Goal: Task Accomplishment & Management: Use online tool/utility

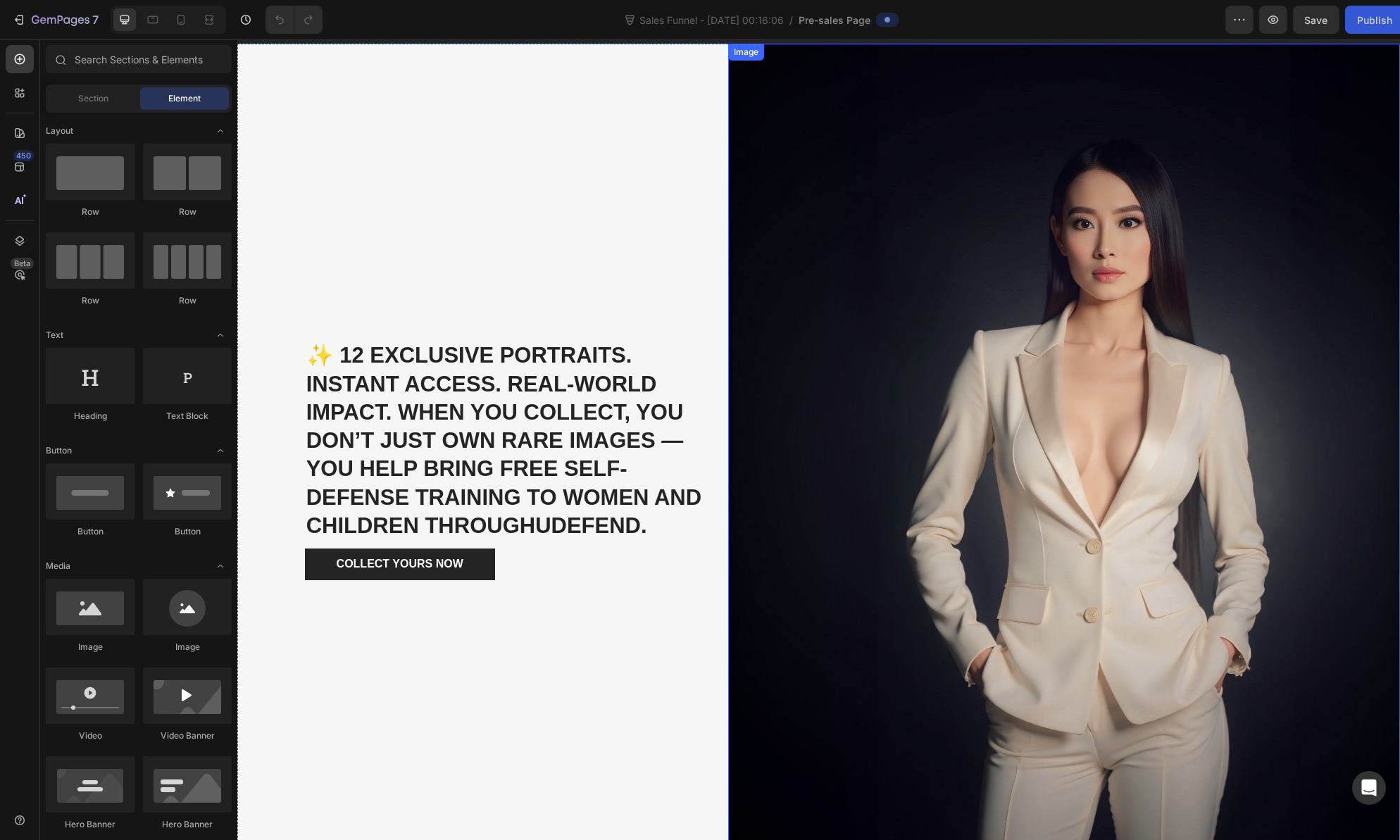
scroll to position [3429, 0]
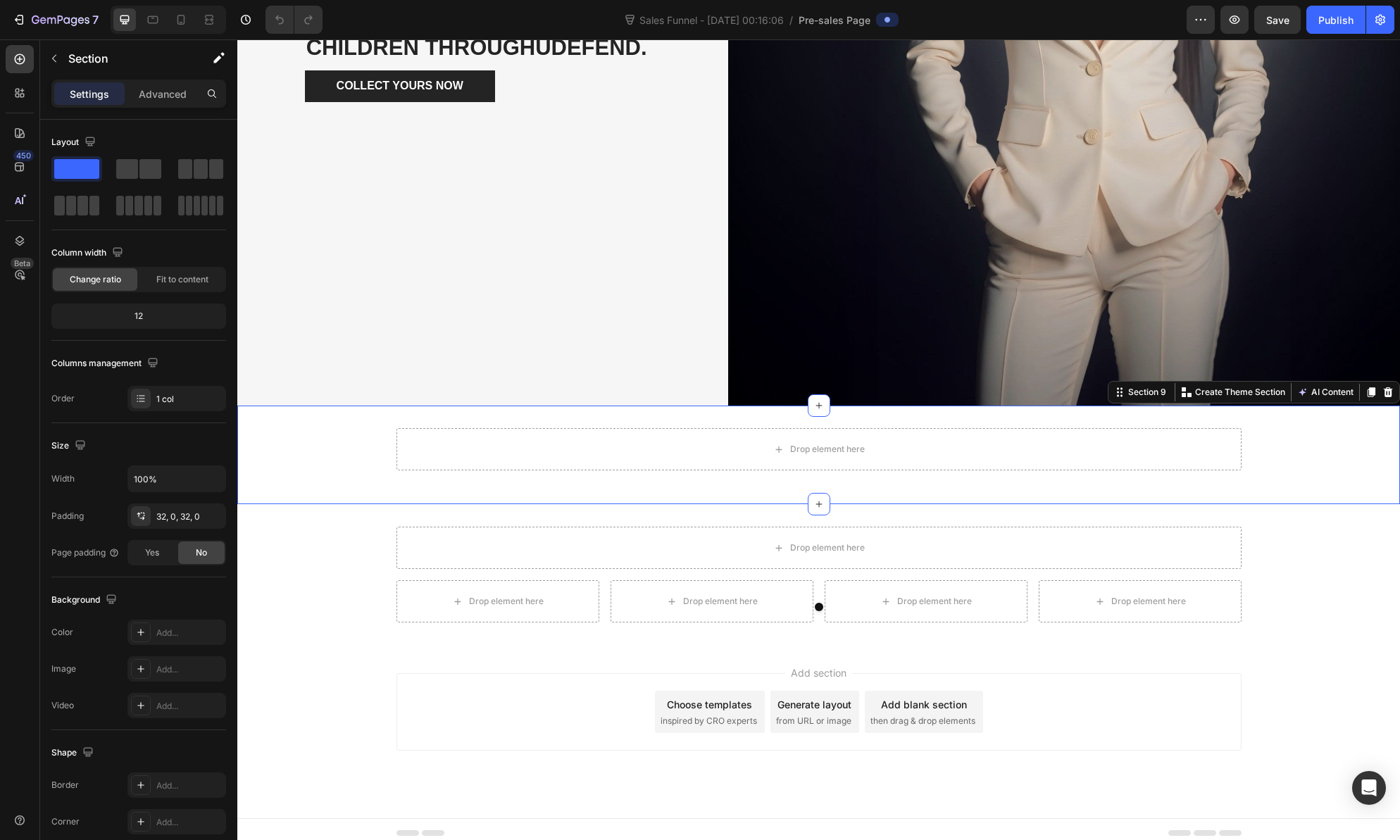
drag, startPoint x: 1376, startPoint y: 388, endPoint x: 1382, endPoint y: 393, distance: 7.8
click at [1384, 388] on icon at bounding box center [1389, 392] width 10 height 10
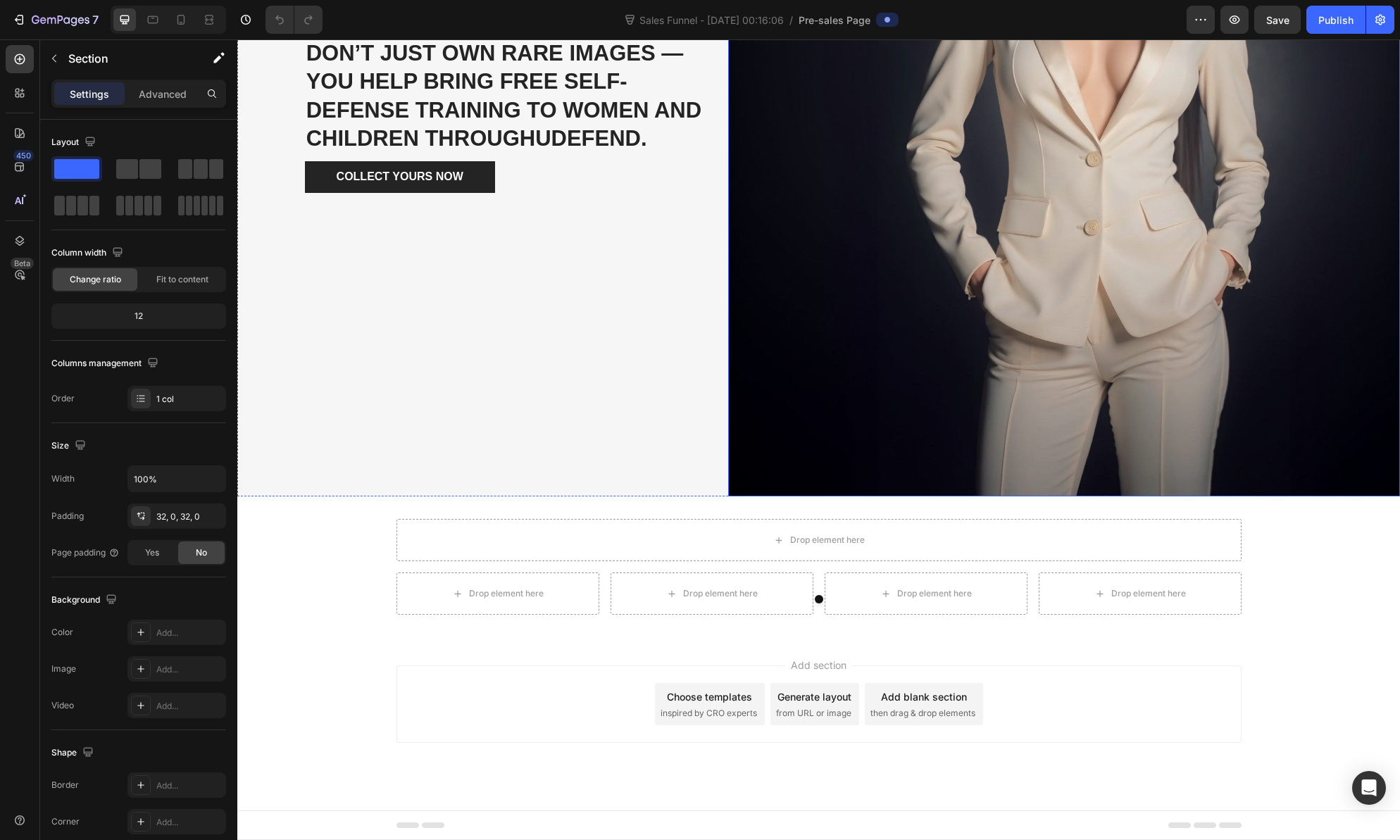
scroll to position [3331, 0]
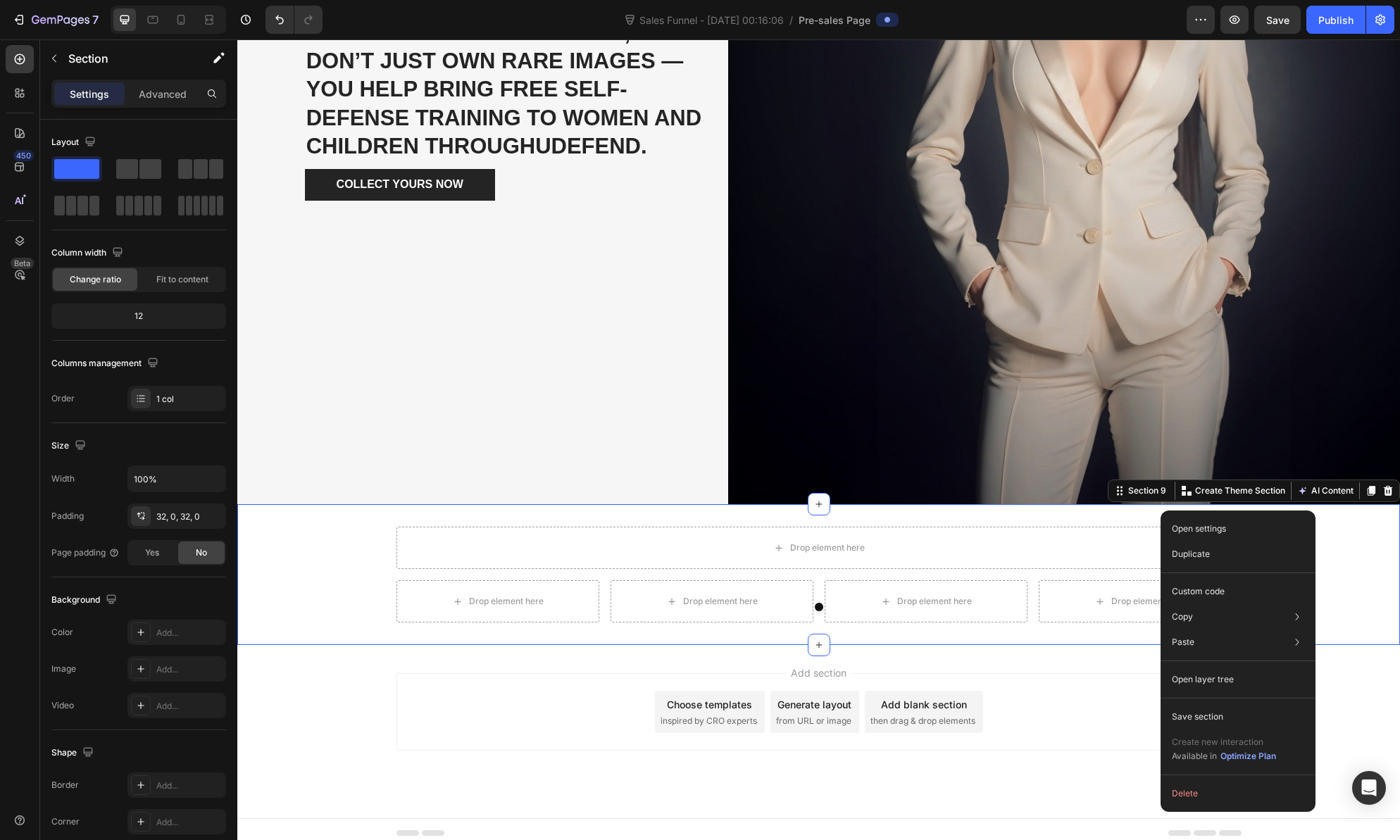
click at [1382, 488] on icon at bounding box center [1388, 491] width 11 height 11
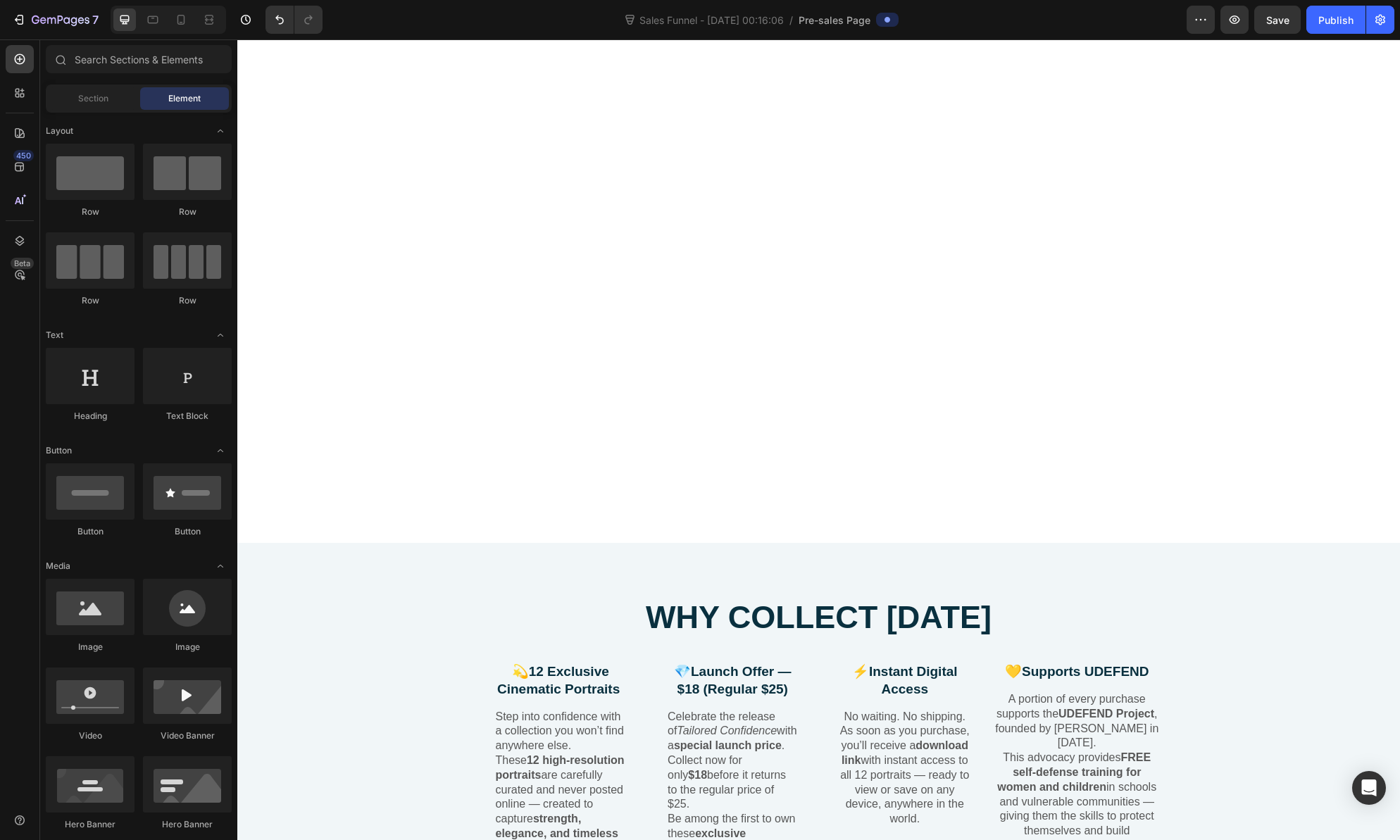
scroll to position [0, 0]
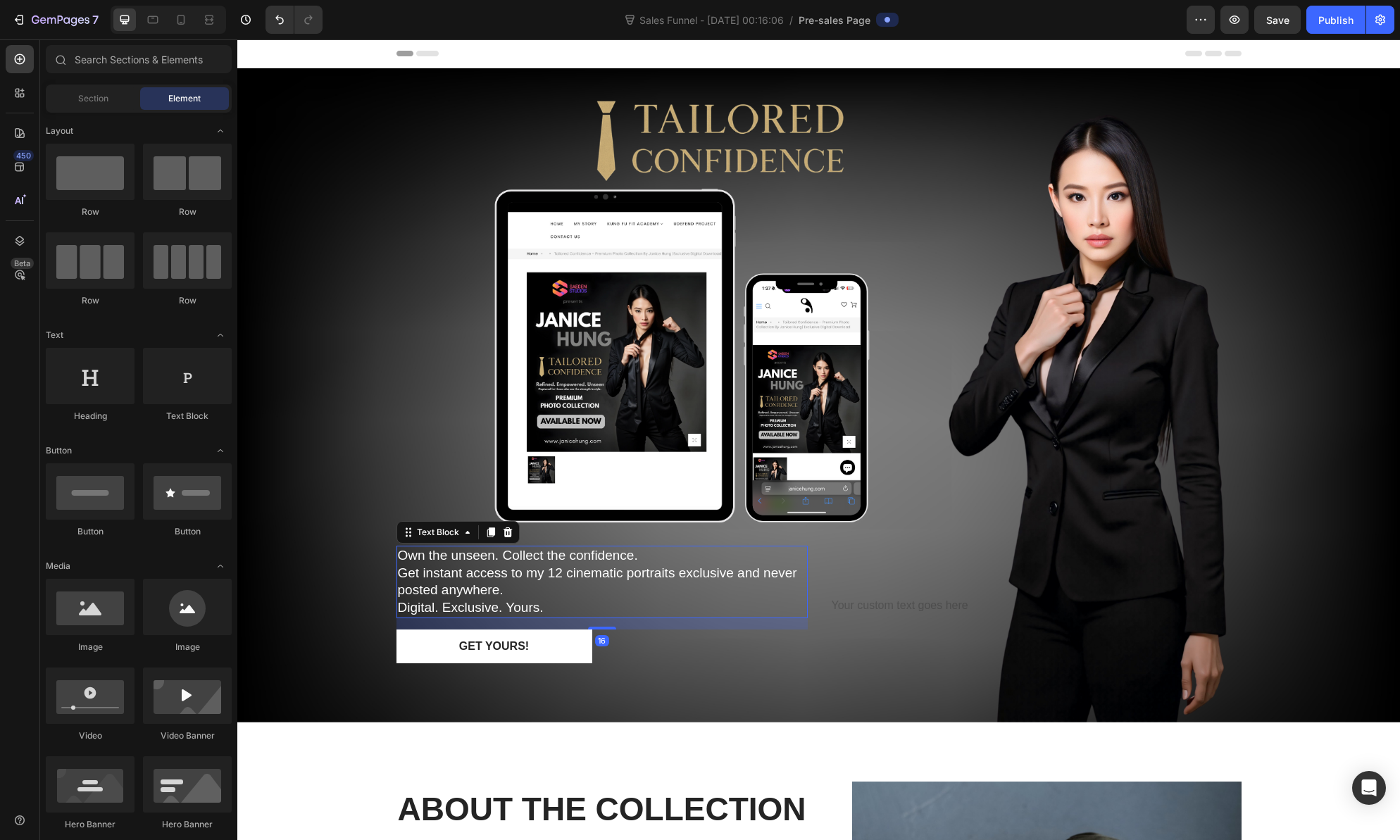
click at [719, 560] on p "Own the unseen. Collect the confidence. Get instant access to my 12 cinematic p…" at bounding box center [602, 574] width 409 height 52
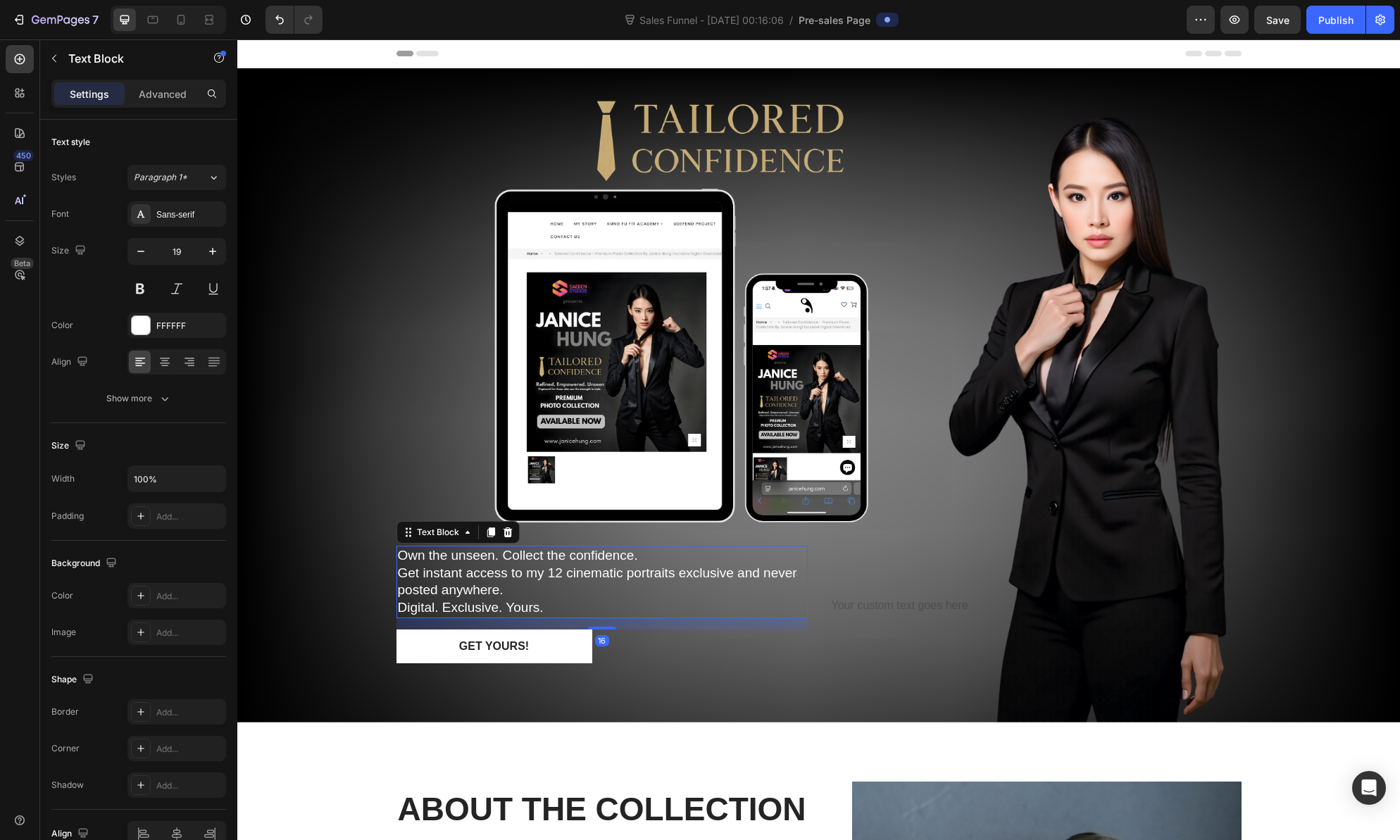
click at [729, 568] on p "Own the unseen. Collect the confidence. Get instant access to my 12 cinematic p…" at bounding box center [602, 574] width 409 height 52
click at [896, 611] on div at bounding box center [1036, 629] width 411 height 68
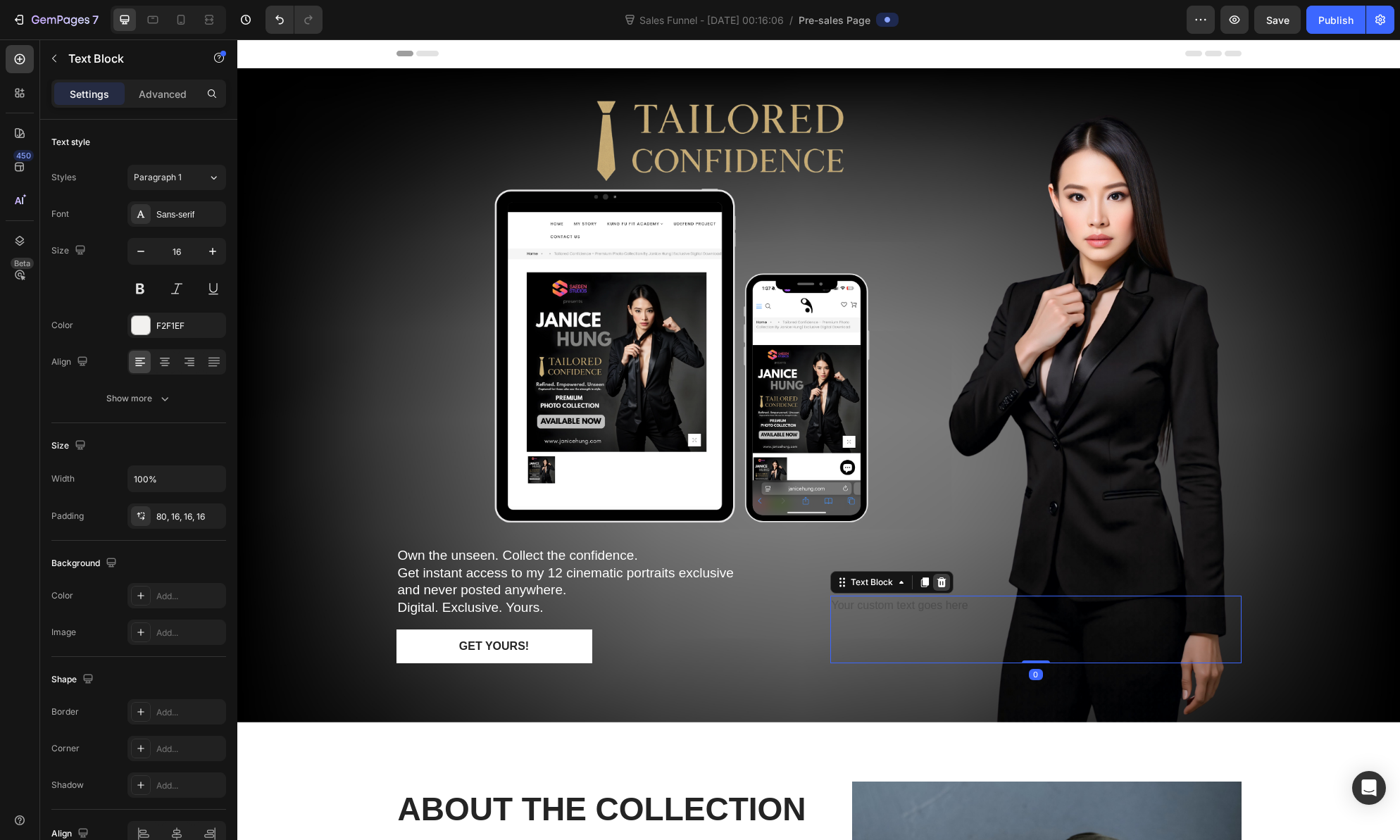
click at [937, 578] on icon at bounding box center [942, 582] width 11 height 11
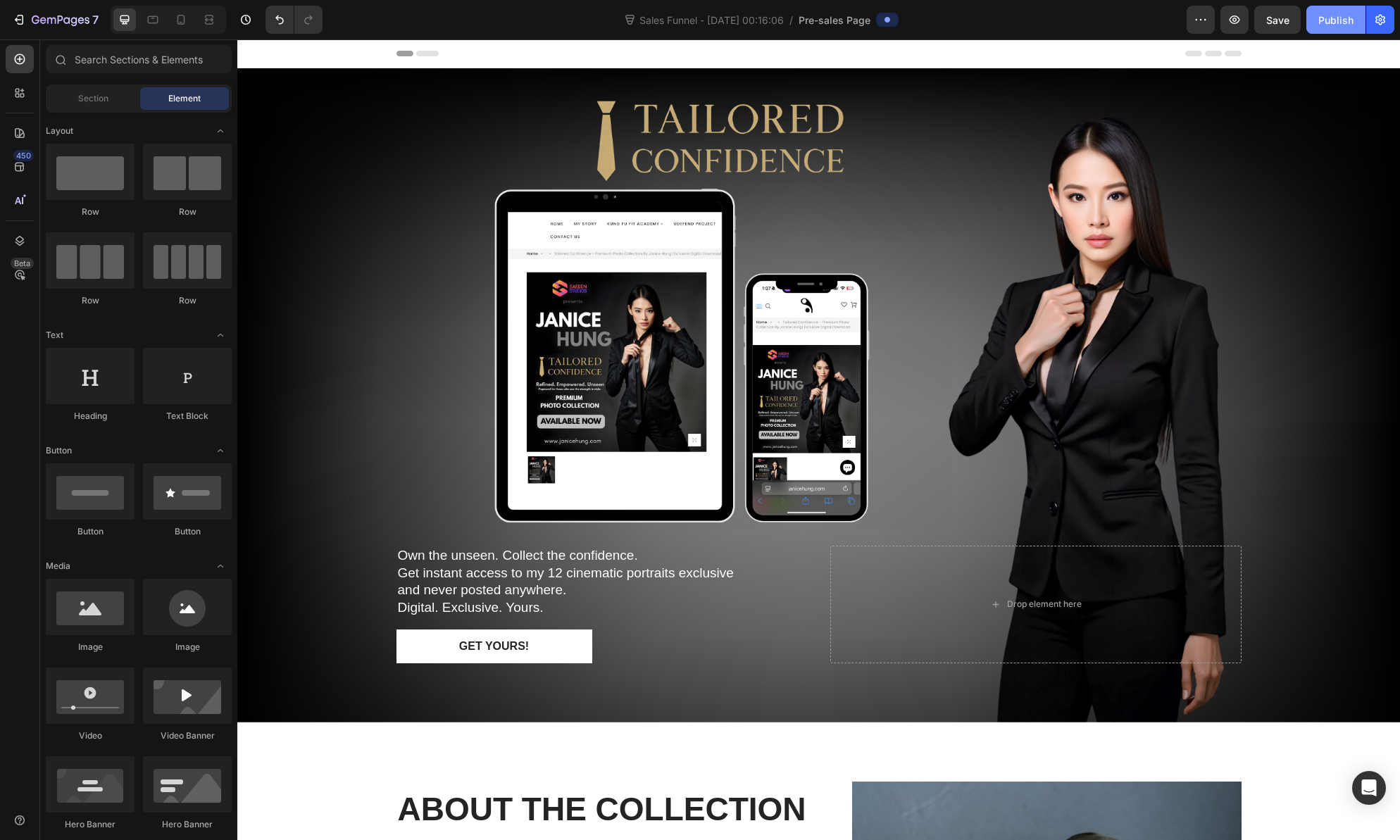
click at [1324, 21] on div "Publish" at bounding box center [1336, 20] width 35 height 15
click at [889, 18] on icon at bounding box center [887, 19] width 6 height 6
click at [1231, 24] on icon "button" at bounding box center [1235, 20] width 14 height 14
click at [1199, 23] on icon "button" at bounding box center [1201, 20] width 14 height 14
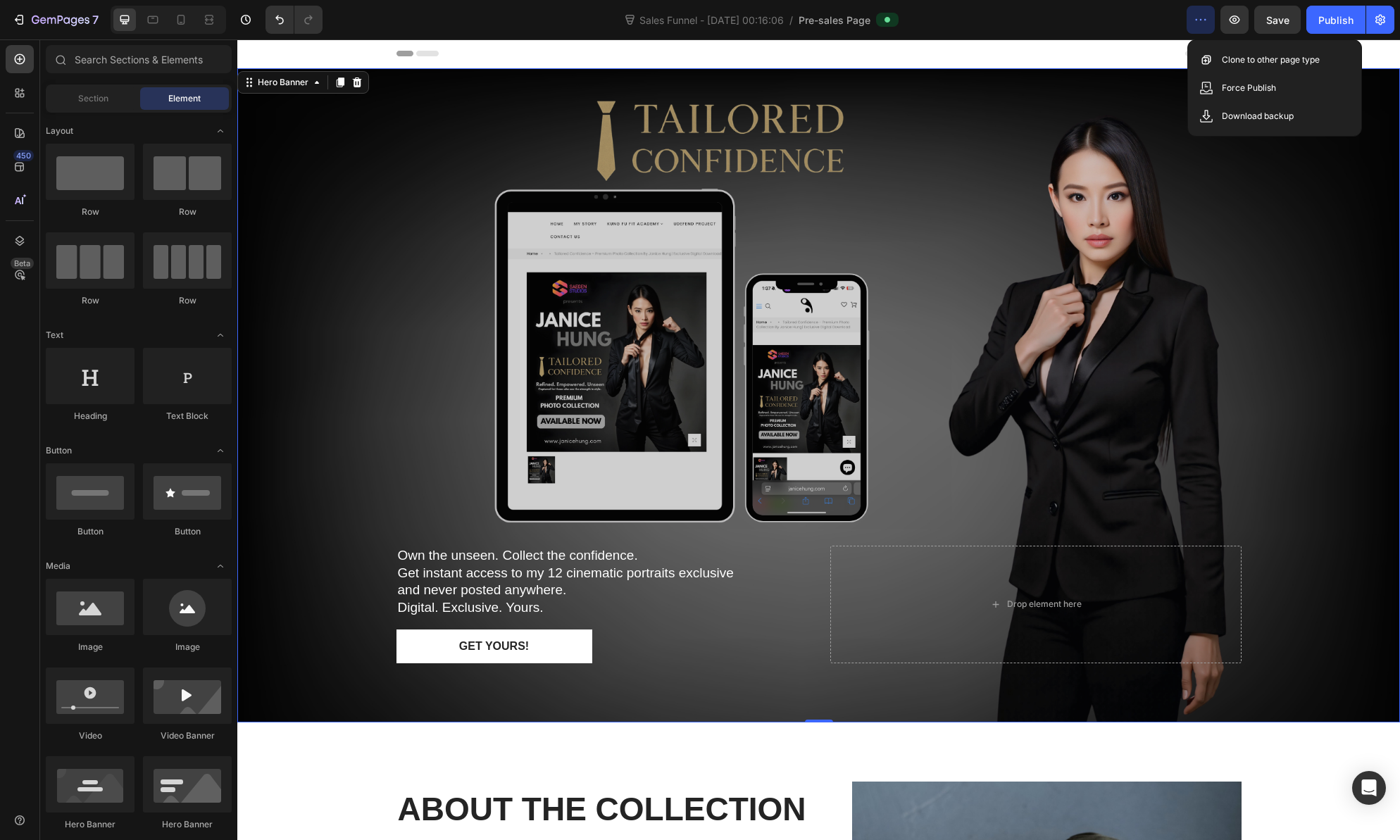
click at [989, 74] on div "Overlay" at bounding box center [819, 395] width 1163 height 654
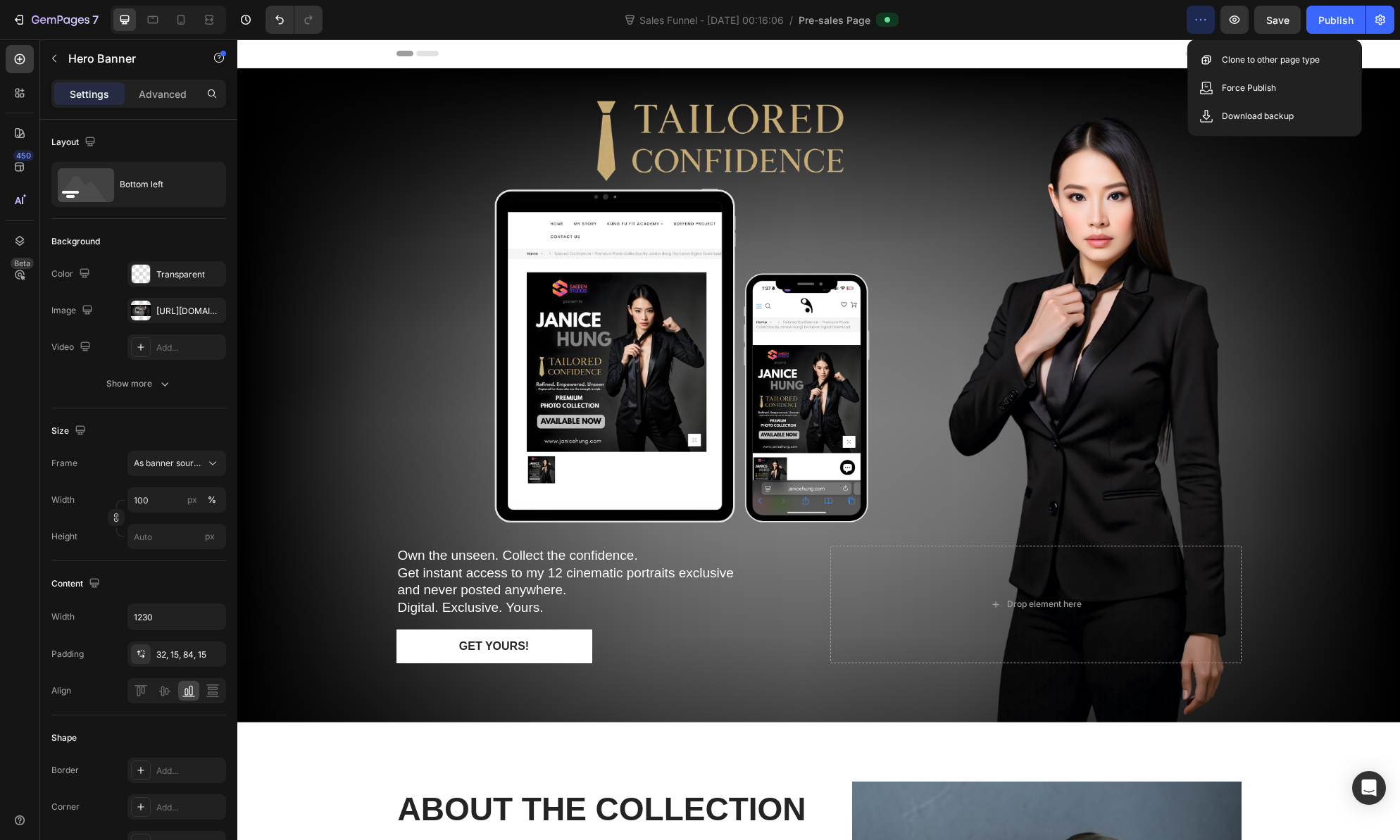
click at [1004, 58] on div "Header" at bounding box center [819, 53] width 845 height 28
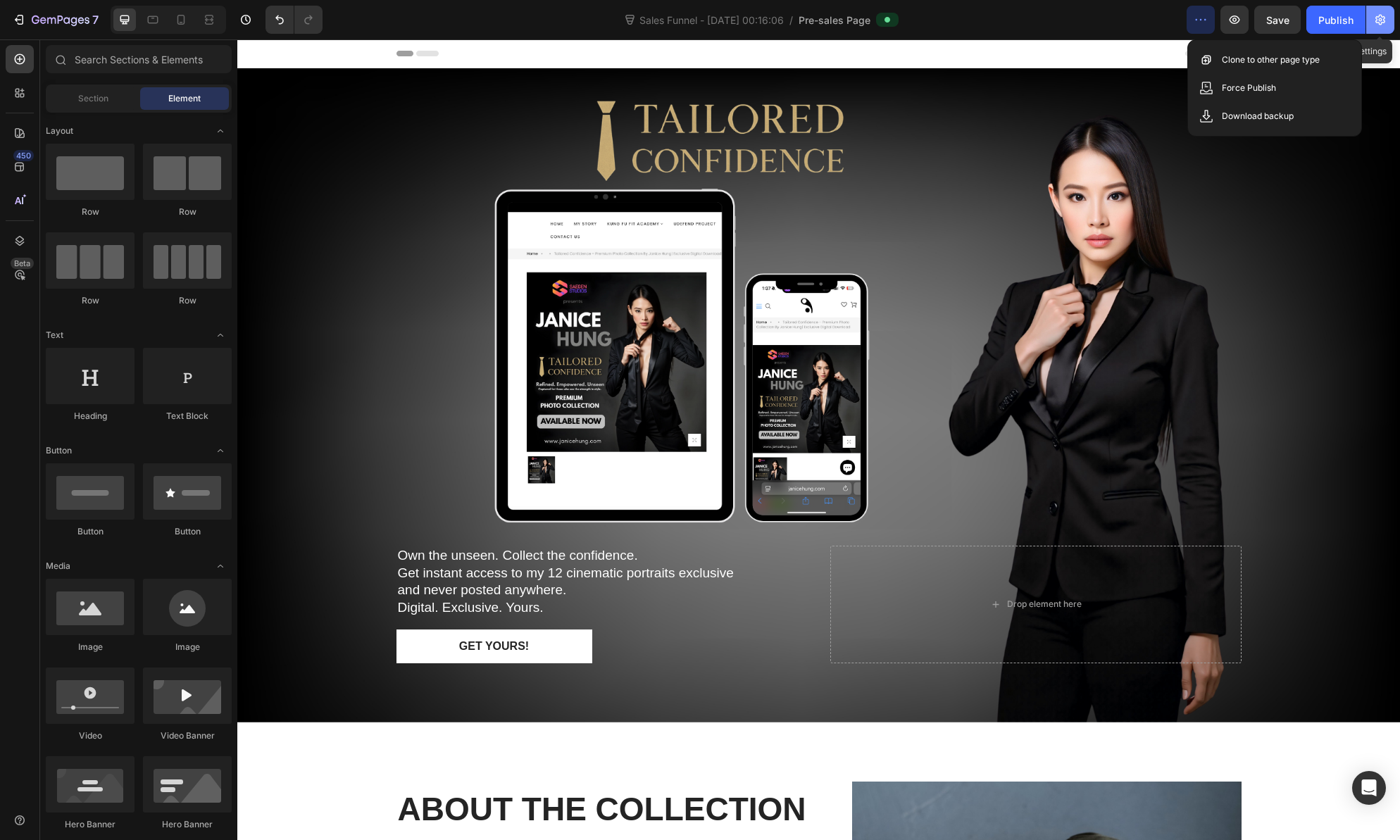
click at [1382, 25] on icon "button" at bounding box center [1380, 20] width 14 height 14
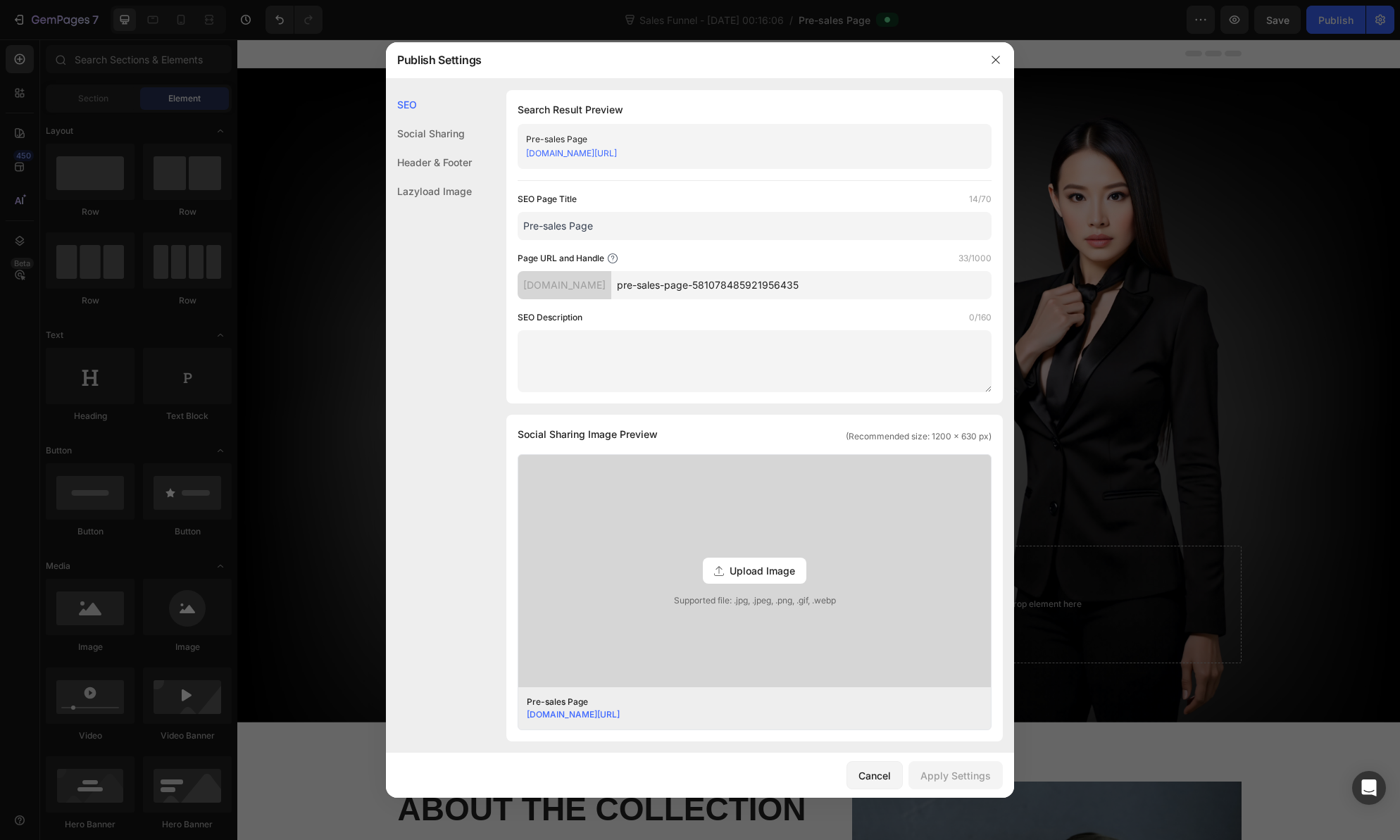
click at [827, 148] on div "janicehungtv.myshopify.com/pages/pre-sales-page-581078485921956435" at bounding box center [742, 154] width 434 height 14
click at [617, 155] on link "janicehungtv.myshopify.com/pages/pre-sales-page-581078485921956435" at bounding box center [571, 153] width 91 height 10
click at [859, 279] on input "pre-sales-page-581078485921956435" at bounding box center [801, 285] width 380 height 28
drag, startPoint x: 854, startPoint y: 285, endPoint x: 654, endPoint y: 316, distance: 202.4
click at [664, 288] on input "pre-sales-page-581078485921956435" at bounding box center [801, 285] width 380 height 28
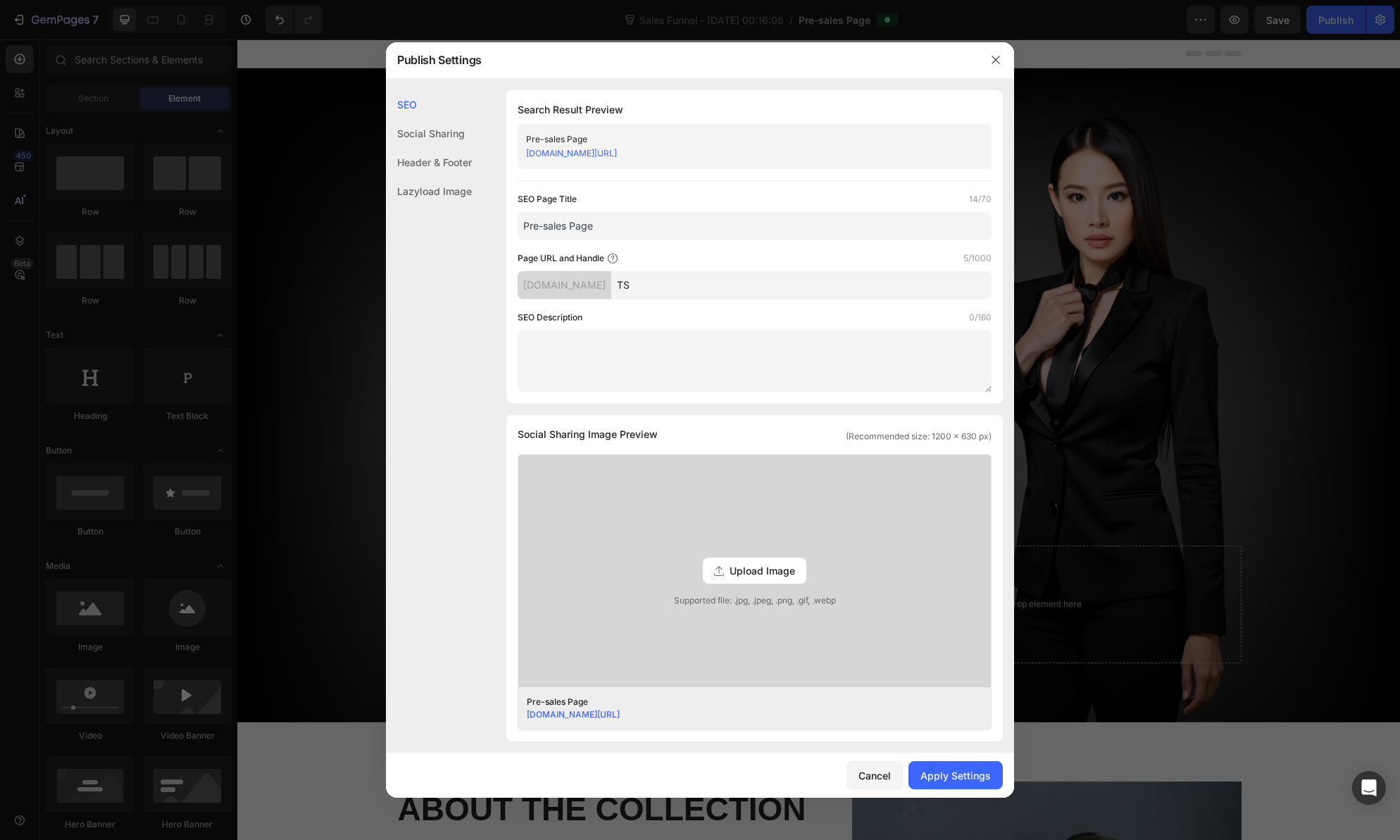
type input "T"
type input "tailored-confidence"
click at [958, 776] on div "Apply Settings" at bounding box center [955, 776] width 71 height 15
click at [617, 151] on link "janicehungtv.myshopify.com/pages/tailored-confidence" at bounding box center [571, 153] width 91 height 10
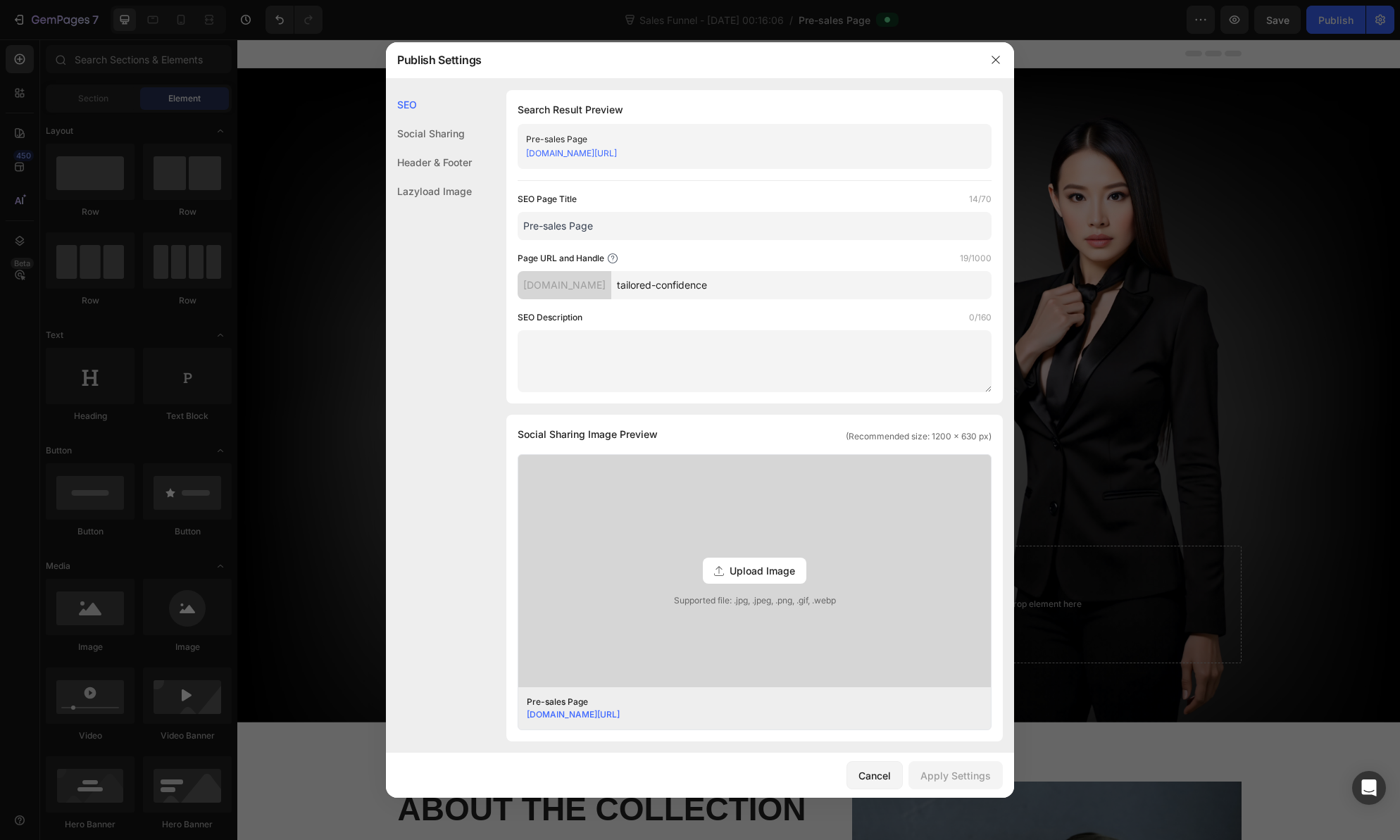
click at [717, 235] on input "Pre-sales Page" at bounding box center [755, 225] width 474 height 28
drag, startPoint x: 722, startPoint y: 233, endPoint x: 515, endPoint y: 292, distance: 215.2
click at [482, 208] on div "SEO Search Result Preview Pre-sales Page janicehungtv.myshopify.com/pages/tailo…" at bounding box center [700, 637] width 628 height 1095
click at [632, 224] on input "Pre-sales Page" at bounding box center [755, 225] width 474 height 28
drag, startPoint x: 511, startPoint y: 216, endPoint x: 479, endPoint y: 218, distance: 32.1
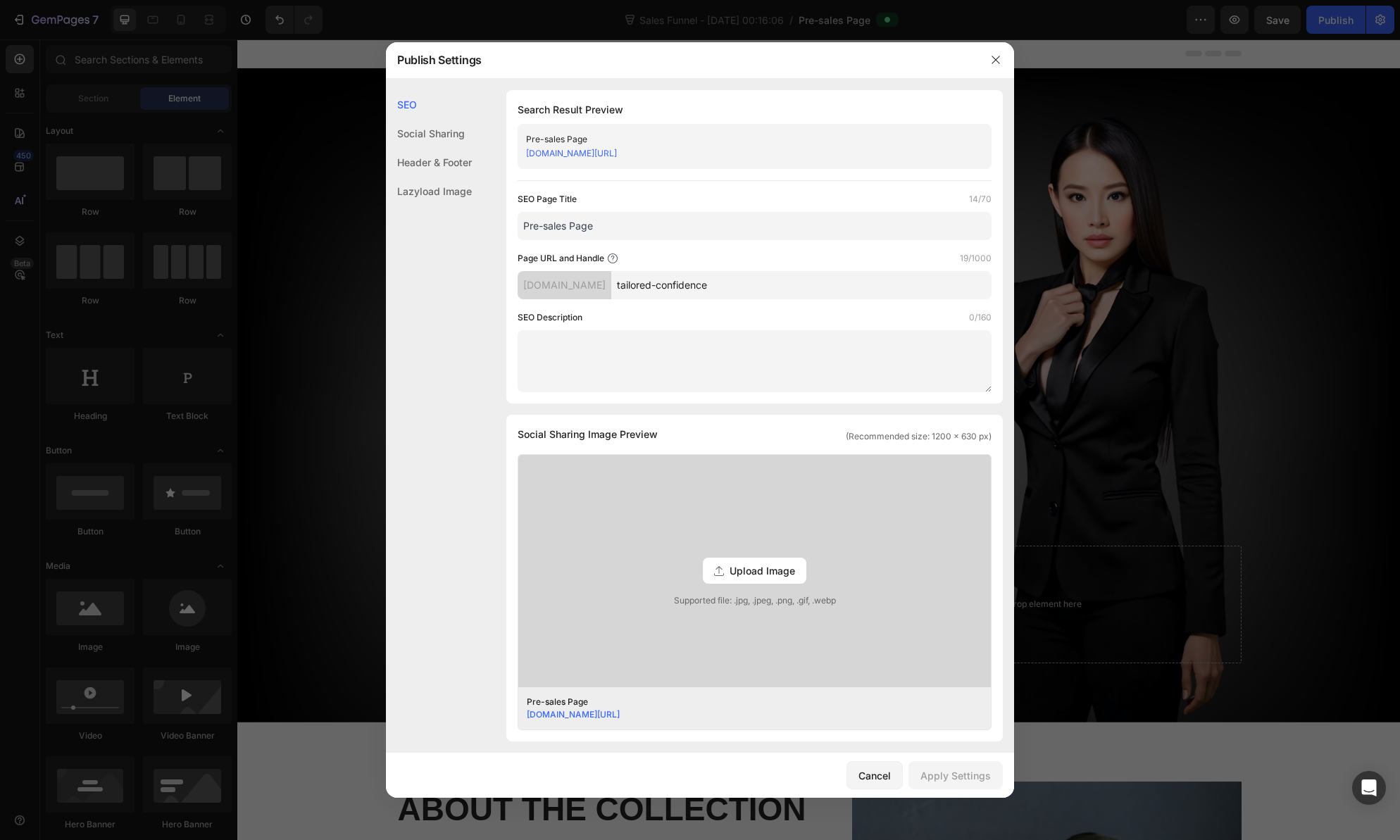
click at [479, 218] on div "SEO Search Result Preview Pre-sales Page janicehungtv.myshopify.com/pages/tailo…" at bounding box center [700, 637] width 628 height 1095
type input "Tailored Confidence Premium Photo Collection"
click at [962, 784] on button "Apply Settings" at bounding box center [955, 775] width 95 height 28
click at [617, 150] on link "janicehungtv.myshopify.com/pages/tailored-confidence" at bounding box center [571, 153] width 91 height 10
click at [617, 152] on link "janicehungtv.myshopify.com/pages/tailored-confidence" at bounding box center [571, 153] width 91 height 10
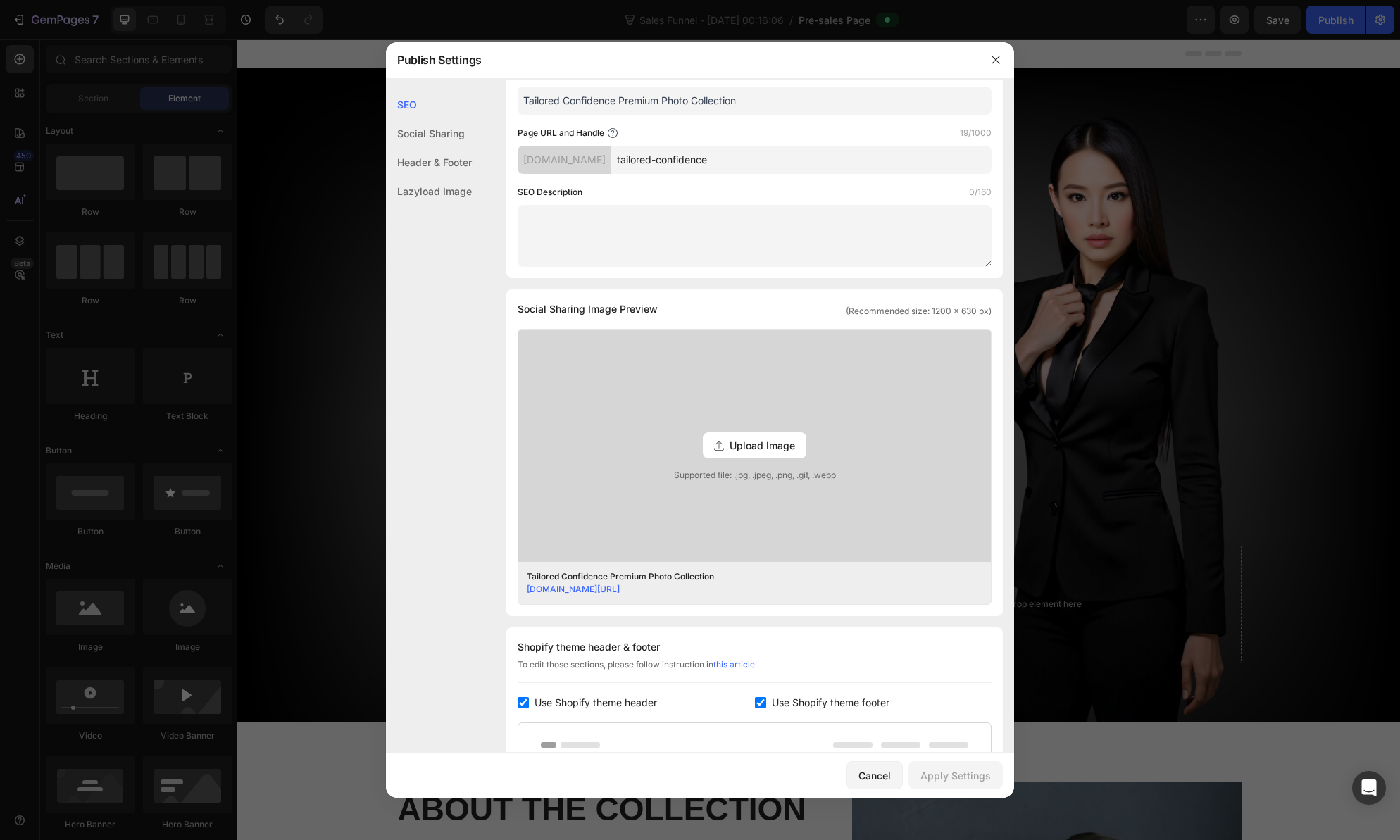
scroll to position [195, 0]
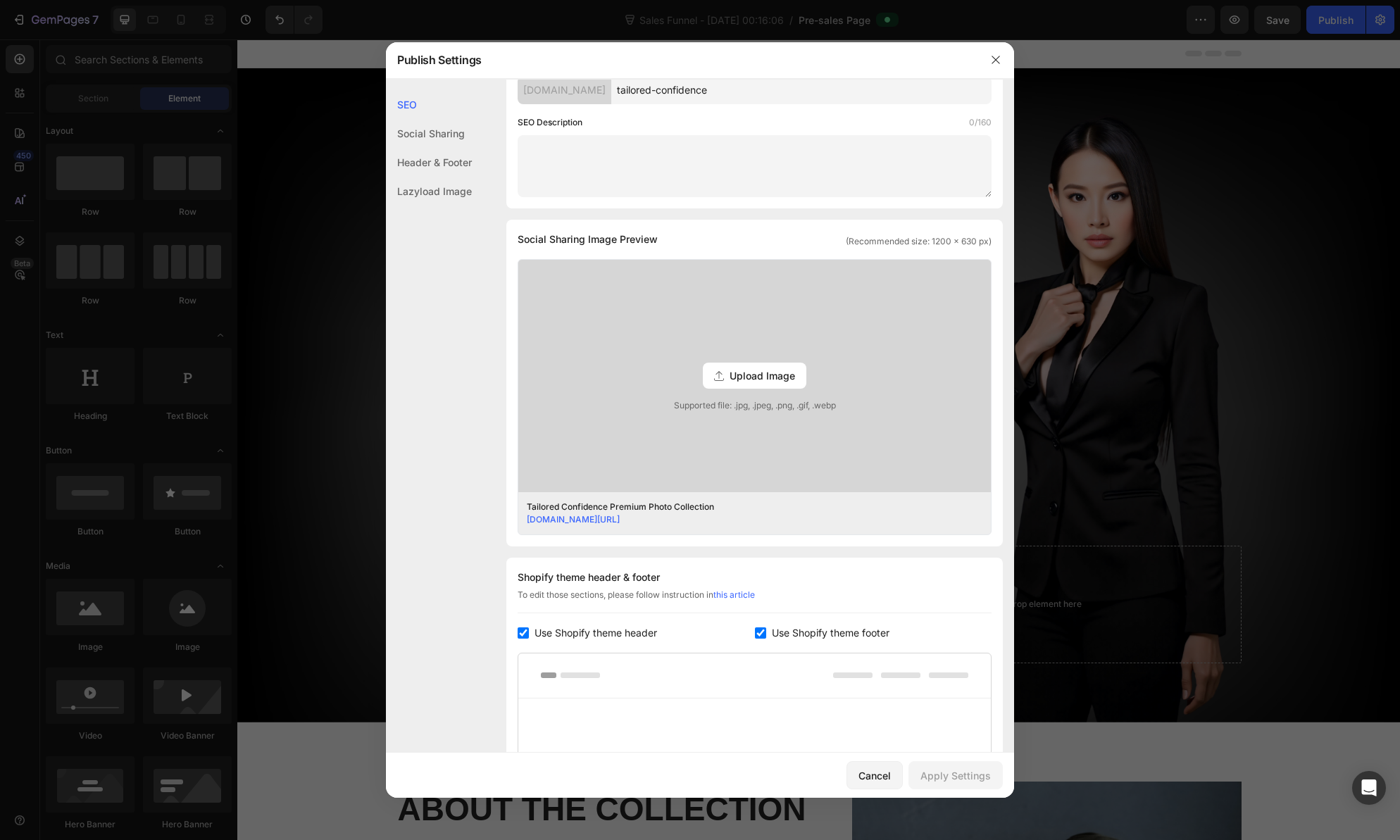
click at [731, 371] on span "Upload Image" at bounding box center [762, 375] width 65 height 15
click at [0, 0] on input "Upload Image Supported file: .jpg, .jpeg, .png, .gif, .webp" at bounding box center [0, 0] width 0 height 0
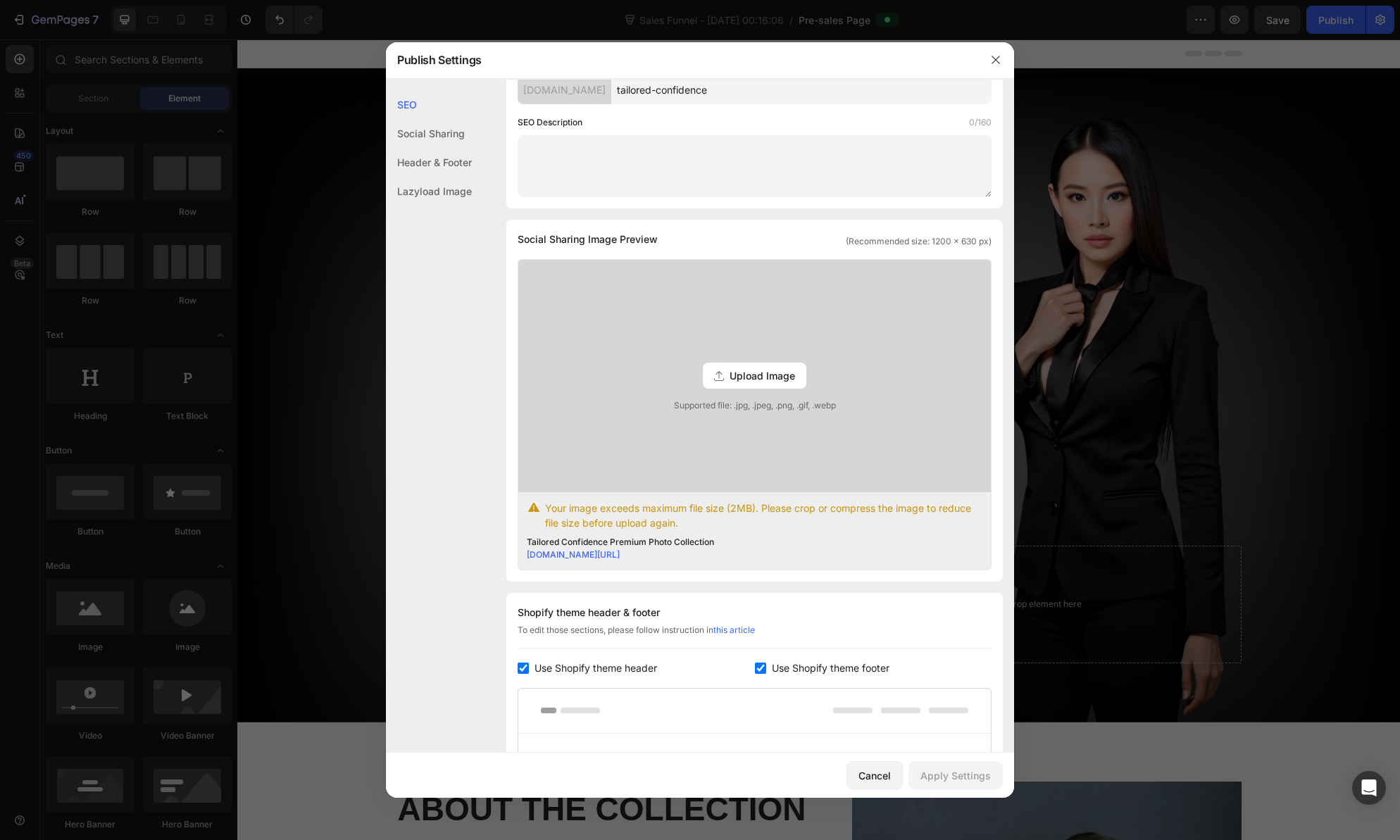
click at [766, 373] on span "Upload Image" at bounding box center [762, 375] width 65 height 15
click at [0, 0] on input "Upload Image Supported file: .jpg, .jpeg, .png, .gif, .webp" at bounding box center [0, 0] width 0 height 0
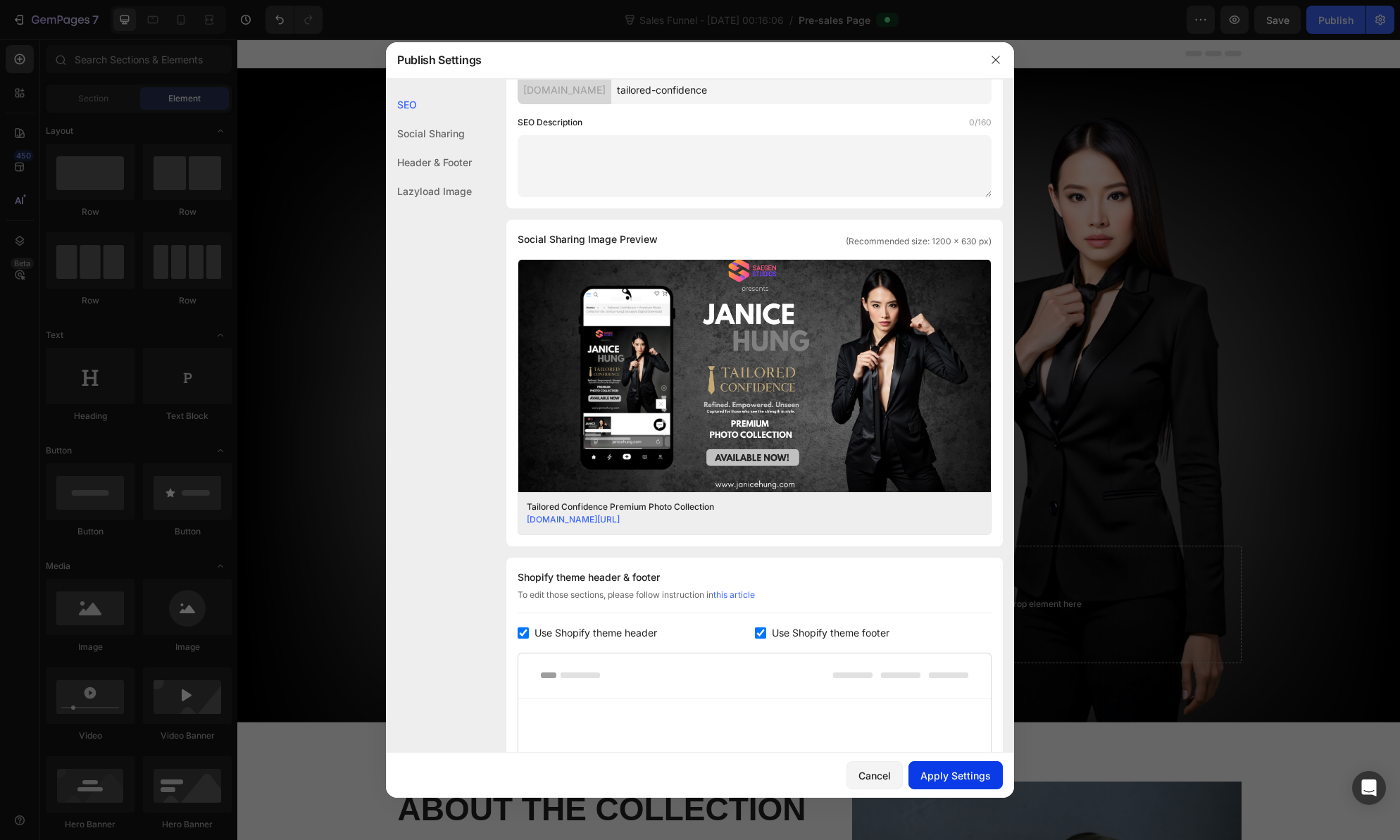
click at [955, 776] on div "Apply Settings" at bounding box center [955, 776] width 71 height 15
click at [572, 165] on textarea at bounding box center [755, 166] width 474 height 62
paste textarea "Unseen. Unfiltered. Unstoppable. Unlock 12 exclusive portraits from Janice Hung…"
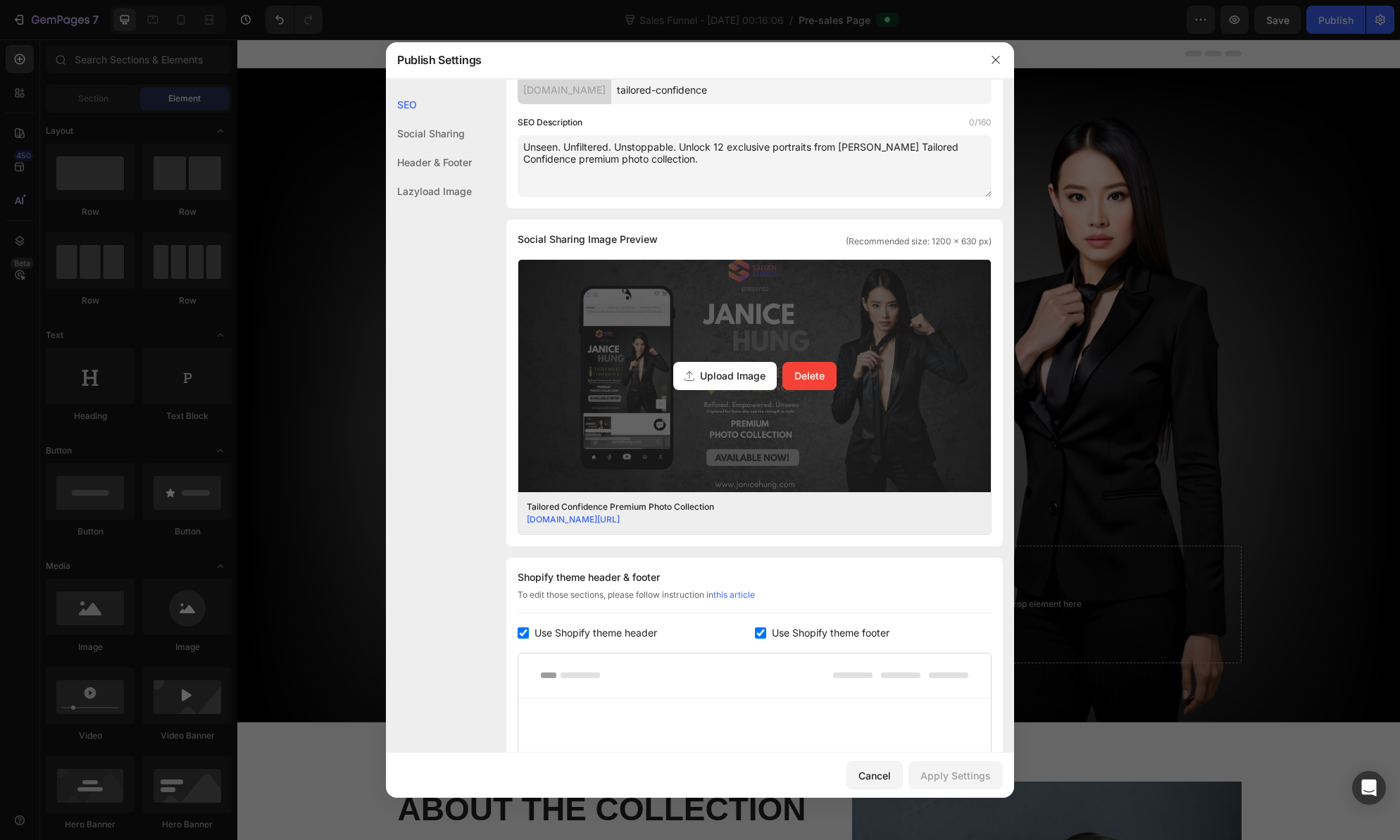
scroll to position [224, 0]
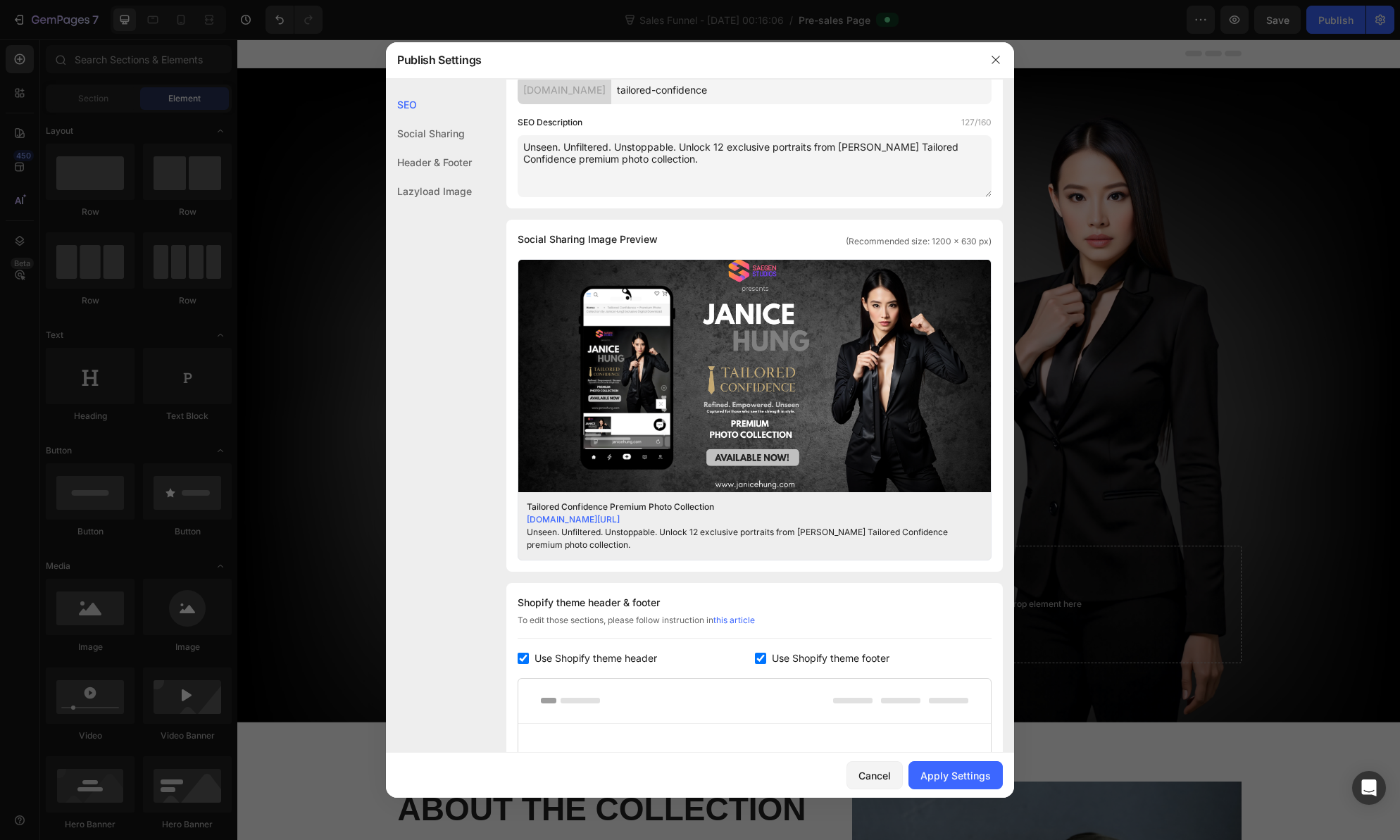
drag, startPoint x: 585, startPoint y: 158, endPoint x: 590, endPoint y: 191, distance: 33.4
click at [585, 158] on textarea "Unseen. Unfiltered. Unstoppable. Unlock 12 exclusive portraits from Janice Hung…" at bounding box center [755, 166] width 474 height 62
click at [630, 157] on textarea "Unseen. Unfiltered. Unstoppable. Unlock 12 exclusive portraits from Janice Hung…" at bounding box center [755, 166] width 474 height 62
click at [658, 161] on textarea "Unseen. Unfiltered. Unstoppable. Unlock 12 exclusive portraits from Janice Hung…" at bounding box center [755, 166] width 474 height 62
type textarea "Unseen. Unfiltered. Unstoppable. Unlock 12 exclusive portraits from Janice Hung…"
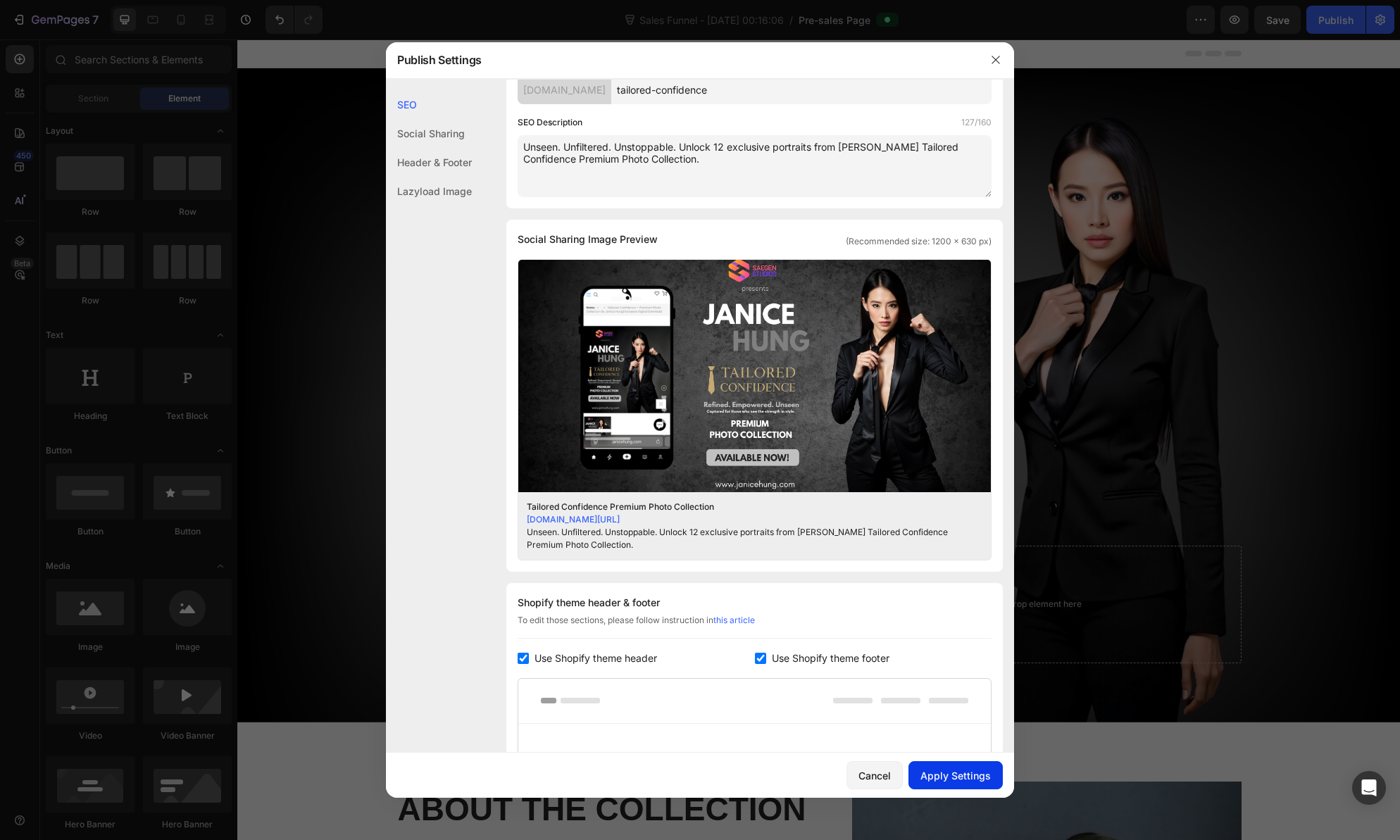
click at [939, 771] on div "Apply Settings" at bounding box center [955, 776] width 71 height 15
click at [992, 62] on icon "button" at bounding box center [996, 60] width 11 height 11
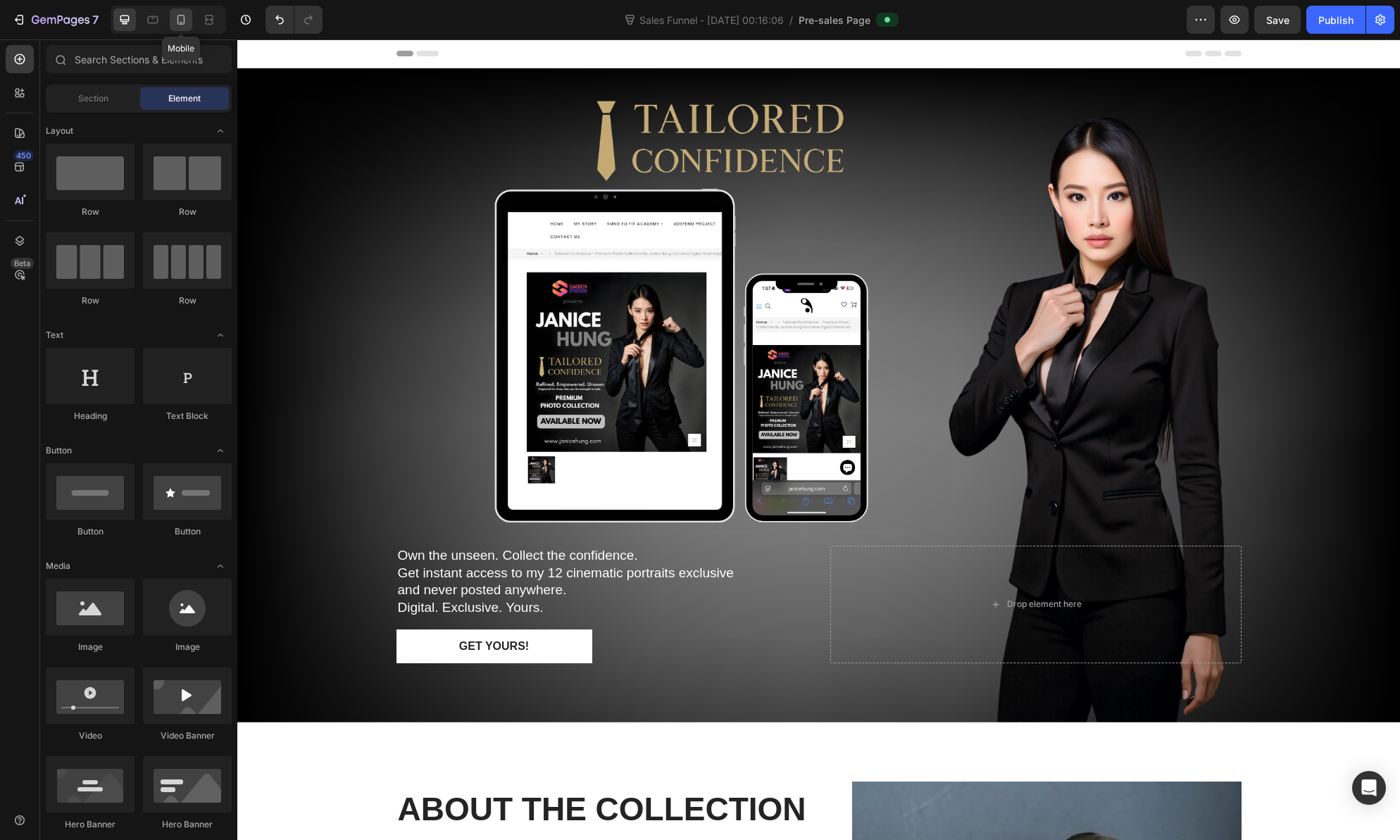
click at [182, 21] on icon at bounding box center [181, 20] width 14 height 14
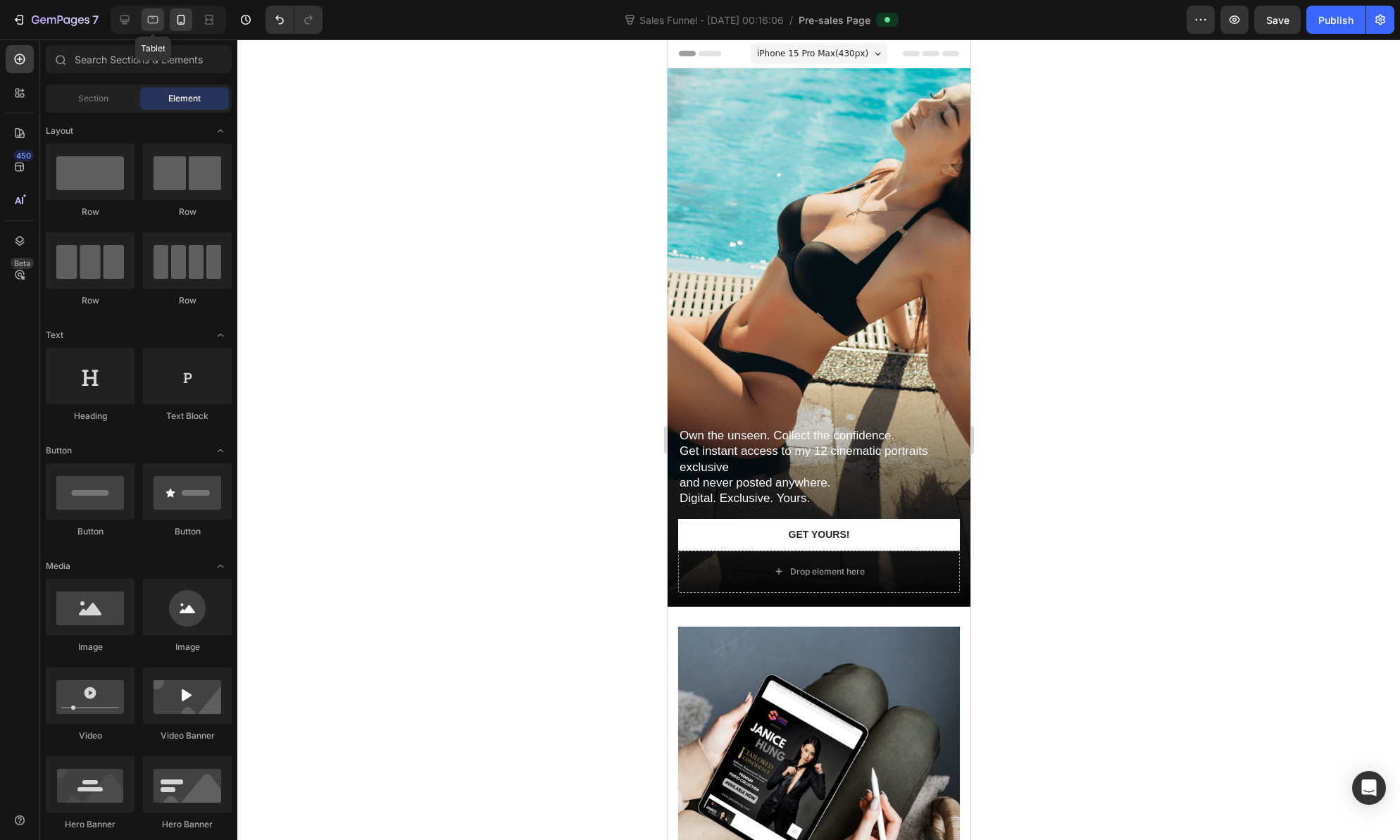
click at [151, 21] on icon at bounding box center [153, 20] width 14 height 14
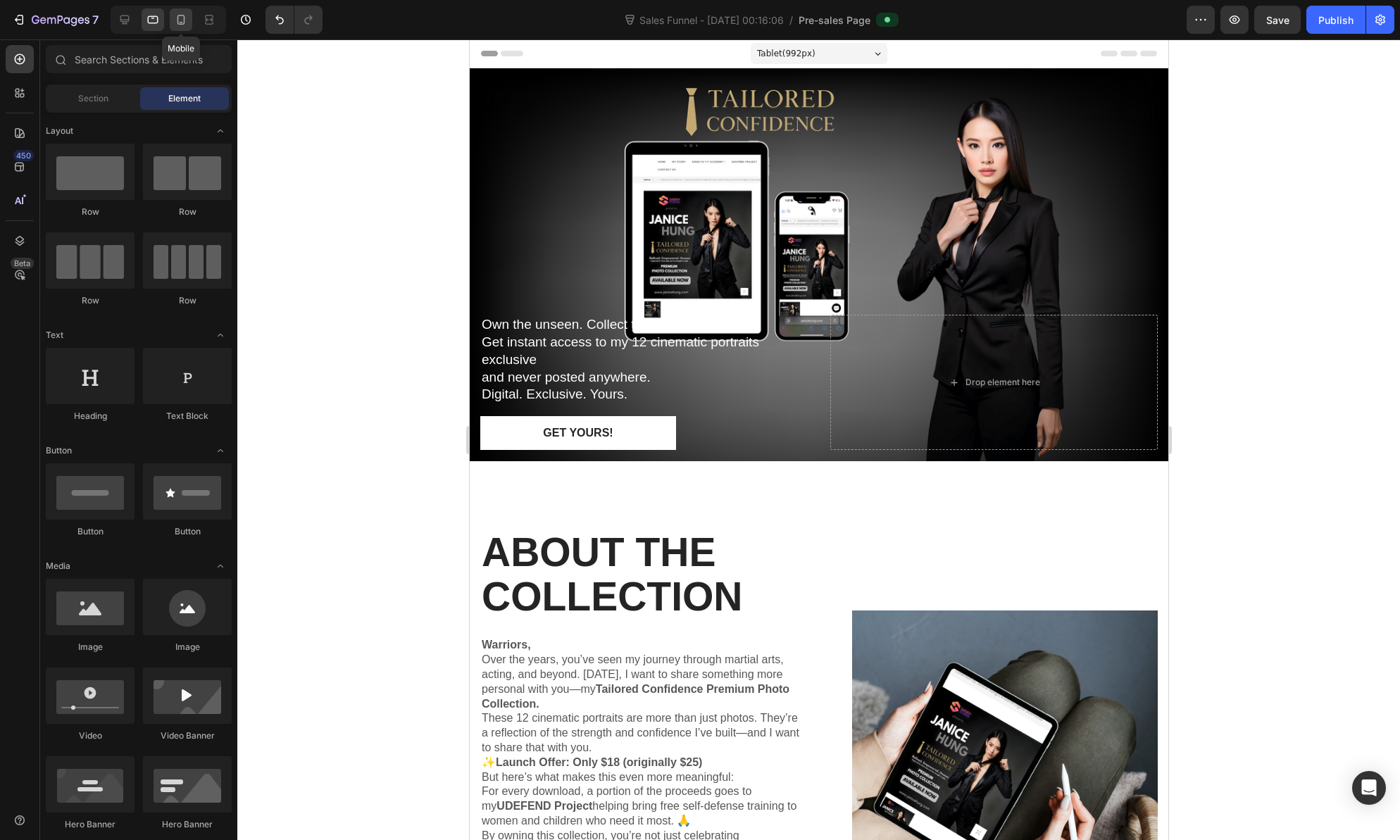
click at [184, 21] on icon at bounding box center [181, 20] width 8 height 10
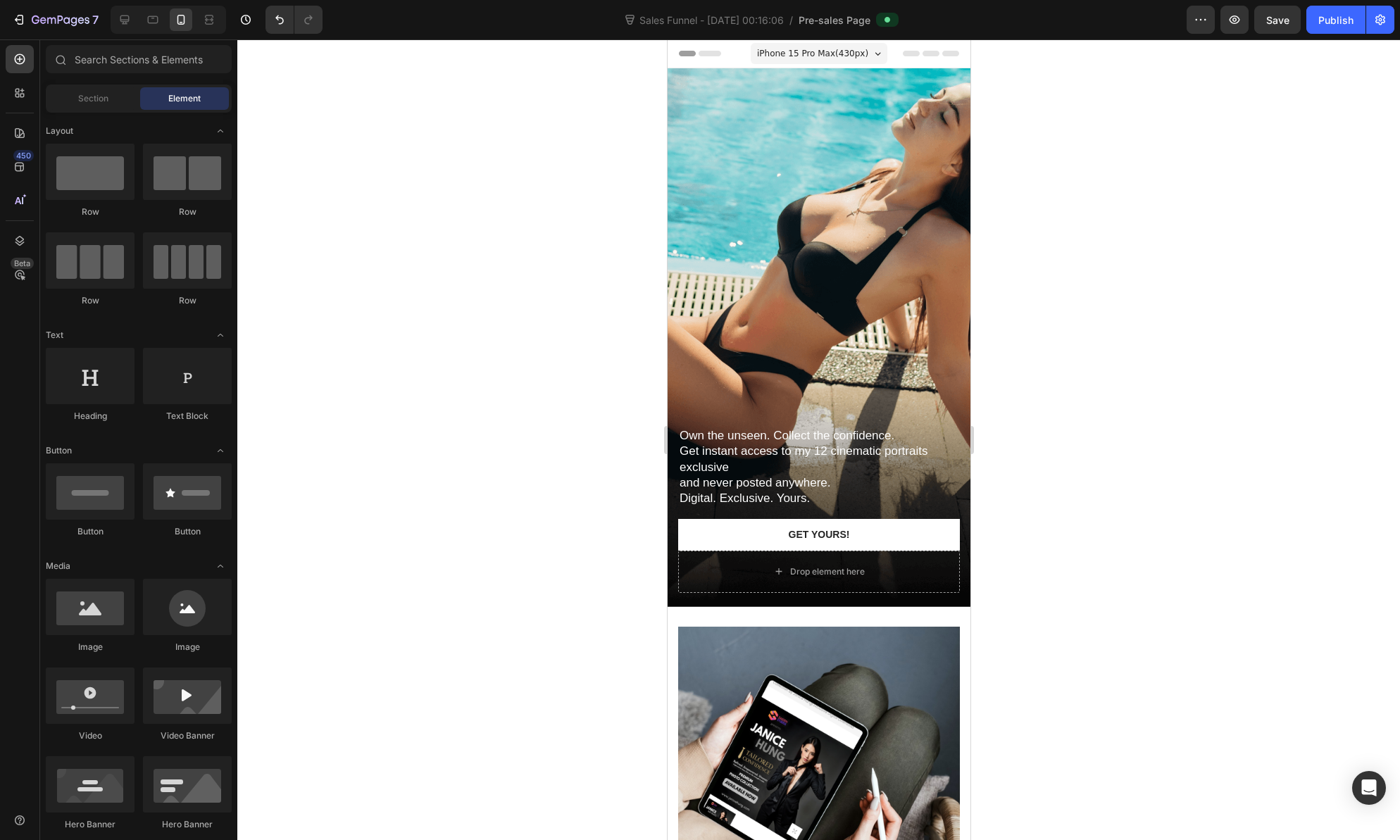
click at [865, 52] on div "iPhone 15 Pro Max ( 430 px)" at bounding box center [819, 53] width 137 height 21
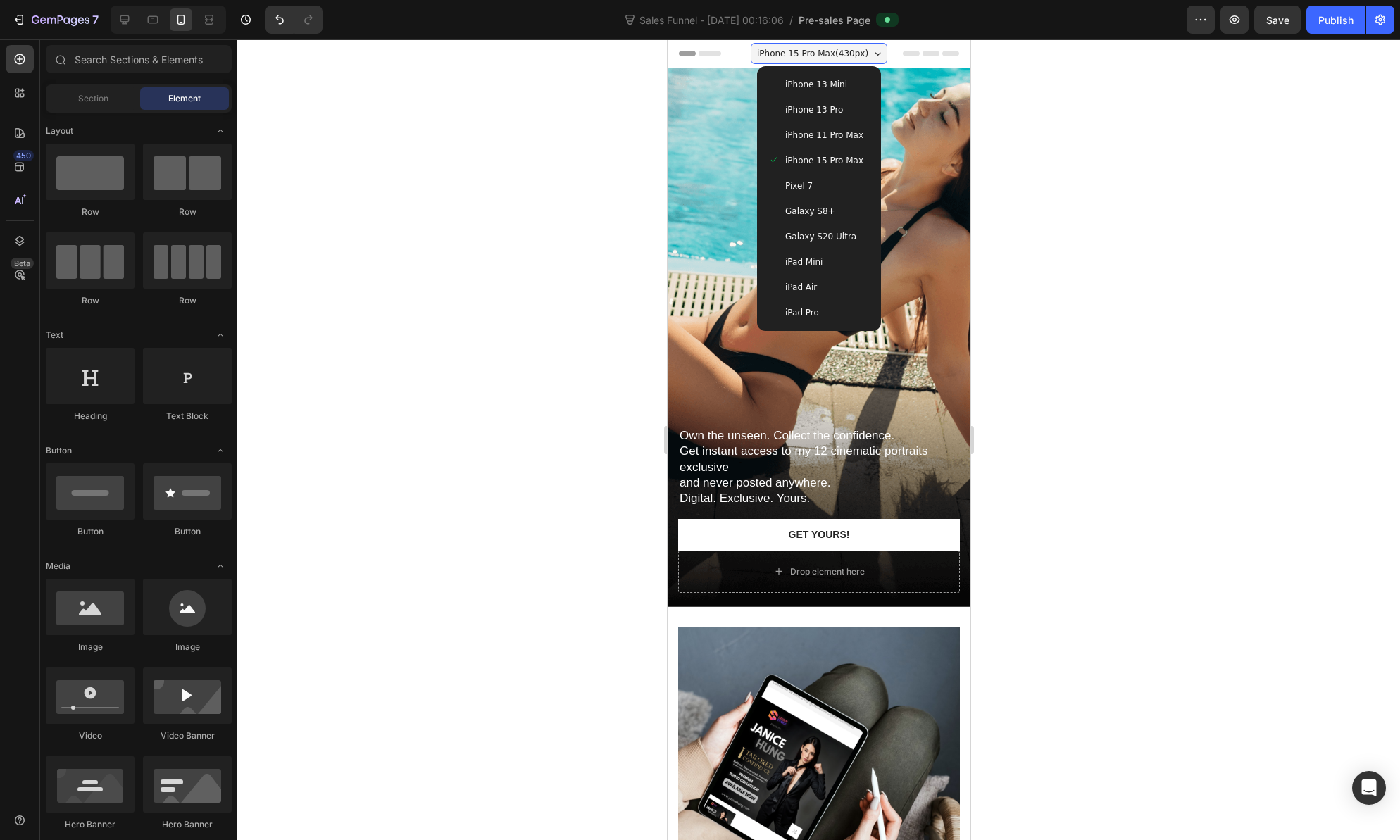
click at [865, 52] on div "iPhone 15 Pro Max ( 430 px)" at bounding box center [819, 53] width 137 height 21
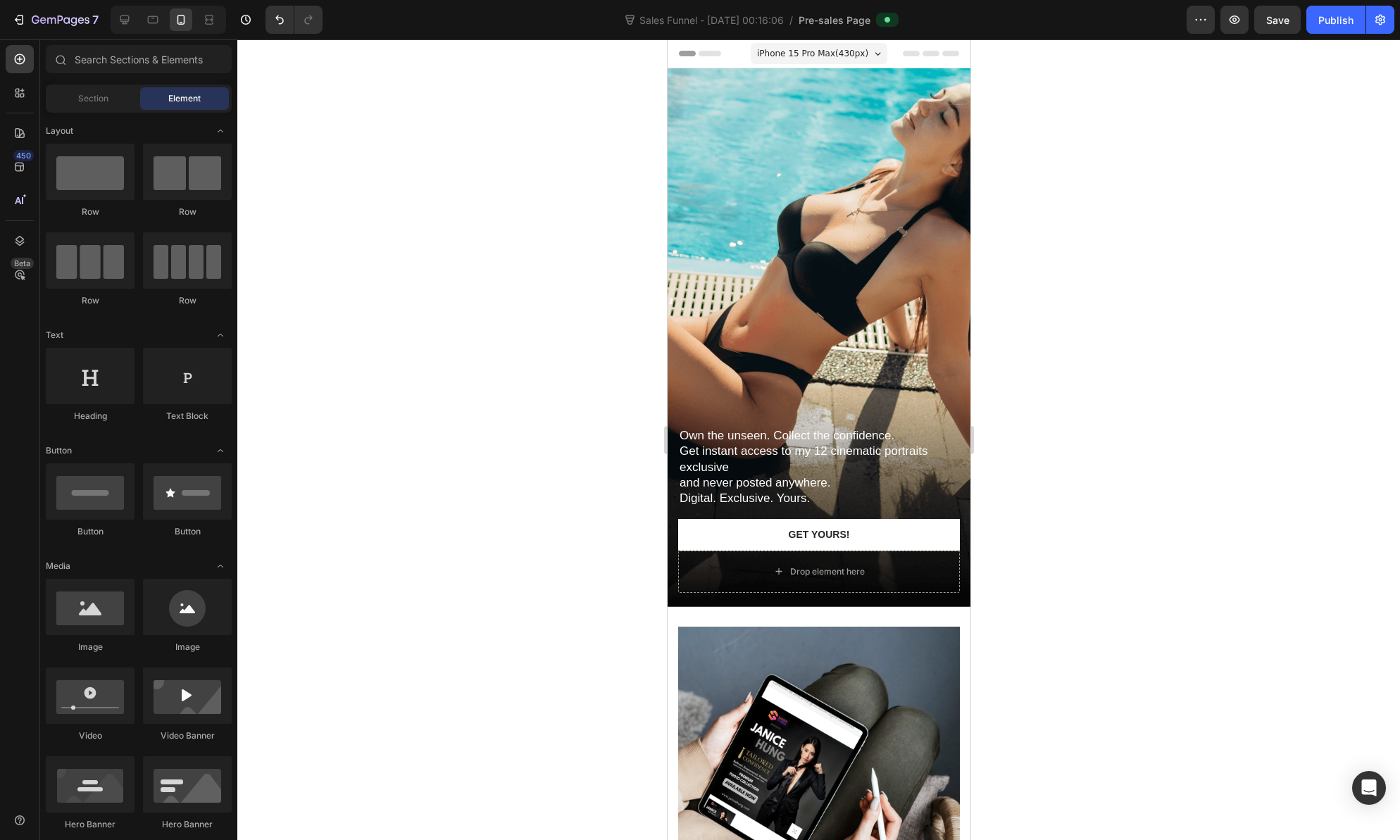
click at [710, 56] on span "Header" at bounding box center [709, 53] width 31 height 14
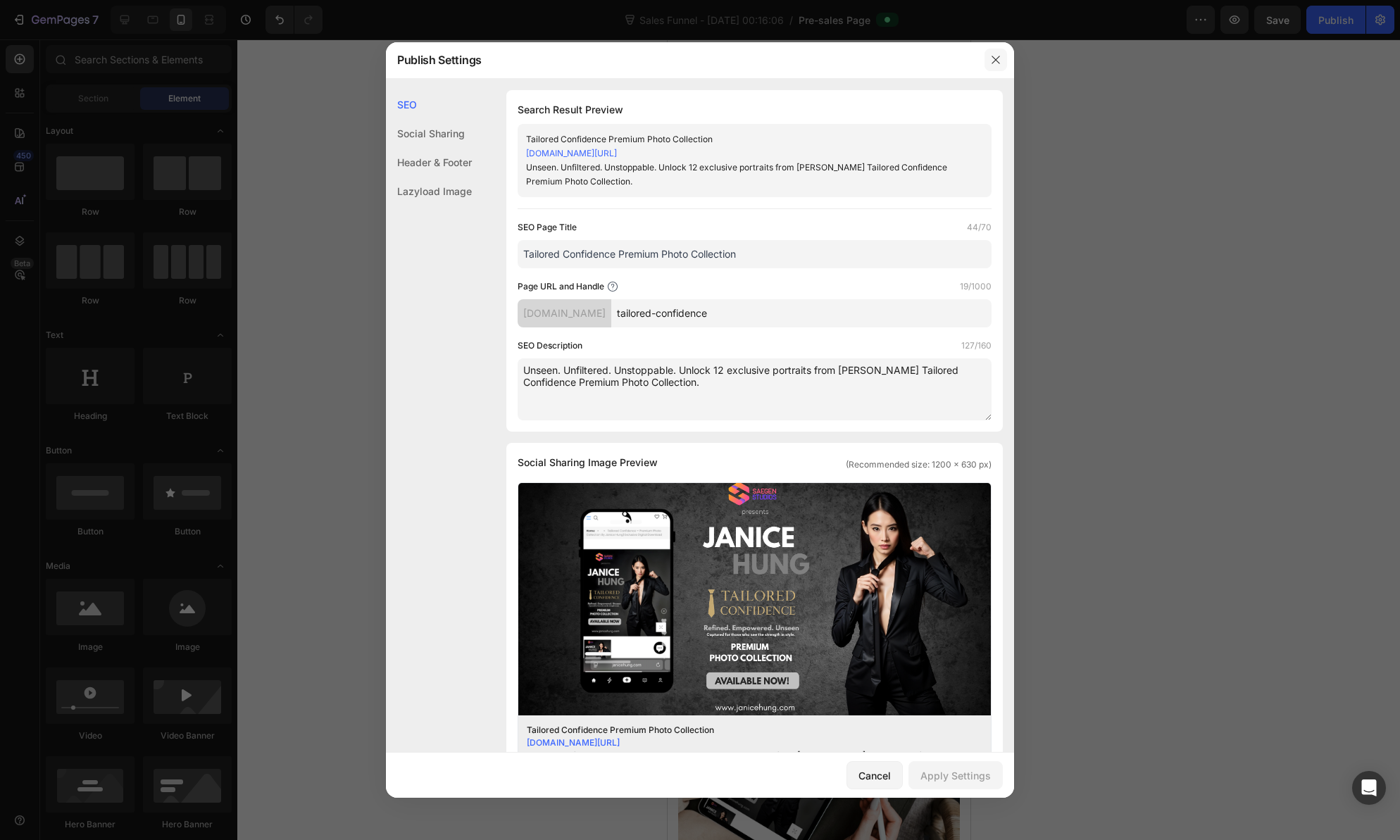
click at [990, 60] on icon "button" at bounding box center [996, 60] width 11 height 11
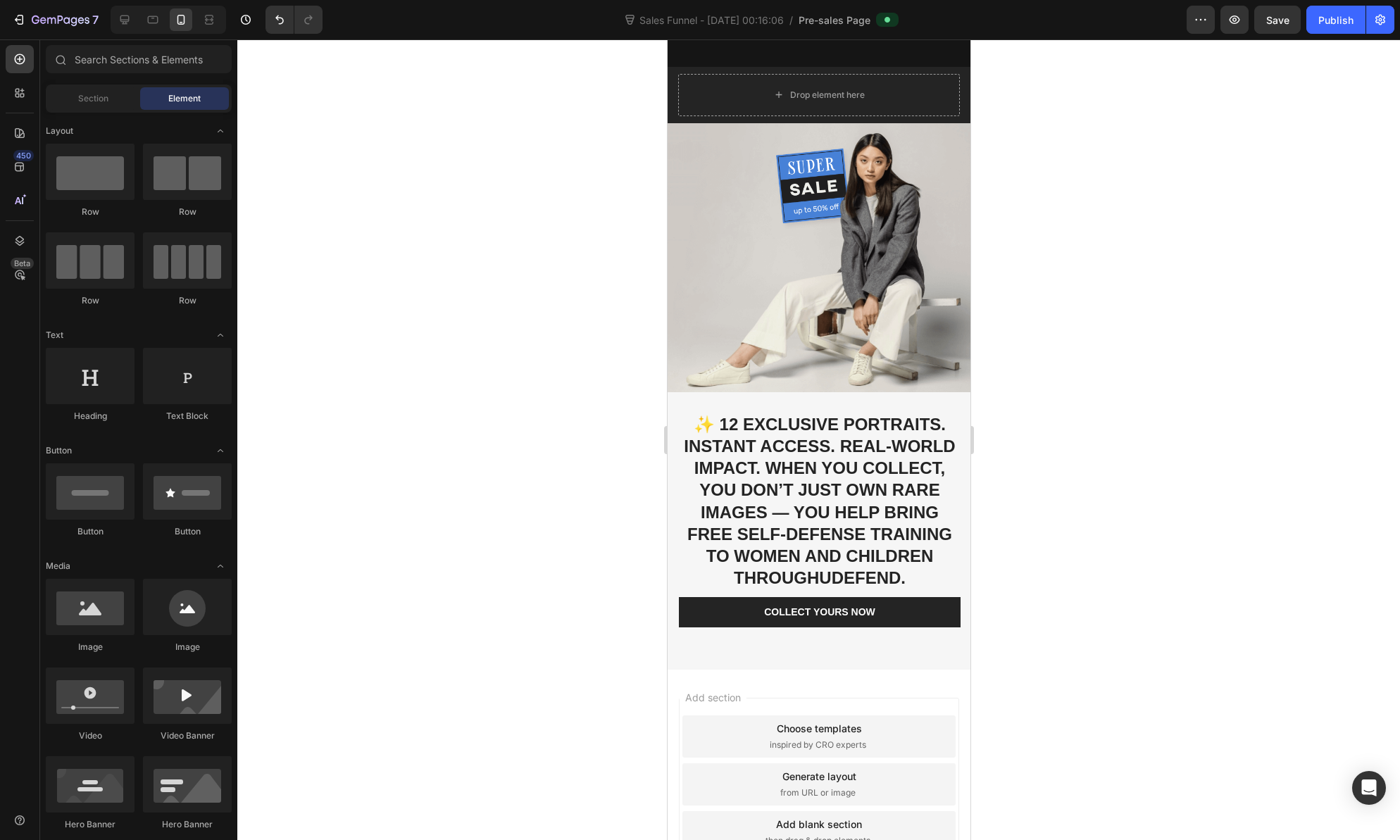
scroll to position [3569, 0]
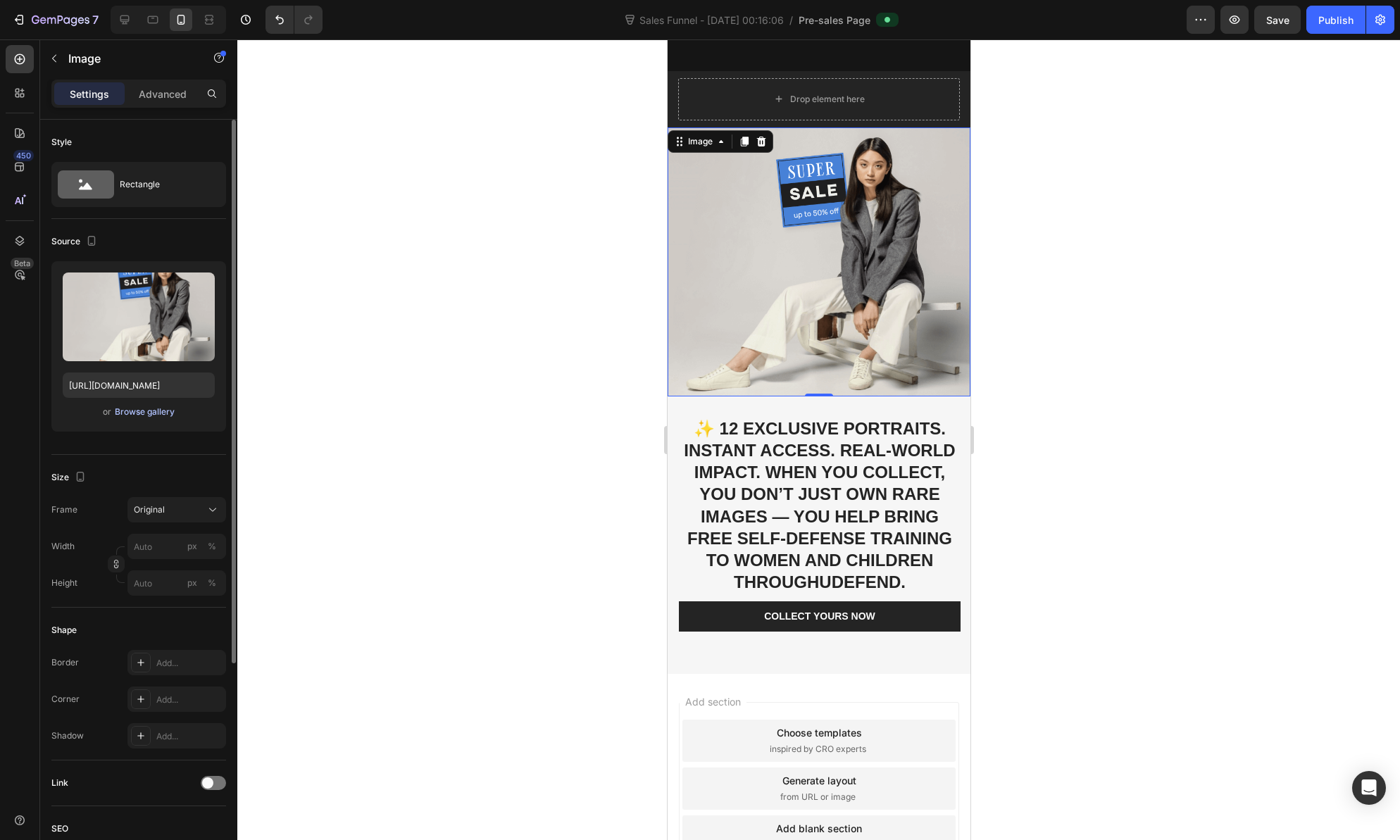
click at [154, 410] on div "Browse gallery" at bounding box center [144, 412] width 60 height 13
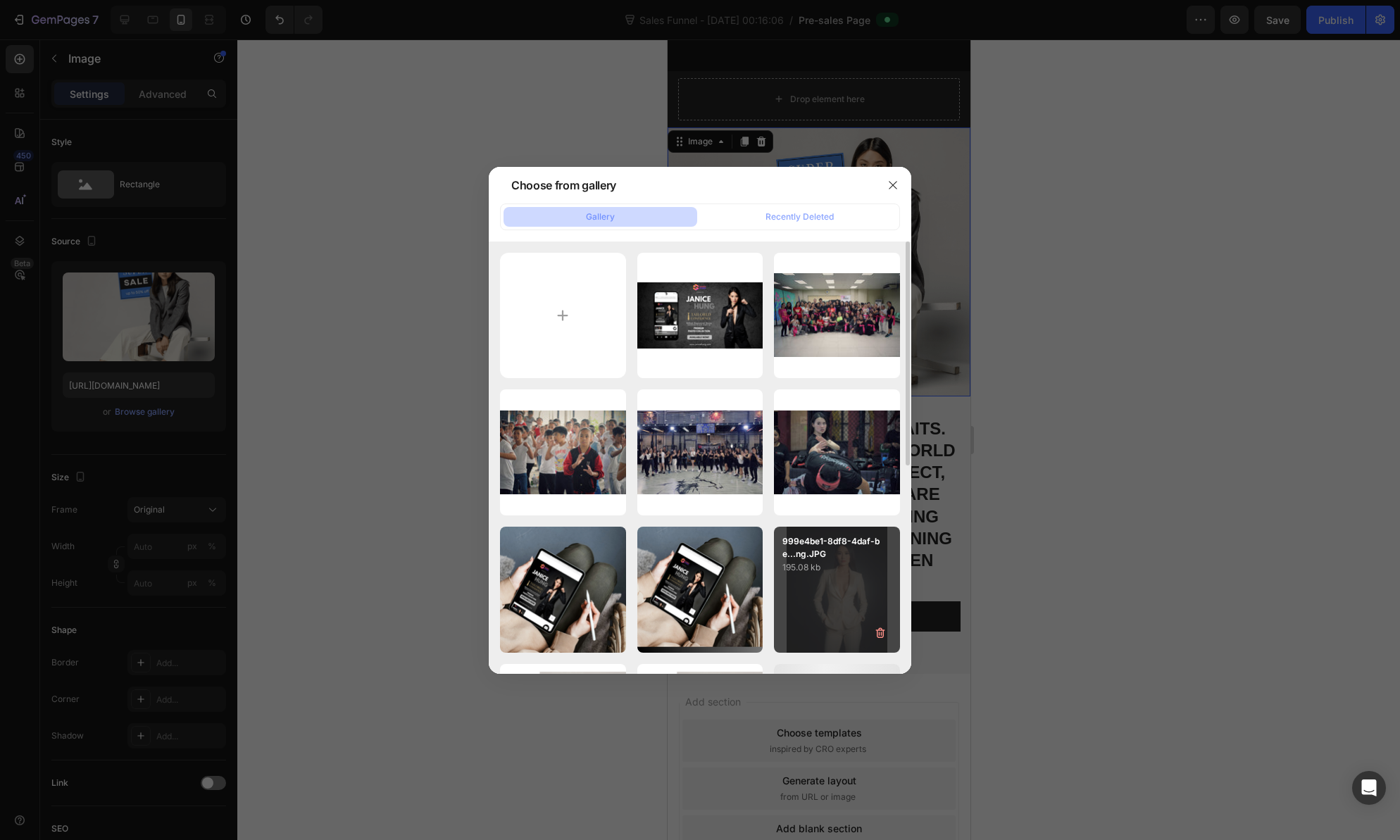
click at [853, 607] on div "999e4be1-8df8-4daf-be...ng.JPG 195.08 kb" at bounding box center [837, 589] width 126 height 126
type input "https://cdn.shopify.com/s/files/1/0582/1805/3689/files/gempages_522502610834424…"
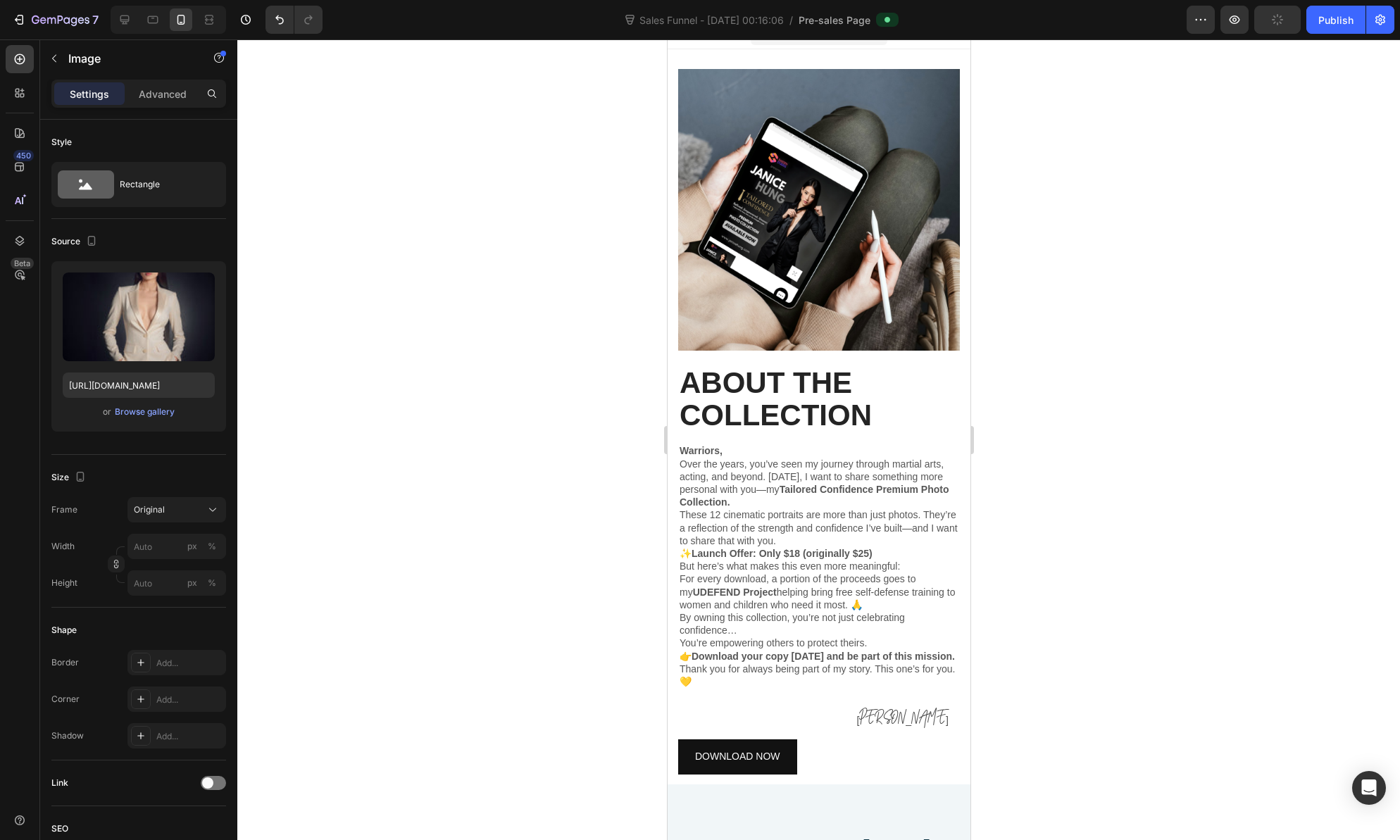
scroll to position [0, 0]
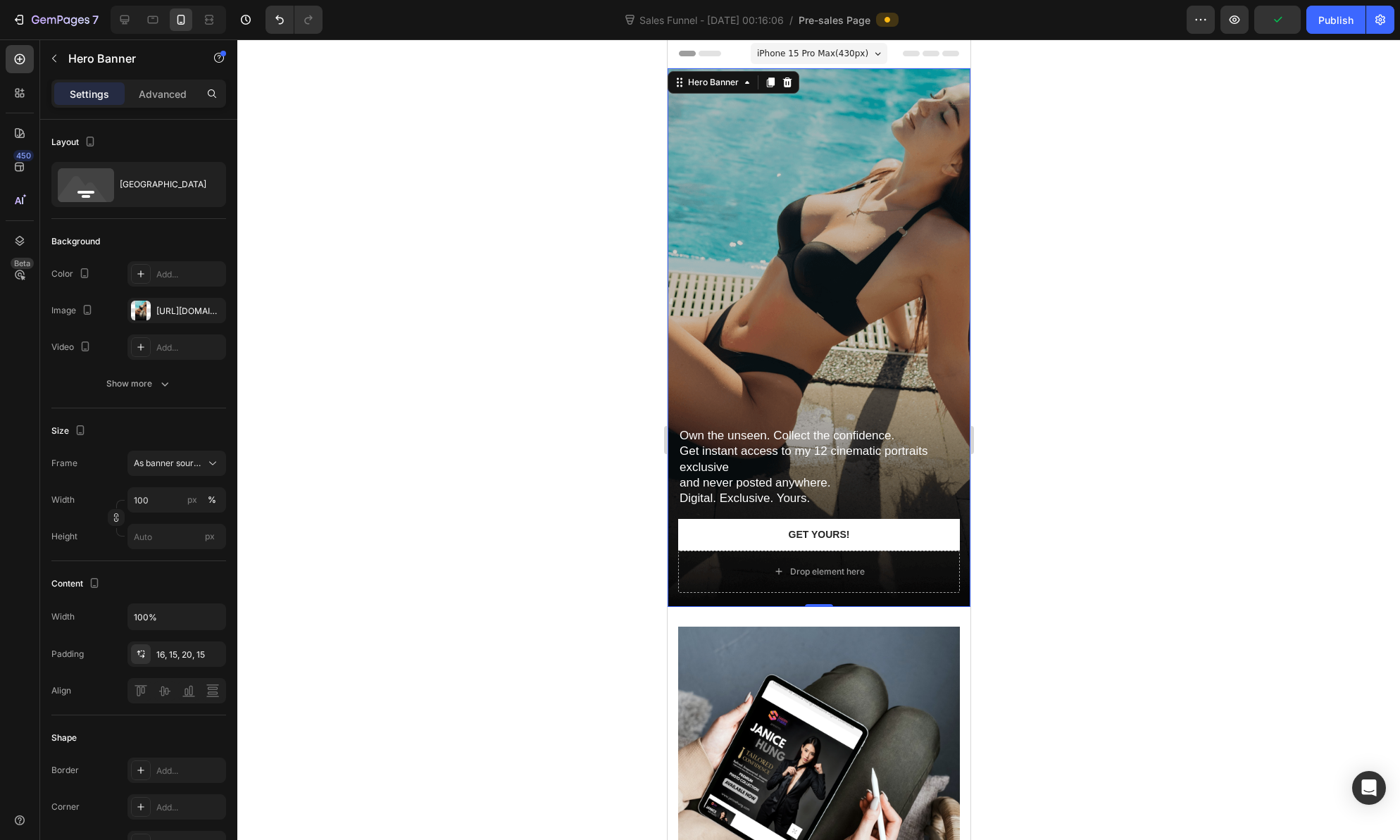
click at [857, 199] on div "Overlay" at bounding box center [818, 337] width 303 height 539
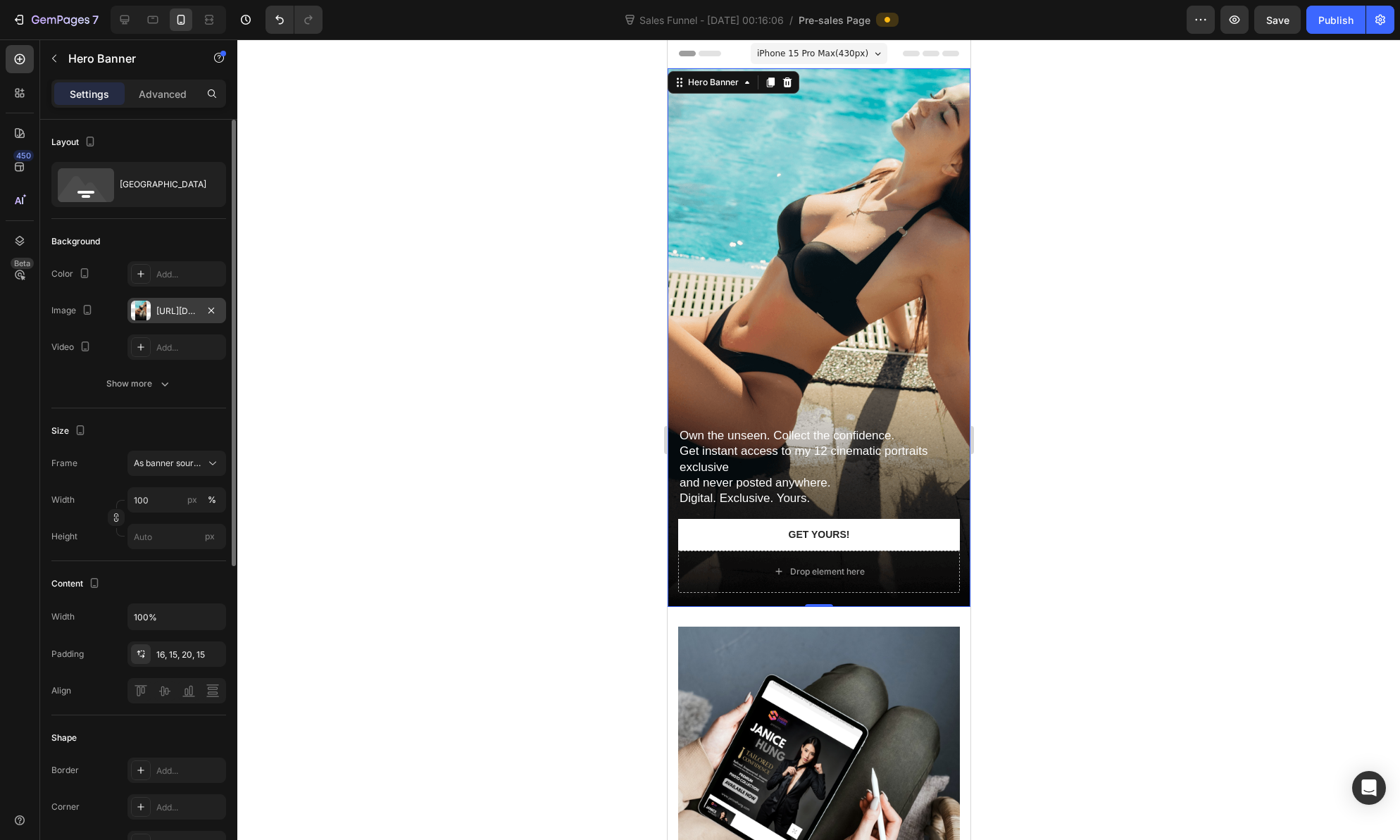
click at [142, 310] on div at bounding box center [141, 310] width 20 height 20
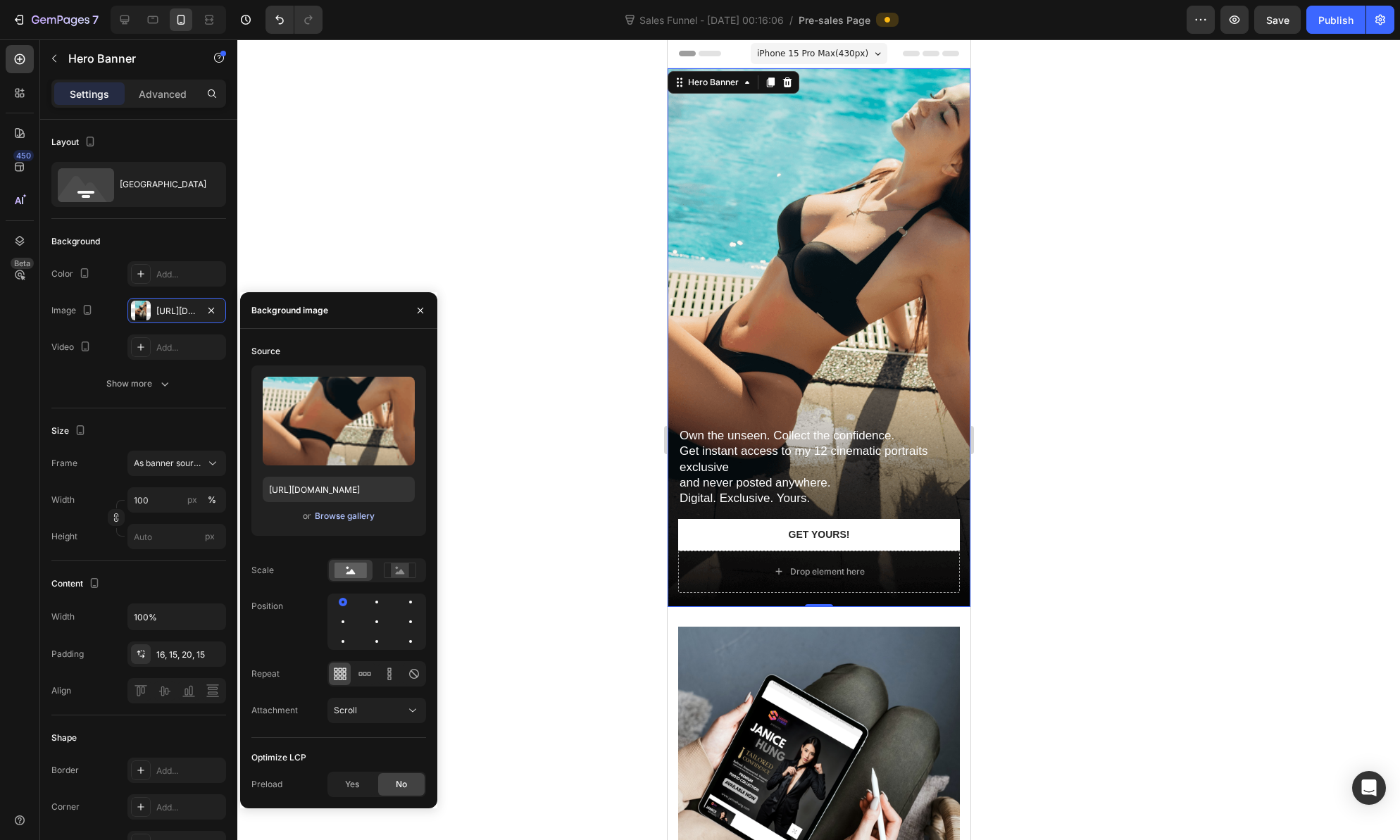
click at [332, 516] on div "Browse gallery" at bounding box center [344, 516] width 60 height 13
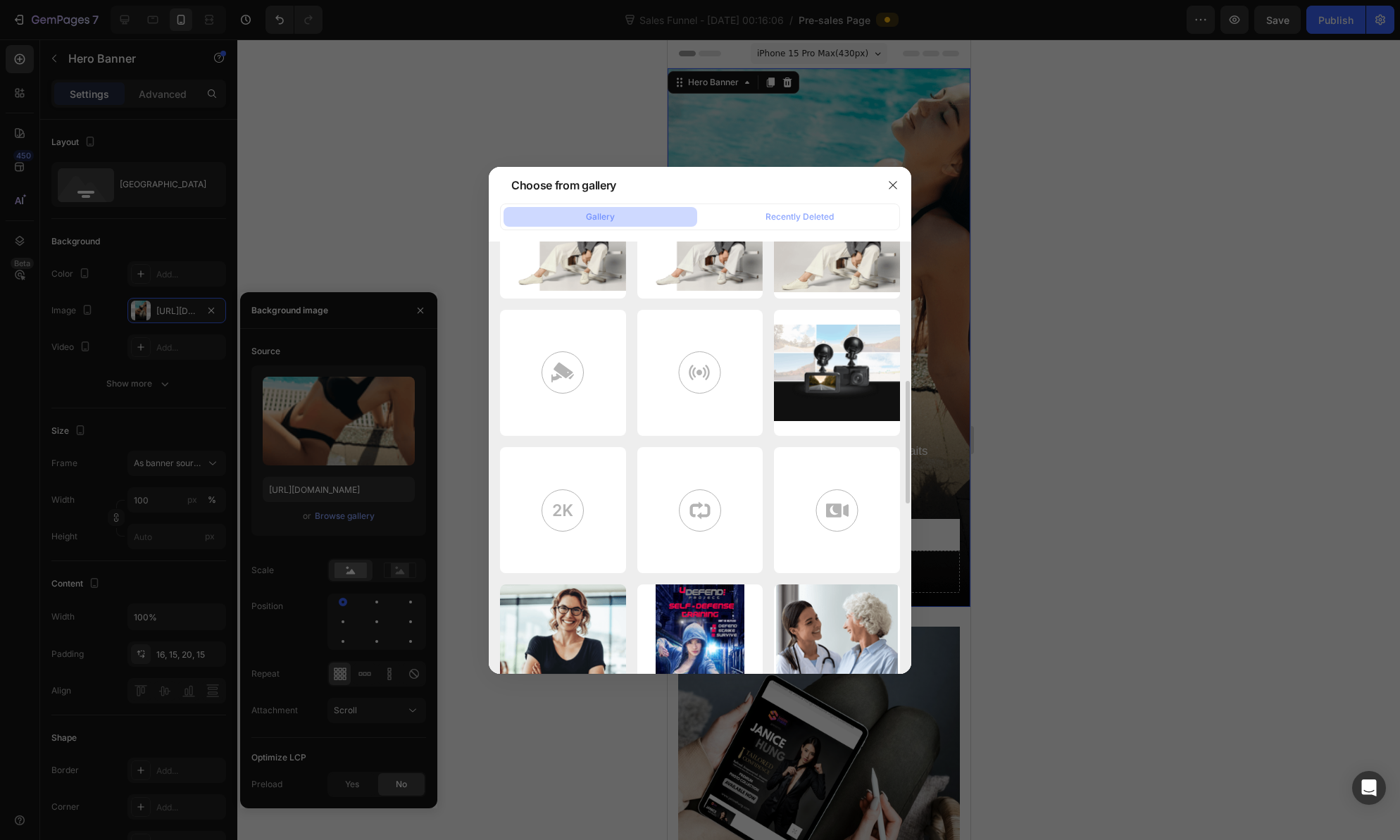
scroll to position [777, 0]
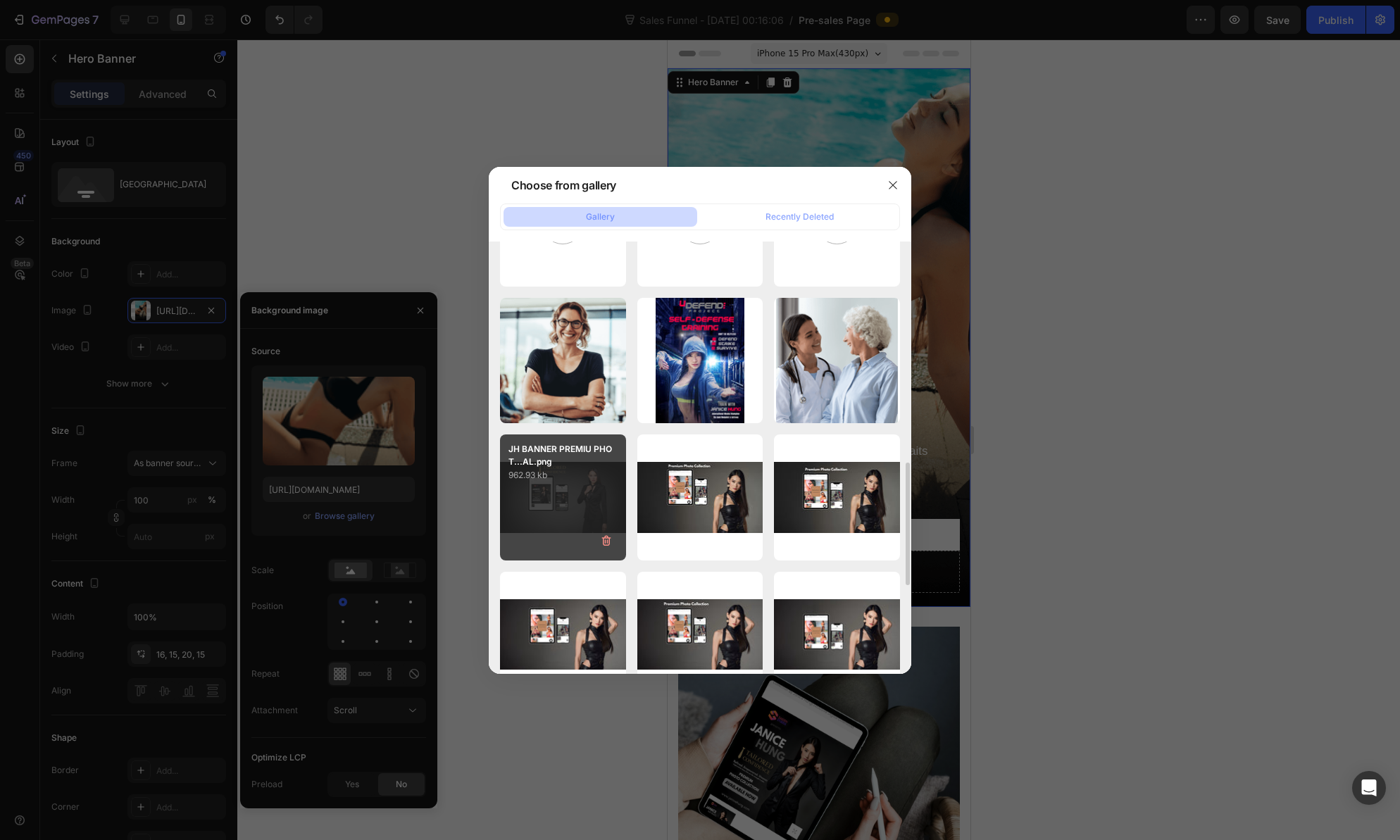
click at [585, 497] on div "JH BANNER PREMIU PHOT...AL.png 962.93 kb" at bounding box center [563, 497] width 126 height 126
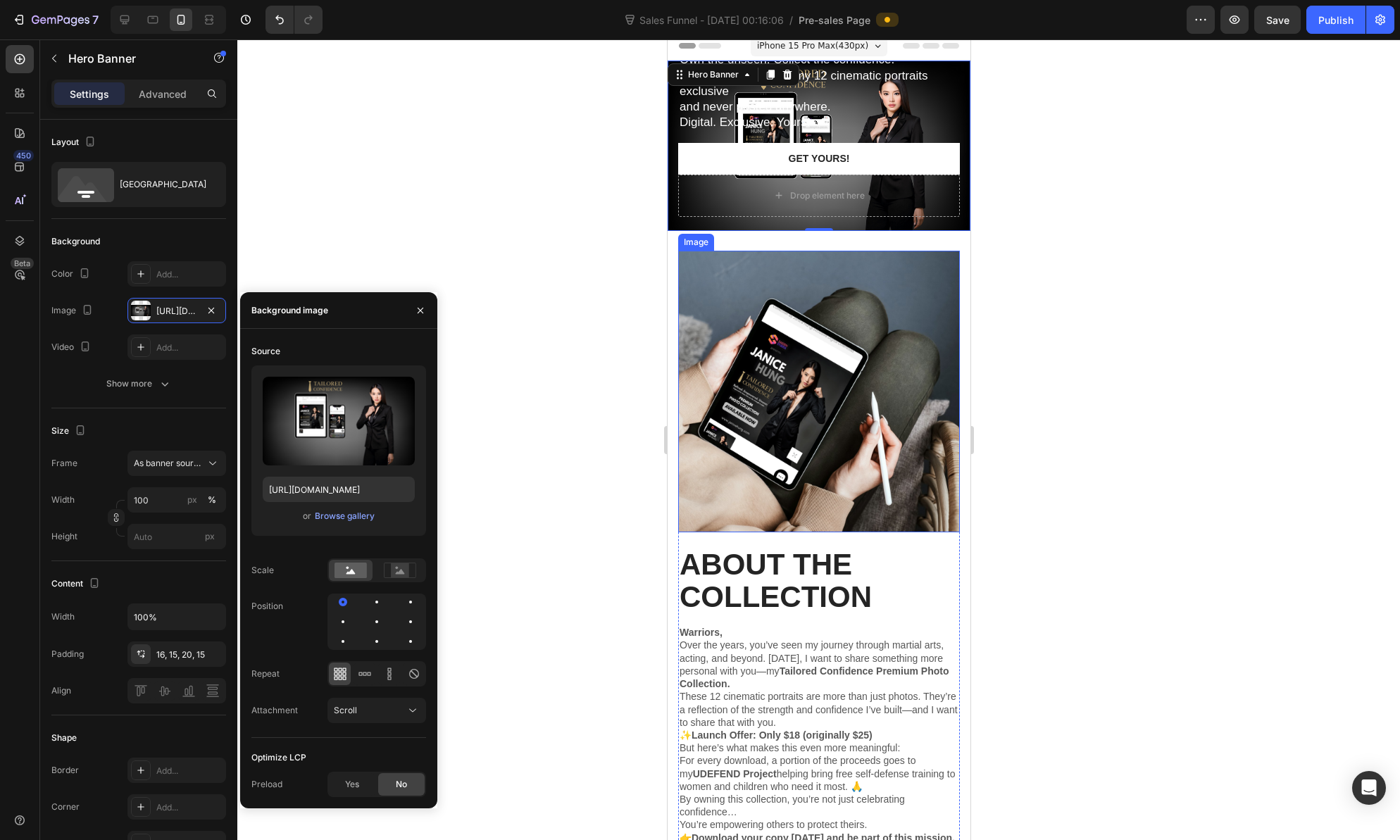
scroll to position [0, 0]
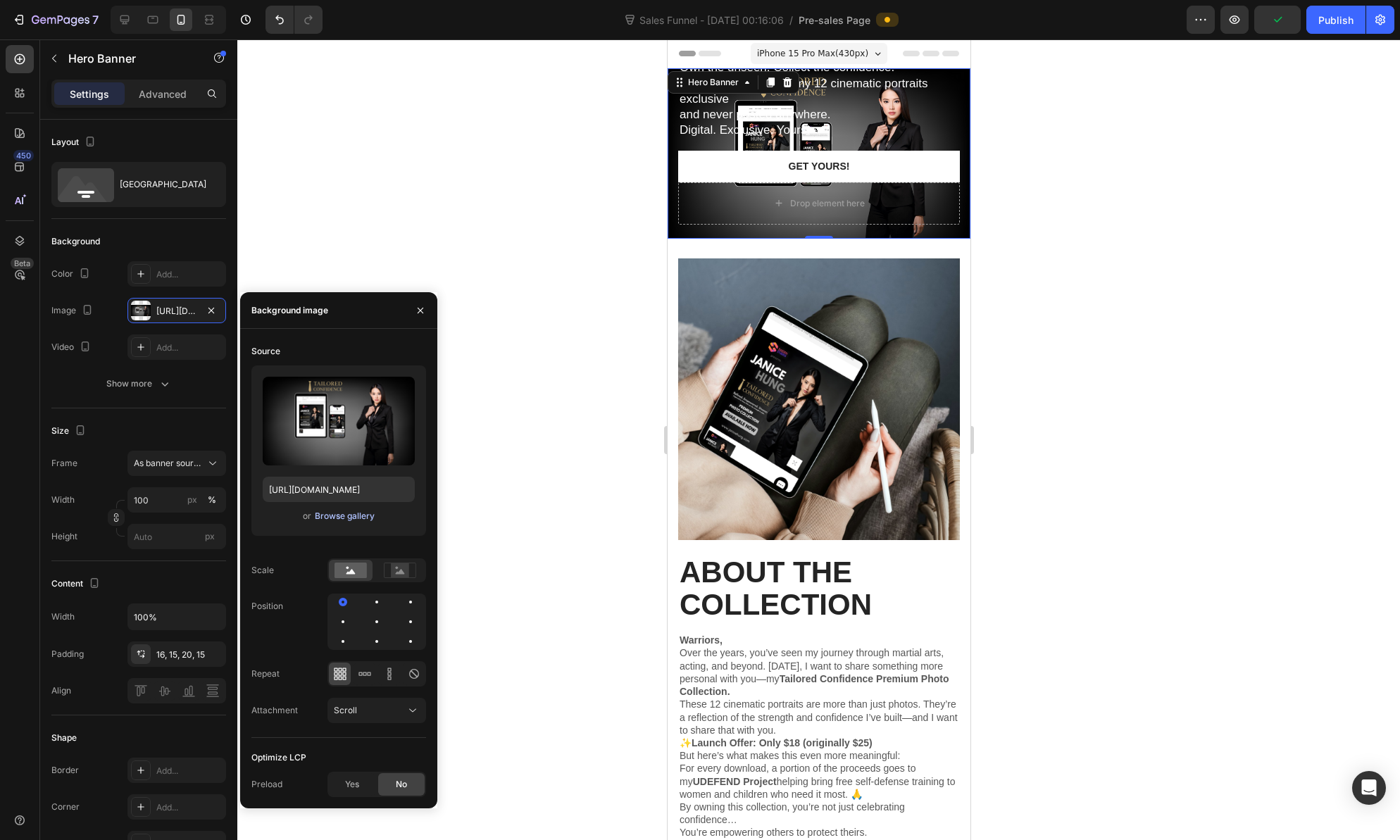
click at [353, 514] on div "Browse gallery" at bounding box center [344, 516] width 60 height 13
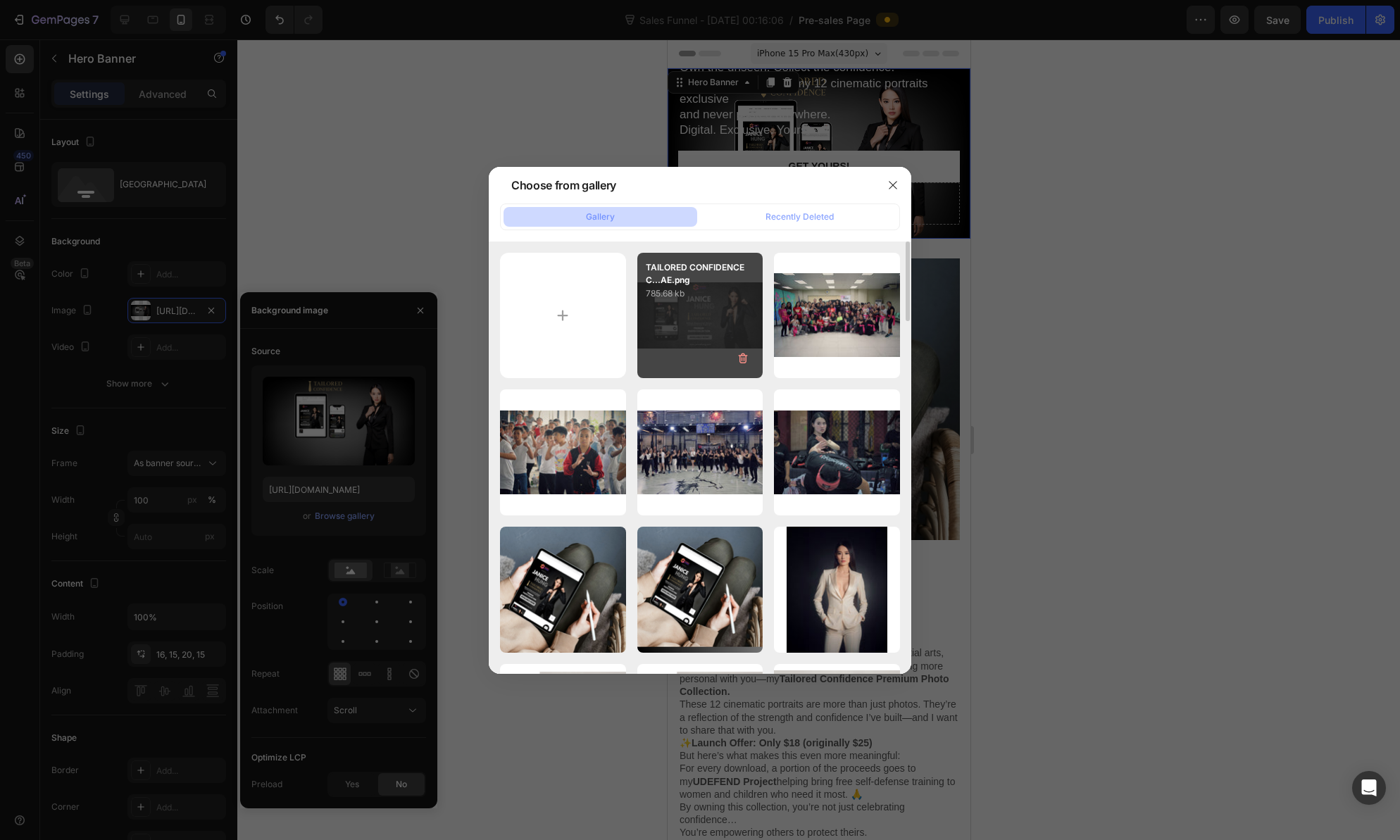
click at [681, 324] on div "TAILORED CONFIDENCE C...AE.png 785.68 kb" at bounding box center [700, 316] width 126 height 126
type input "https://cdn.shopify.com/s/files/1/0582/1805/3689/files/gempages_522502610834424…"
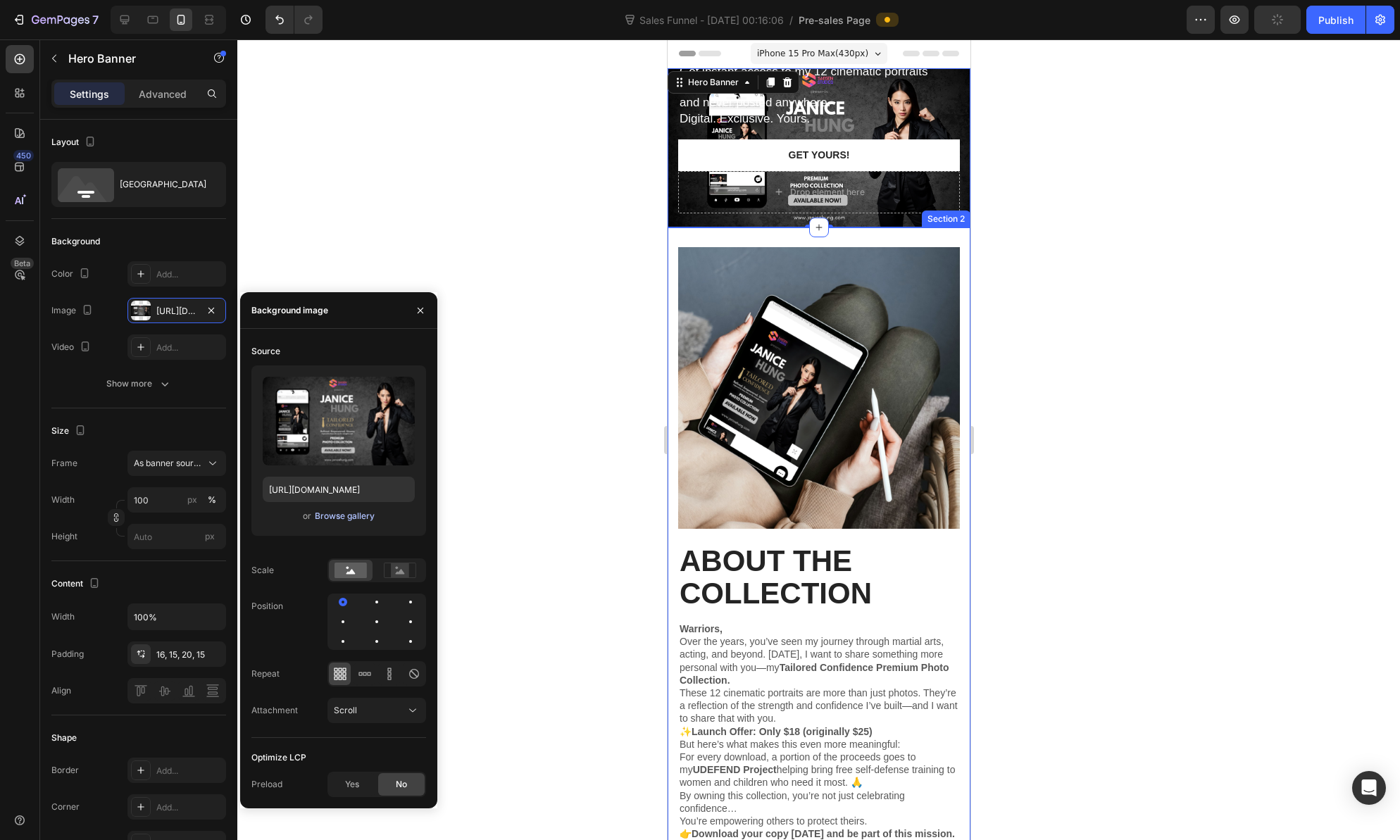
click at [354, 513] on div "Browse gallery" at bounding box center [344, 516] width 60 height 13
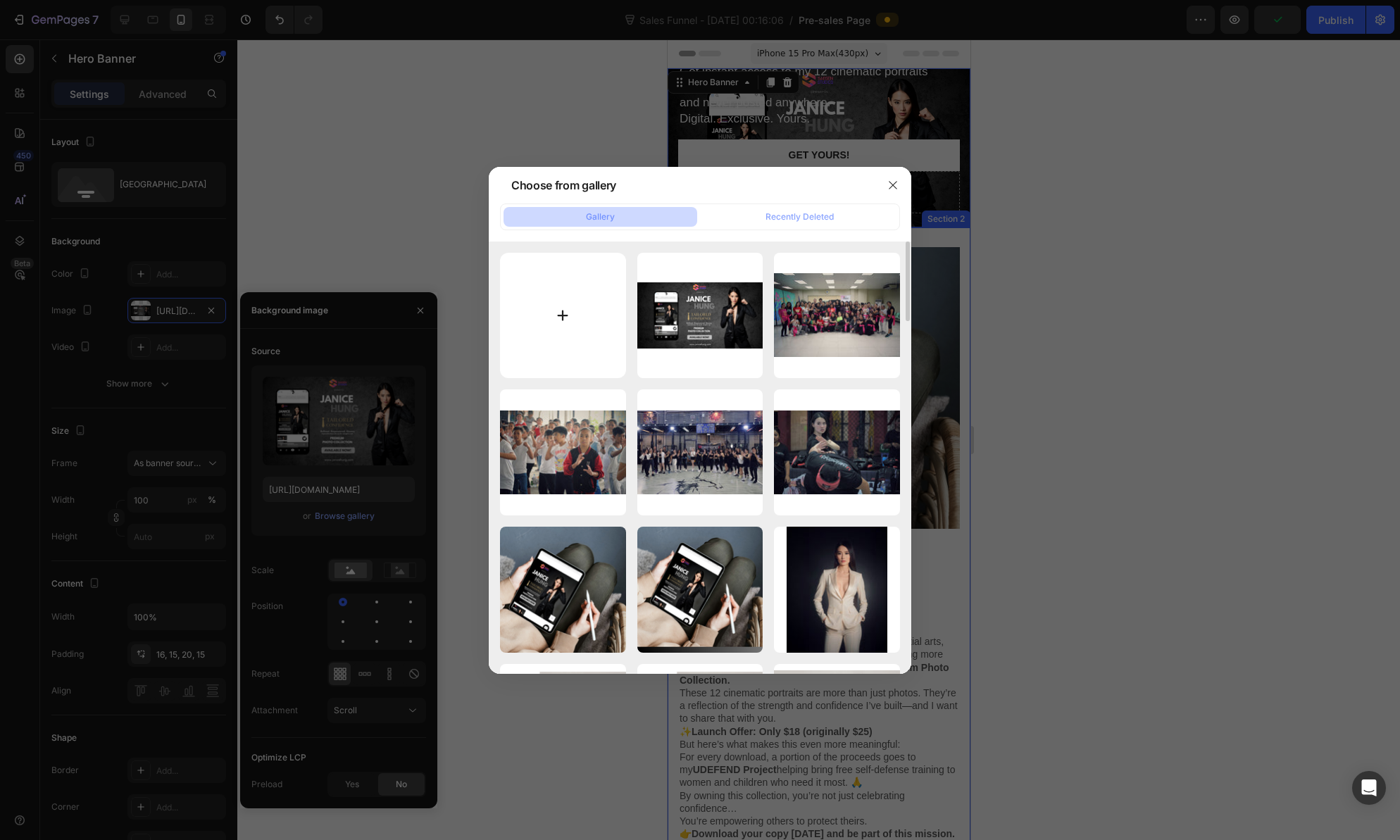
click at [559, 316] on input "file" at bounding box center [563, 316] width 126 height 126
click at [572, 309] on input "file" at bounding box center [563, 316] width 126 height 126
click at [578, 310] on input "file" at bounding box center [563, 316] width 126 height 126
click at [1176, 636] on div at bounding box center [700, 420] width 1400 height 840
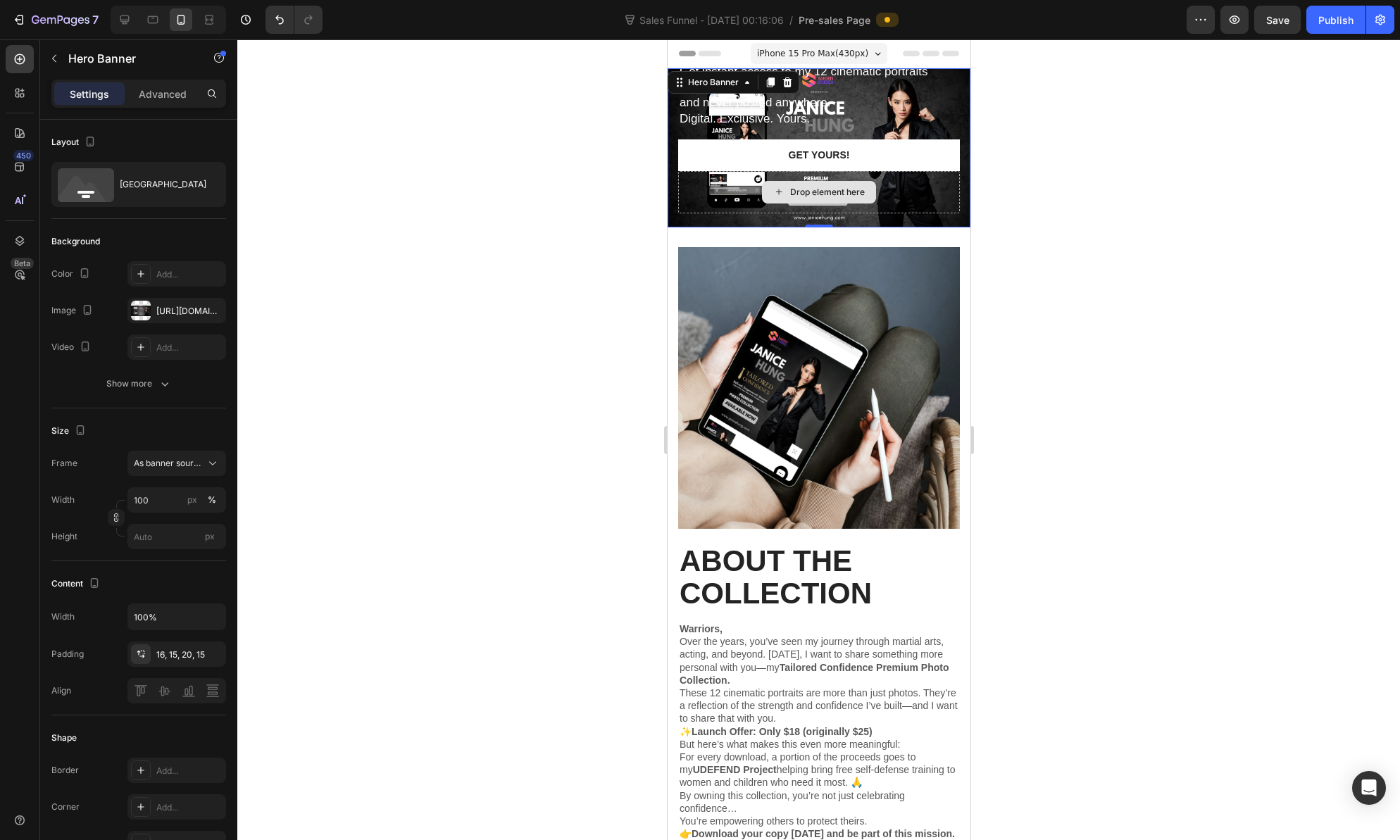
click at [894, 188] on div "Drop element here" at bounding box center [819, 192] width 282 height 42
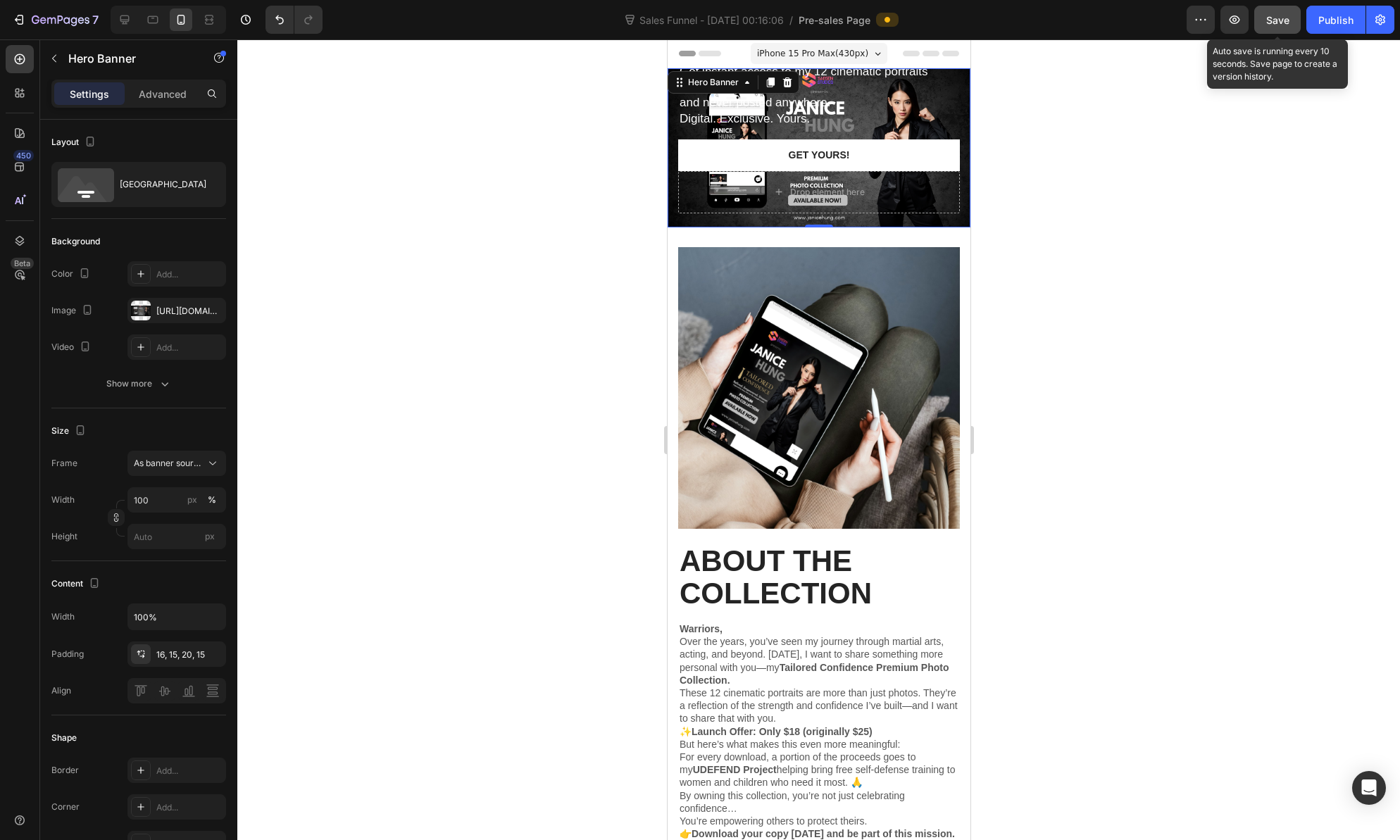
click at [1279, 15] on span "Save" at bounding box center [1278, 20] width 23 height 12
click at [874, 50] on div "iPhone 15 Pro Max ( 430 px)" at bounding box center [819, 53] width 137 height 21
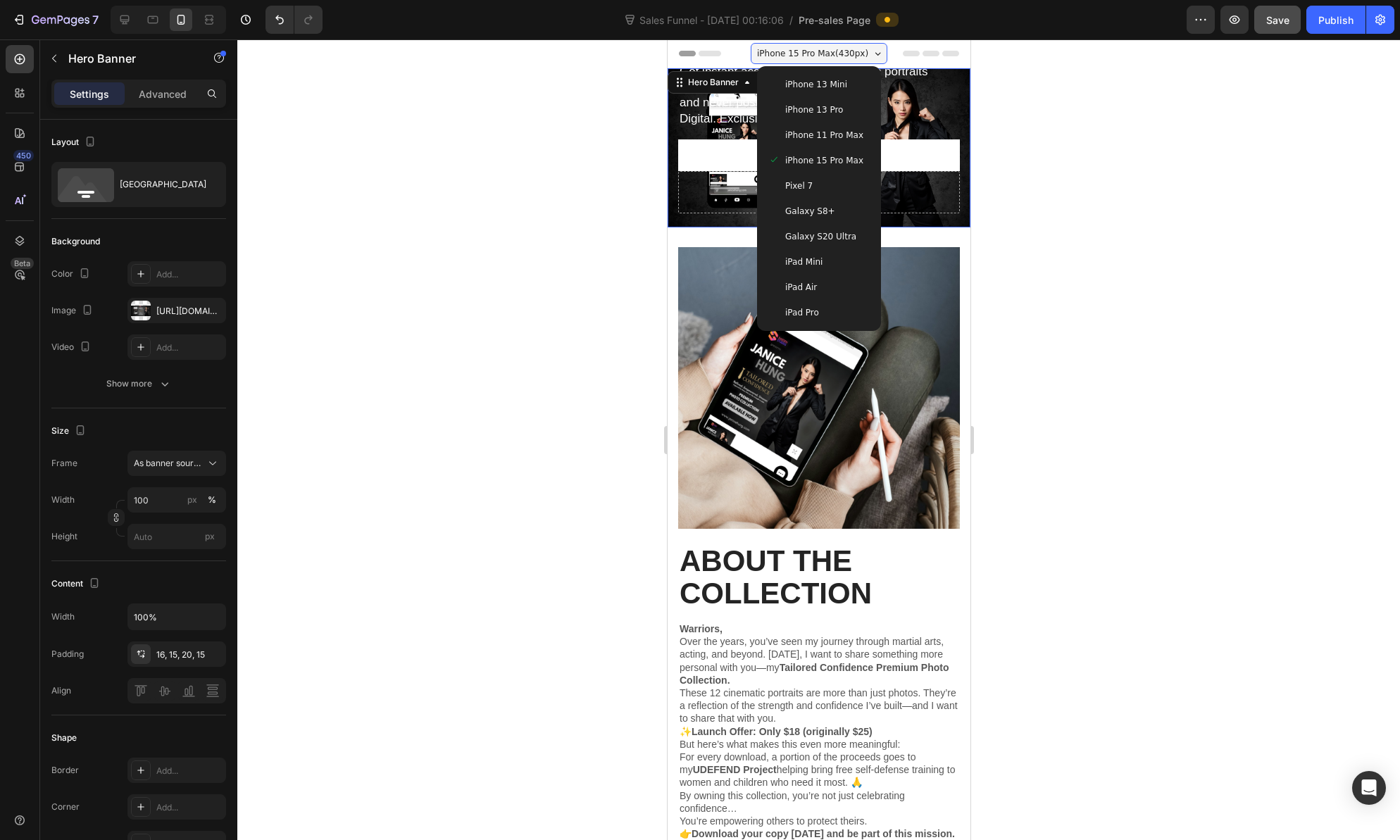
click at [874, 50] on div "iPhone 15 Pro Max ( 430 px)" at bounding box center [819, 53] width 137 height 21
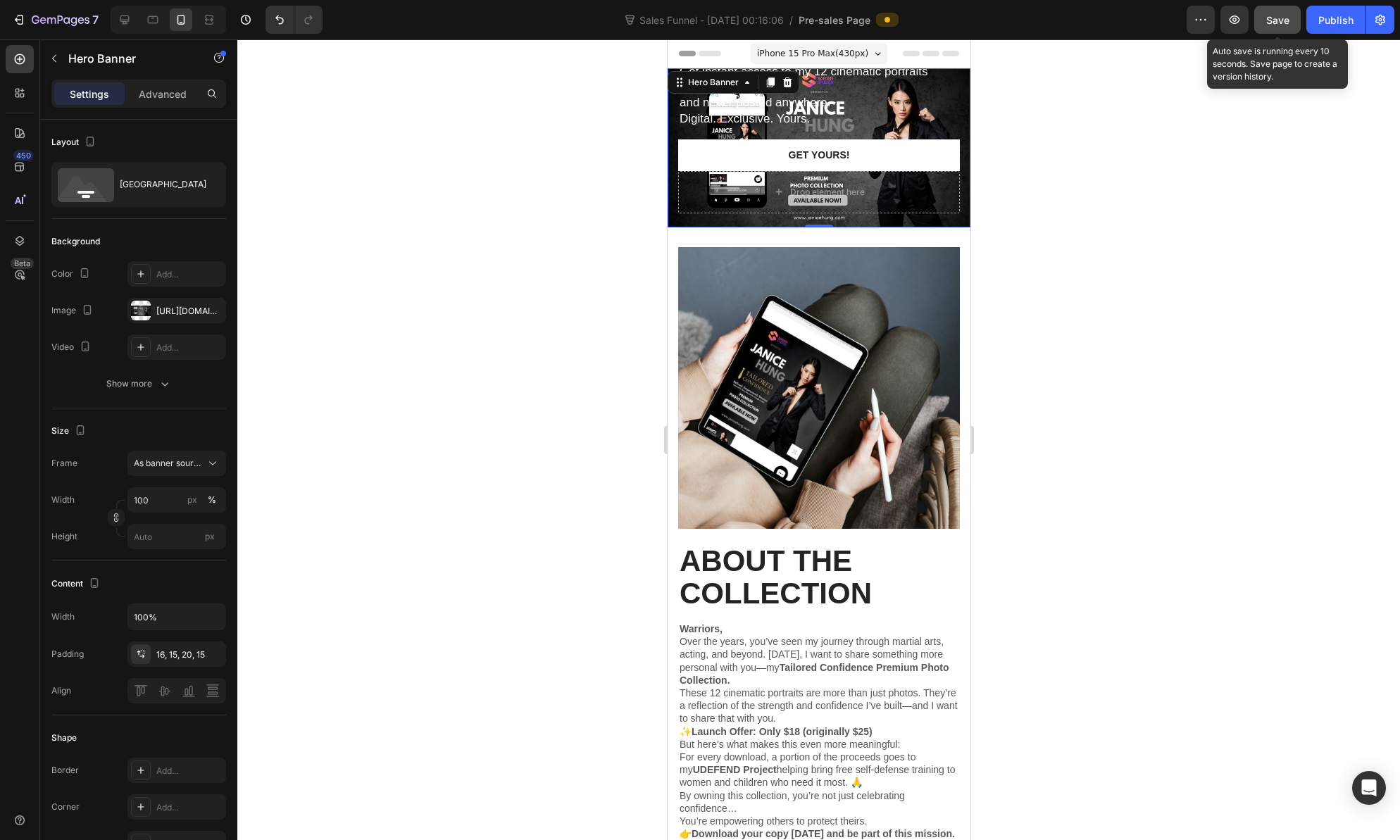
click at [1284, 21] on span "Save" at bounding box center [1278, 20] width 23 height 12
click at [1376, 21] on icon "button" at bounding box center [1380, 20] width 10 height 10
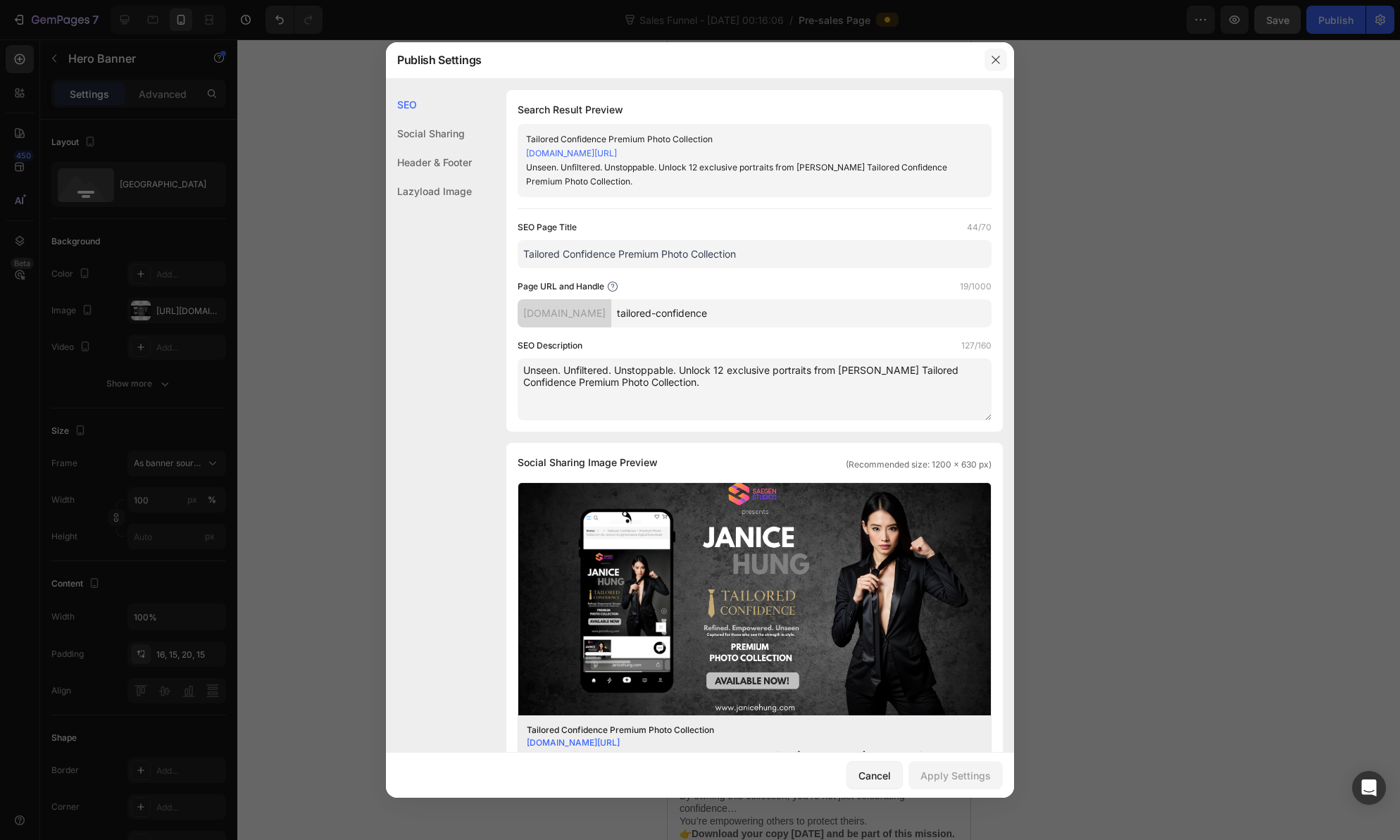
click at [995, 57] on icon "button" at bounding box center [996, 60] width 11 height 11
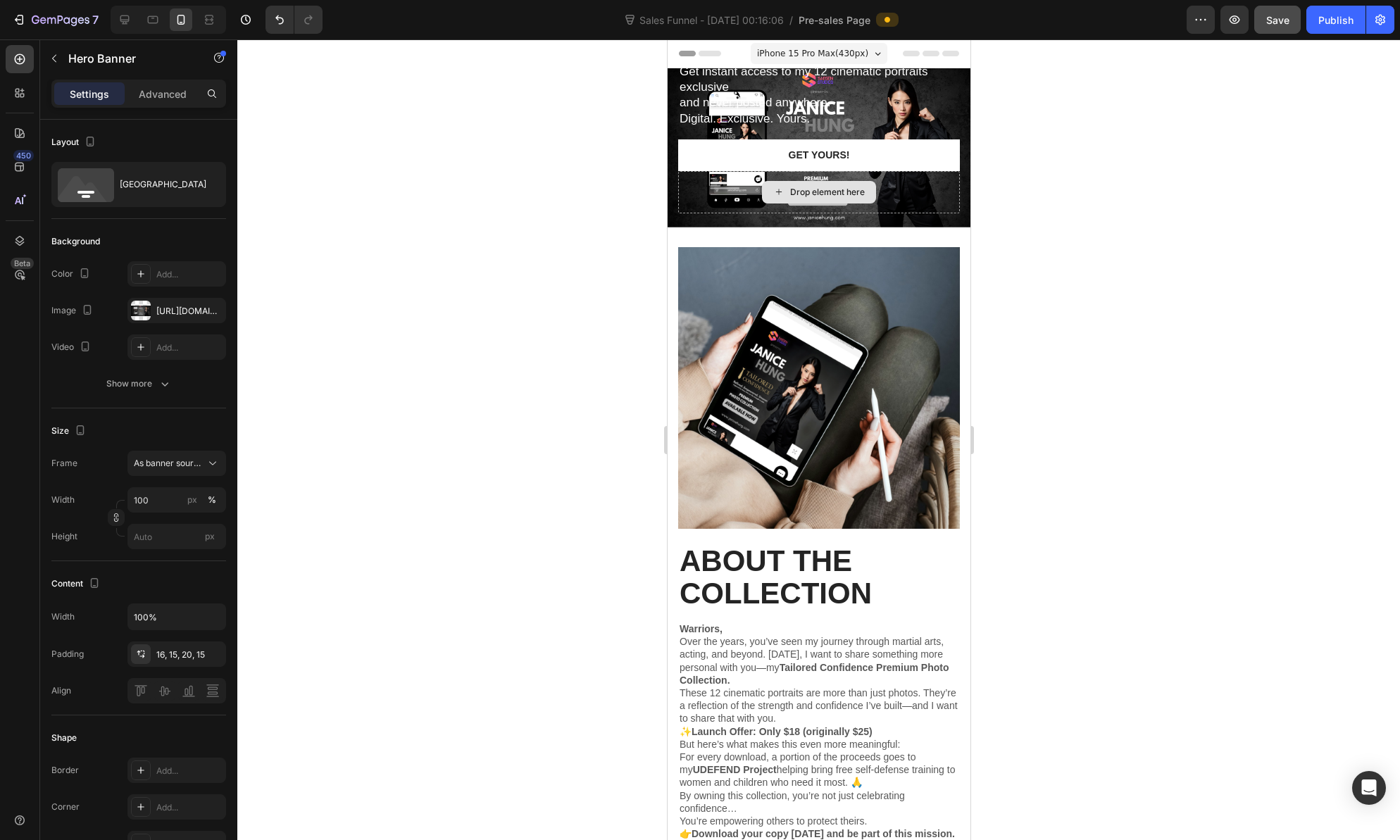
click at [900, 190] on div "Drop element here" at bounding box center [819, 192] width 282 height 42
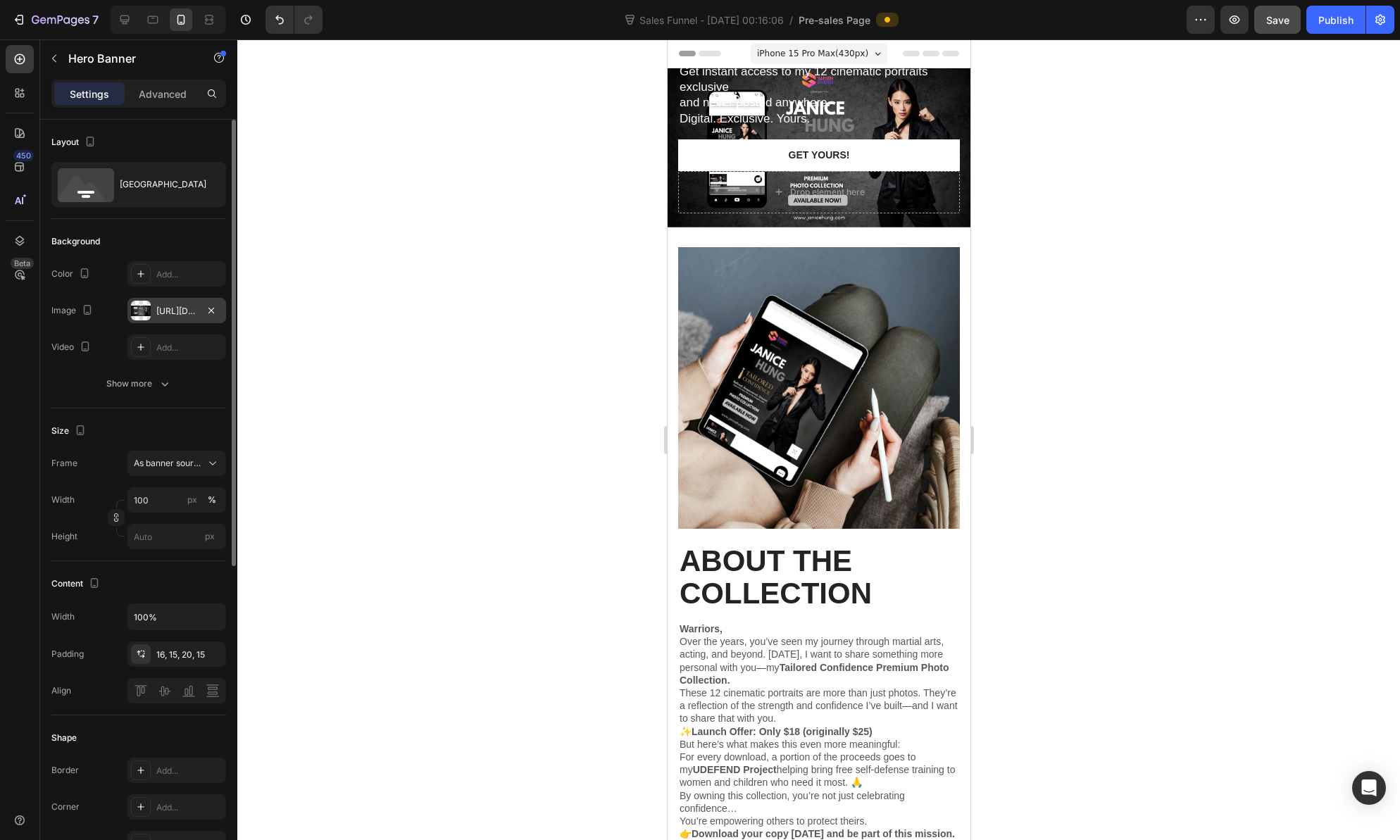
click at [144, 309] on div at bounding box center [141, 310] width 20 height 20
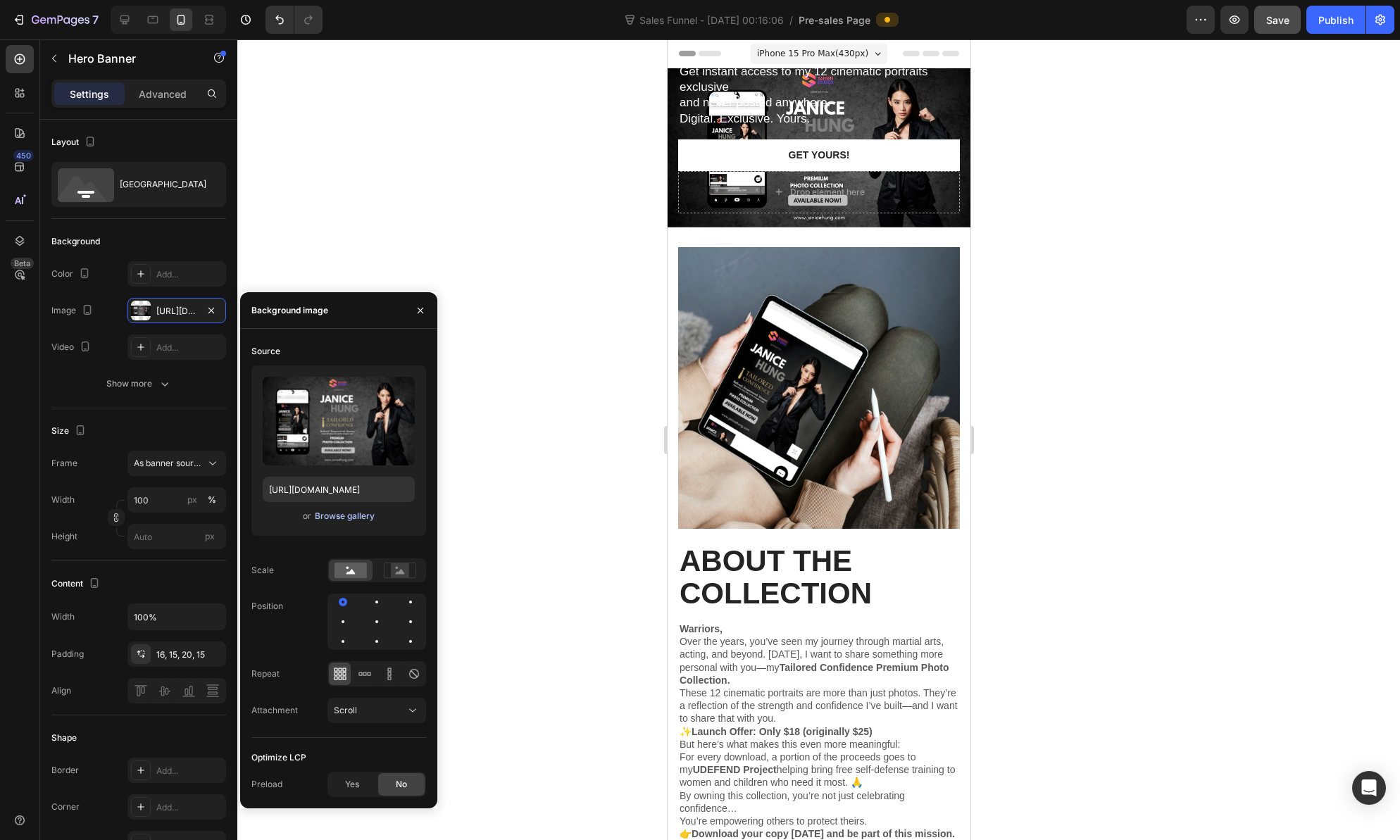
click at [329, 515] on div "Browse gallery" at bounding box center [344, 516] width 60 height 13
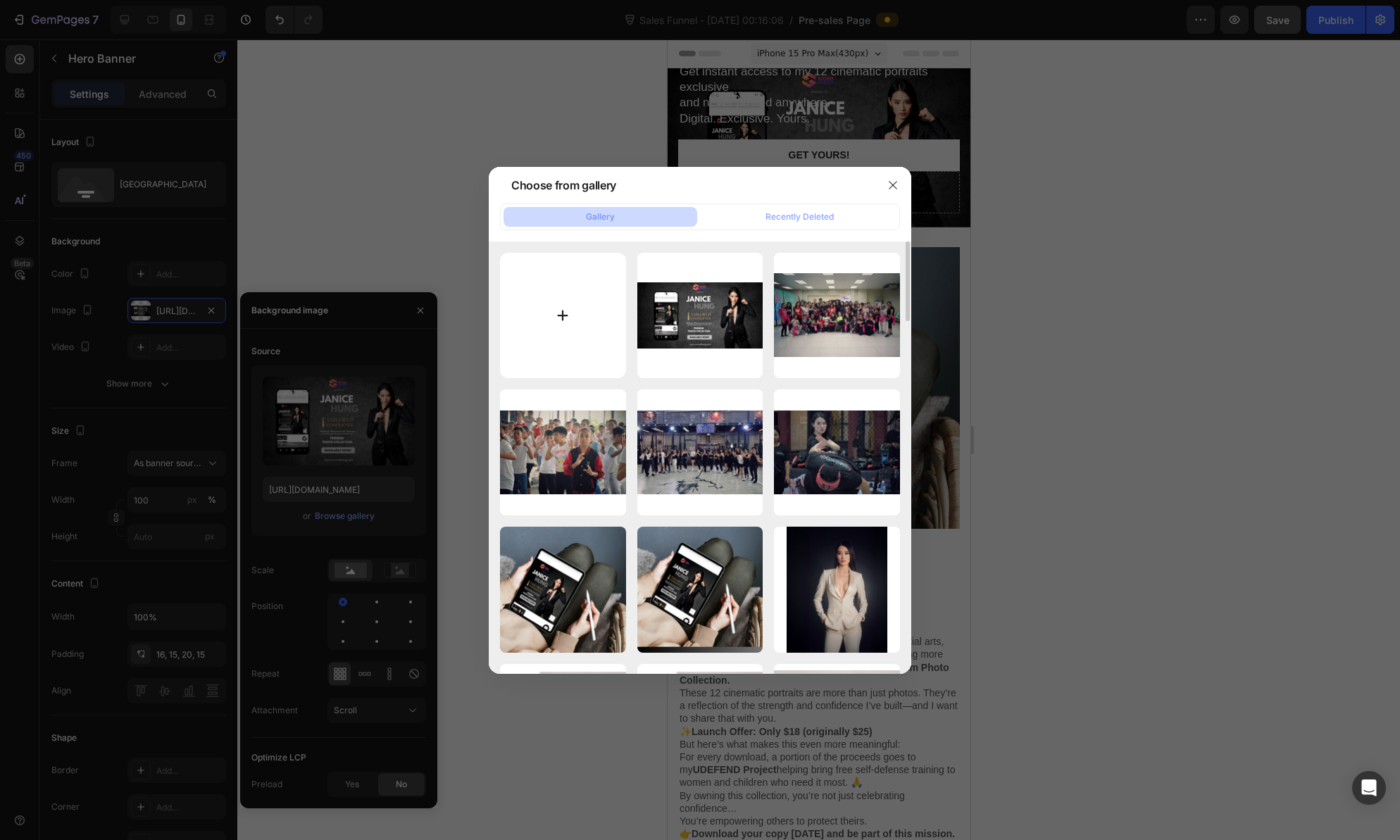
click at [541, 310] on input "file" at bounding box center [563, 316] width 126 height 126
type input "C:\fakepath\PREMIUM PHOTO COVER (Mobile Video).png"
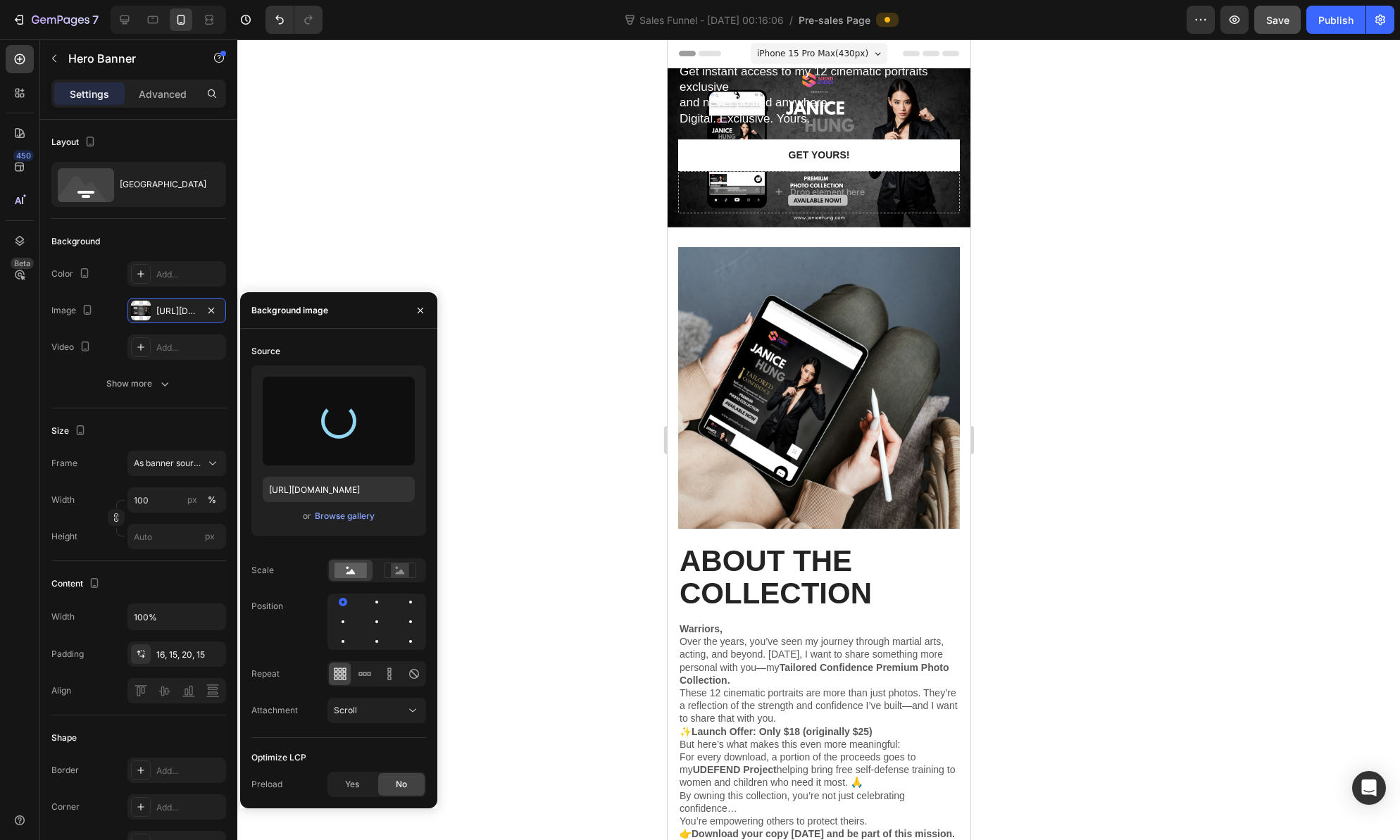
type input "https://cdn.shopify.com/s/files/1/0582/1805/3689/files/gempages_522502610834424…"
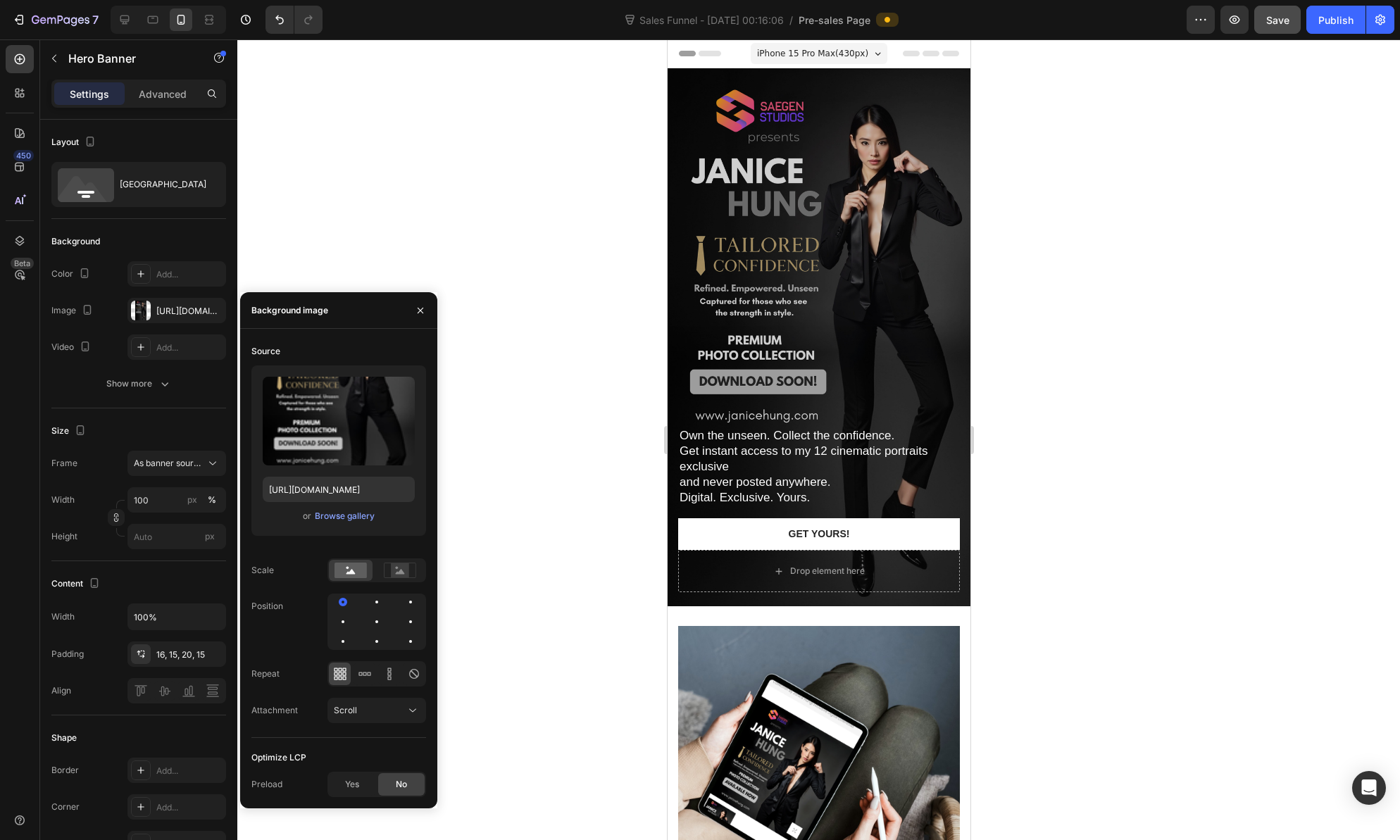
click at [823, 302] on div "Overlay" at bounding box center [818, 337] width 303 height 538
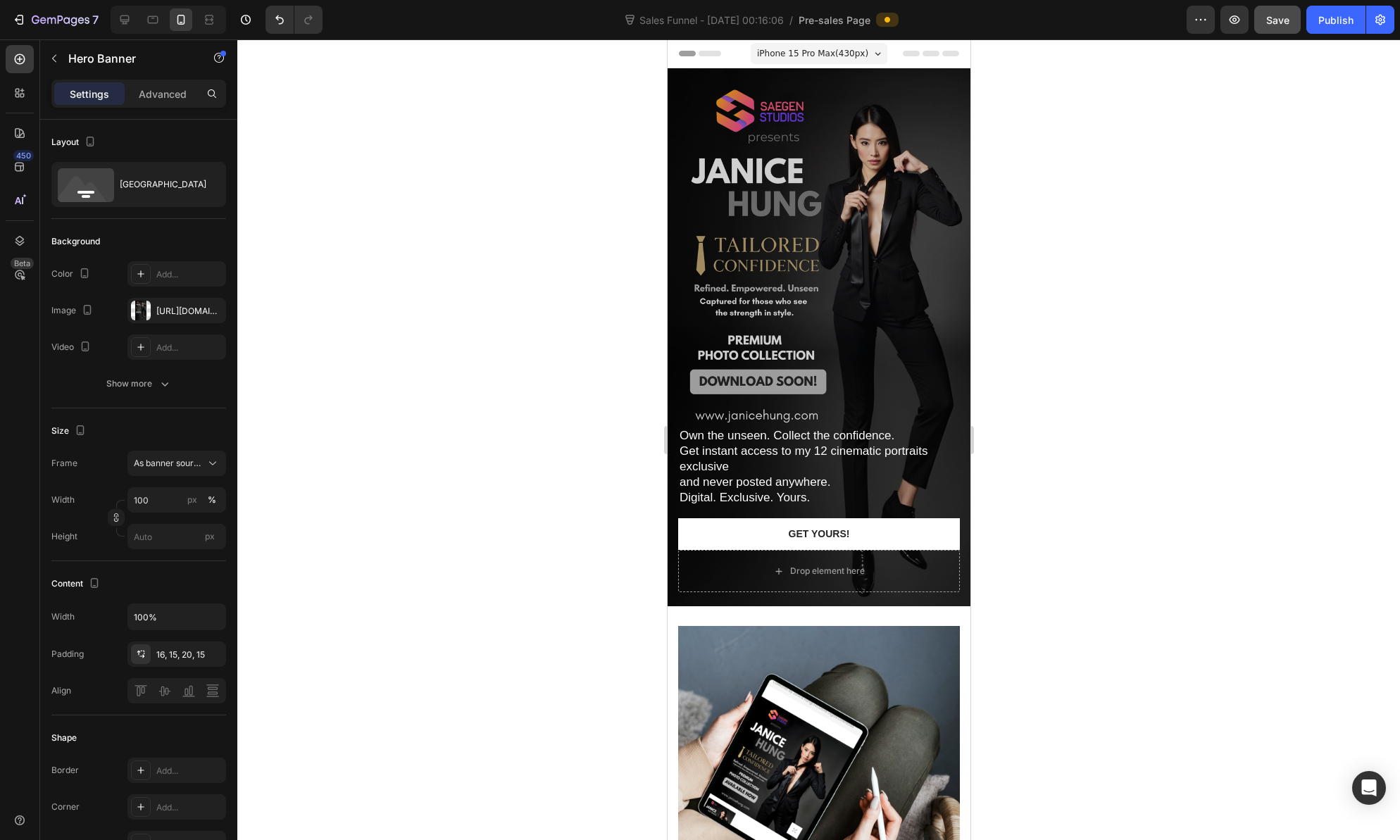
drag, startPoint x: 864, startPoint y: 303, endPoint x: 1765, endPoint y: 311, distance: 901.0
click at [864, 303] on div "Overlay" at bounding box center [818, 337] width 303 height 538
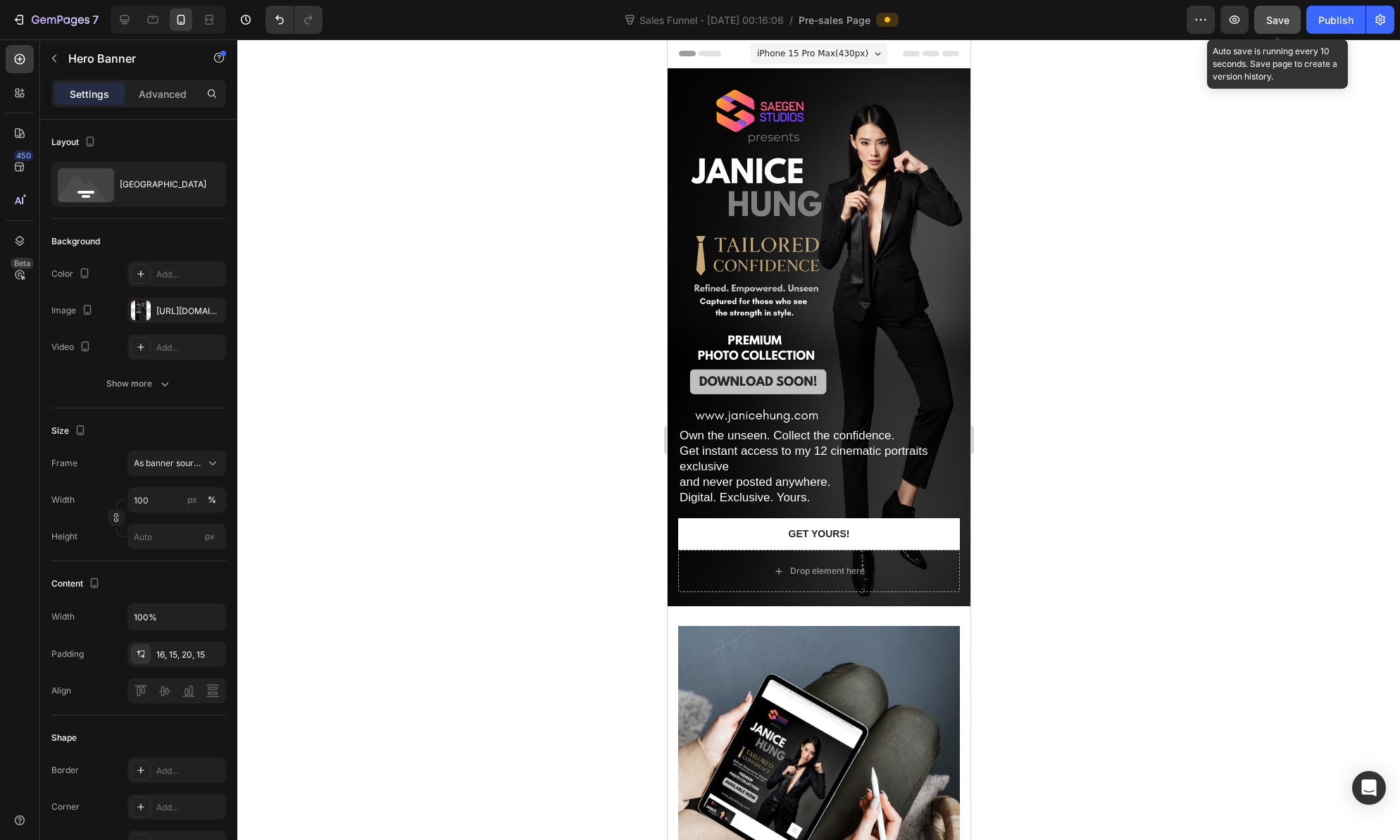
click at [1265, 21] on button "Save" at bounding box center [1278, 19] width 46 height 28
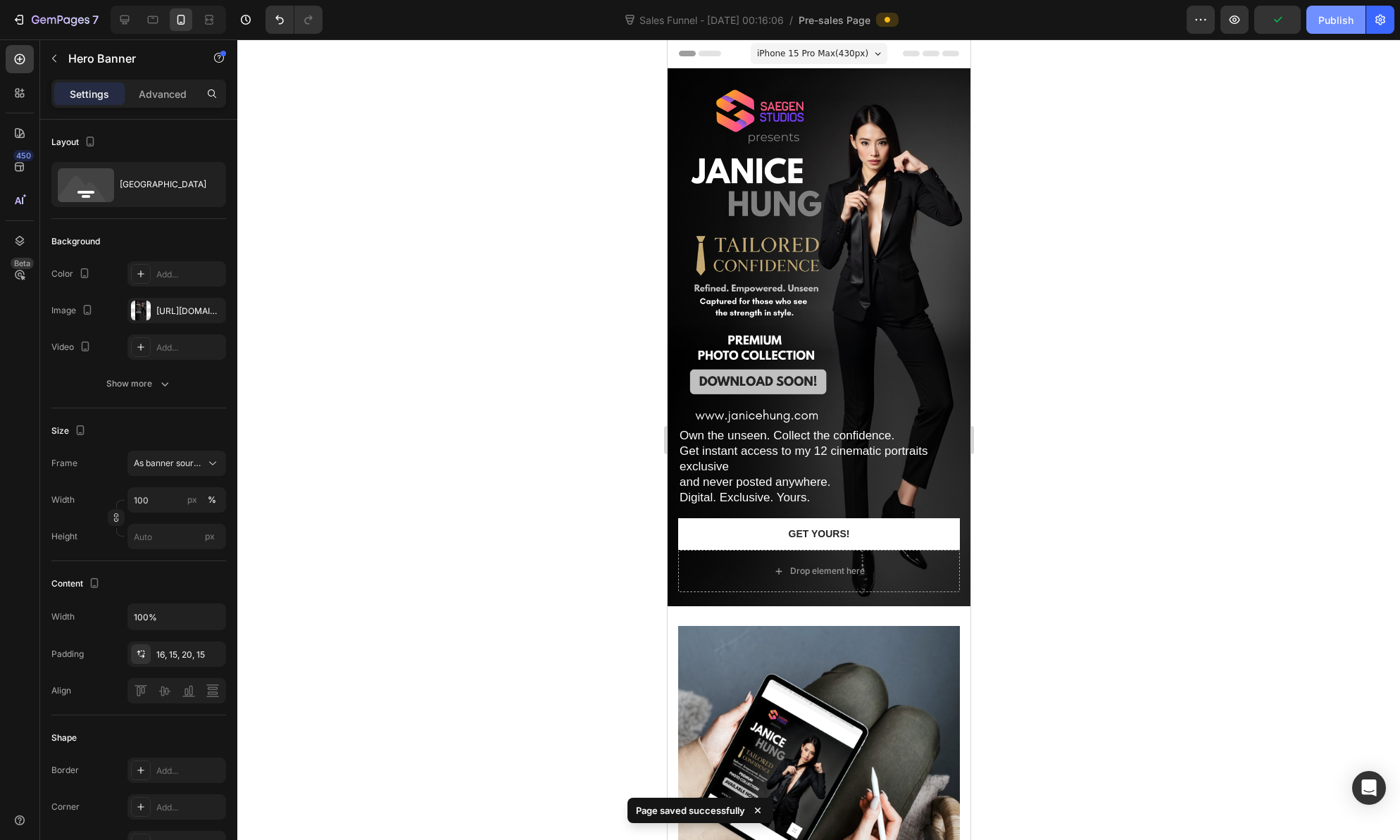
click at [1332, 28] on button "Publish" at bounding box center [1336, 19] width 59 height 28
click at [1382, 11] on button "button" at bounding box center [1380, 19] width 28 height 28
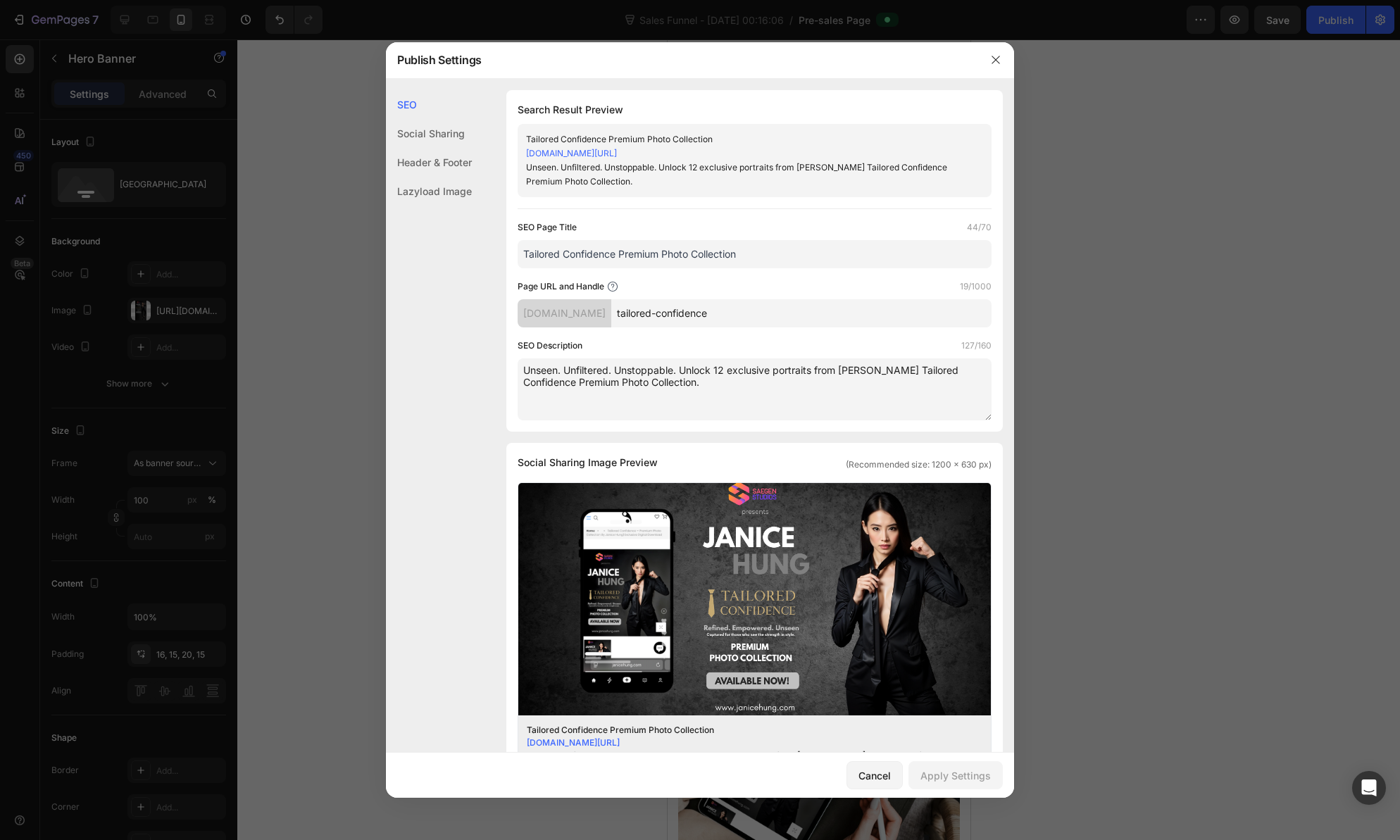
click at [452, 148] on div "Social Sharing" at bounding box center [429, 162] width 86 height 29
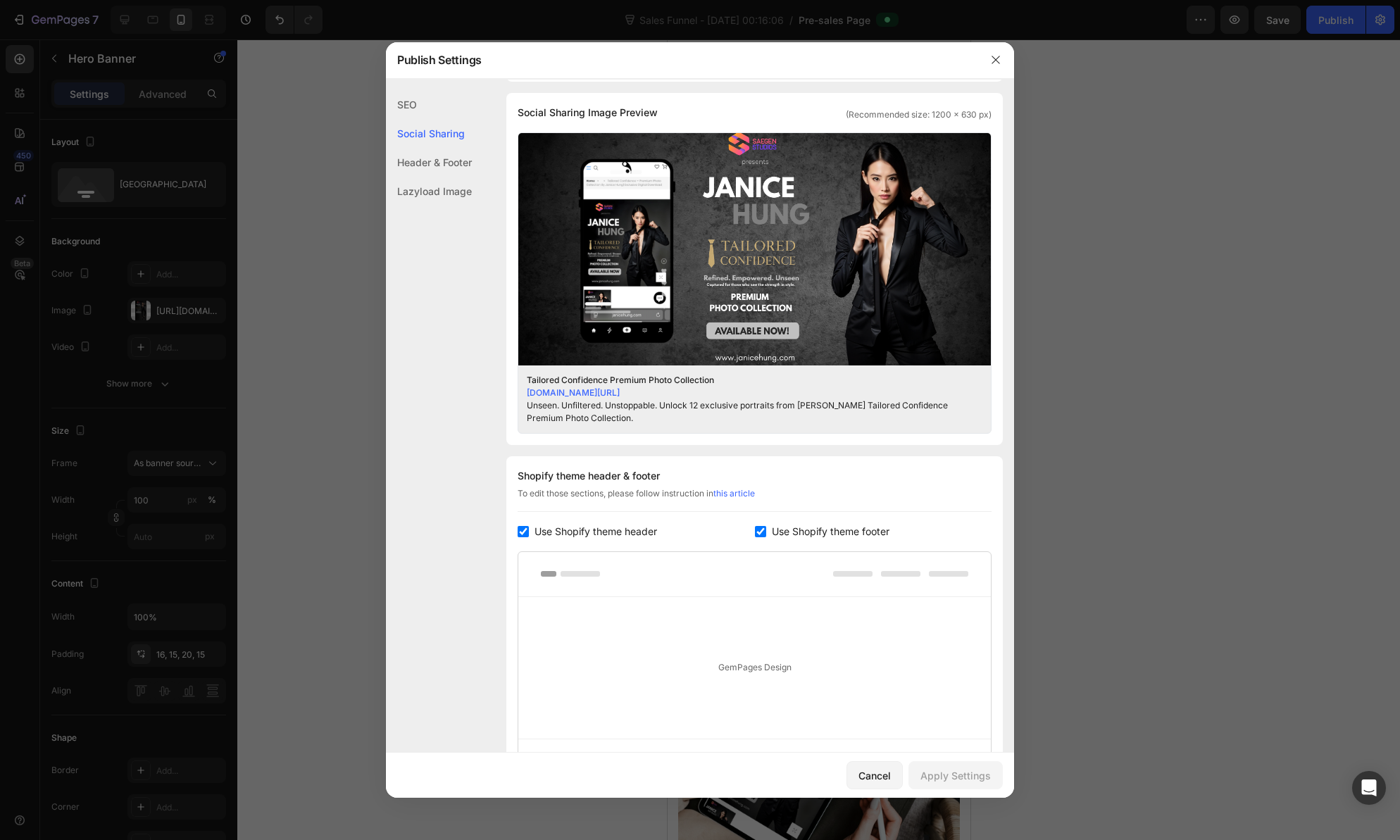
click at [448, 177] on div "Header & Footer" at bounding box center [429, 191] width 86 height 29
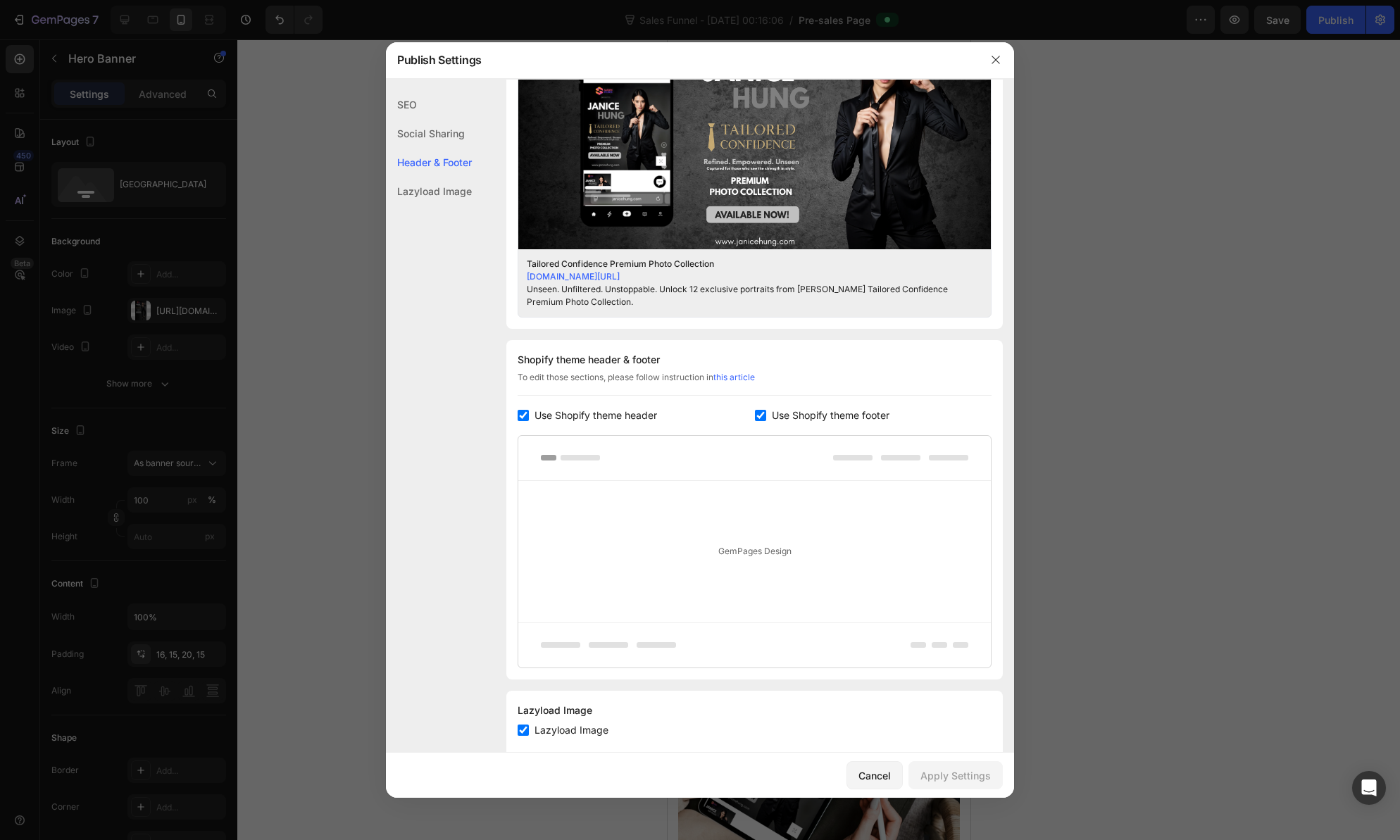
scroll to position [496, 0]
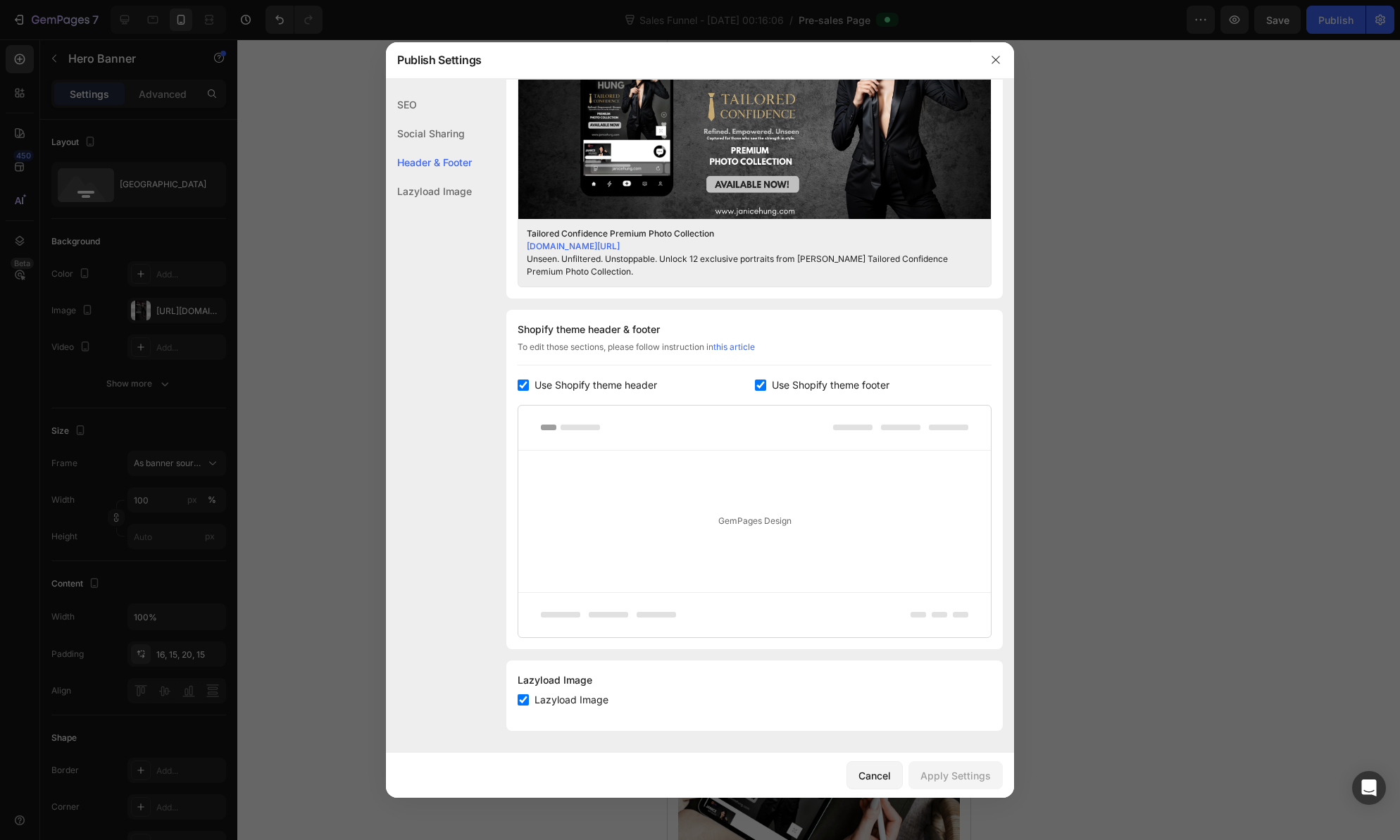
click at [443, 193] on div "Lazyload Image" at bounding box center [429, 191] width 86 height 29
click at [442, 177] on div "Header & Footer" at bounding box center [429, 191] width 86 height 29
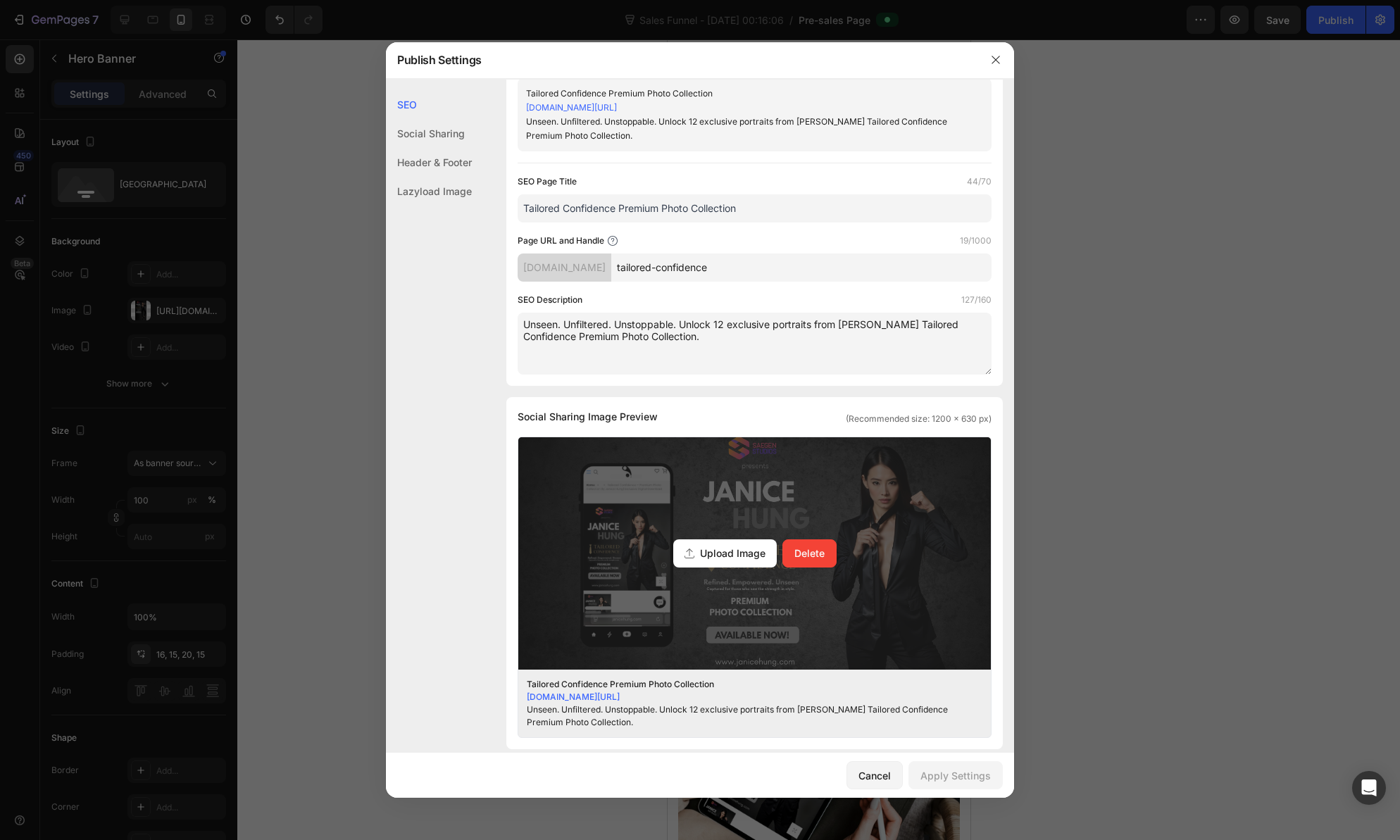
scroll to position [0, 0]
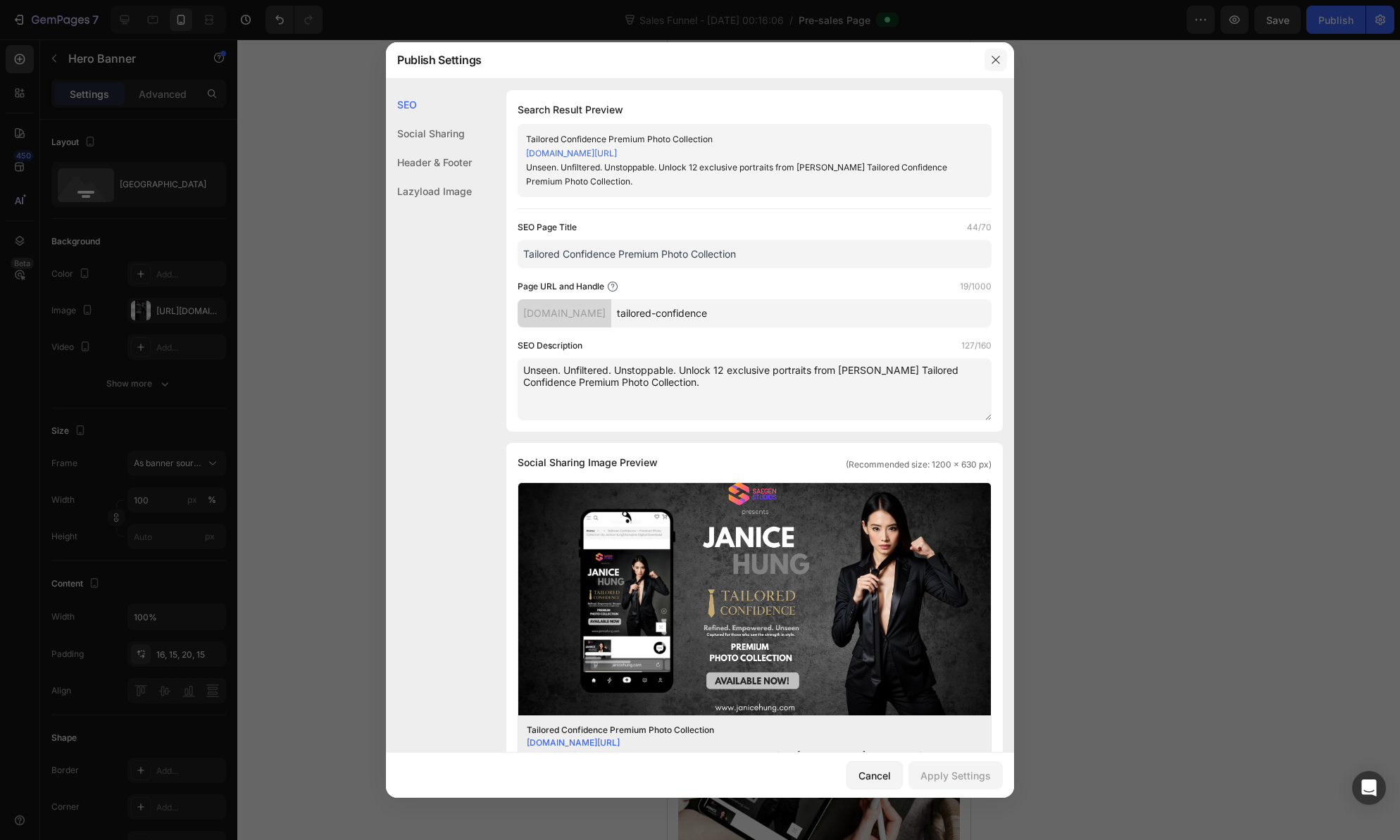
click at [999, 59] on icon "button" at bounding box center [996, 60] width 11 height 11
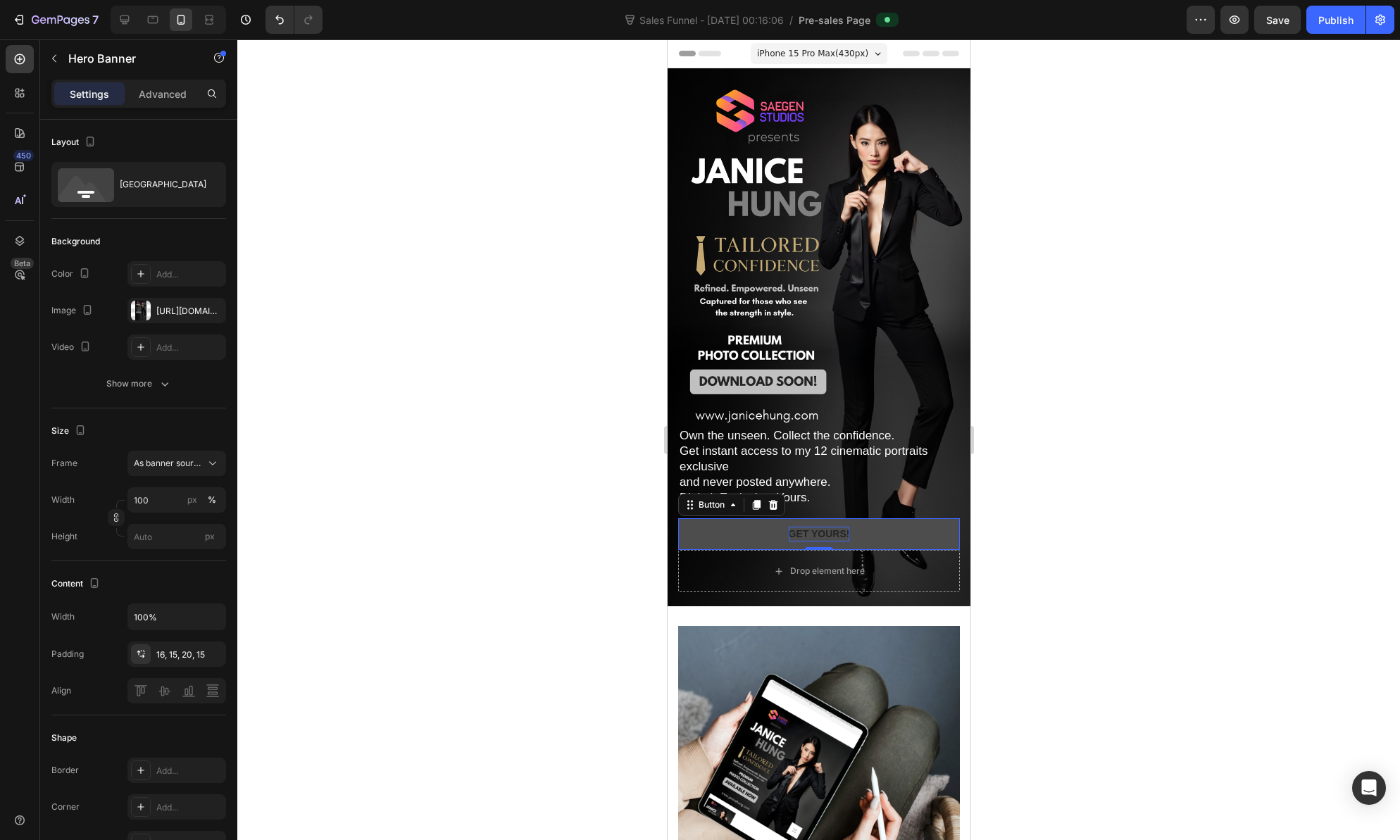
click at [819, 527] on p "GET YOURS!" at bounding box center [819, 534] width 61 height 15
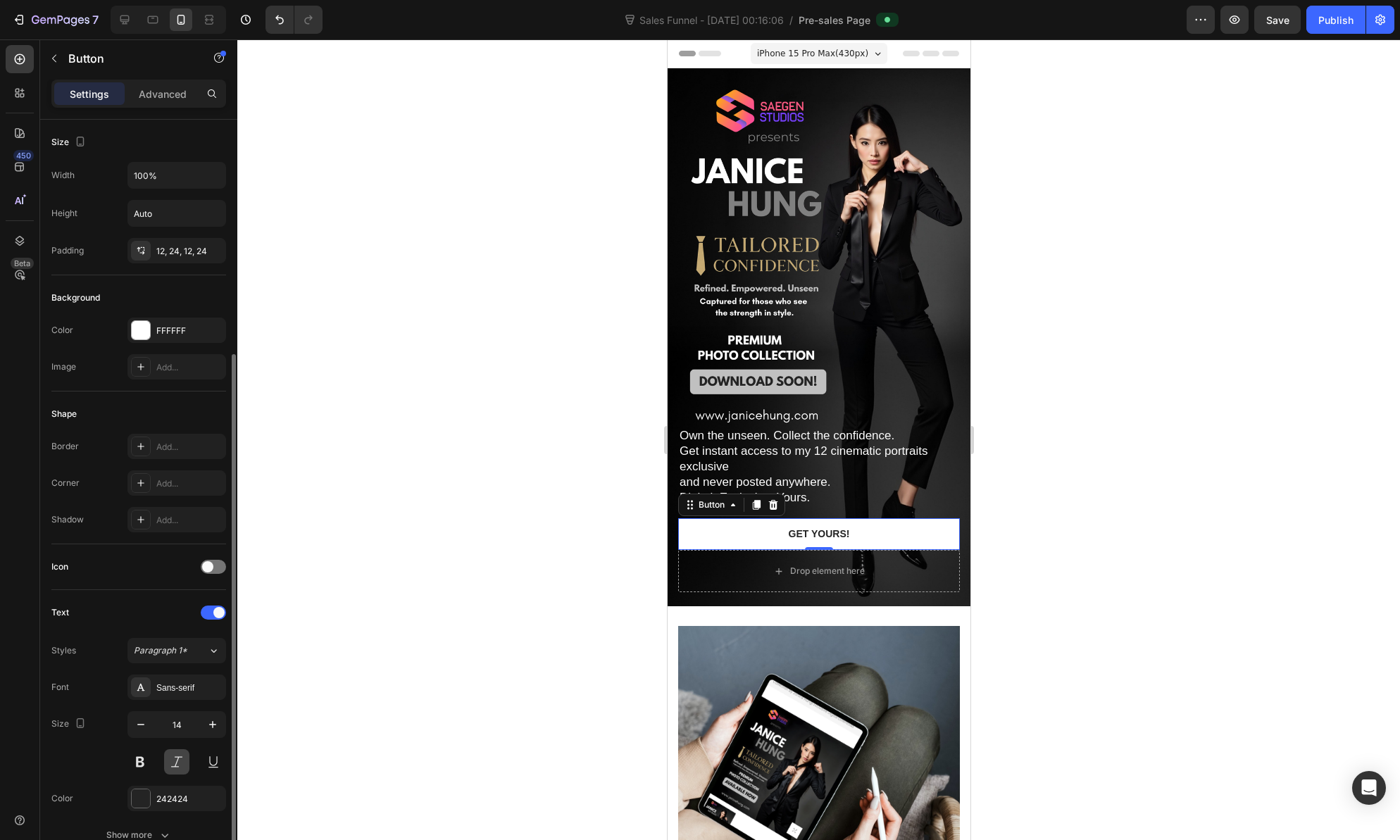
scroll to position [249, 0]
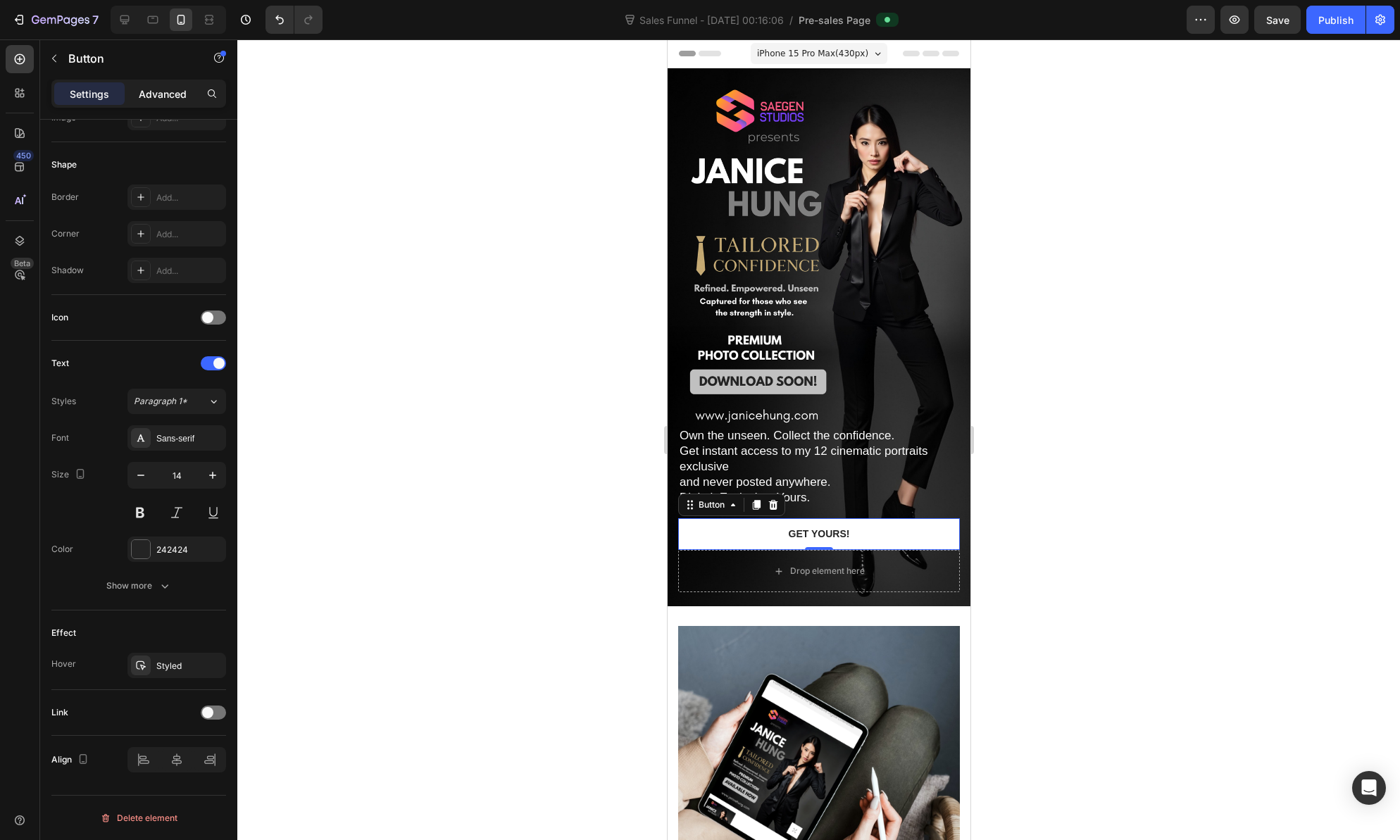
click at [166, 97] on p "Advanced" at bounding box center [162, 94] width 48 height 15
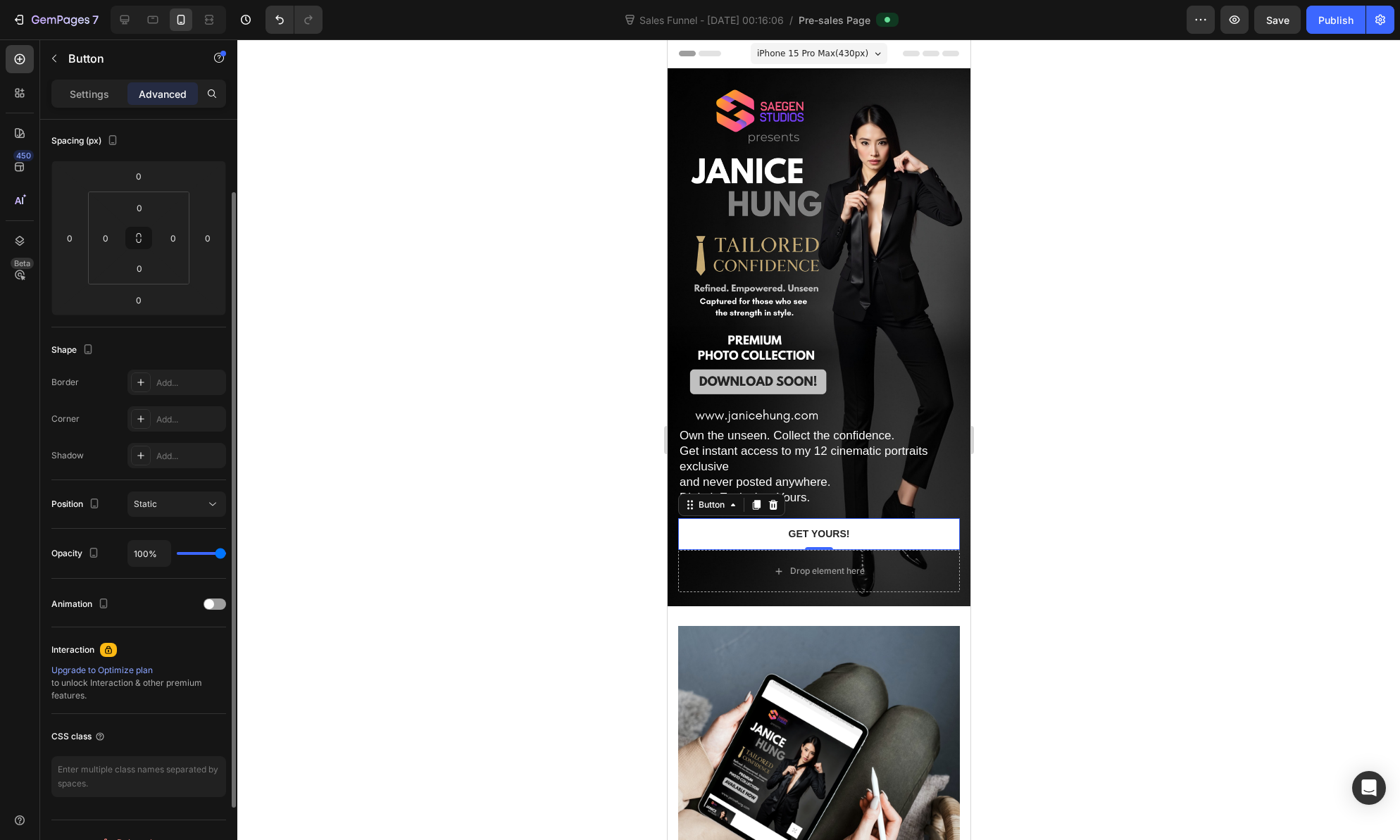
scroll to position [0, 0]
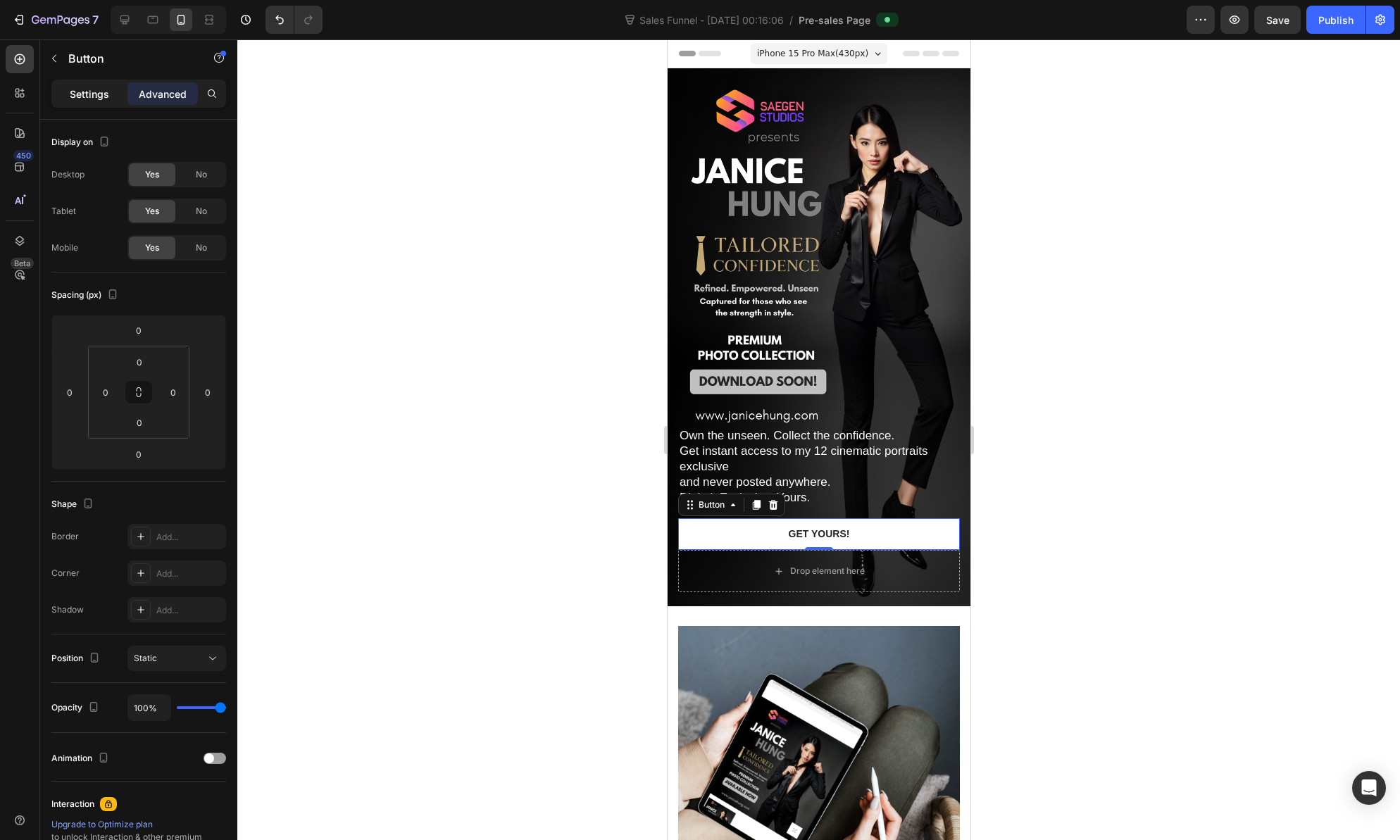
click at [86, 84] on div "Settings" at bounding box center [89, 94] width 71 height 22
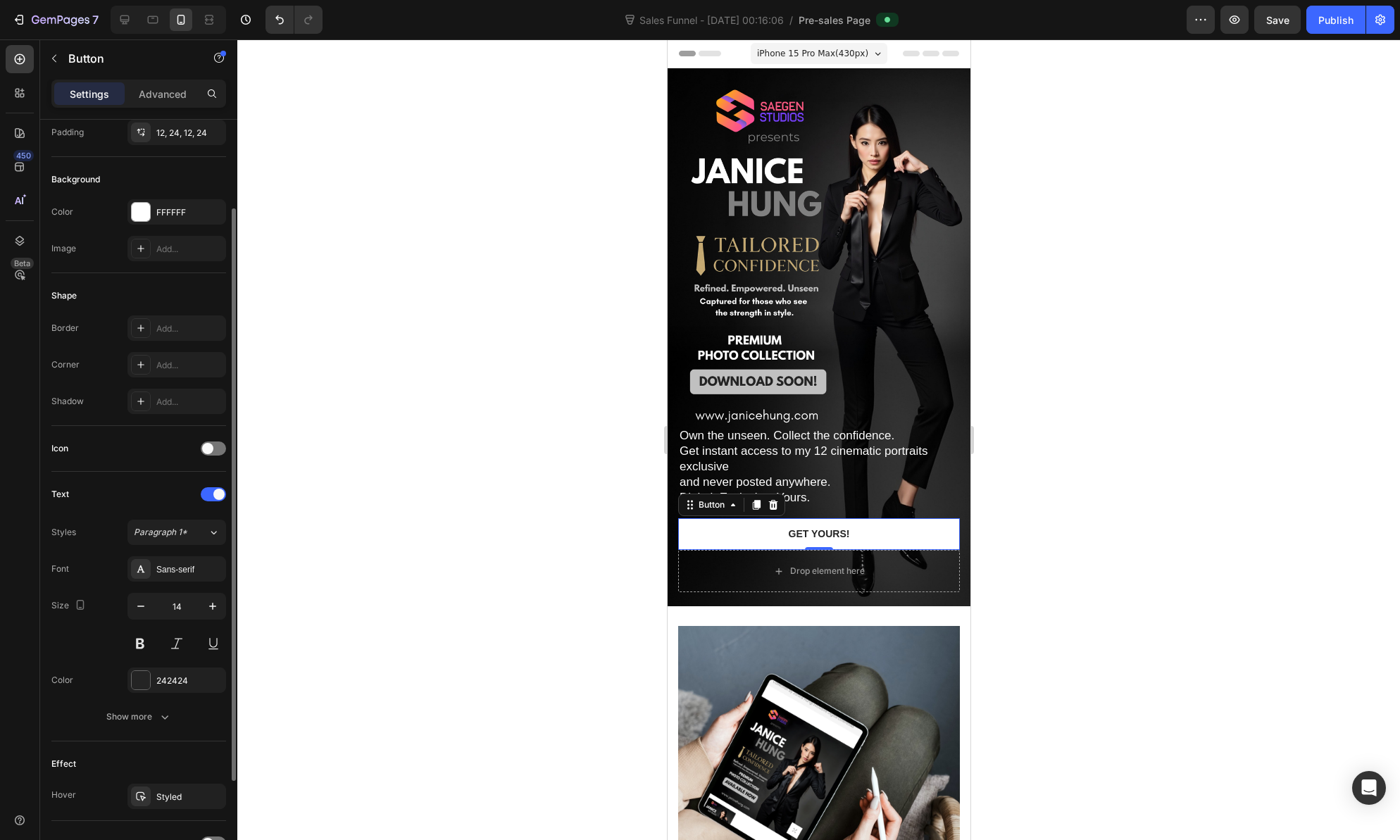
scroll to position [249, 0]
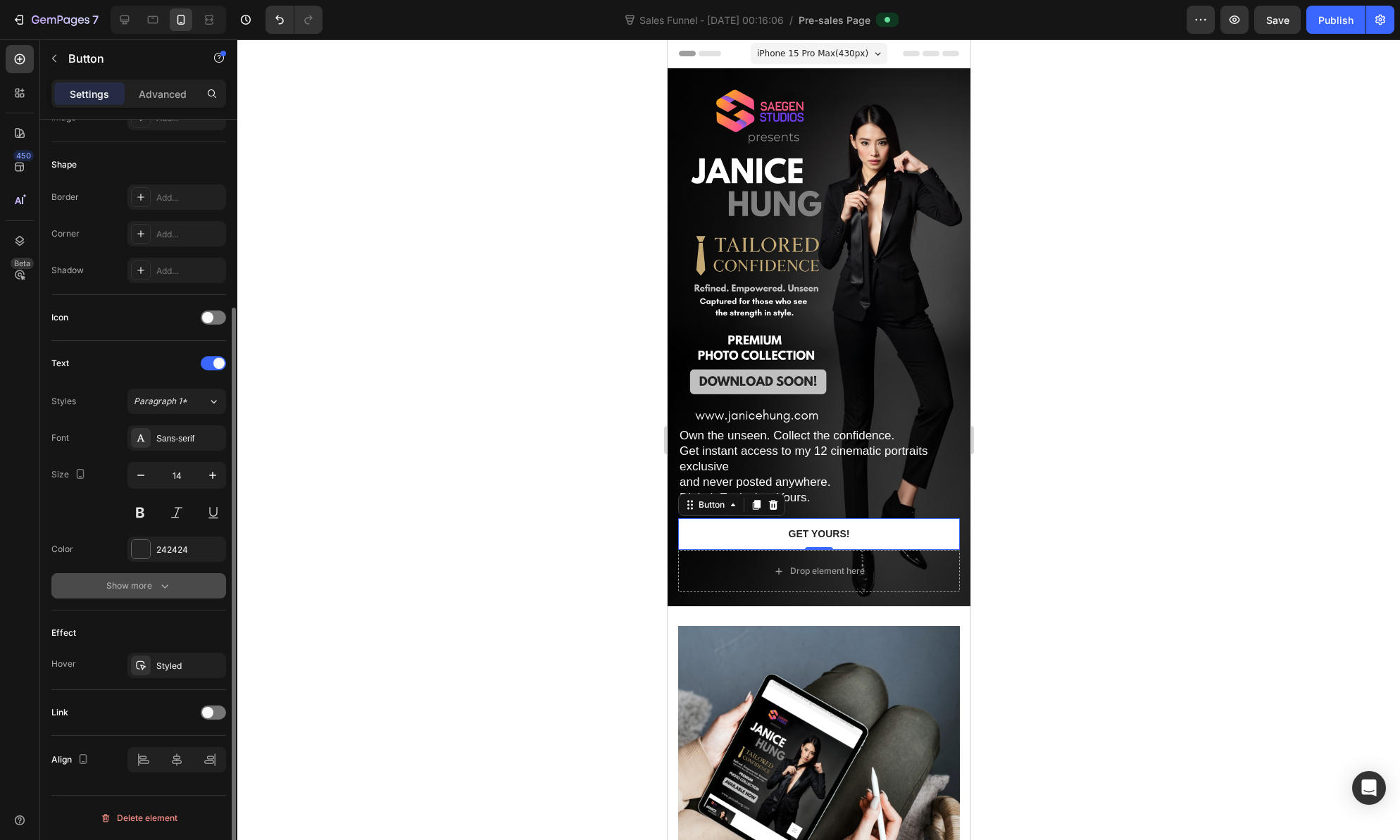
click at [147, 585] on div "Show more" at bounding box center [139, 586] width 65 height 14
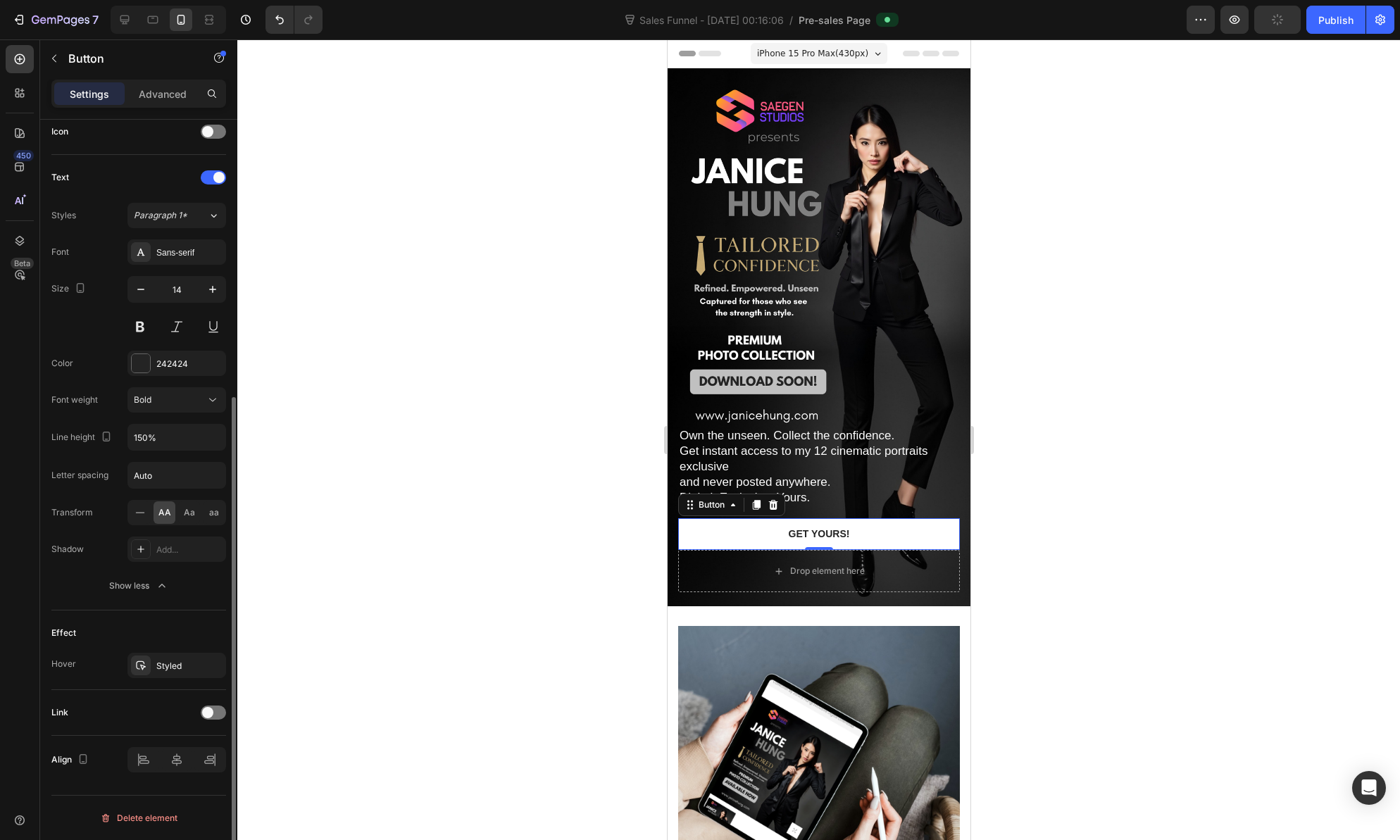
scroll to position [0, 0]
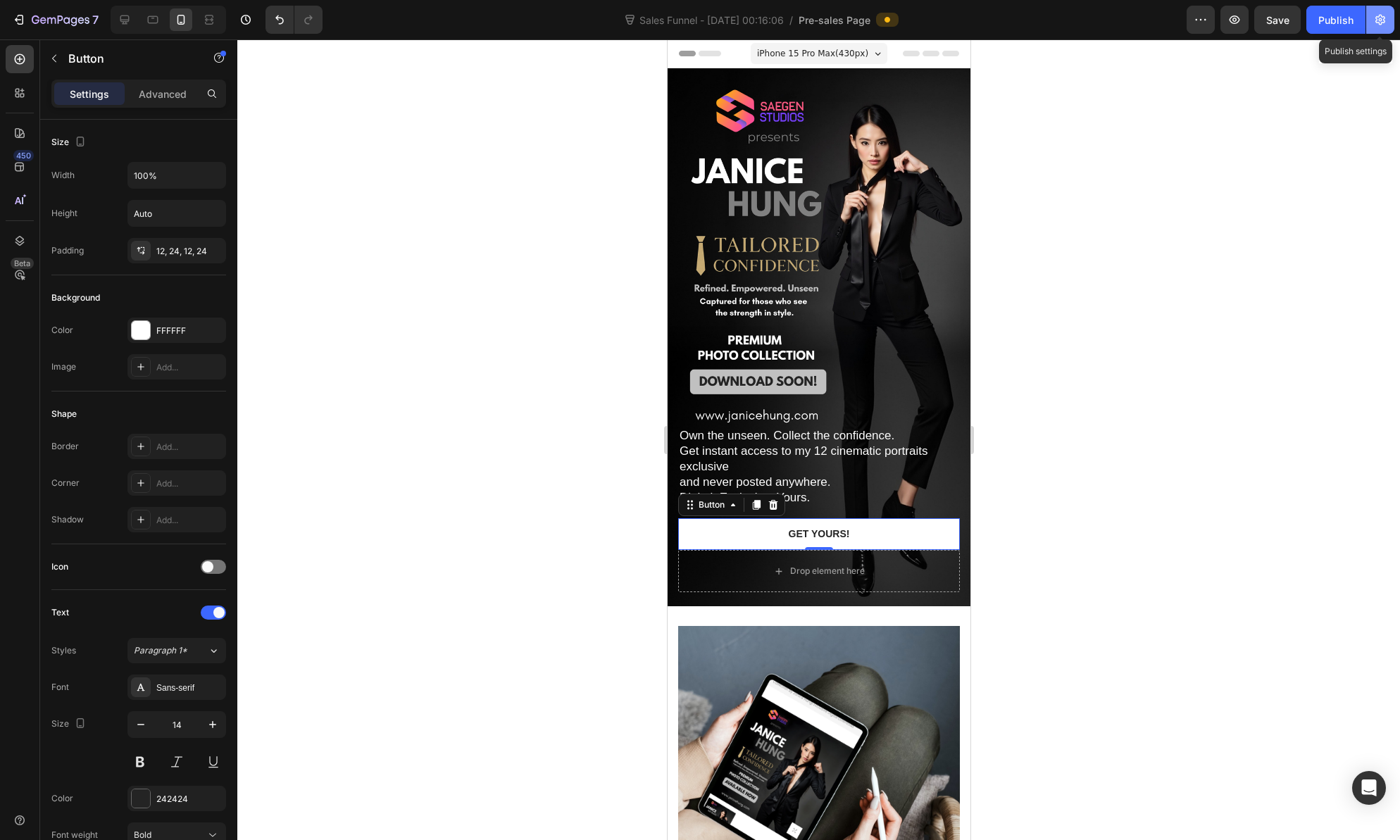
click at [1380, 20] on icon "button" at bounding box center [1380, 20] width 14 height 14
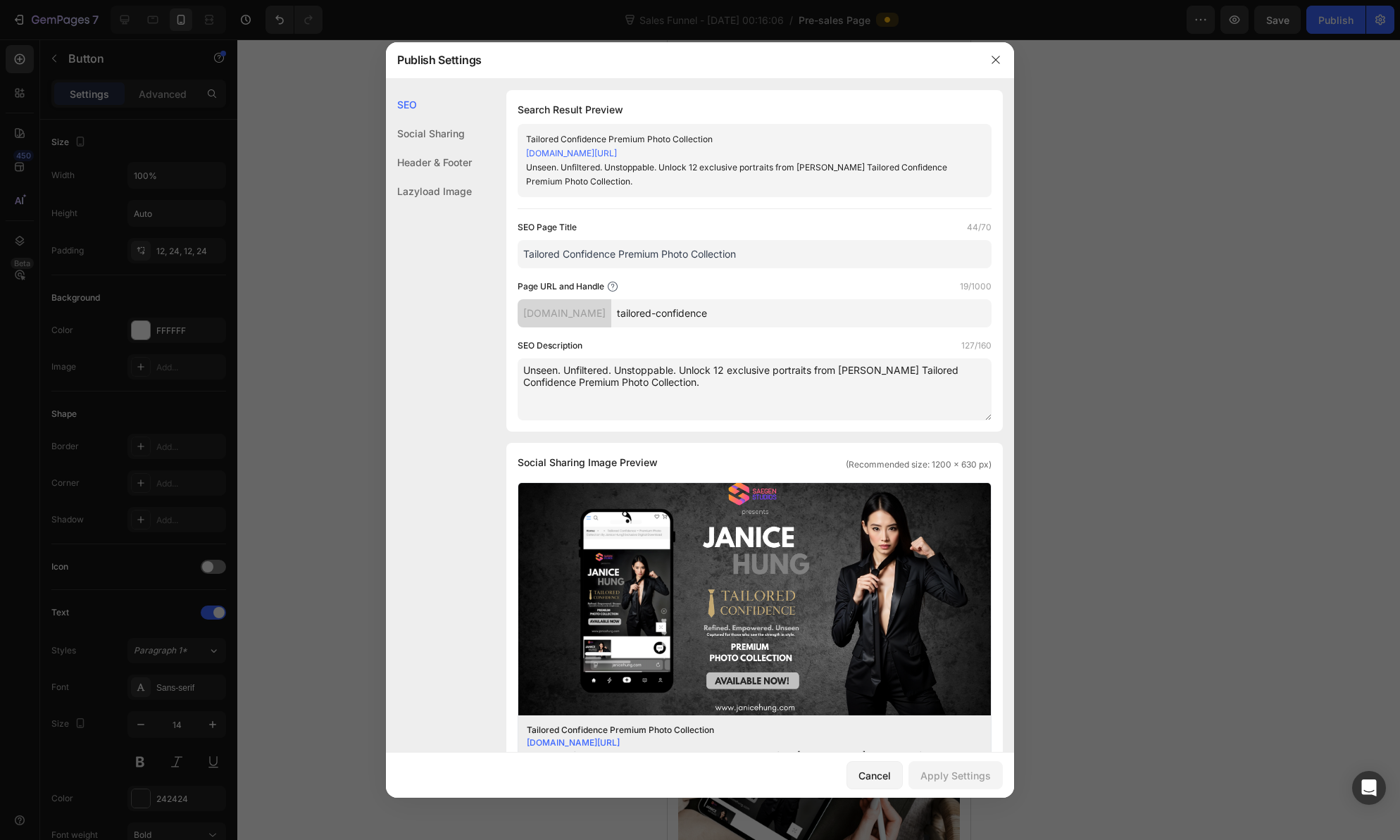
drag, startPoint x: 982, startPoint y: 64, endPoint x: 998, endPoint y: 99, distance: 38.5
click at [982, 64] on div at bounding box center [996, 60] width 37 height 37
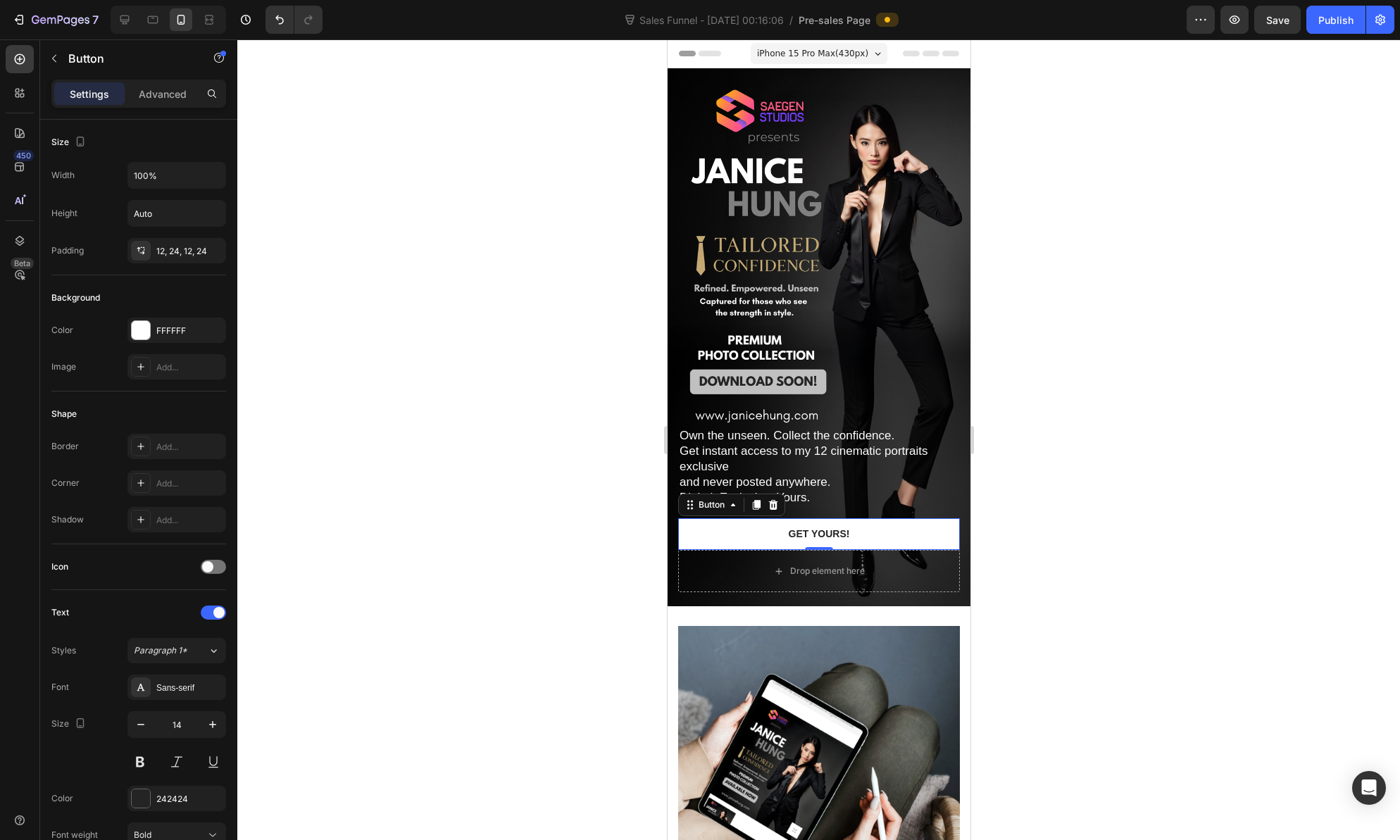
click at [836, 58] on span "iPhone 15 Pro Max ( 430 px)" at bounding box center [812, 53] width 111 height 14
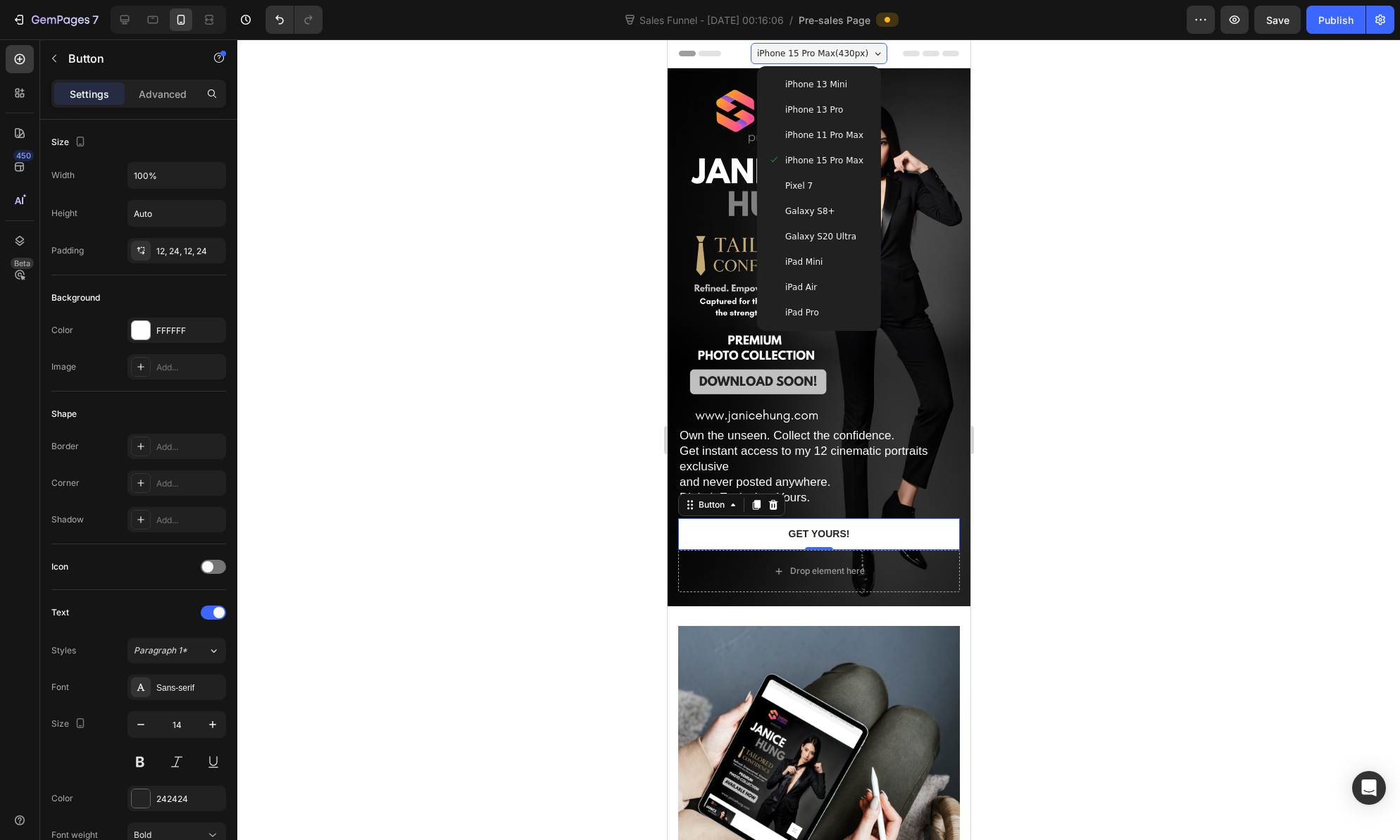
click at [819, 85] on span "iPhone 13 Mini" at bounding box center [815, 84] width 62 height 14
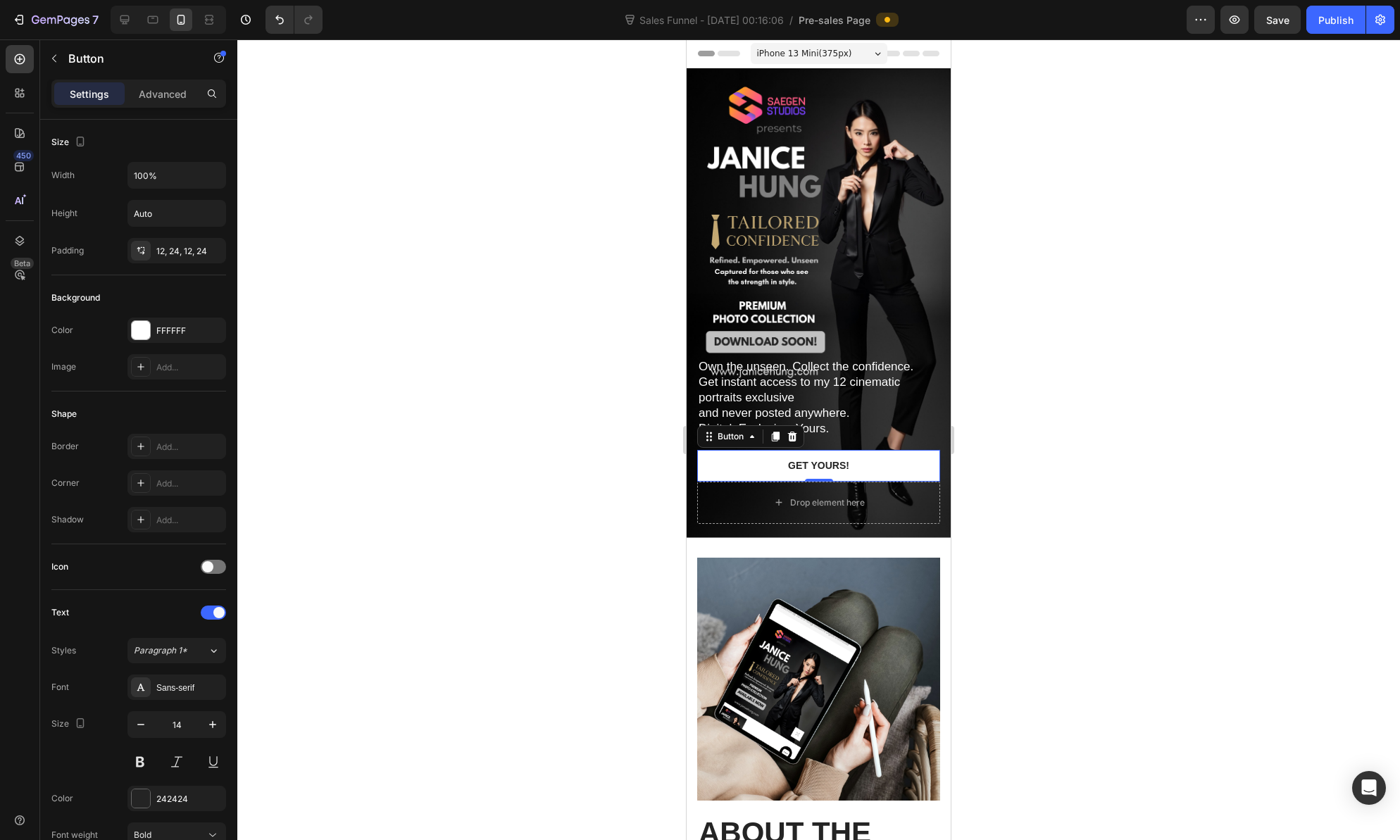
click at [841, 52] on span "iPhone 13 Mini ( 375 px)" at bounding box center [805, 53] width 95 height 14
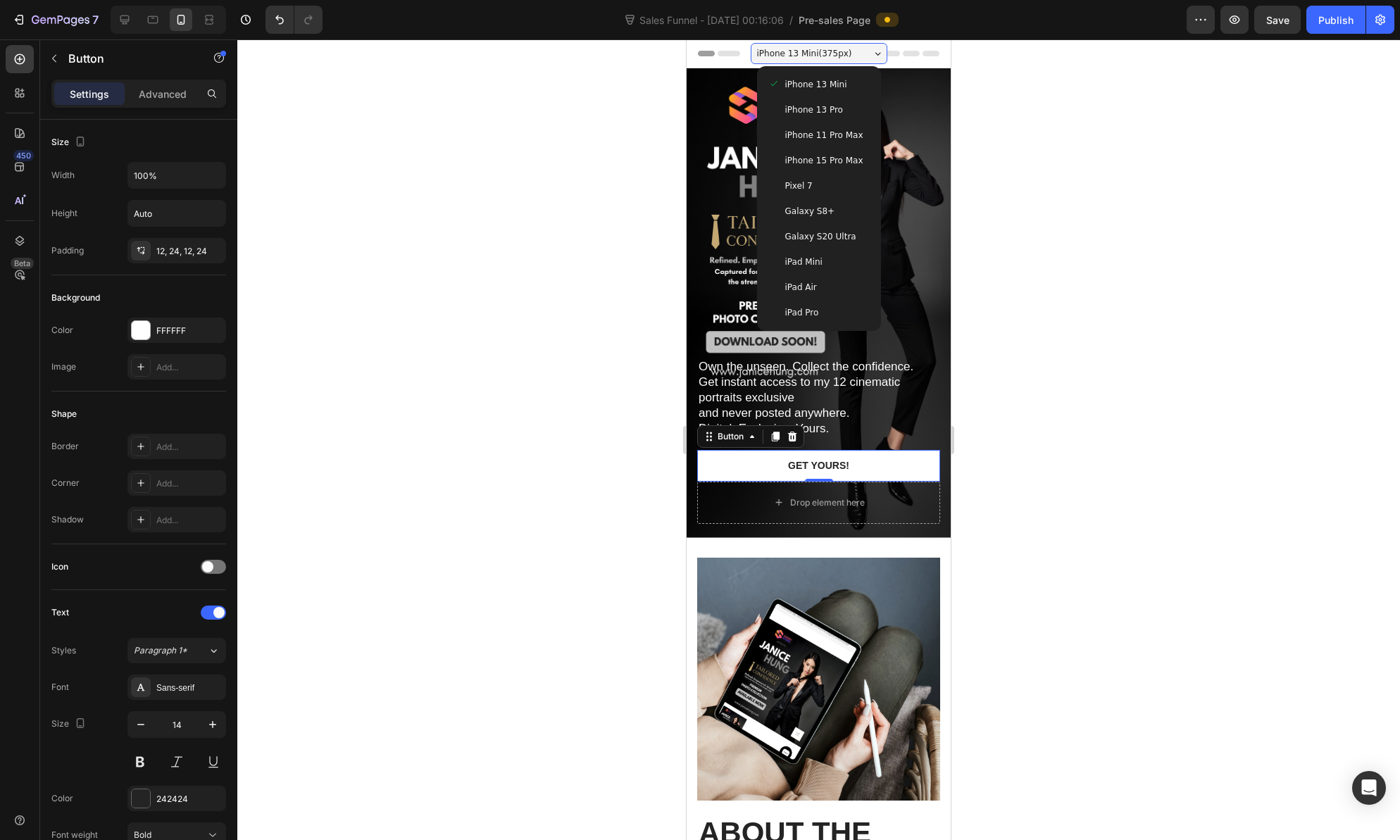
click at [831, 312] on div "iPad Pro" at bounding box center [819, 313] width 101 height 14
type input "278"
type input "16"
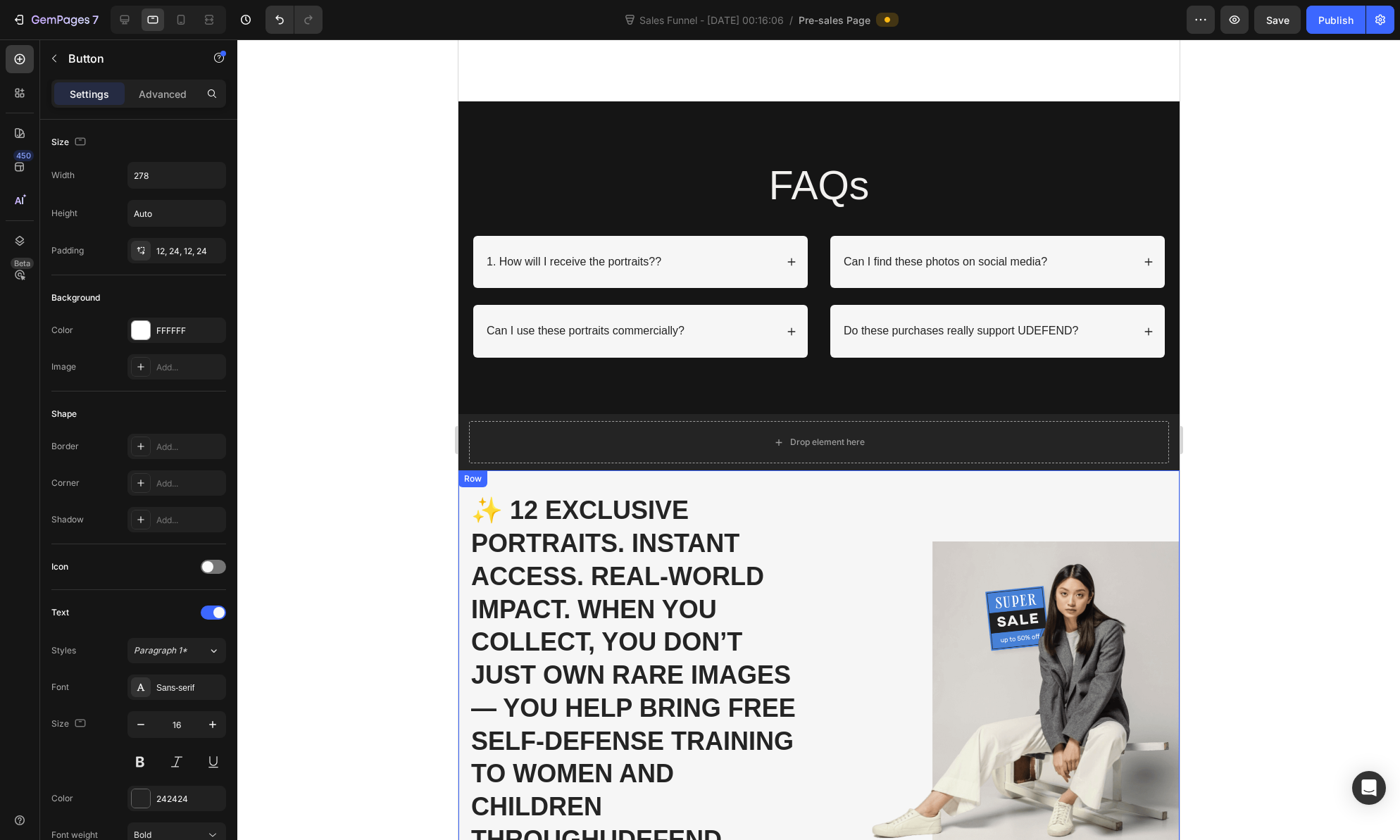
scroll to position [2409, 0]
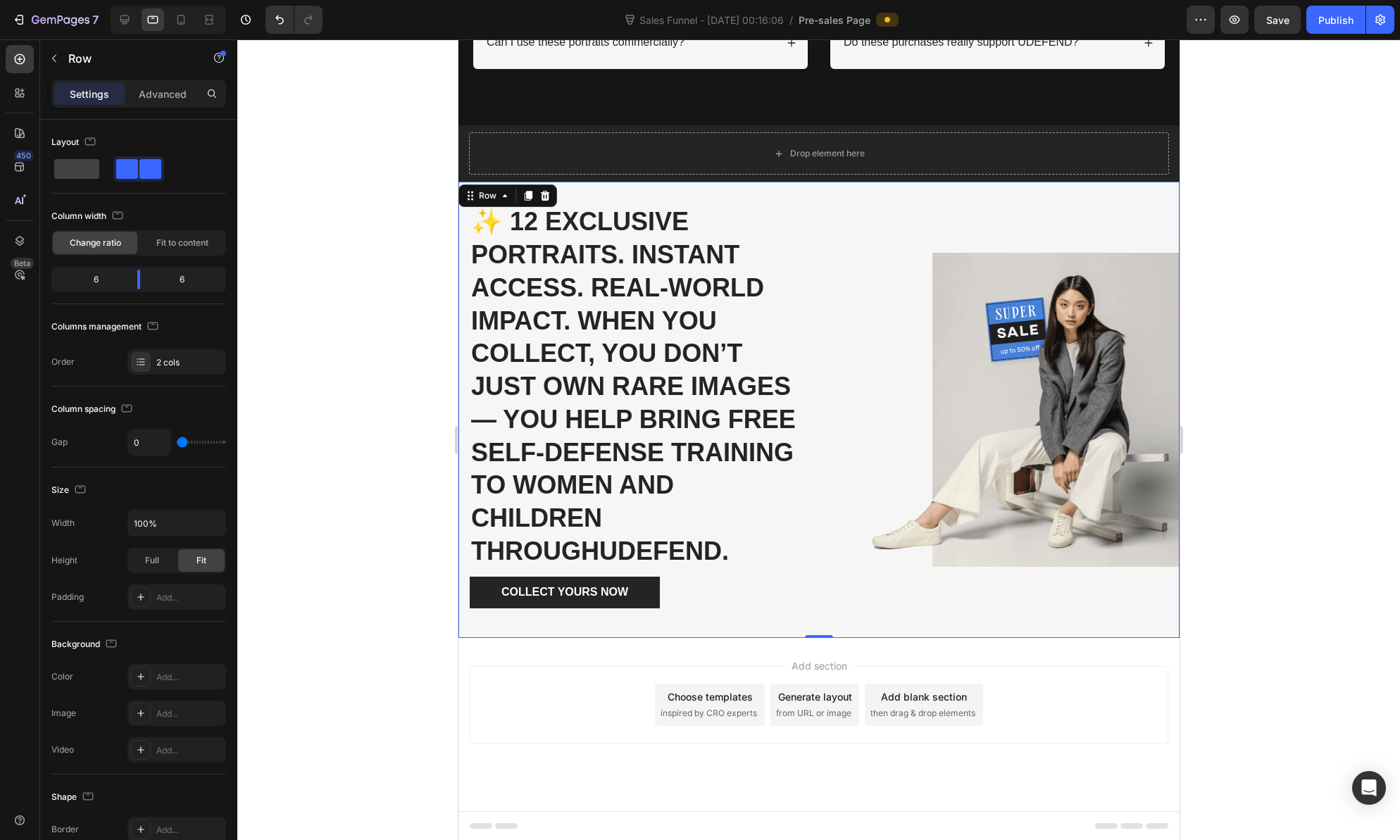
click at [987, 359] on div "Image" at bounding box center [998, 410] width 360 height 457
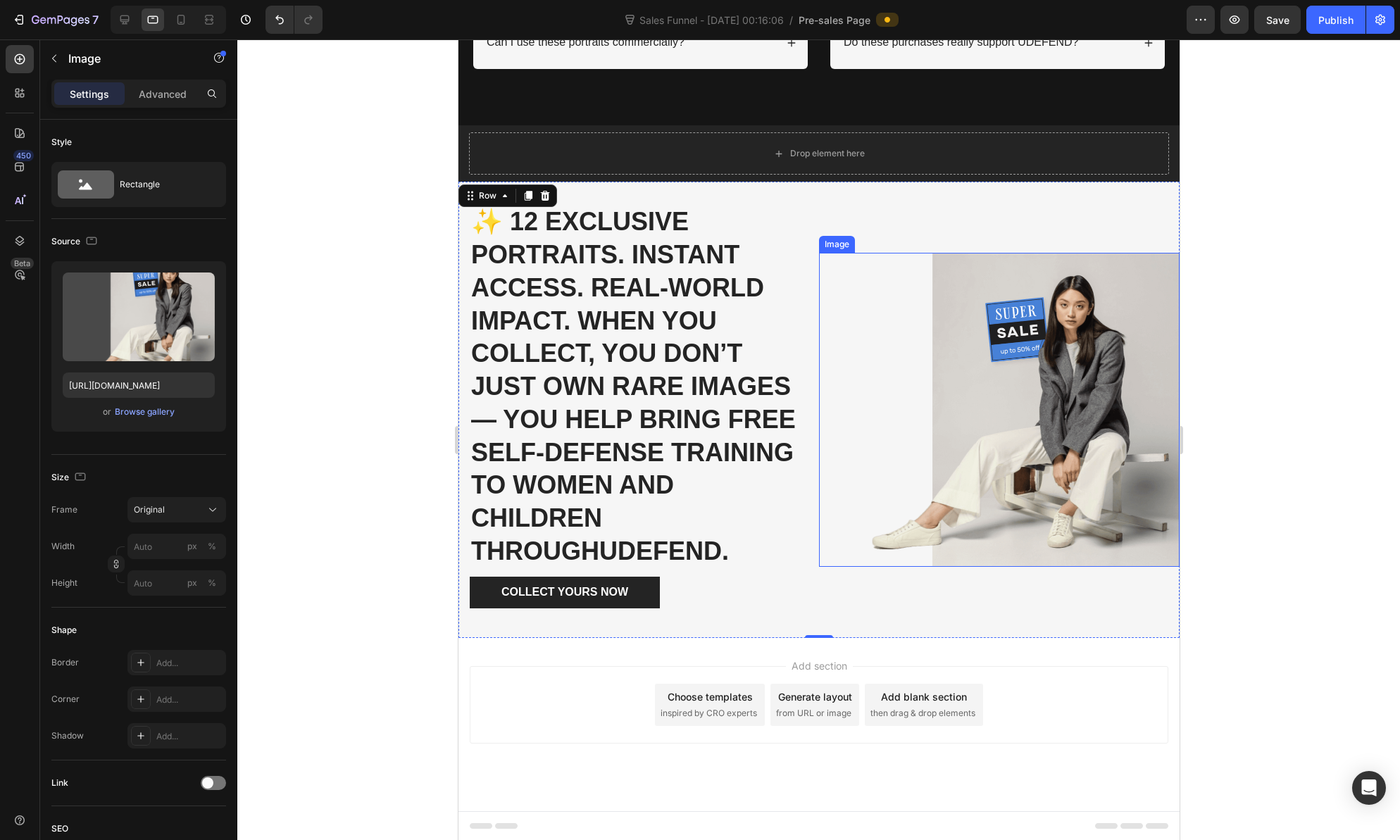
click at [1096, 360] on img at bounding box center [998, 410] width 360 height 314
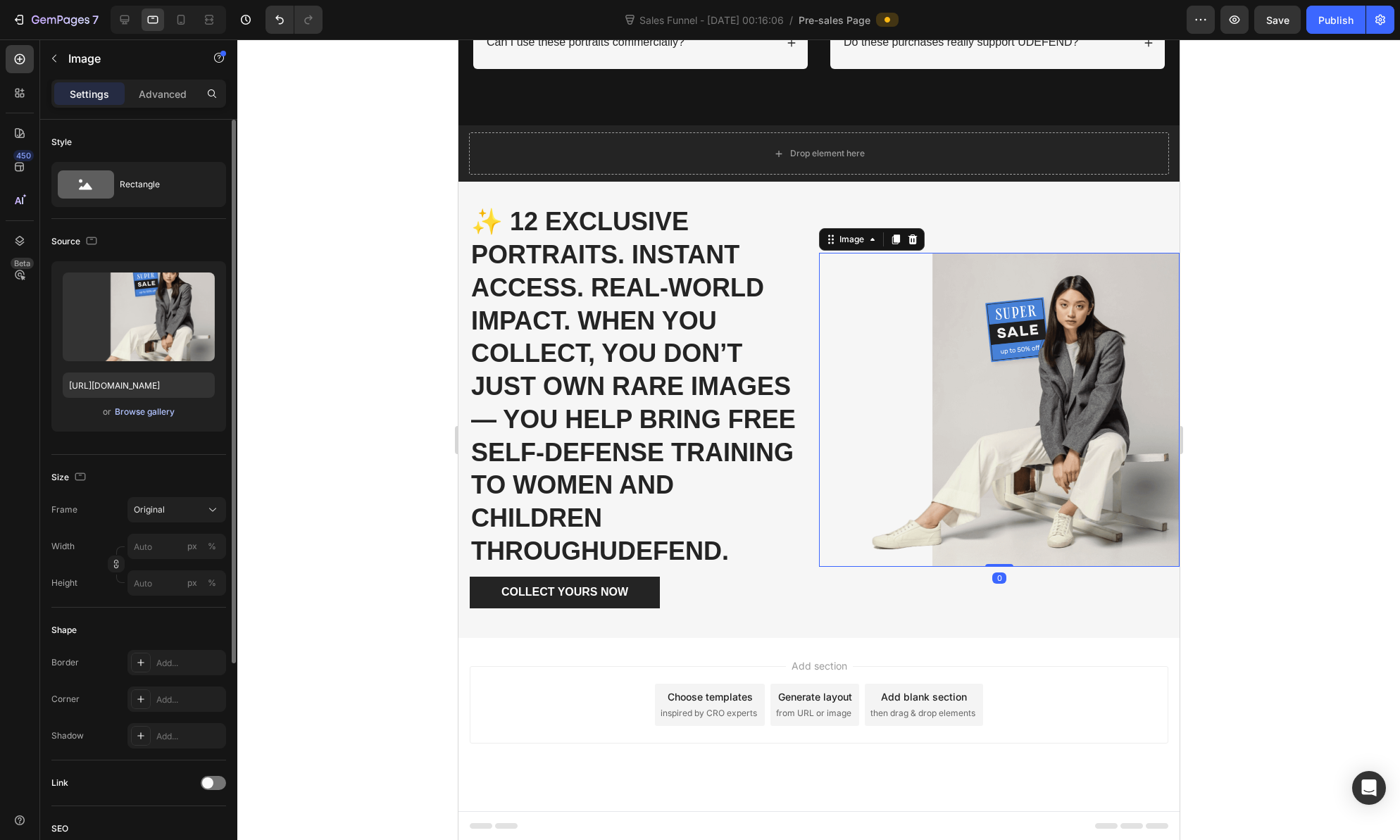
click at [158, 413] on div "Browse gallery" at bounding box center [144, 412] width 60 height 13
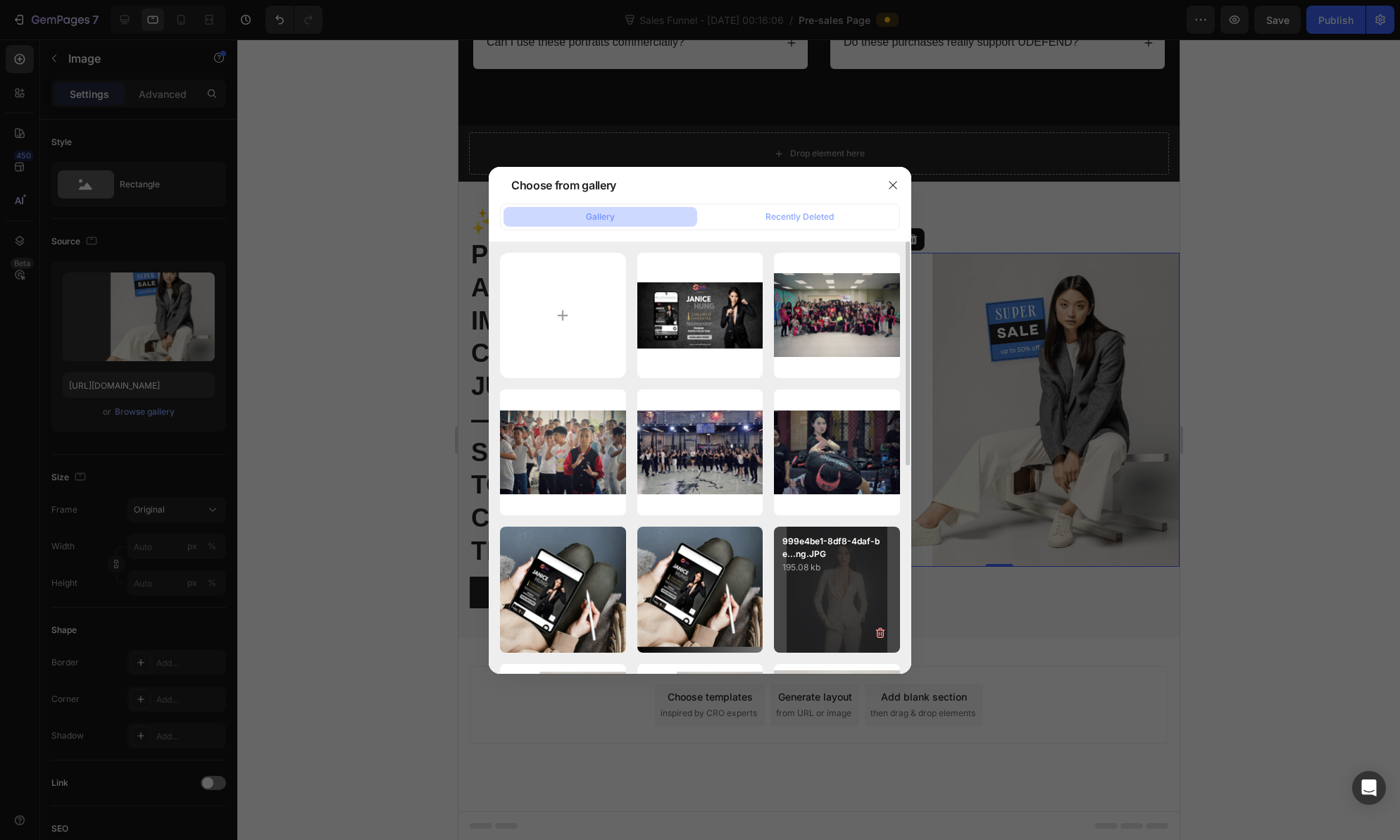
click at [872, 617] on div "999e4be1-8df8-4daf-be...ng.JPG 195.08 kb" at bounding box center [837, 589] width 126 height 126
type input "https://cdn.shopify.com/s/files/1/0582/1805/3689/files/gempages_522502610834424…"
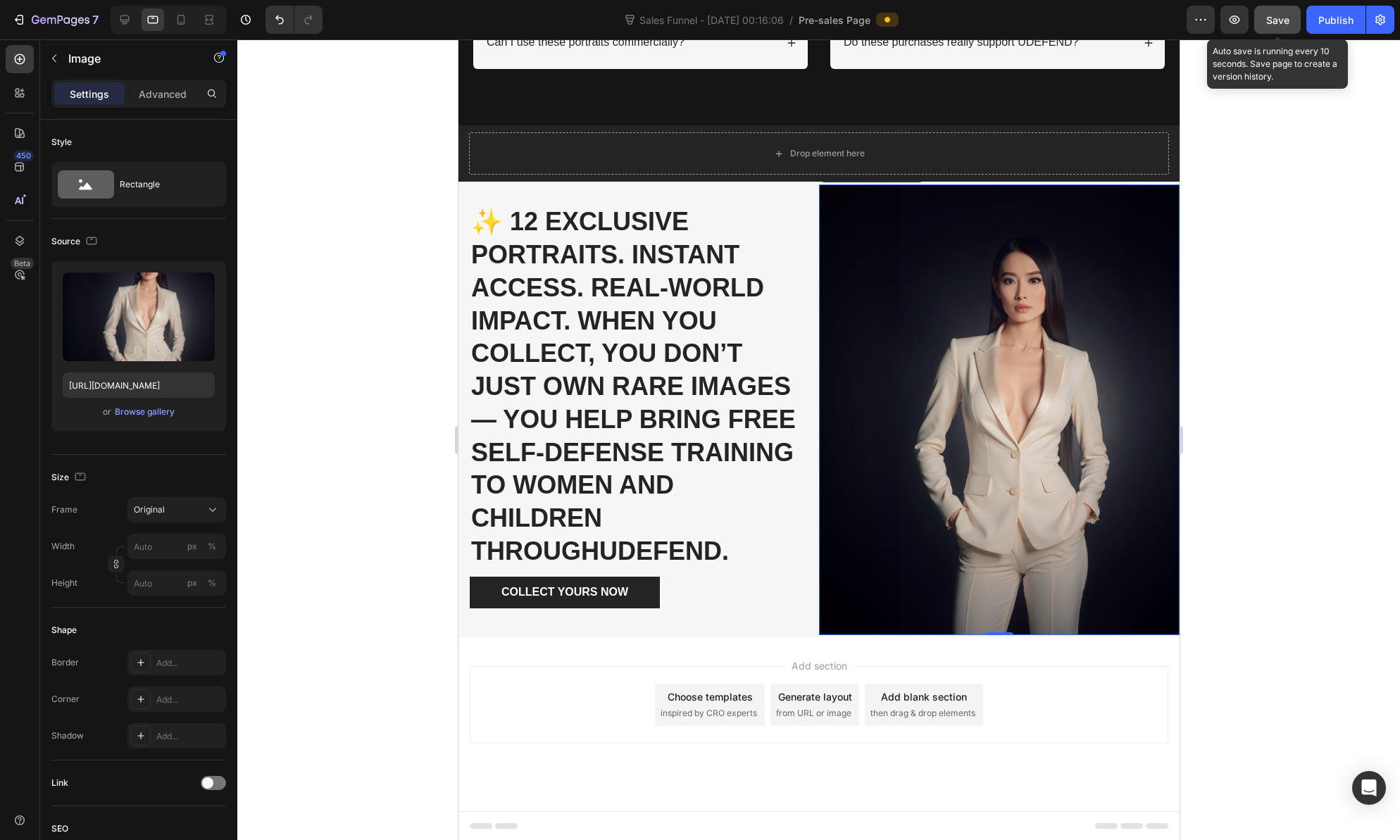
drag, startPoint x: 1291, startPoint y: 17, endPoint x: 1285, endPoint y: 21, distance: 7.2
click at [1290, 17] on button "Save" at bounding box center [1278, 19] width 46 height 28
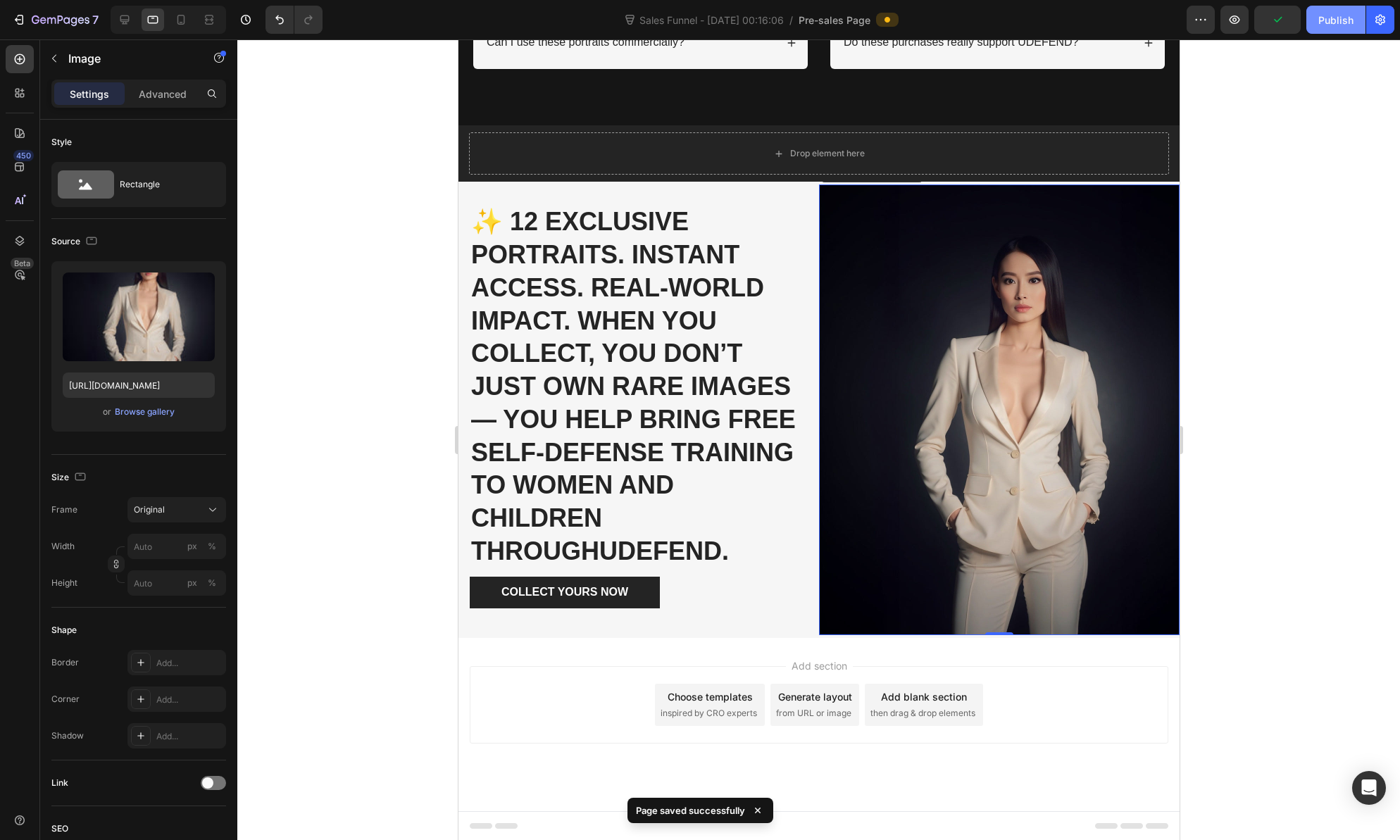
click at [1323, 22] on div "Publish" at bounding box center [1336, 20] width 35 height 15
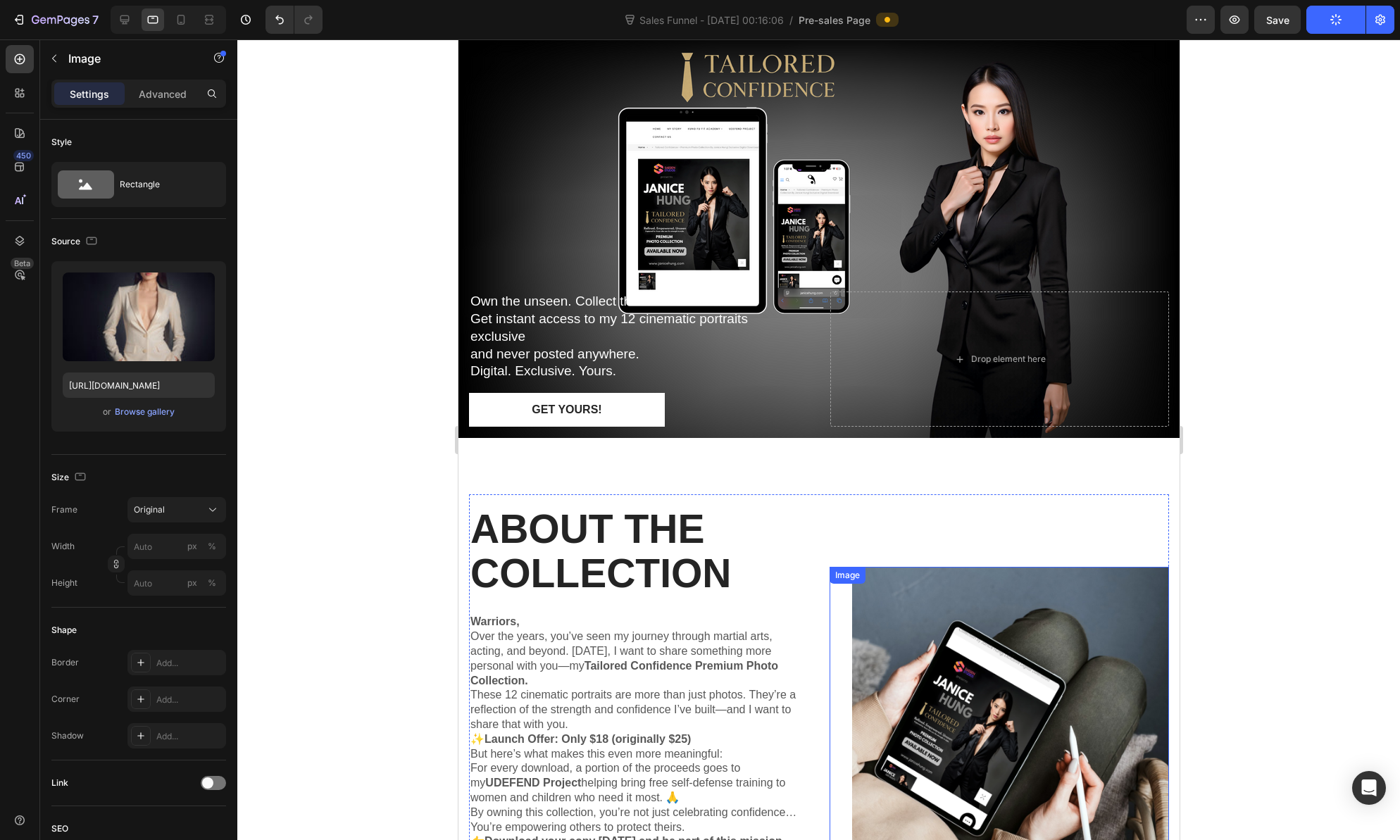
scroll to position [0, 0]
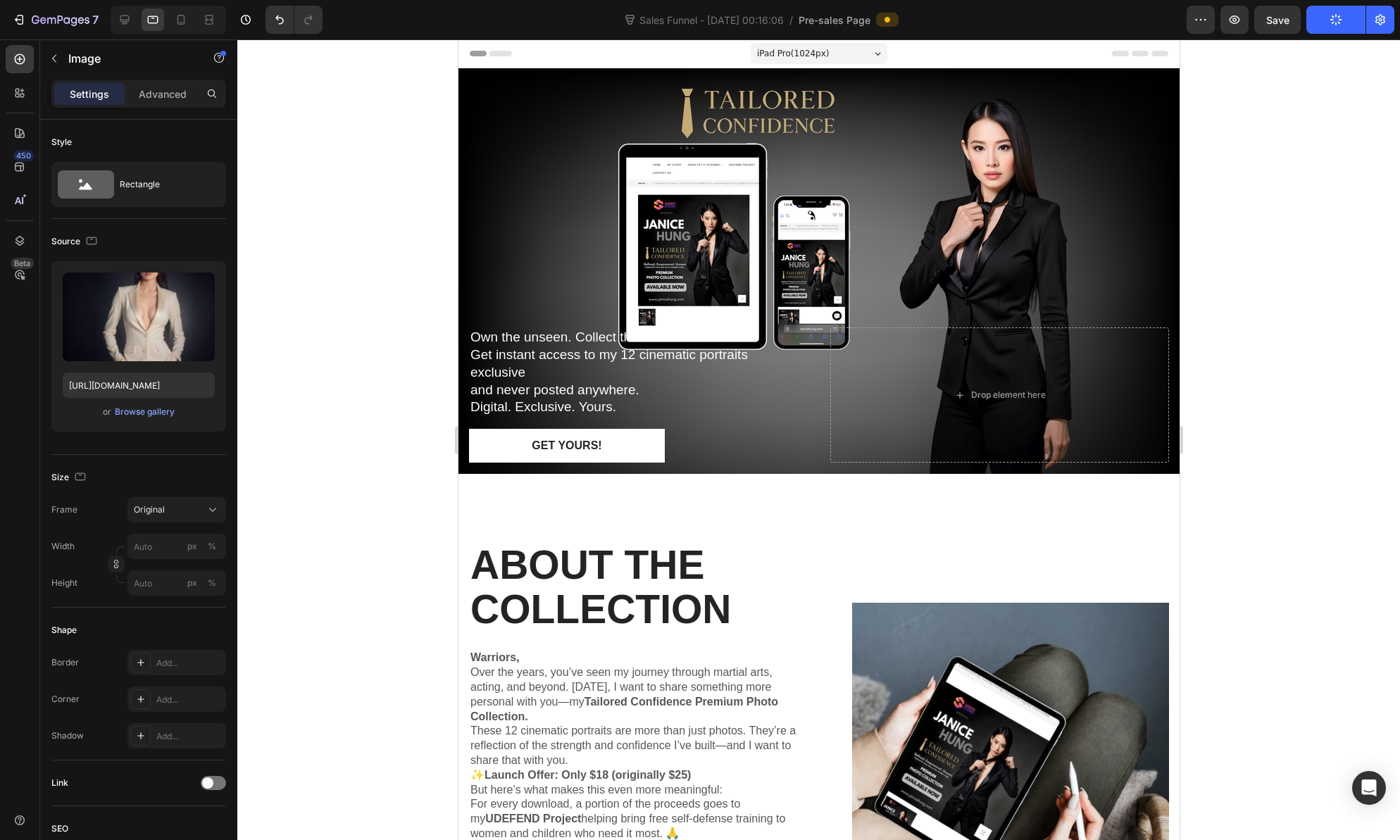
click at [828, 53] on div "iPad Pro ( 1024 px)" at bounding box center [819, 53] width 137 height 21
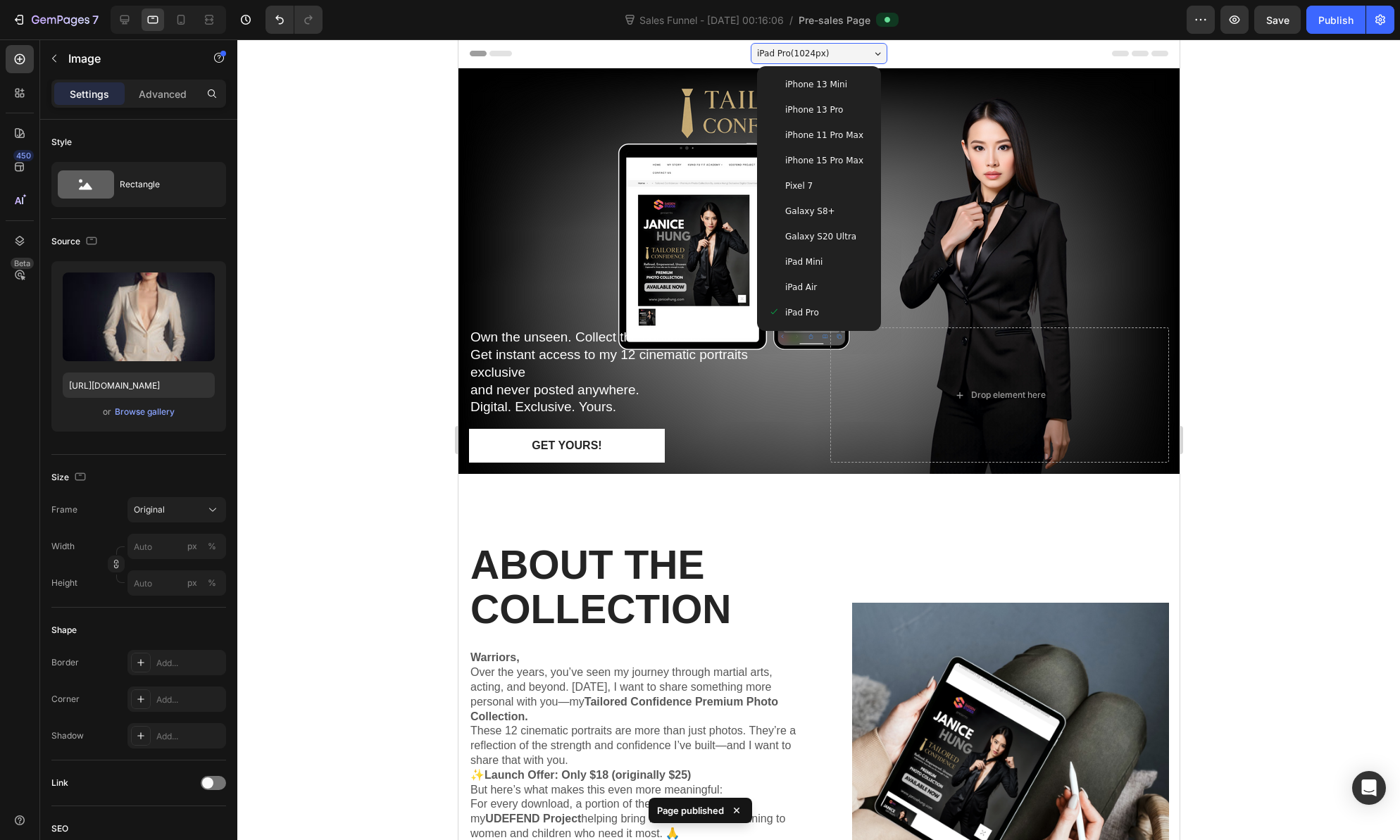
click at [803, 83] on span "iPhone 13 Mini" at bounding box center [815, 84] width 62 height 14
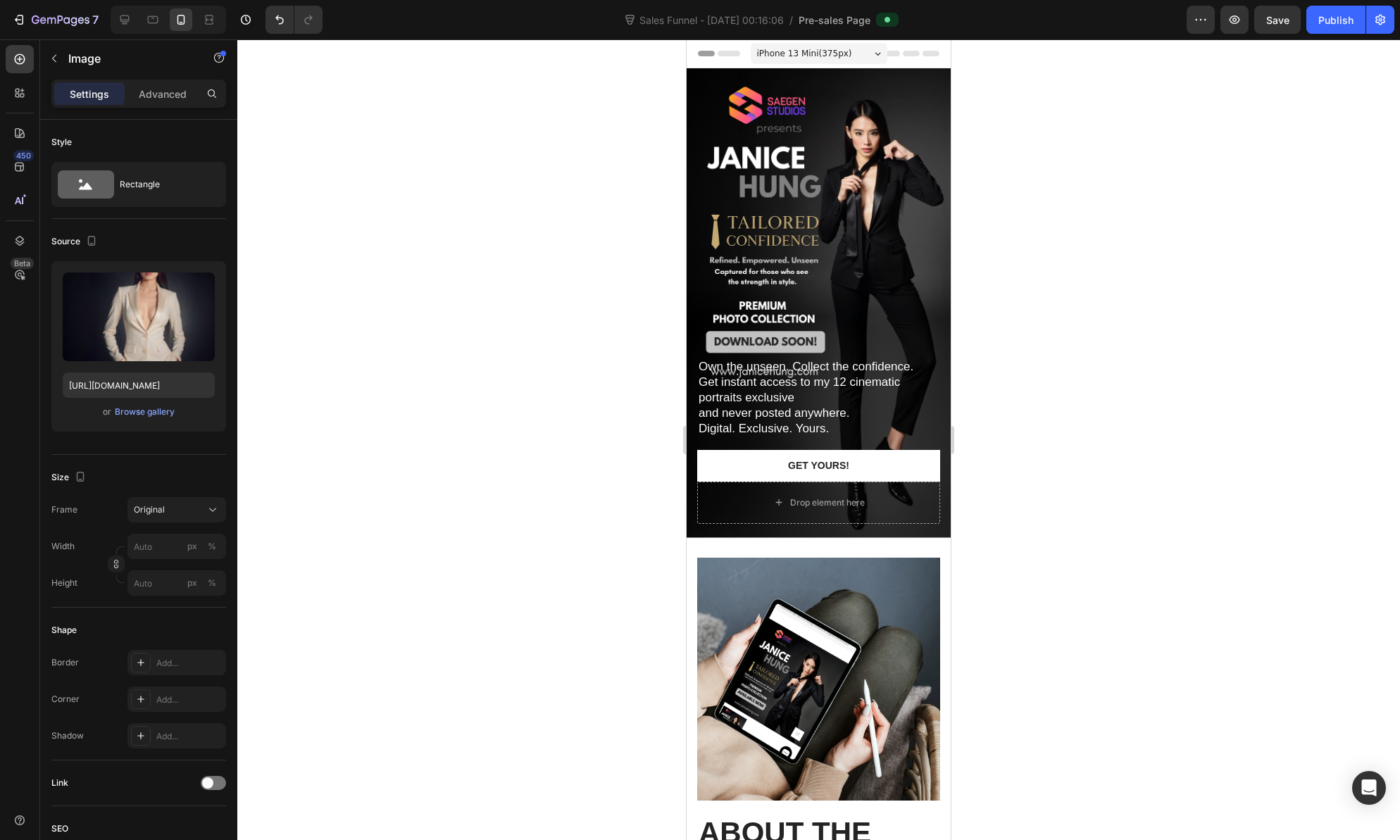
click at [808, 46] on span "iPhone 13 Mini ( 375 px)" at bounding box center [805, 53] width 95 height 14
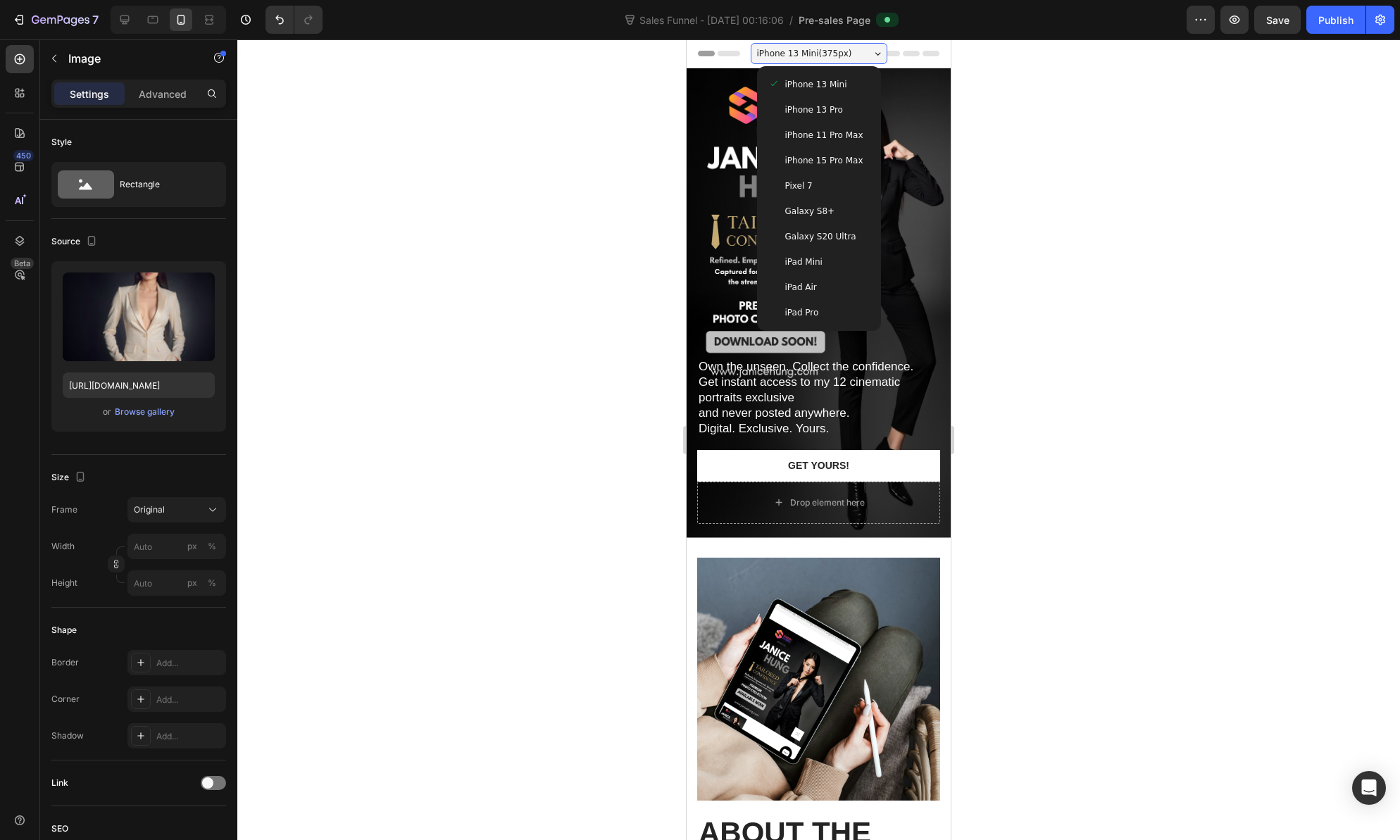
click at [826, 264] on div "iPad Mini" at bounding box center [819, 262] width 101 height 14
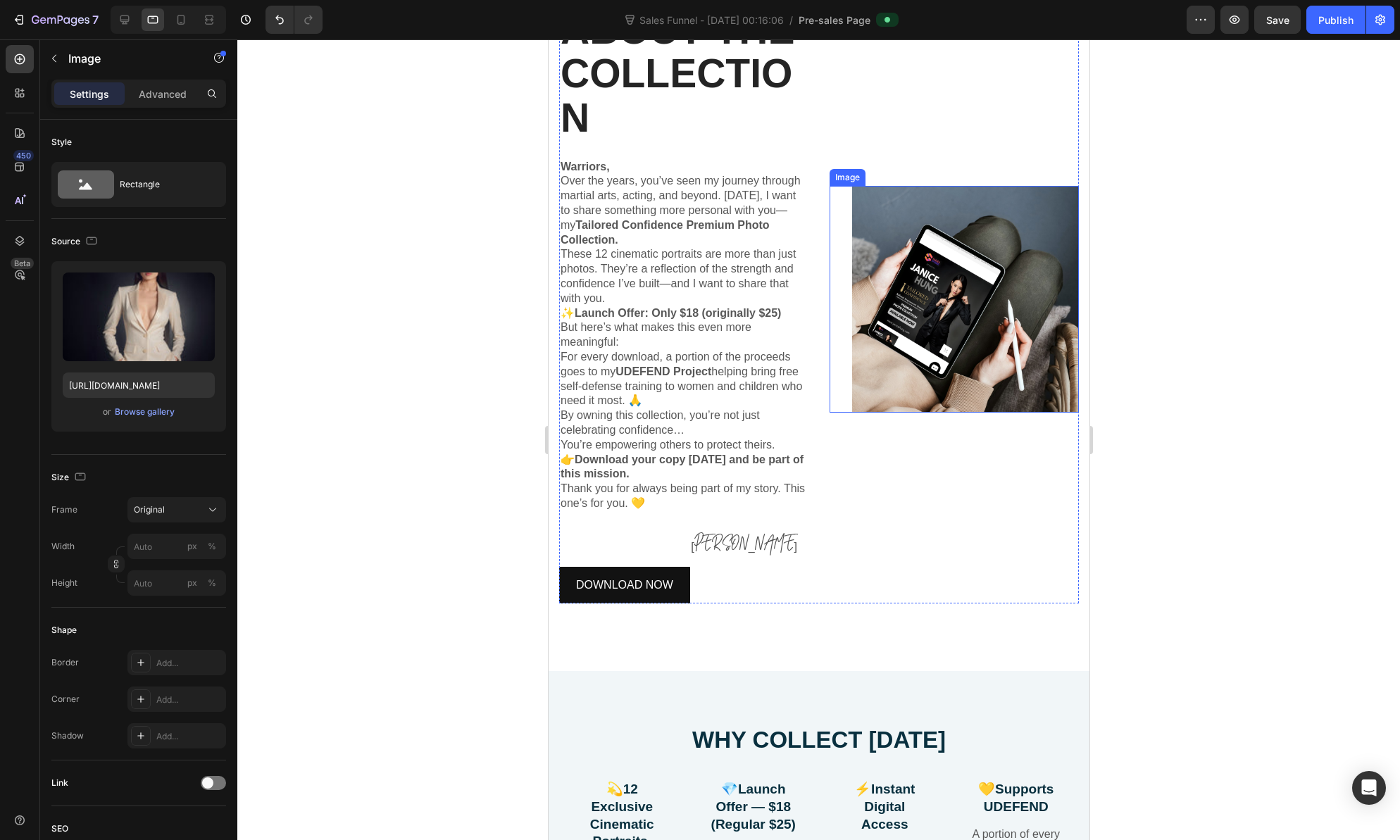
scroll to position [166, 0]
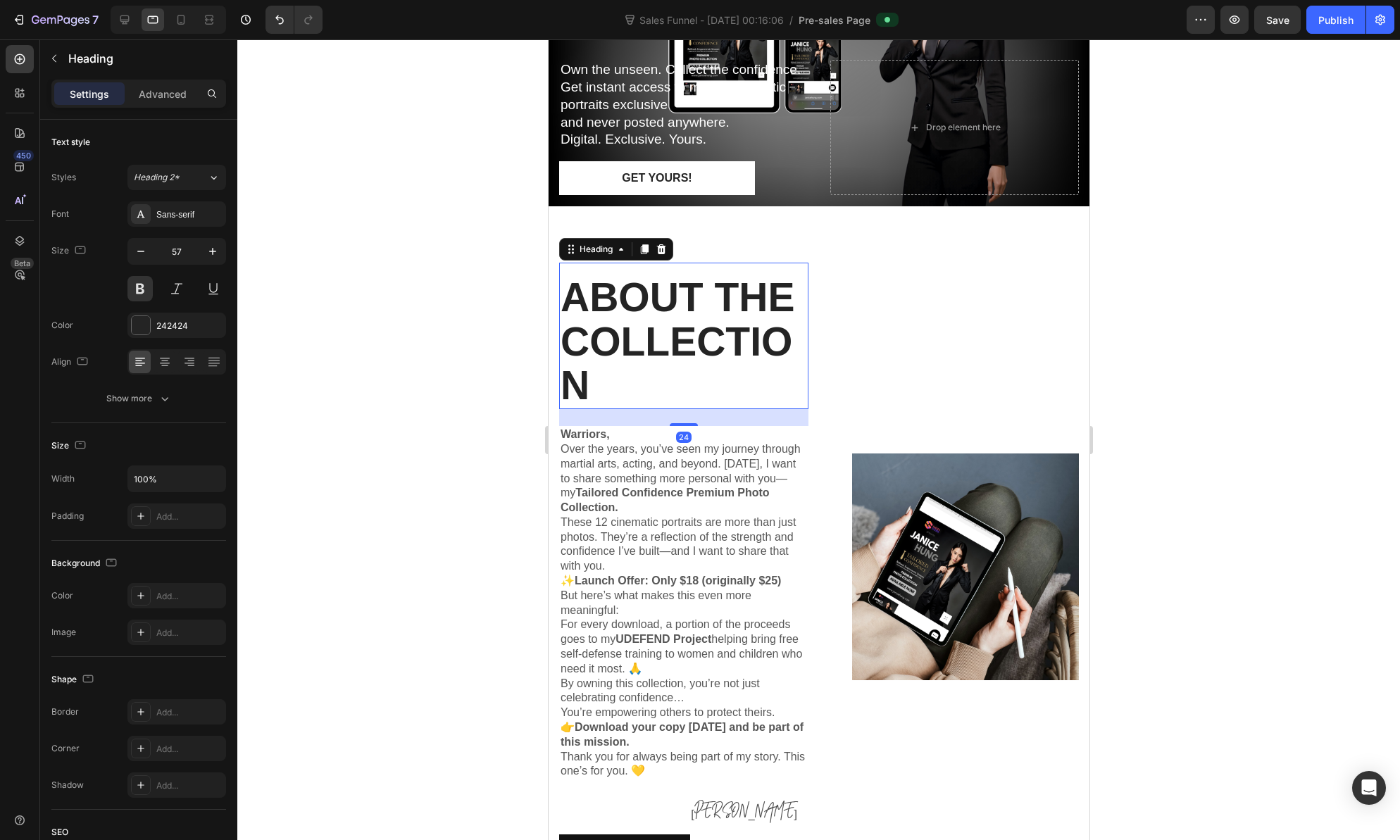
click at [669, 335] on h2 "ABOUT THE COLLECTION" at bounding box center [682, 341] width 249 height 135
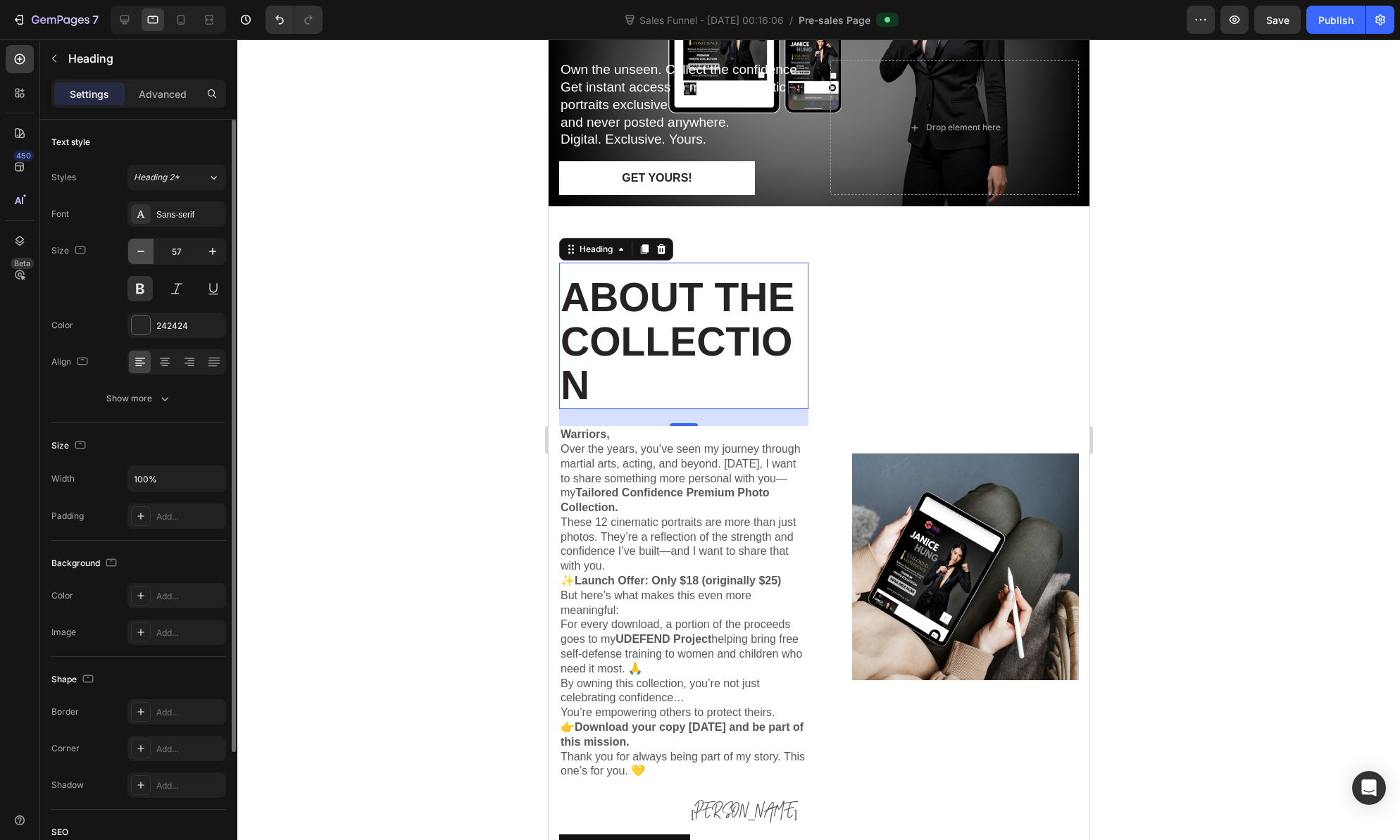
click at [149, 255] on button "button" at bounding box center [141, 251] width 25 height 25
click at [150, 255] on button "button" at bounding box center [141, 251] width 25 height 25
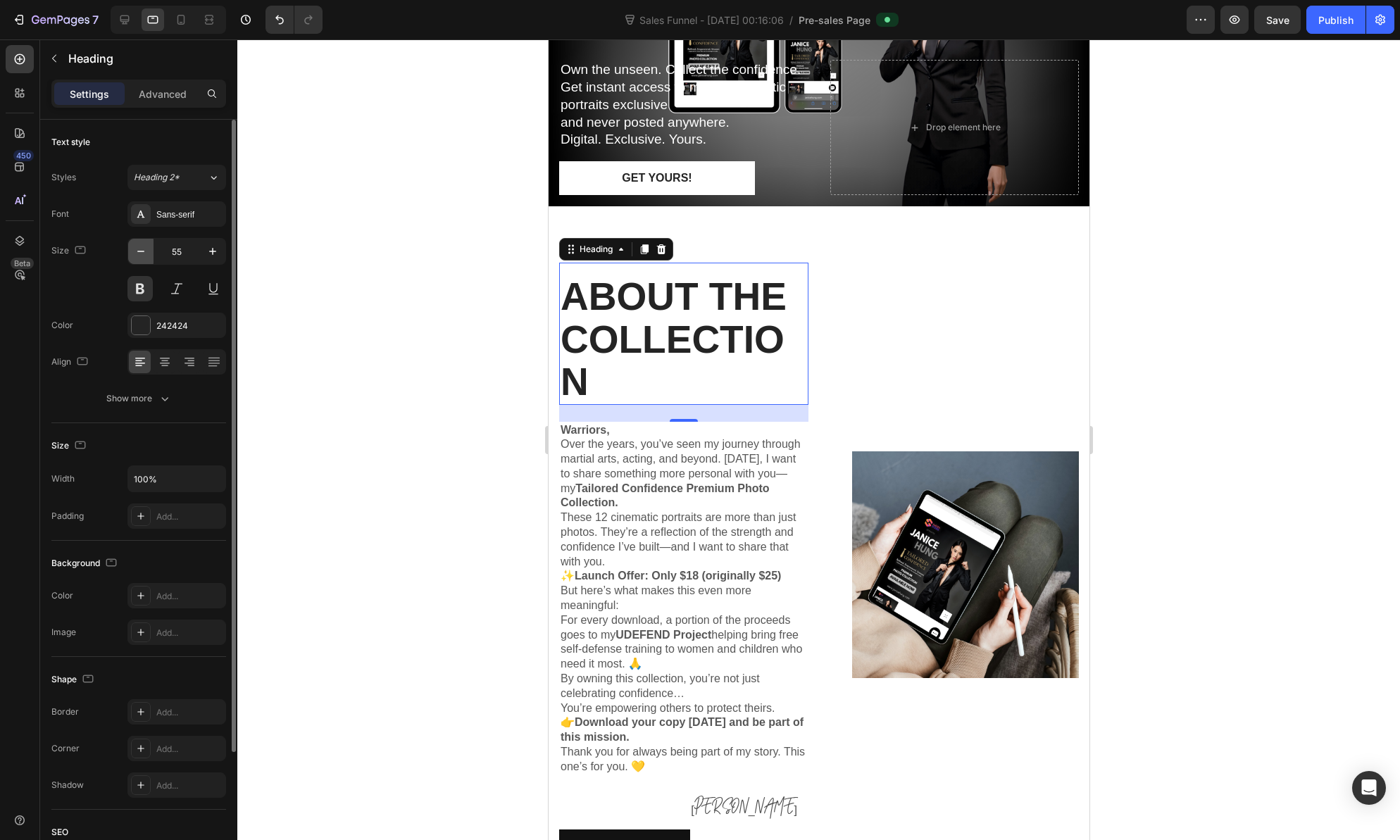
click at [150, 255] on button "button" at bounding box center [141, 251] width 25 height 25
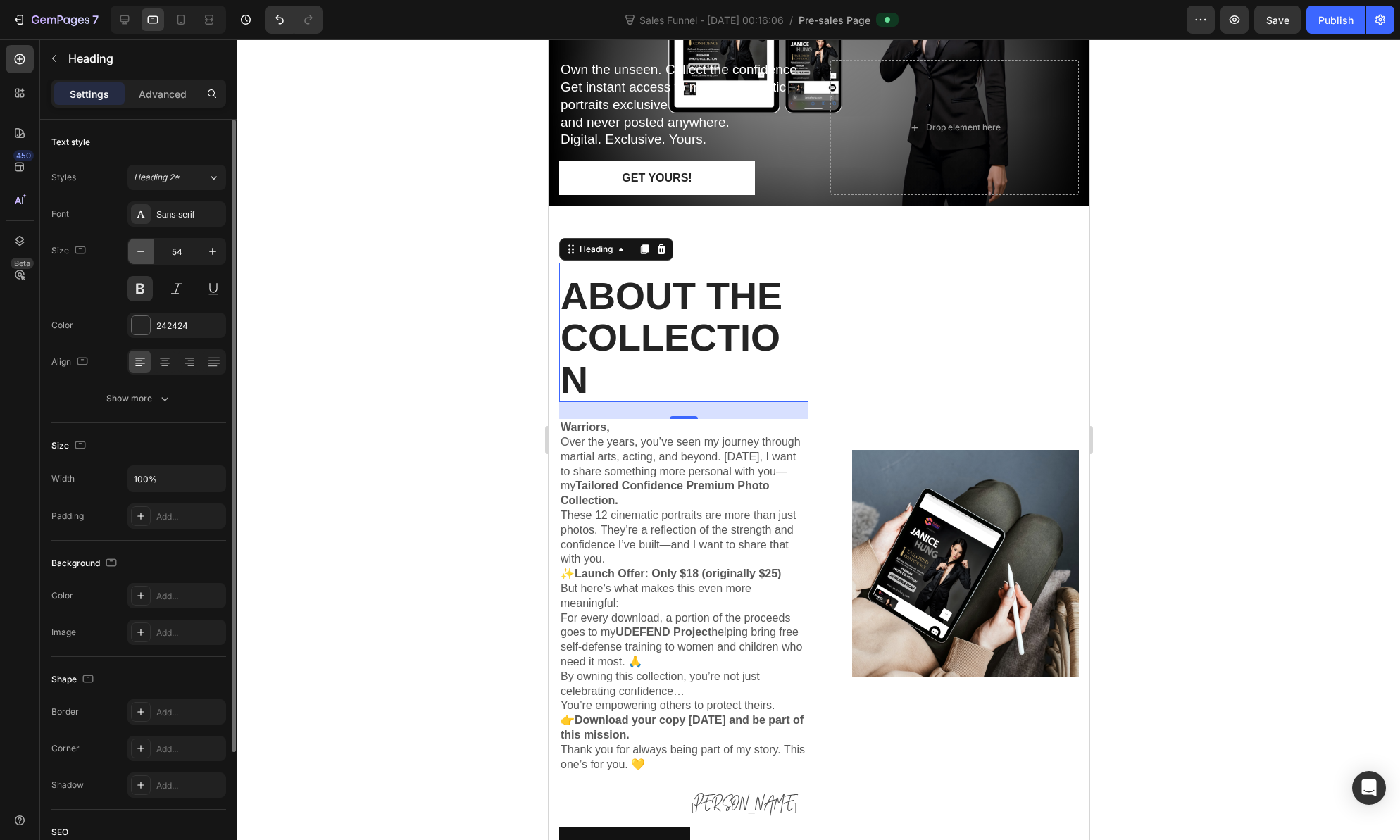
click at [150, 255] on button "button" at bounding box center [141, 251] width 25 height 25
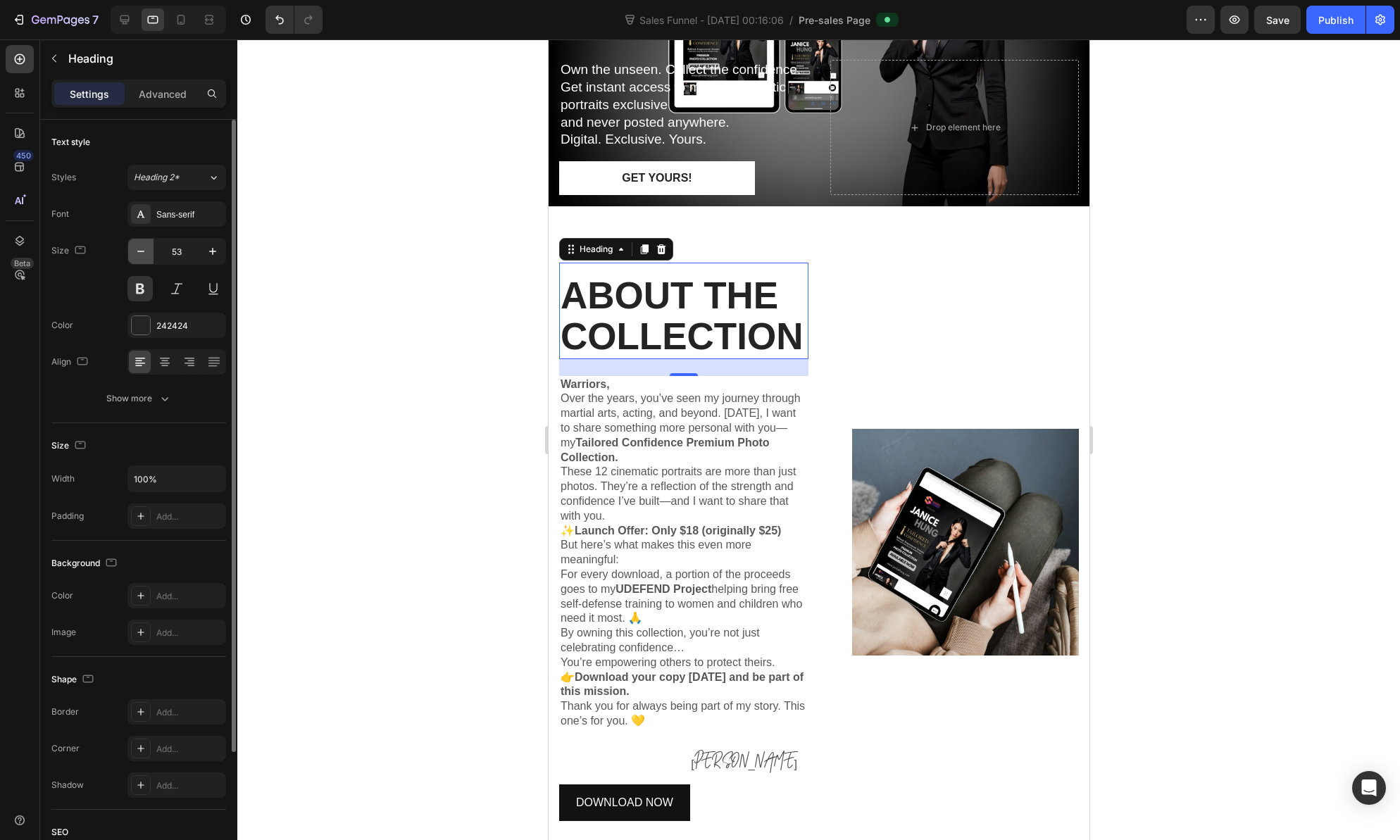
click at [150, 255] on button "button" at bounding box center [141, 251] width 25 height 25
type input "51"
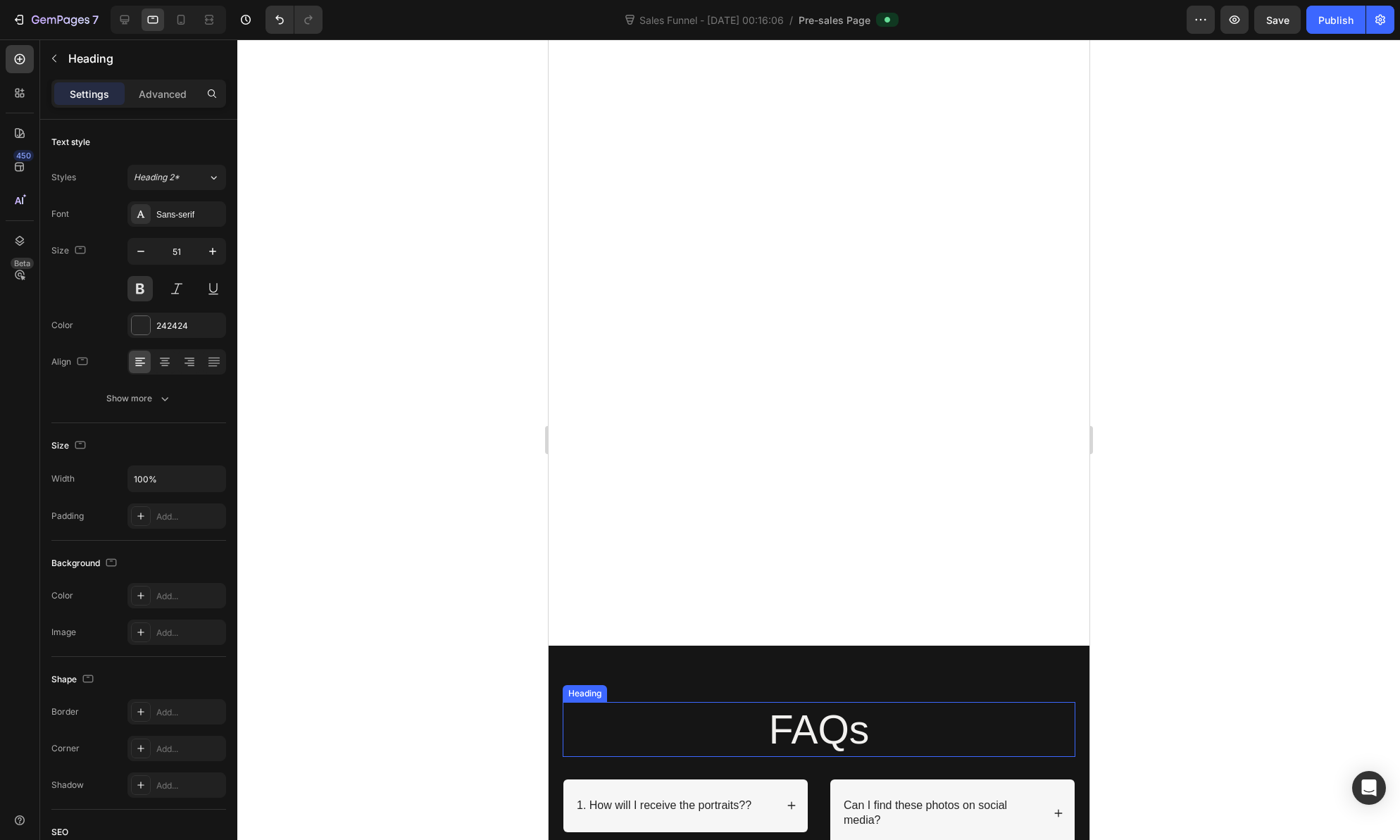
scroll to position [2319, 0]
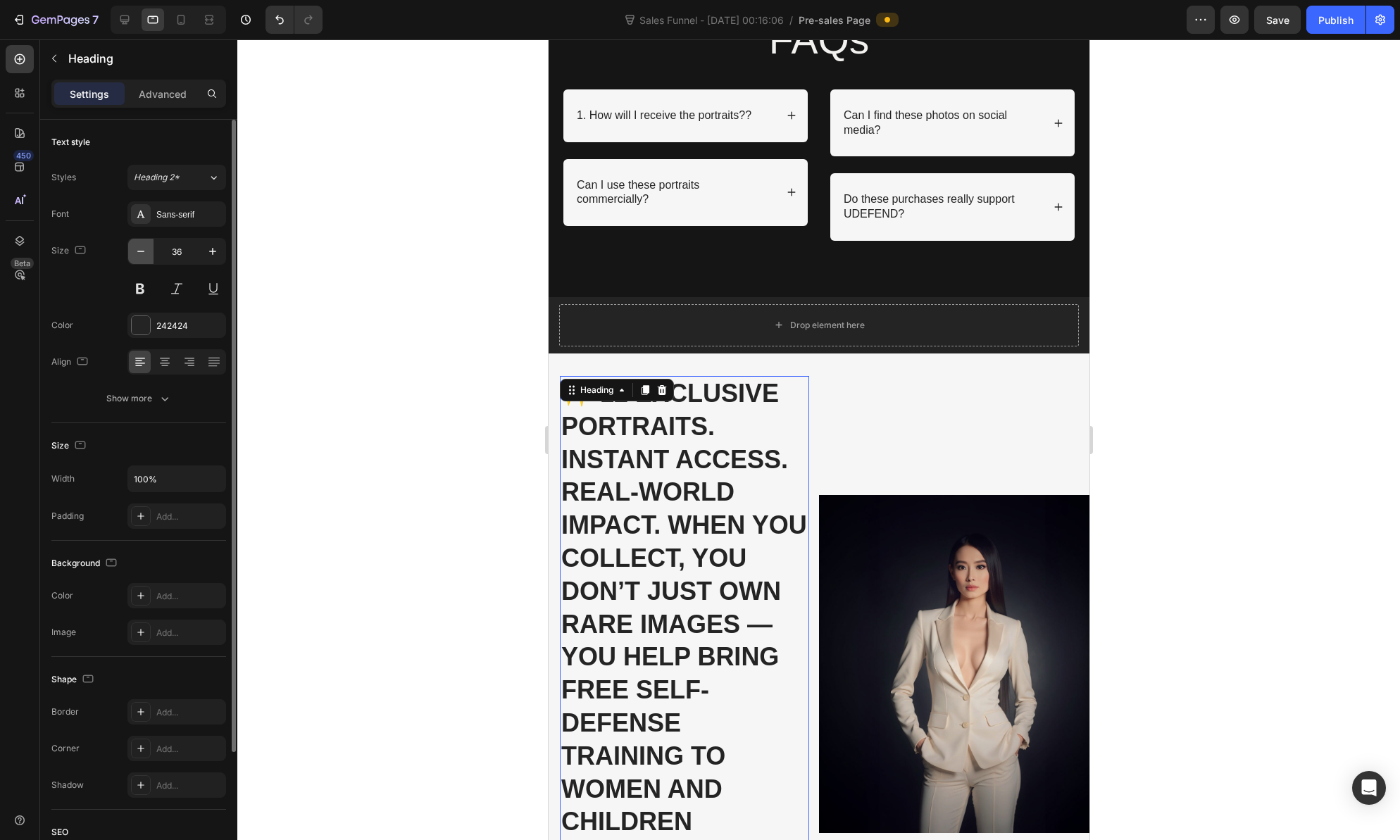
click at [138, 248] on icon "button" at bounding box center [141, 251] width 14 height 14
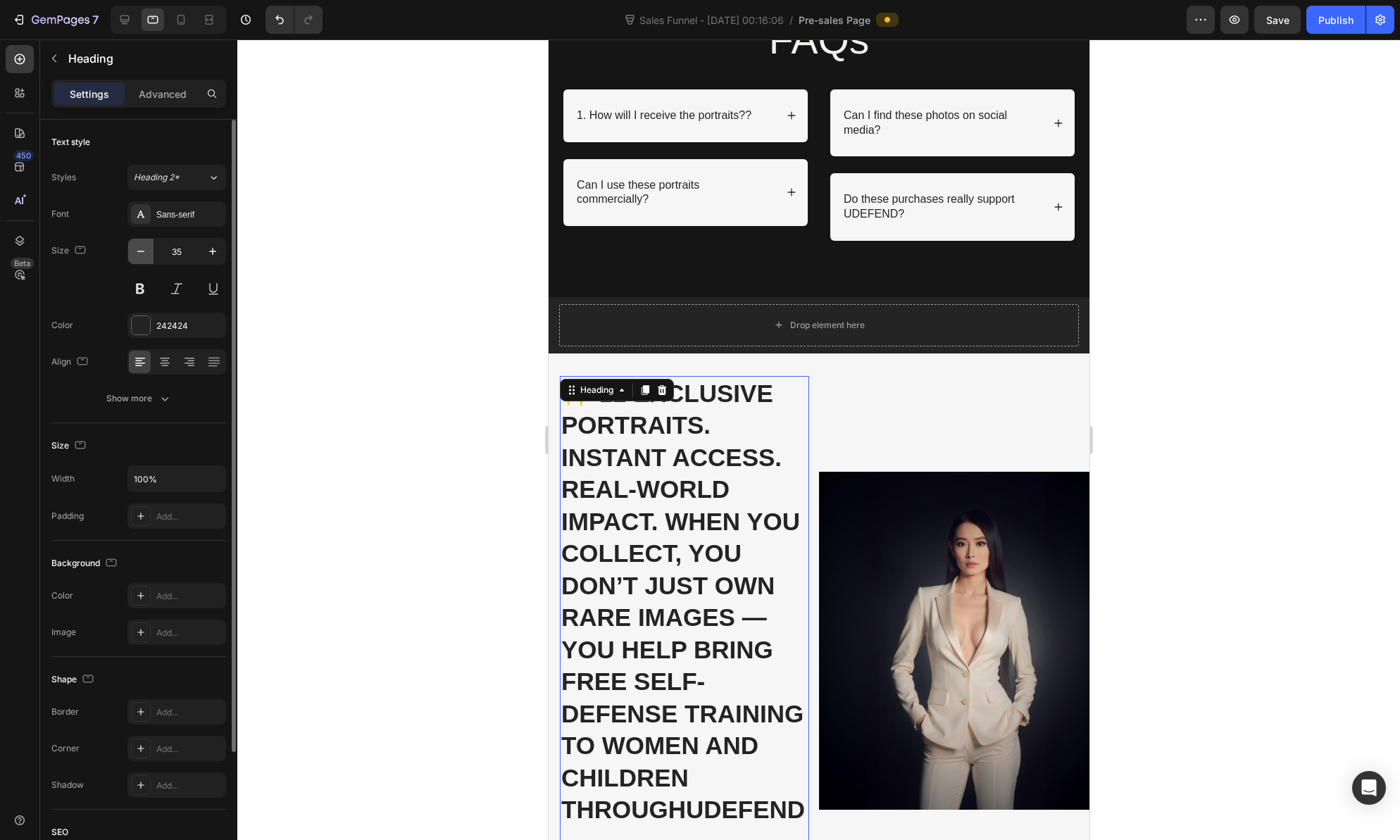
click at [138, 248] on icon "button" at bounding box center [141, 251] width 14 height 14
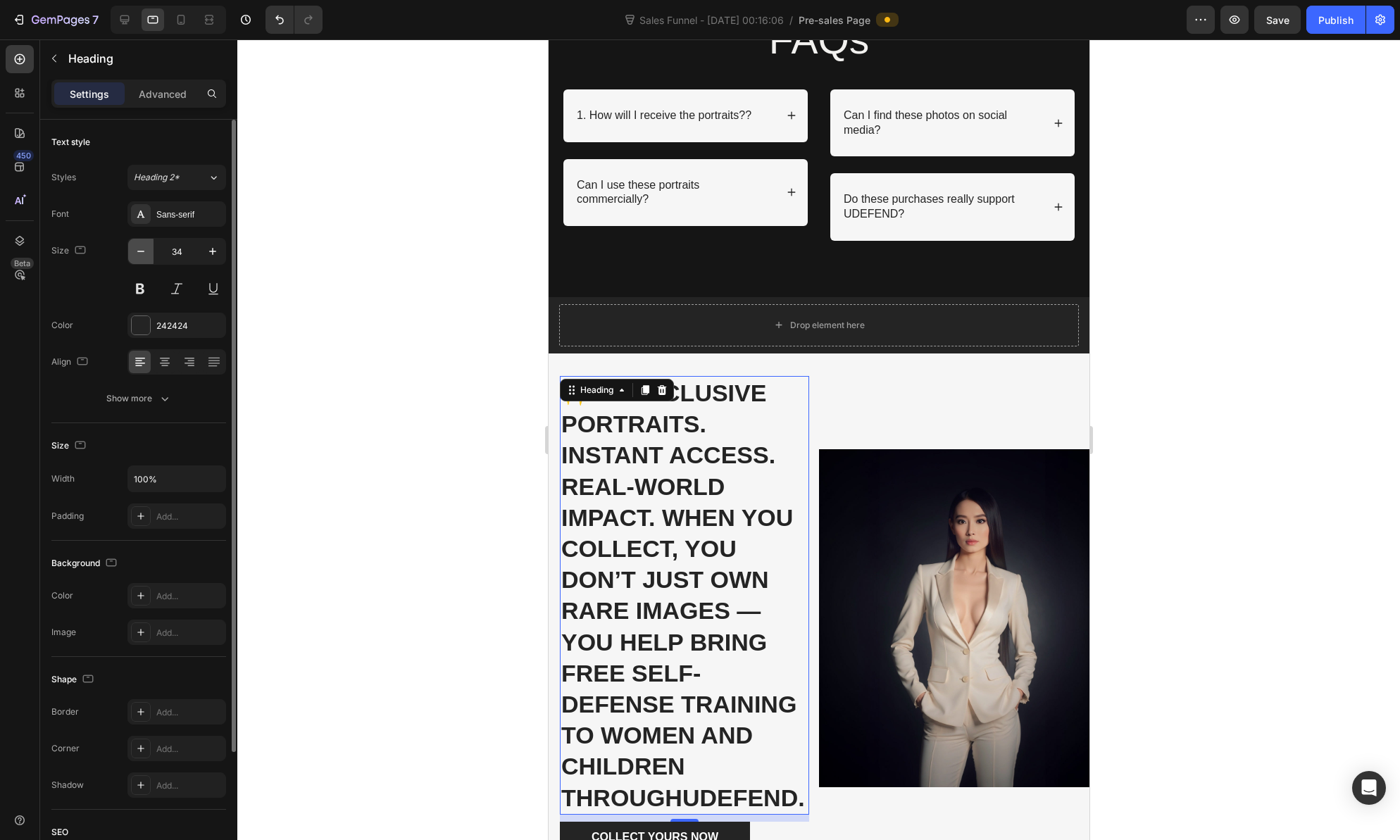
click at [138, 248] on icon "button" at bounding box center [141, 251] width 14 height 14
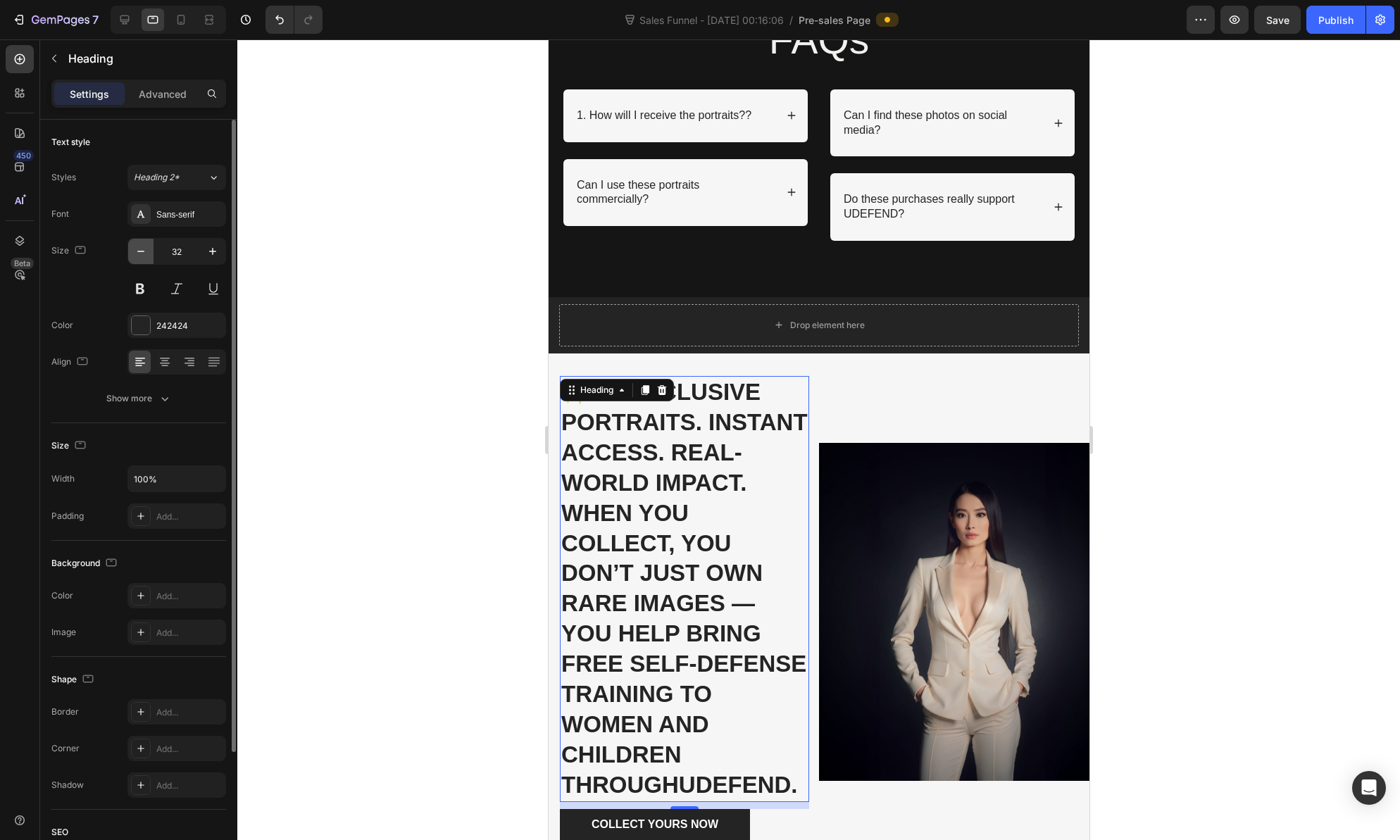
click at [138, 248] on icon "button" at bounding box center [141, 251] width 14 height 14
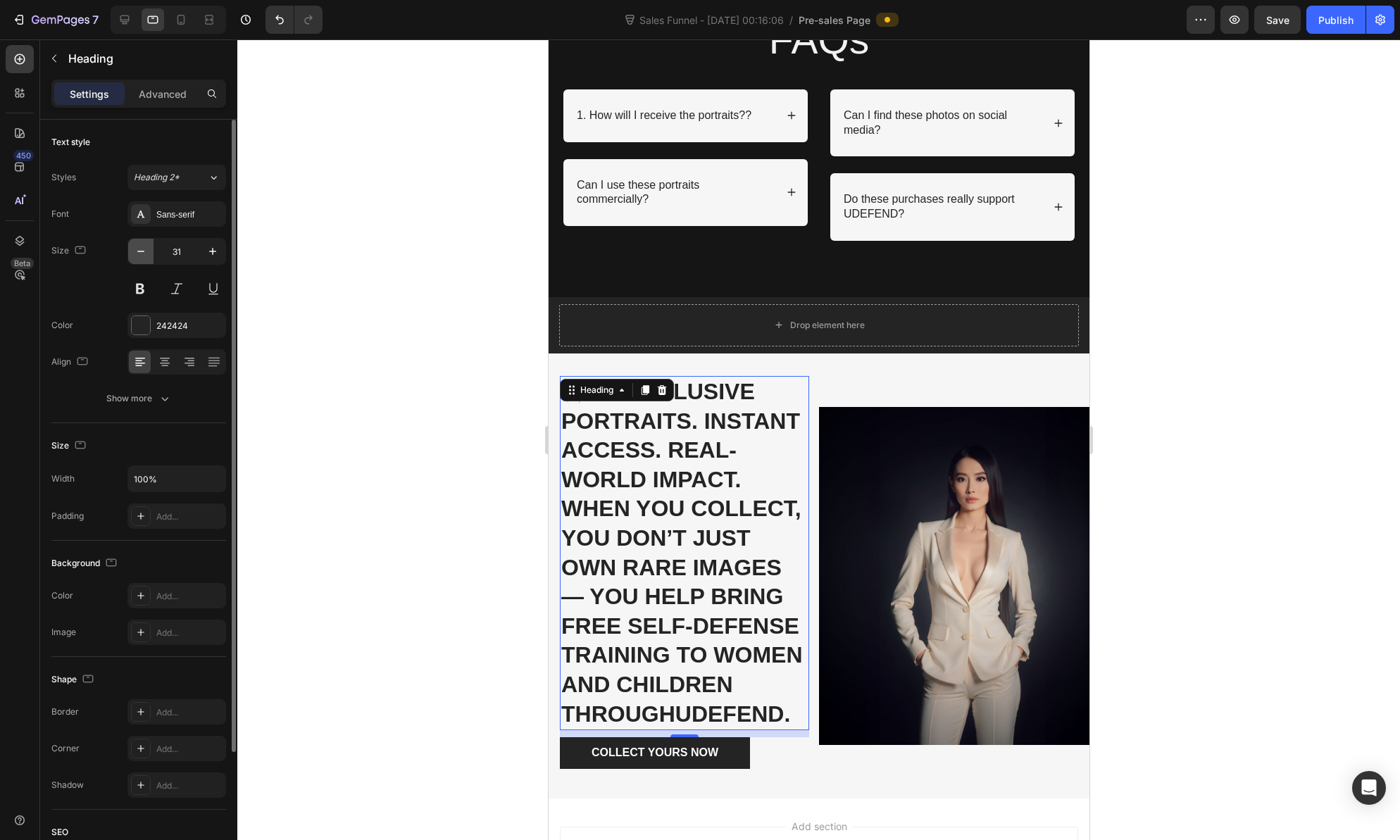
click at [138, 249] on icon "button" at bounding box center [141, 251] width 14 height 14
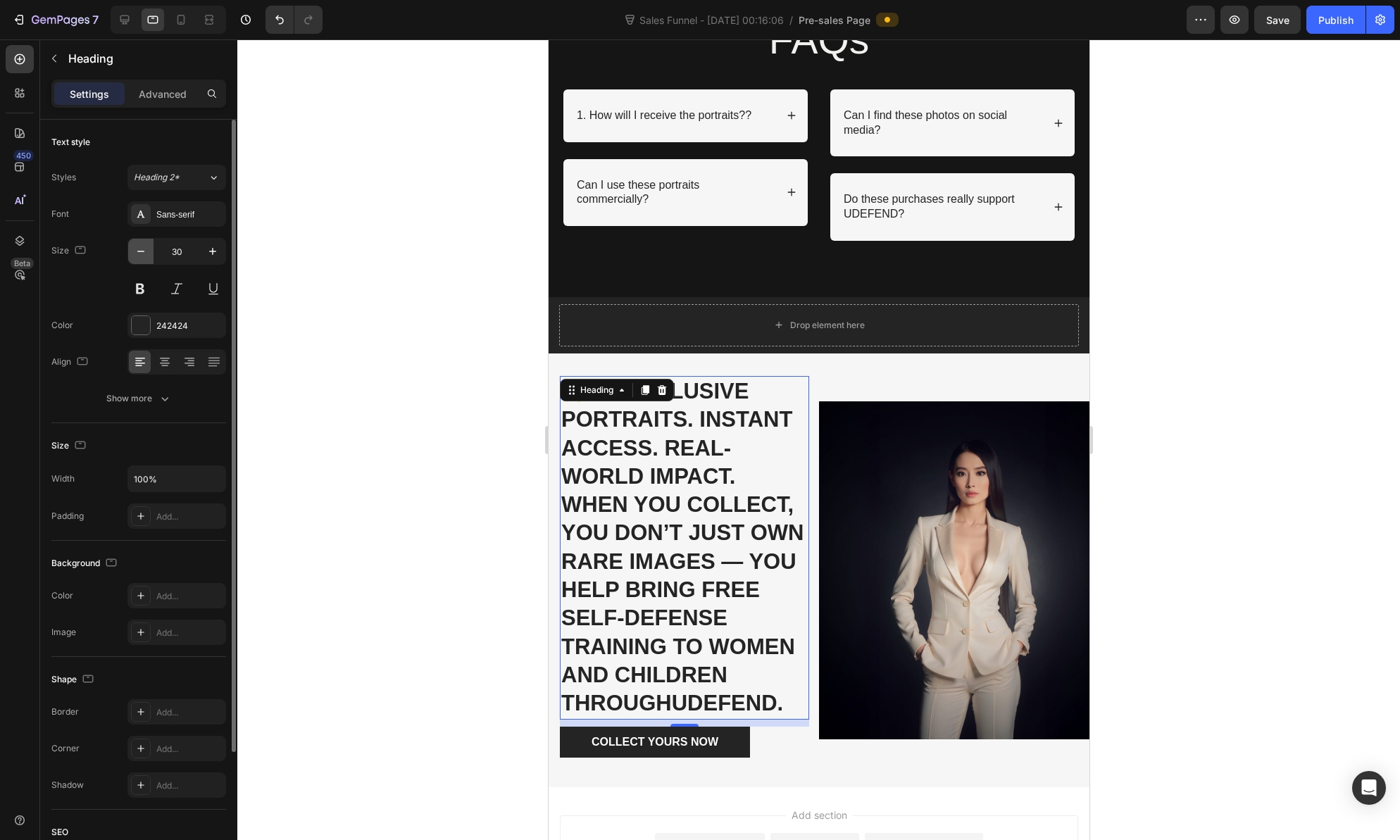
click at [138, 249] on icon "button" at bounding box center [141, 251] width 14 height 14
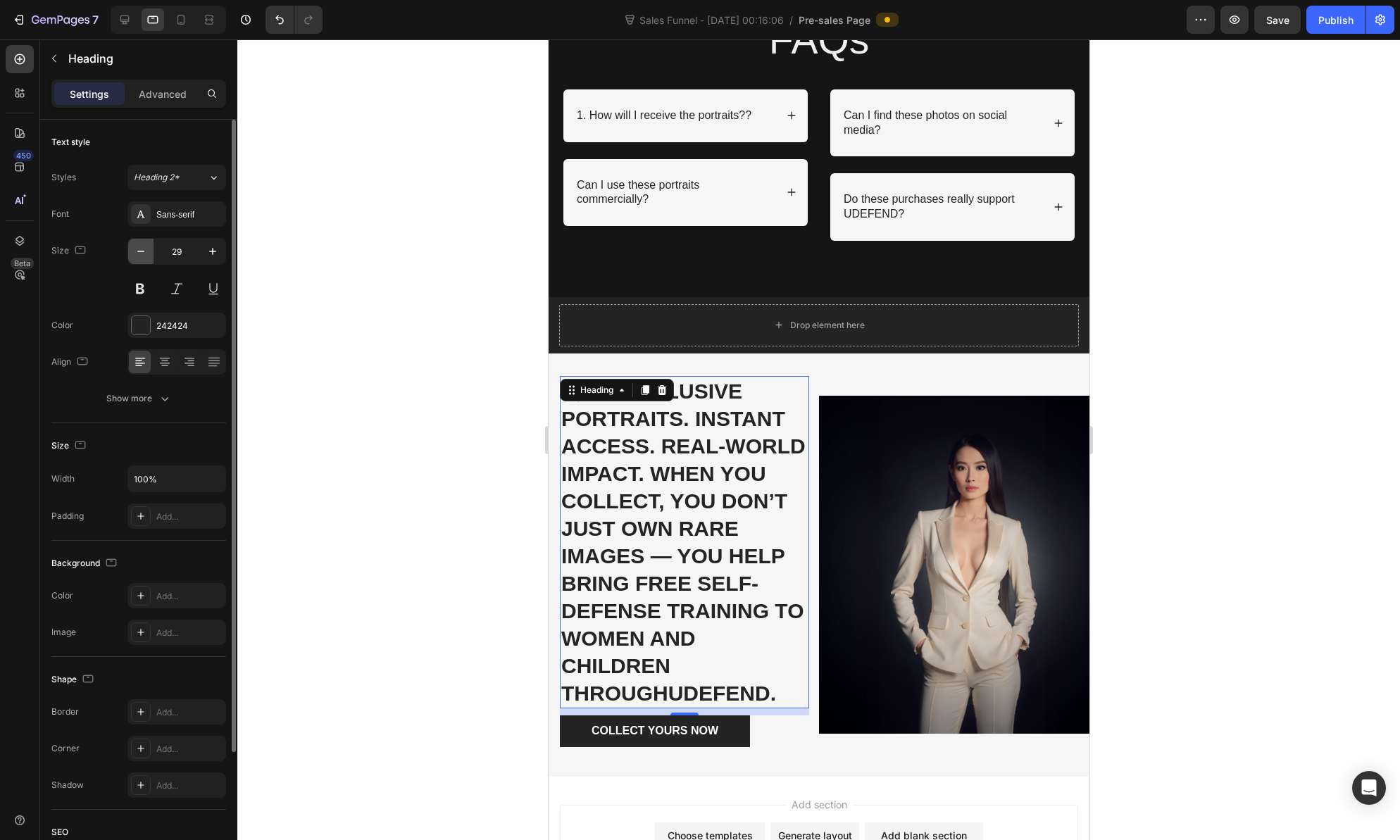
click at [138, 249] on icon "button" at bounding box center [141, 251] width 14 height 14
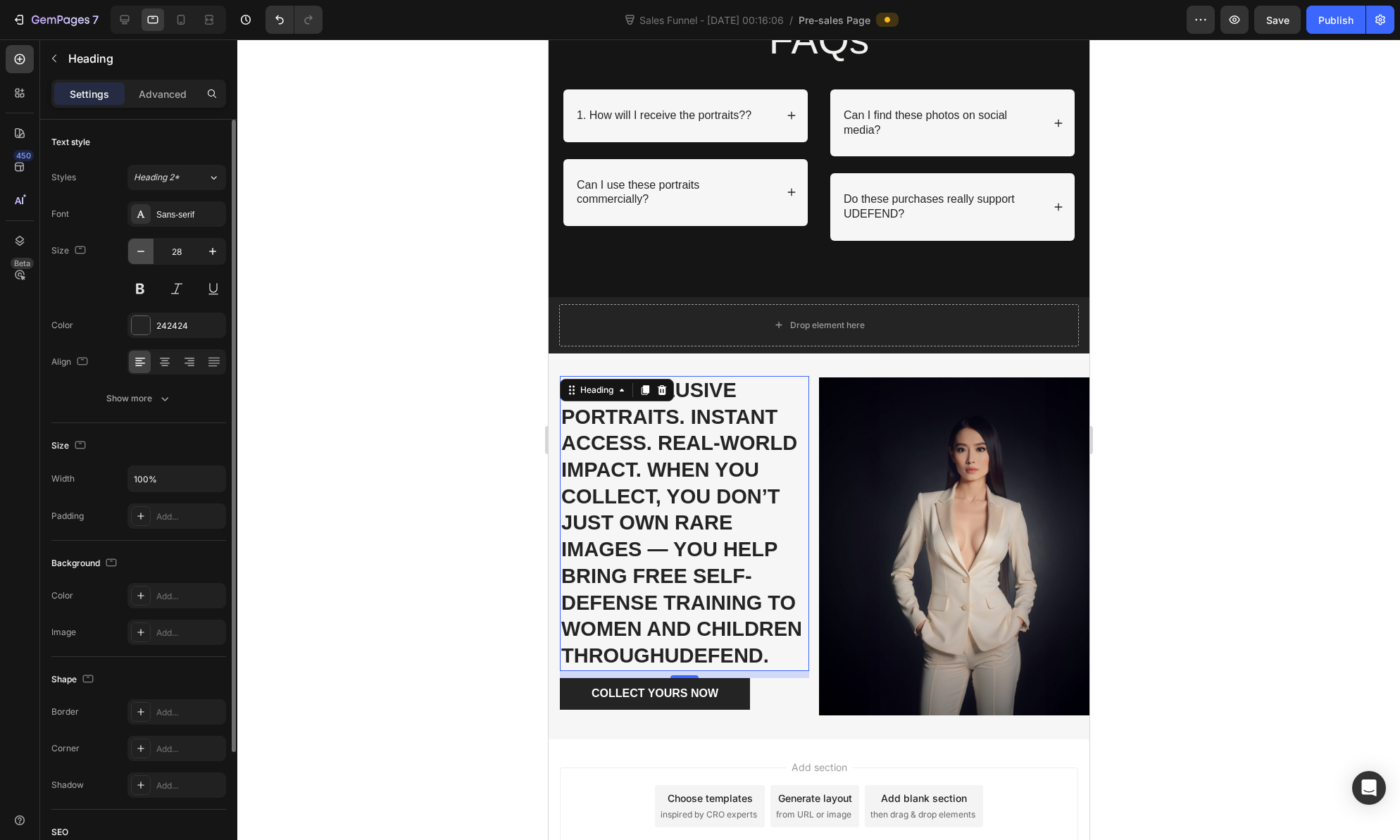
click at [138, 249] on icon "button" at bounding box center [141, 251] width 14 height 14
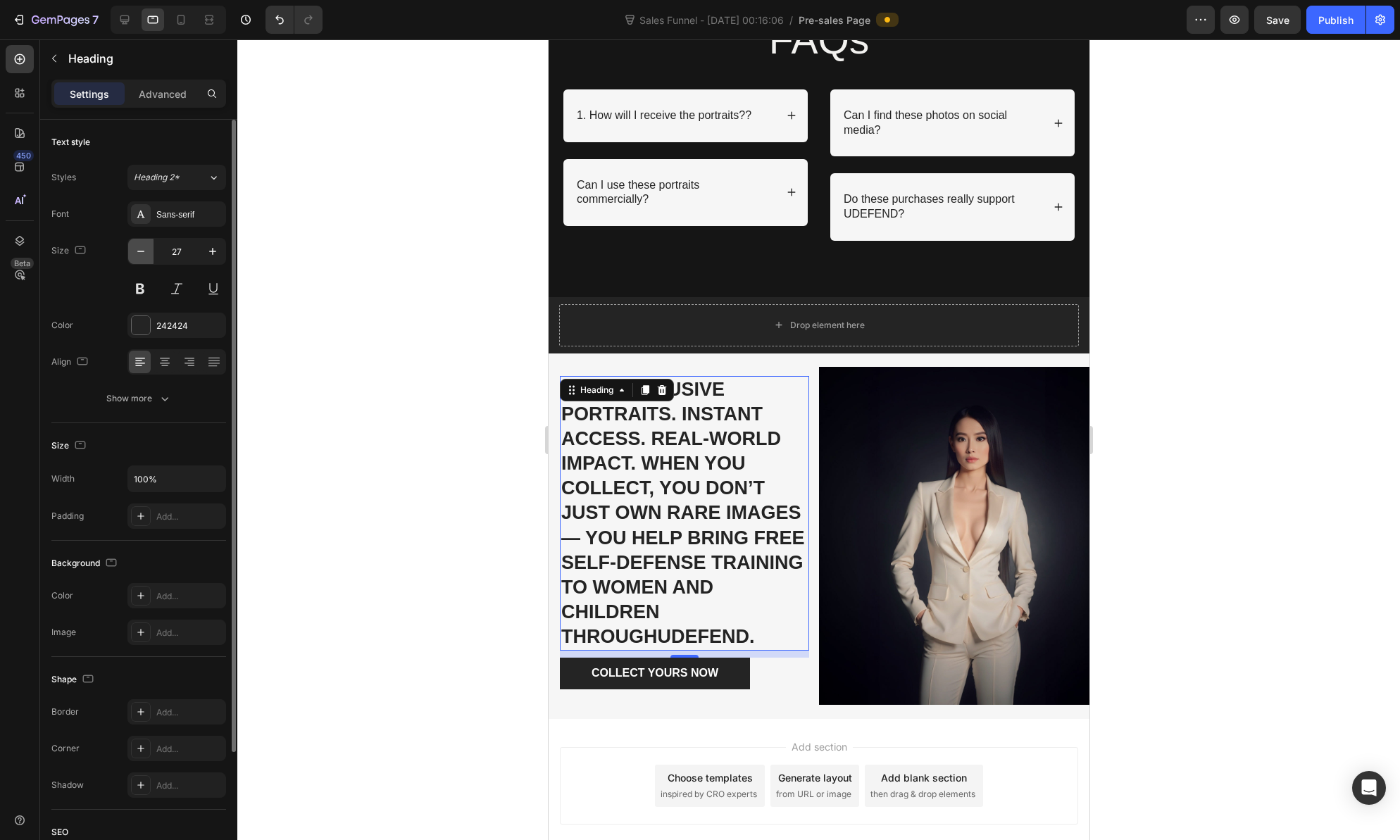
click at [138, 249] on icon "button" at bounding box center [141, 251] width 14 height 14
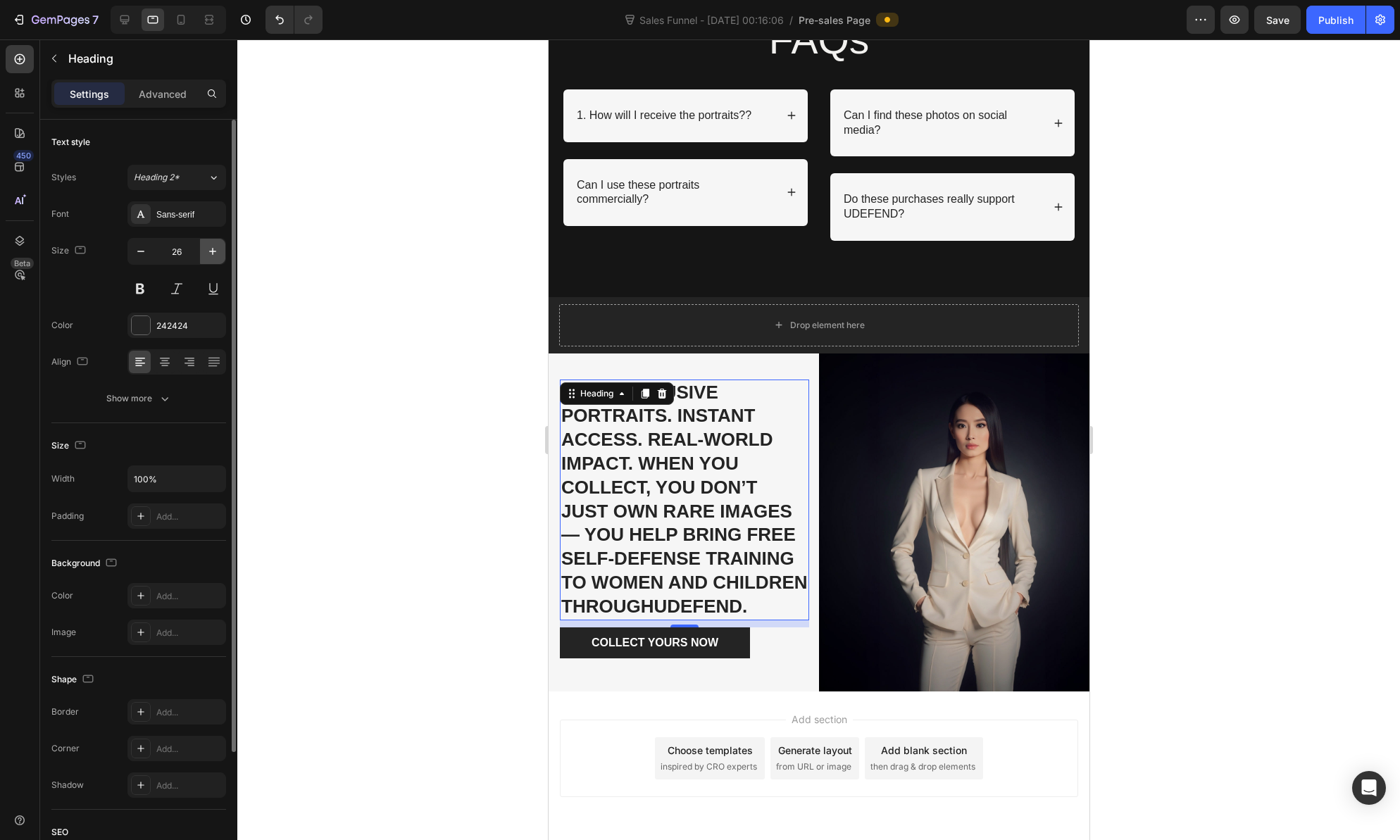
click at [216, 250] on icon "button" at bounding box center [213, 251] width 14 height 14
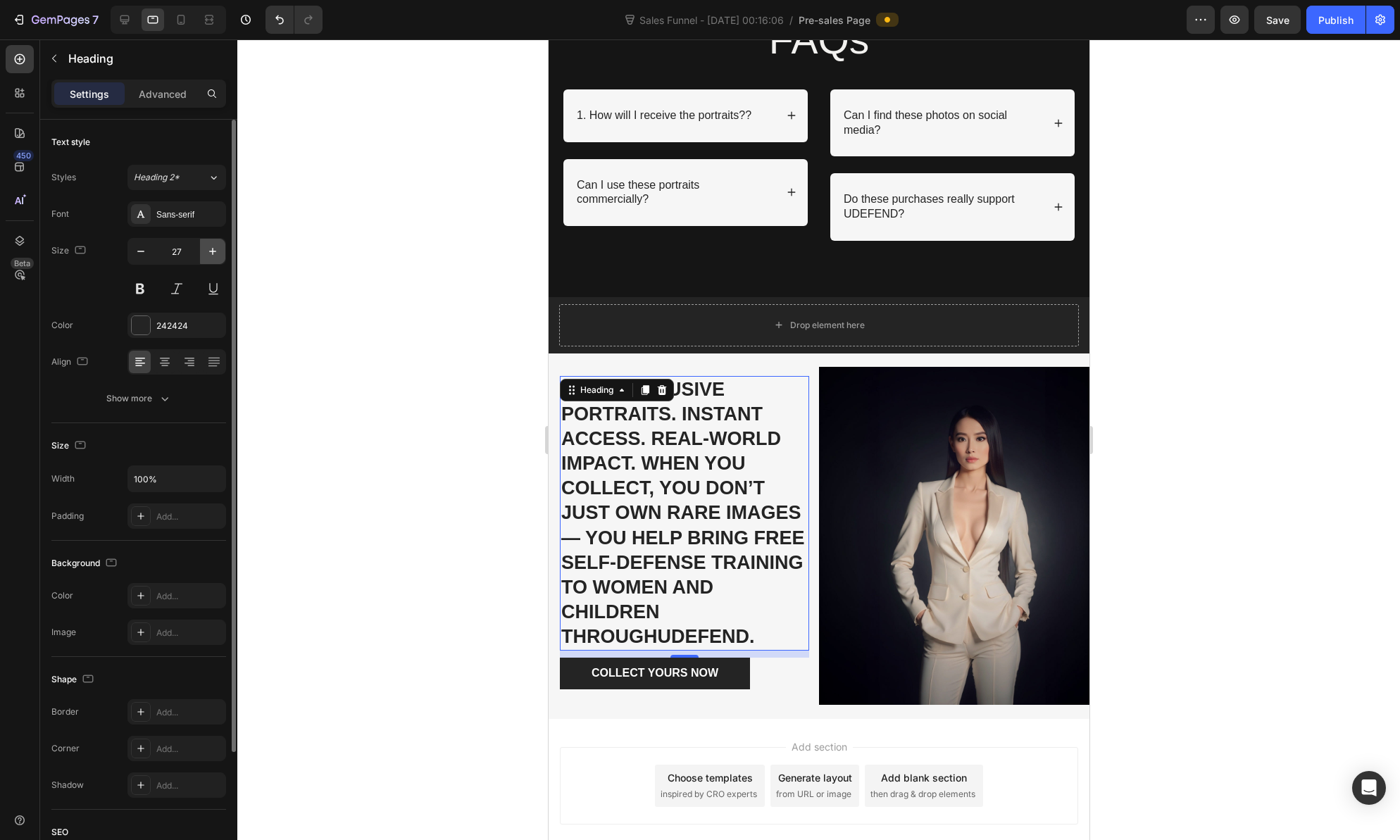
click at [216, 250] on icon "button" at bounding box center [213, 251] width 14 height 14
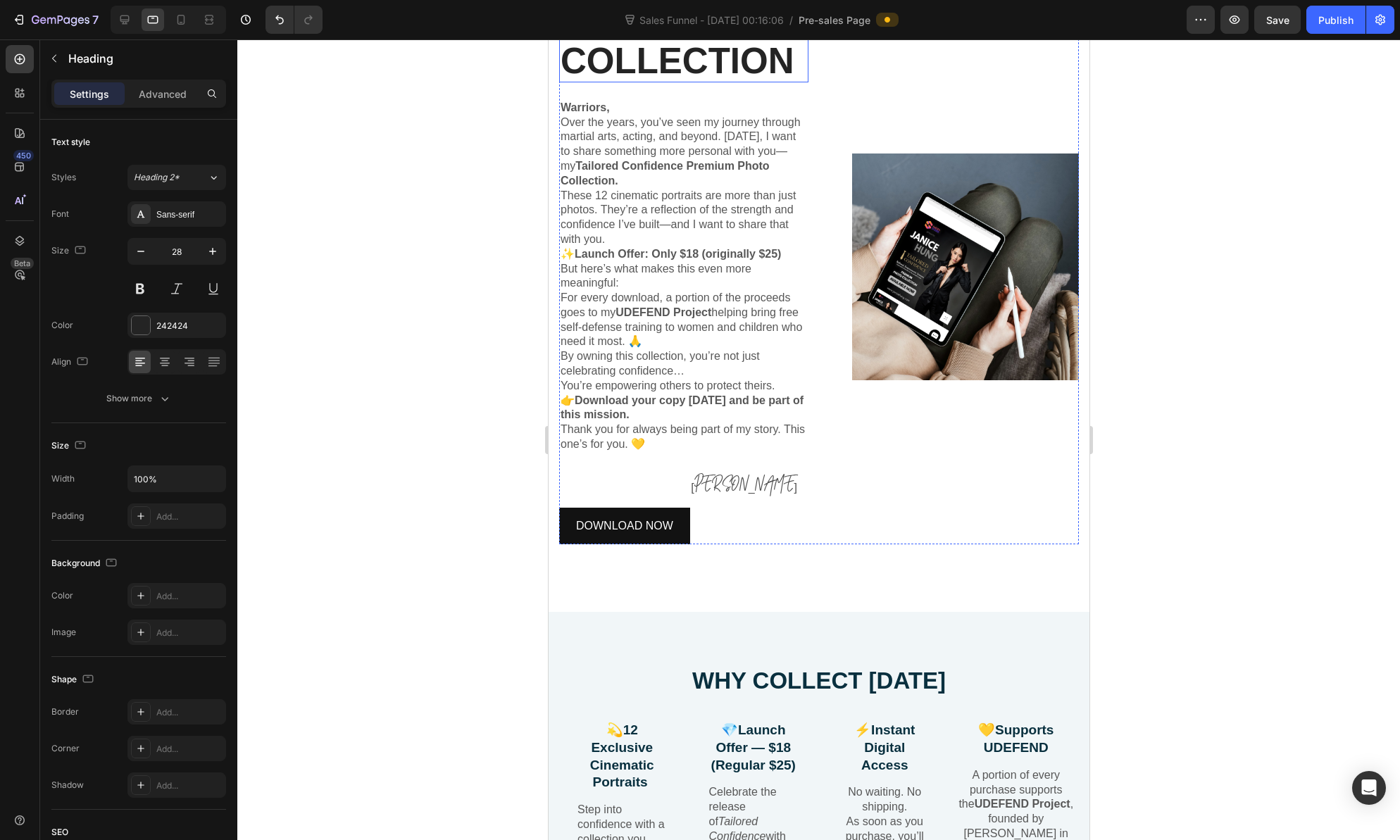
scroll to position [472, 0]
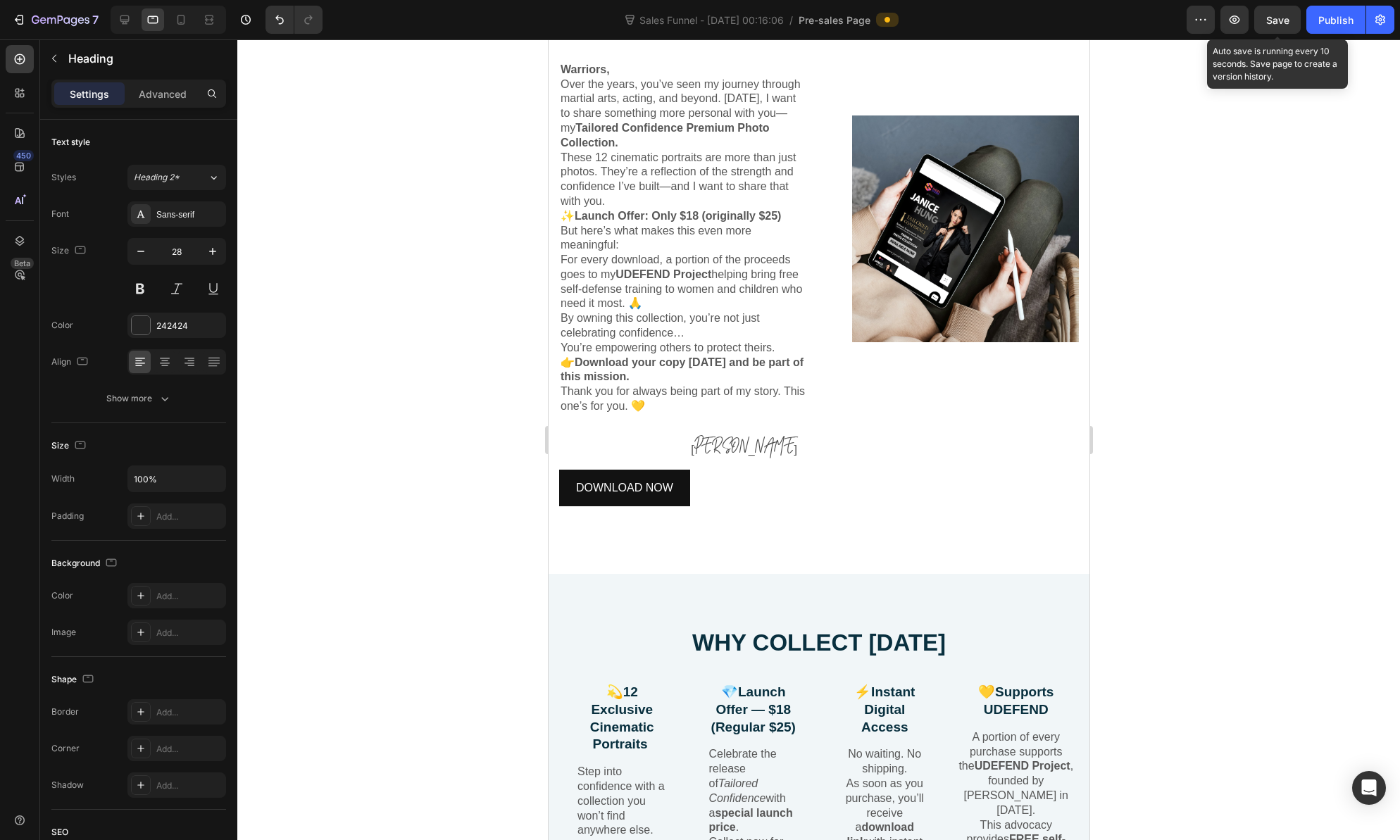
click at [1278, 18] on span "Save" at bounding box center [1278, 20] width 23 height 12
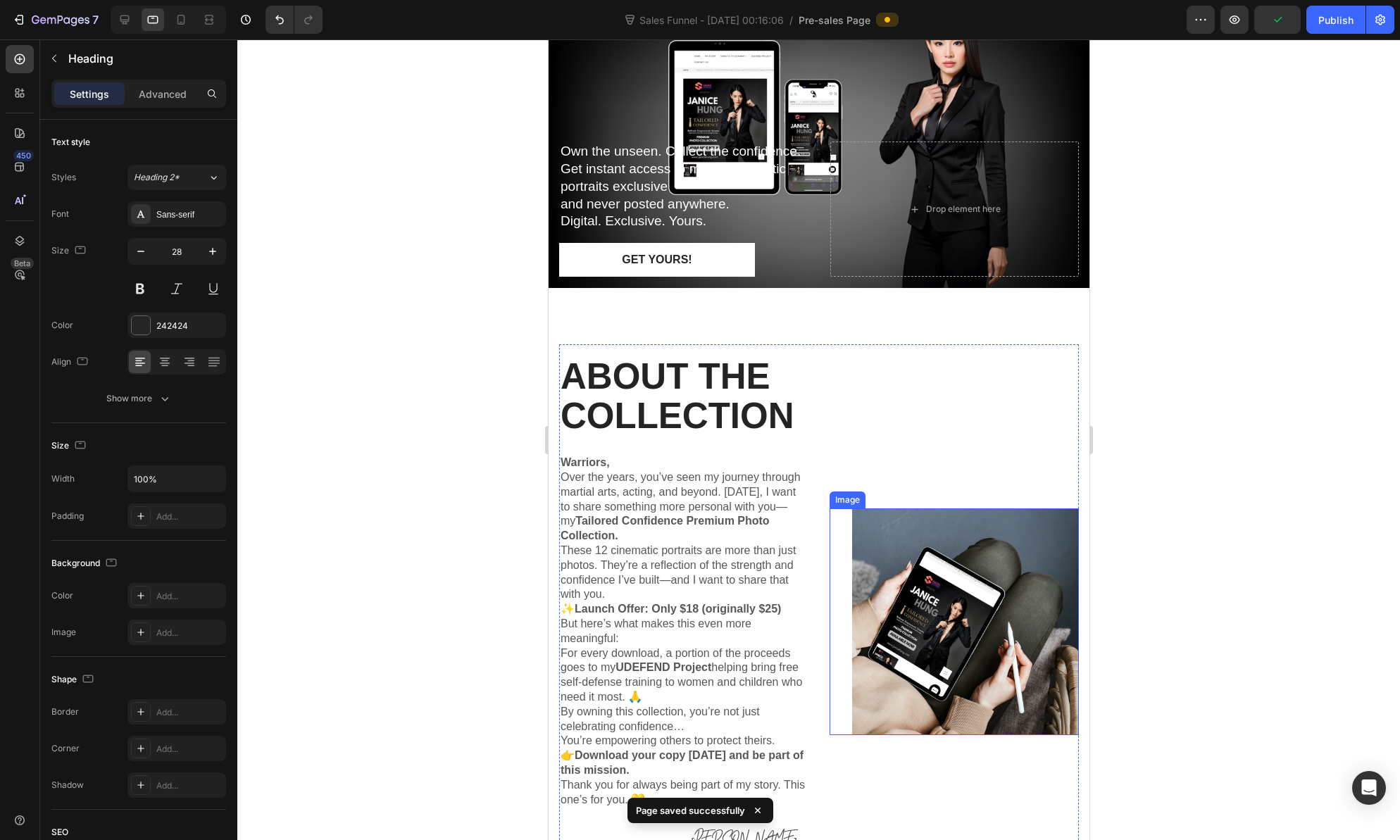
scroll to position [0, 0]
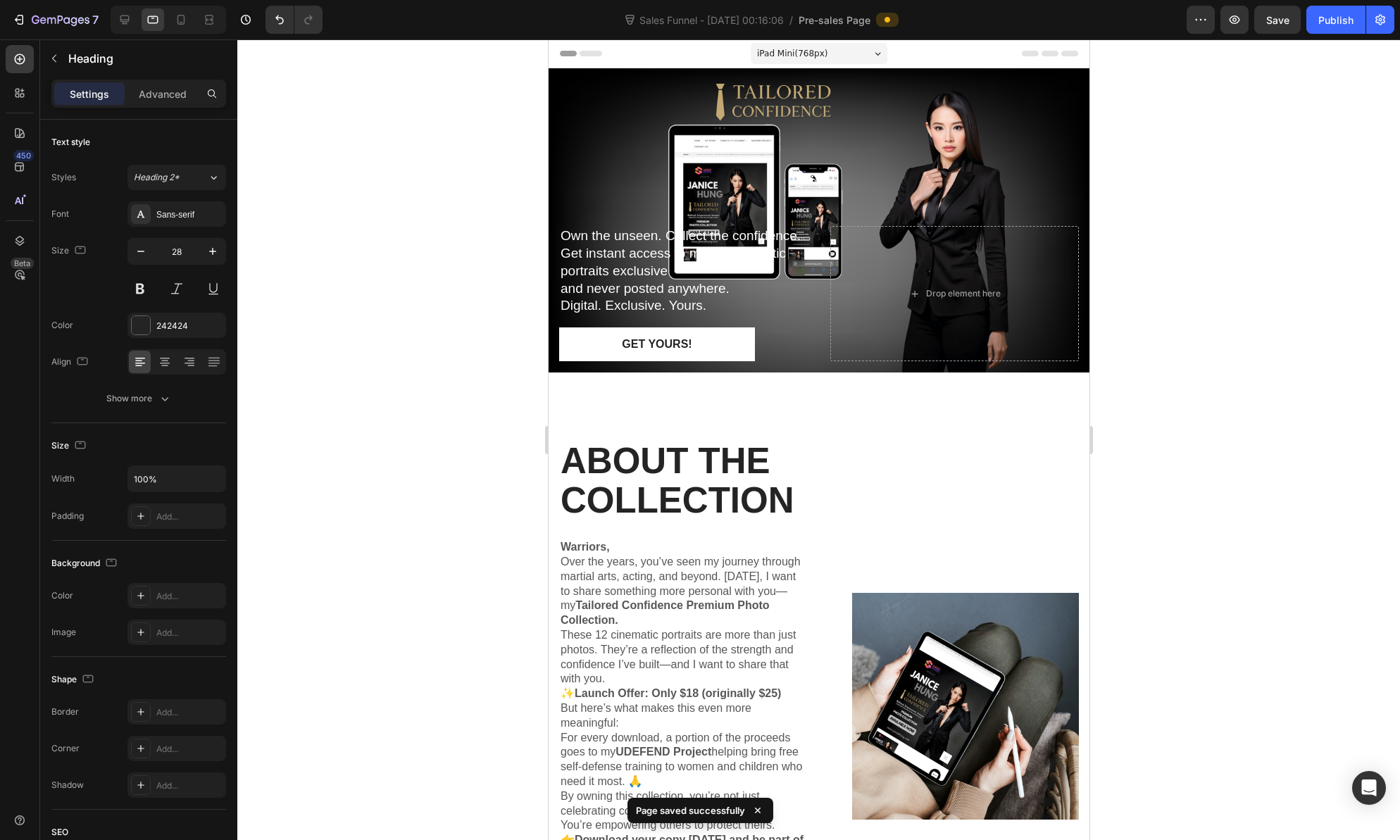
click at [772, 47] on span "iPad Mini ( 768 px)" at bounding box center [791, 53] width 71 height 14
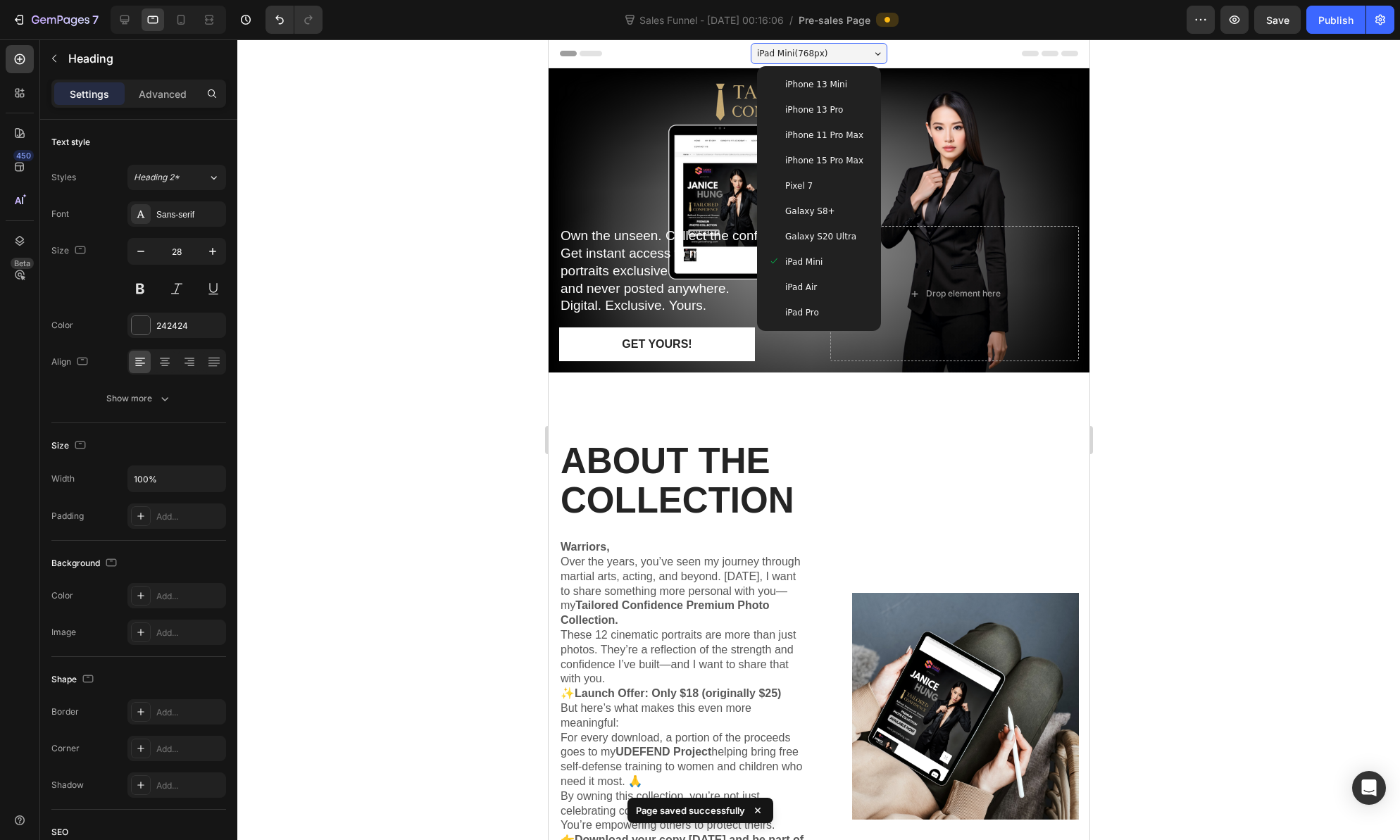
click at [798, 289] on span "iPad Air" at bounding box center [800, 287] width 32 height 14
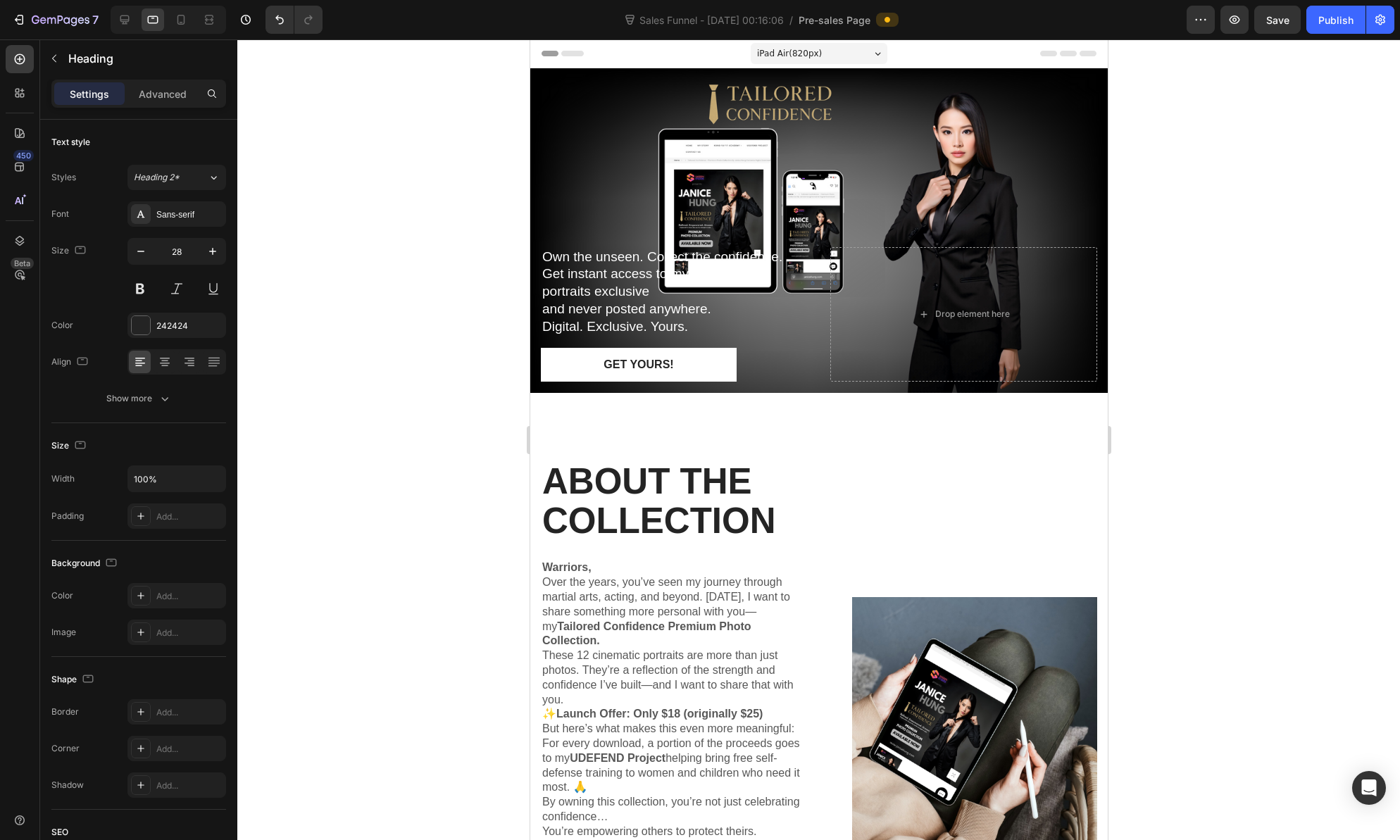
click at [816, 58] on span "iPad Air ( 820 px)" at bounding box center [788, 53] width 64 height 14
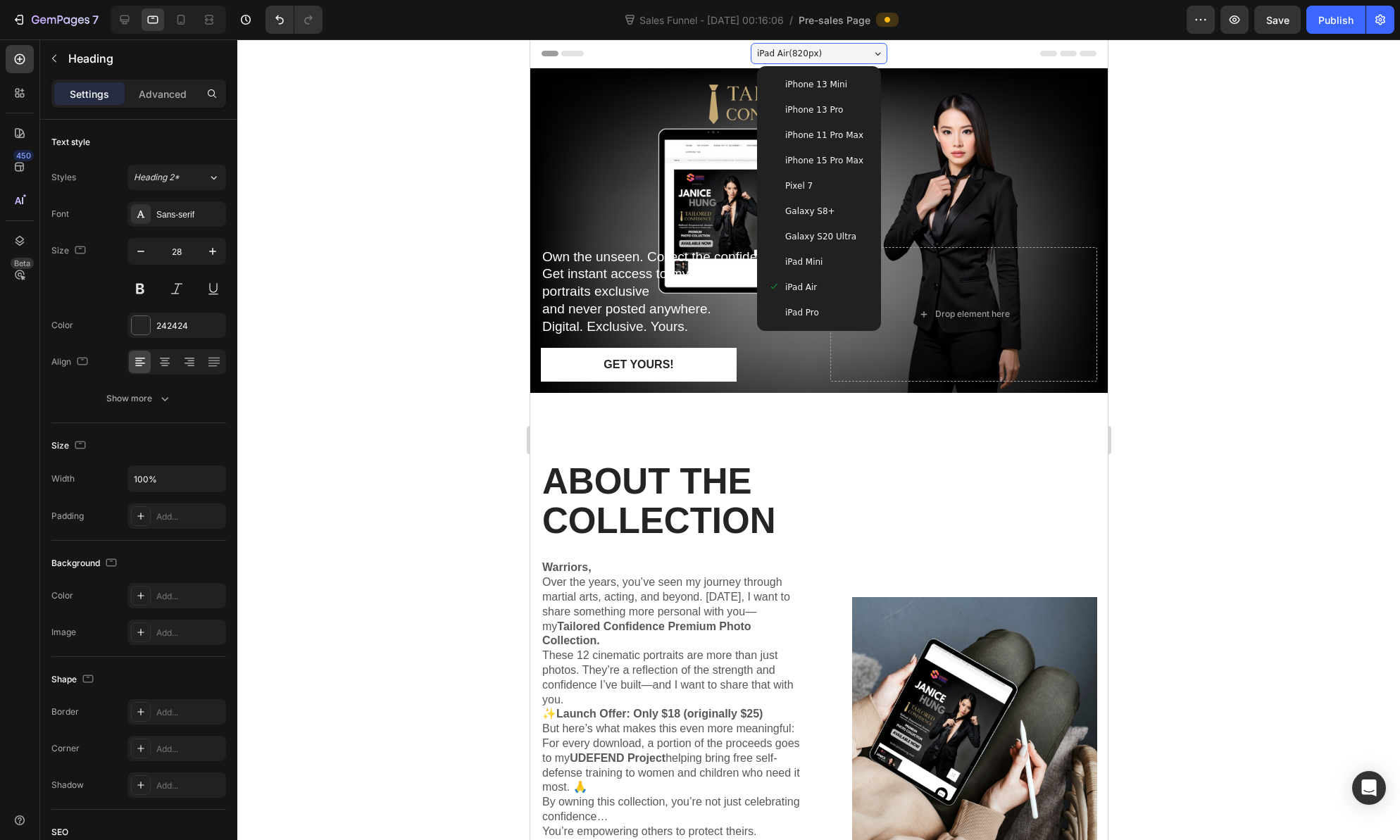
click at [822, 313] on div "iPad Pro" at bounding box center [818, 313] width 101 height 14
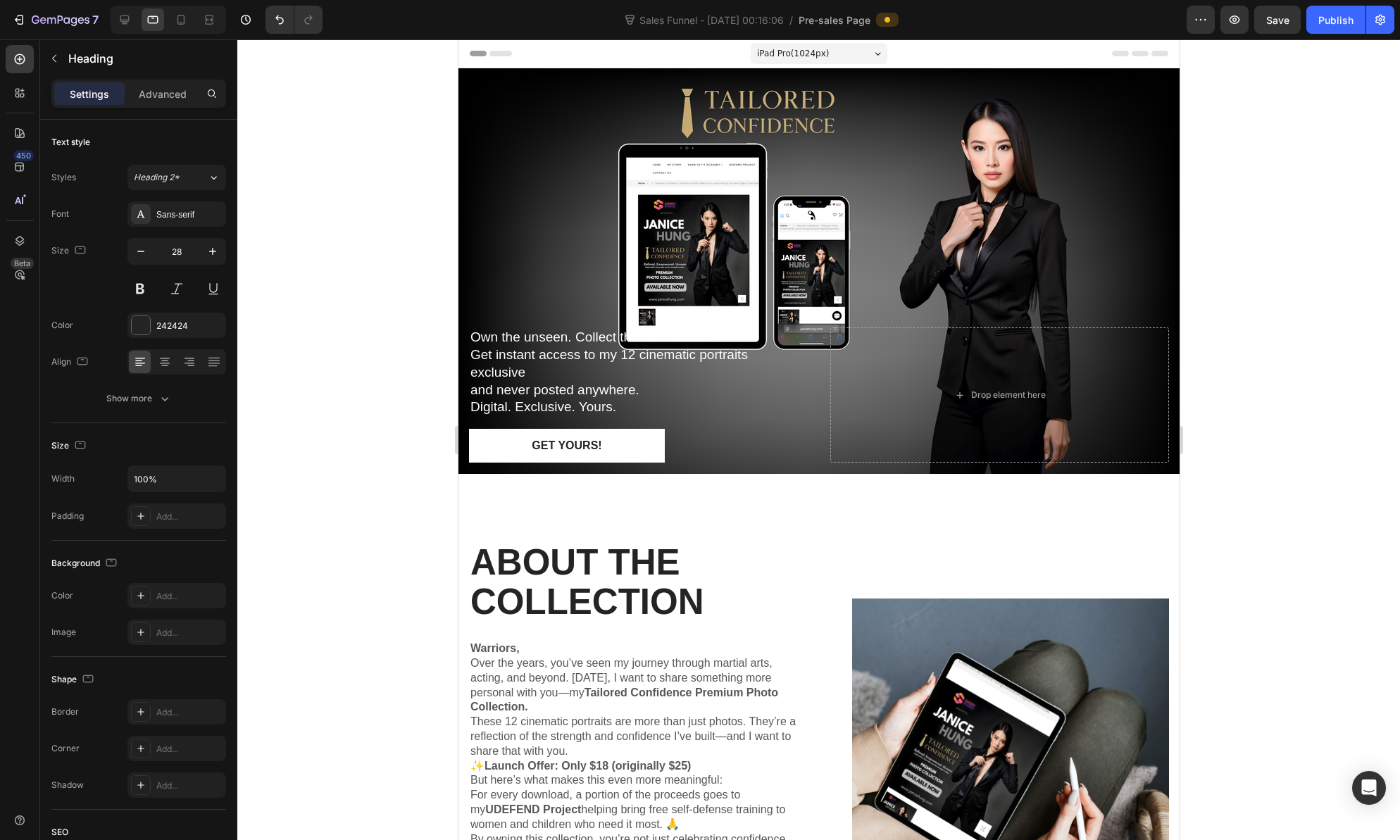
click at [822, 46] on span "iPad Pro ( 1024 px)" at bounding box center [792, 53] width 72 height 14
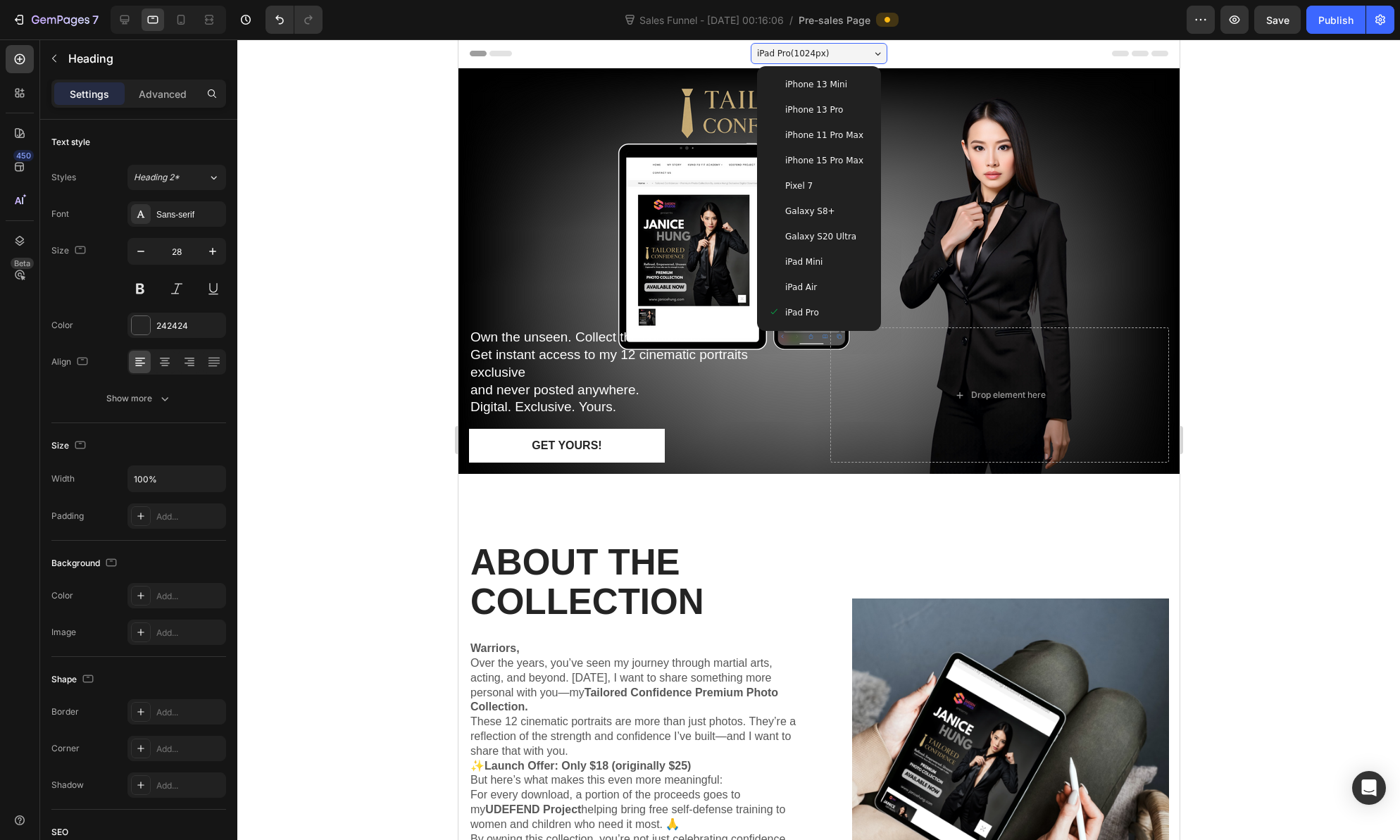
click at [819, 155] on span "iPhone 15 Pro Max" at bounding box center [823, 161] width 78 height 14
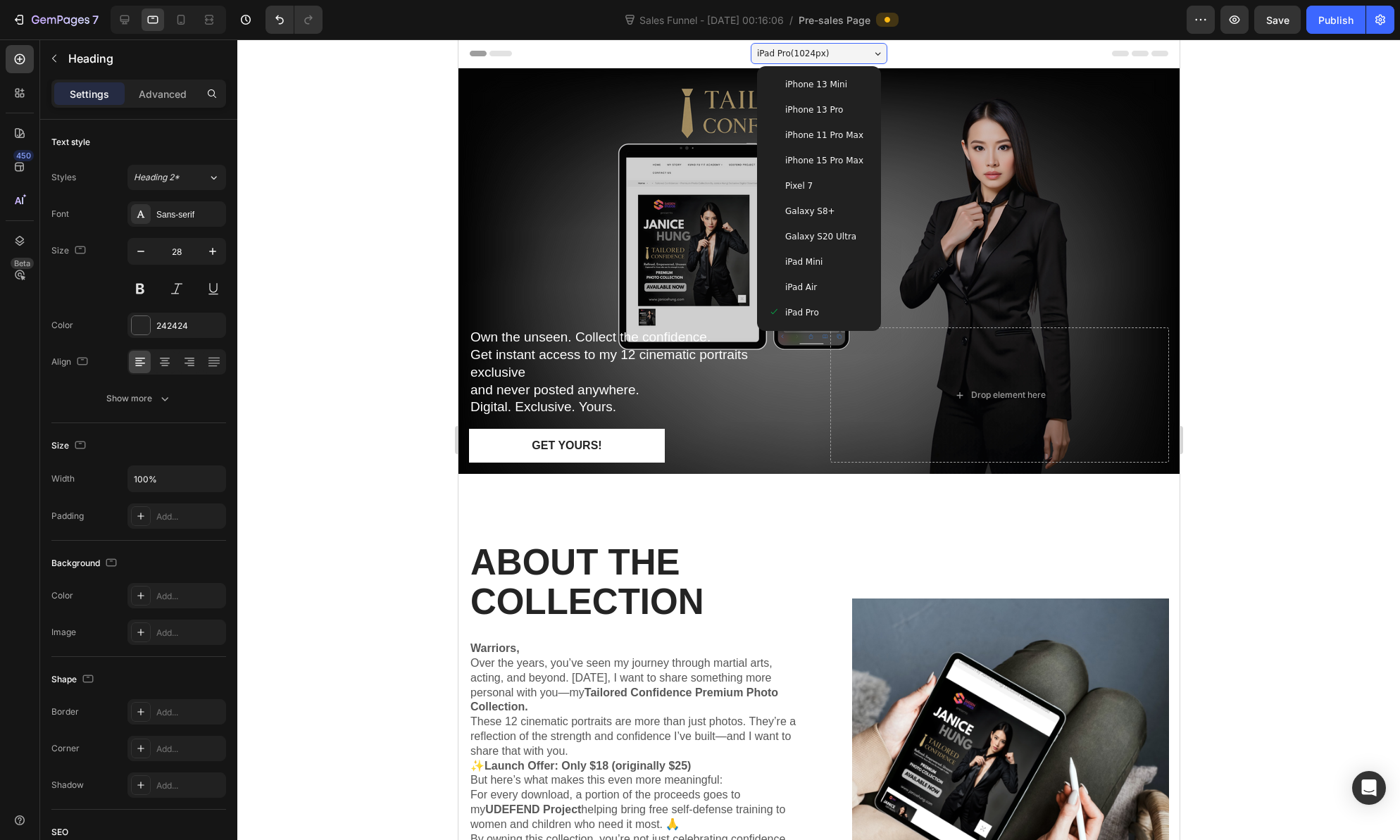
type input "24"
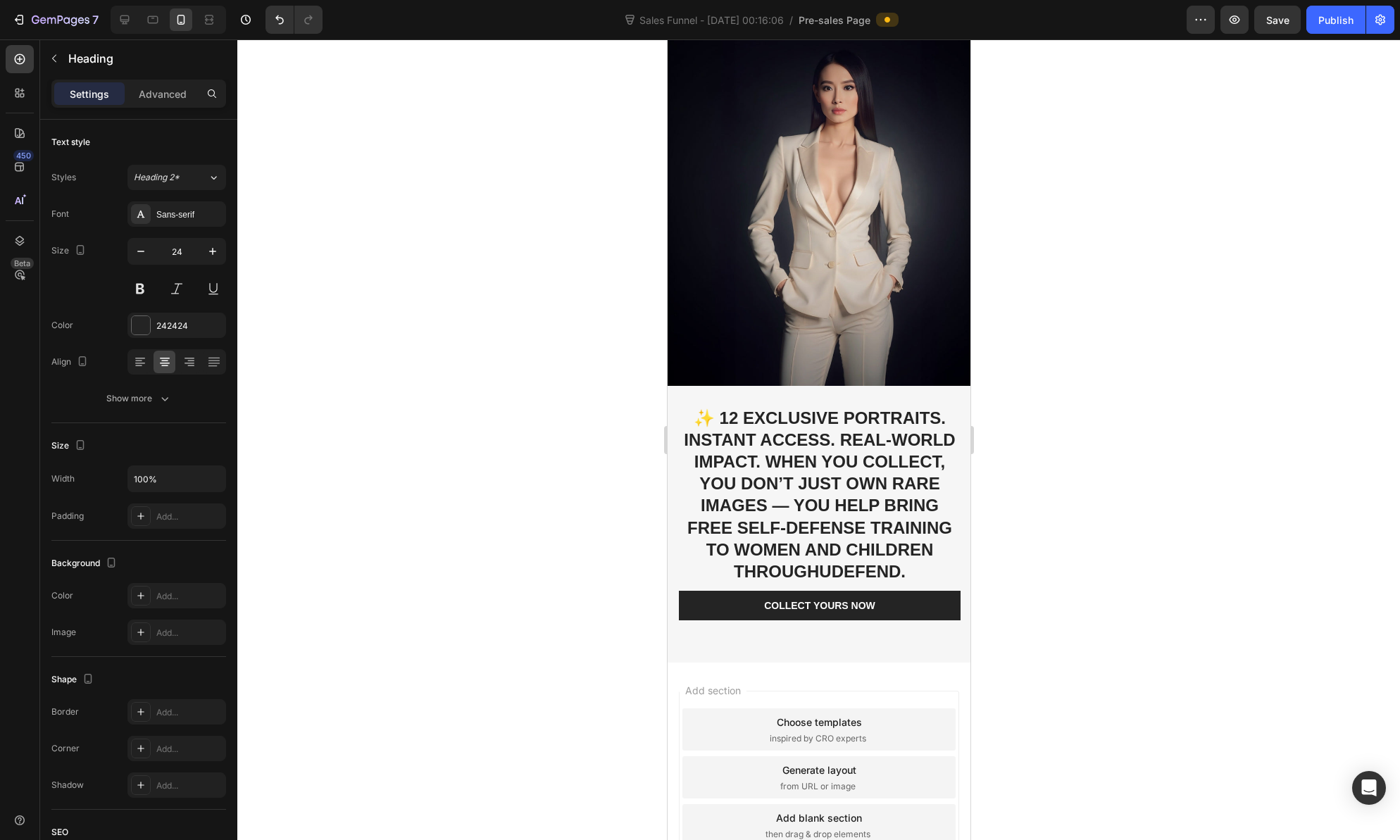
scroll to position [4175, 0]
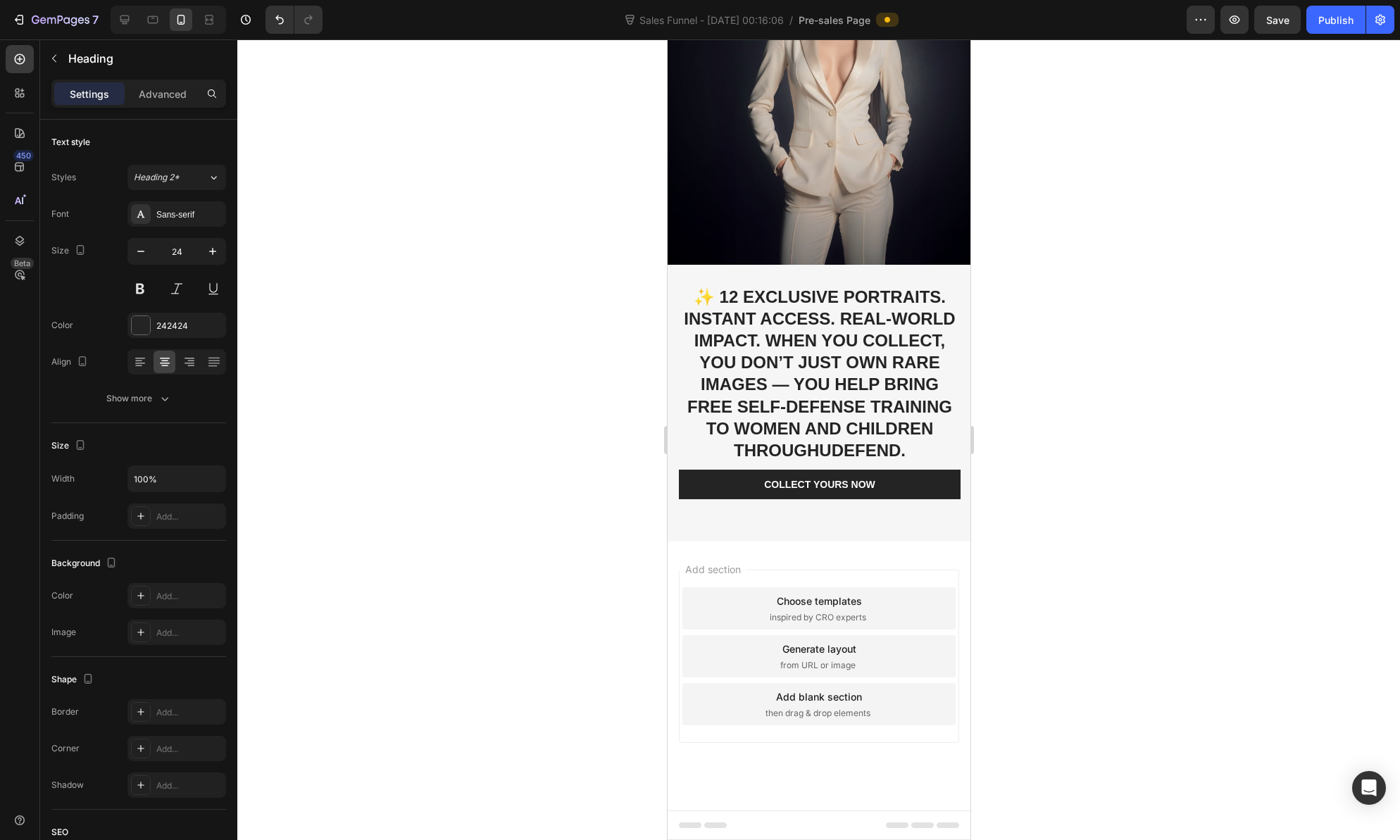
click at [857, 572] on div "Add section Choose templates inspired by CRO experts Generate layout from URL o…" at bounding box center [819, 656] width 280 height 173
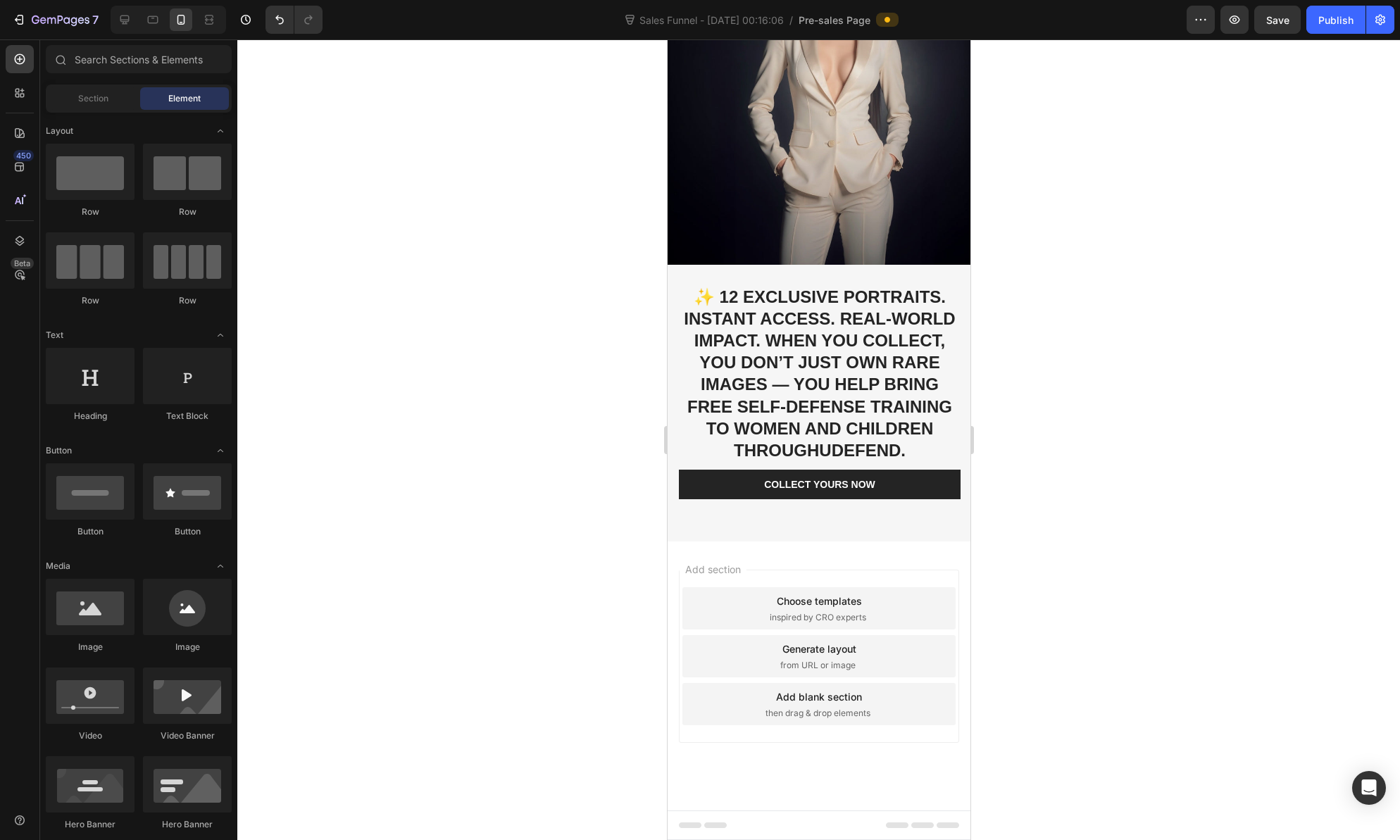
click at [839, 570] on div "Add section Choose templates inspired by CRO experts Generate layout from URL o…" at bounding box center [819, 656] width 280 height 173
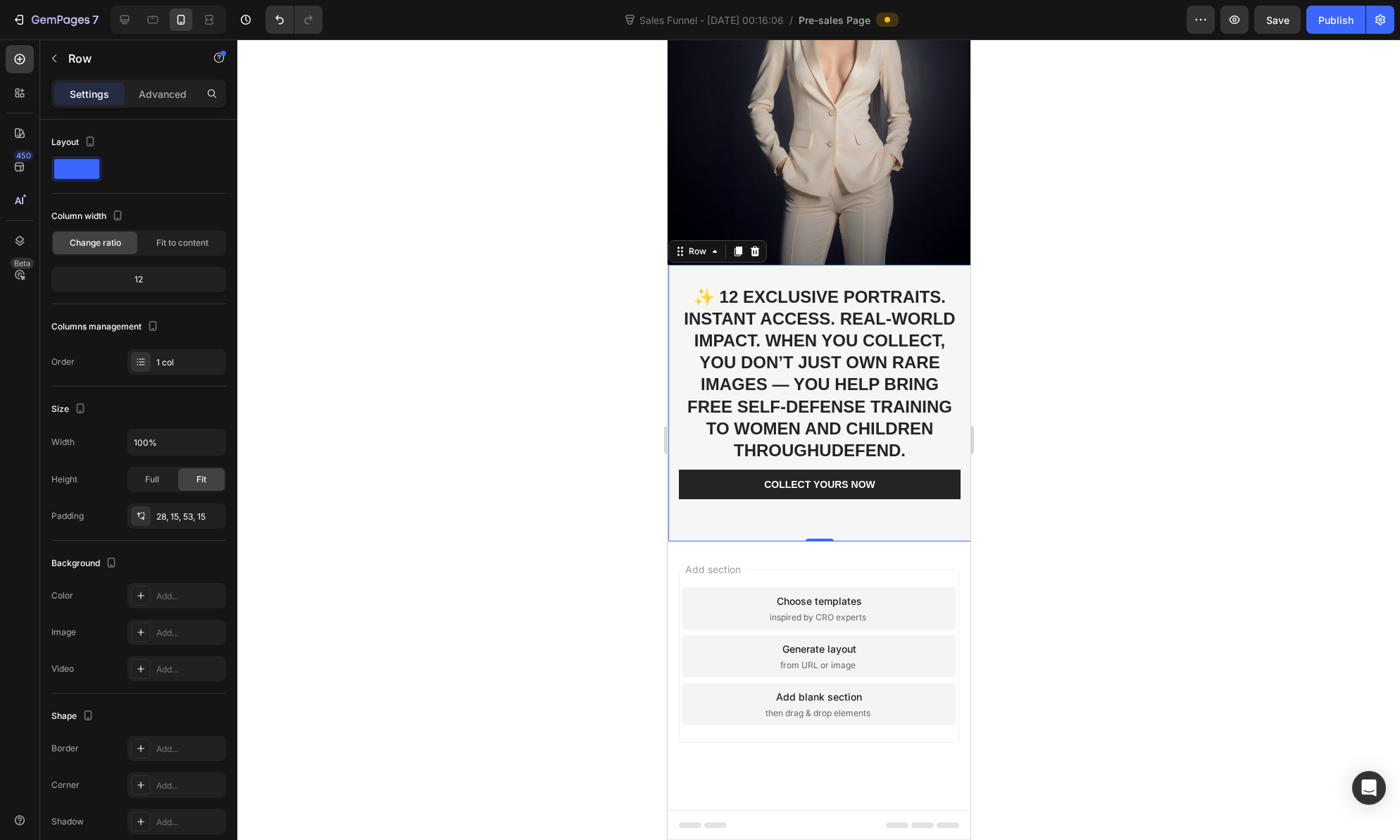
click at [800, 519] on div "✨ 12 exclusive portraits. Instant access. Real-world impact. When you collect, …" at bounding box center [819, 403] width 303 height 278
click at [861, 554] on div "Add section Choose templates inspired by CRO experts Generate layout from URL o…" at bounding box center [818, 676] width 303 height 269
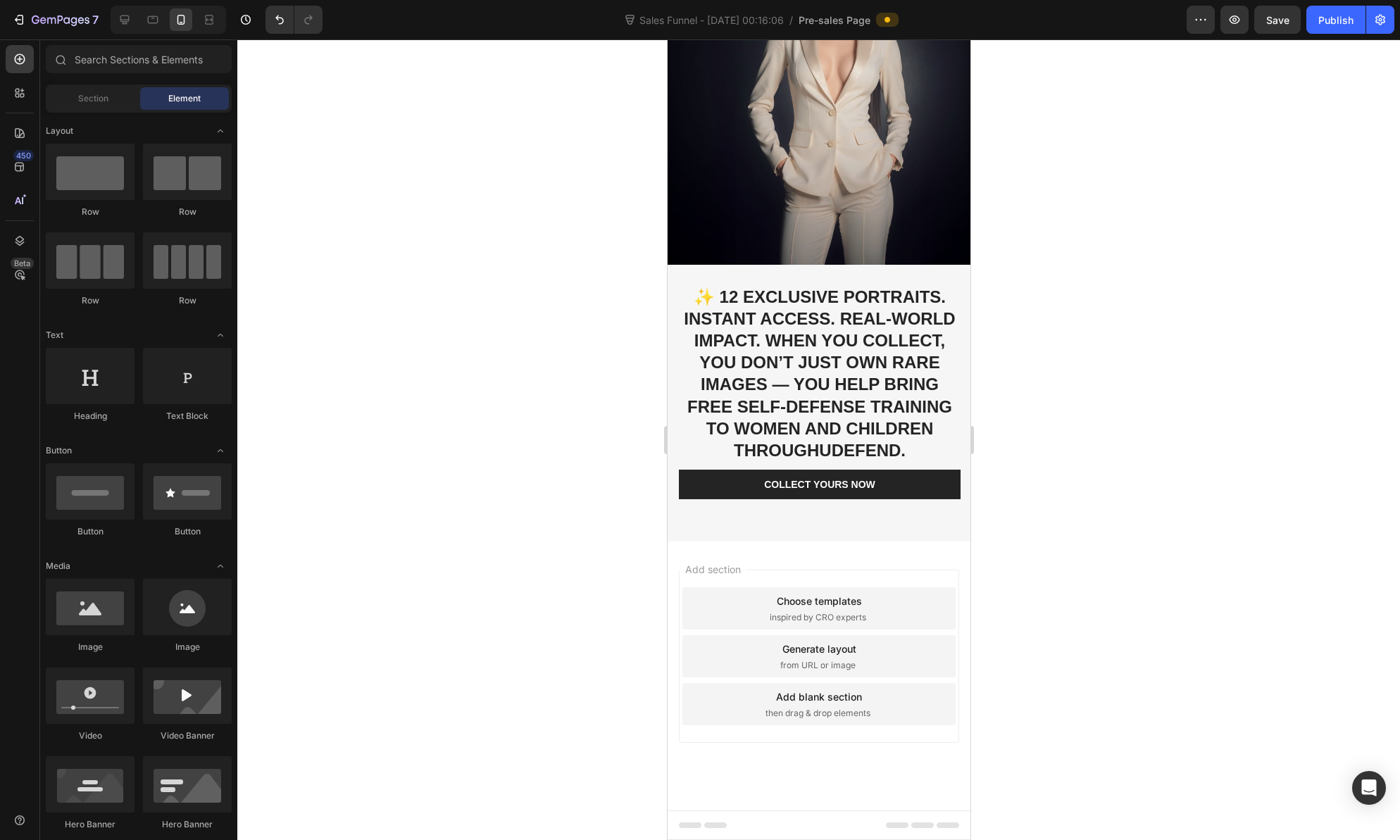
click at [863, 573] on div "Add section Choose templates inspired by CRO experts Generate layout from URL o…" at bounding box center [819, 656] width 280 height 173
click at [1276, 23] on span "Save" at bounding box center [1278, 20] width 23 height 12
click at [1331, 19] on div "Publish" at bounding box center [1336, 20] width 35 height 15
click at [673, 24] on span "Sales Funnel - [DATE] 00:16:06" at bounding box center [711, 20] width 150 height 15
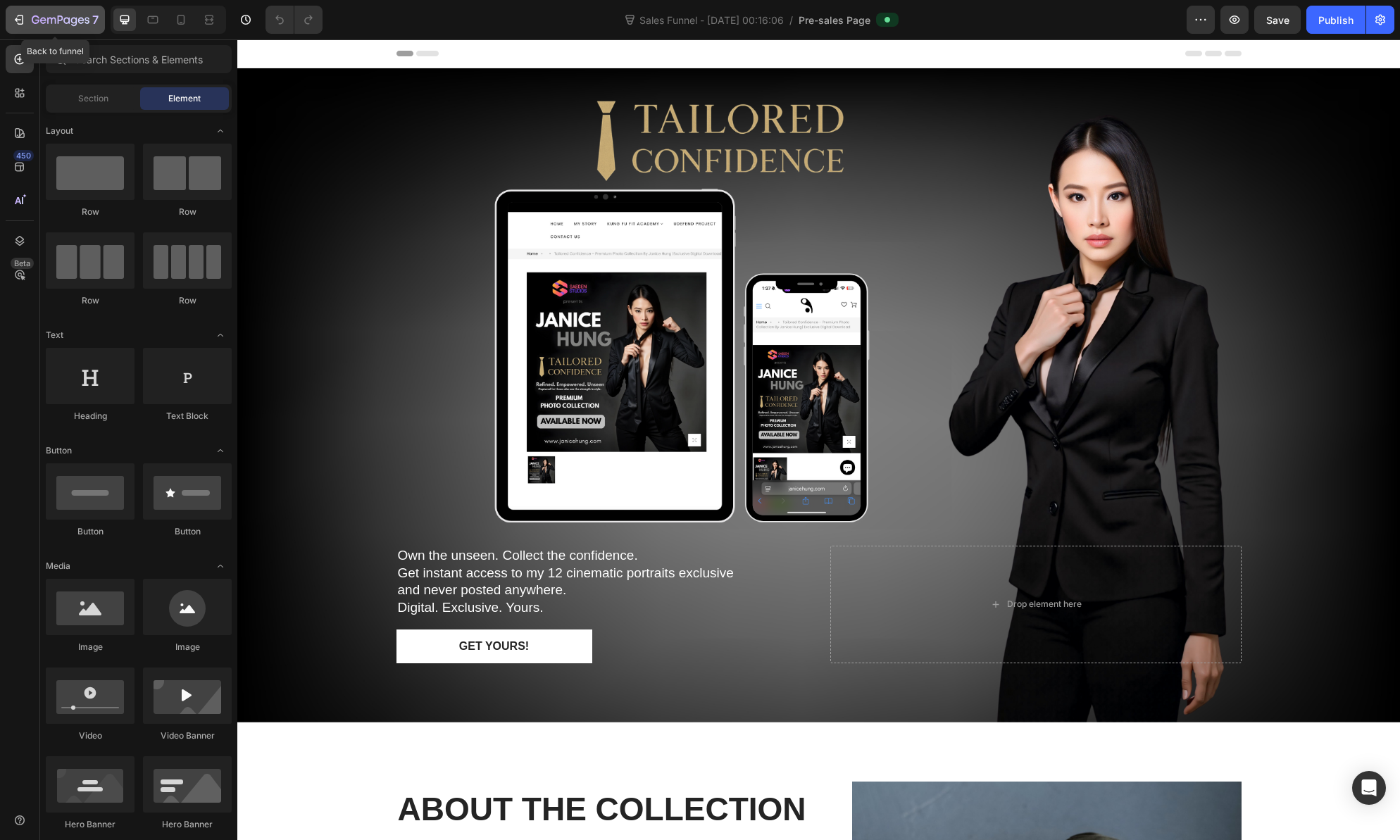
click at [52, 19] on icon "button" at bounding box center [51, 21] width 9 height 6
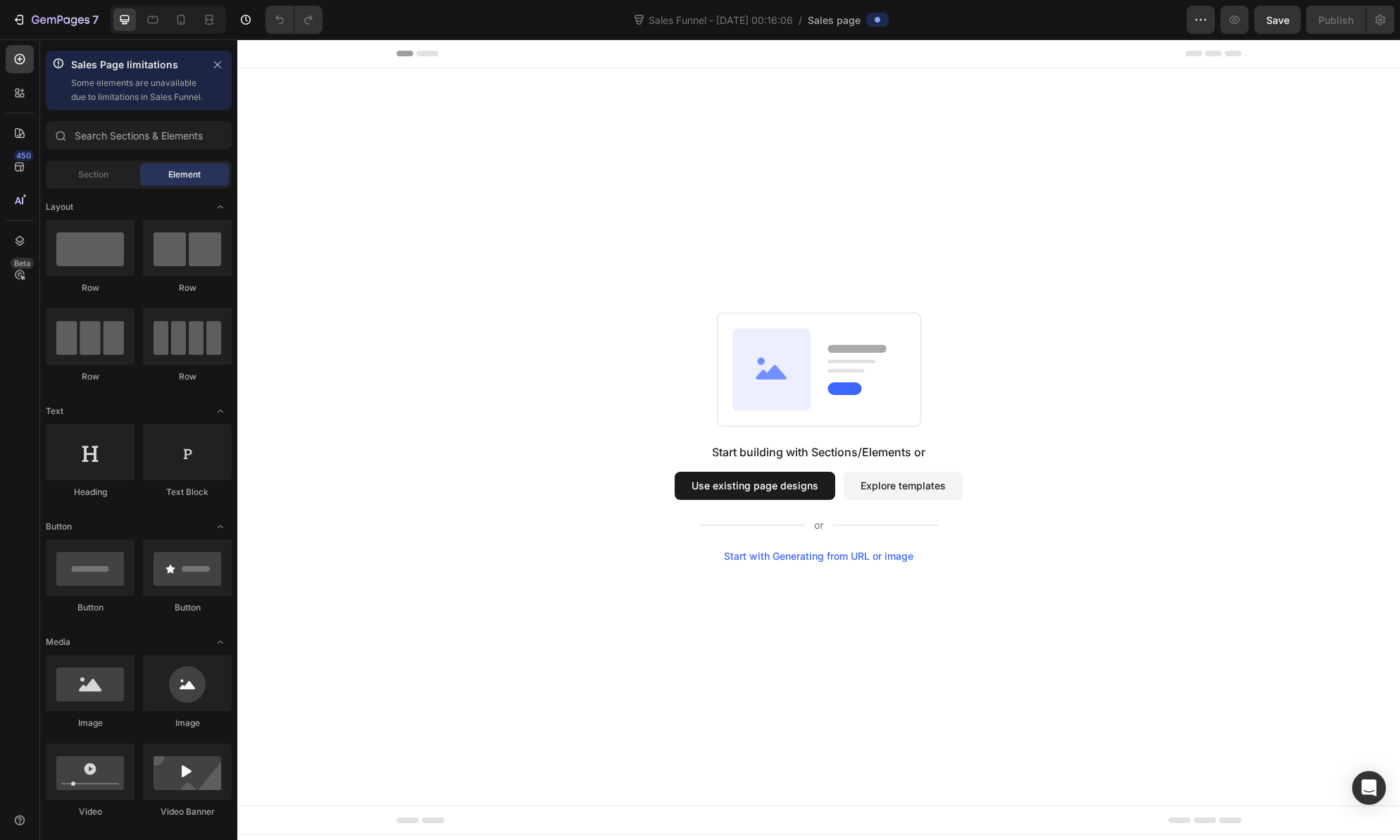
click at [759, 494] on button "Use existing page designs" at bounding box center [755, 485] width 161 height 28
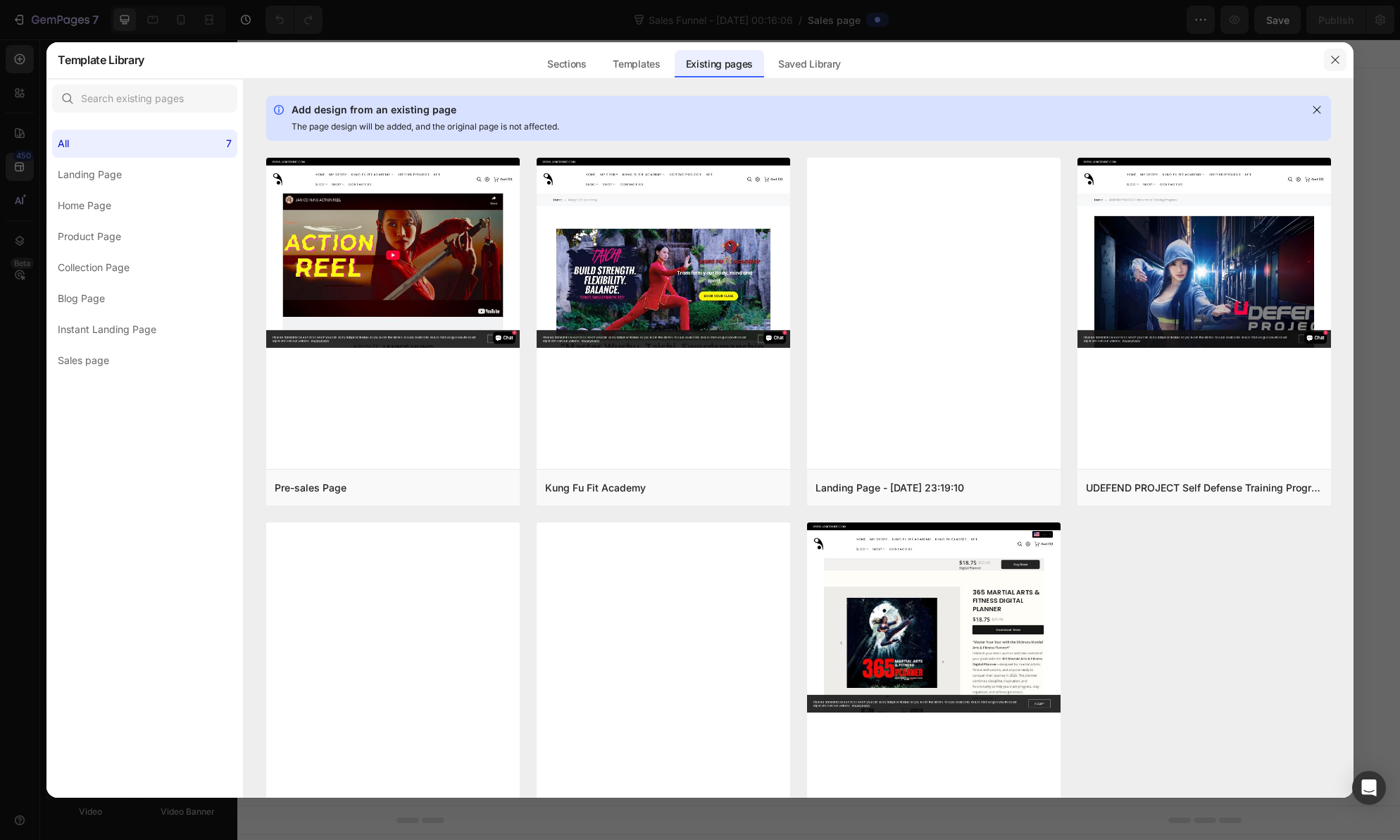
click at [1331, 59] on icon "button" at bounding box center [1336, 60] width 11 height 11
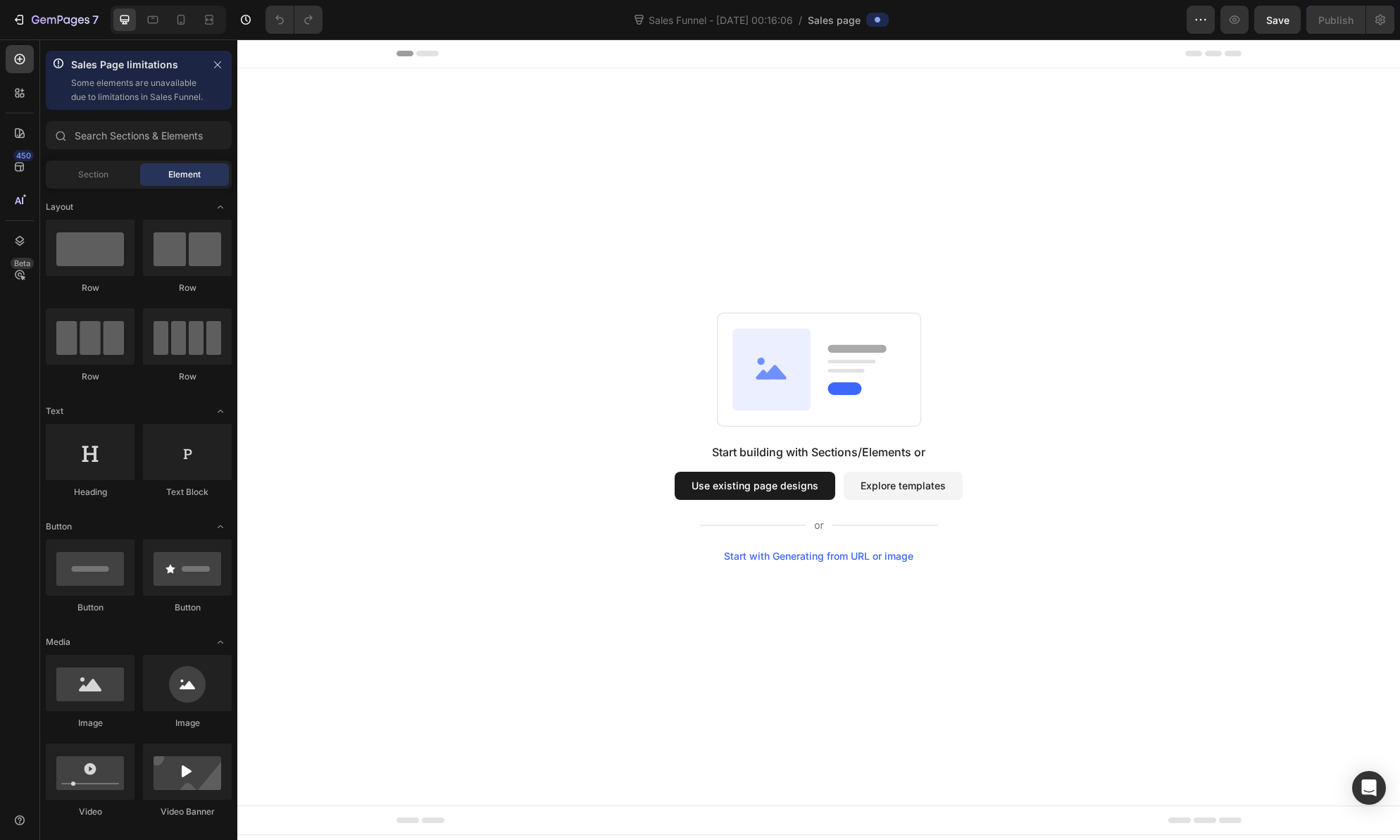
click at [885, 490] on button "Explore templates" at bounding box center [904, 485] width 119 height 28
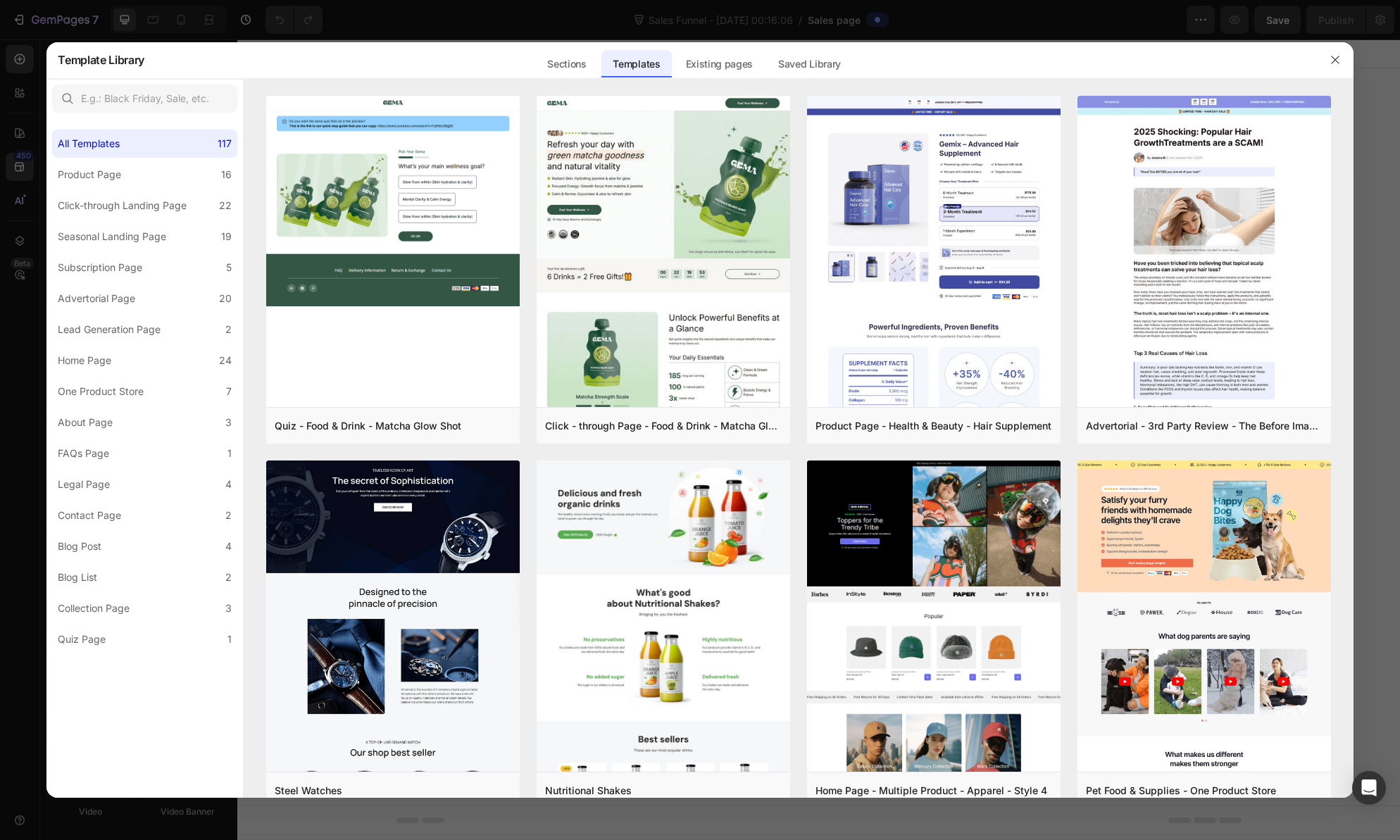
click at [295, 30] on div at bounding box center [700, 420] width 1400 height 840
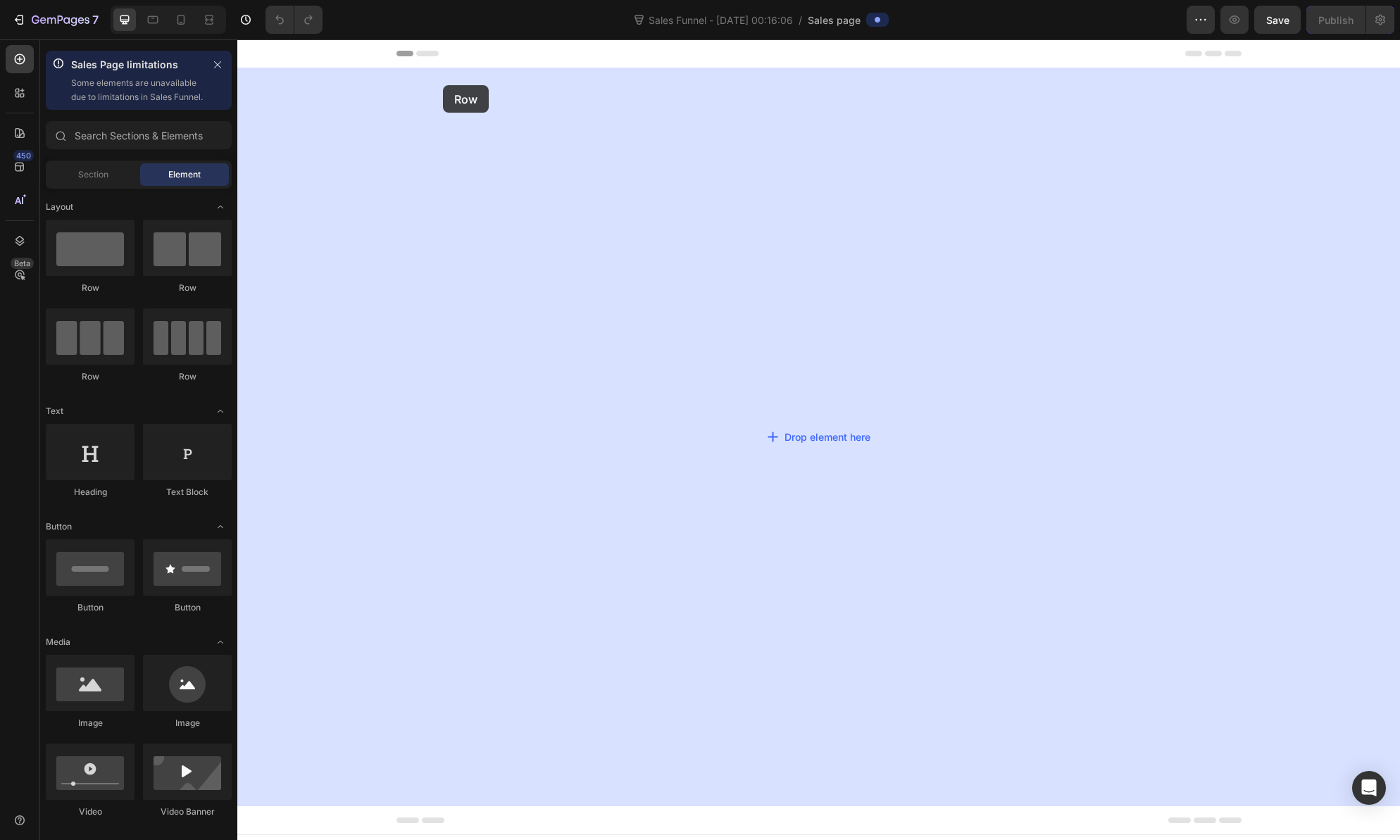
drag, startPoint x: 338, startPoint y: 295, endPoint x: 443, endPoint y: 85, distance: 234.8
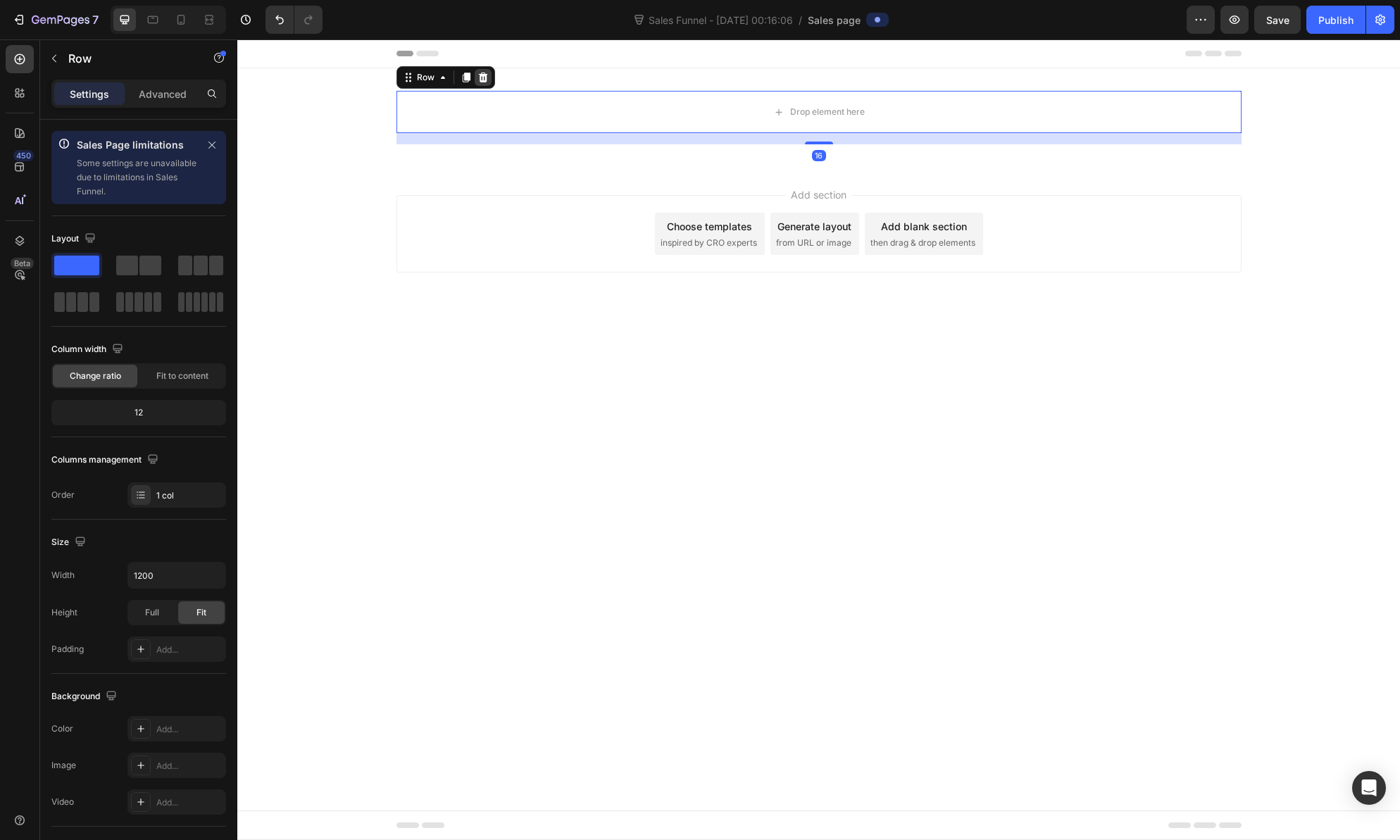
click at [483, 80] on icon at bounding box center [483, 77] width 10 height 10
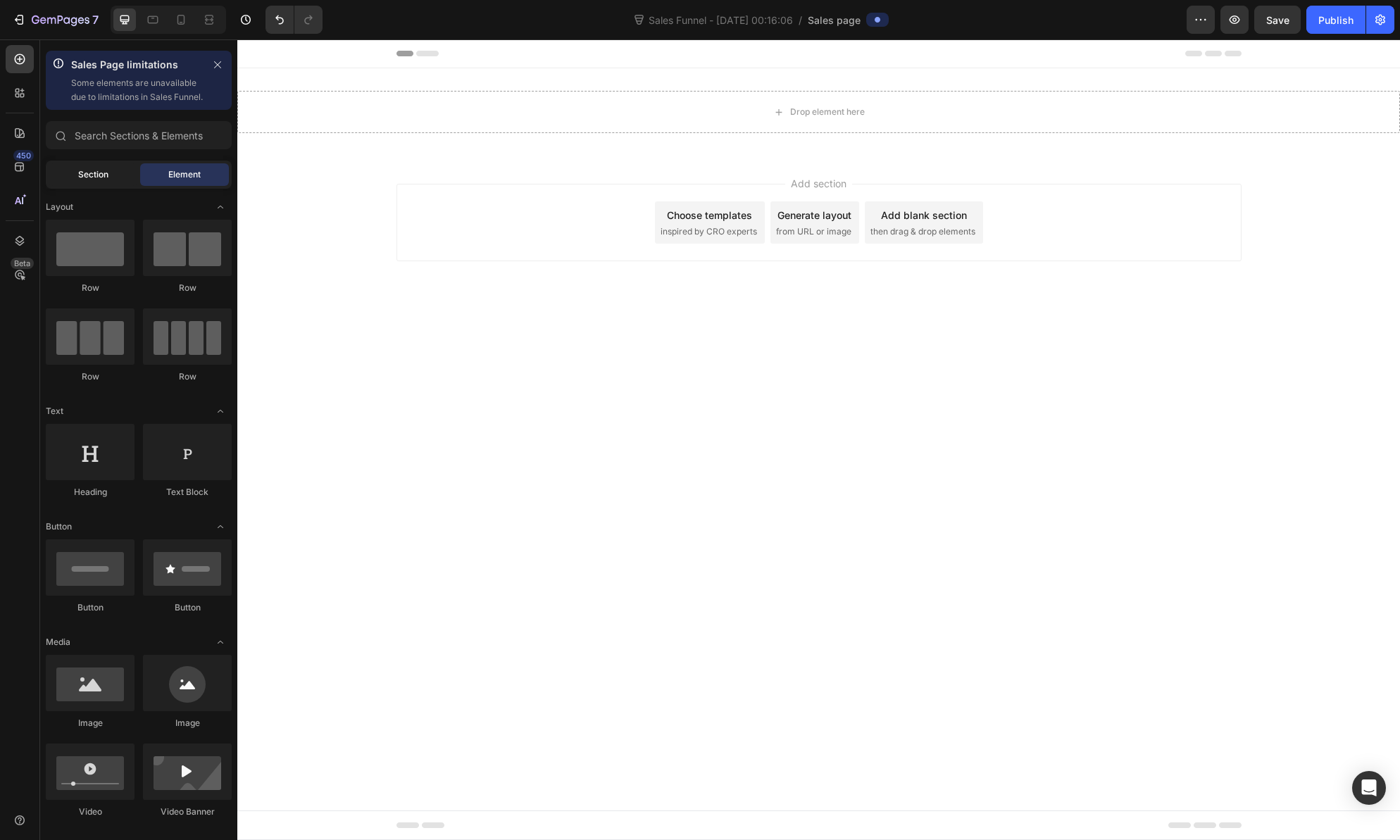
click at [99, 181] on span "Section" at bounding box center [93, 175] width 30 height 13
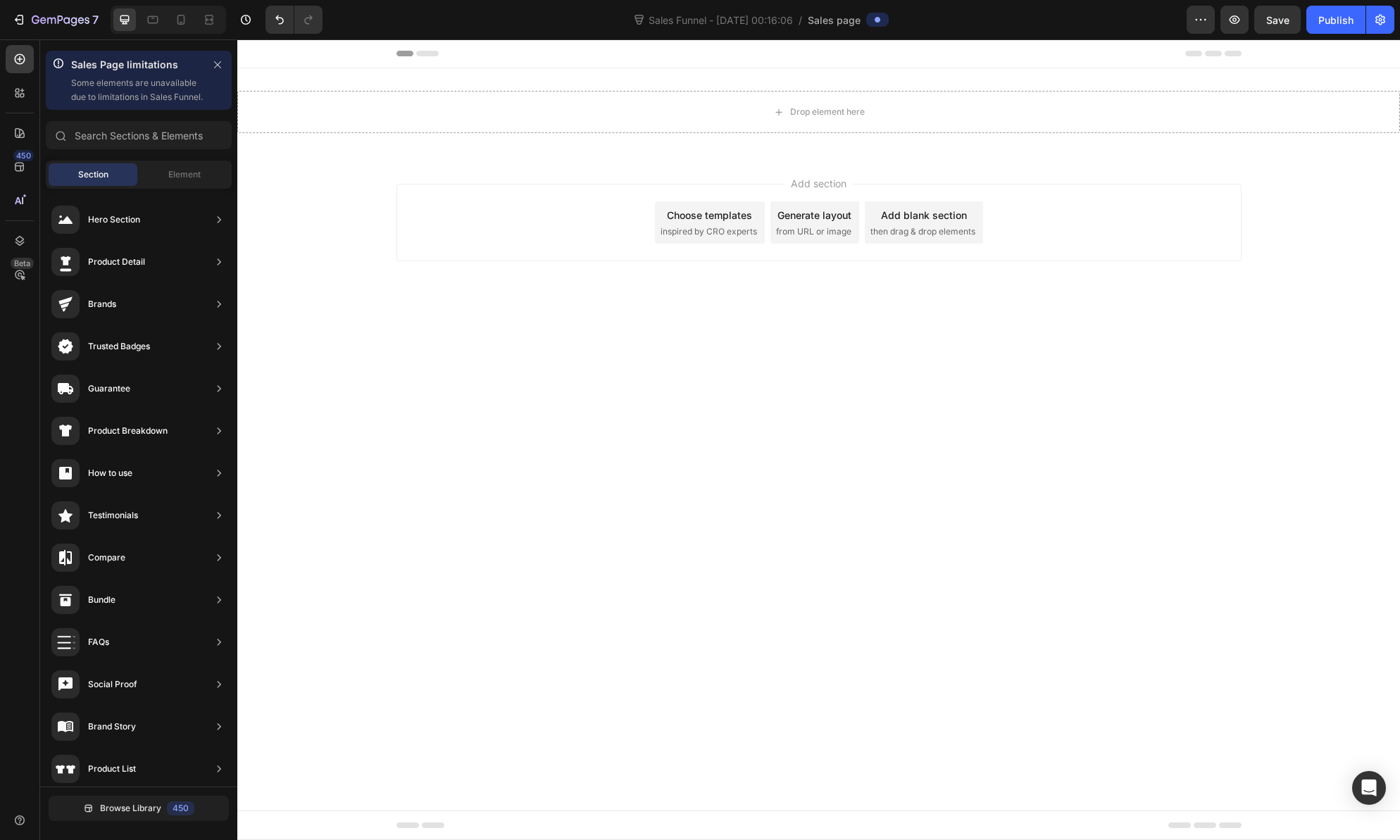
click at [86, 181] on span "Section" at bounding box center [93, 175] width 30 height 13
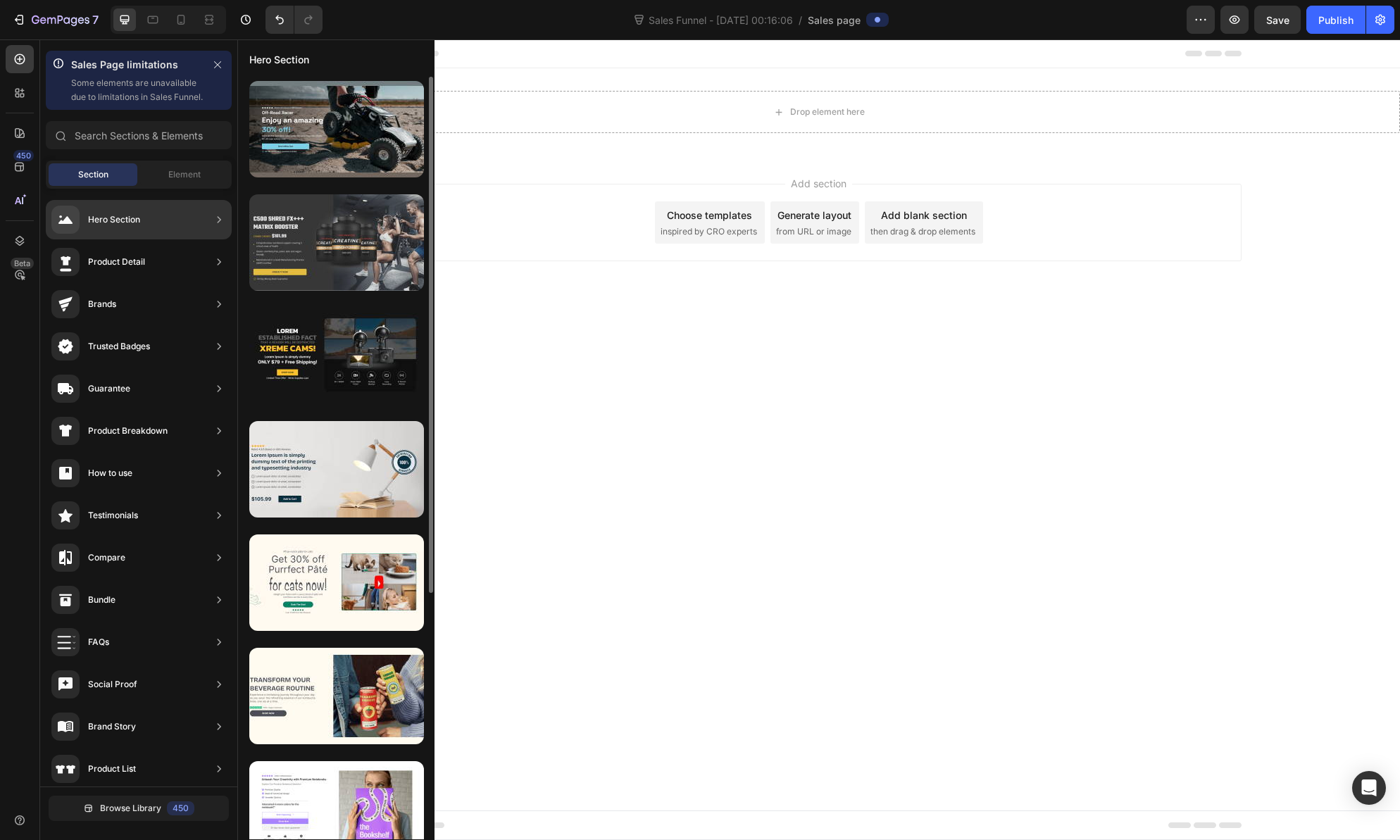
click at [333, 243] on div at bounding box center [336, 242] width 175 height 96
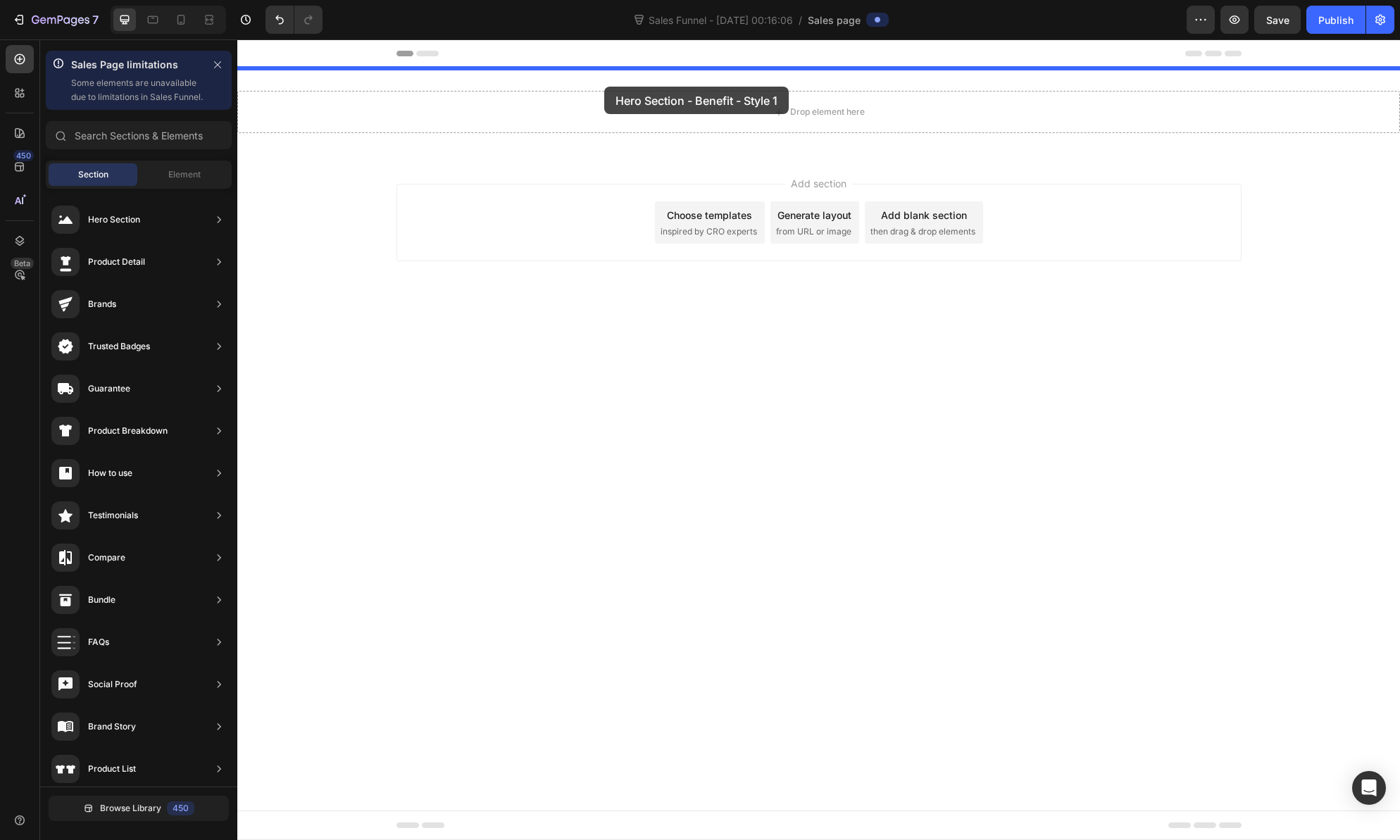
drag, startPoint x: 570, startPoint y: 281, endPoint x: 605, endPoint y: 87, distance: 197.1
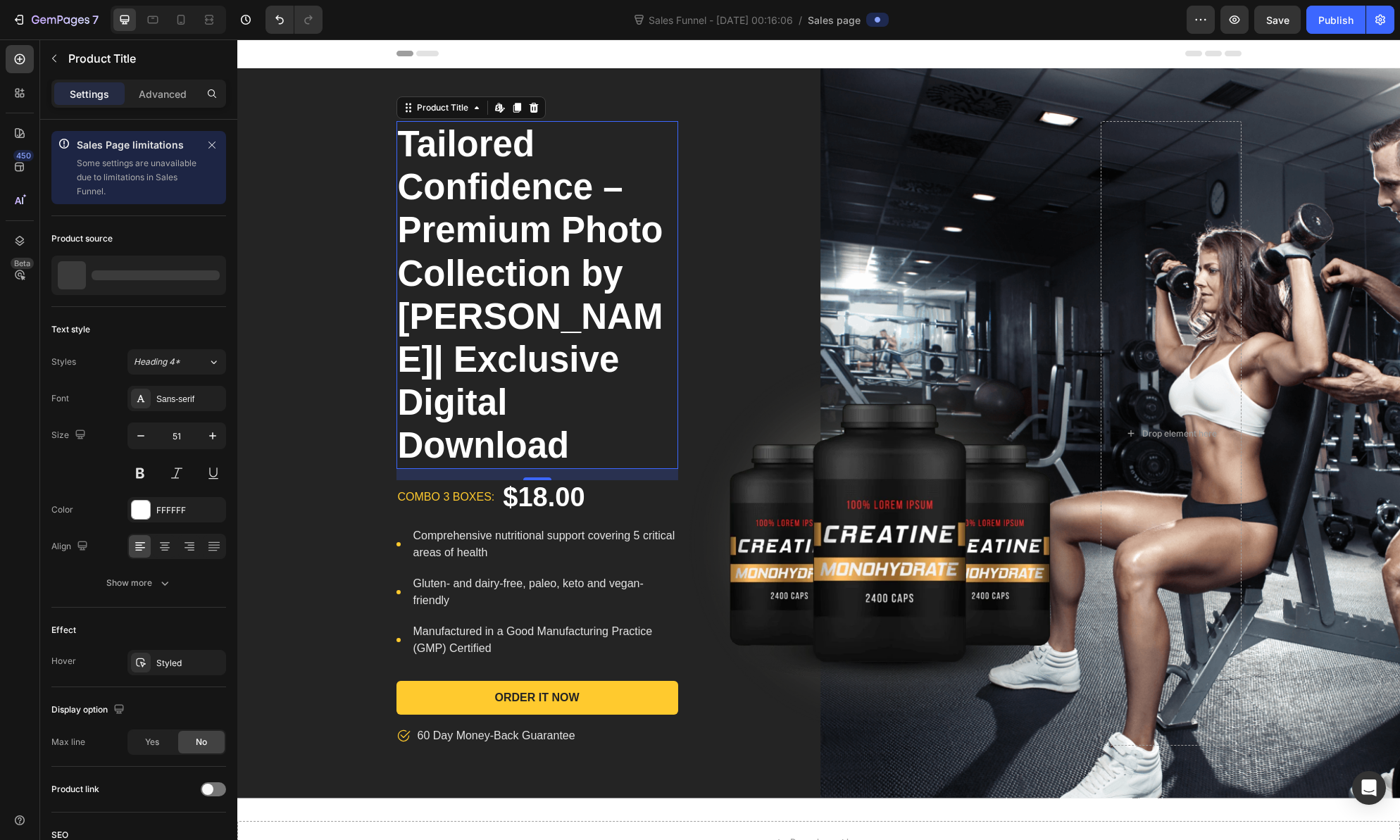
click at [616, 319] on h1 "Tailored Confidence – Premium Photo Collection by [PERSON_NAME]| Exclusive Digi…" at bounding box center [537, 294] width 282 height 348
click at [546, 423] on h1 "Tailored Confidence – Premium Photo Collection by [PERSON_NAME]| Exclusive Digi…" at bounding box center [537, 294] width 282 height 348
click at [568, 449] on h1 "Tailored Confidence – Premium Photo Collection by [PERSON_NAME]| Exclusive Digi…" at bounding box center [537, 294] width 282 height 348
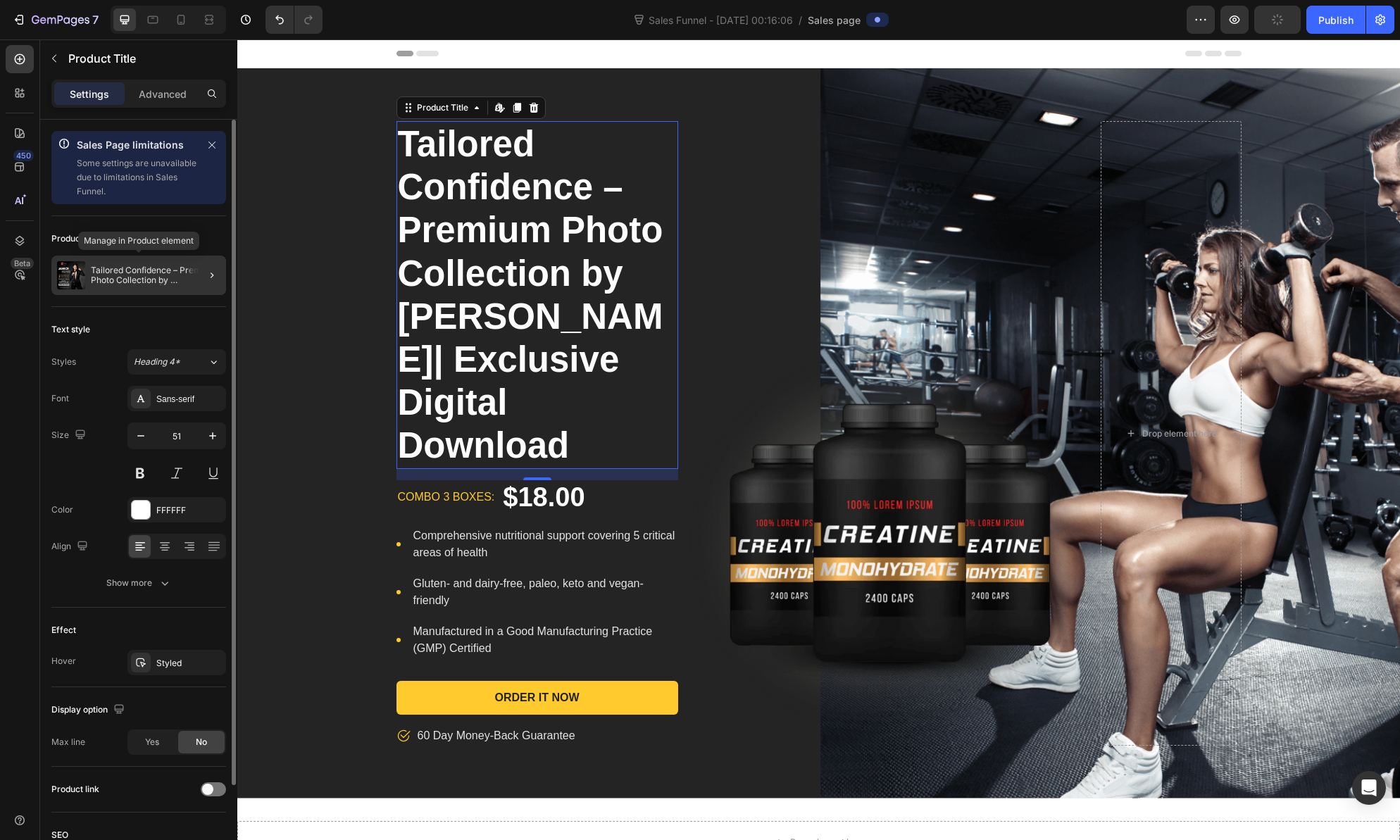
click at [168, 277] on p "Tailored Confidence – Premium Photo Collection by [PERSON_NAME]| Exclusive Digi…" at bounding box center [155, 275] width 130 height 20
click at [511, 320] on h1 "Tailored Confidence – Premium Photo Collection by [PERSON_NAME]| Exclusive Digi…" at bounding box center [537, 294] width 282 height 348
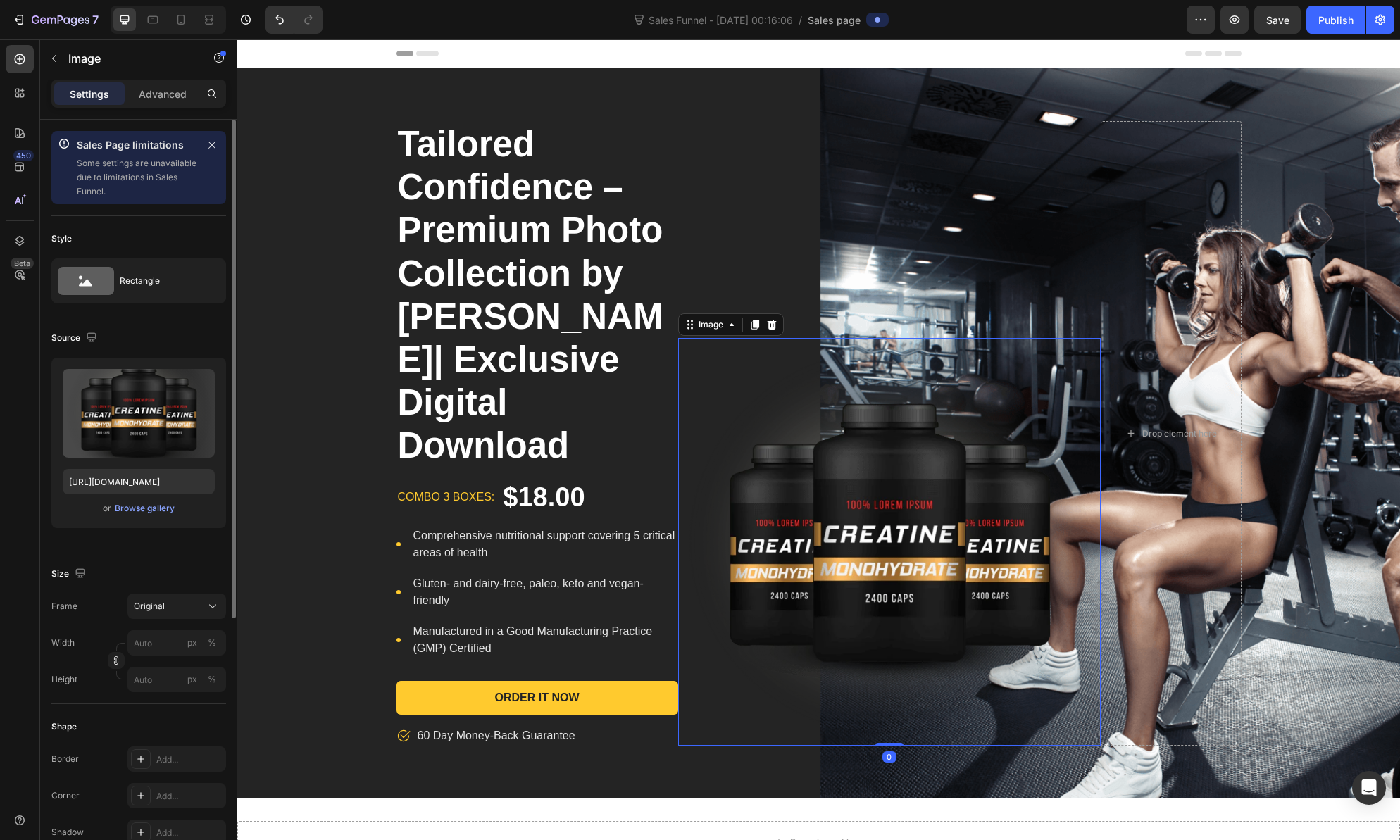
click at [859, 472] on img at bounding box center [889, 542] width 422 height 408
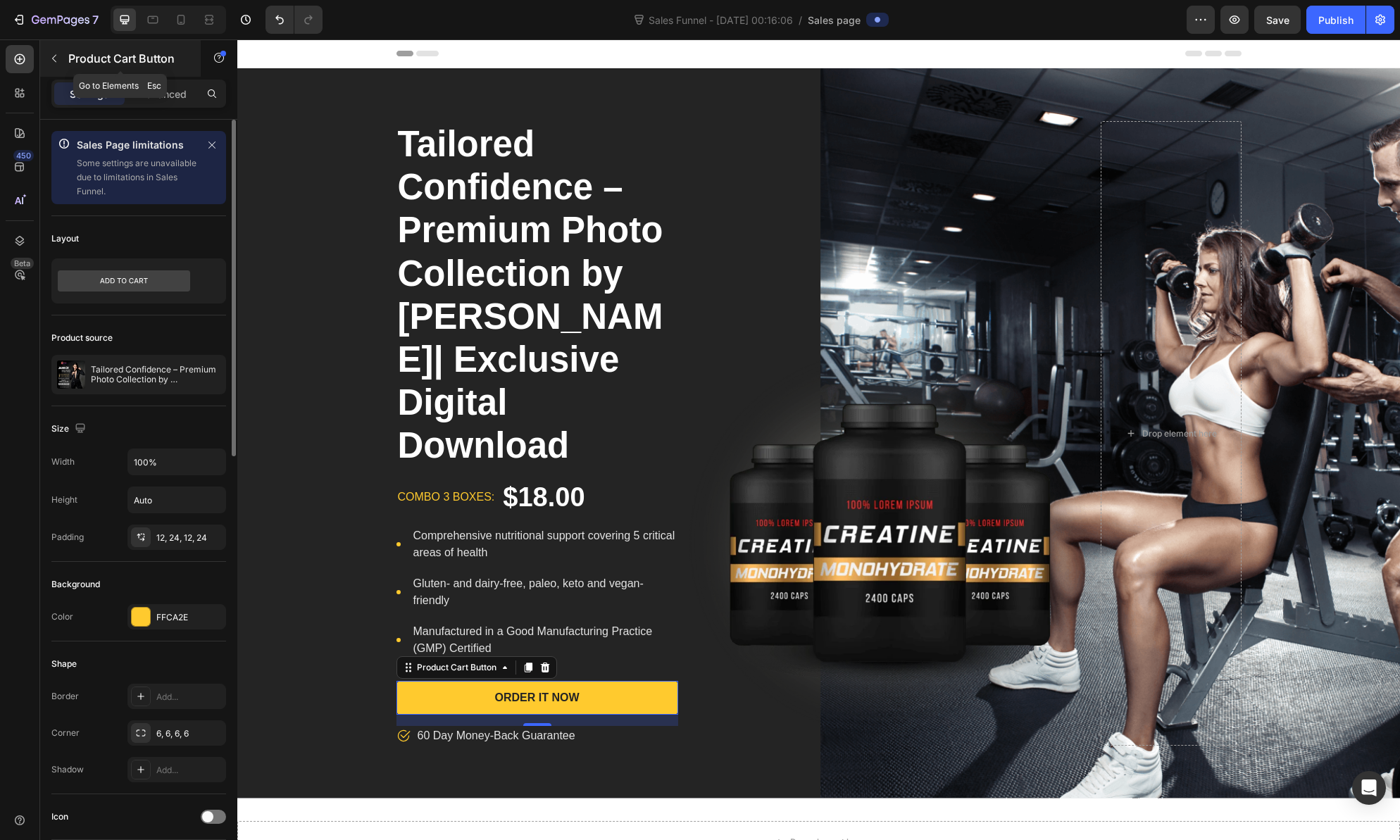
click at [52, 52] on button "button" at bounding box center [54, 58] width 22 height 22
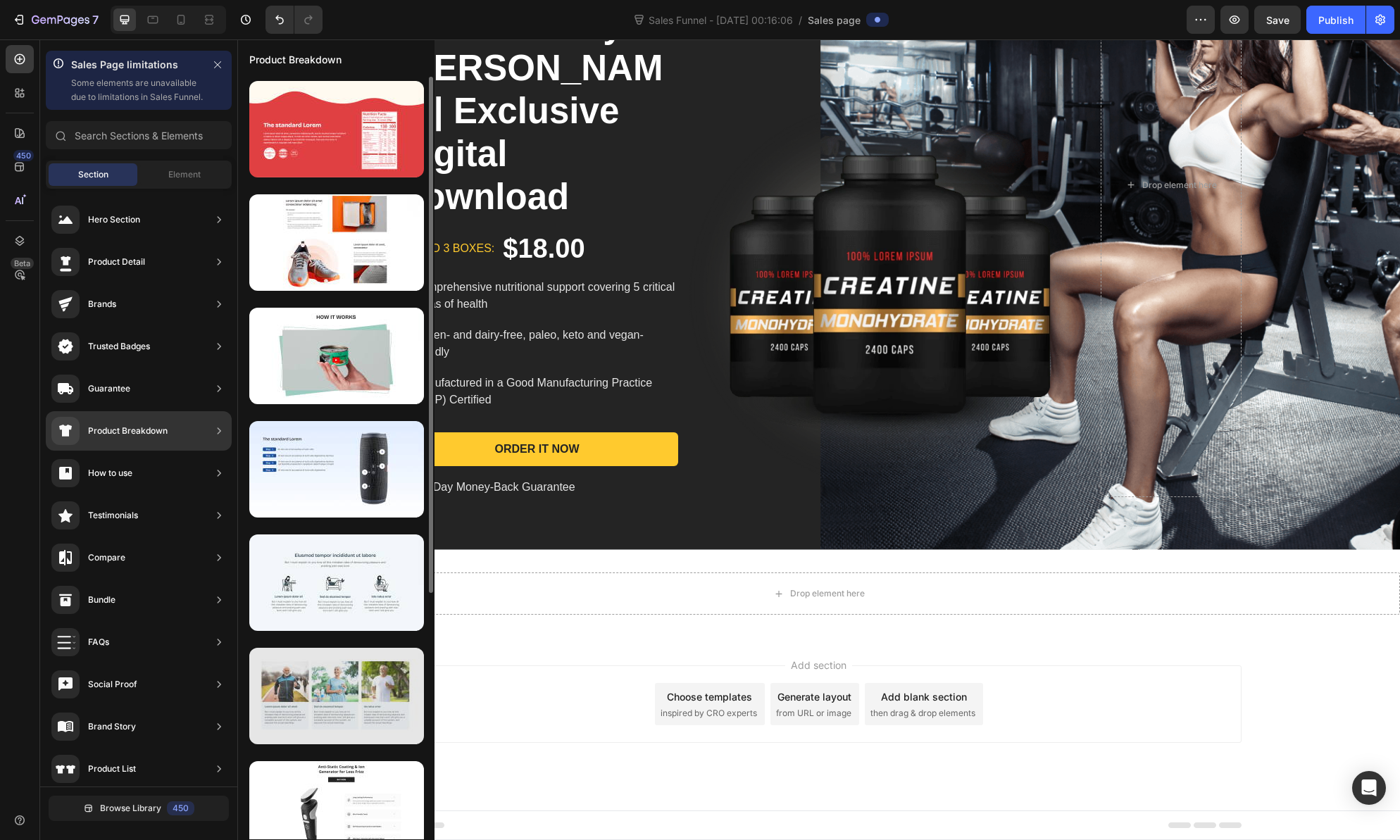
click at [341, 698] on div at bounding box center [336, 696] width 175 height 96
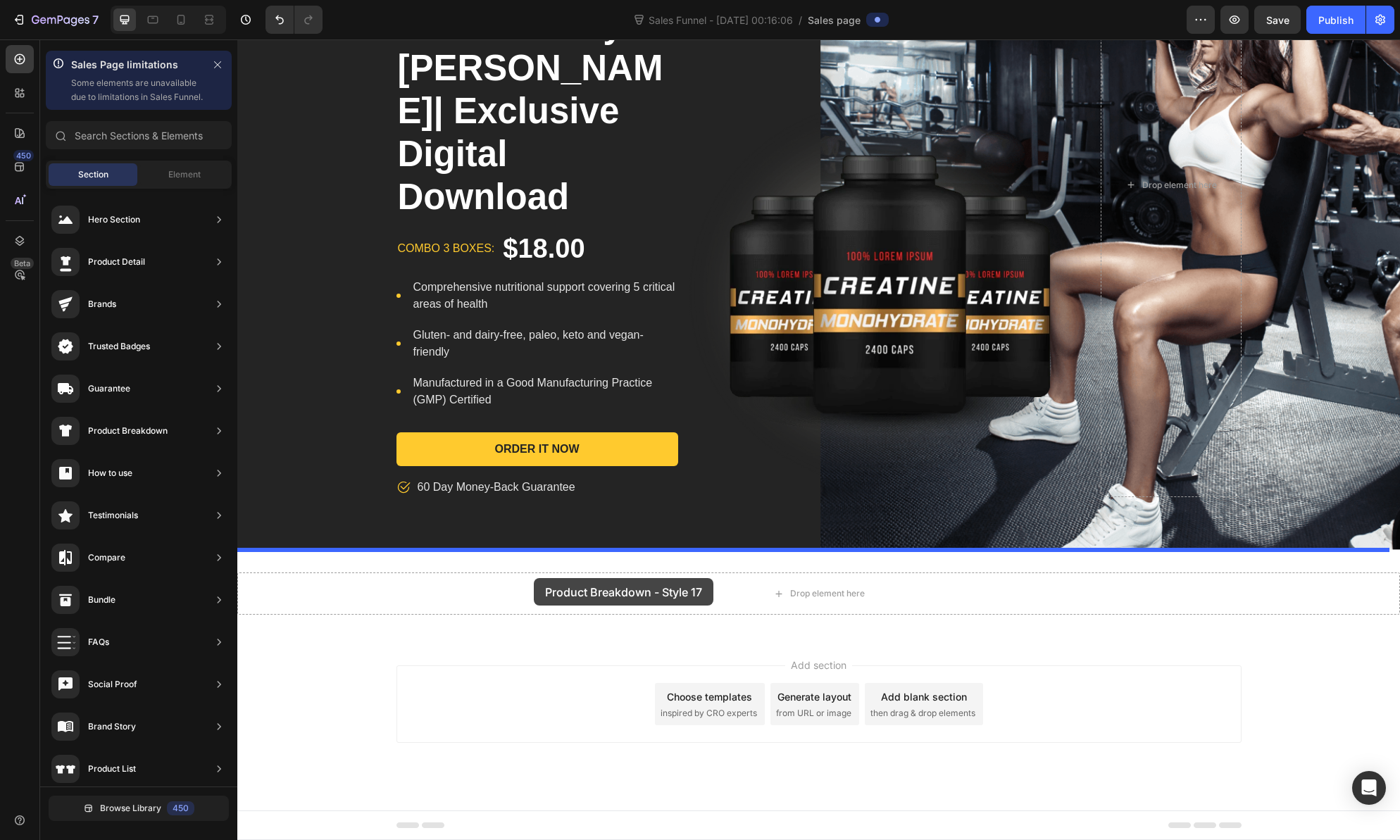
drag, startPoint x: 574, startPoint y: 733, endPoint x: 534, endPoint y: 578, distance: 160.1
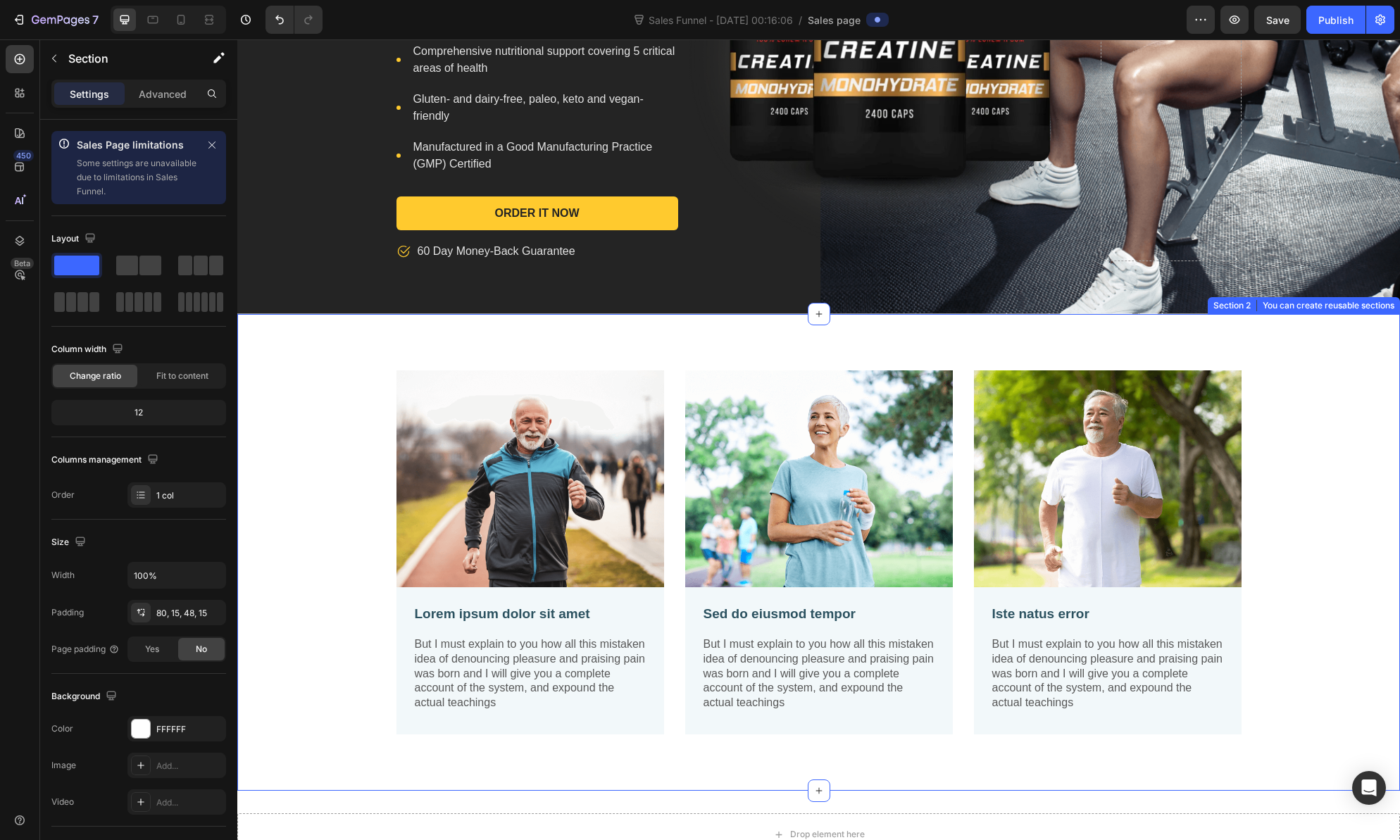
scroll to position [540, 0]
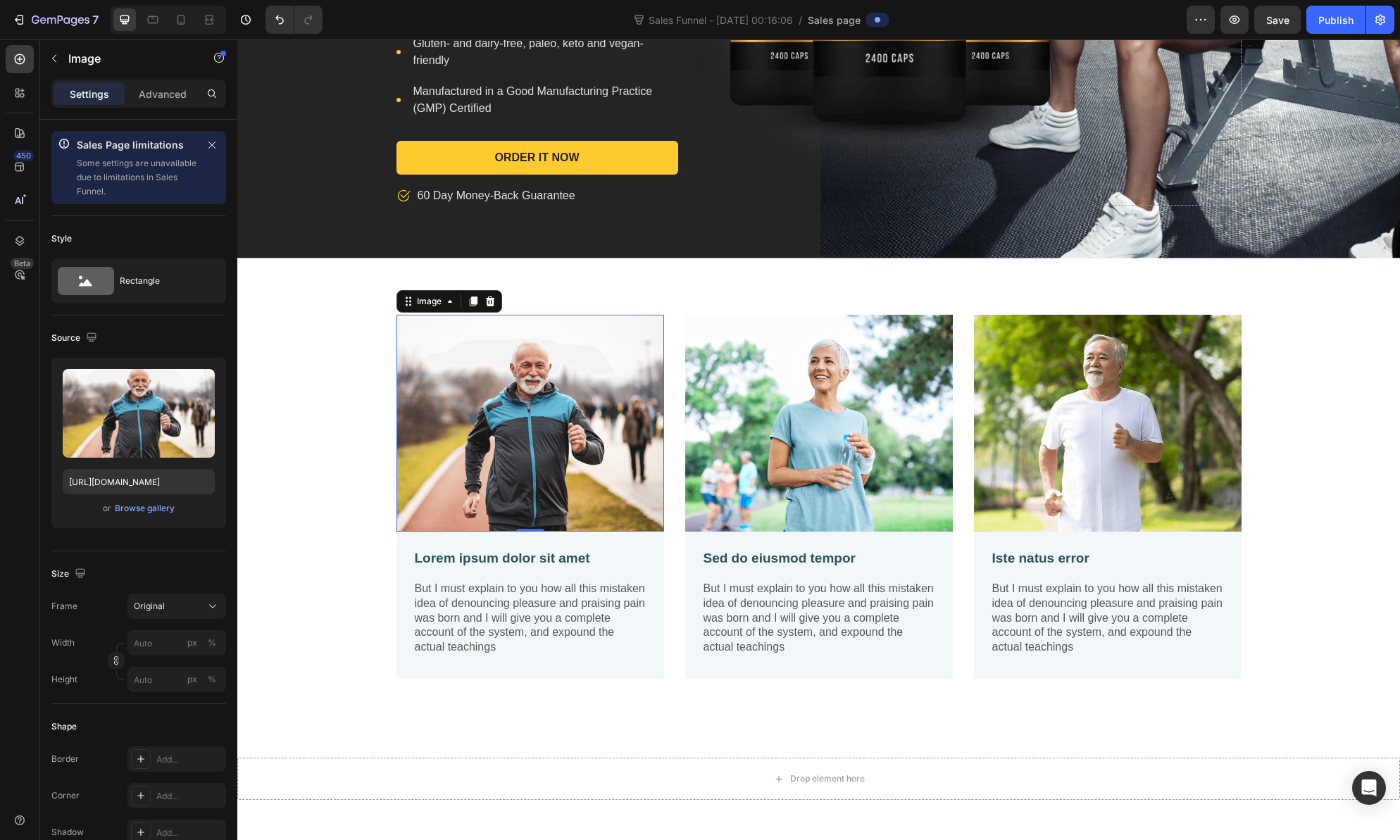
click at [533, 470] on img at bounding box center [530, 423] width 267 height 217
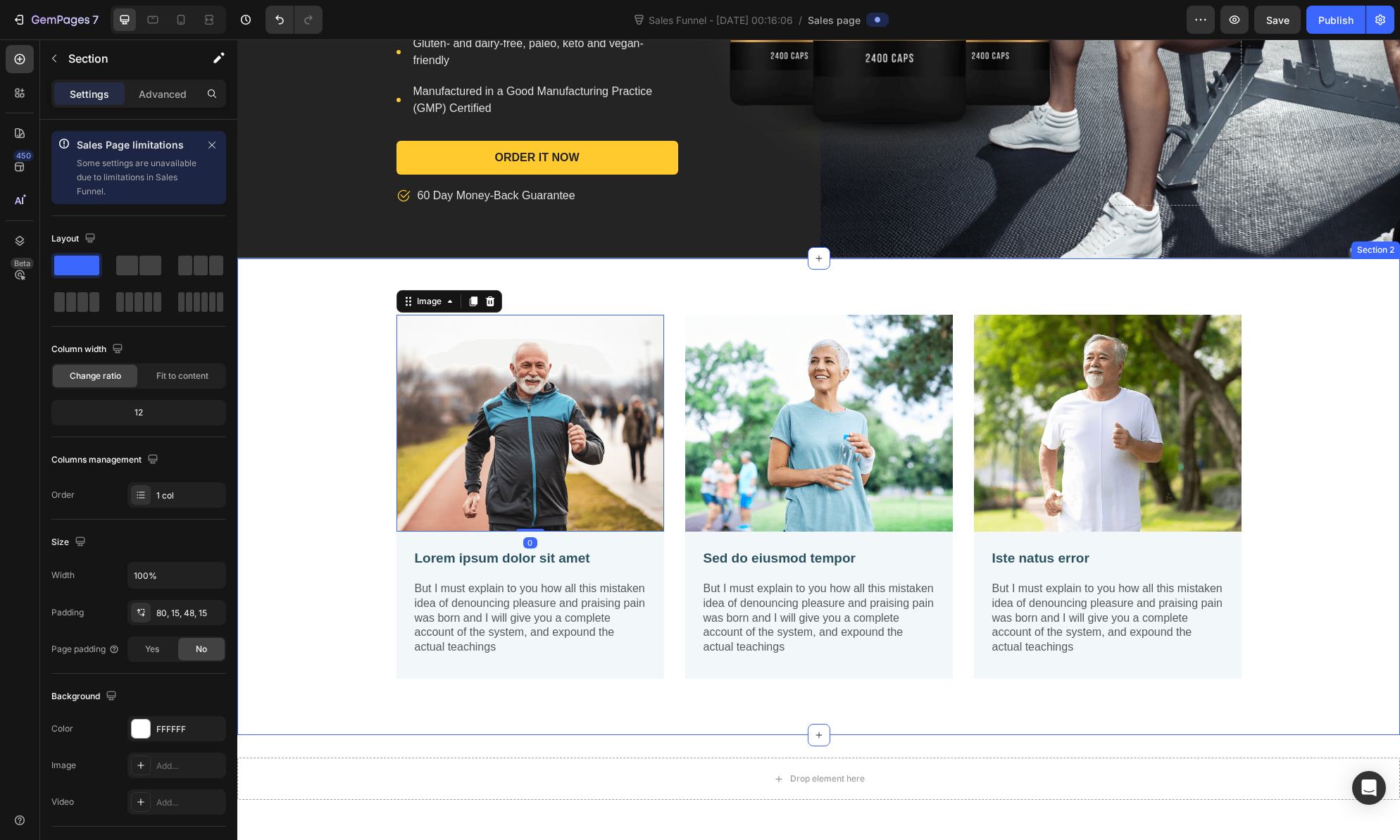
click at [316, 400] on div "Image 0 Lorem ipsum dolor sit amet Text Block But I must explain to you how all…" at bounding box center [819, 508] width 1141 height 387
click at [1290, 405] on div "Image Lorem ipsum dolor sit amet Text Block But I must explain to you how all t…" at bounding box center [819, 508] width 1141 height 387
click at [481, 412] on img at bounding box center [530, 423] width 267 height 217
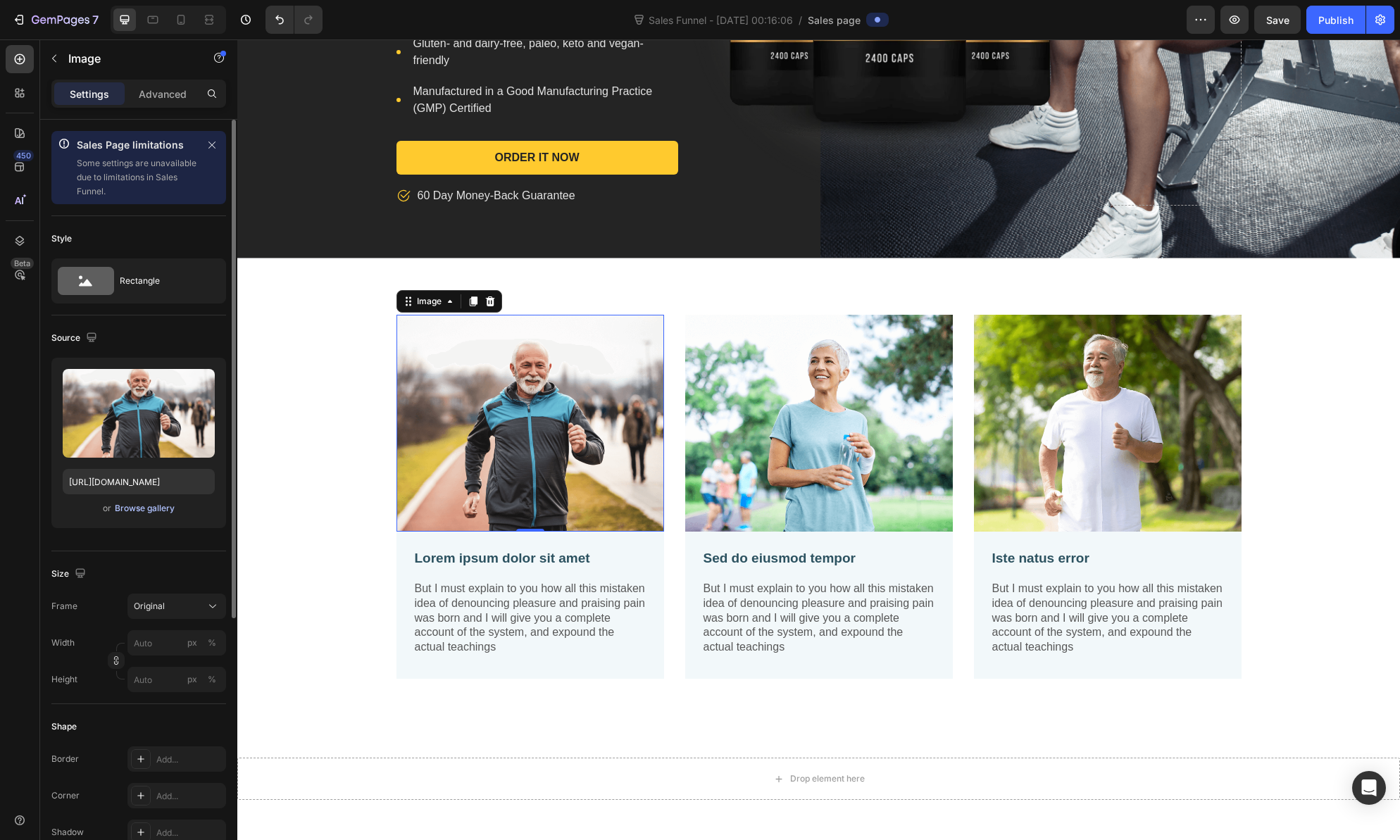
click at [139, 510] on div "Browse gallery" at bounding box center [144, 508] width 60 height 13
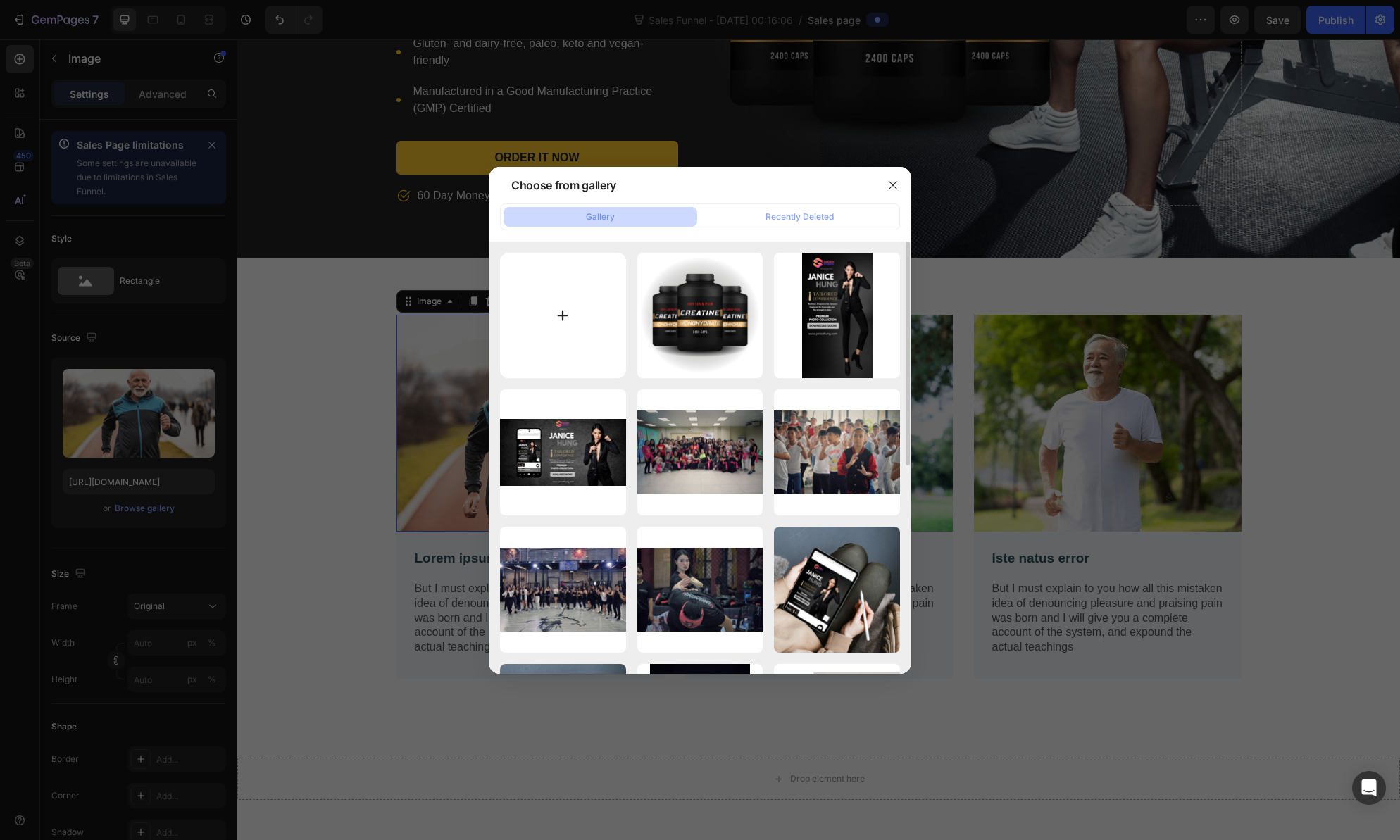
click at [556, 317] on input "file" at bounding box center [563, 316] width 126 height 126
type input "C:\fakepath\Blade of Elegance_SnapseedCopy 2.jpg"
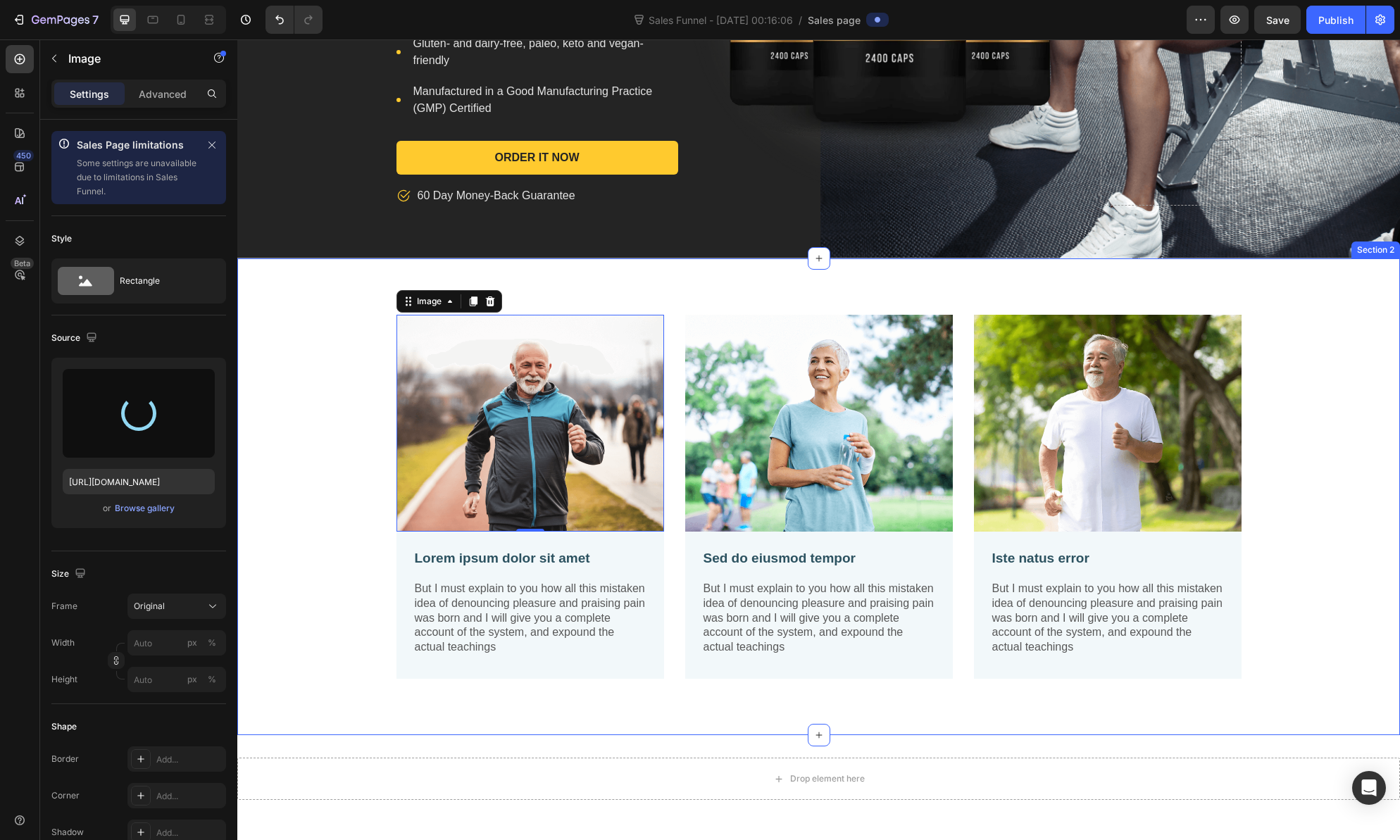
type input "[URL][DOMAIN_NAME]"
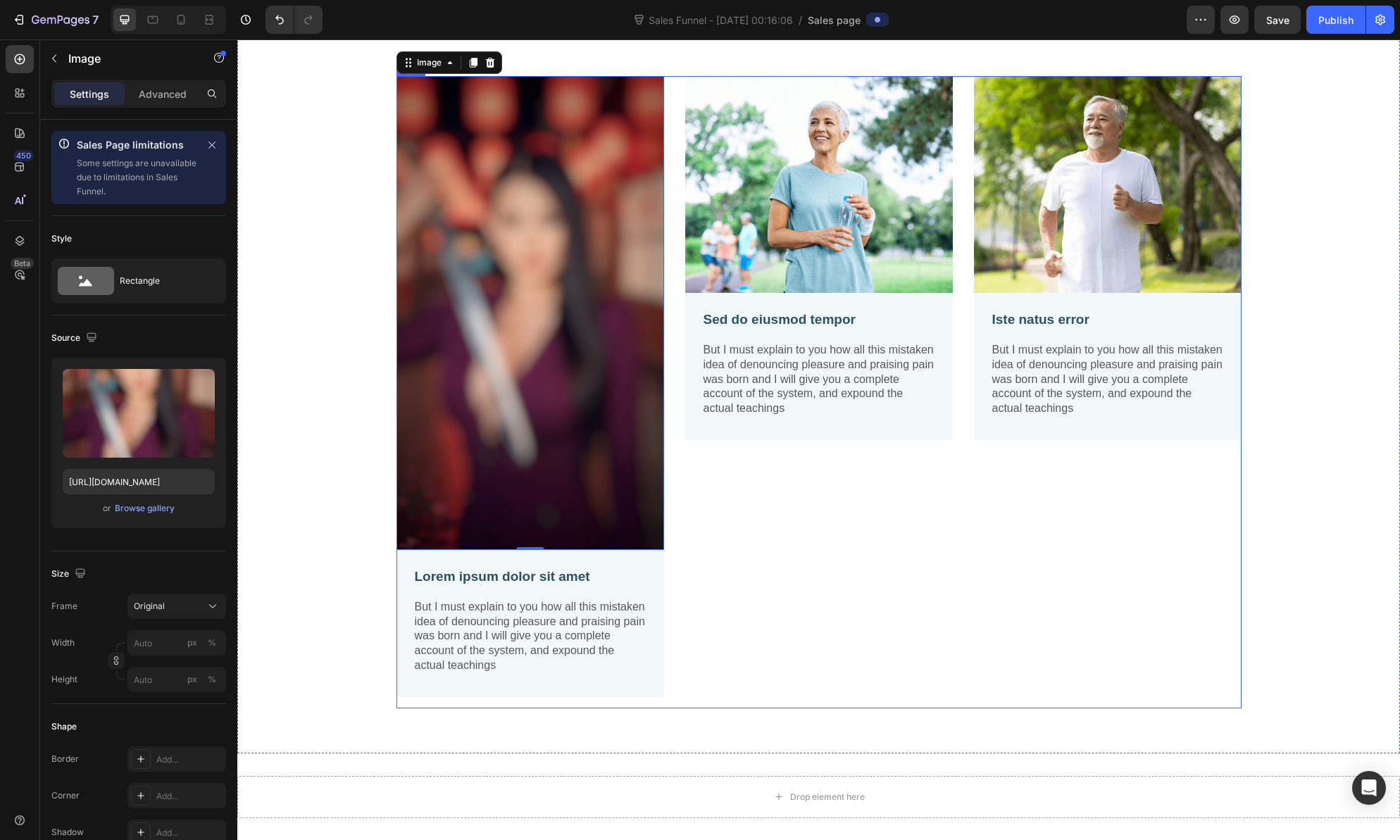
scroll to position [780, 0]
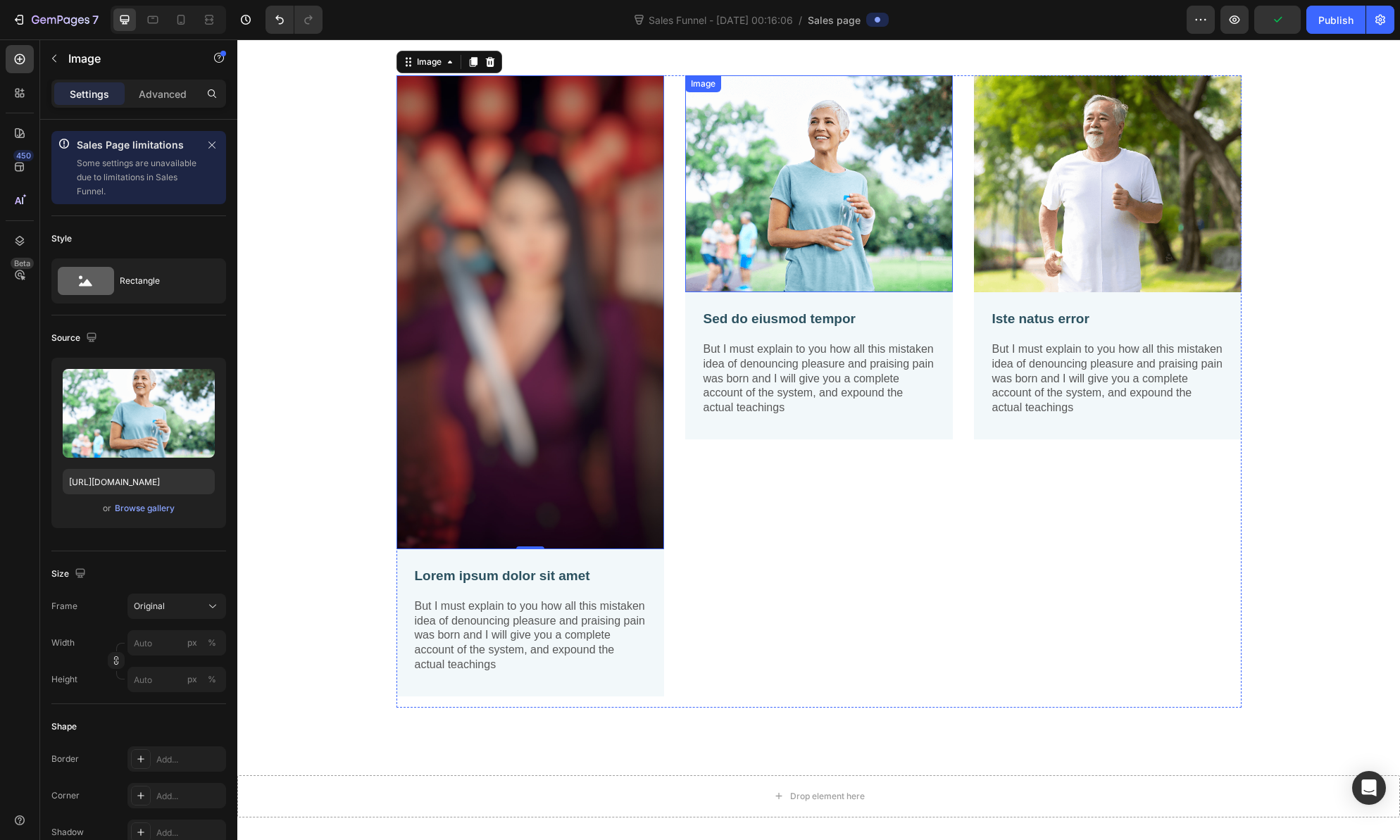
click at [765, 251] on img at bounding box center [819, 184] width 267 height 217
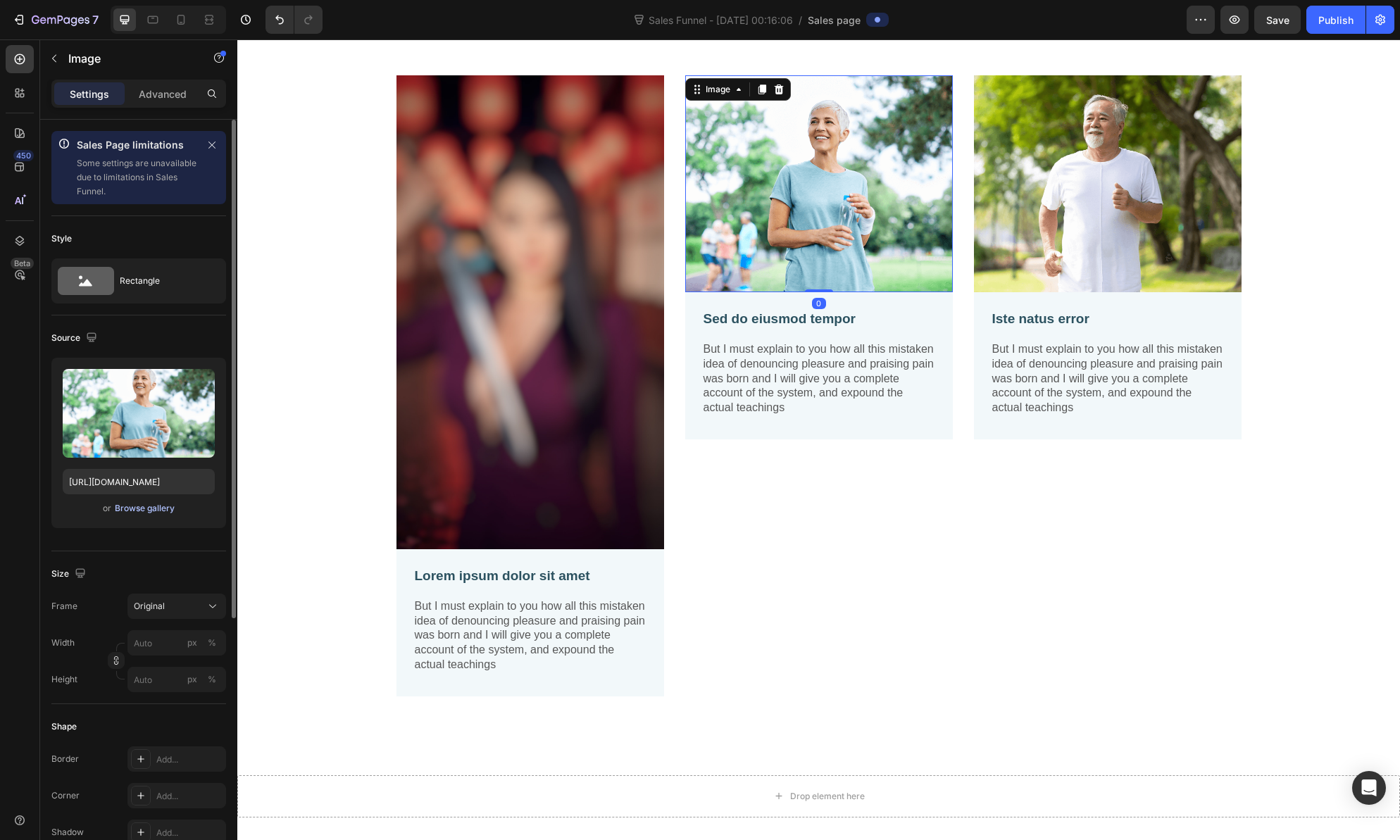
click at [151, 511] on div "Browse gallery" at bounding box center [144, 508] width 60 height 13
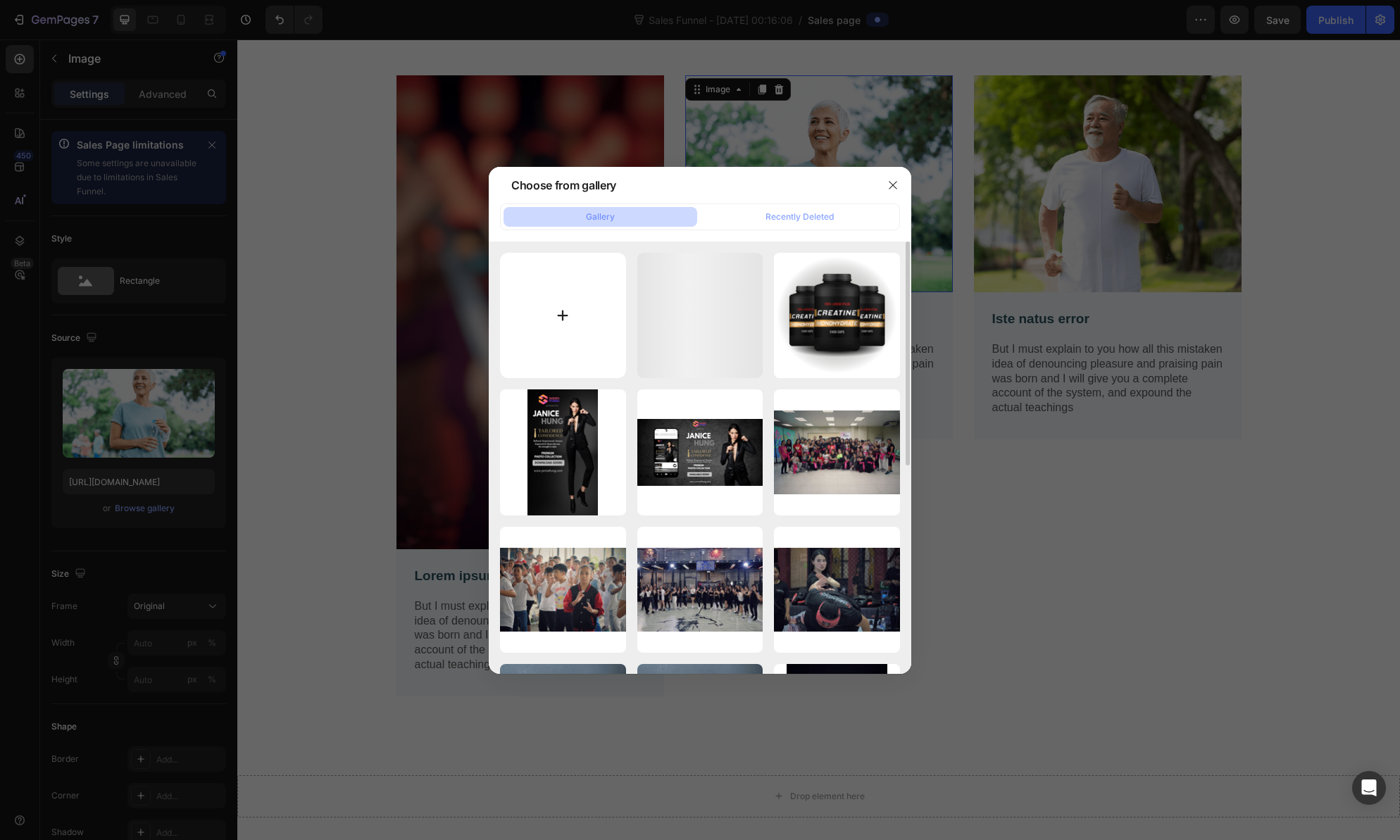
click at [550, 321] on input "file" at bounding box center [563, 316] width 126 height 126
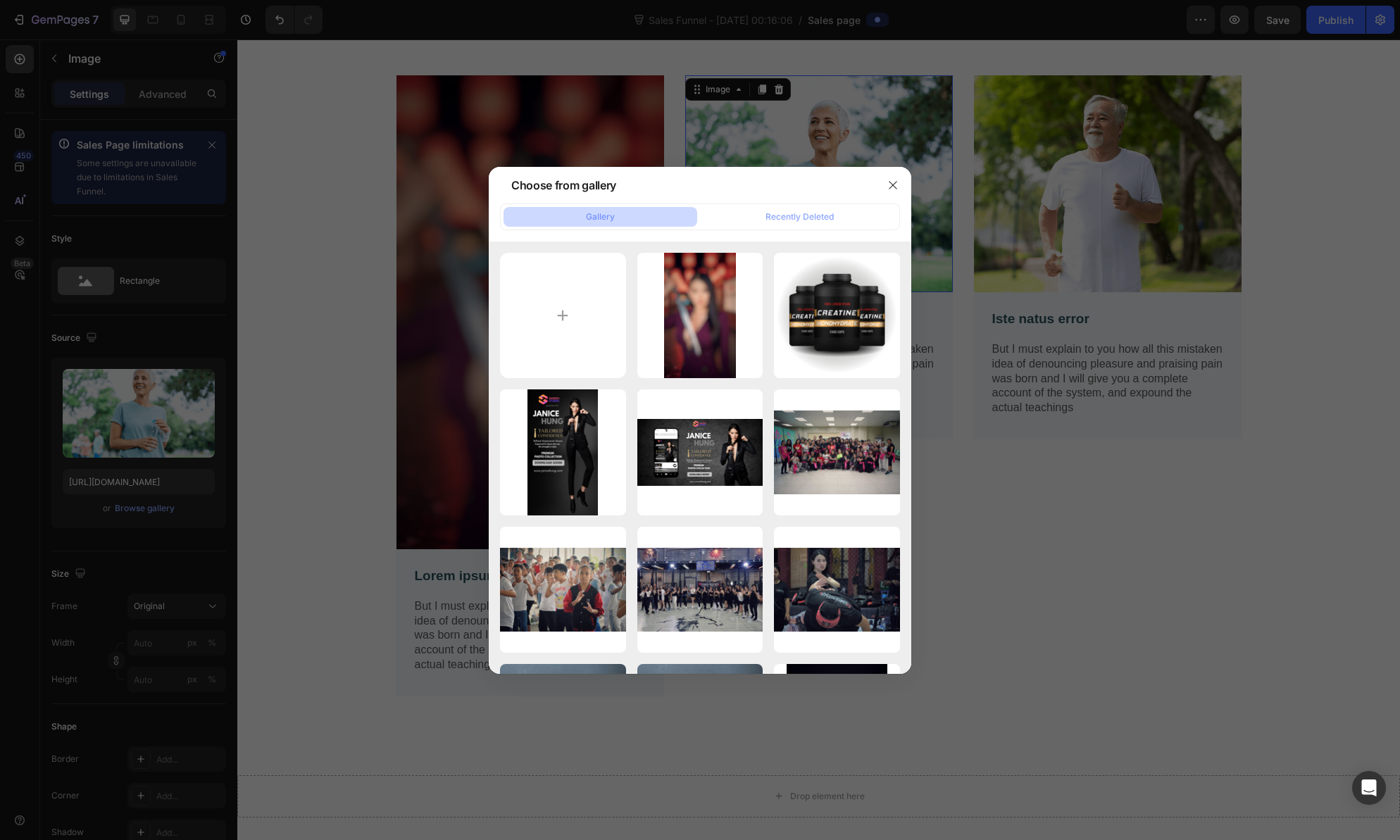
type input "C:\fakepath\Crimson Command_SnapseedCopy 2.jpg"
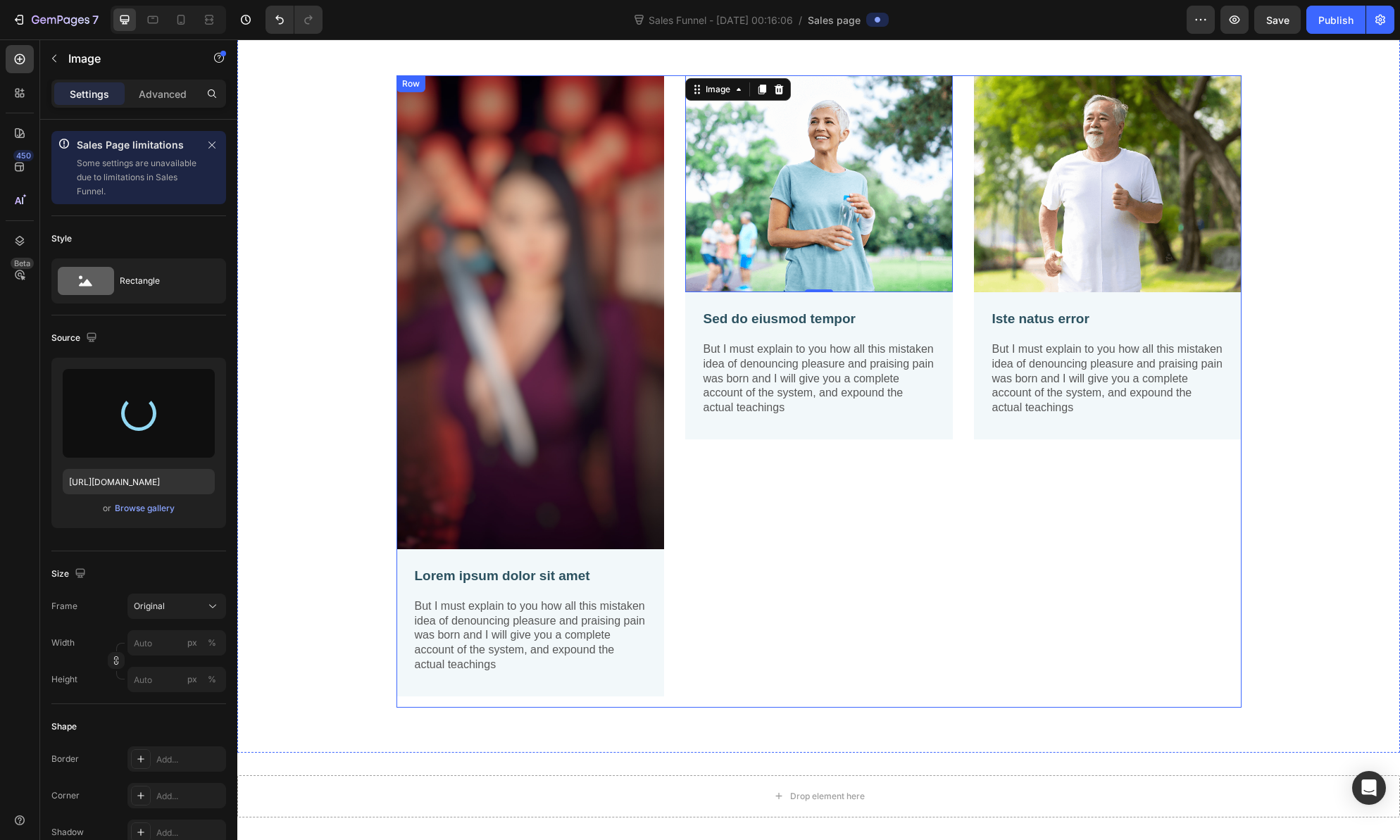
type input "https://cdn.shopify.com/s/files/1/0582/1805/3689/files/gempages_522502610834424…"
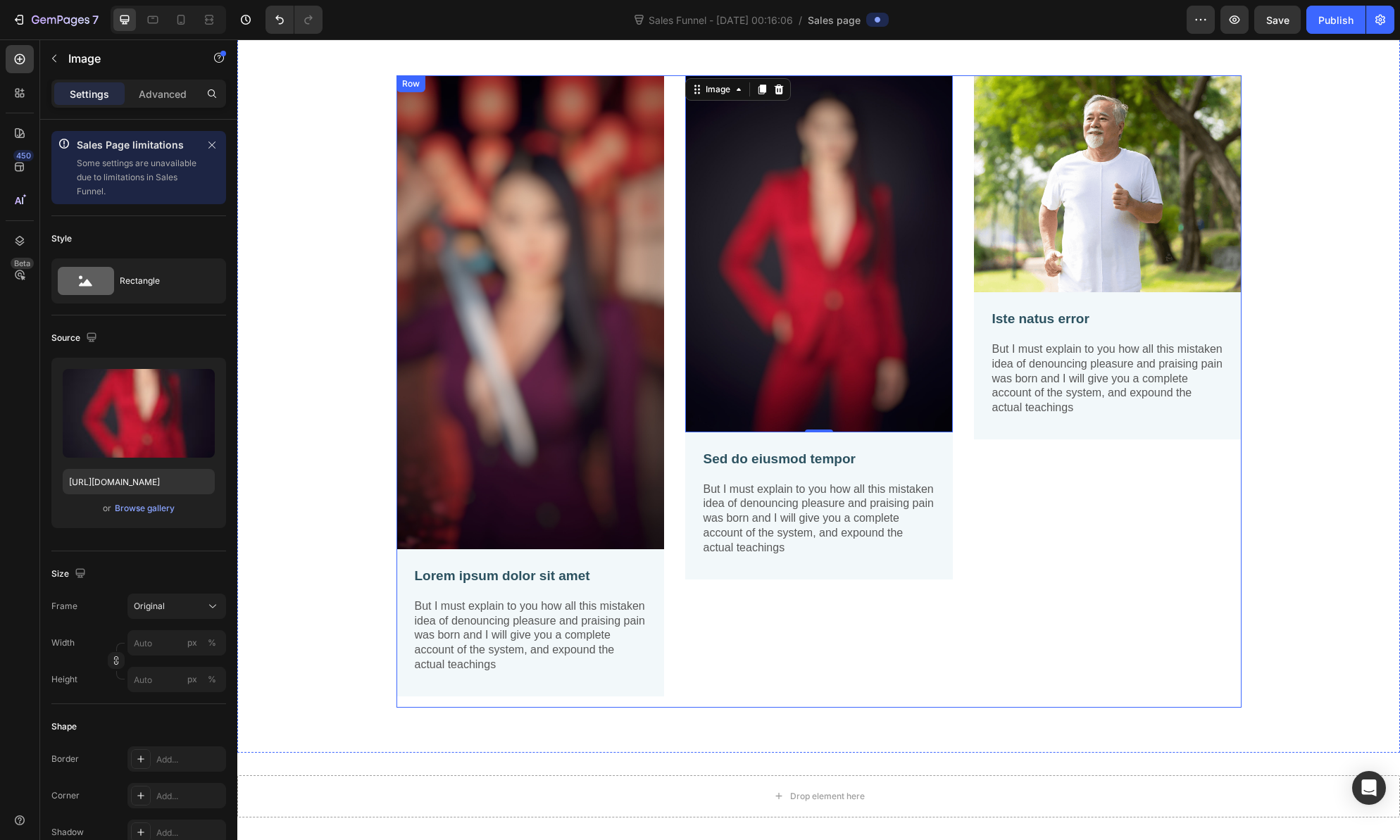
scroll to position [656, 0]
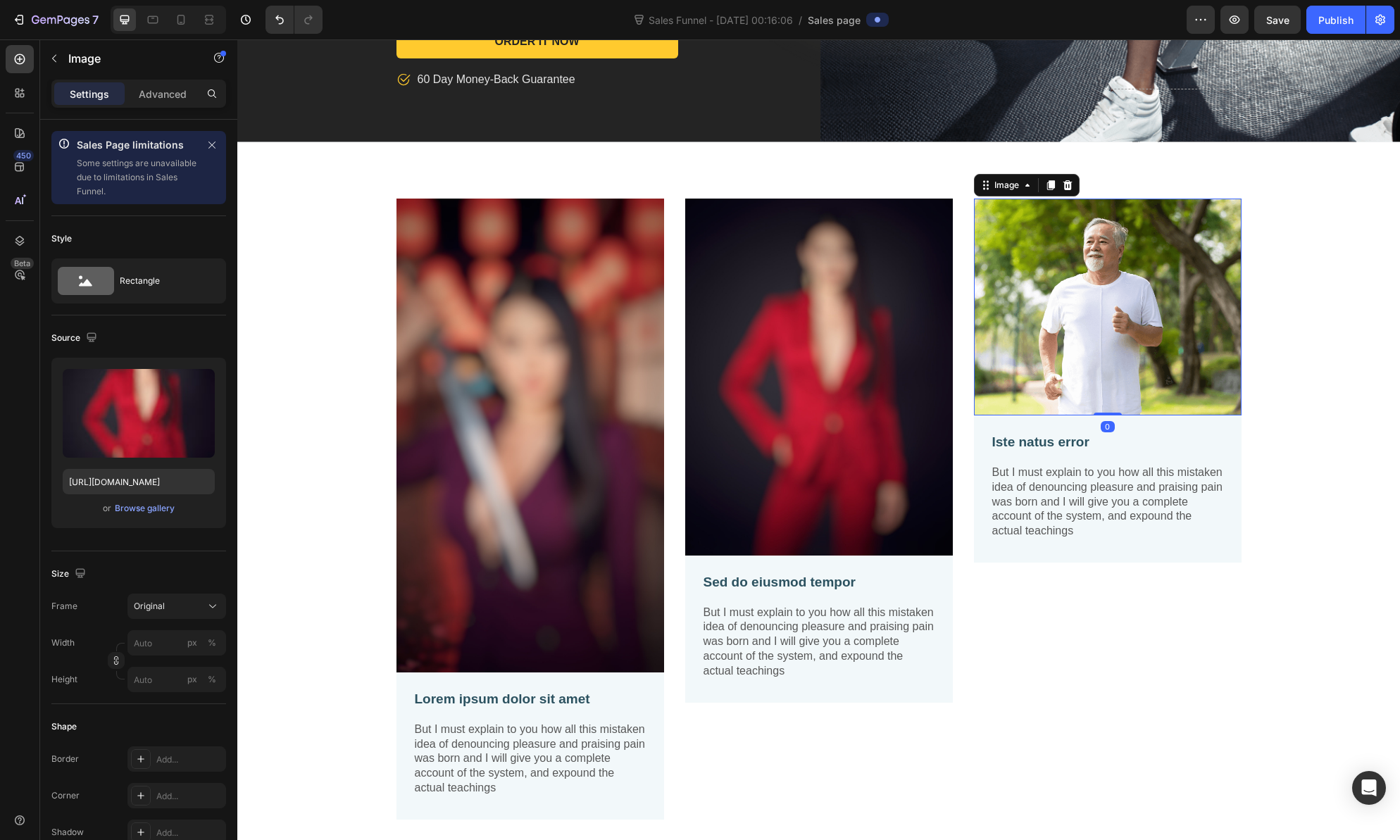
click at [1096, 351] on img at bounding box center [1107, 307] width 267 height 217
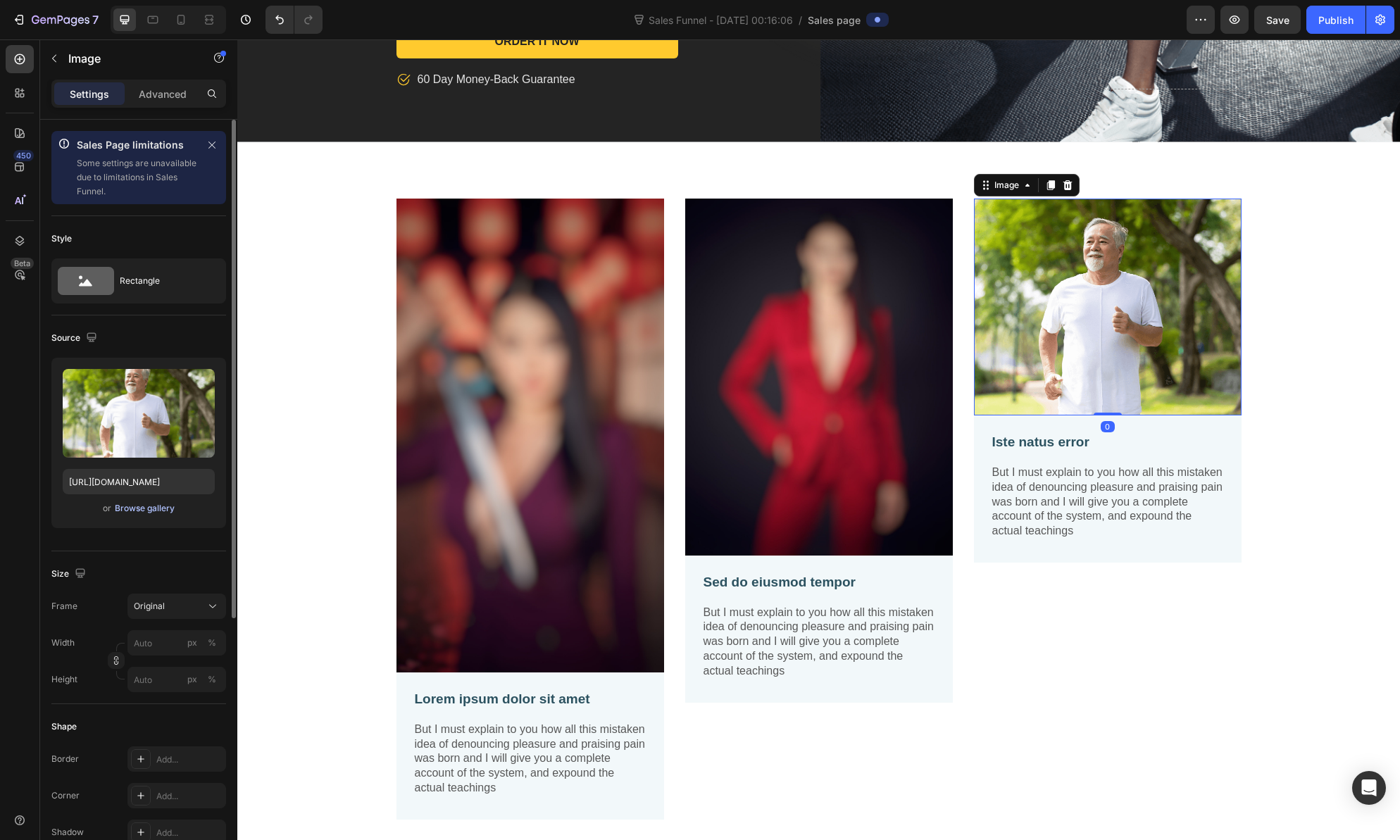
click at [148, 507] on div "Browse gallery" at bounding box center [144, 508] width 60 height 13
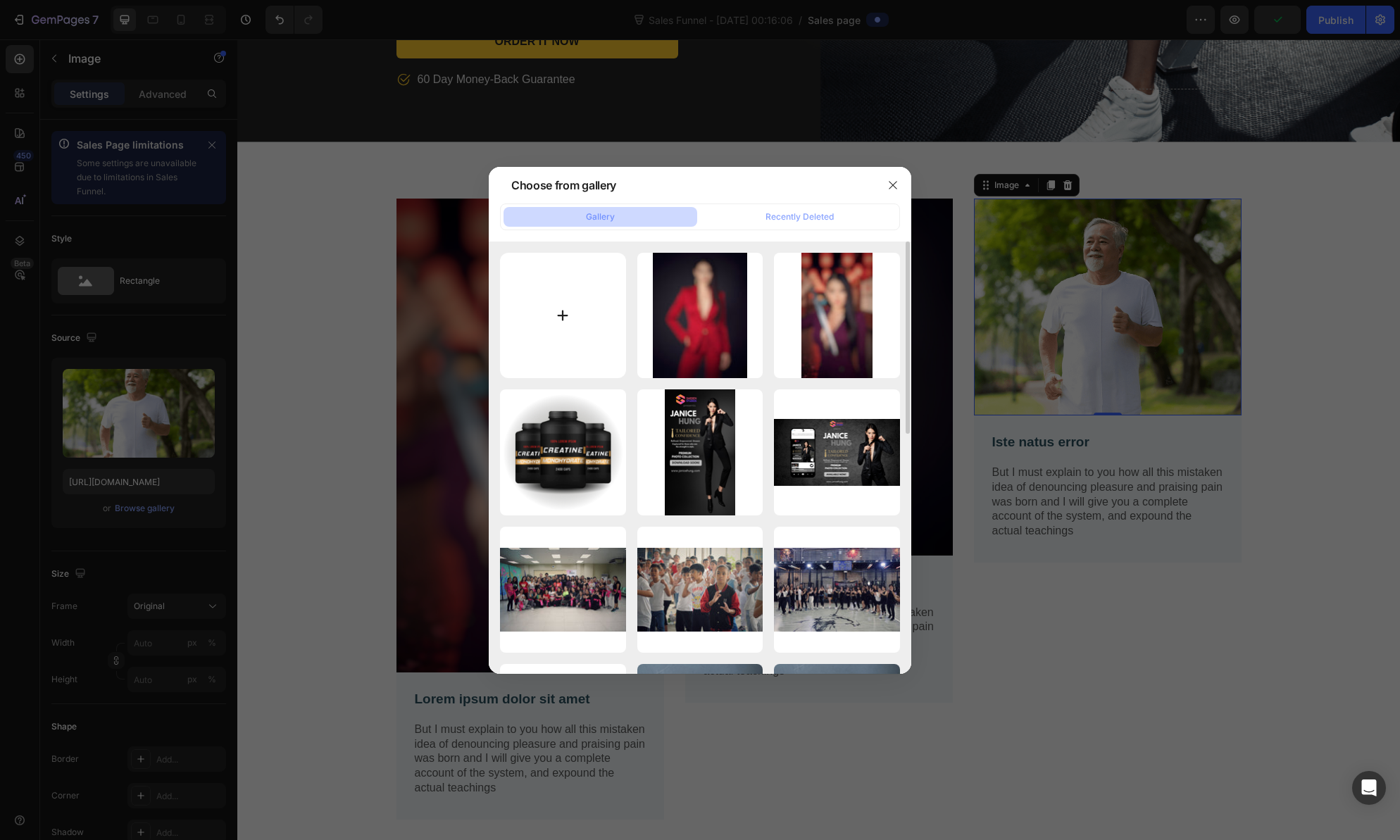
click at [570, 310] on input "file" at bounding box center [563, 316] width 126 height 126
type input "C:\fakepath\Refined Edge_SnapseedCopy.jpg"
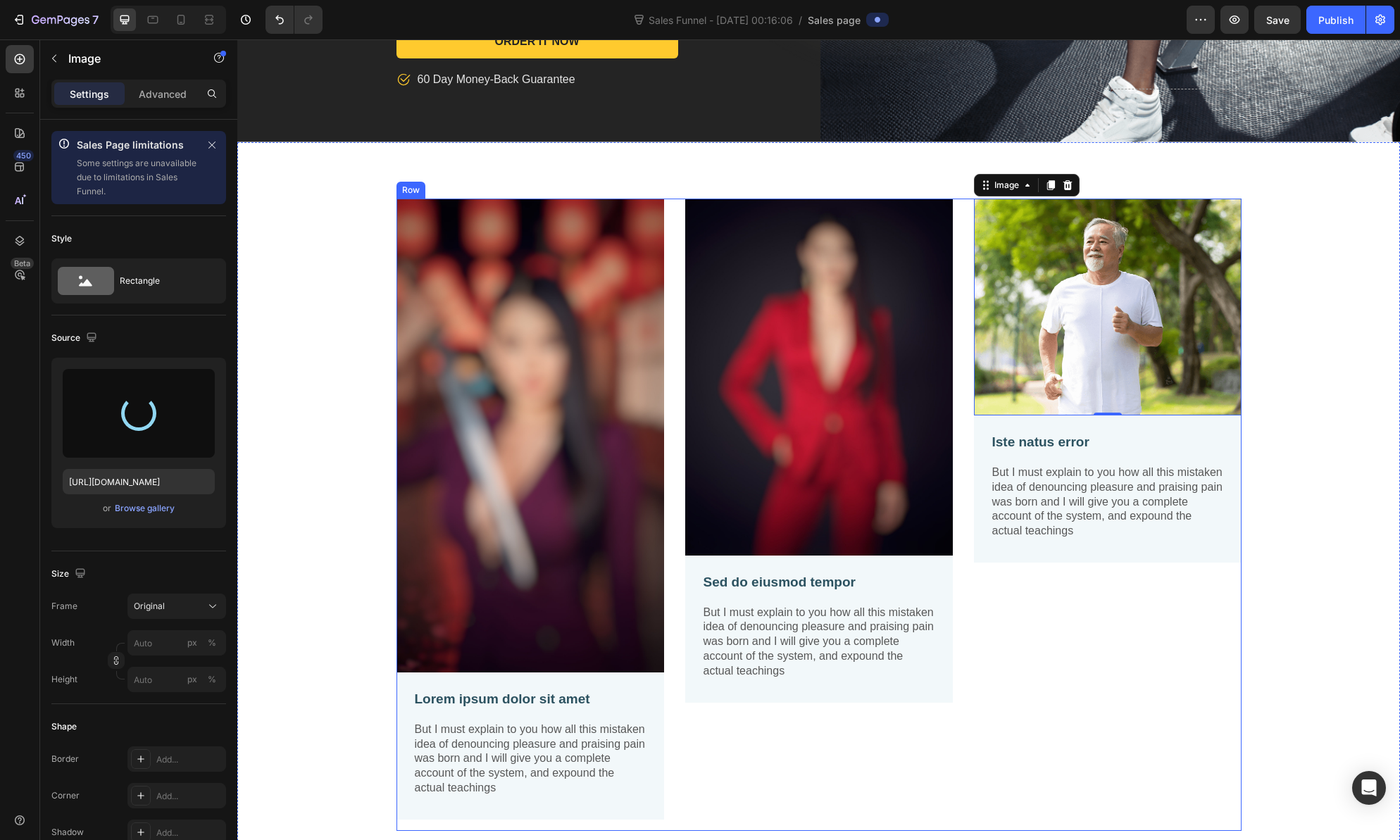
type input "https://cdn.shopify.com/s/files/1/0582/1805/3689/files/gempages_522502610834424…"
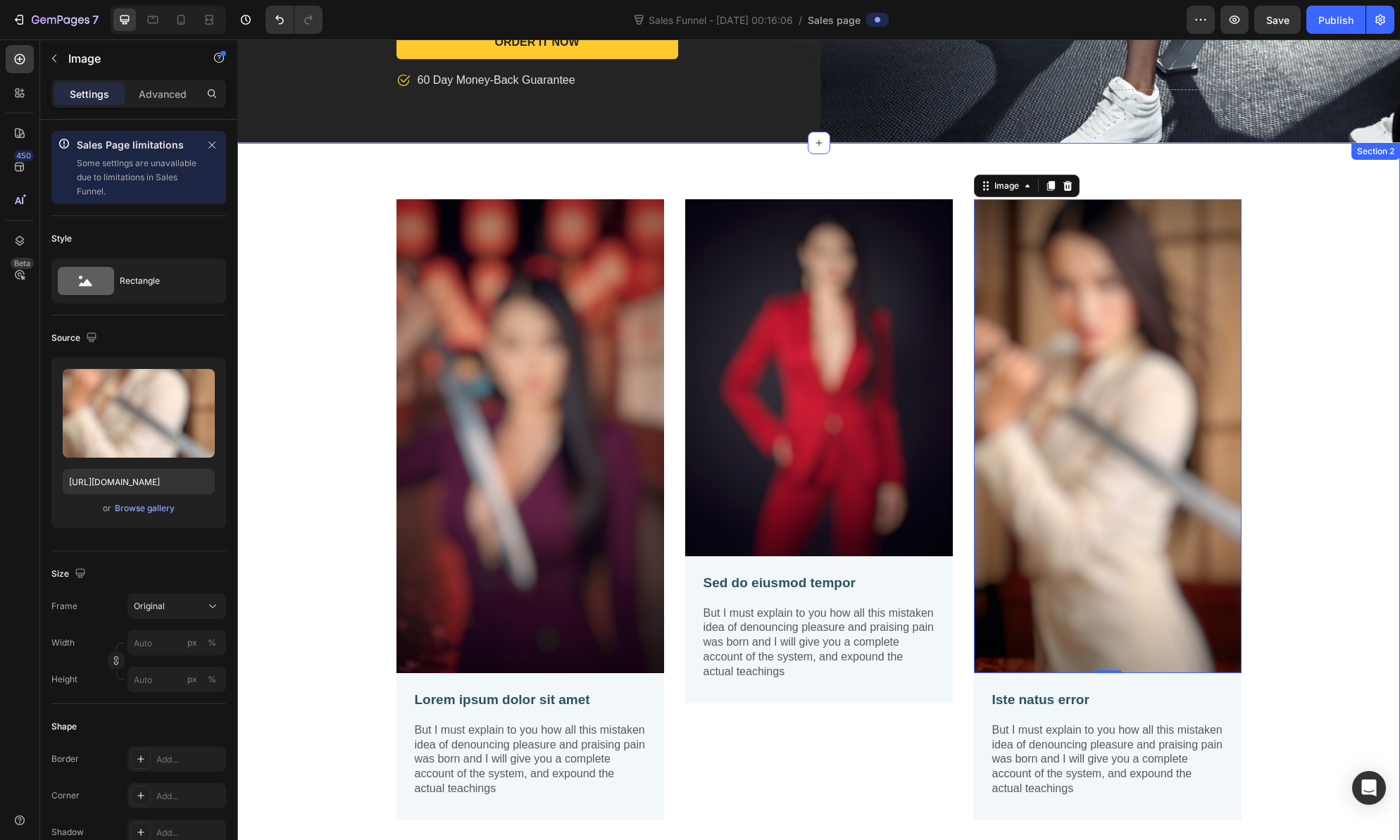
scroll to position [749, 0]
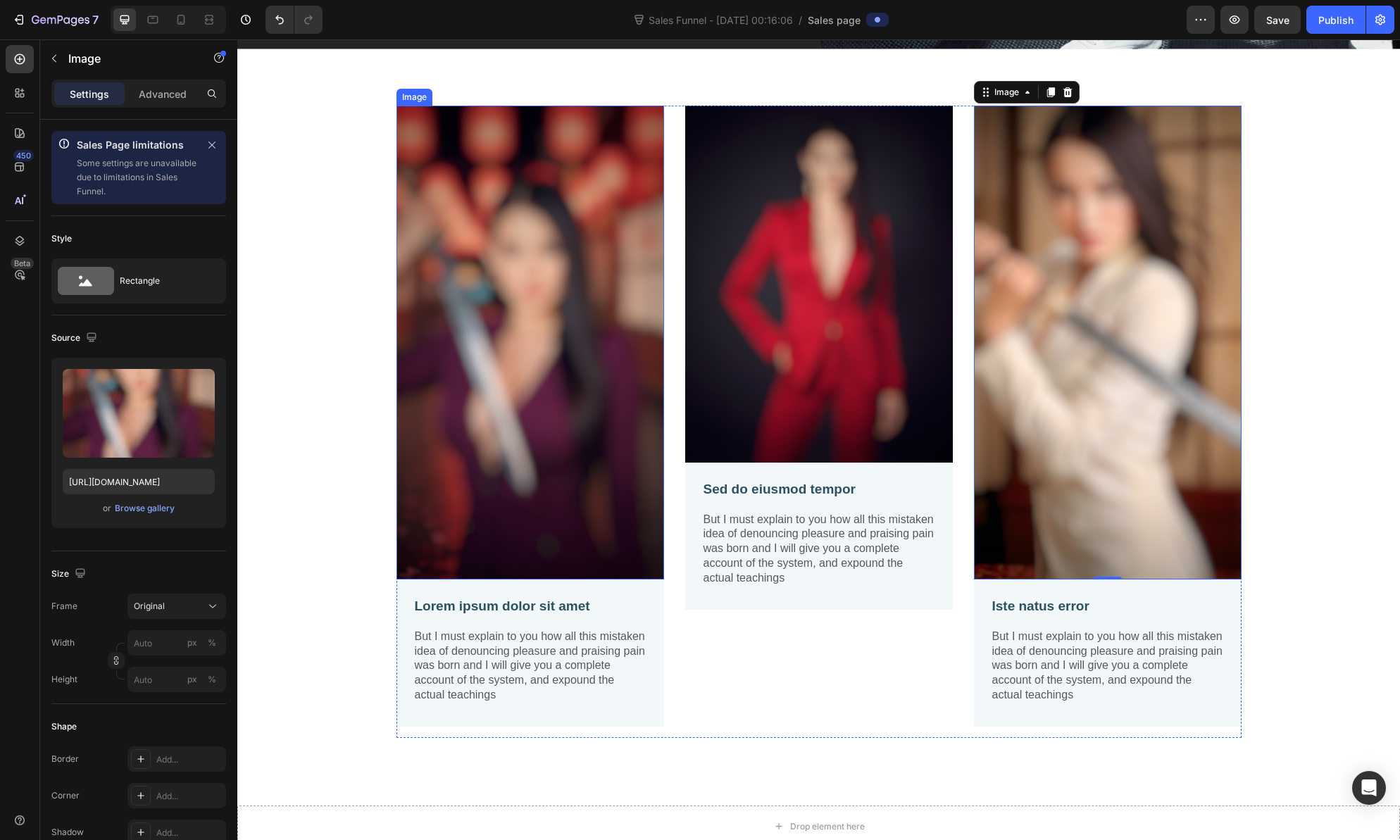
click at [401, 391] on img at bounding box center [530, 343] width 267 height 474
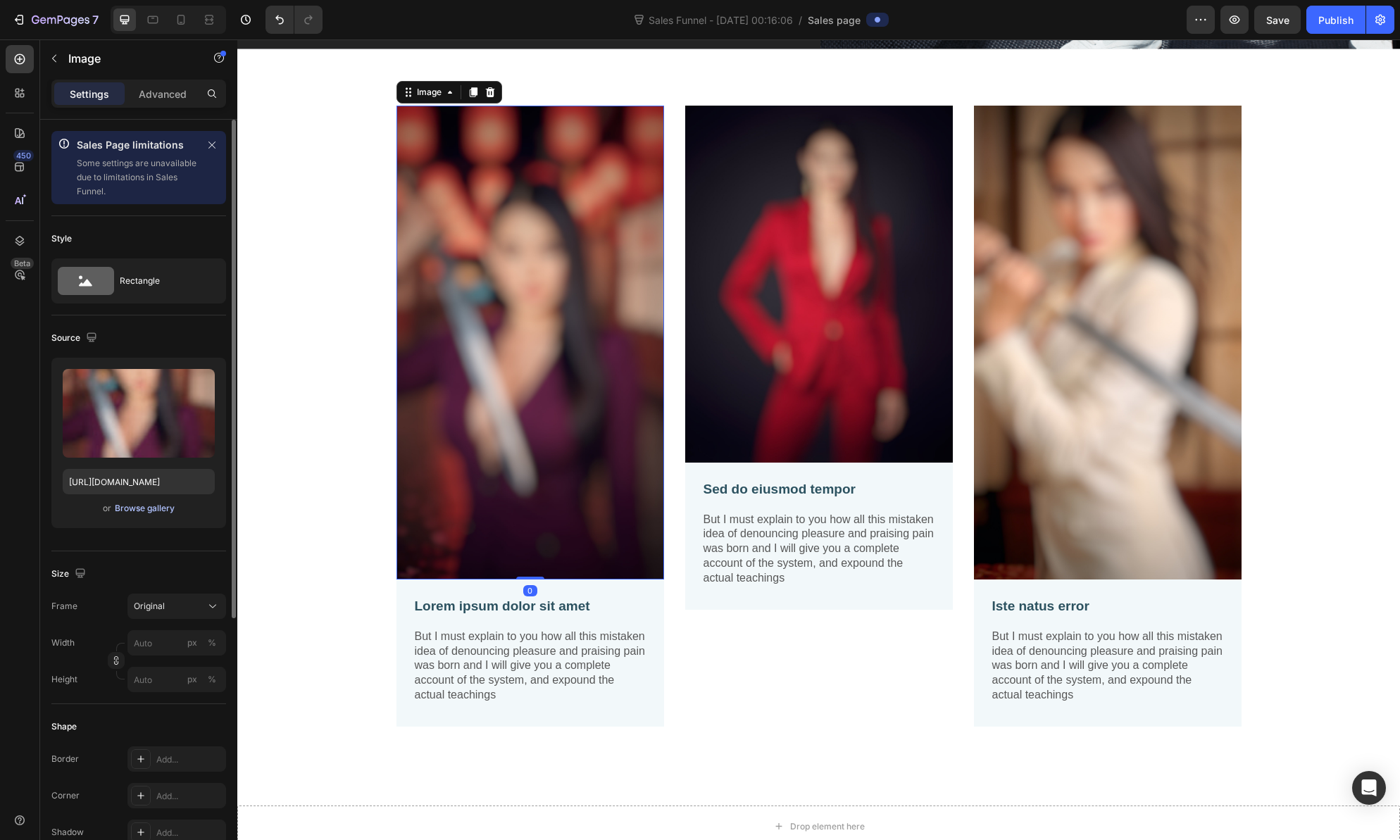
click at [153, 510] on div "Browse gallery" at bounding box center [144, 508] width 60 height 13
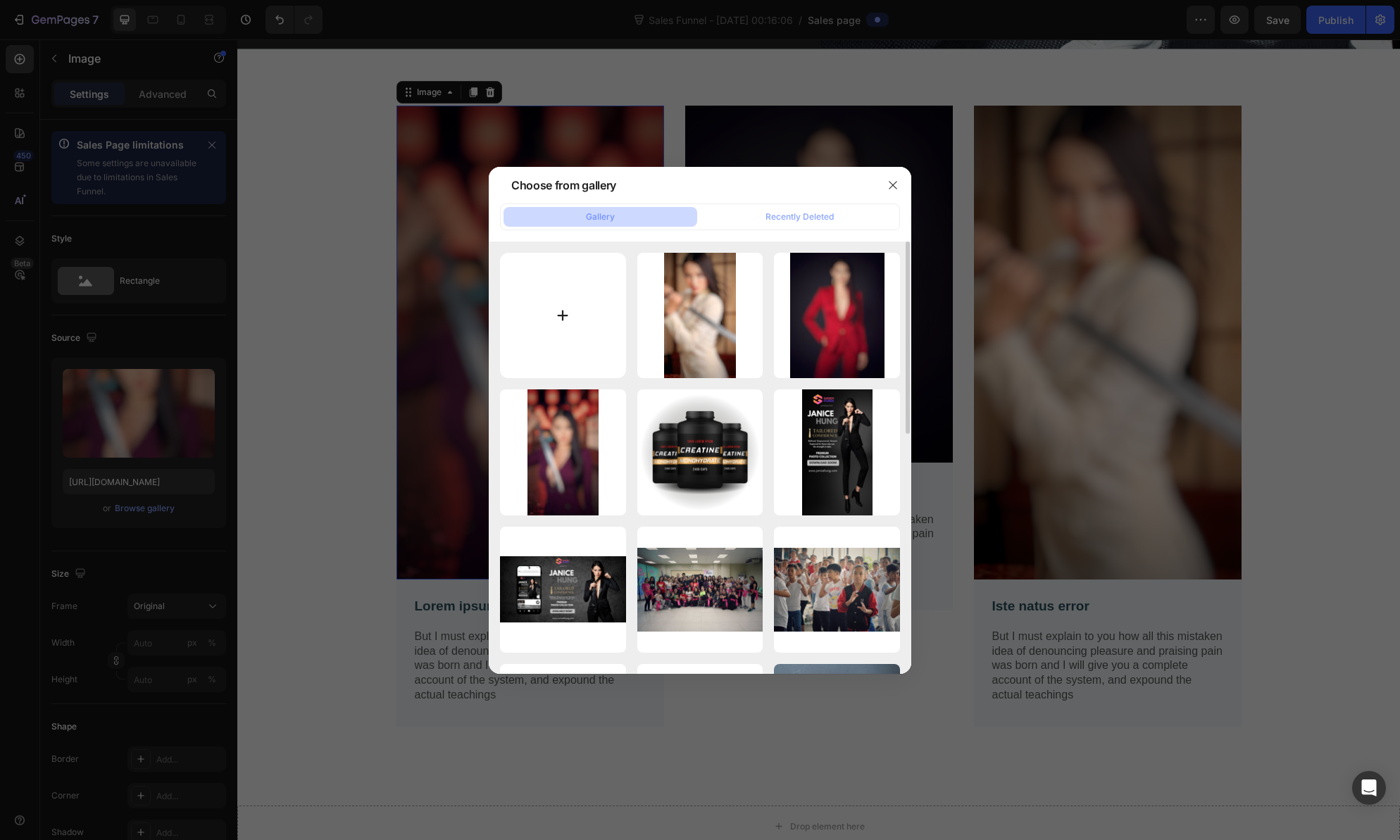
click at [557, 317] on input "file" at bounding box center [563, 316] width 126 height 126
click at [1143, 477] on div at bounding box center [700, 420] width 1400 height 840
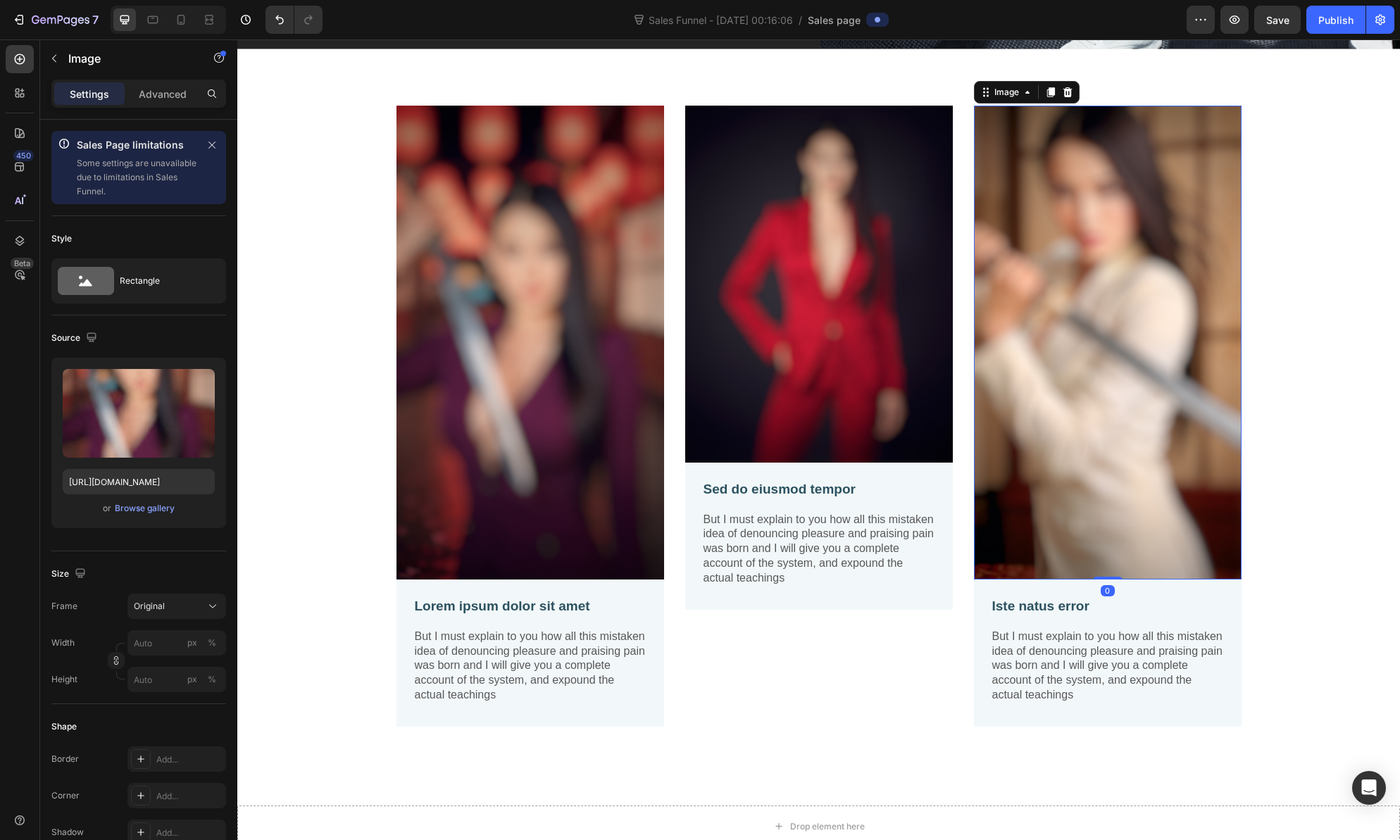
click at [1131, 449] on img at bounding box center [1107, 343] width 267 height 474
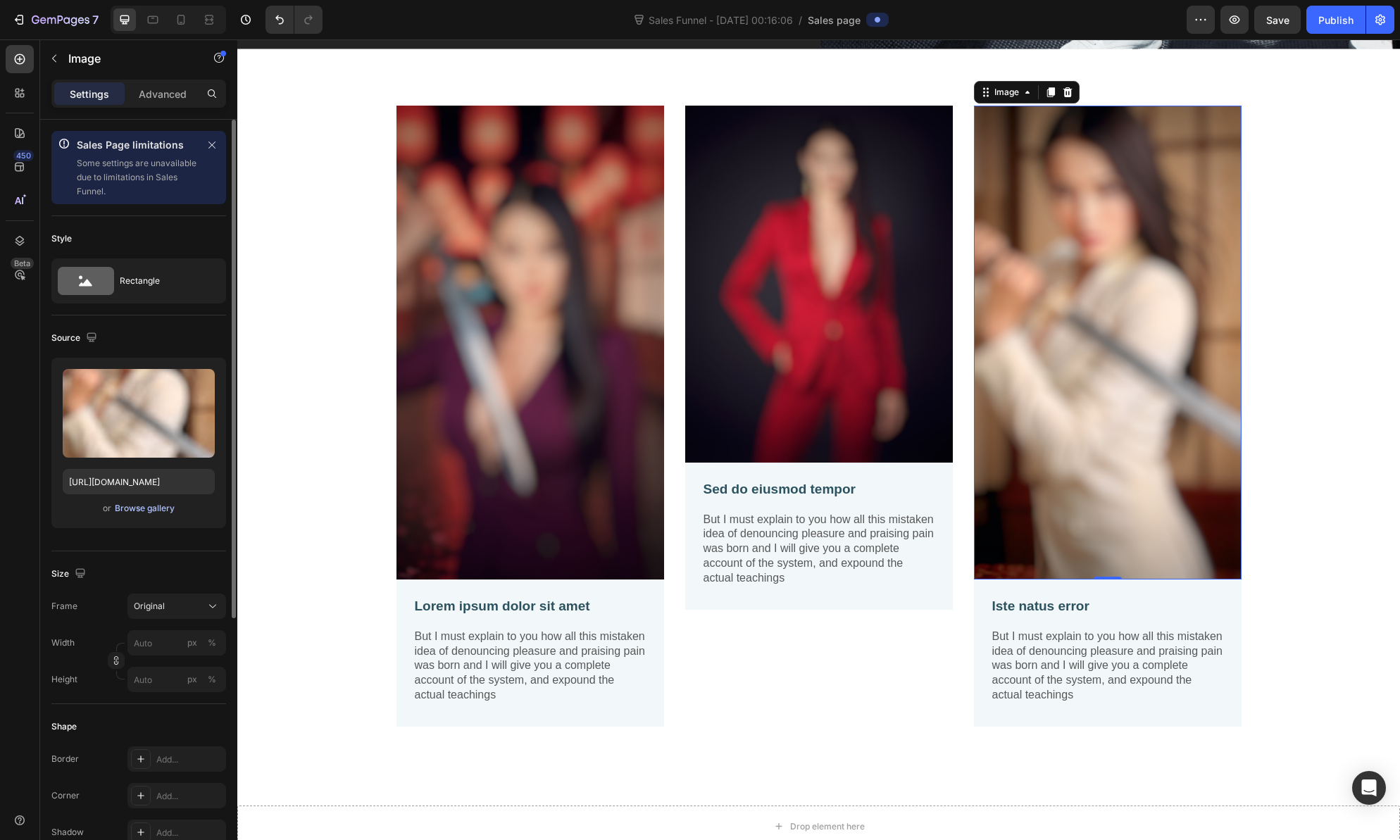
click at [161, 506] on div "Browse gallery" at bounding box center [144, 508] width 60 height 13
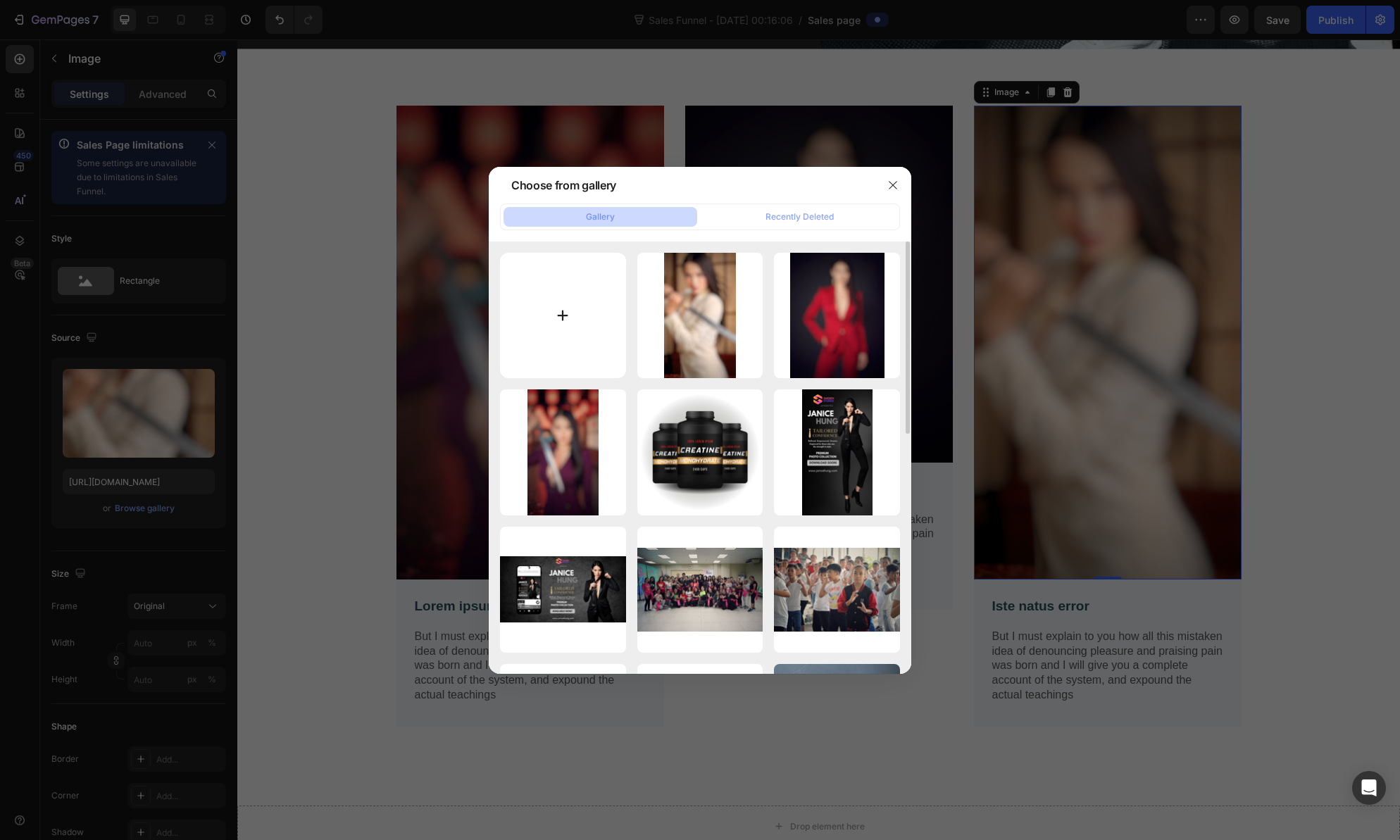
click at [584, 315] on input "file" at bounding box center [563, 316] width 126 height 126
type input "C:\fakepath\The Steeled Gaze_SnapseedCopy.jpg"
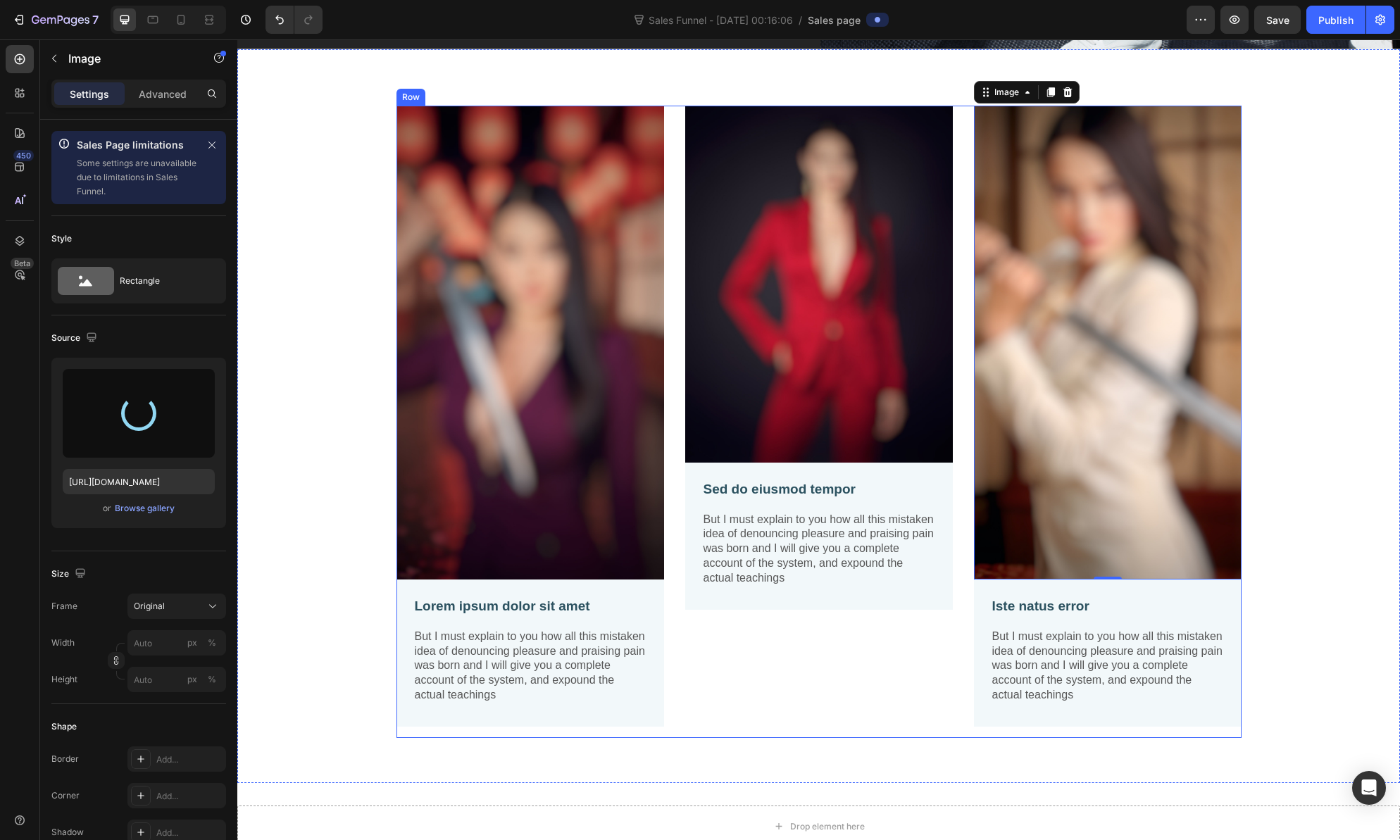
type input "https://cdn.shopify.com/s/files/1/0582/1805/3689/files/gempages_522502610834424…"
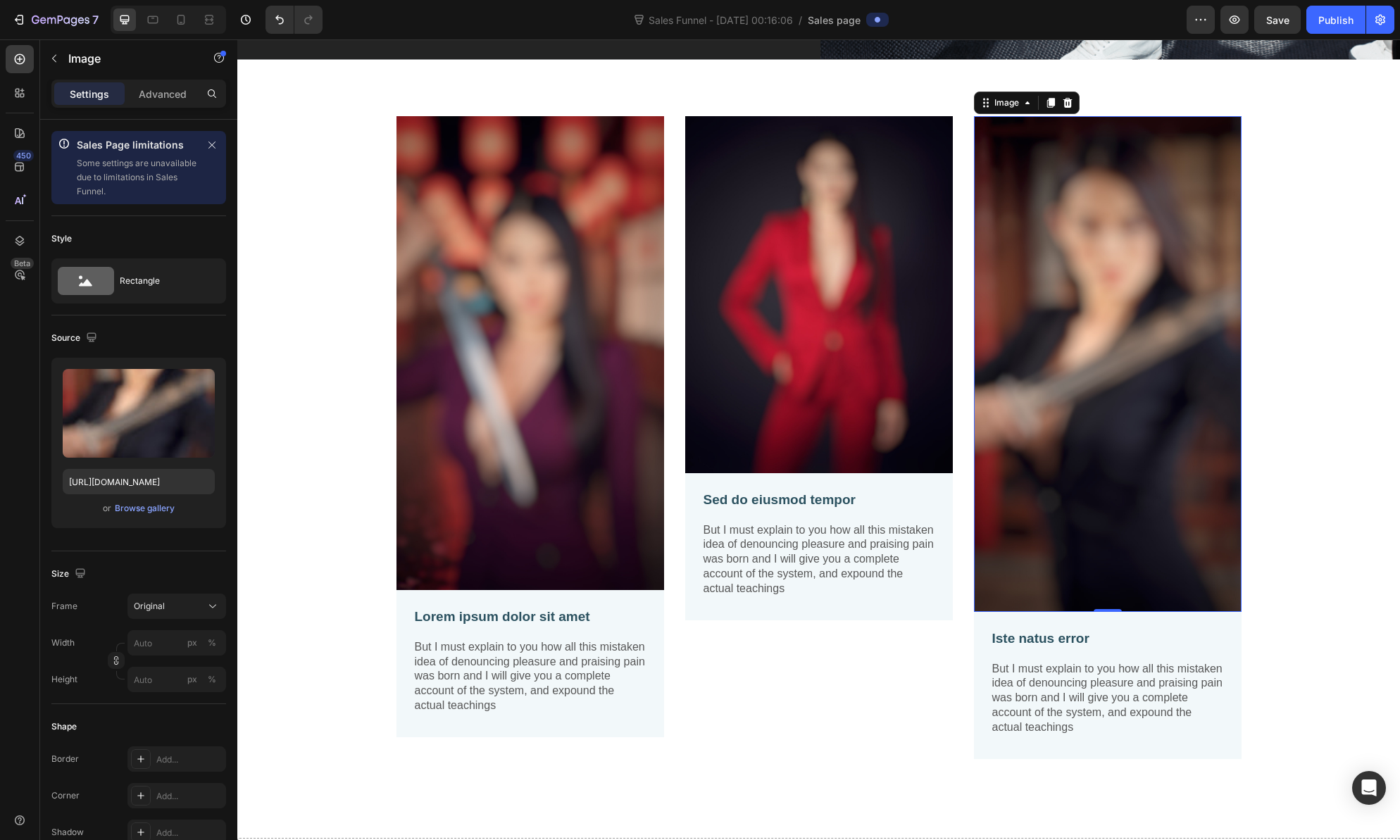
scroll to position [814, 0]
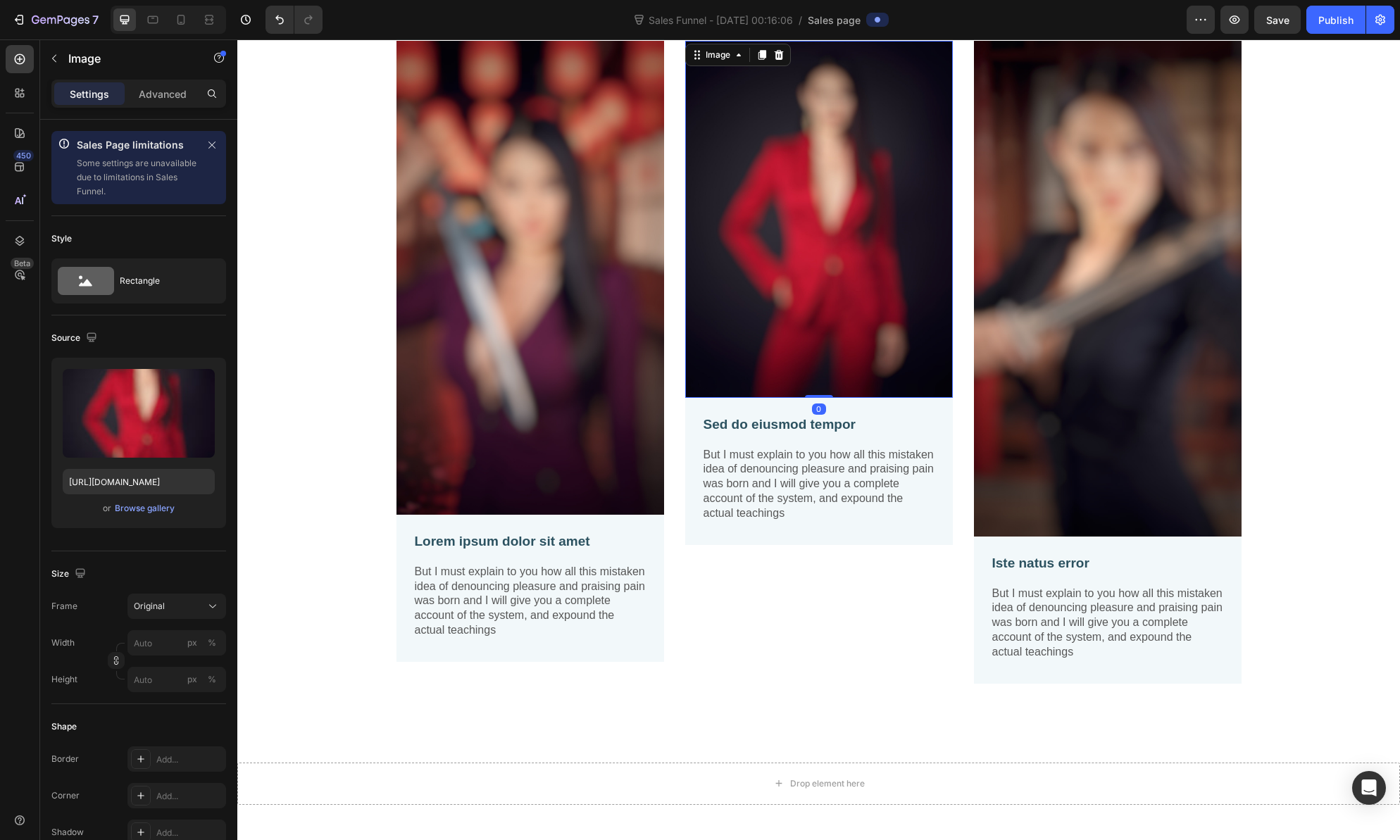
click at [820, 227] on img at bounding box center [819, 219] width 267 height 357
click at [150, 510] on div "Browse gallery" at bounding box center [144, 508] width 60 height 13
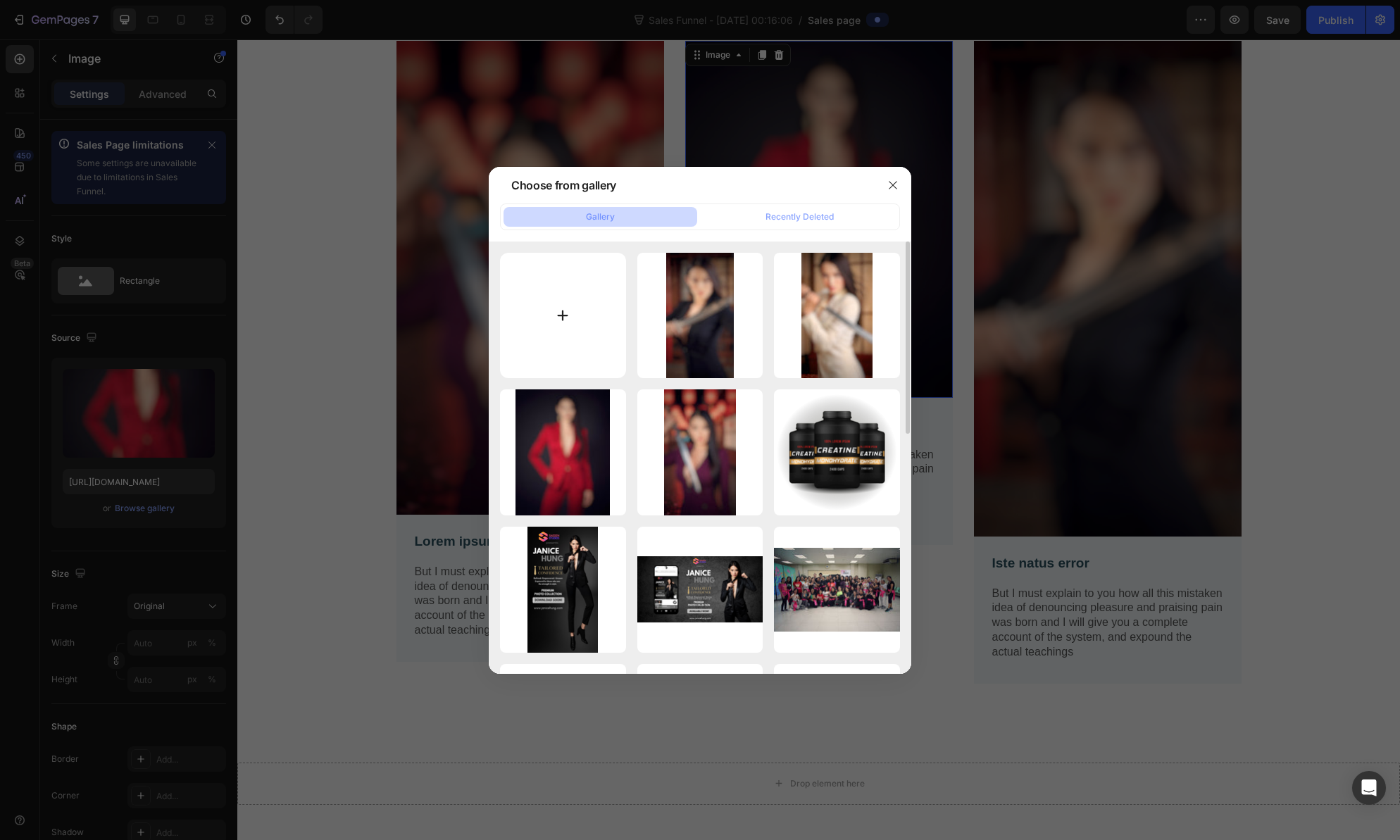
click at [546, 326] on input "file" at bounding box center [563, 316] width 126 height 126
click at [897, 183] on icon "button" at bounding box center [893, 185] width 11 height 11
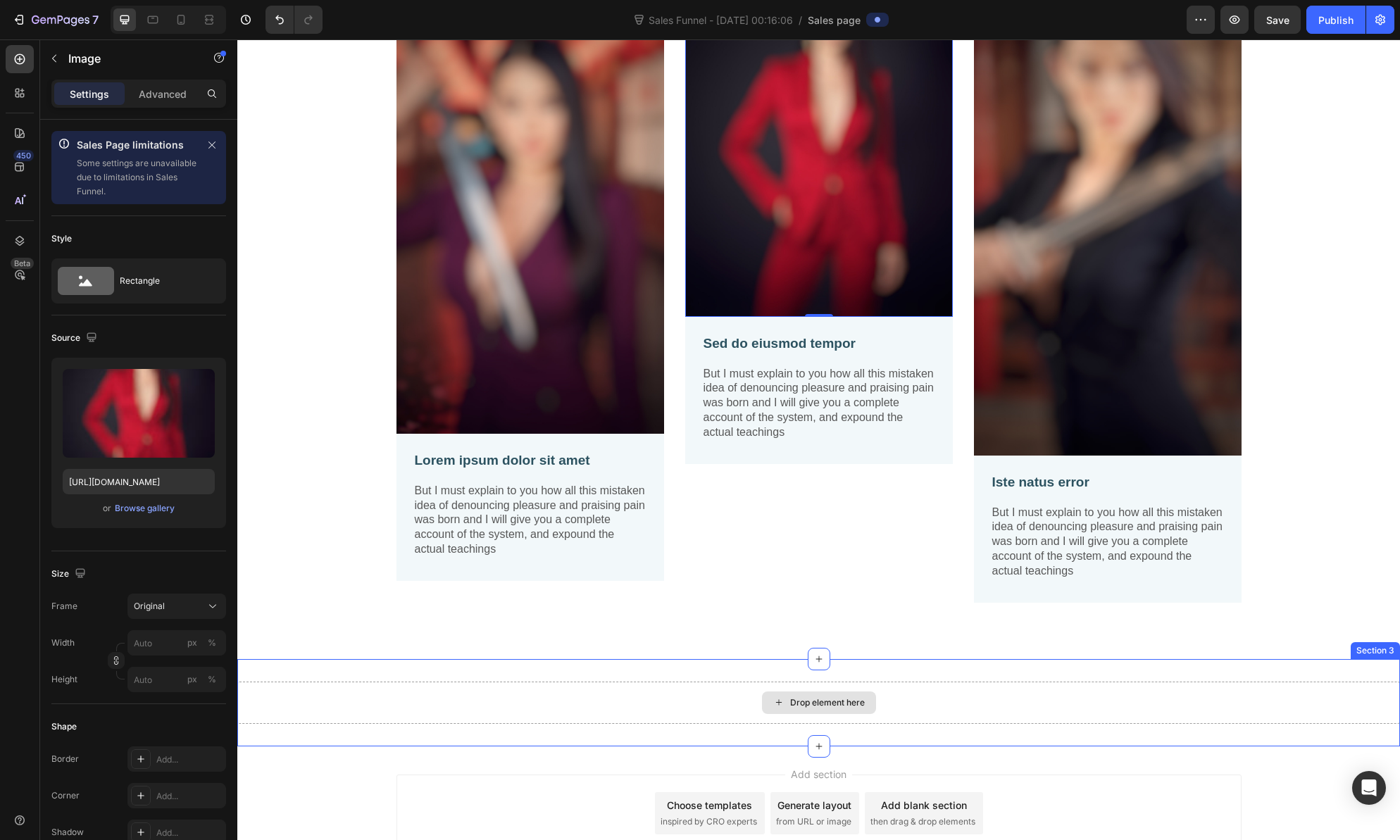
scroll to position [866, 0]
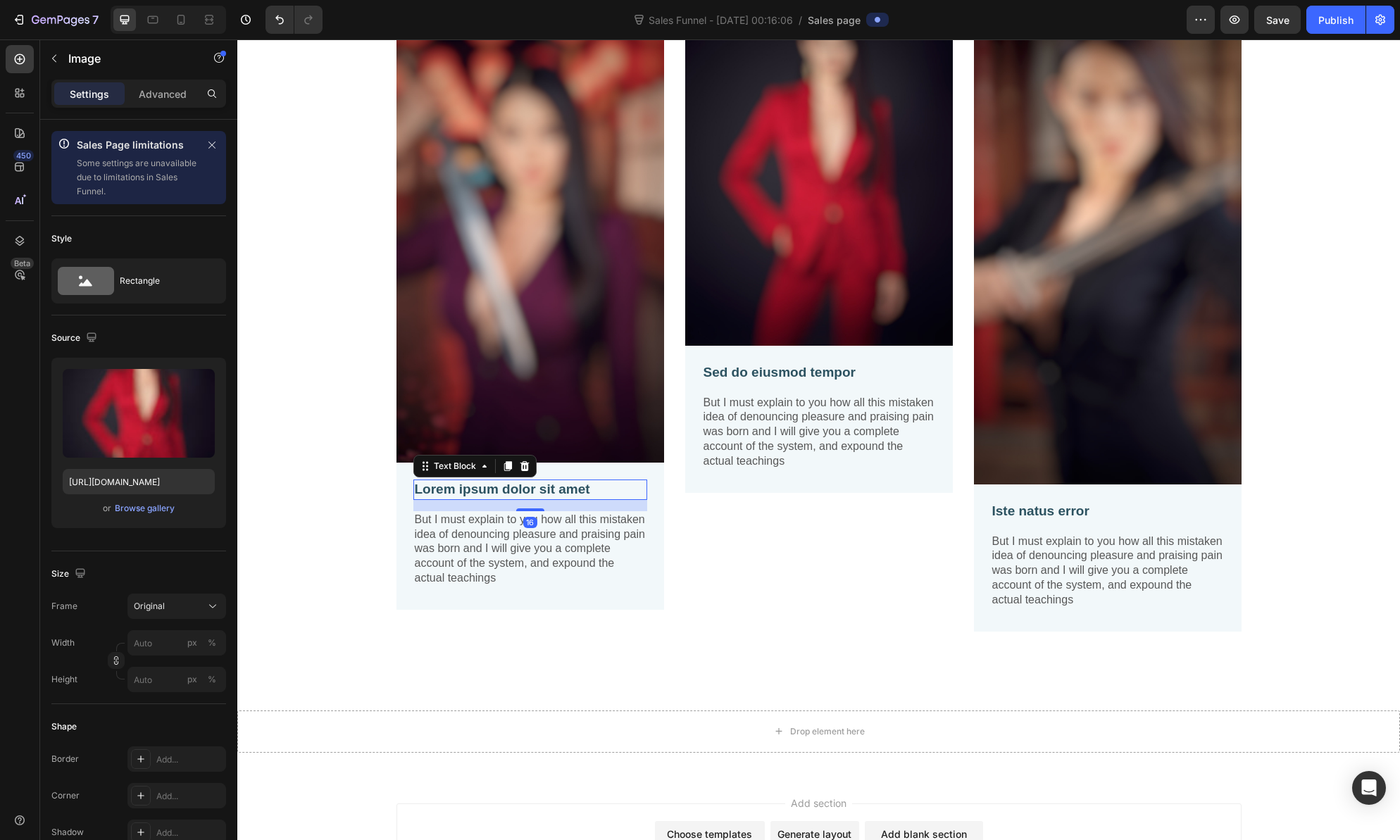
click at [568, 486] on p "Lorem ipsum dolor sit amet" at bounding box center [530, 490] width 231 height 18
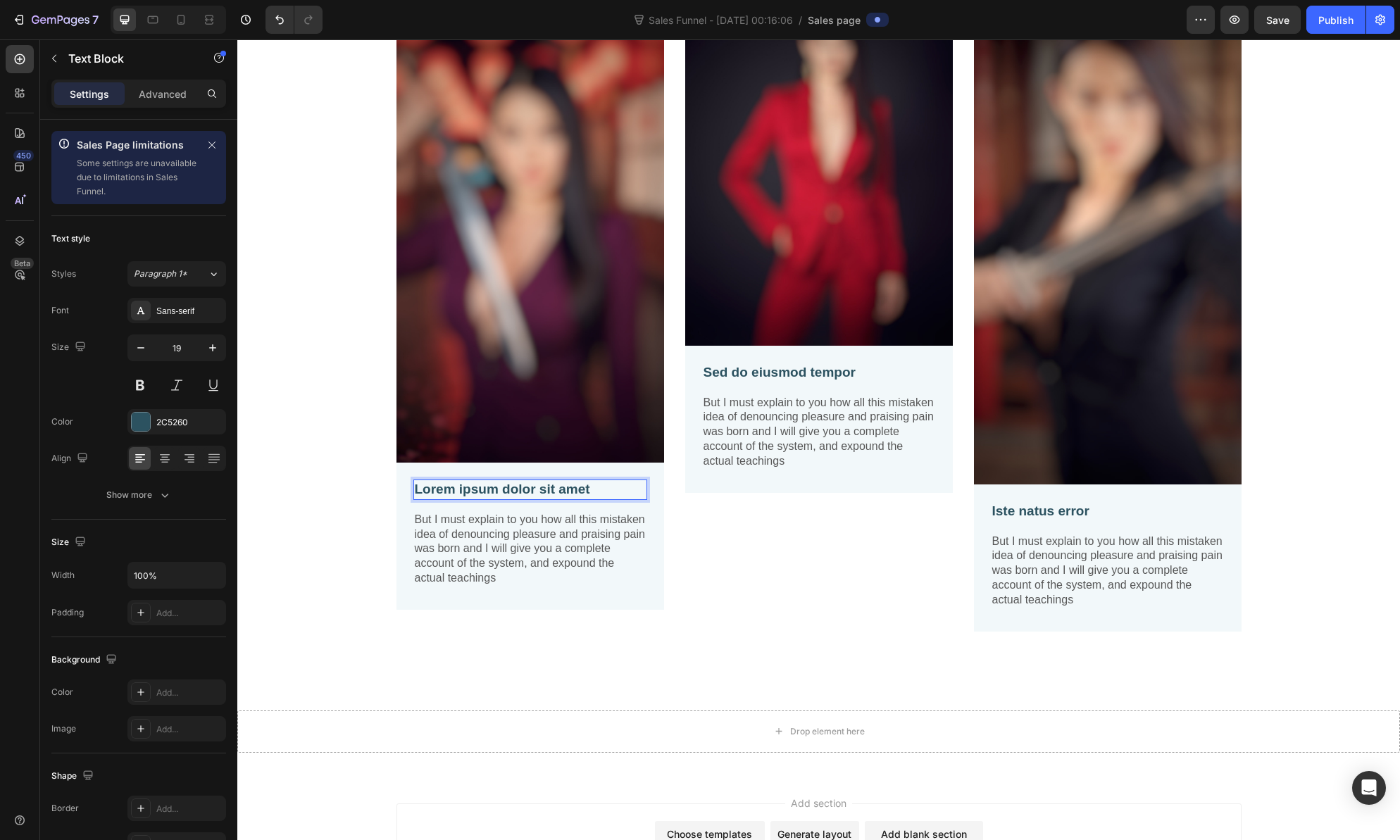
click at [607, 489] on p "Lorem ipsum dolor sit amet" at bounding box center [530, 490] width 231 height 18
drag, startPoint x: 607, startPoint y: 488, endPoint x: 419, endPoint y: 488, distance: 188.0
click at [419, 488] on p "Lorem ipsum dolor sit amet" at bounding box center [530, 490] width 231 height 18
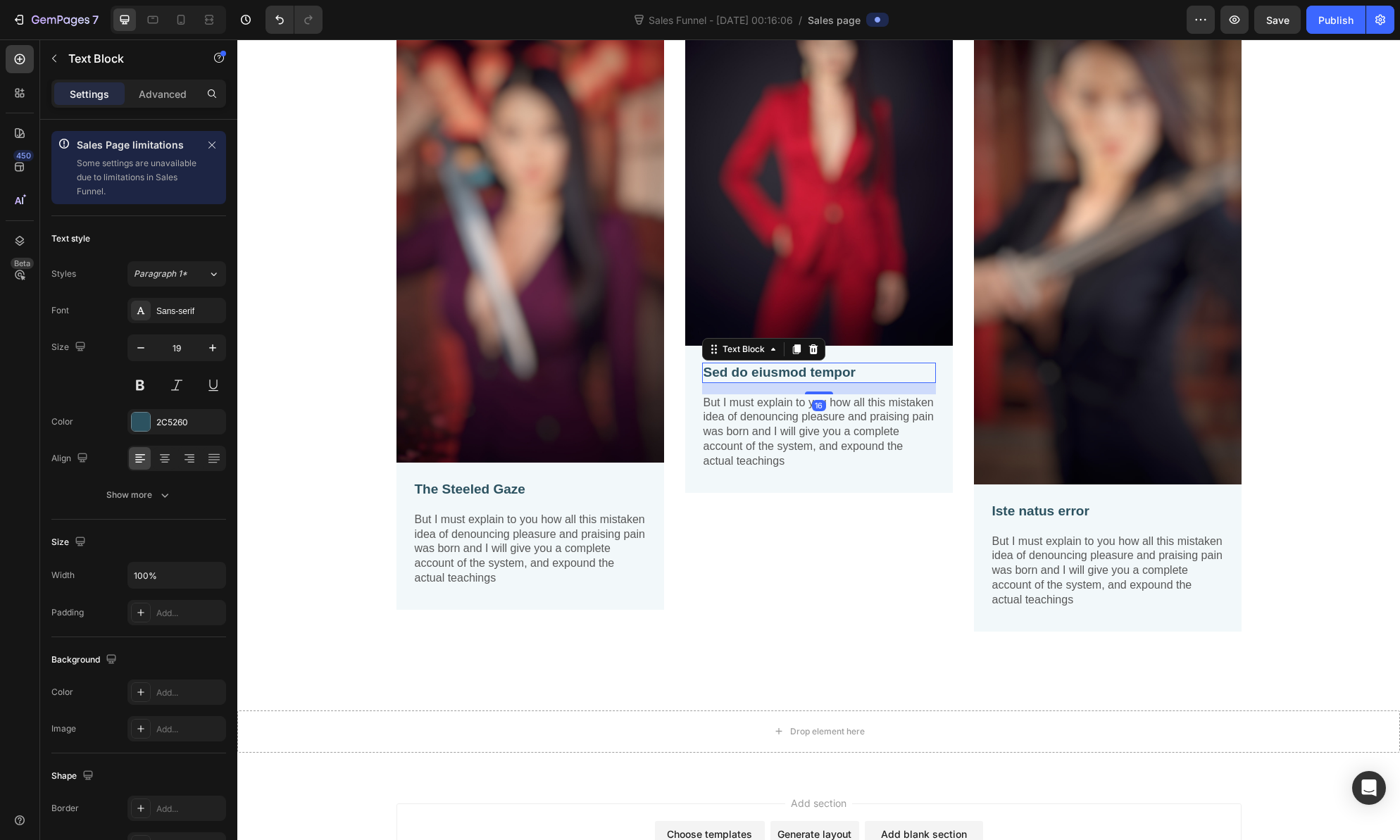
click at [755, 371] on p "Sed do eiusmod tempor" at bounding box center [819, 373] width 231 height 18
click at [866, 375] on p "Sed do eiusmod tempor" at bounding box center [819, 373] width 231 height 18
drag, startPoint x: 869, startPoint y: 372, endPoint x: 709, endPoint y: 369, distance: 160.0
click at [709, 369] on p "Sed do eiusmod tempor" at bounding box center [819, 373] width 231 height 18
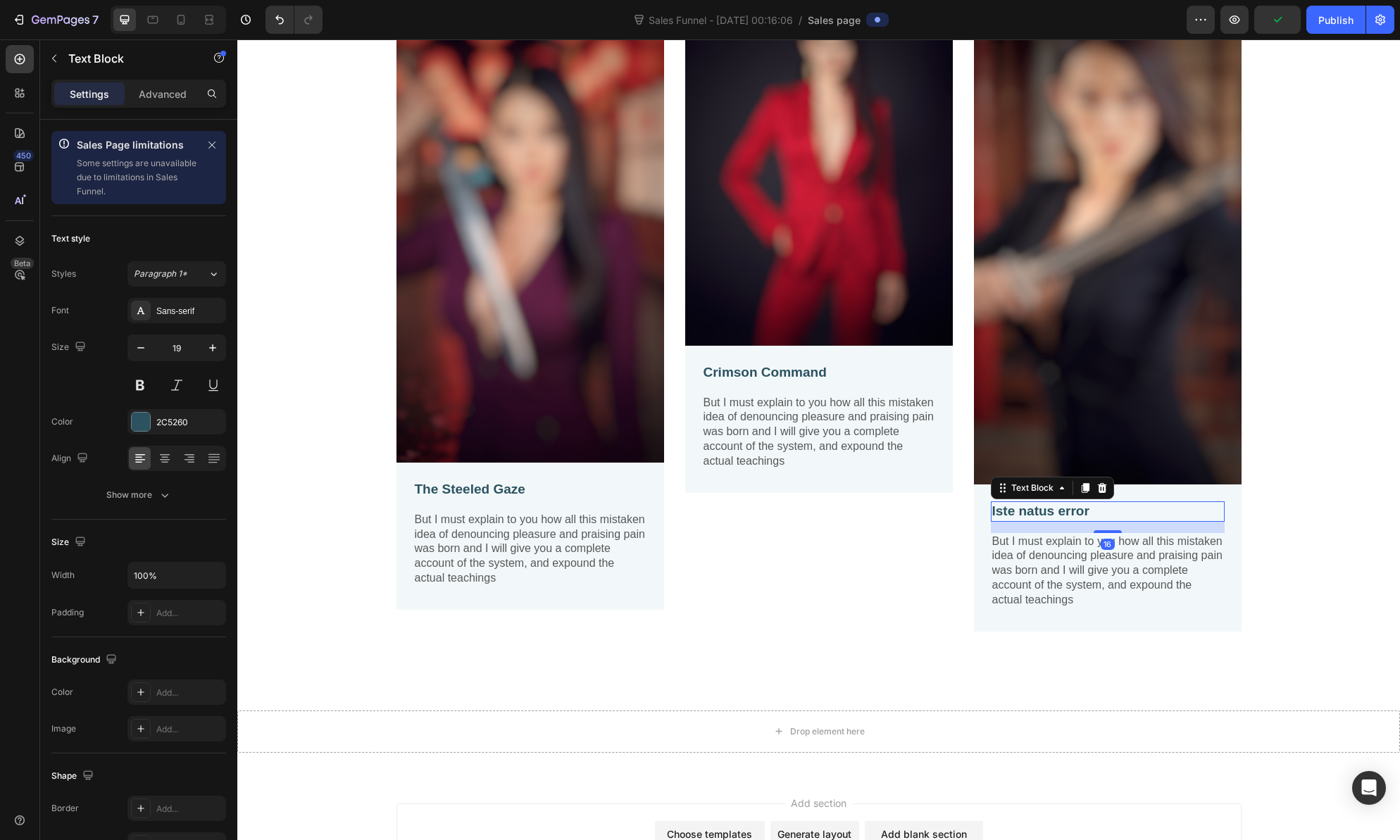
click at [1065, 511] on p "Iste natus error" at bounding box center [1107, 511] width 231 height 18
click at [1090, 511] on p "Iste natus error" at bounding box center [1107, 511] width 231 height 18
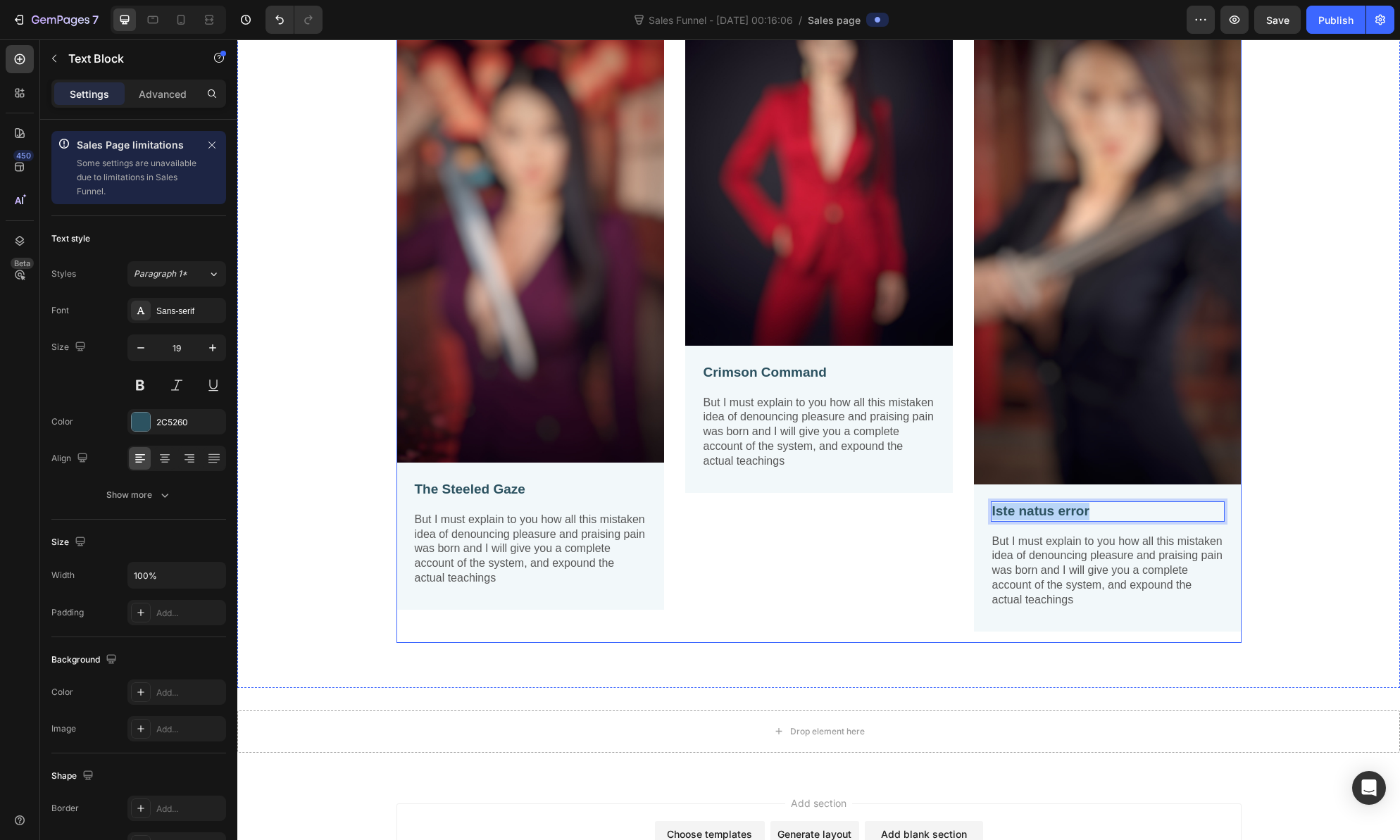
drag, startPoint x: 1079, startPoint y: 513, endPoint x: 894, endPoint y: 512, distance: 185.0
click at [895, 513] on div "Image The Steeled Gaze Text Block But I must explain to you how all this mistak…" at bounding box center [819, 316] width 845 height 654
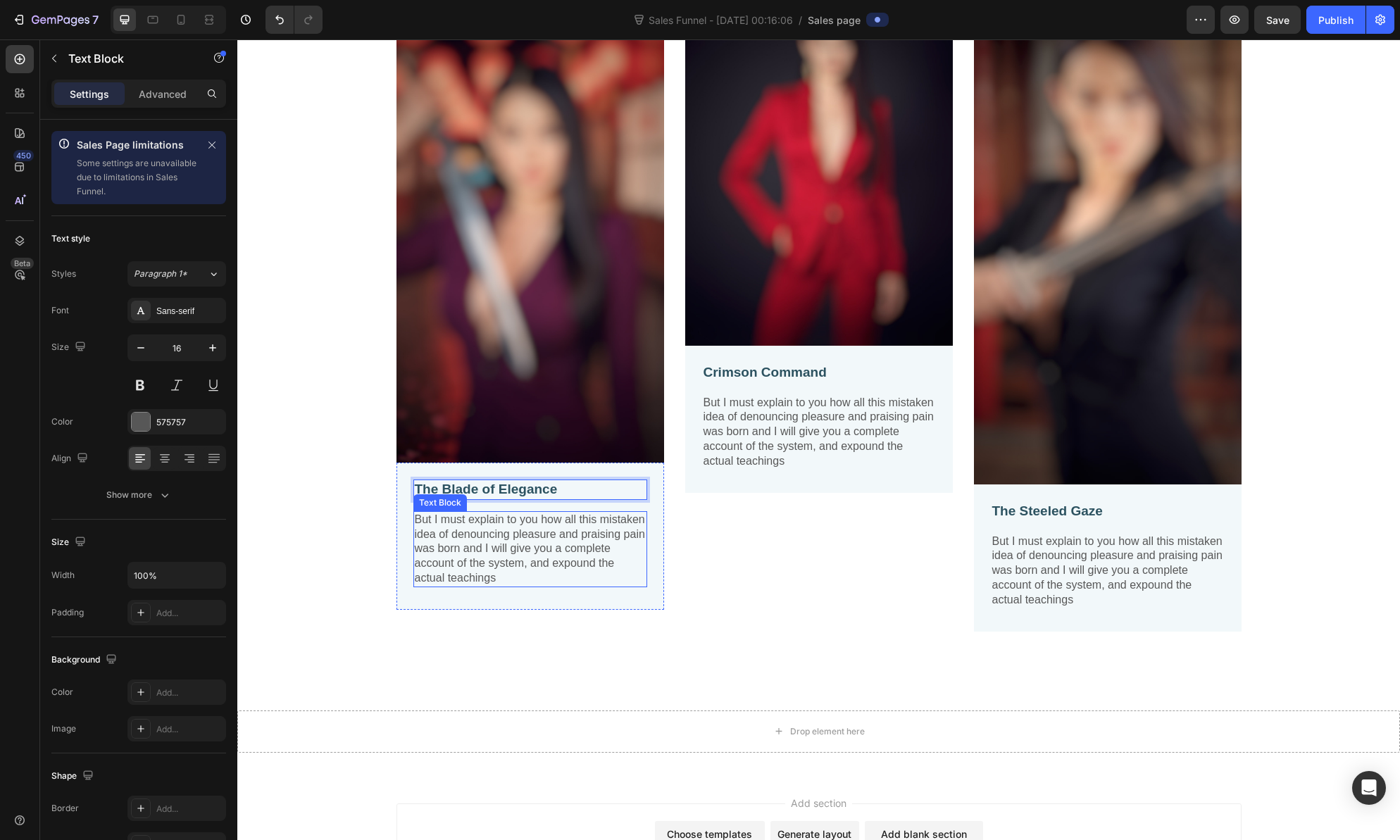
click at [489, 527] on p "But I must explain to you how all this mistaken idea of denouncing pleasure and…" at bounding box center [530, 550] width 231 height 73
click at [495, 577] on p "But I must explain to you how all this mistaken idea of denouncing pleasure and…" at bounding box center [530, 550] width 231 height 73
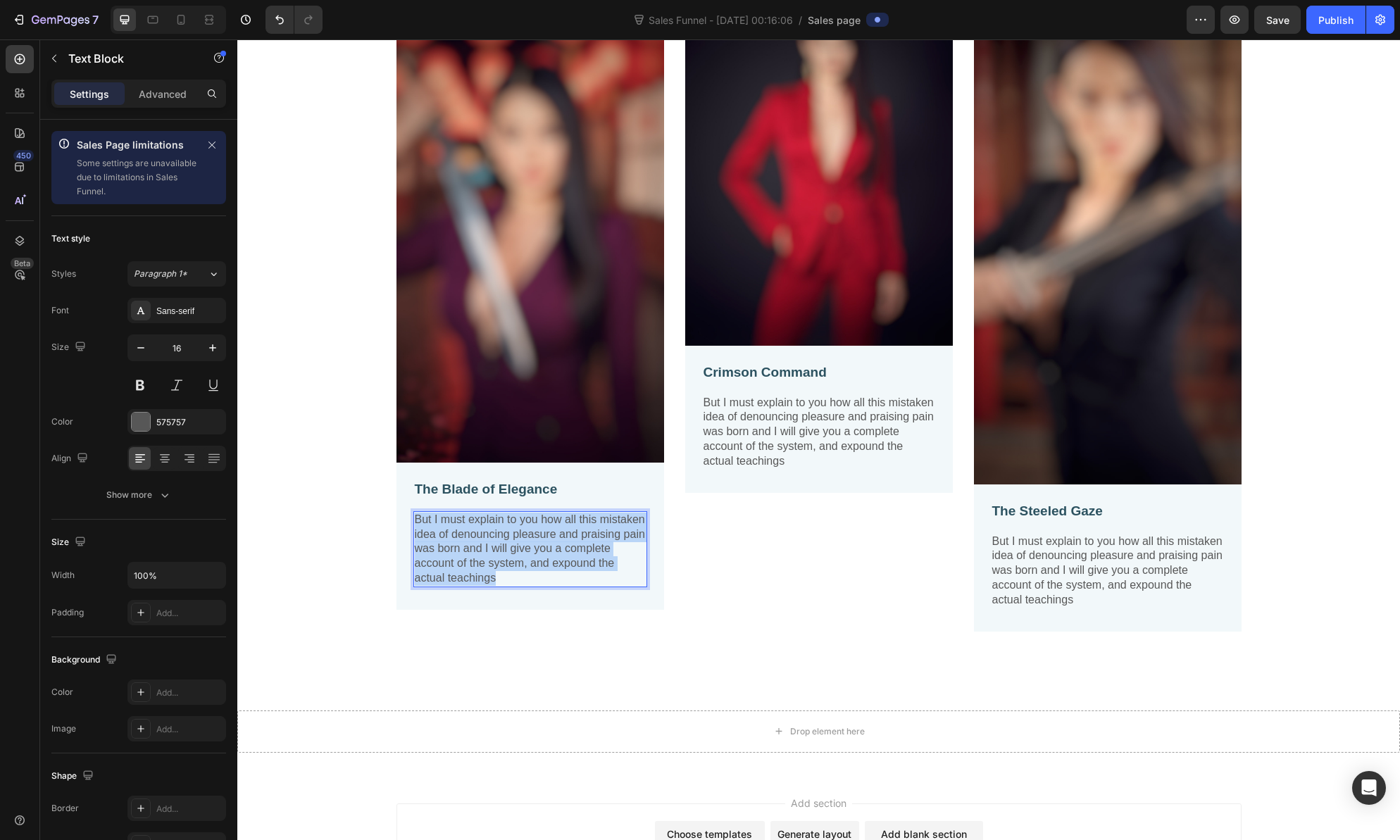
drag, startPoint x: 489, startPoint y: 576, endPoint x: 409, endPoint y: 513, distance: 101.8
click at [414, 513] on div "But I must explain to you how all this mistaken idea of denouncing pleasure and…" at bounding box center [531, 550] width 234 height 76
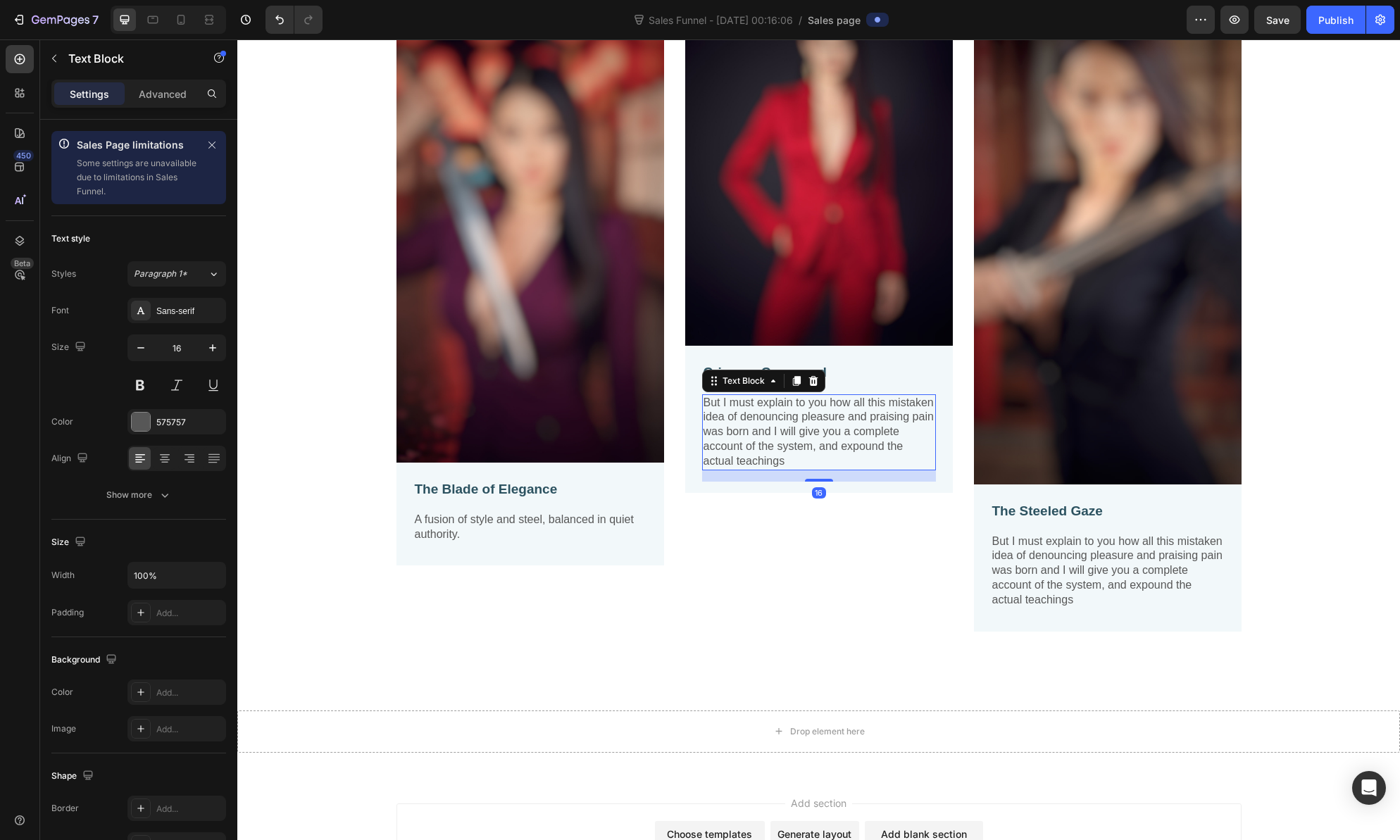
click at [755, 399] on p "But I must explain to you how all this mistaken idea of denouncing pleasure and…" at bounding box center [819, 433] width 231 height 73
click at [1061, 542] on p "But I must explain to you how all this mistaken idea of denouncing pleasure and…" at bounding box center [1107, 571] width 231 height 73
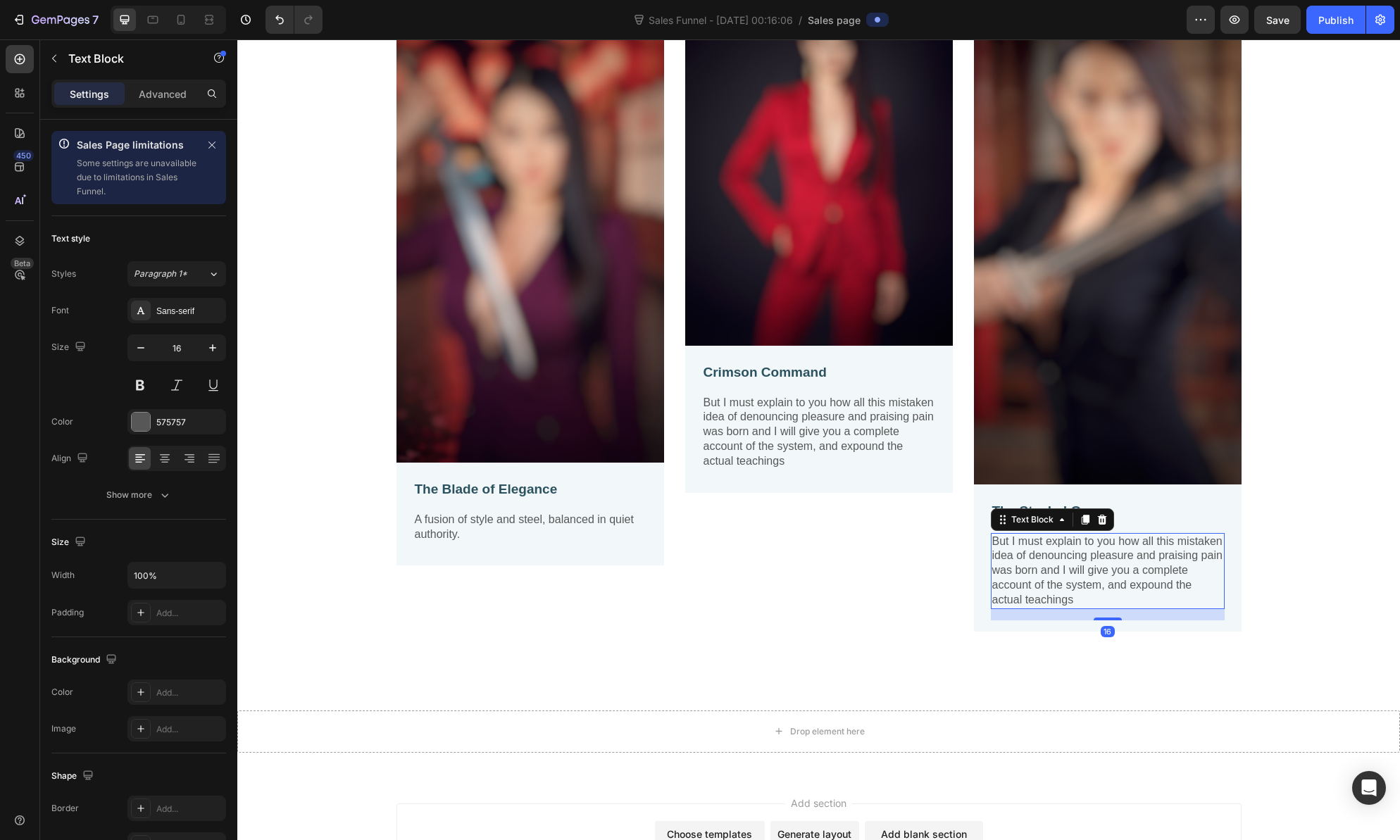
click at [1085, 592] on p "But I must explain to you how all this mistaken idea of denouncing pleasure and…" at bounding box center [1107, 571] width 231 height 73
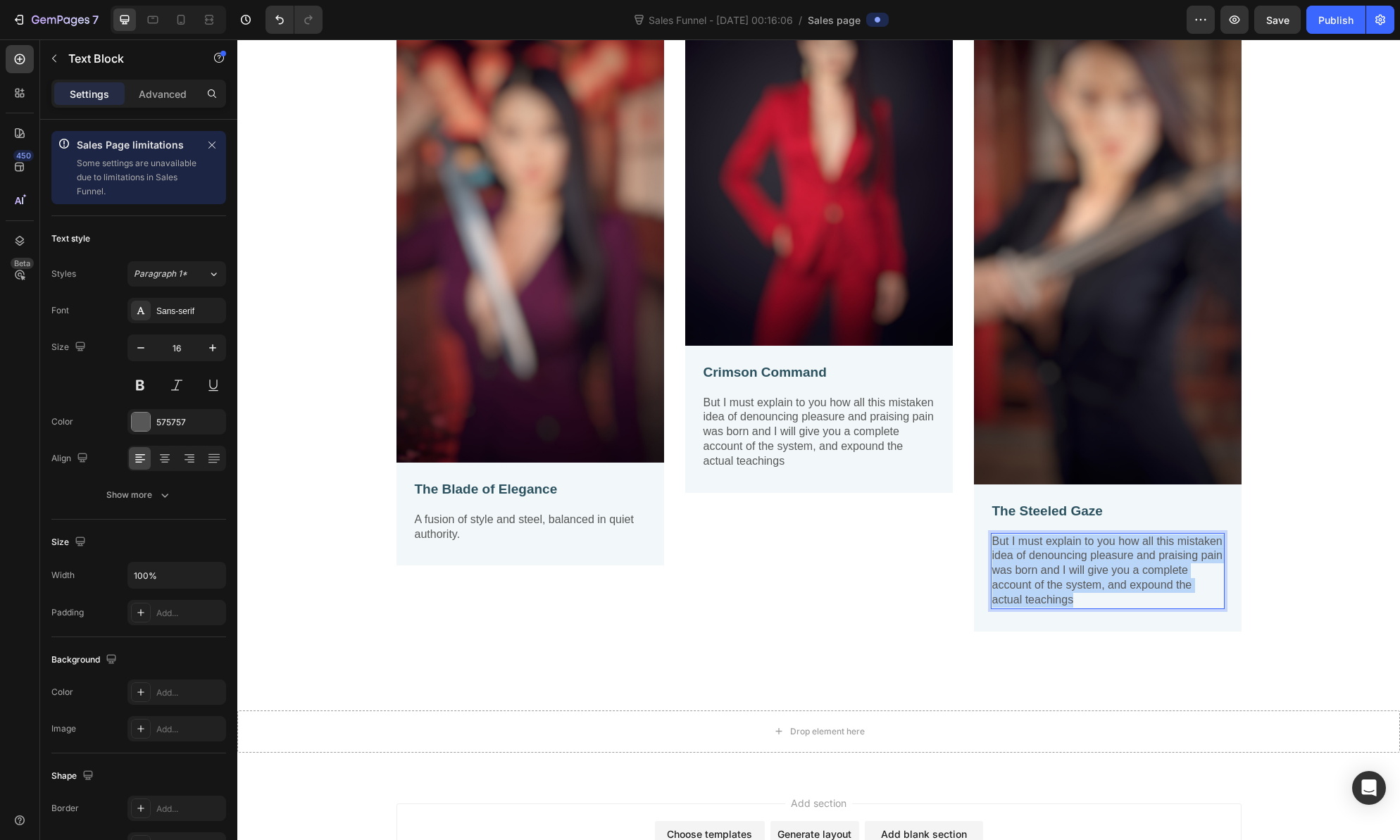
drag, startPoint x: 1088, startPoint y: 598, endPoint x: 974, endPoint y: 527, distance: 134.3
click at [976, 528] on div "The Steeled Gaze Text Block But I must explain to you how all this mistaken ide…" at bounding box center [1107, 558] width 267 height 147
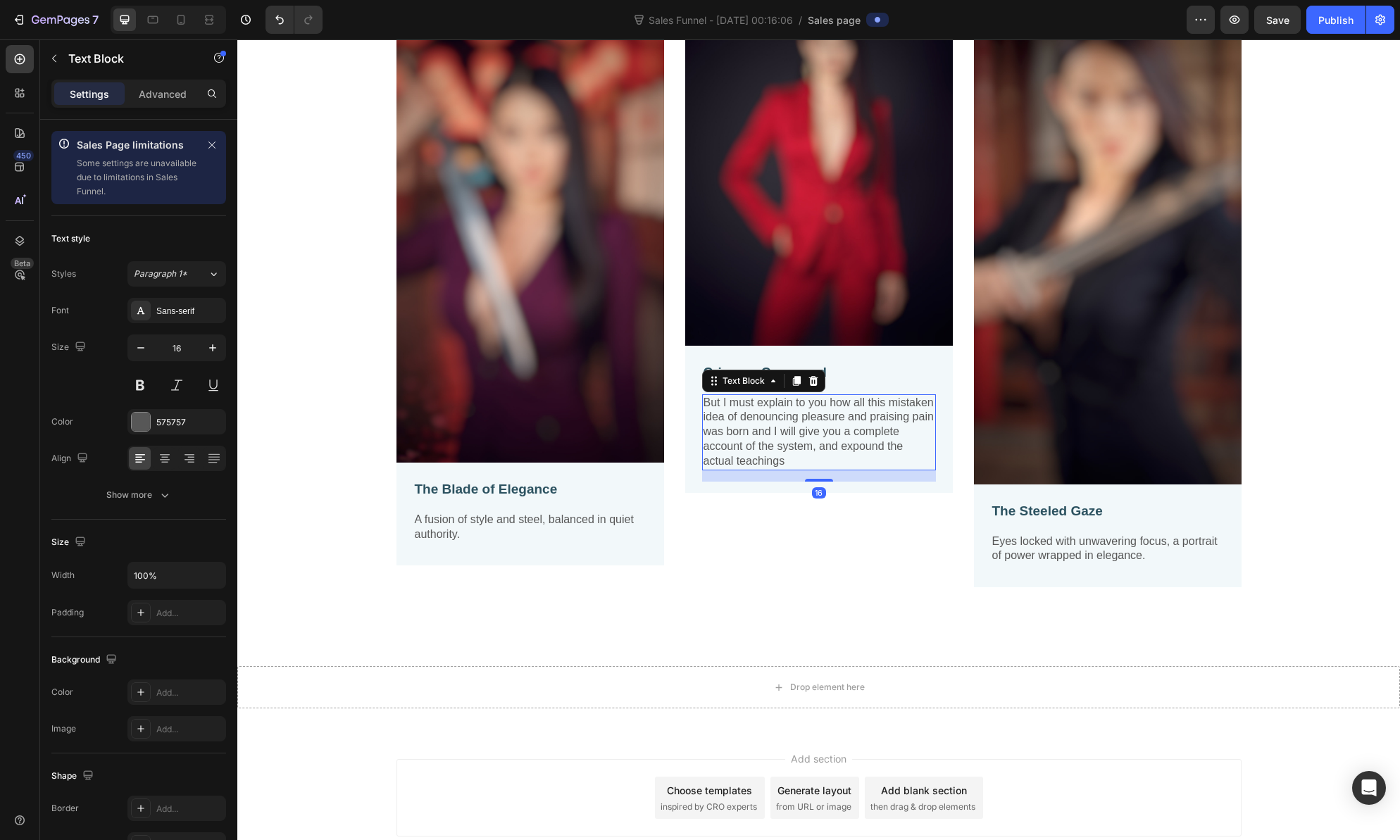
click at [757, 457] on p "But I must explain to you how all this mistaken idea of denouncing pleasure and…" at bounding box center [819, 433] width 231 height 73
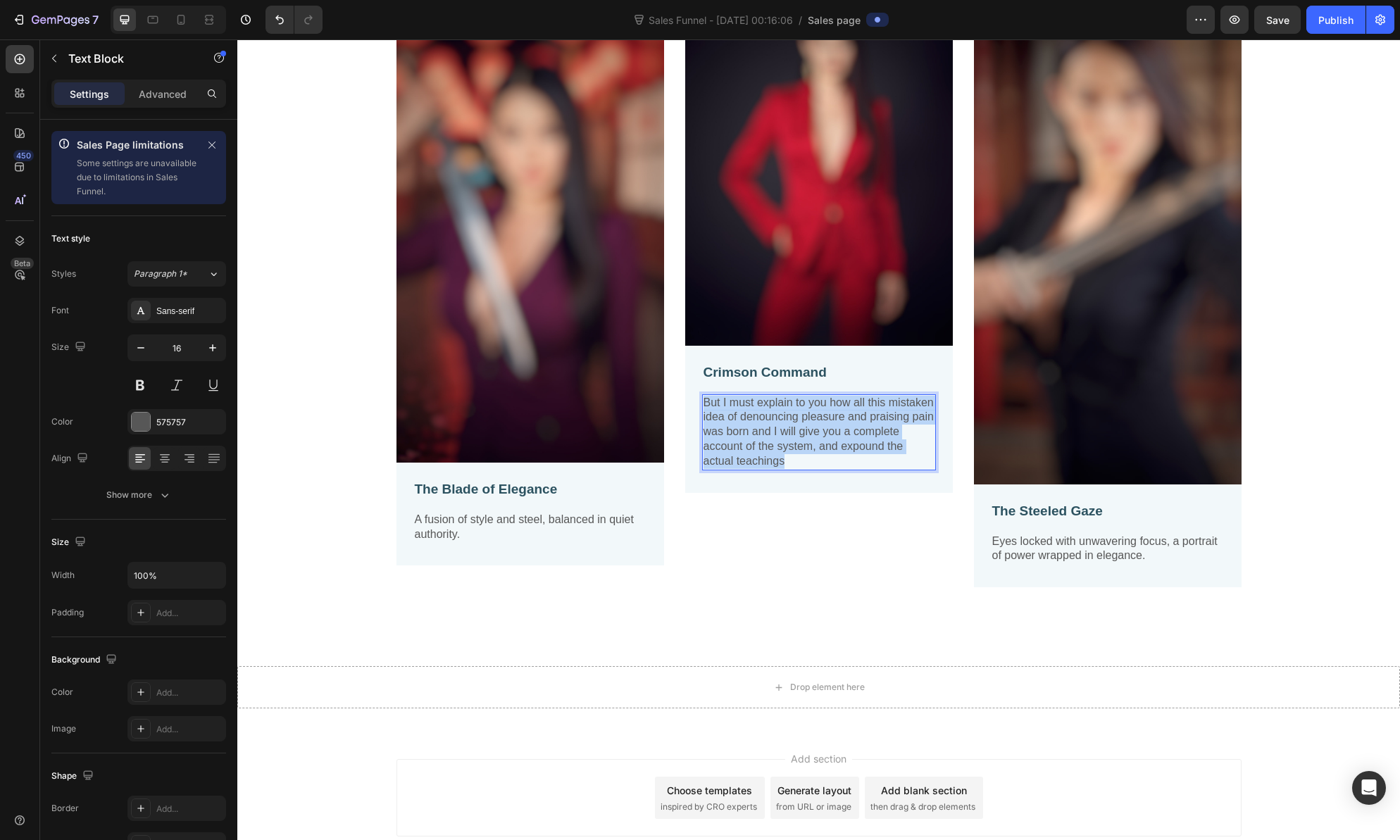
drag, startPoint x: 795, startPoint y: 460, endPoint x: 698, endPoint y: 396, distance: 116.2
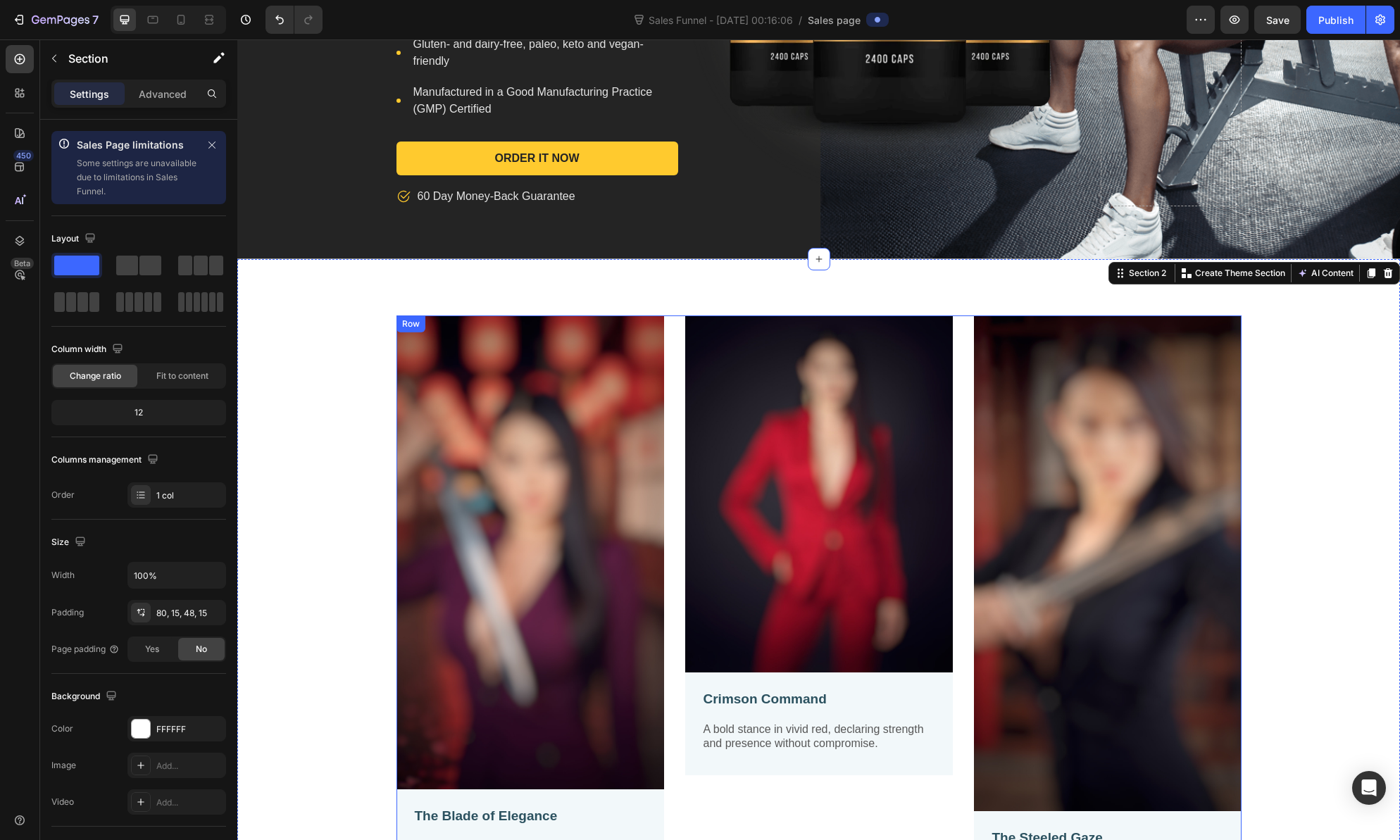
scroll to position [421, 0]
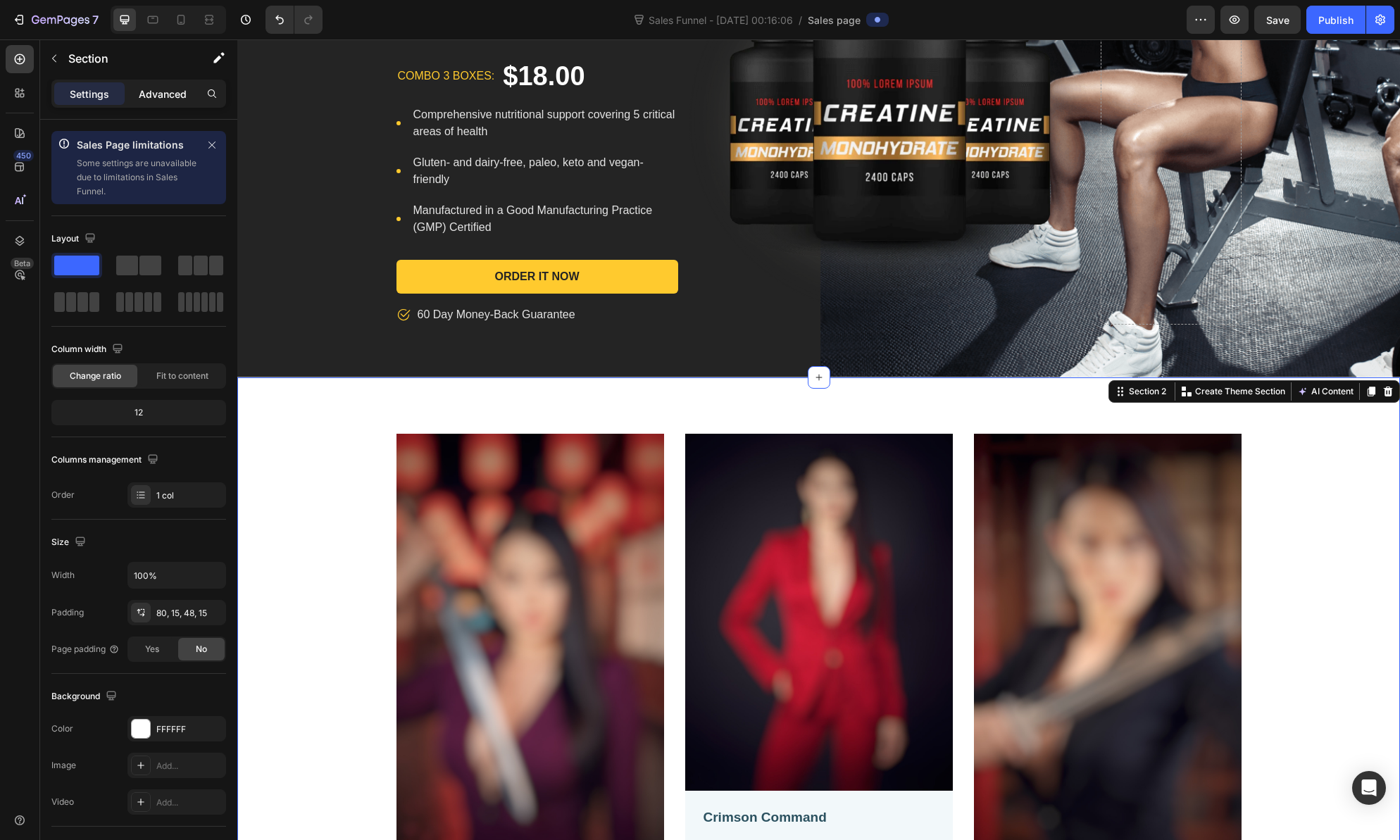
click at [163, 93] on p "Advanced" at bounding box center [162, 94] width 48 height 15
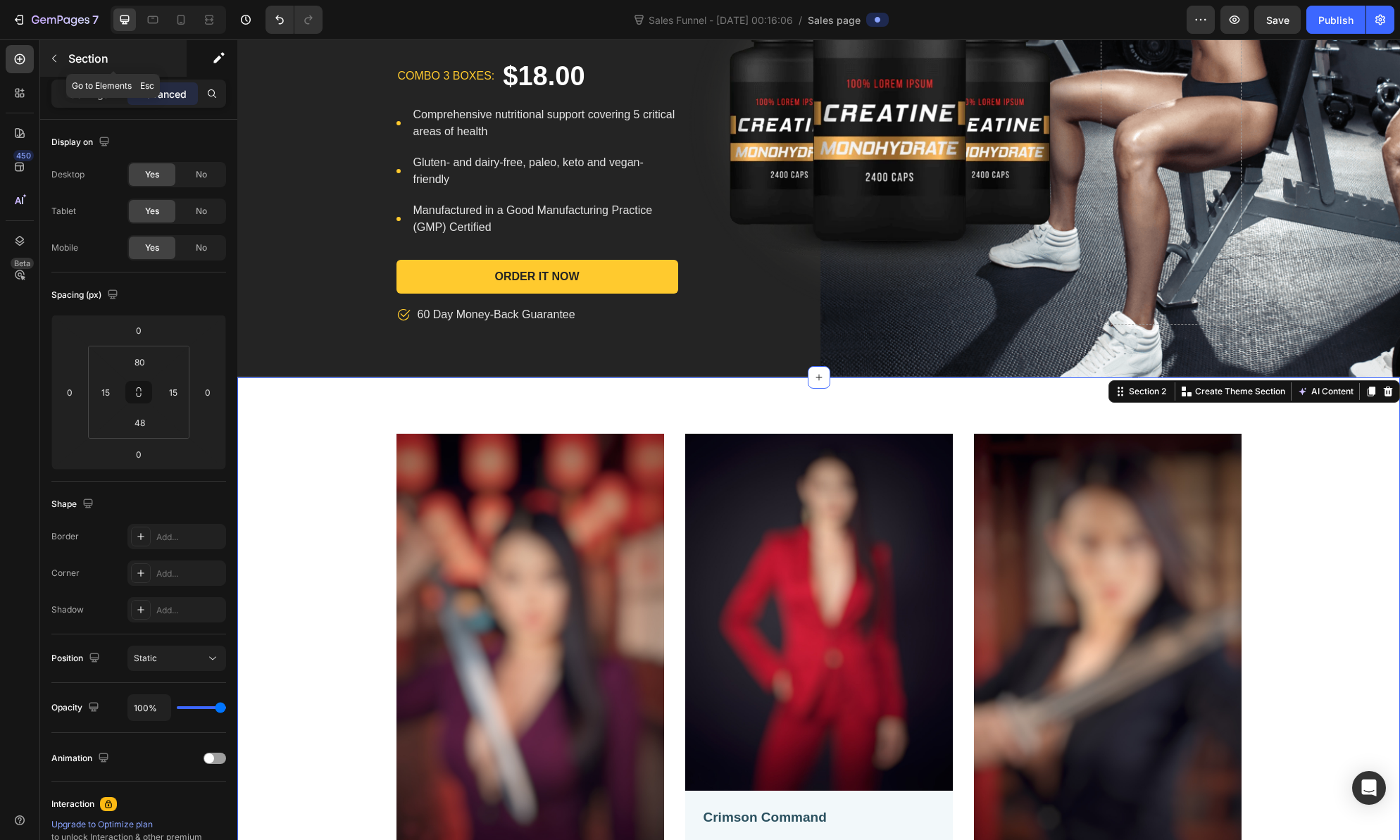
click at [58, 56] on icon "button" at bounding box center [54, 58] width 11 height 11
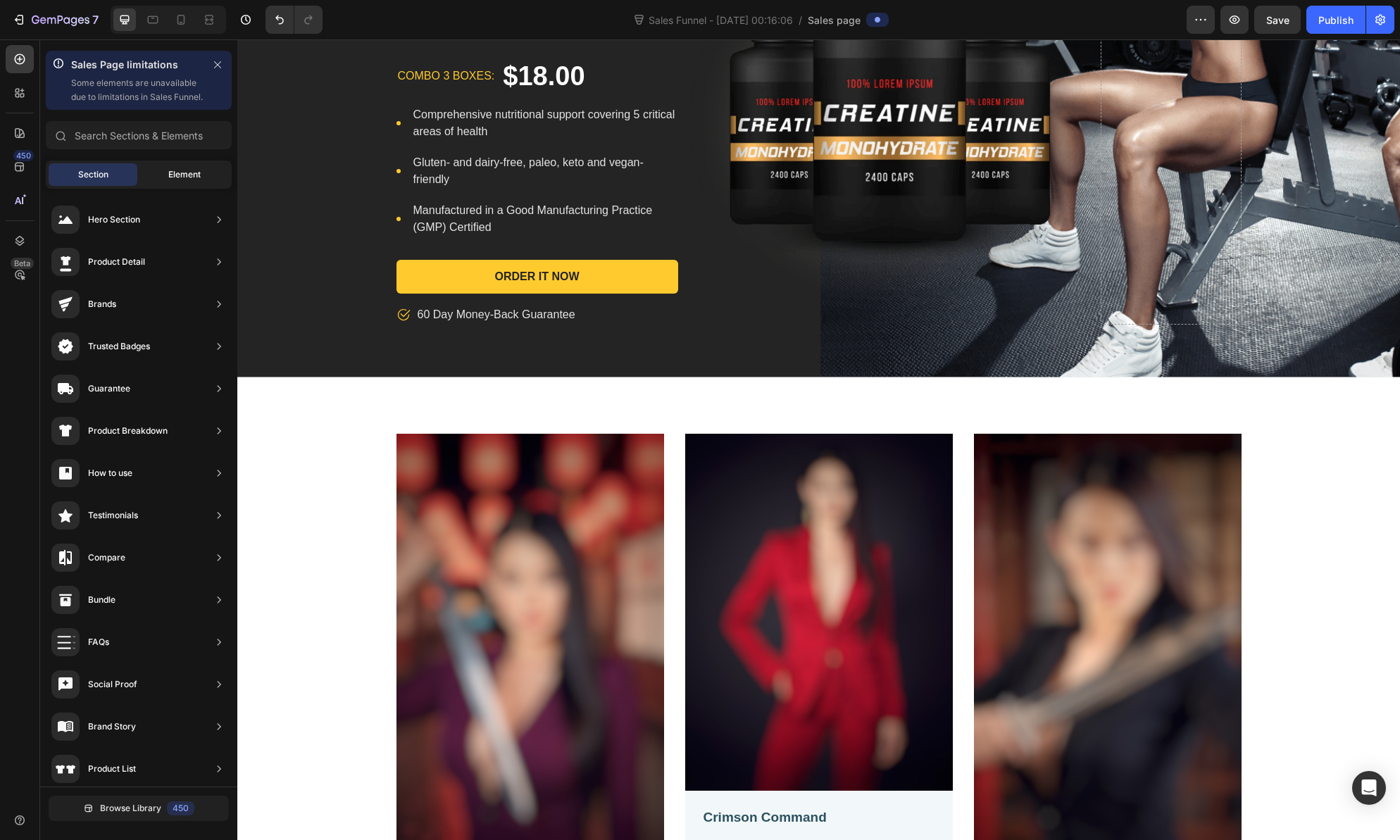
click at [193, 181] on span "Element" at bounding box center [185, 175] width 33 height 13
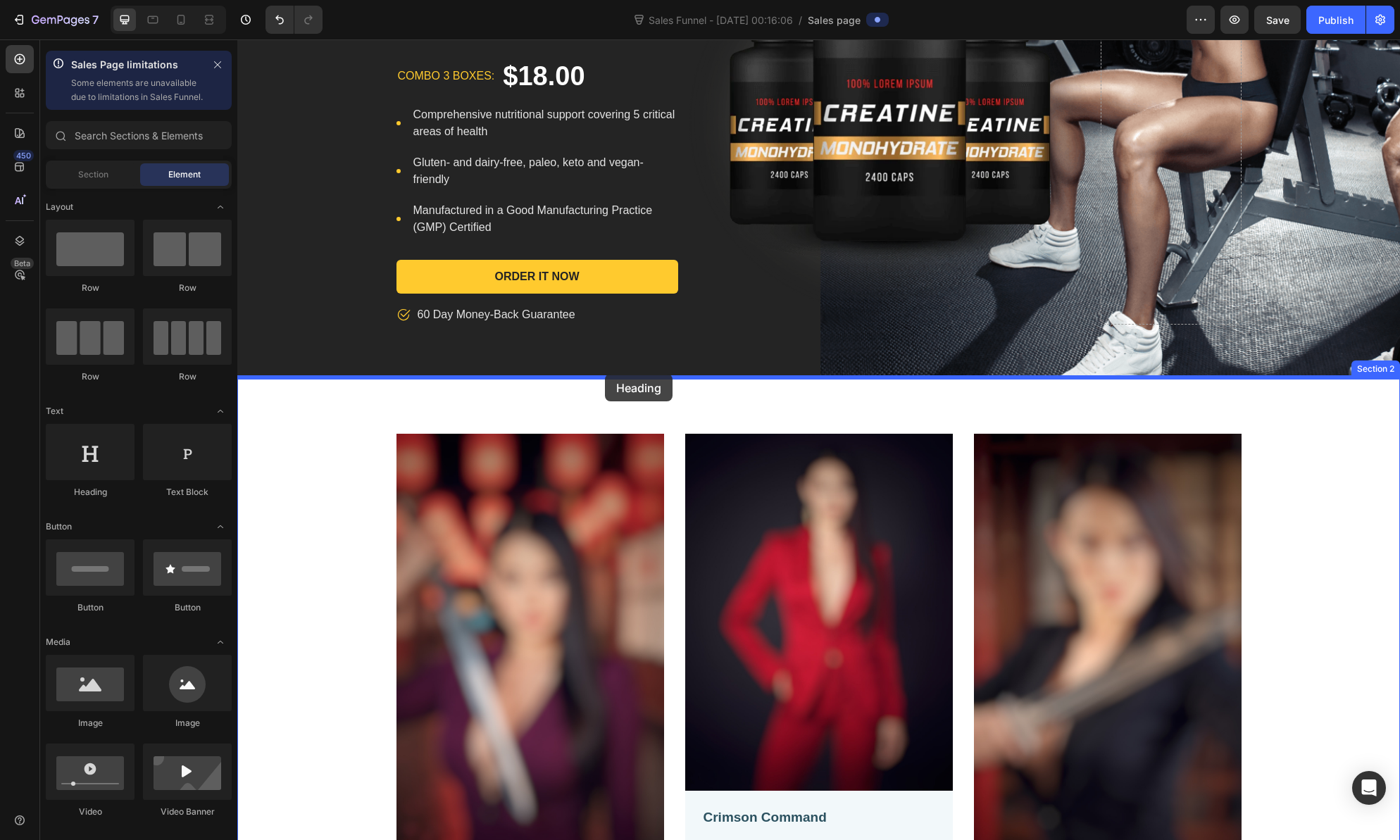
drag, startPoint x: 337, startPoint y: 511, endPoint x: 605, endPoint y: 374, distance: 301.0
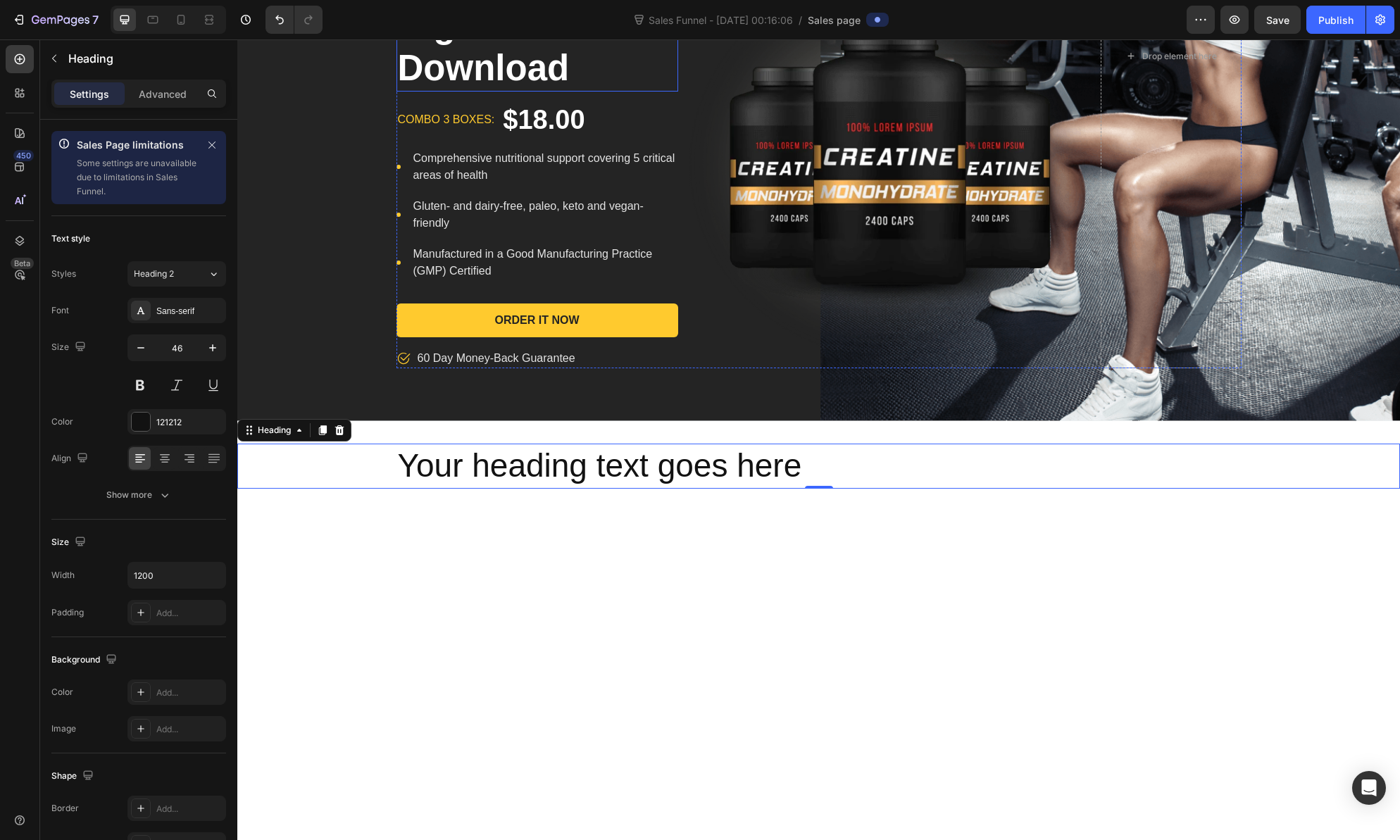
scroll to position [492, 0]
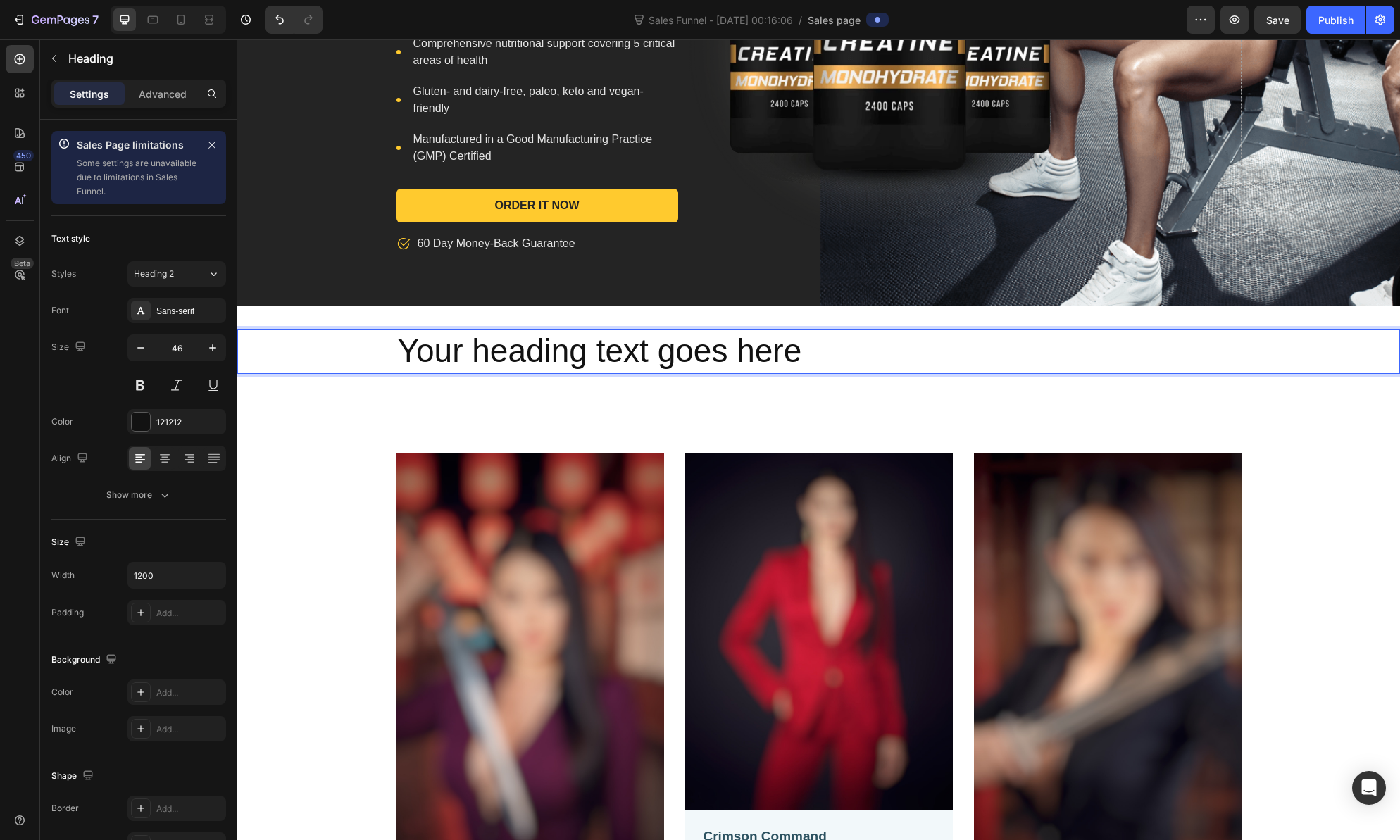
drag, startPoint x: 749, startPoint y: 346, endPoint x: 759, endPoint y: 348, distance: 10.2
click at [749, 346] on h2 "Your heading text goes here" at bounding box center [819, 351] width 845 height 45
click at [802, 346] on p "Your heading text goes here" at bounding box center [819, 351] width 842 height 42
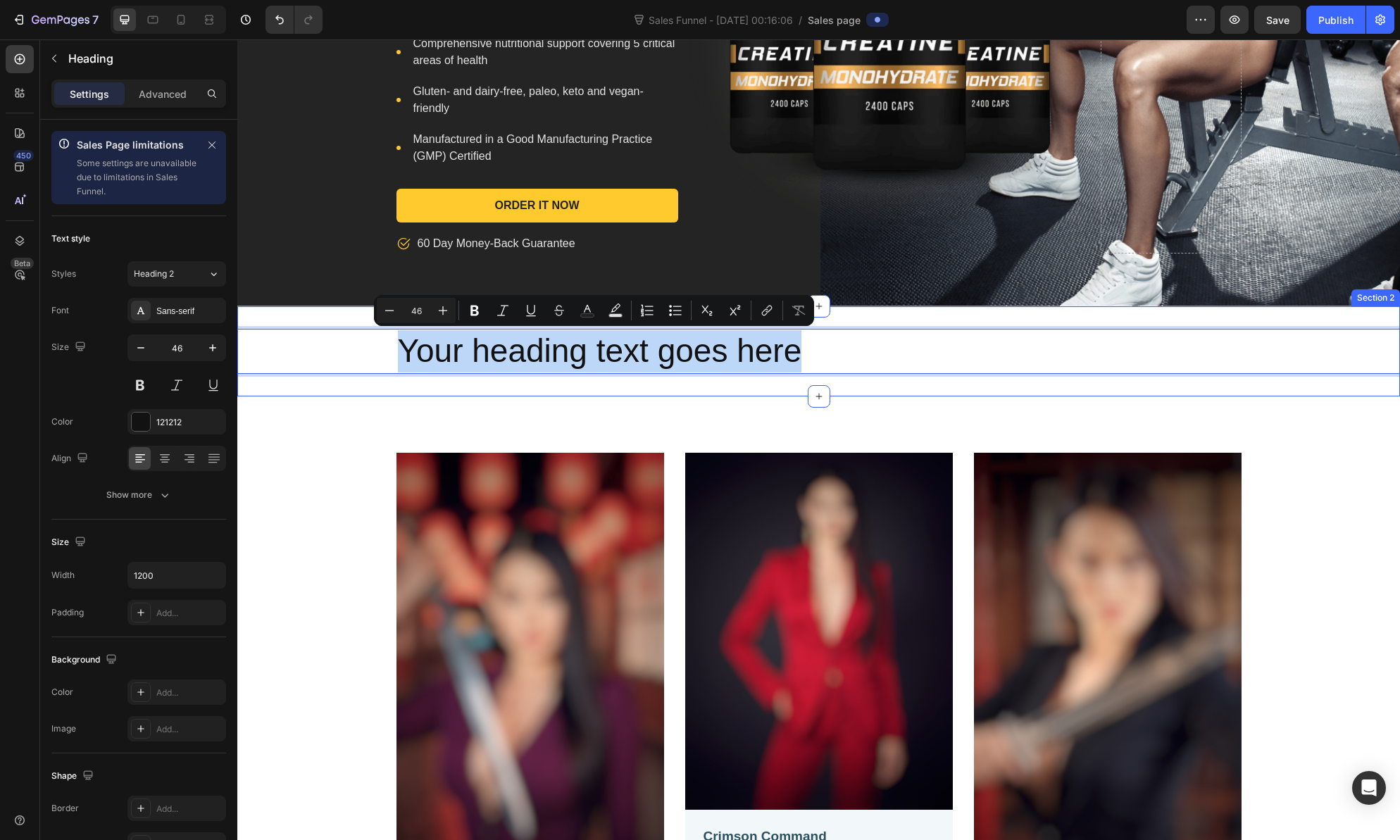
drag, startPoint x: 766, startPoint y: 350, endPoint x: 391, endPoint y: 328, distance: 375.6
click at [391, 328] on div "Your heading text goes here Heading 0 Section 2" at bounding box center [819, 351] width 1163 height 90
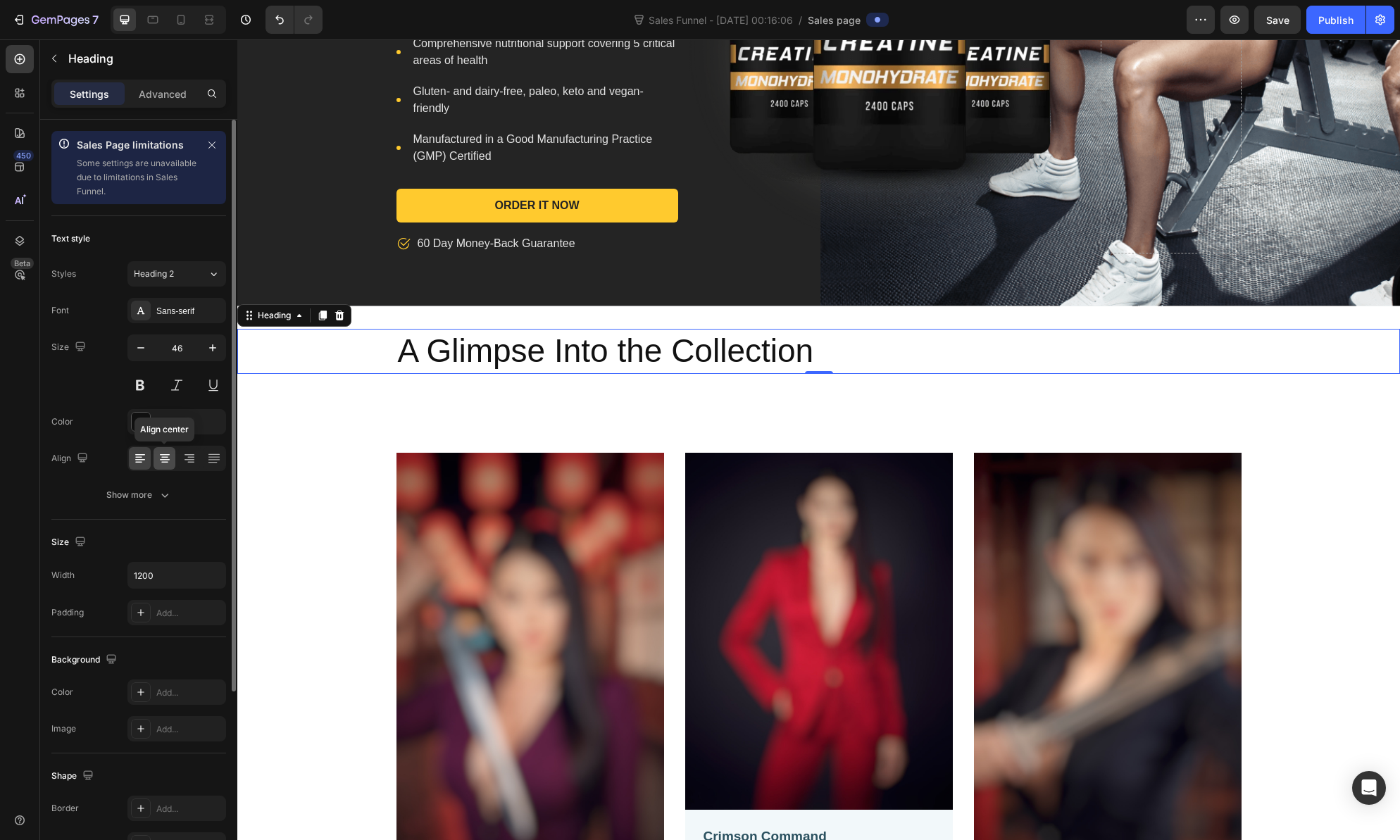
click at [167, 462] on icon at bounding box center [165, 463] width 7 height 2
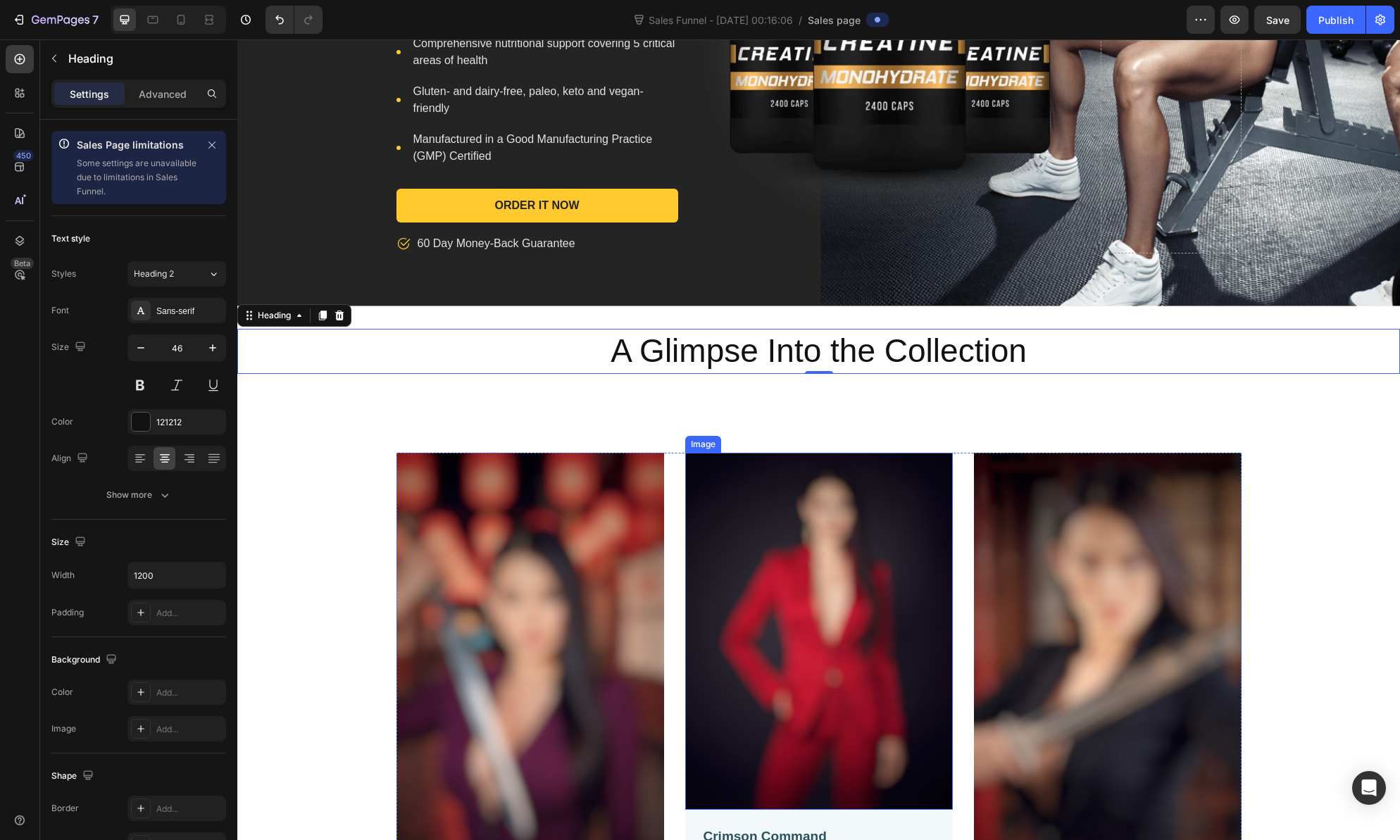
scroll to position [489, 0]
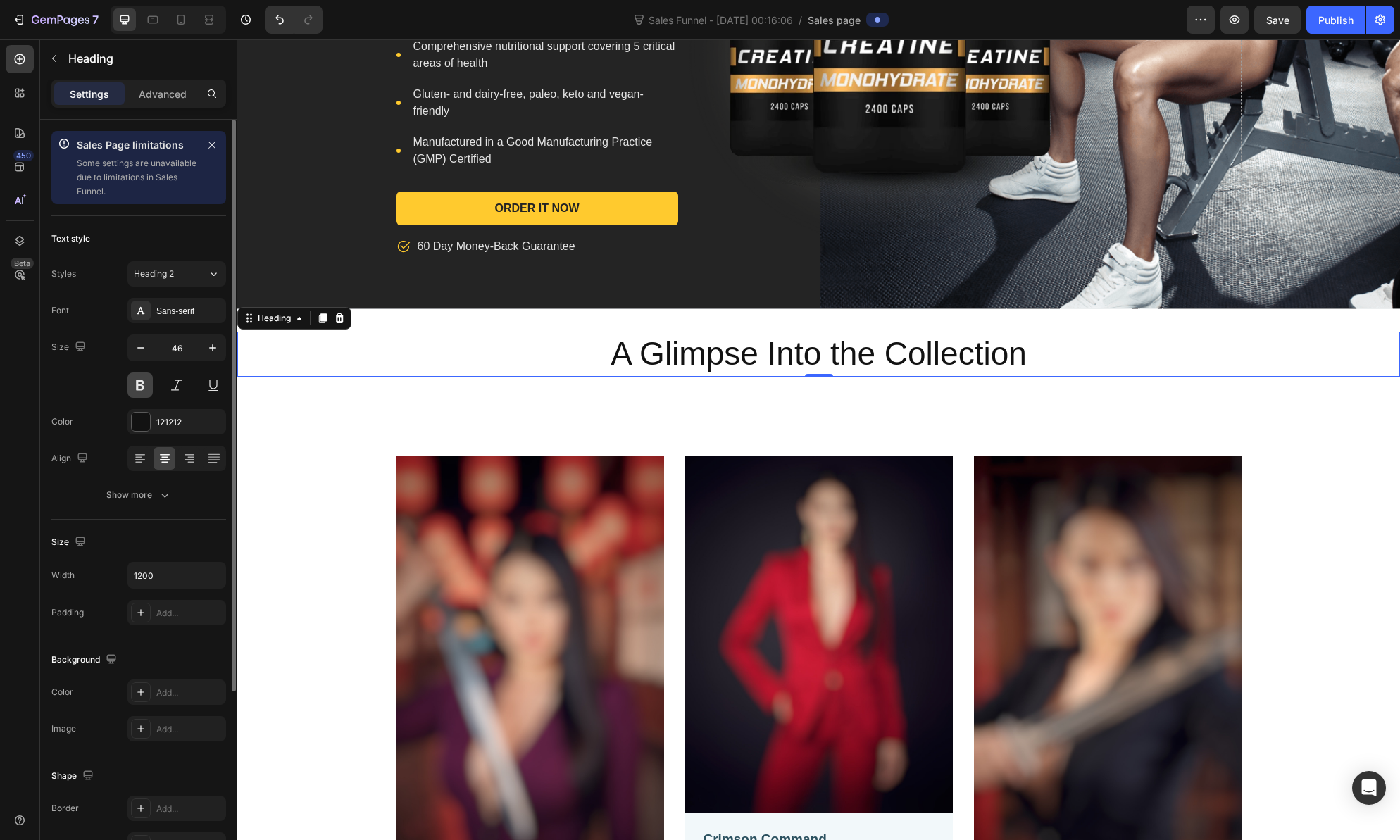
click at [138, 385] on button at bounding box center [140, 385] width 25 height 25
click at [213, 348] on icon "button" at bounding box center [213, 348] width 14 height 14
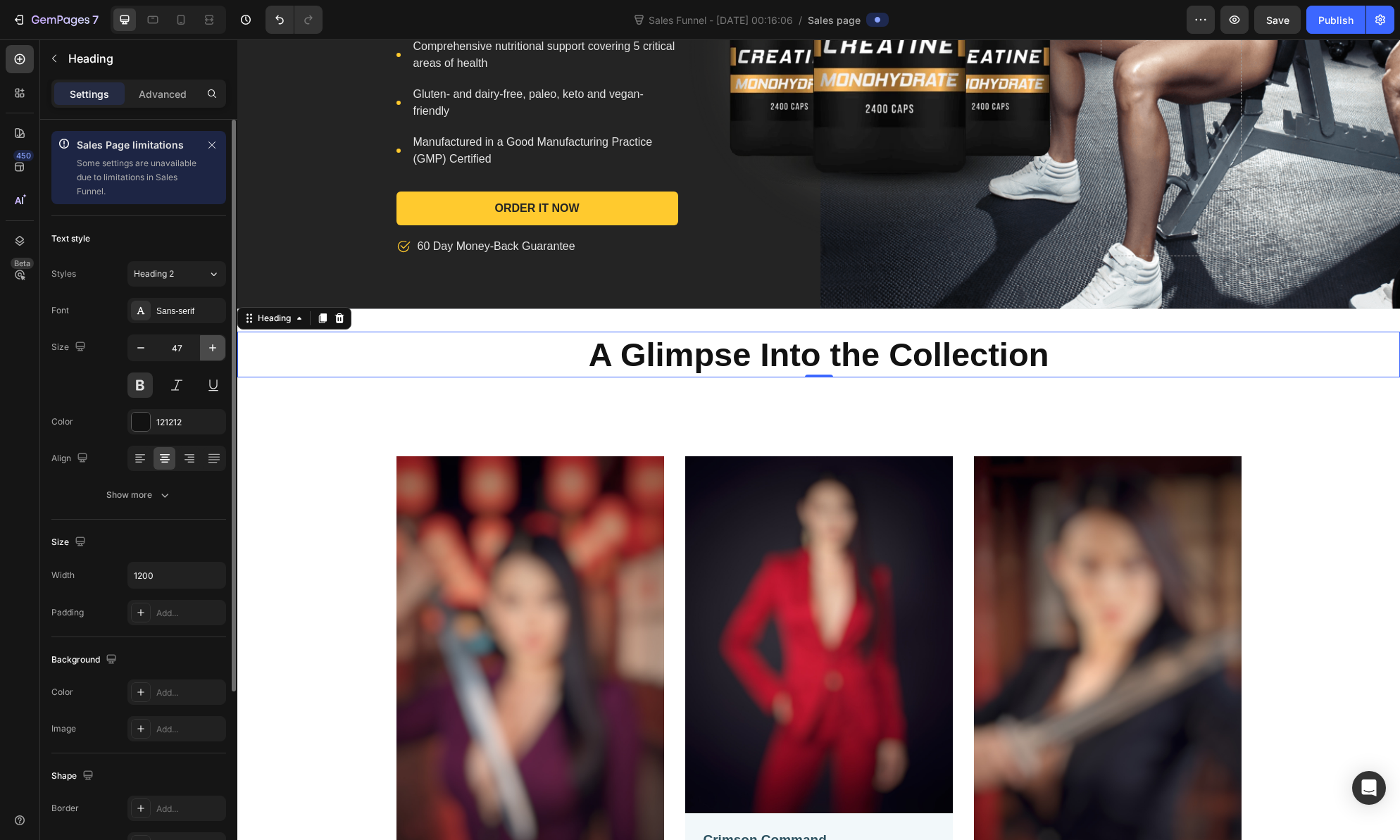
click at [213, 348] on icon "button" at bounding box center [213, 348] width 14 height 14
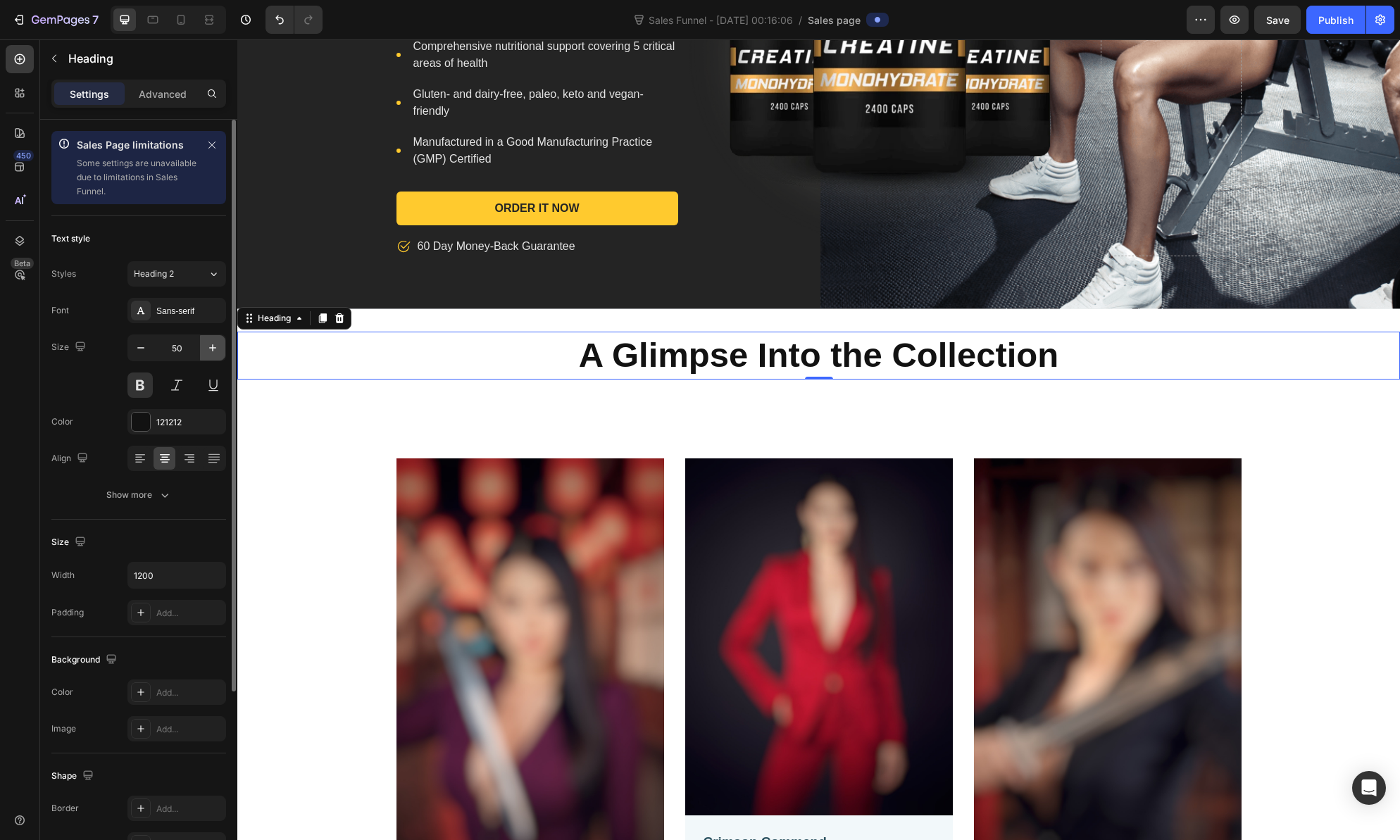
click at [213, 348] on icon "button" at bounding box center [213, 348] width 14 height 14
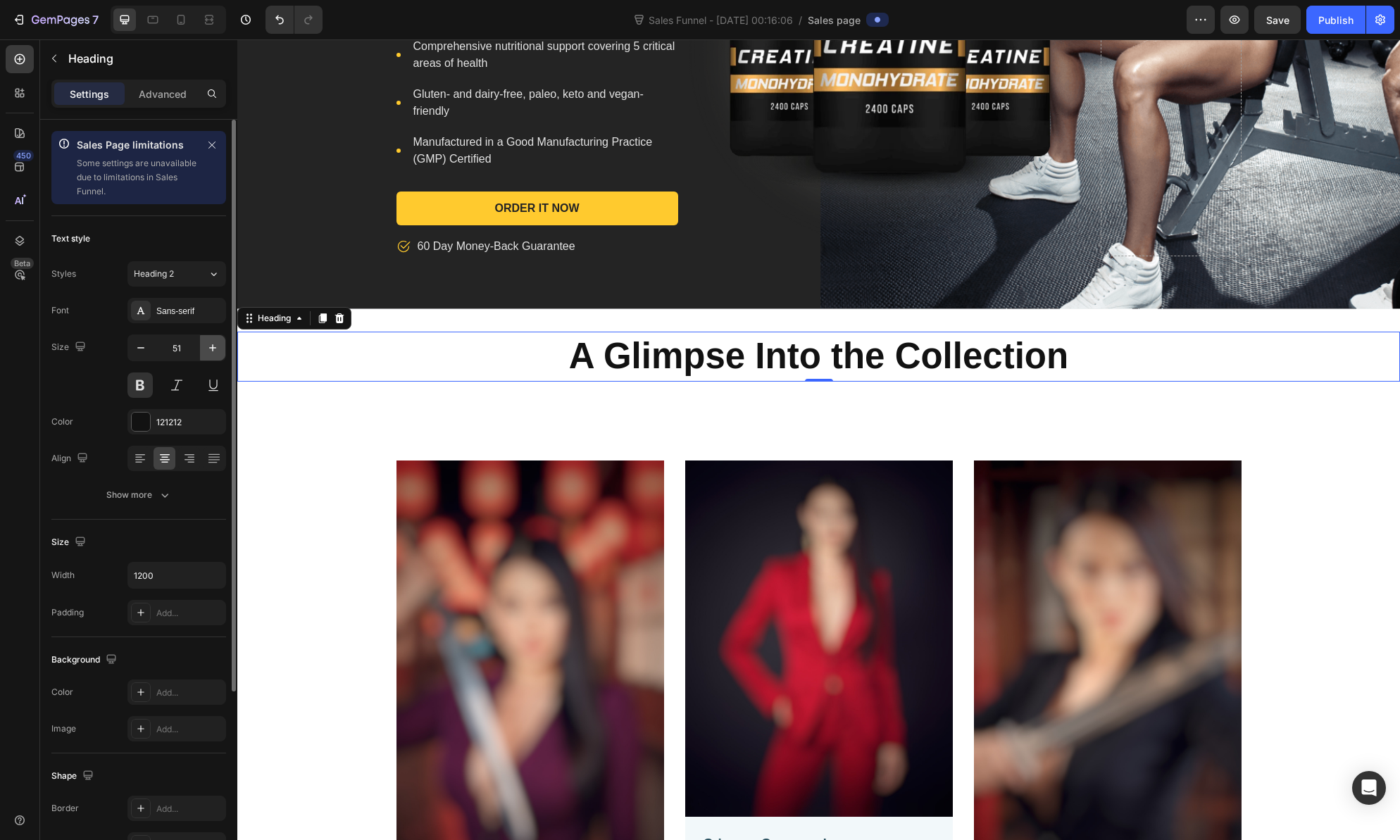
click at [213, 348] on icon "button" at bounding box center [213, 348] width 14 height 14
type input "53"
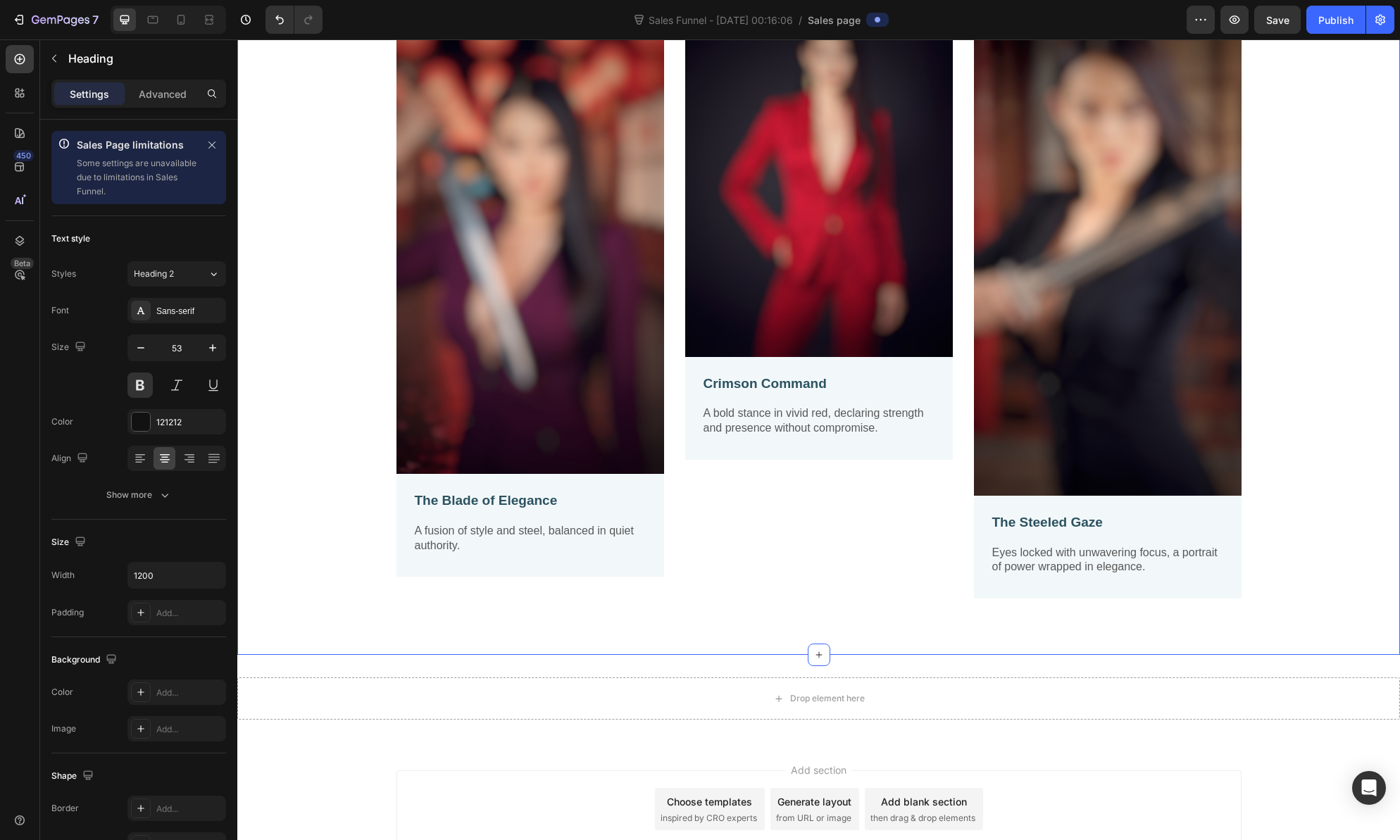
scroll to position [1056, 0]
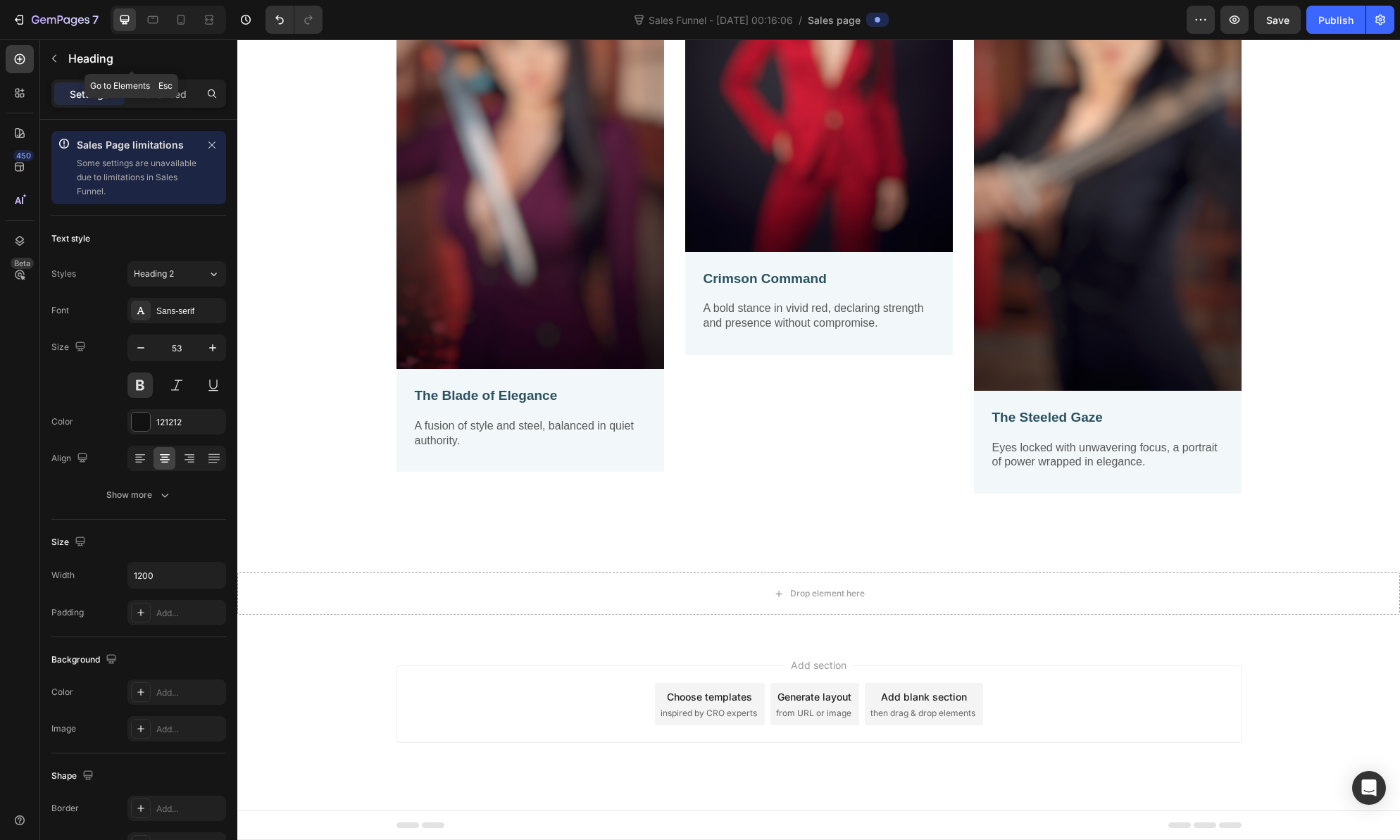
click at [56, 60] on icon "button" at bounding box center [54, 58] width 11 height 11
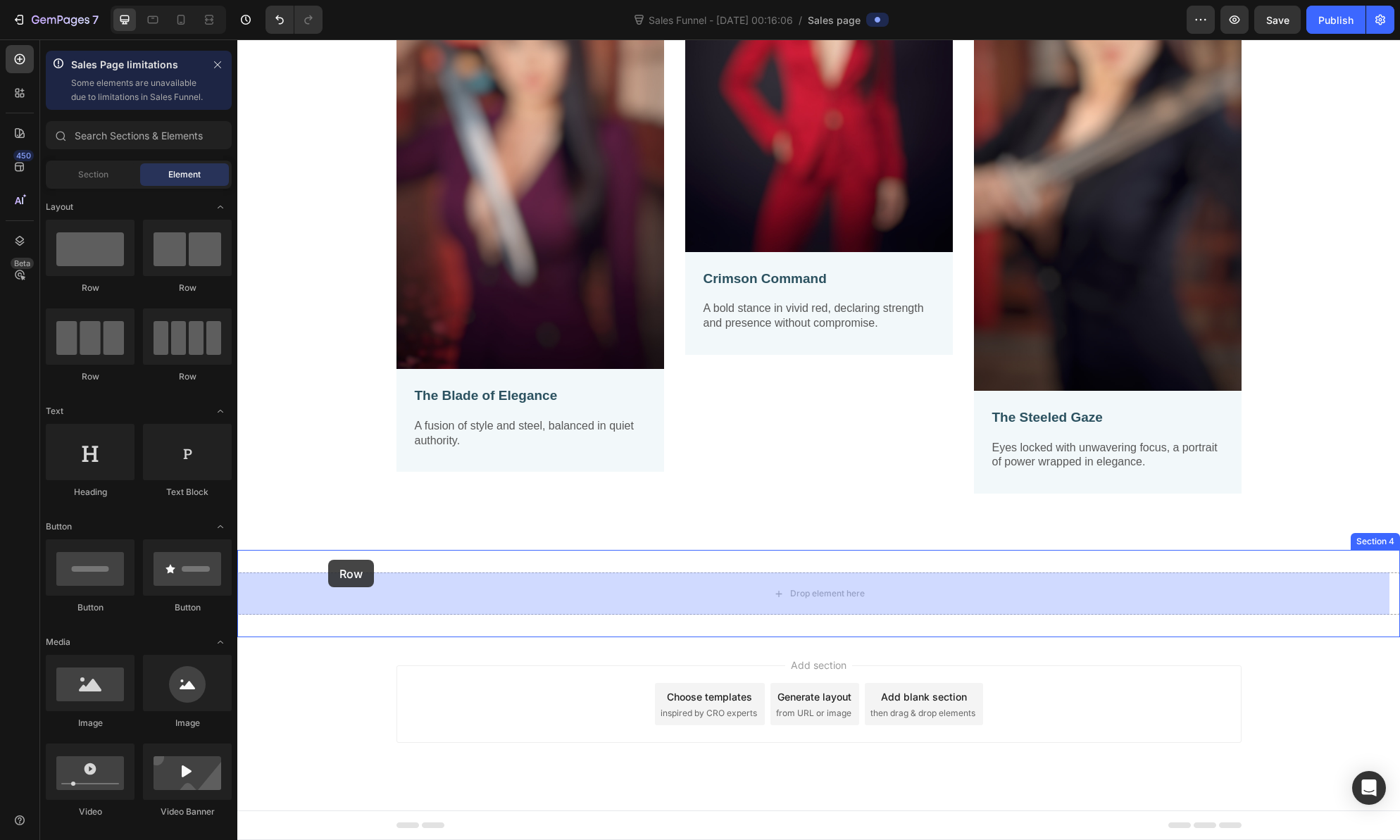
drag, startPoint x: 335, startPoint y: 301, endPoint x: 329, endPoint y: 560, distance: 259.1
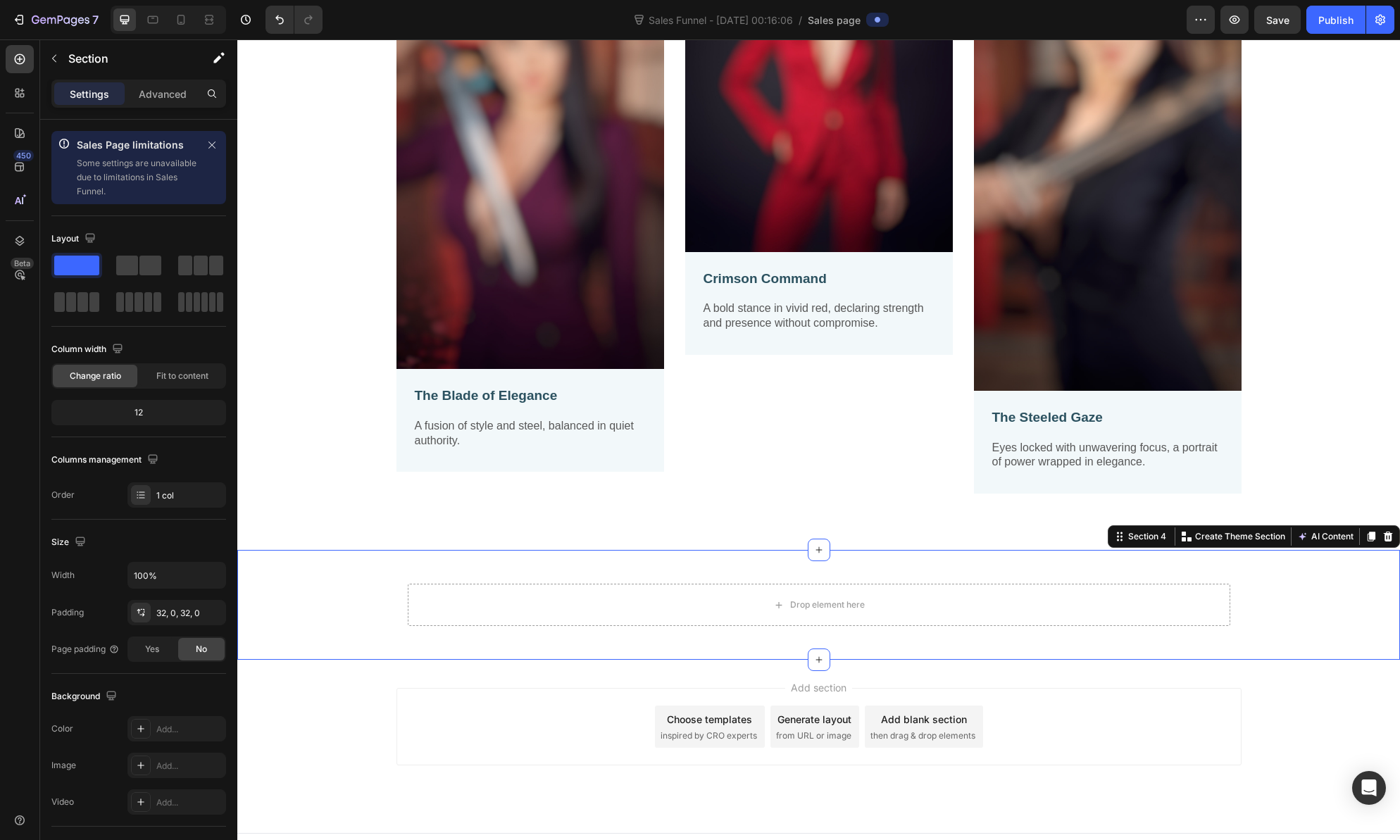
click at [325, 556] on div "Drop element here Row Section 4 You can create reusable sections Create Theme S…" at bounding box center [819, 605] width 1163 height 110
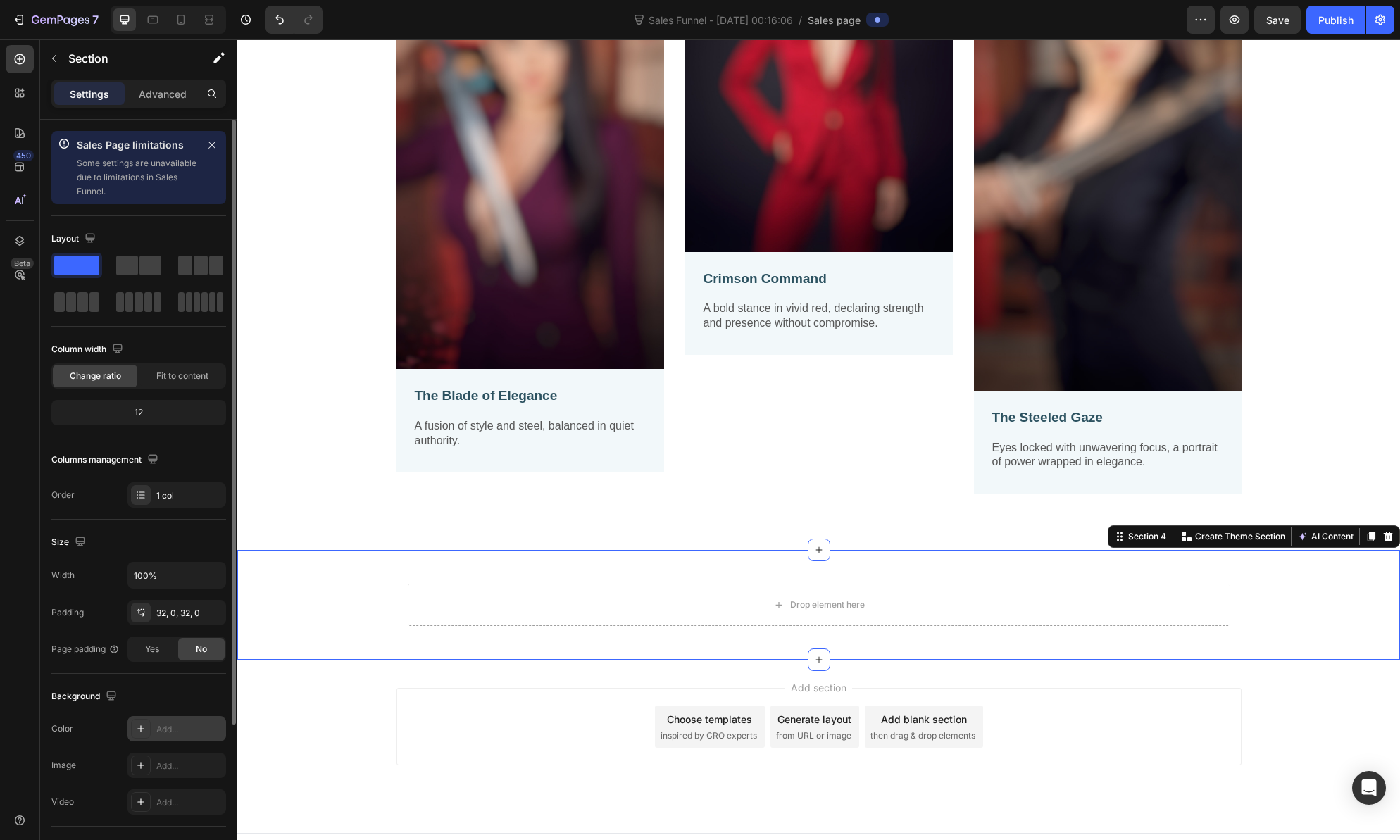
click at [138, 729] on icon at bounding box center [141, 729] width 11 height 11
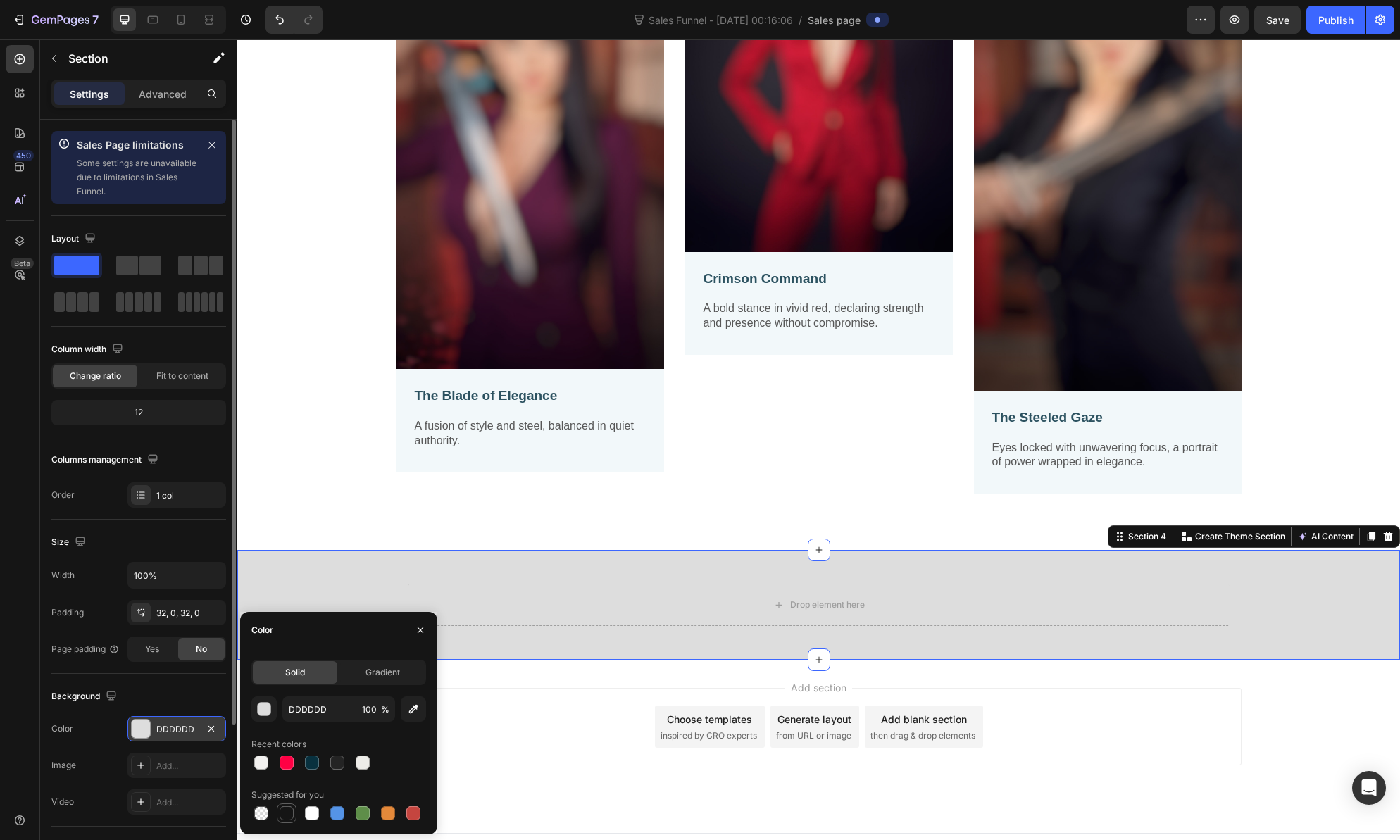
click at [290, 811] on div at bounding box center [286, 814] width 14 height 14
type input "151515"
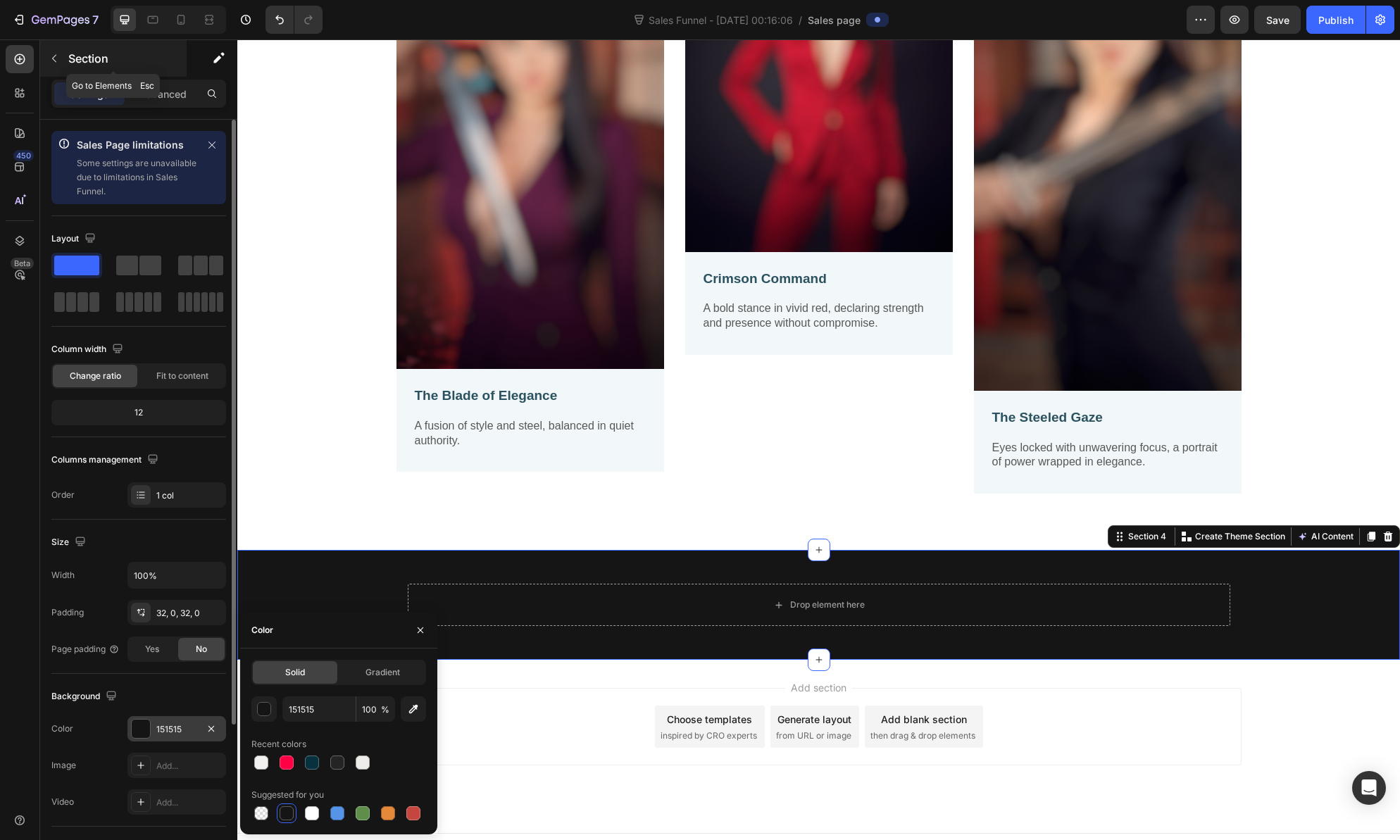
click at [55, 58] on icon "button" at bounding box center [54, 58] width 11 height 11
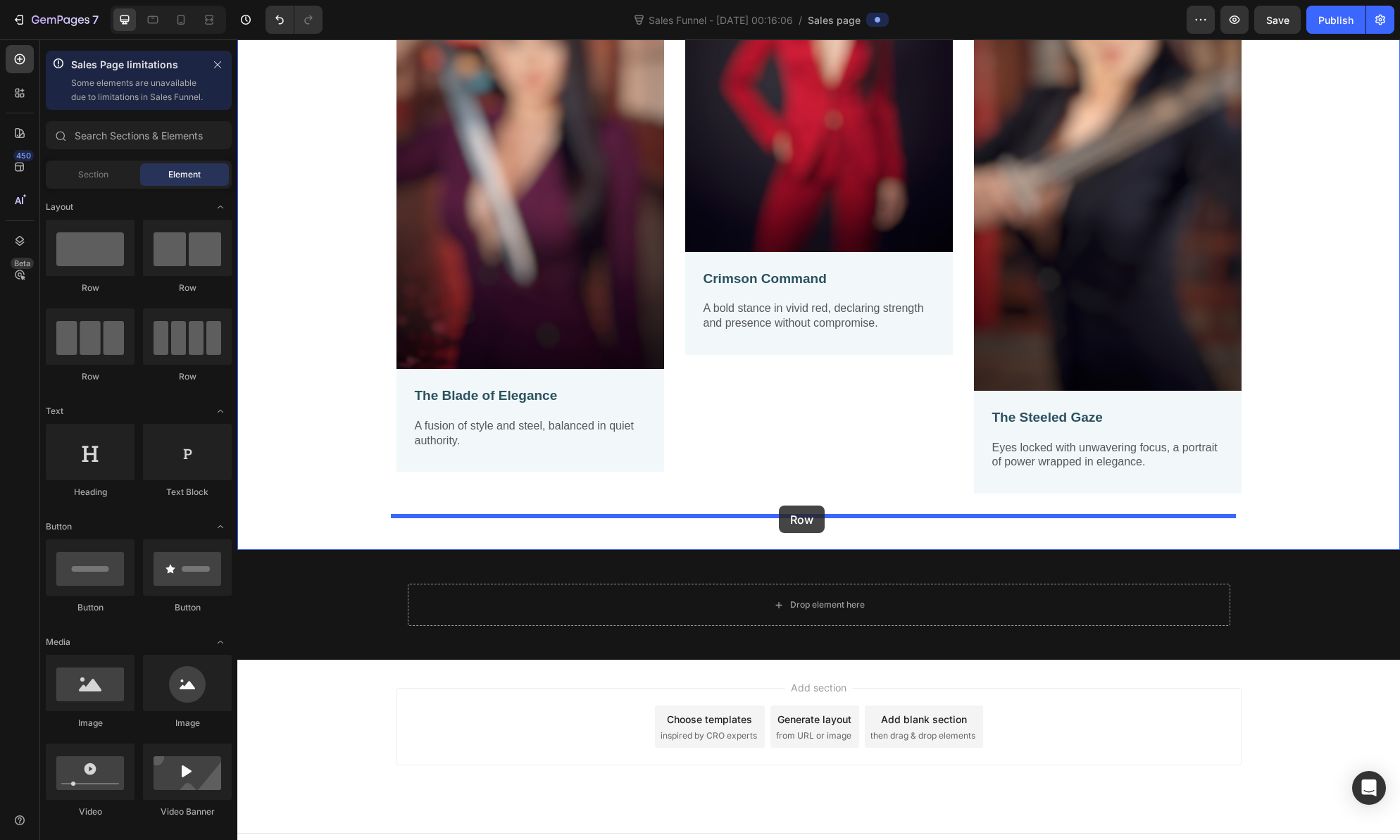
drag, startPoint x: 409, startPoint y: 356, endPoint x: 779, endPoint y: 506, distance: 399.2
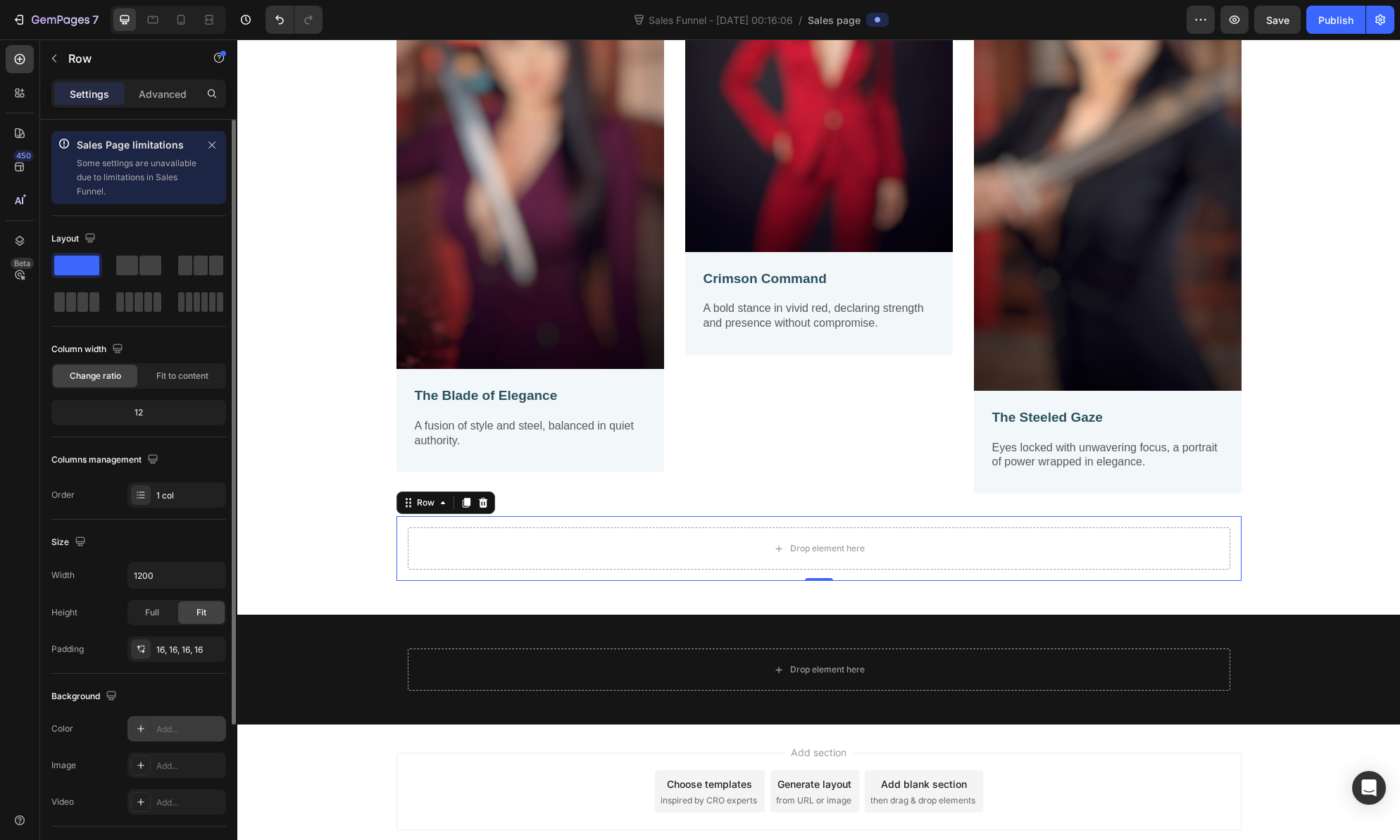
click at [143, 726] on icon at bounding box center [141, 729] width 11 height 11
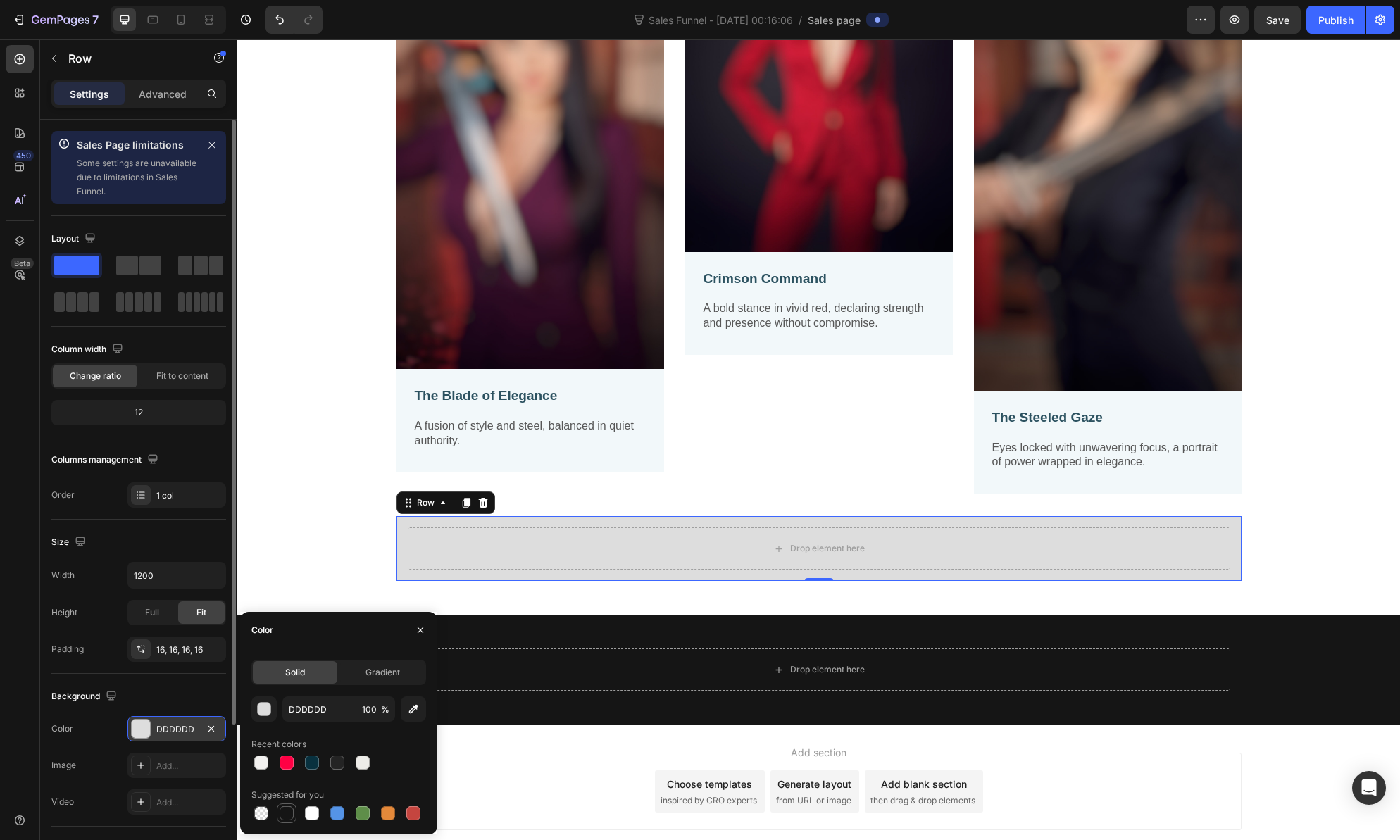
click at [288, 811] on div at bounding box center [286, 814] width 14 height 14
type input "151515"
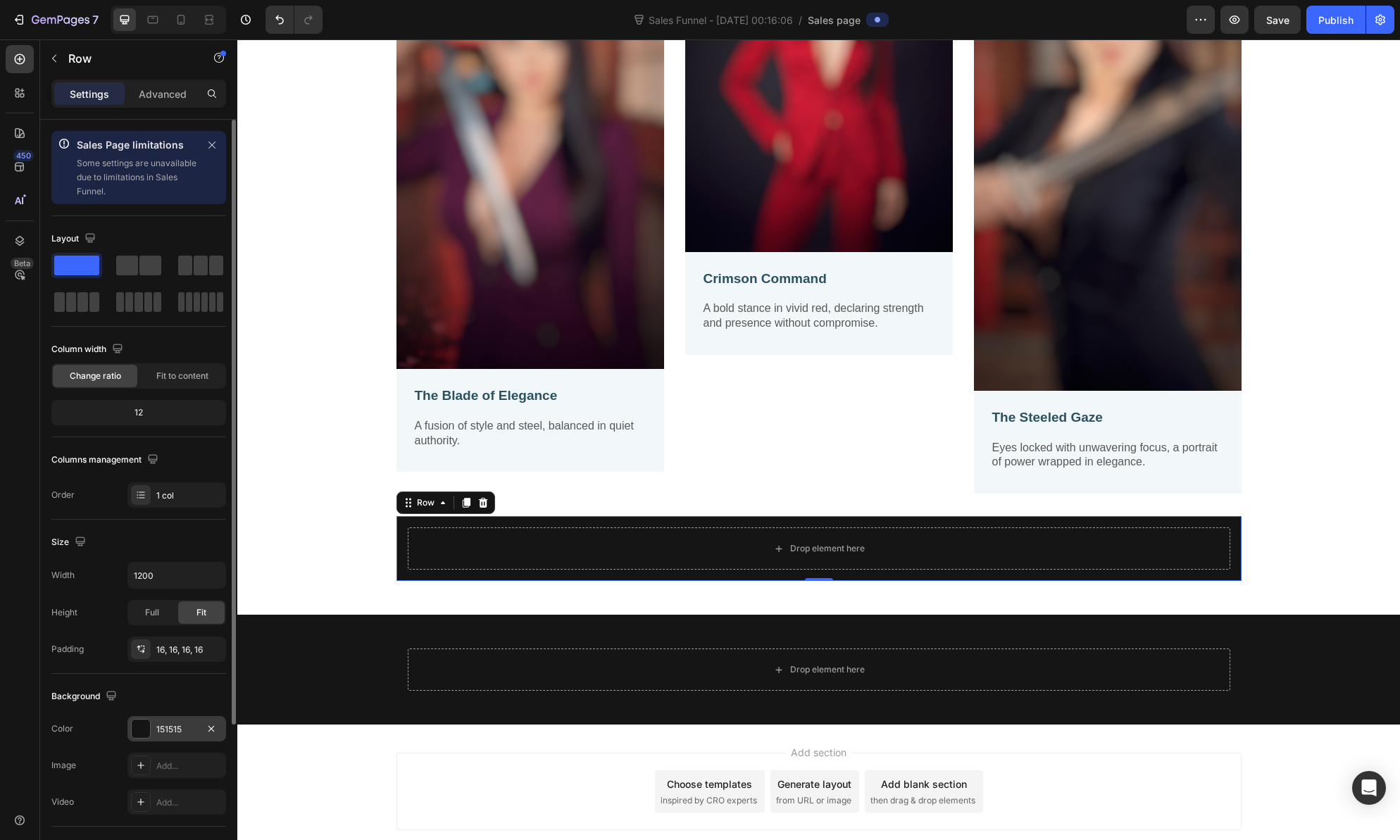
click at [77, 99] on p "Settings" at bounding box center [90, 94] width 40 height 15
click at [60, 56] on button "button" at bounding box center [54, 58] width 22 height 22
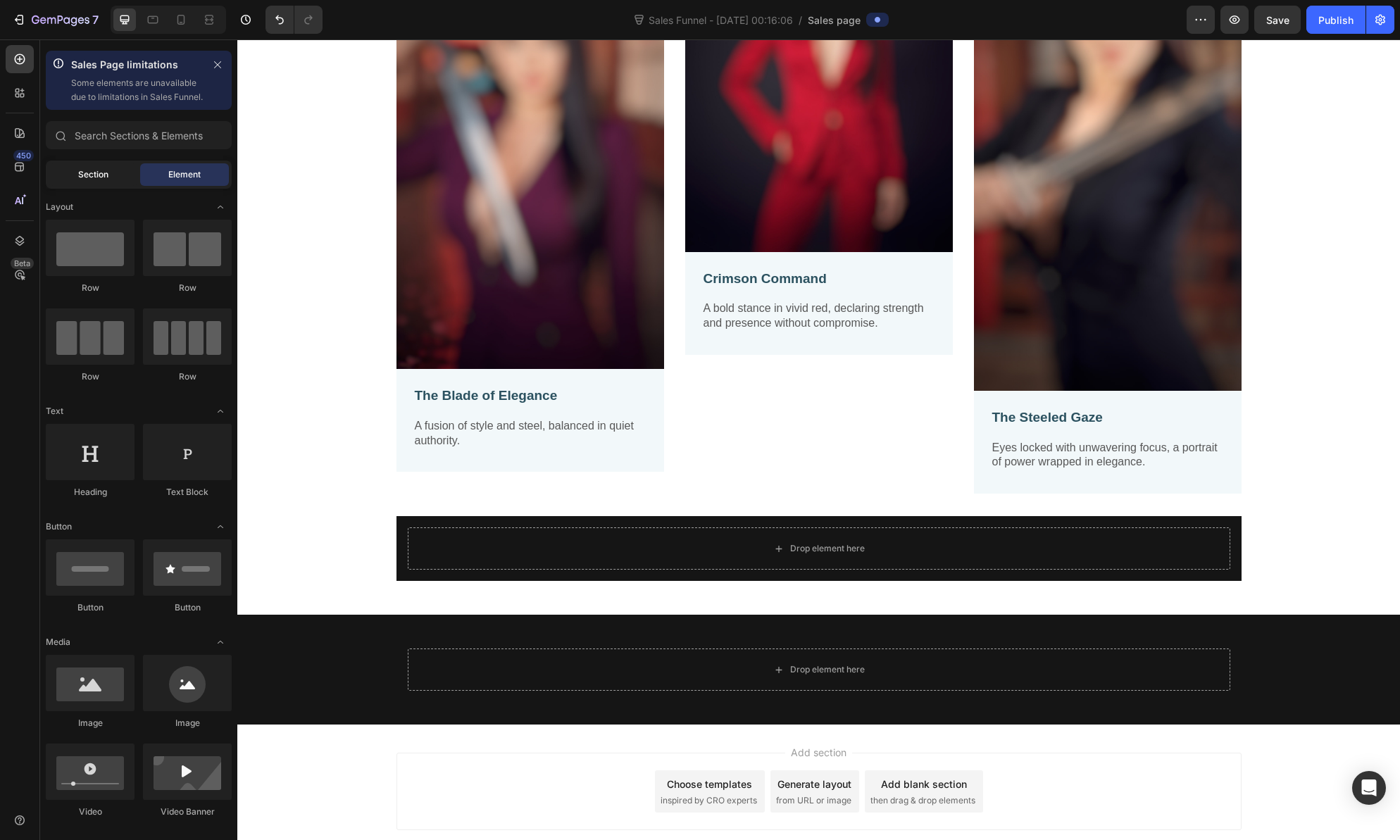
click at [88, 181] on span "Section" at bounding box center [93, 175] width 30 height 13
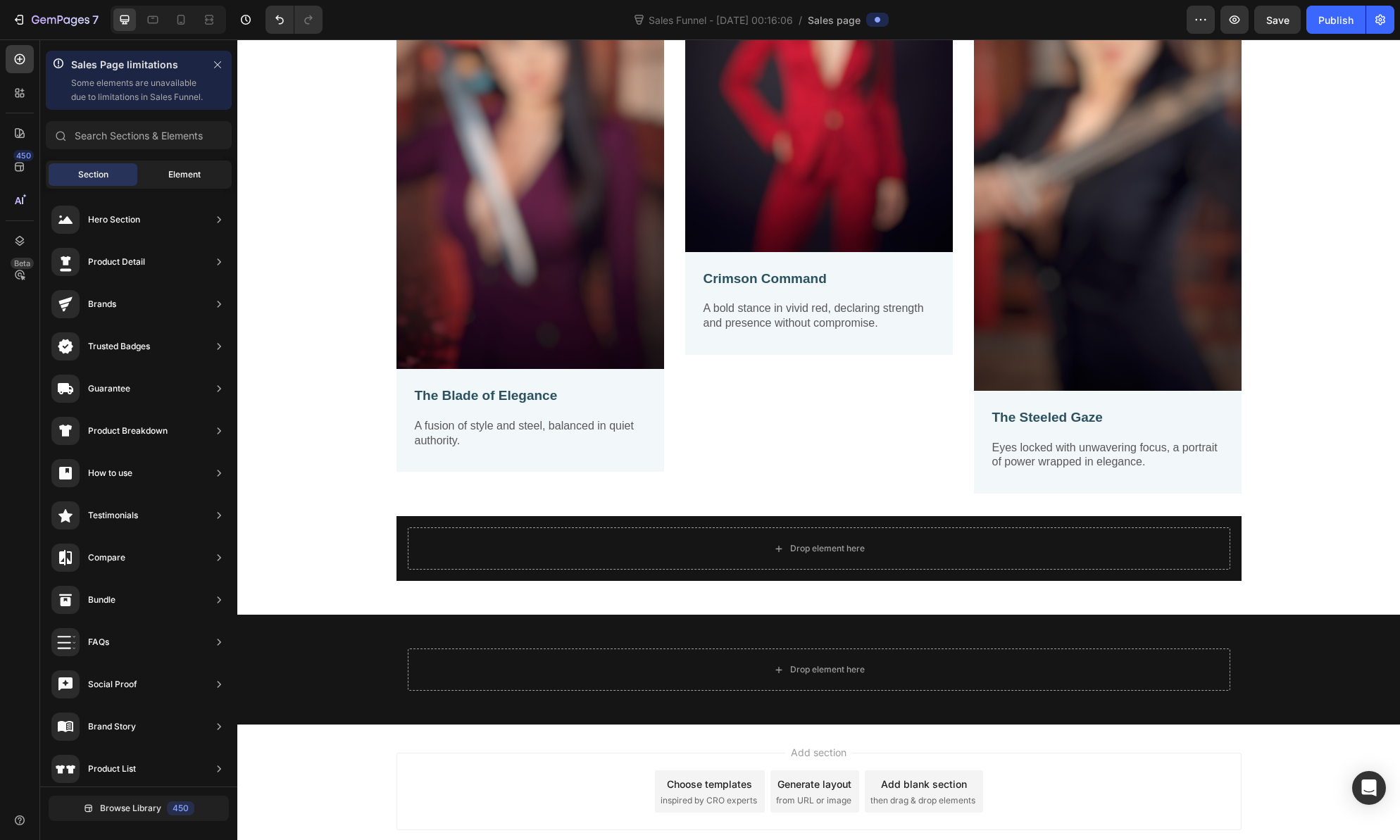
click at [154, 186] on div "Element" at bounding box center [185, 174] width 89 height 22
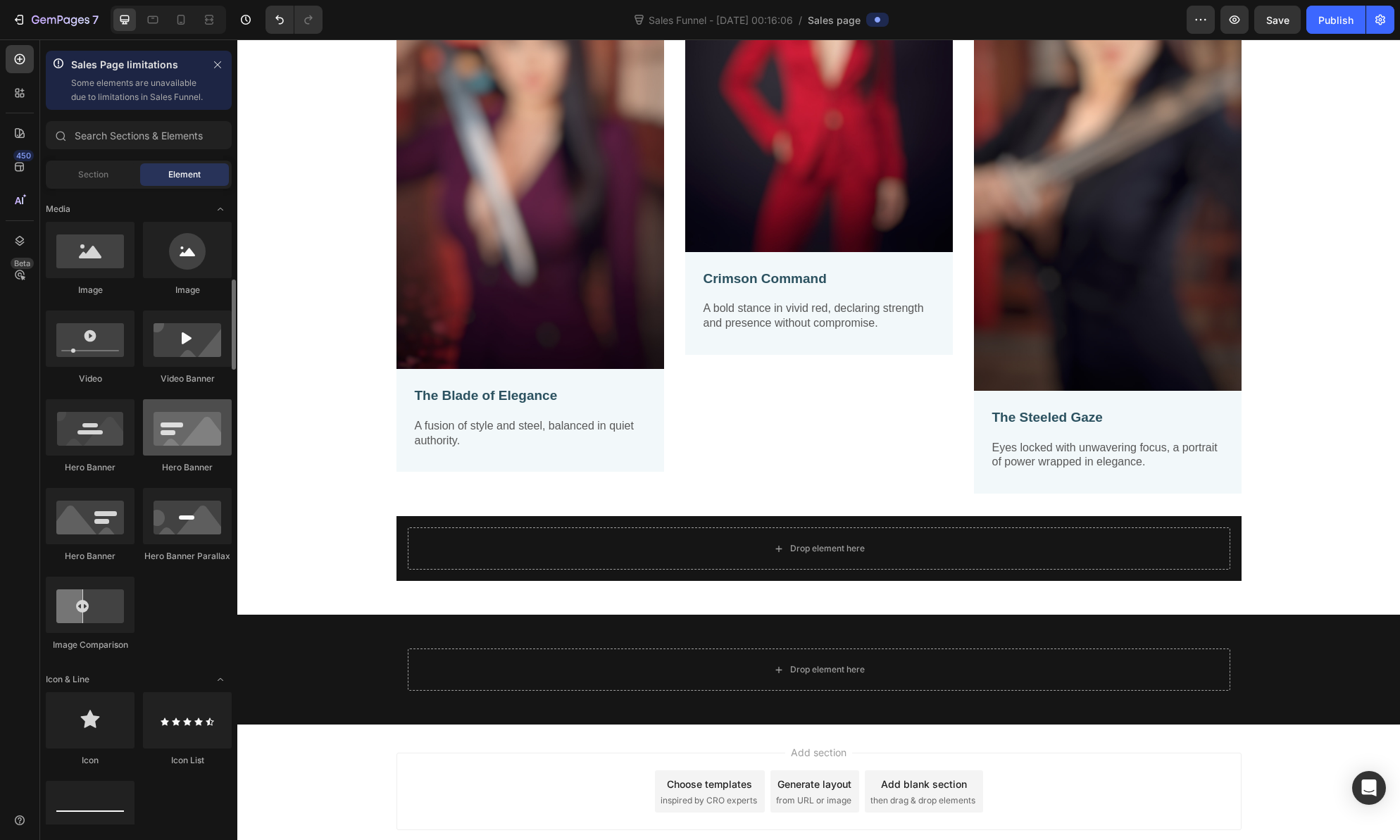
scroll to position [459, 0]
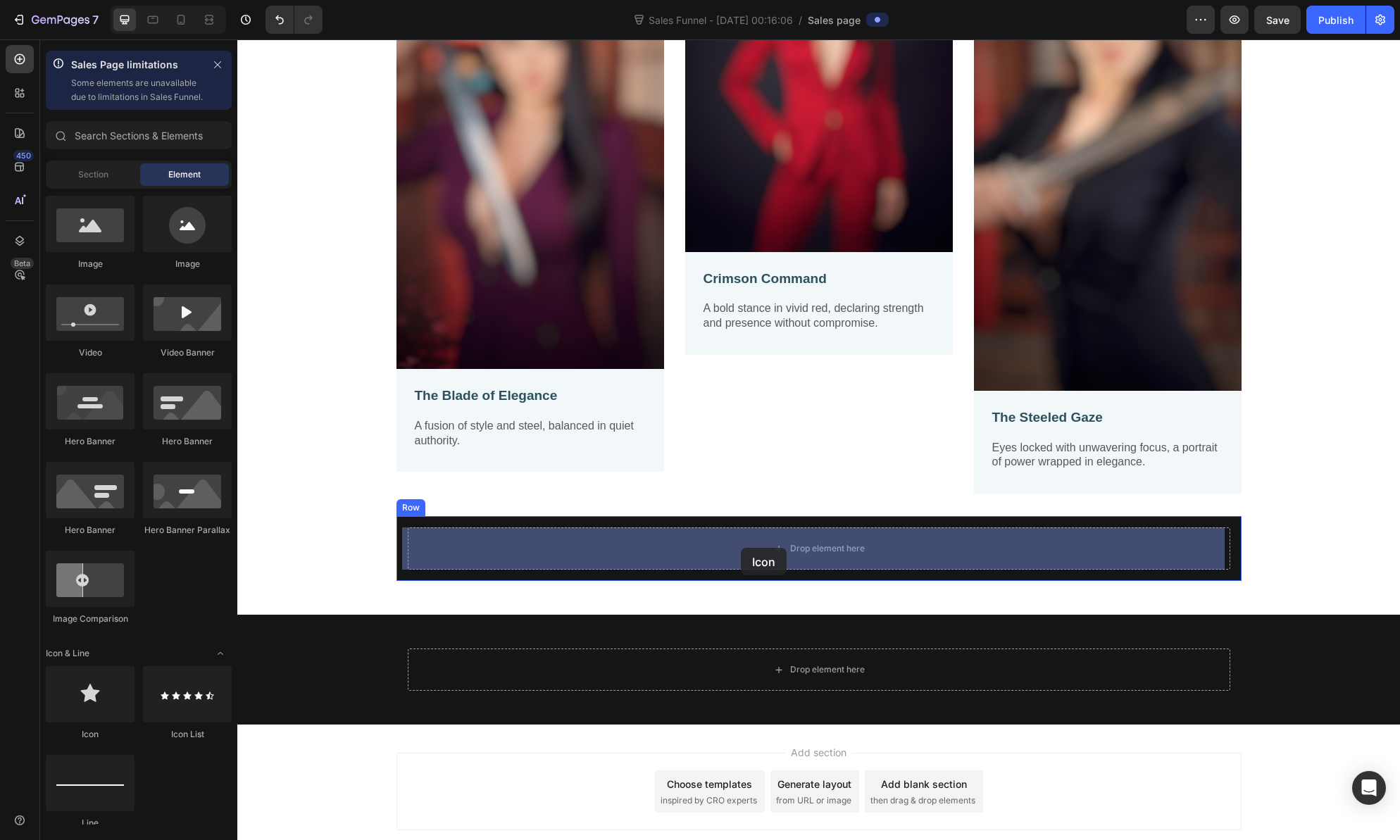
drag, startPoint x: 325, startPoint y: 749, endPoint x: 741, endPoint y: 548, distance: 462.0
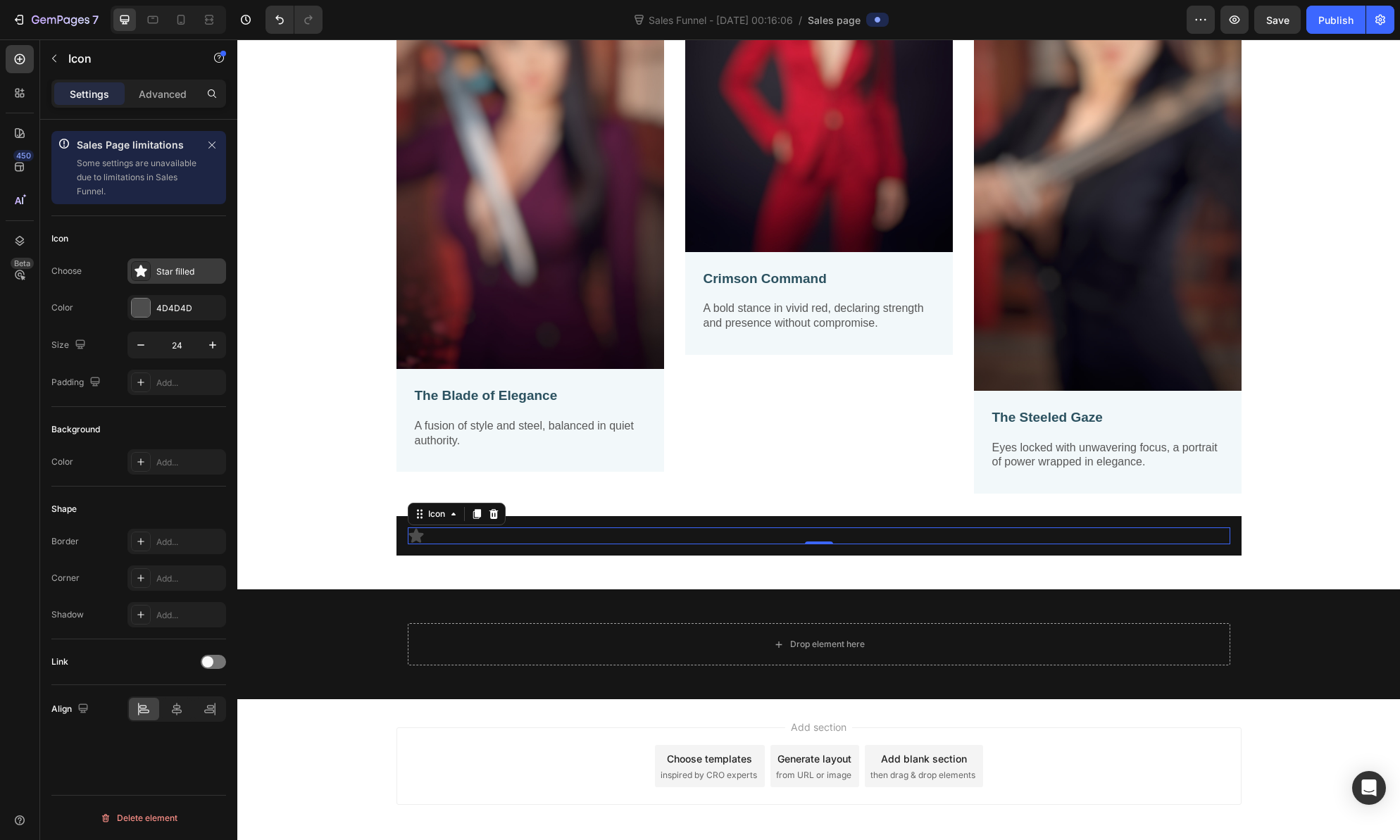
click at [144, 270] on icon at bounding box center [140, 270] width 12 height 12
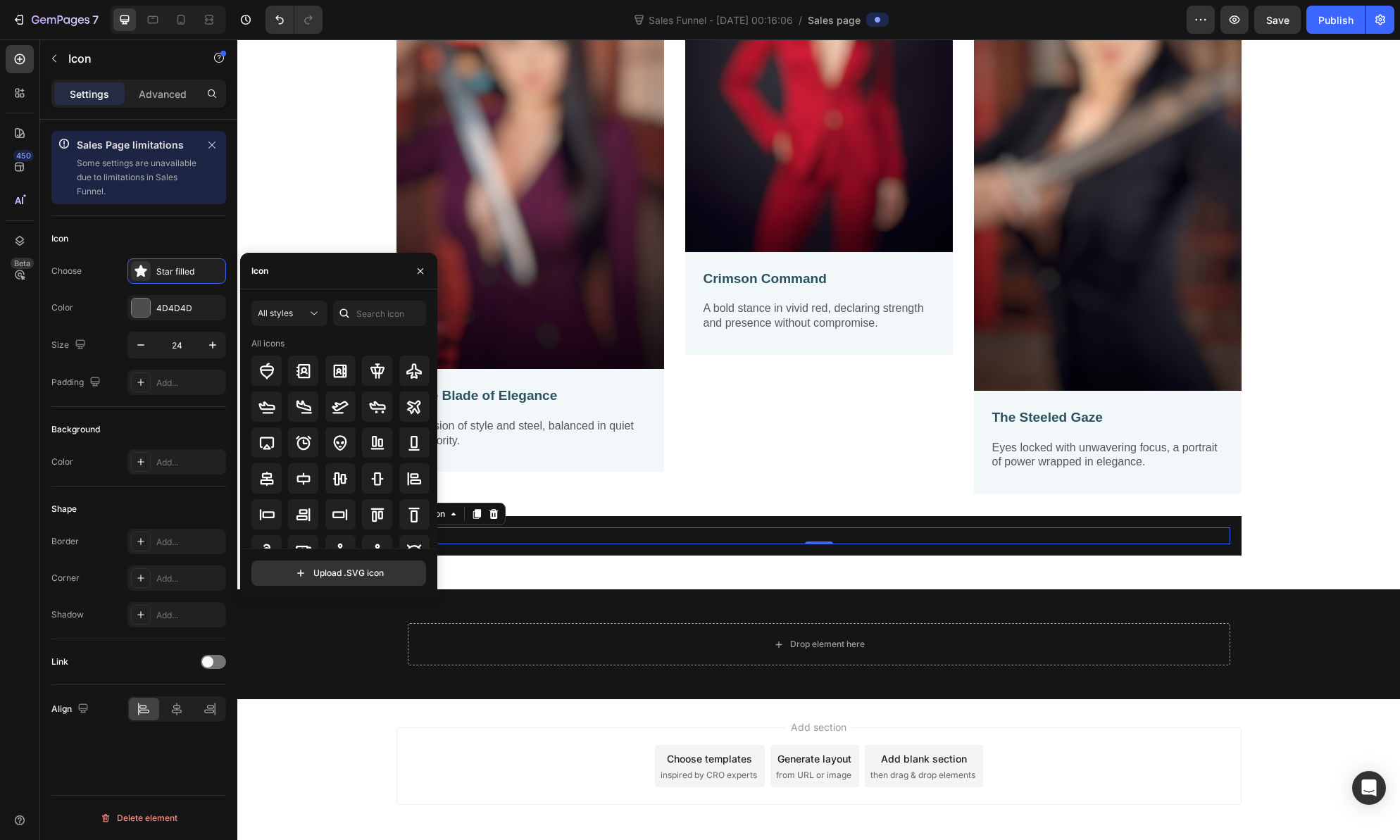
click at [287, 274] on div "Icon" at bounding box center [339, 271] width 197 height 37
click at [364, 314] on input "text" at bounding box center [379, 313] width 93 height 25
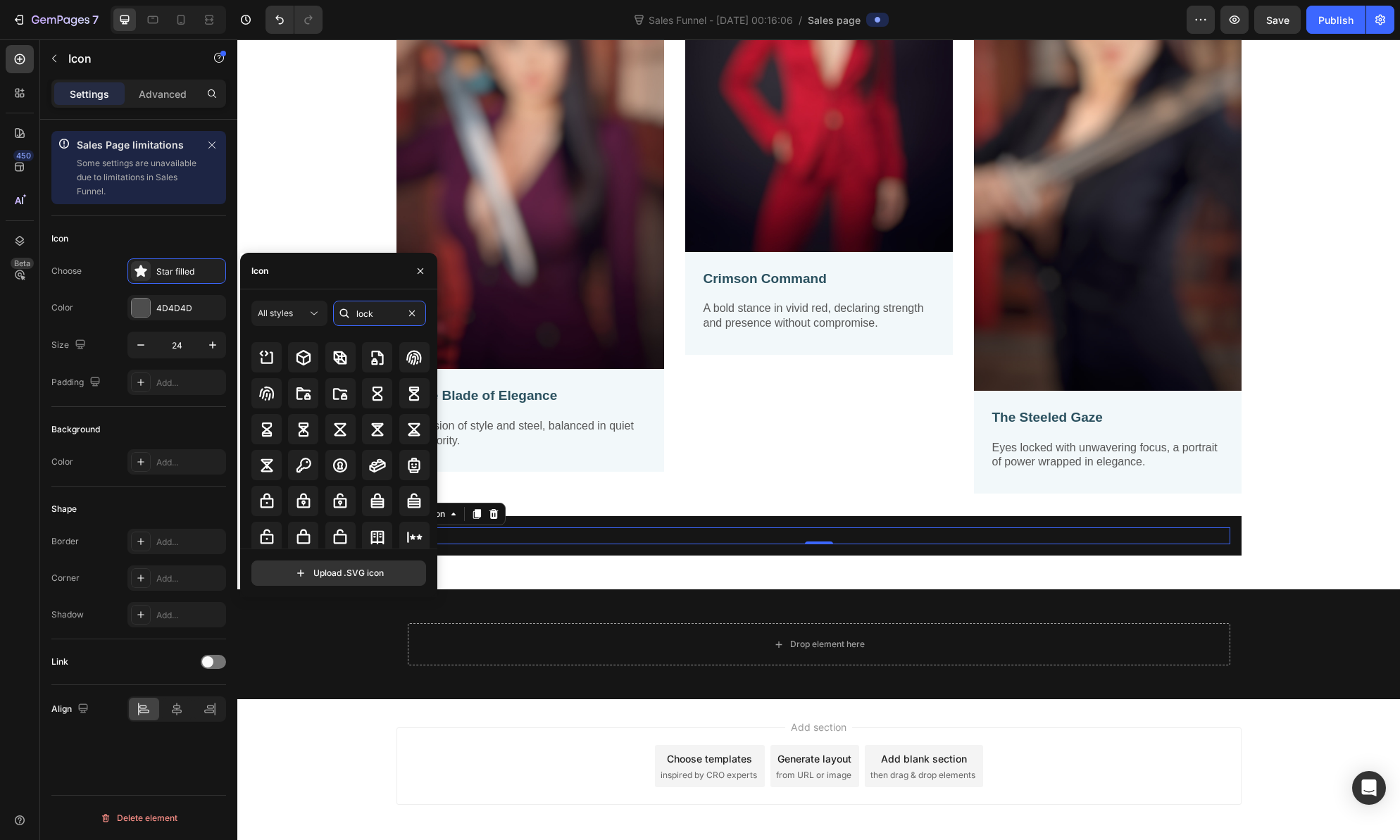
scroll to position [155, 0]
type input "lock"
click at [305, 500] on icon at bounding box center [303, 497] width 17 height 17
click at [418, 267] on icon "button" at bounding box center [420, 271] width 11 height 11
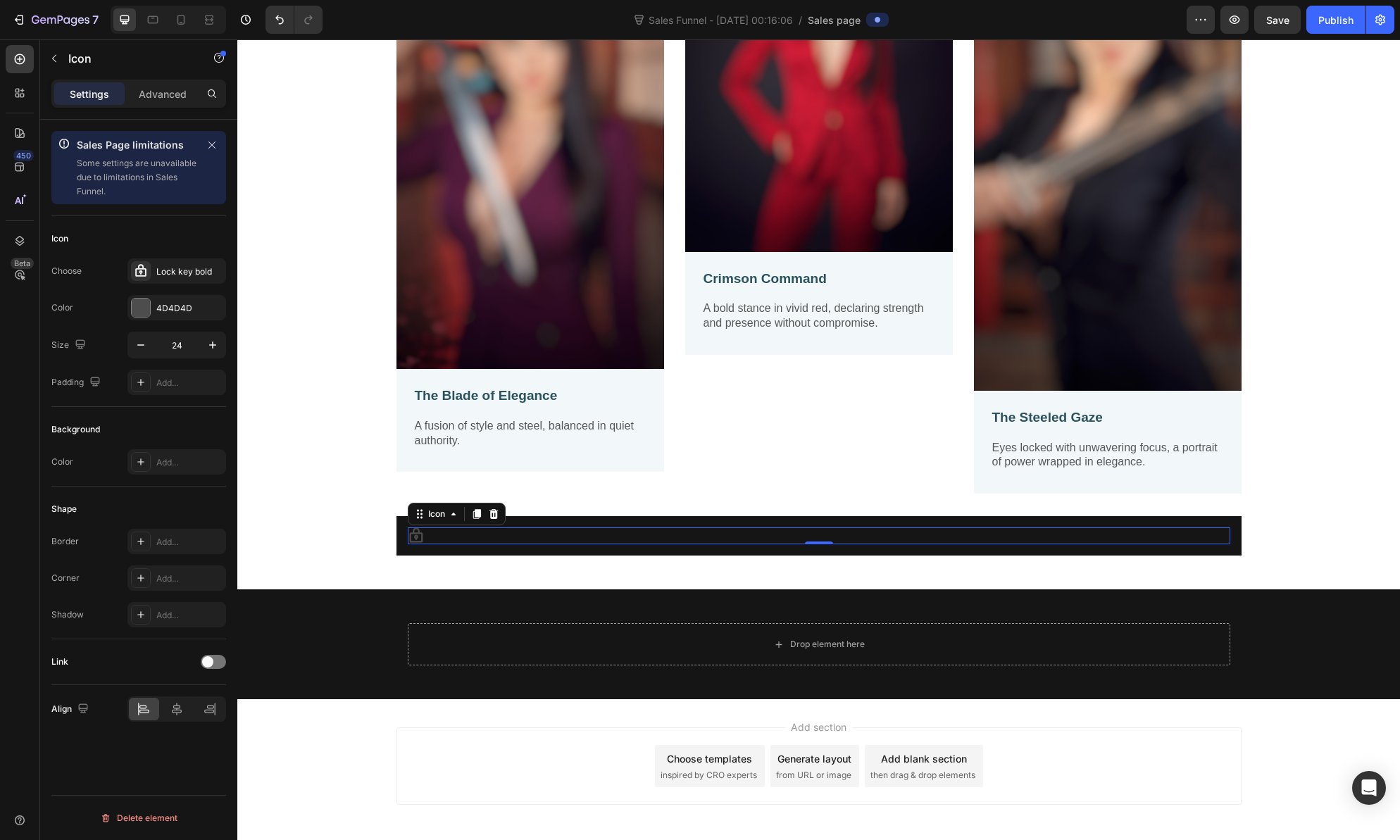
click at [411, 539] on icon at bounding box center [416, 535] width 17 height 17
click at [448, 519] on icon at bounding box center [453, 514] width 11 height 11
click at [447, 519] on div "Icon" at bounding box center [437, 514] width 51 height 17
click at [414, 539] on icon at bounding box center [416, 535] width 17 height 17
click at [139, 305] on div at bounding box center [141, 307] width 18 height 18
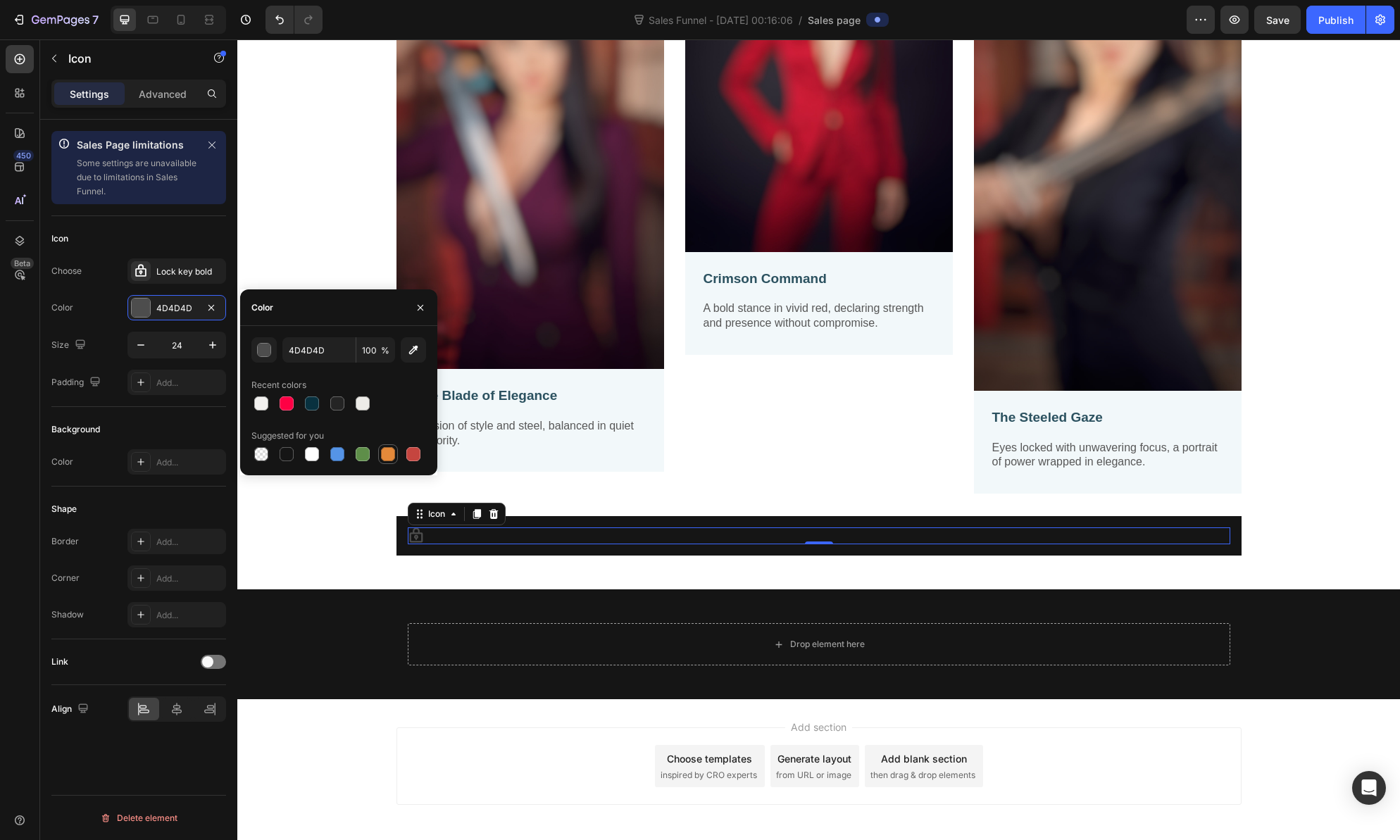
click at [390, 452] on div at bounding box center [388, 454] width 14 height 14
click at [262, 348] on div "button" at bounding box center [265, 351] width 14 height 14
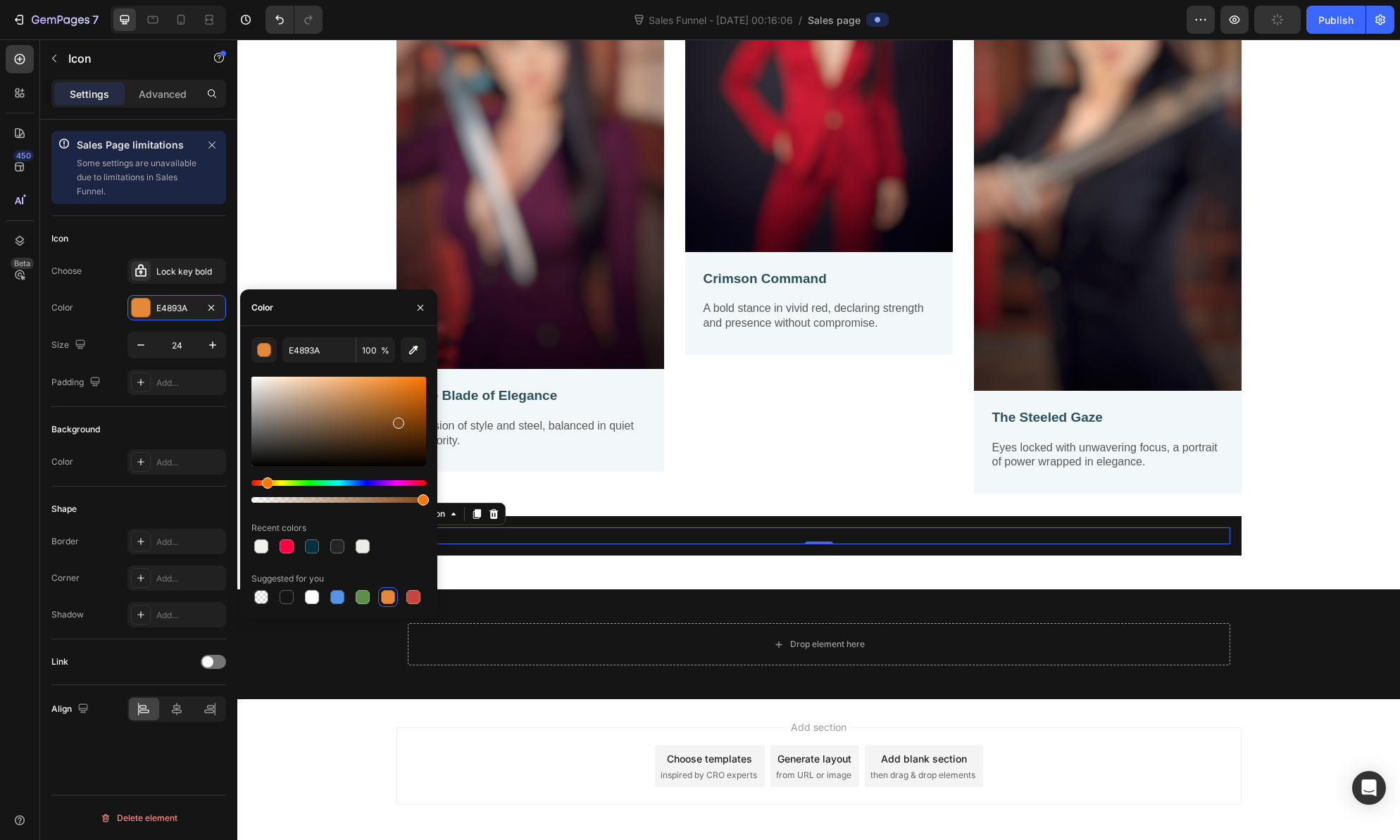
click at [397, 421] on div at bounding box center [339, 422] width 175 height 89
type input "824816"
click at [408, 499] on div at bounding box center [339, 500] width 175 height 6
type input "90"
drag, startPoint x: 401, startPoint y: 427, endPoint x: 394, endPoint y: 414, distance: 14.8
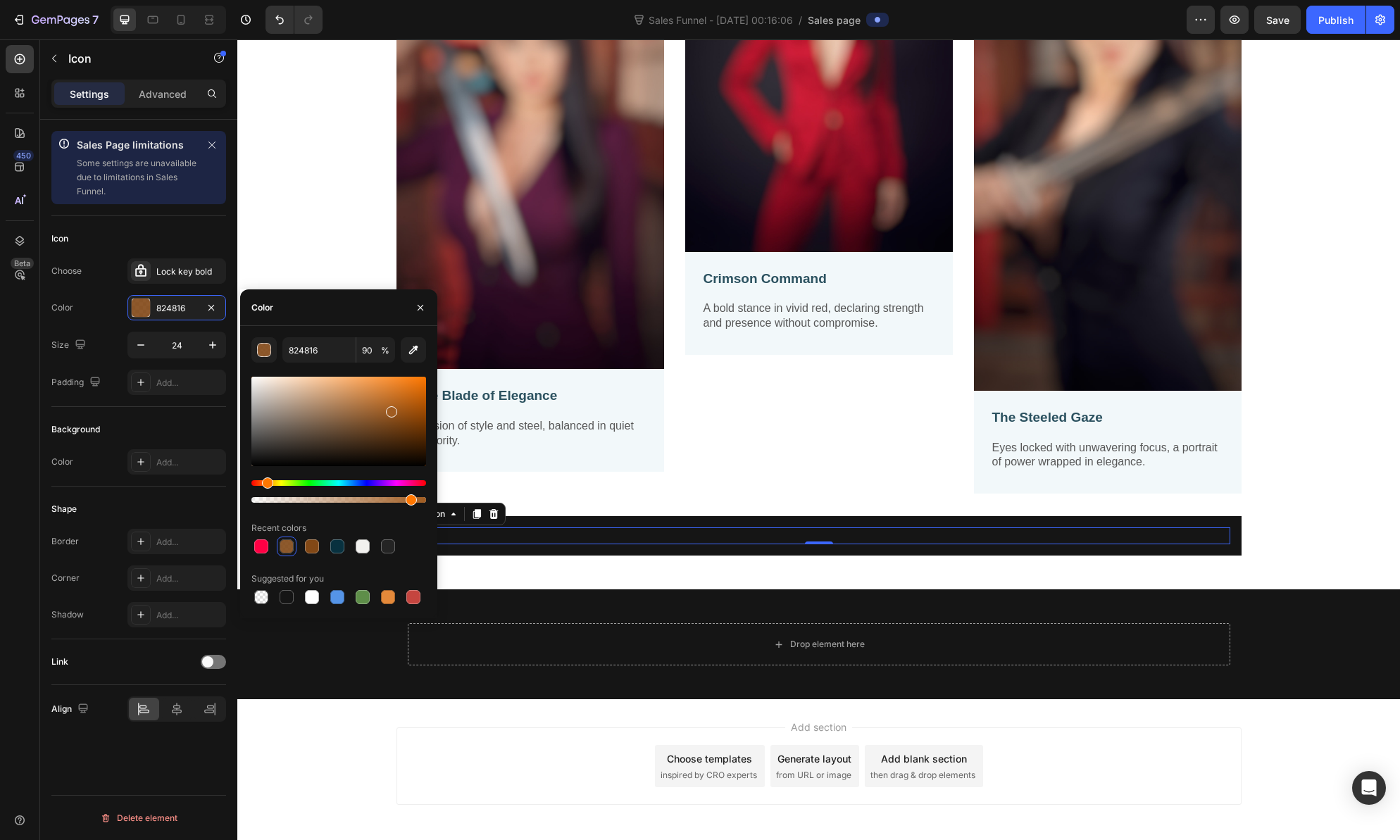
click at [394, 414] on div at bounding box center [391, 412] width 11 height 11
type input "93541C"
click at [402, 500] on div at bounding box center [339, 500] width 175 height 6
type input "86"
drag, startPoint x: 395, startPoint y: 416, endPoint x: 406, endPoint y: 422, distance: 12.5
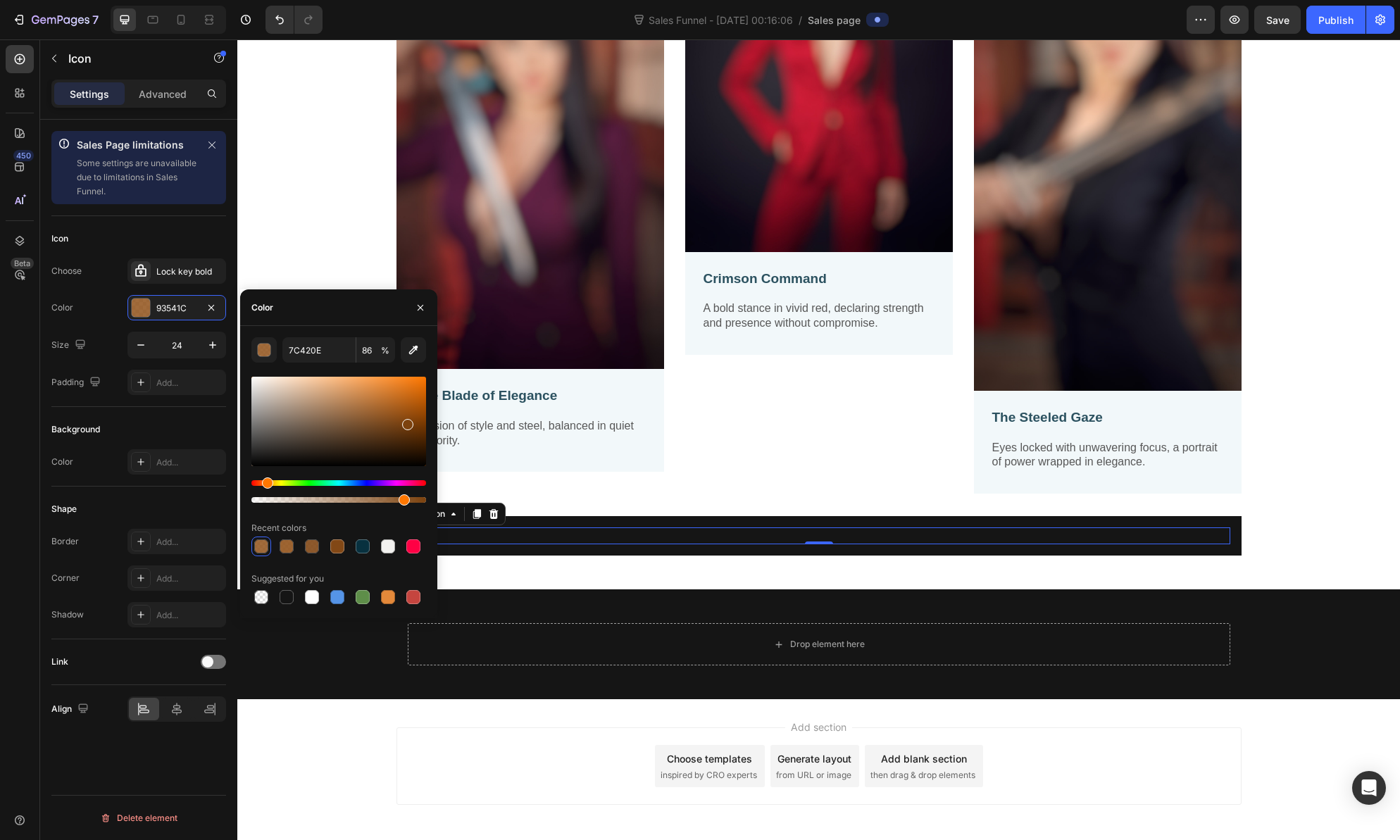
click at [406, 422] on div at bounding box center [408, 425] width 11 height 11
click at [390, 602] on div at bounding box center [388, 597] width 14 height 14
type input "E4893A"
type input "100"
drag, startPoint x: 384, startPoint y: 387, endPoint x: 375, endPoint y: 378, distance: 12.7
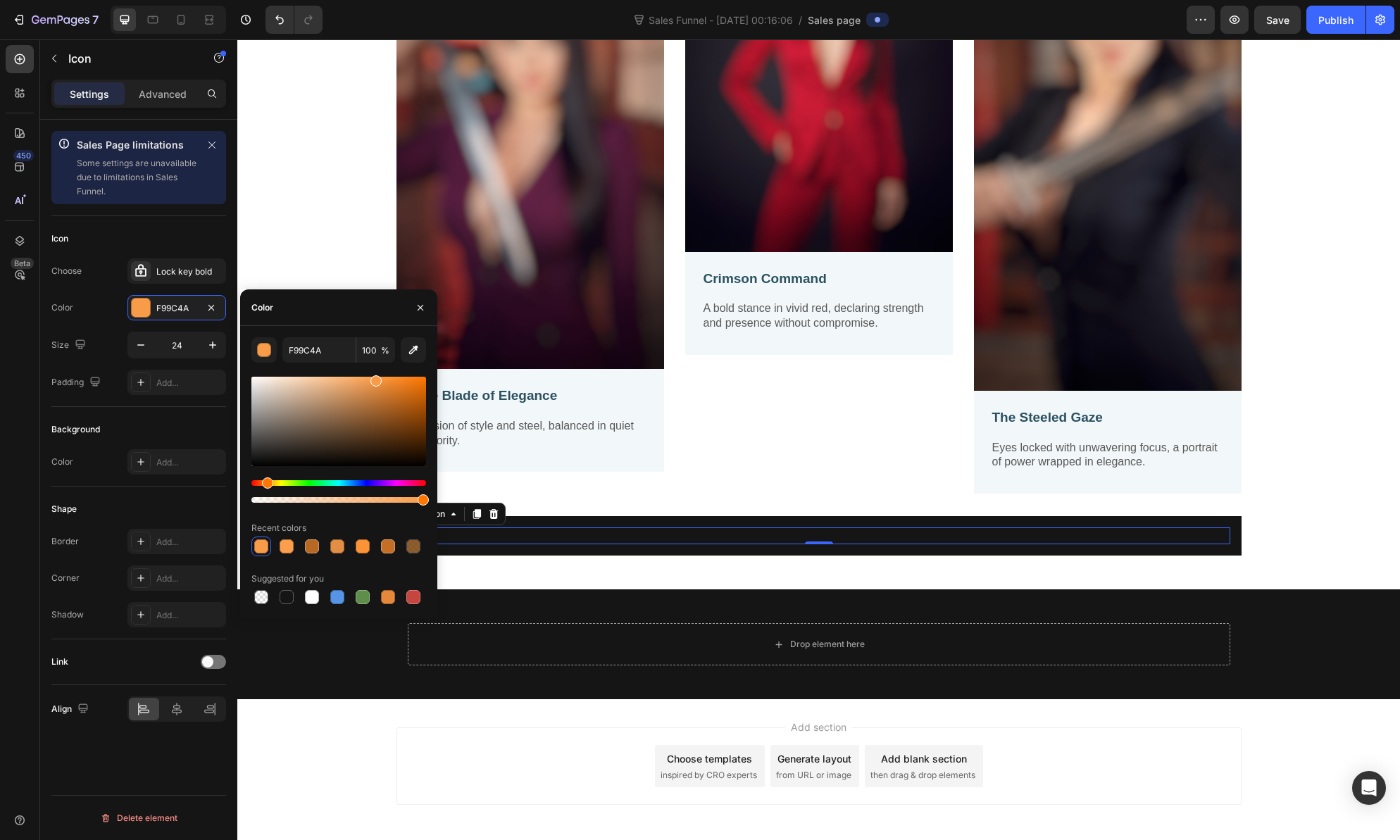
click at [375, 378] on div at bounding box center [376, 381] width 11 height 11
click at [311, 599] on div at bounding box center [312, 597] width 14 height 14
type input "FFFFFF"
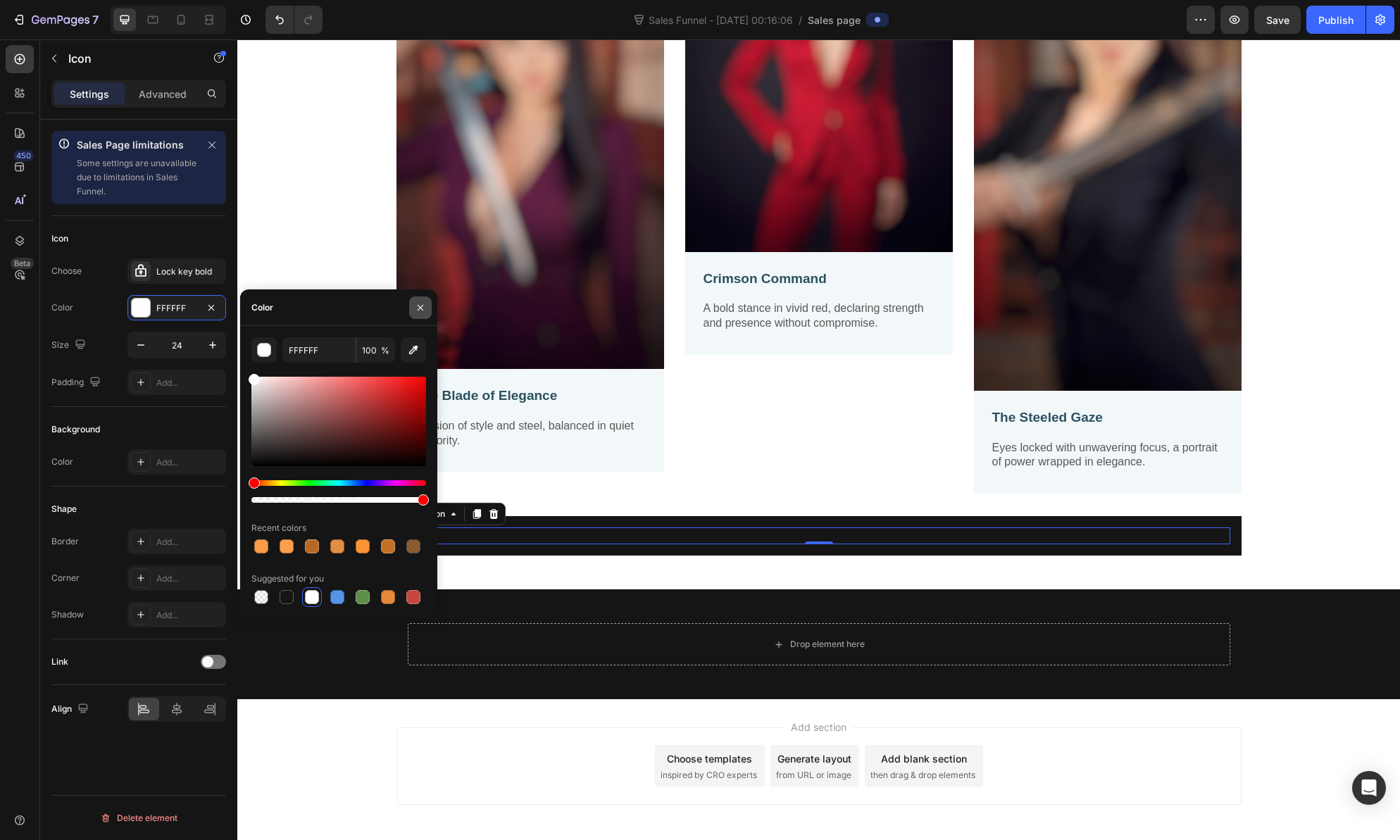
click at [422, 310] on icon "button" at bounding box center [420, 306] width 6 height 6
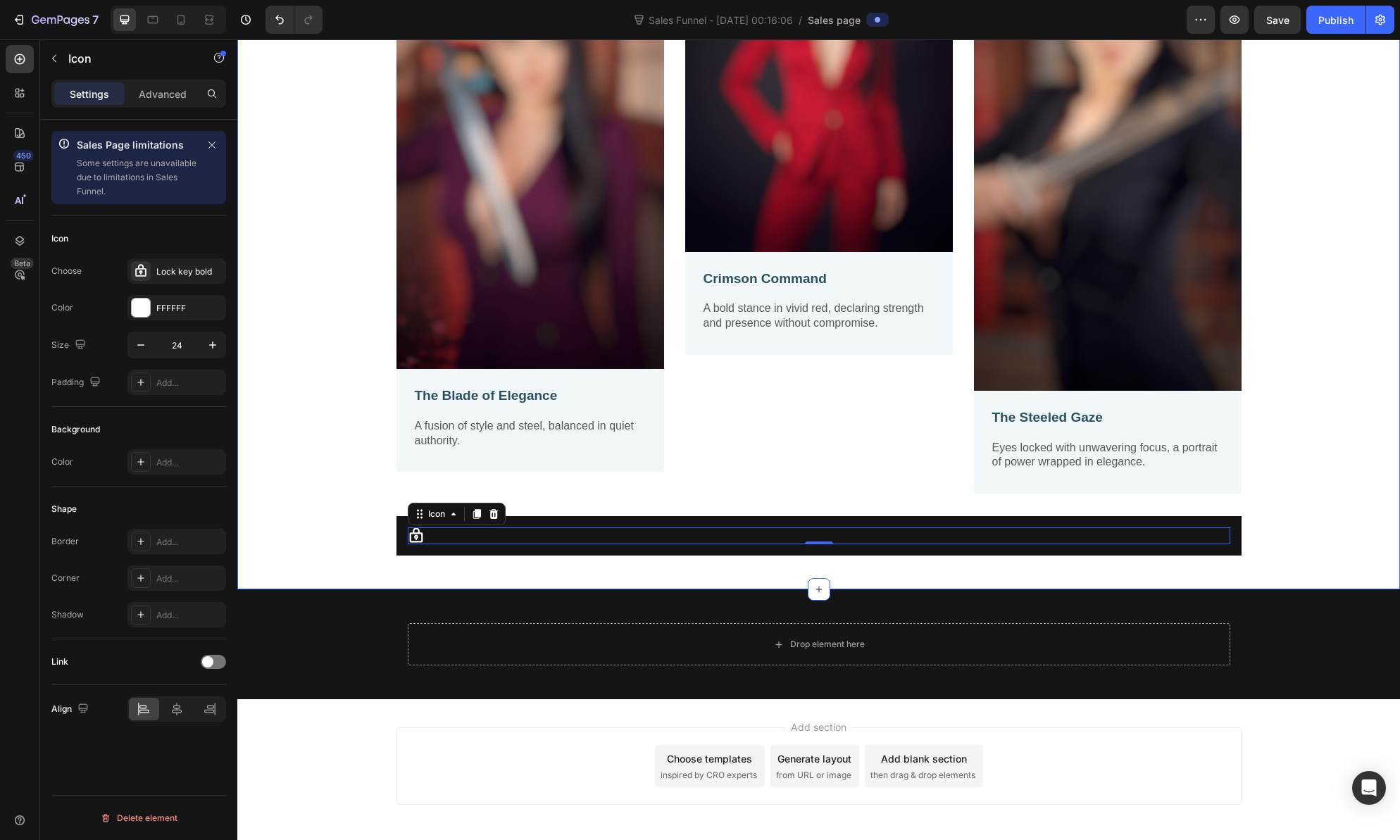
click at [472, 565] on div "Image The Blade of Elegance Text Block A fusion of style and steel, balanced in…" at bounding box center [819, 214] width 1163 height 751
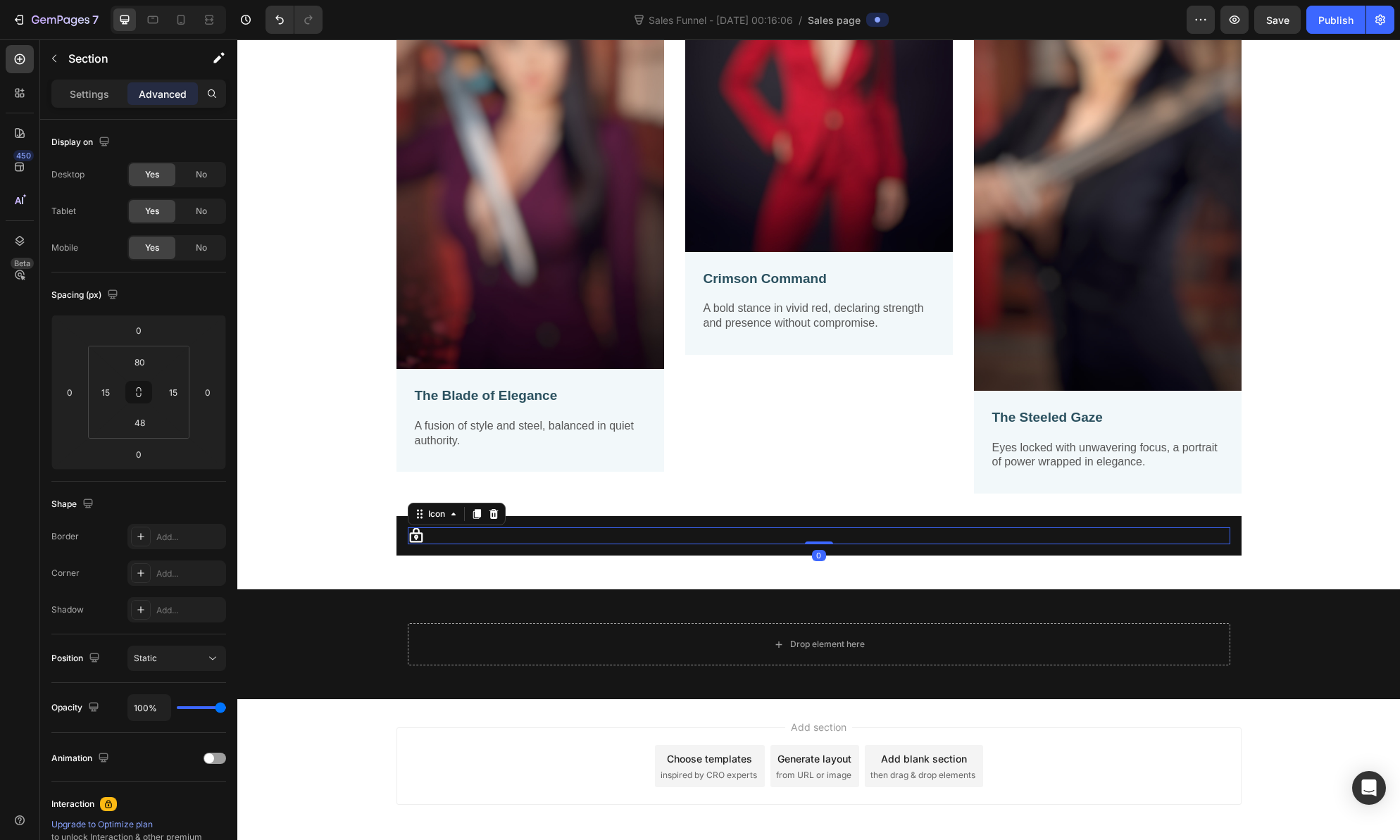
click at [414, 537] on icon at bounding box center [416, 535] width 17 height 17
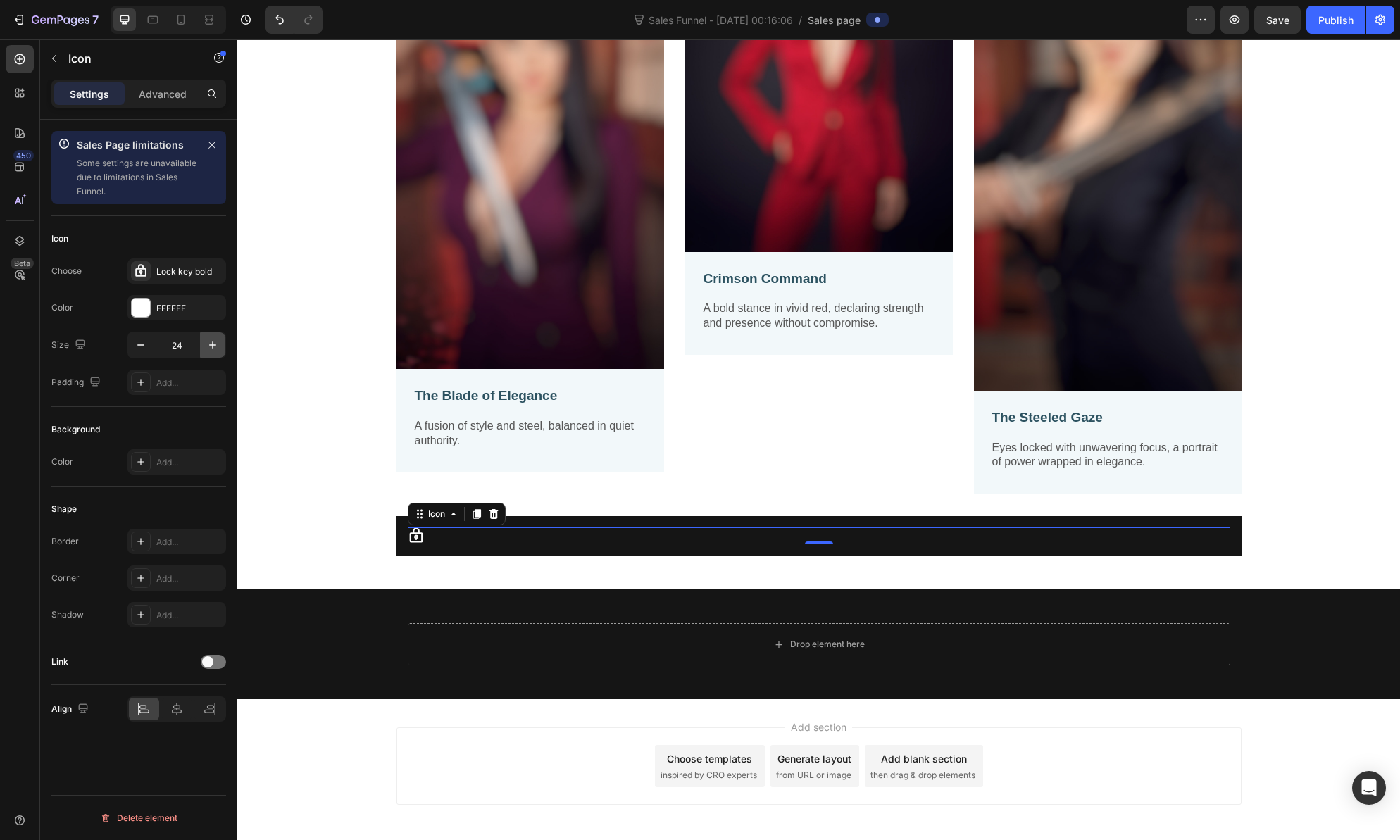
click at [215, 346] on icon "button" at bounding box center [213, 345] width 14 height 14
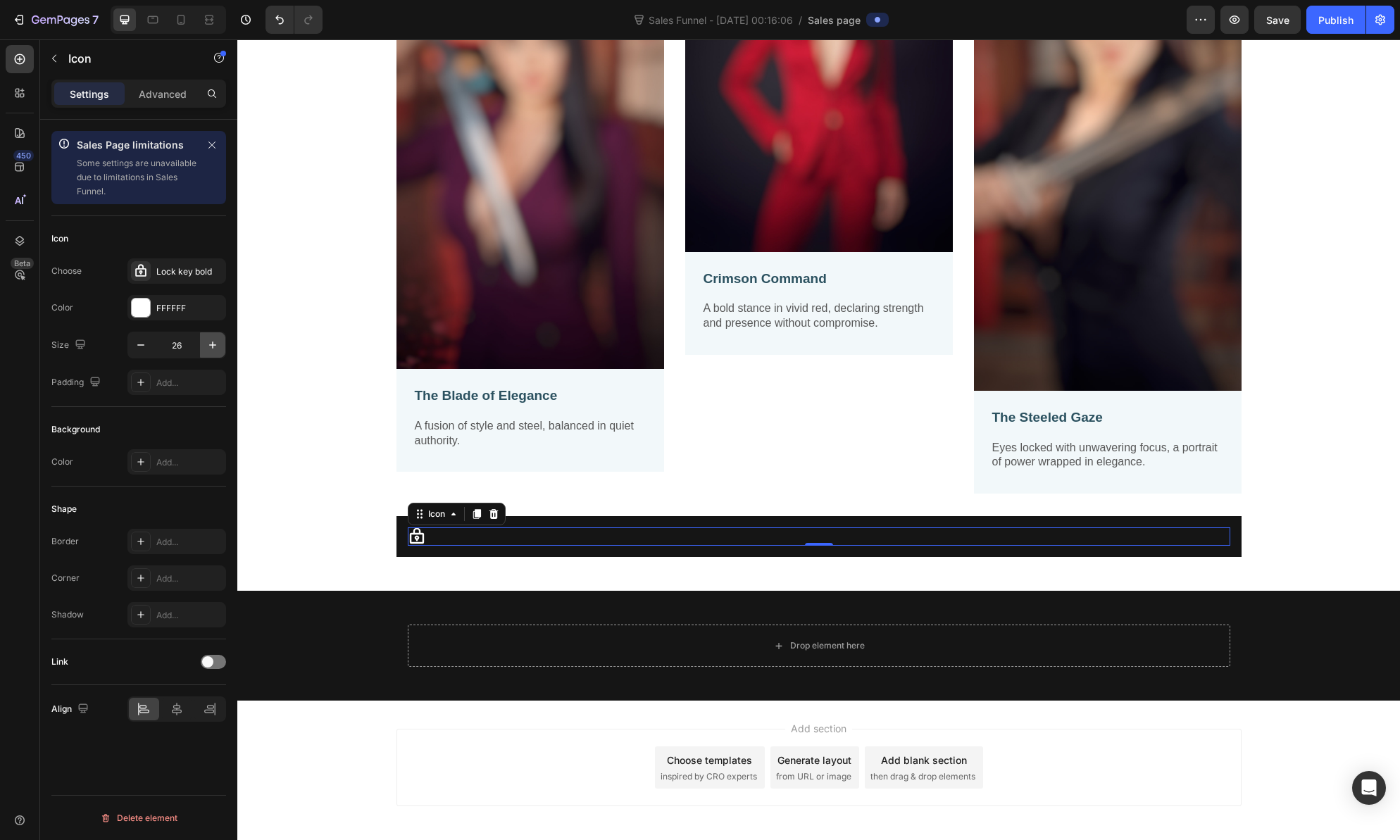
click at [215, 346] on icon "button" at bounding box center [213, 345] width 14 height 14
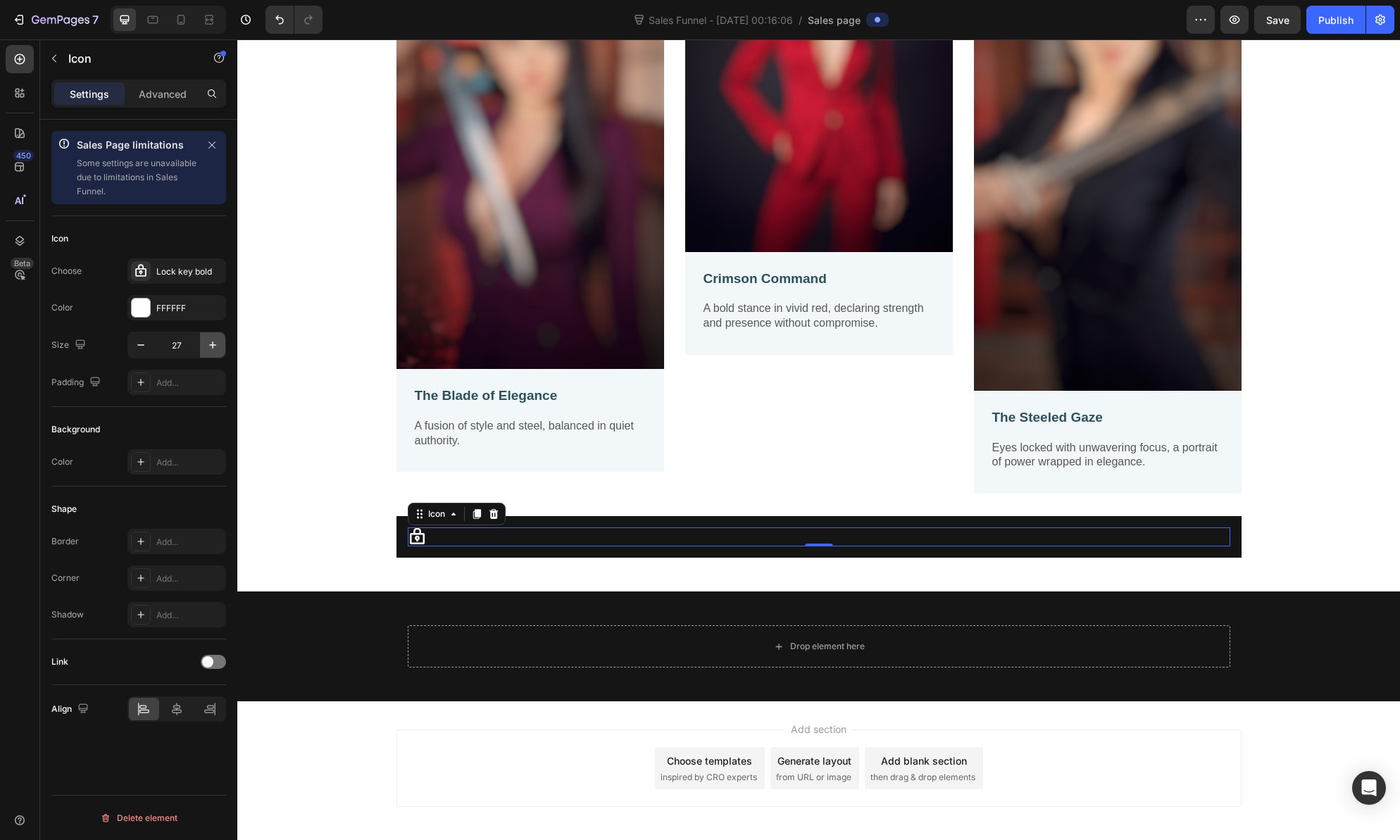
click at [215, 346] on icon "button" at bounding box center [213, 345] width 14 height 14
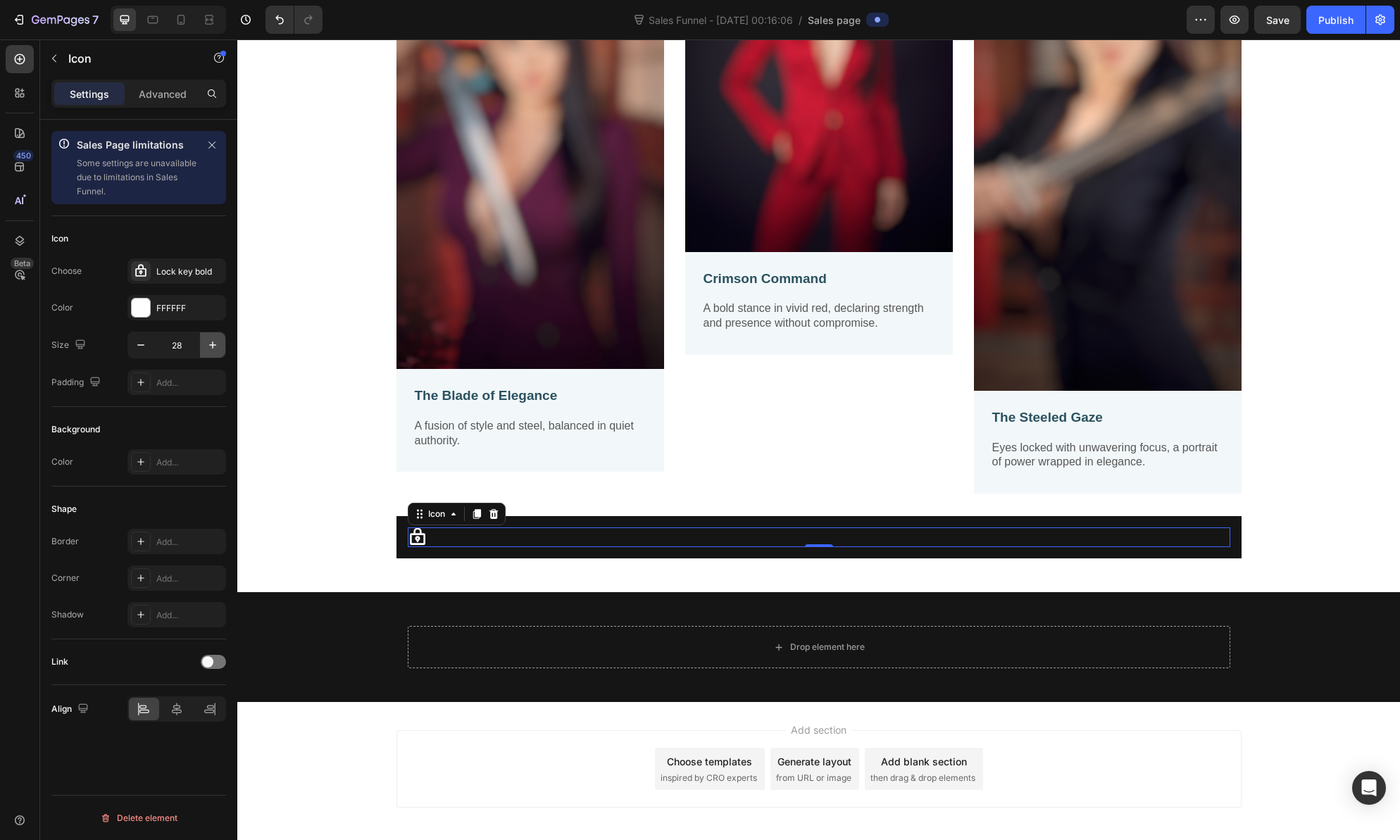
click at [215, 346] on icon "button" at bounding box center [213, 345] width 14 height 14
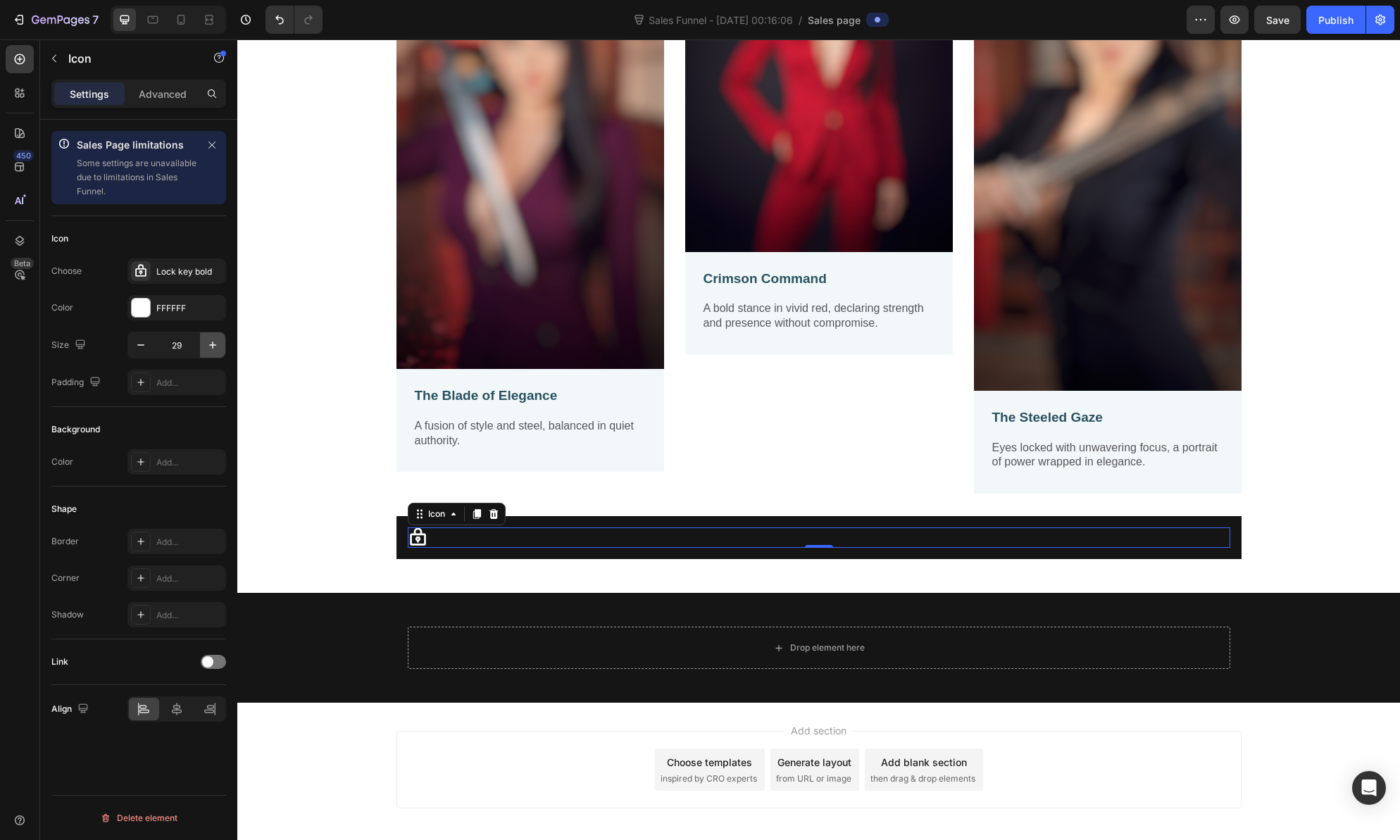
click at [215, 346] on icon "button" at bounding box center [213, 345] width 14 height 14
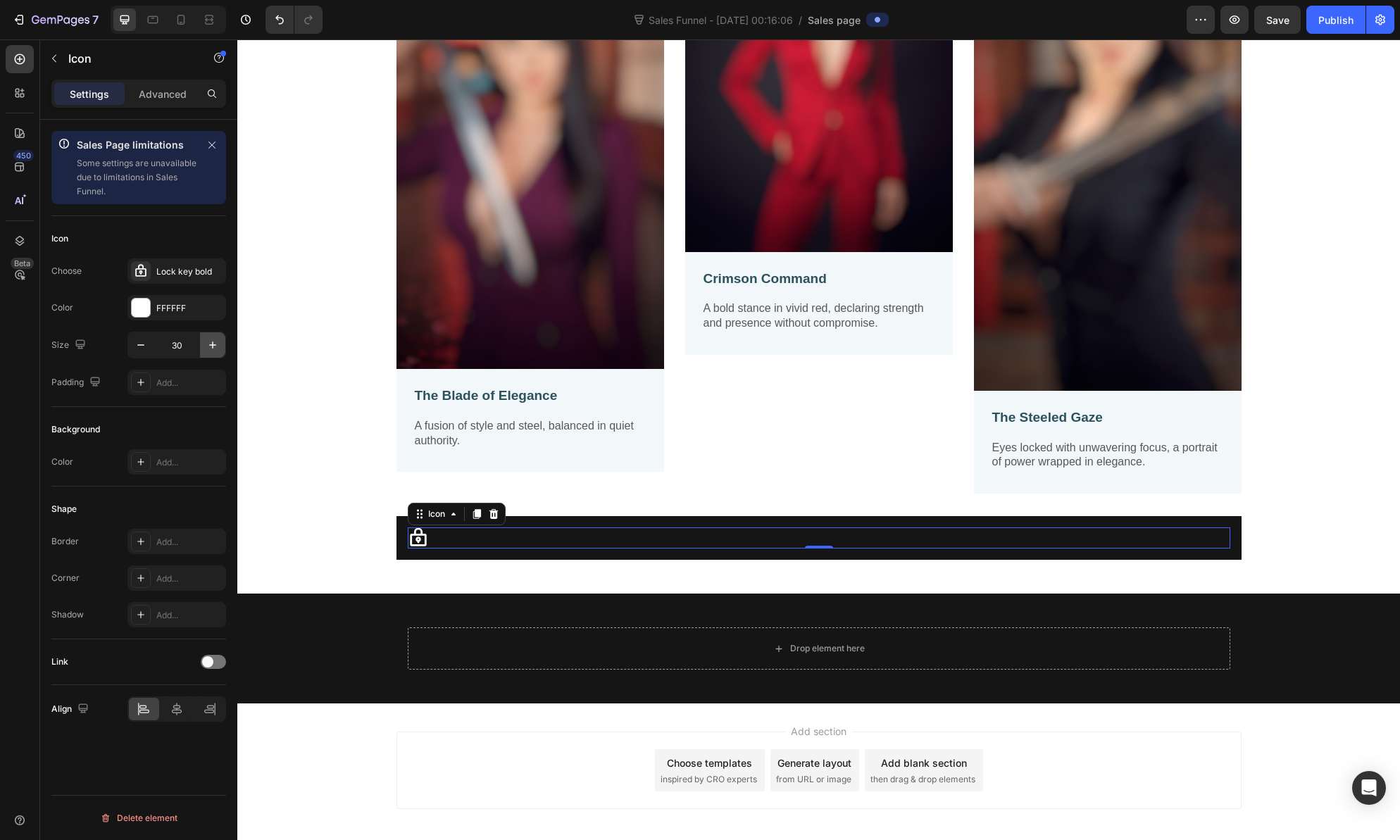
click at [215, 346] on icon "button" at bounding box center [213, 345] width 14 height 14
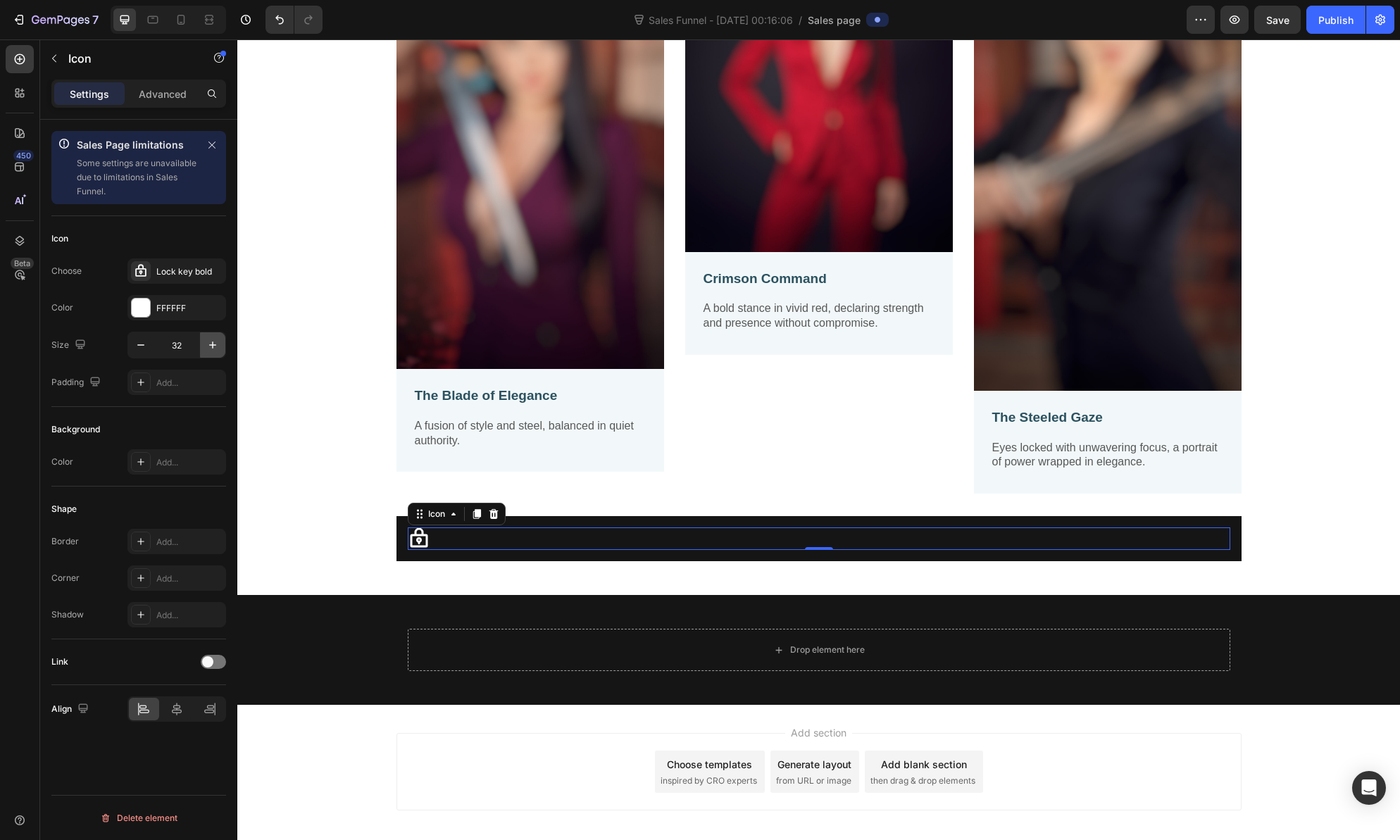
click at [215, 346] on icon "button" at bounding box center [213, 345] width 14 height 14
click at [213, 345] on icon "button" at bounding box center [212, 344] width 7 height 7
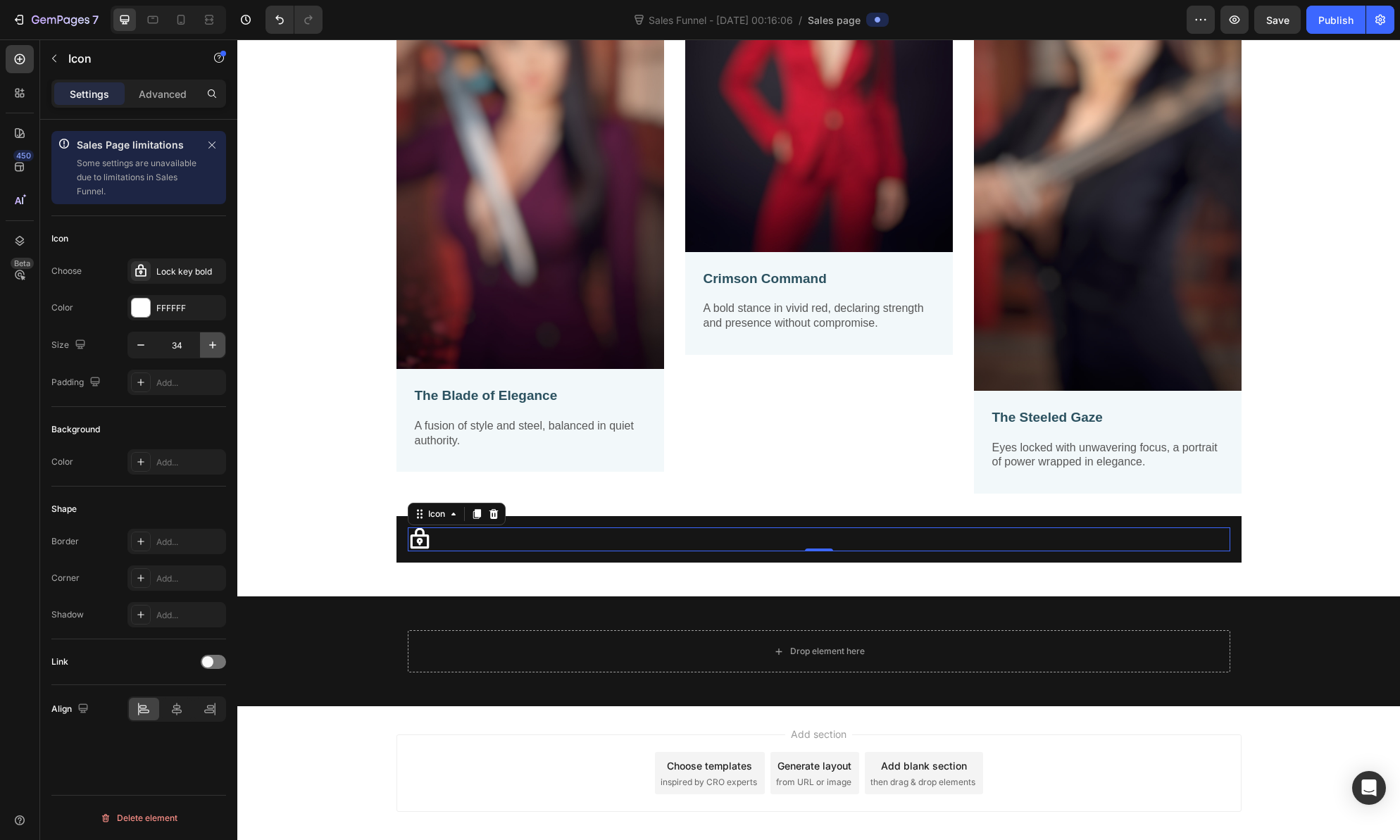
click at [213, 345] on icon "button" at bounding box center [212, 344] width 7 height 7
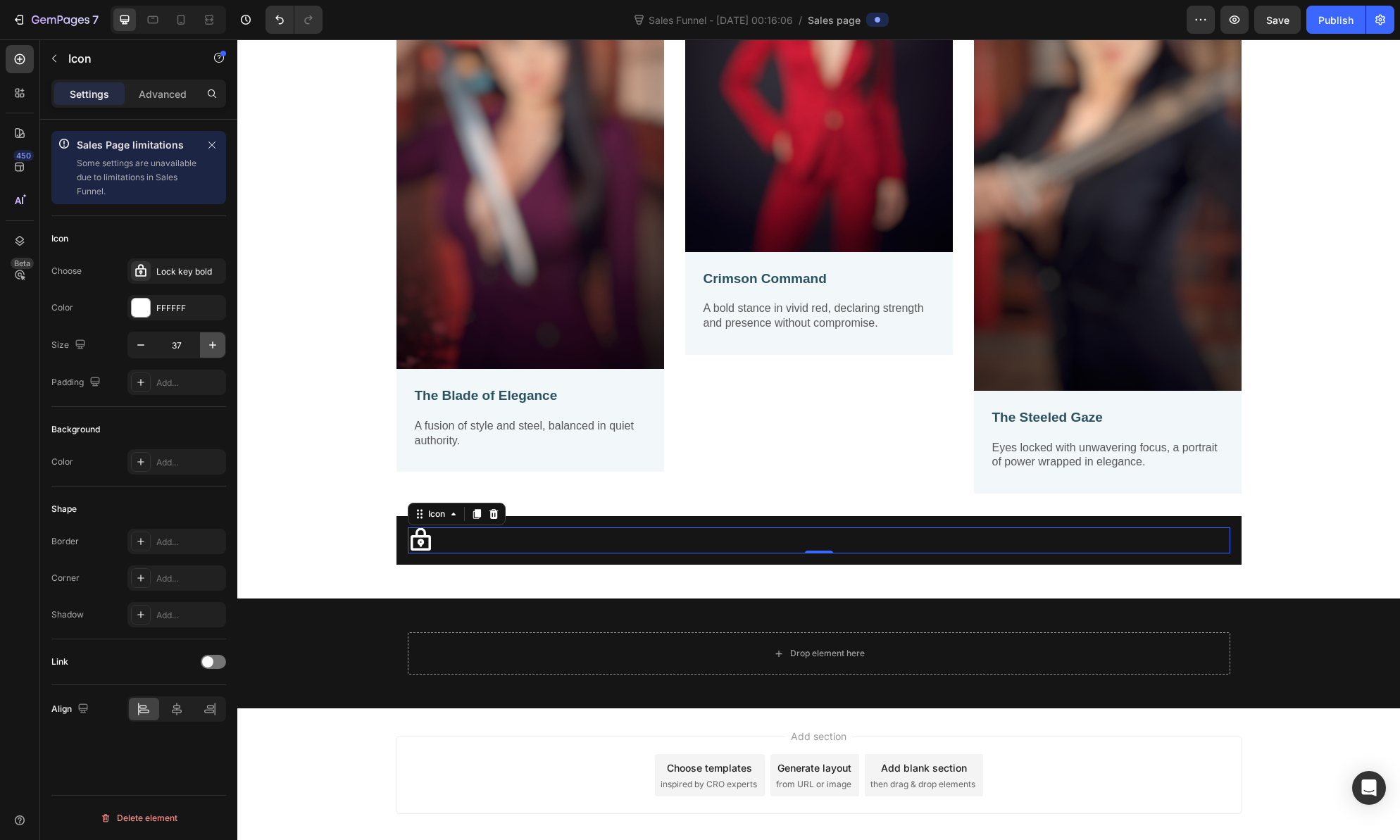
click at [213, 345] on icon "button" at bounding box center [212, 344] width 7 height 7
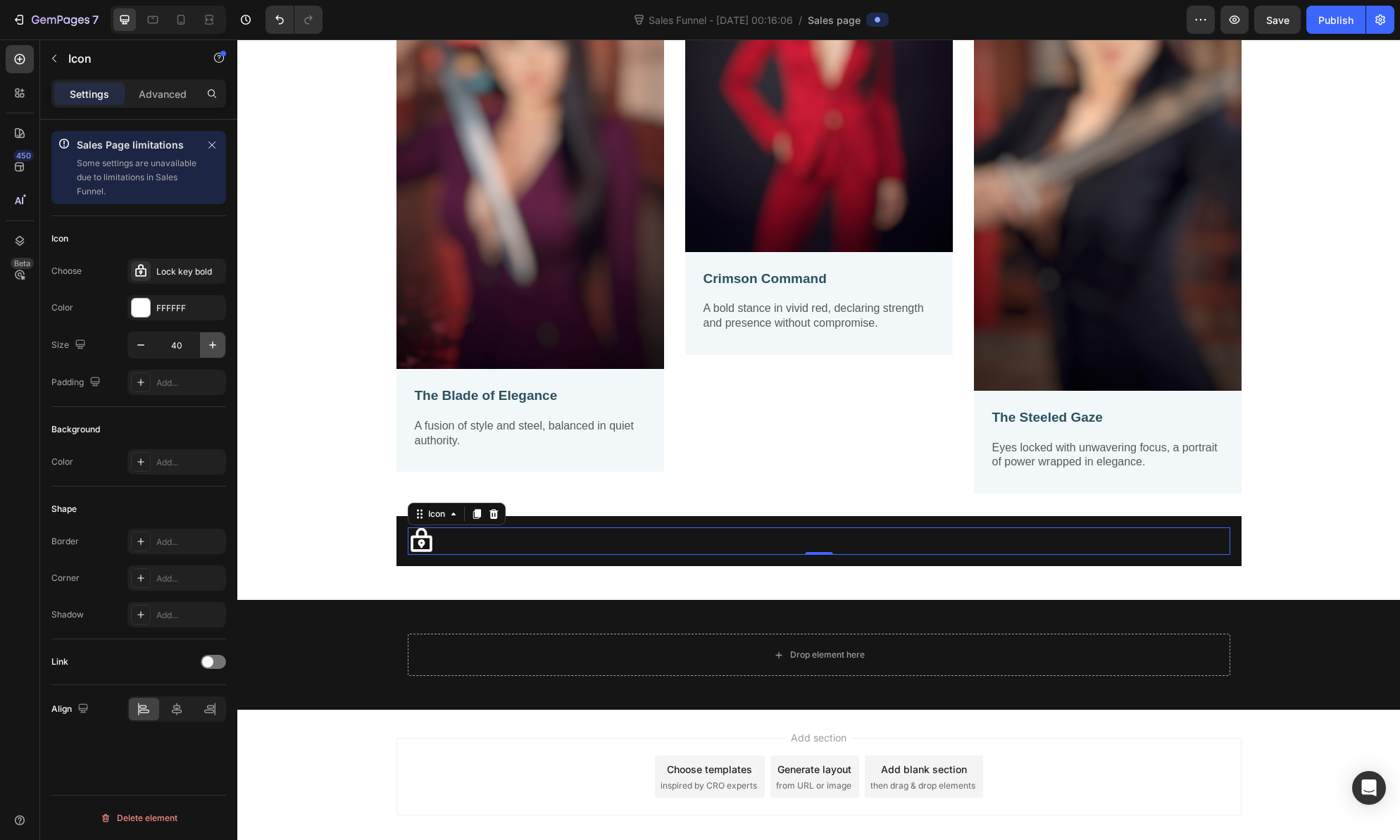
click at [213, 345] on icon "button" at bounding box center [212, 344] width 7 height 7
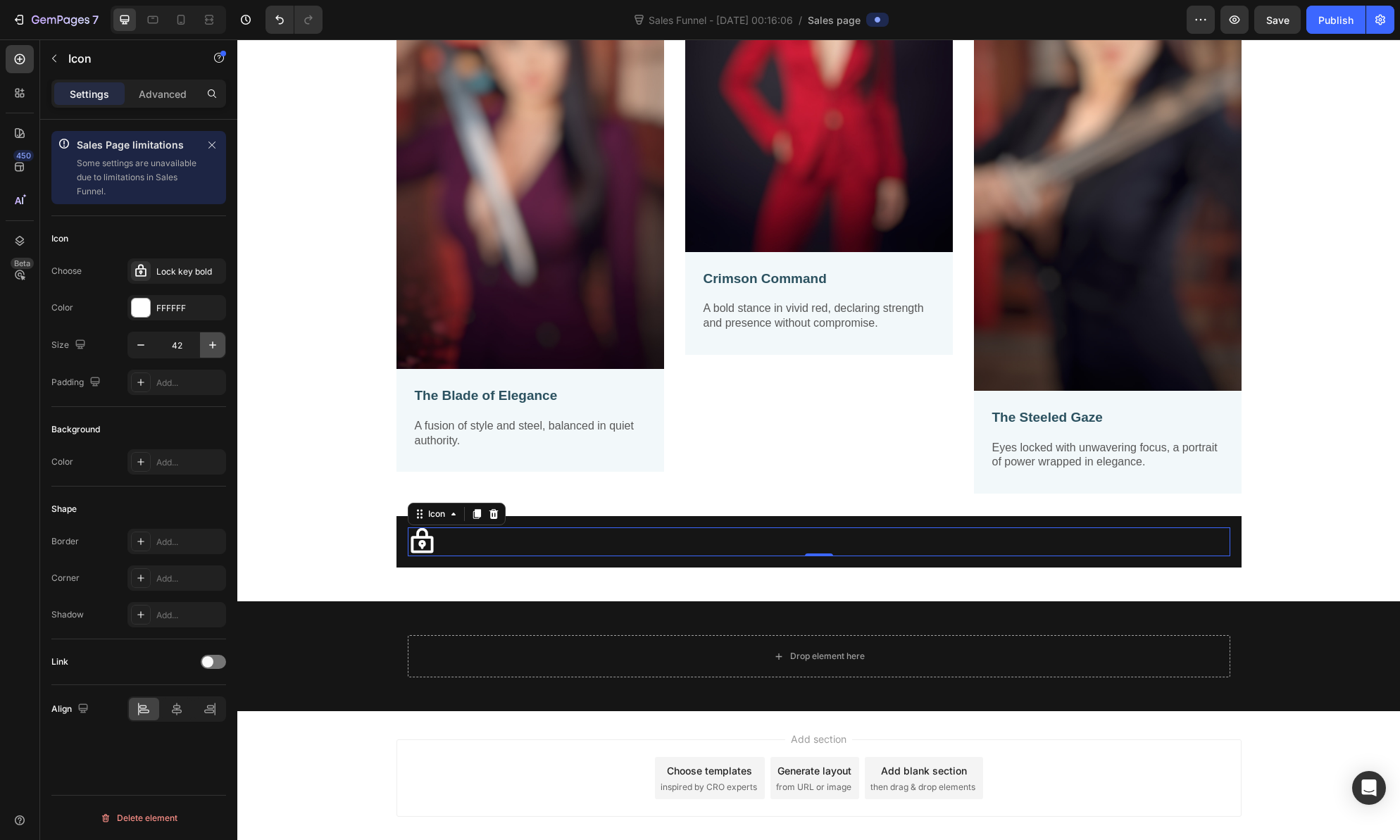
click at [213, 345] on icon "button" at bounding box center [212, 344] width 7 height 7
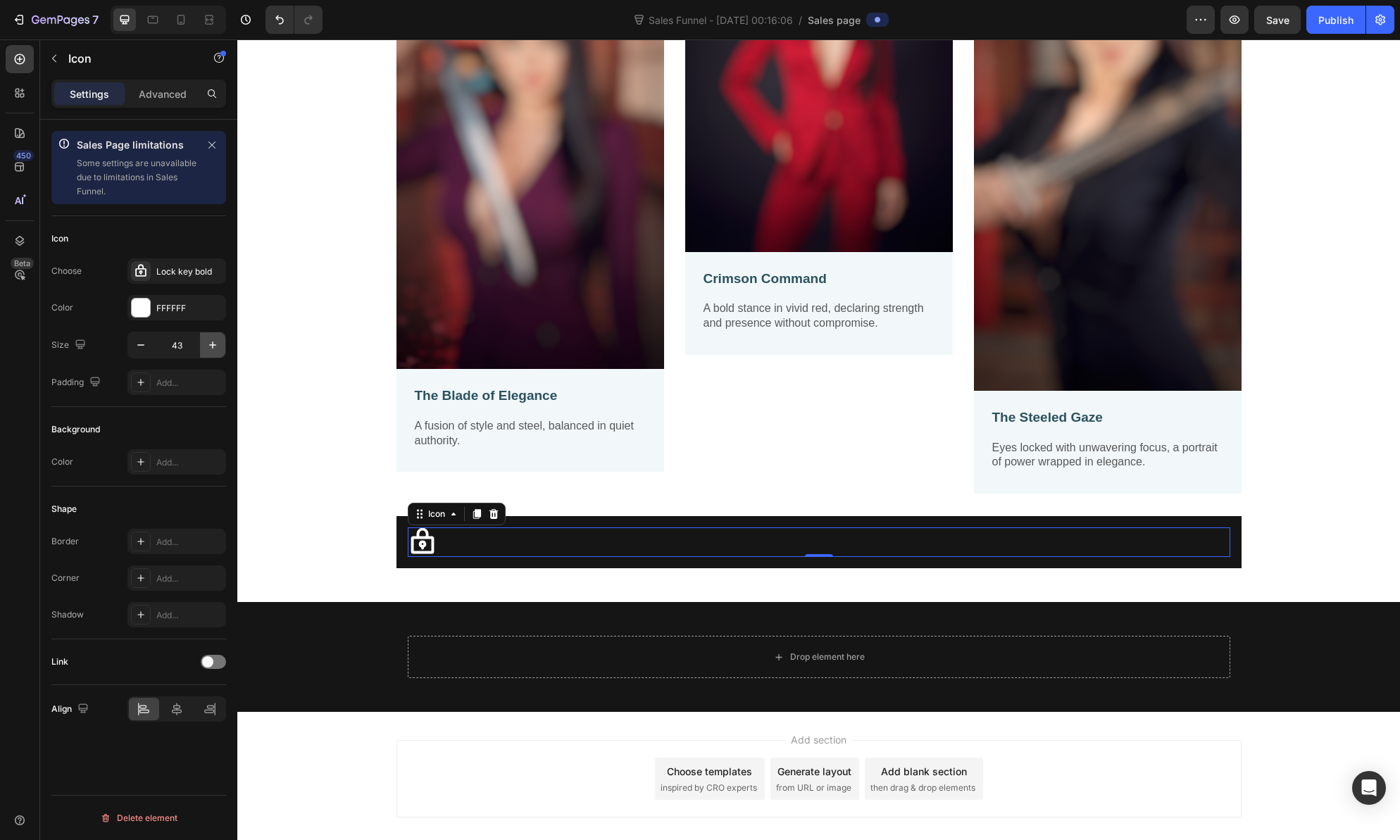
click at [213, 345] on icon "button" at bounding box center [212, 344] width 7 height 7
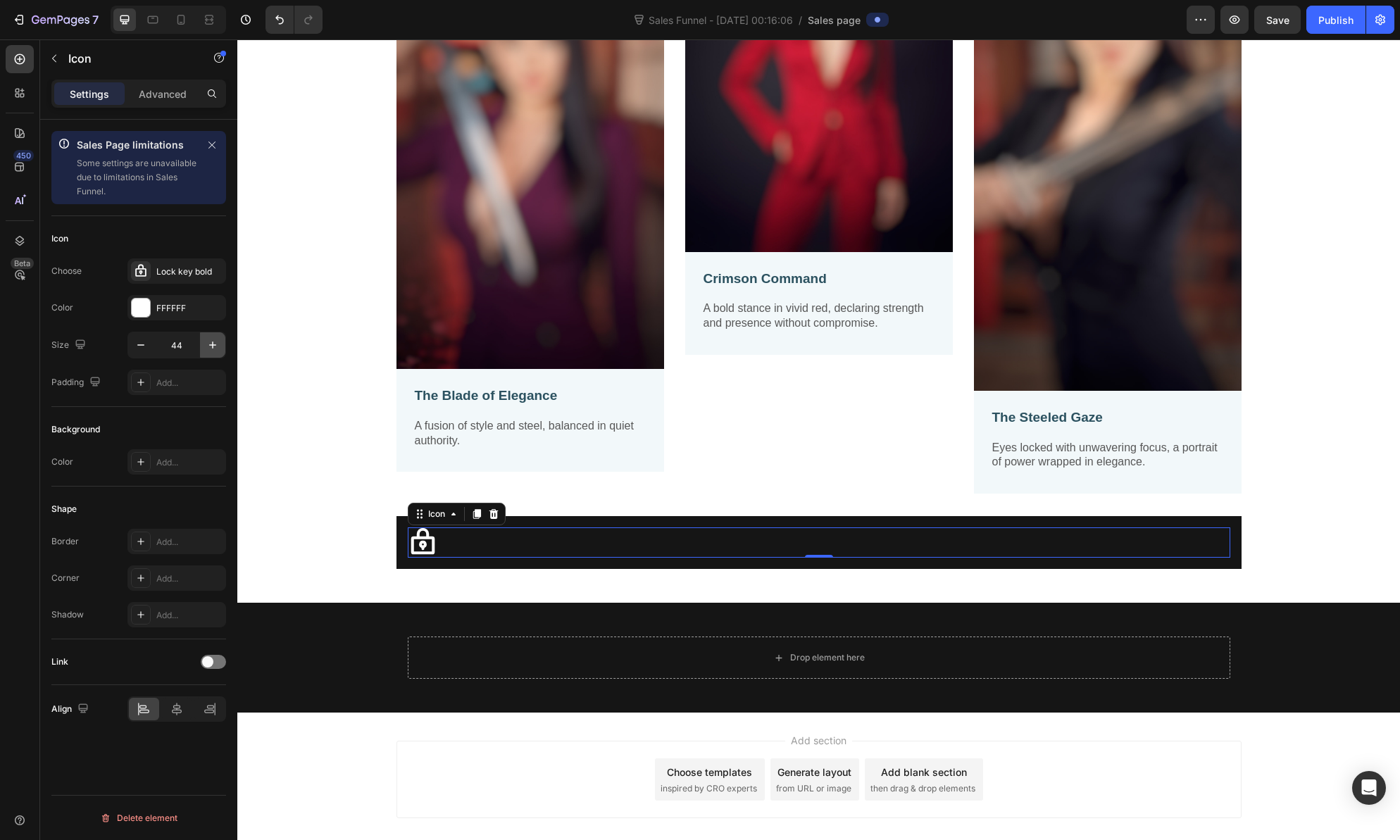
click at [213, 345] on icon "button" at bounding box center [212, 344] width 7 height 7
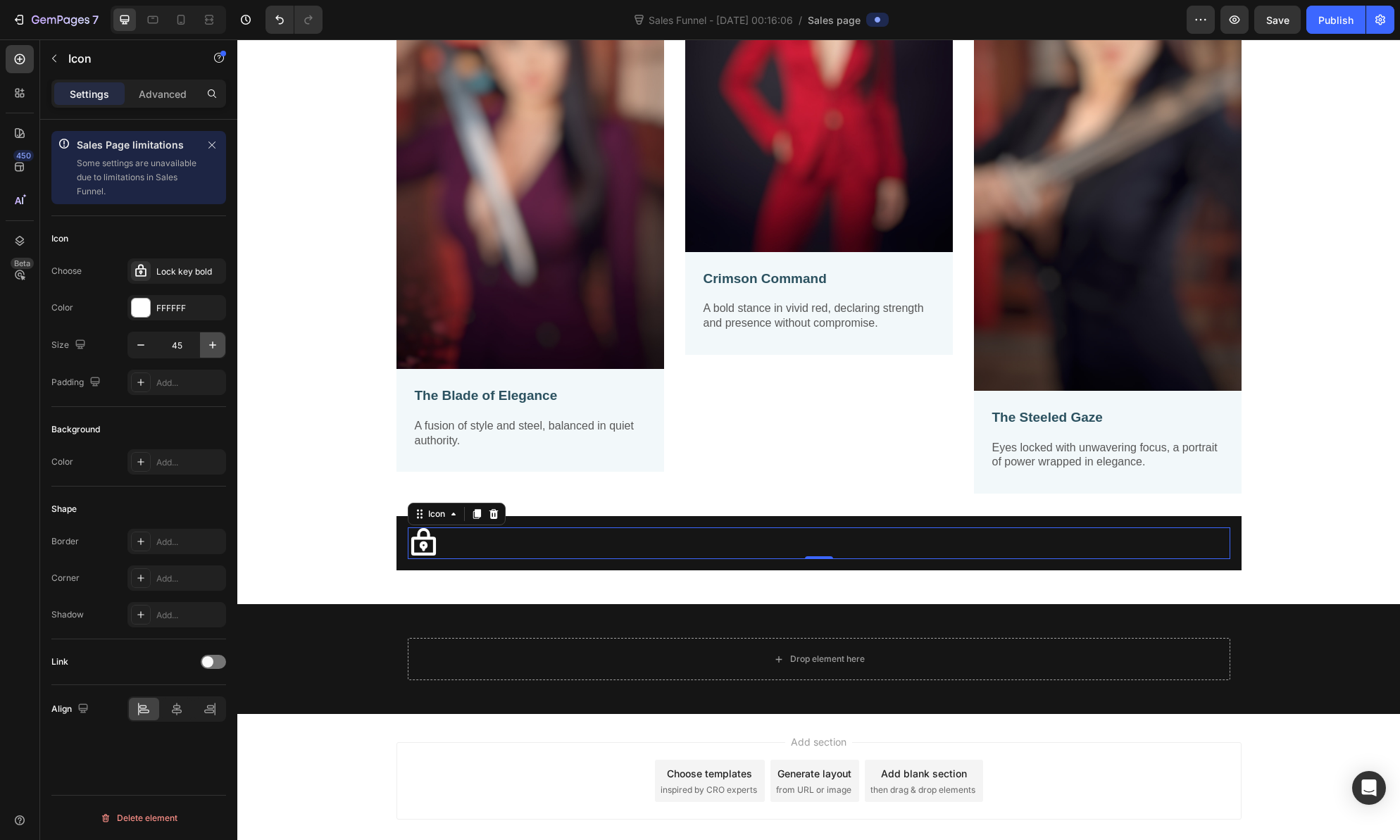
click at [213, 345] on icon "button" at bounding box center [212, 344] width 7 height 7
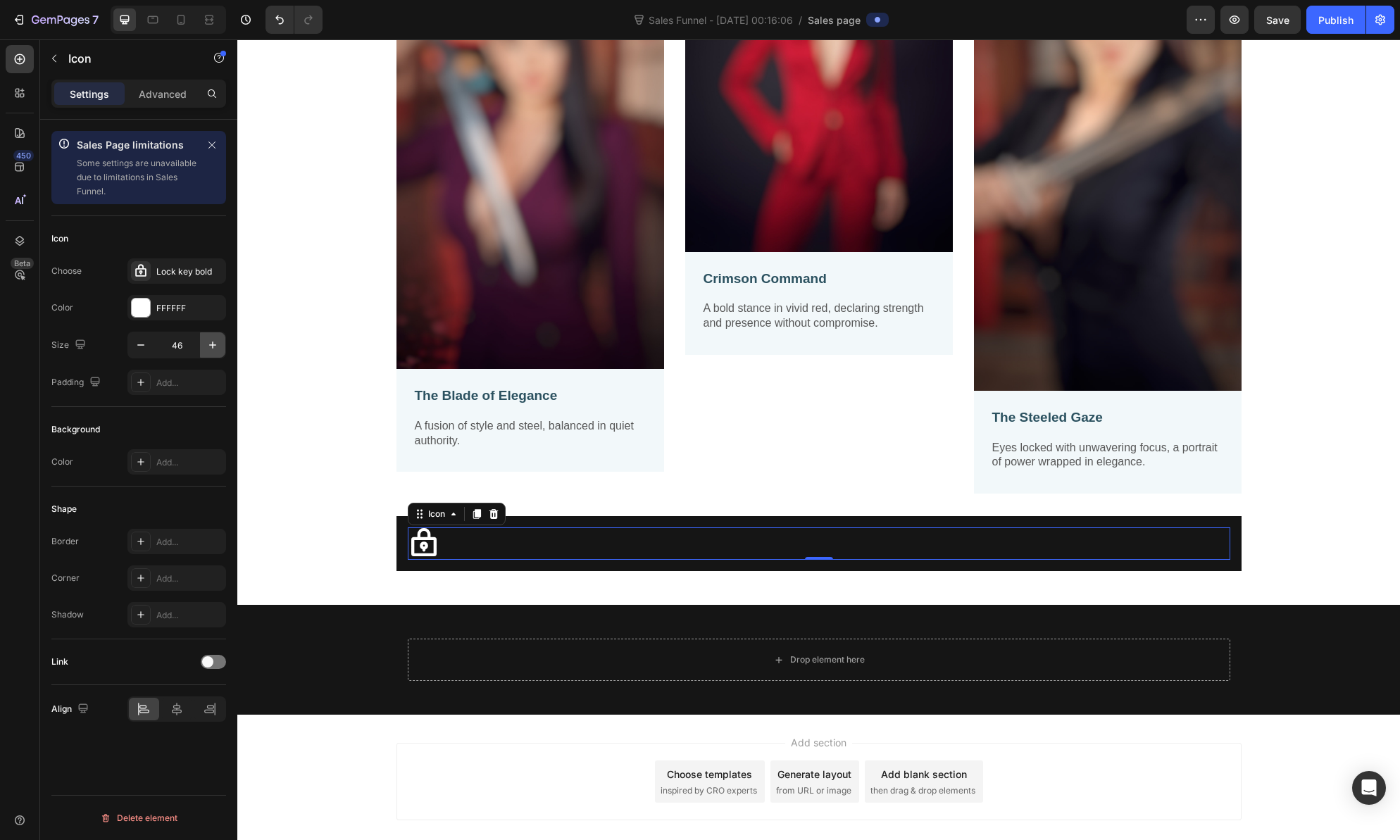
click at [213, 345] on icon "button" at bounding box center [212, 344] width 7 height 7
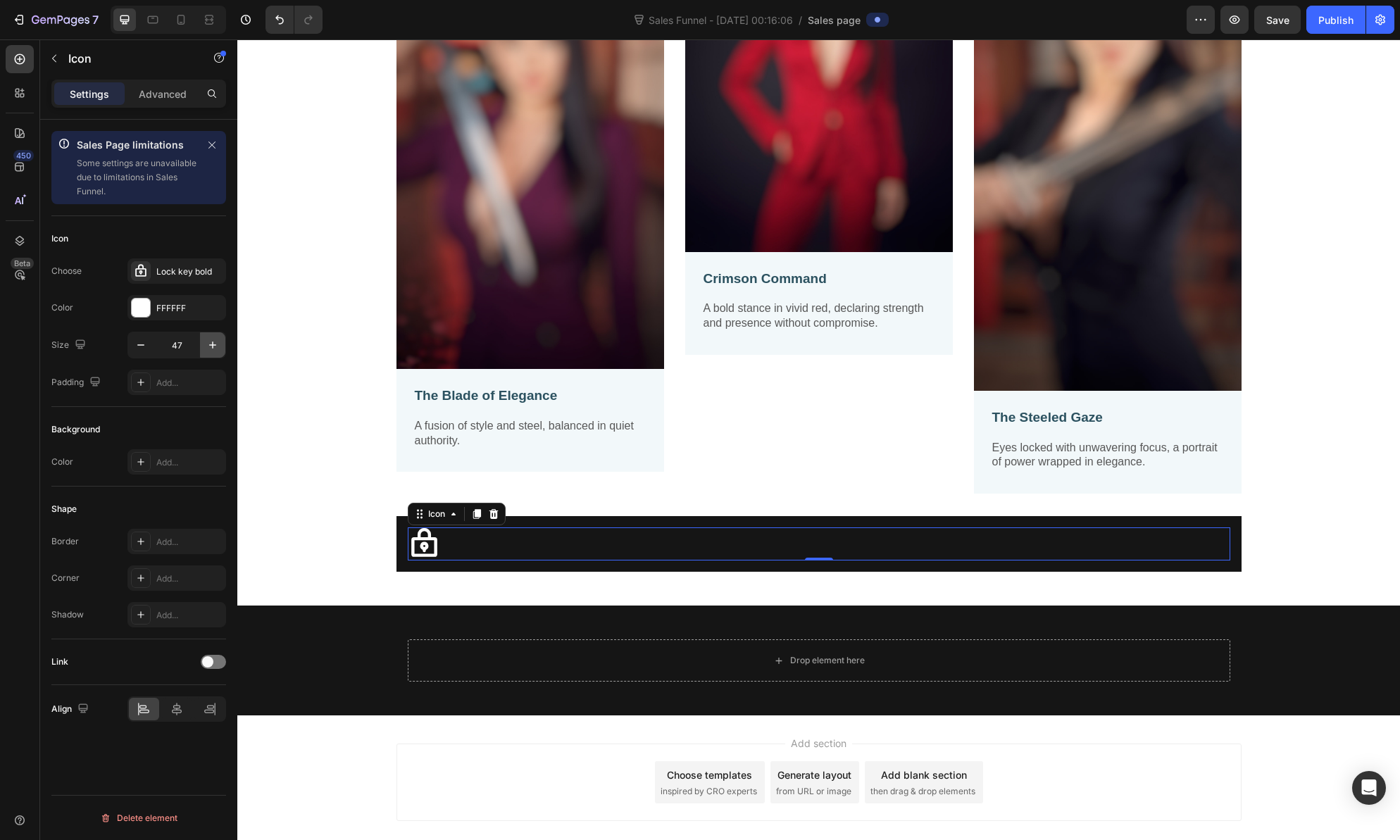
click at [213, 345] on icon "button" at bounding box center [212, 344] width 7 height 7
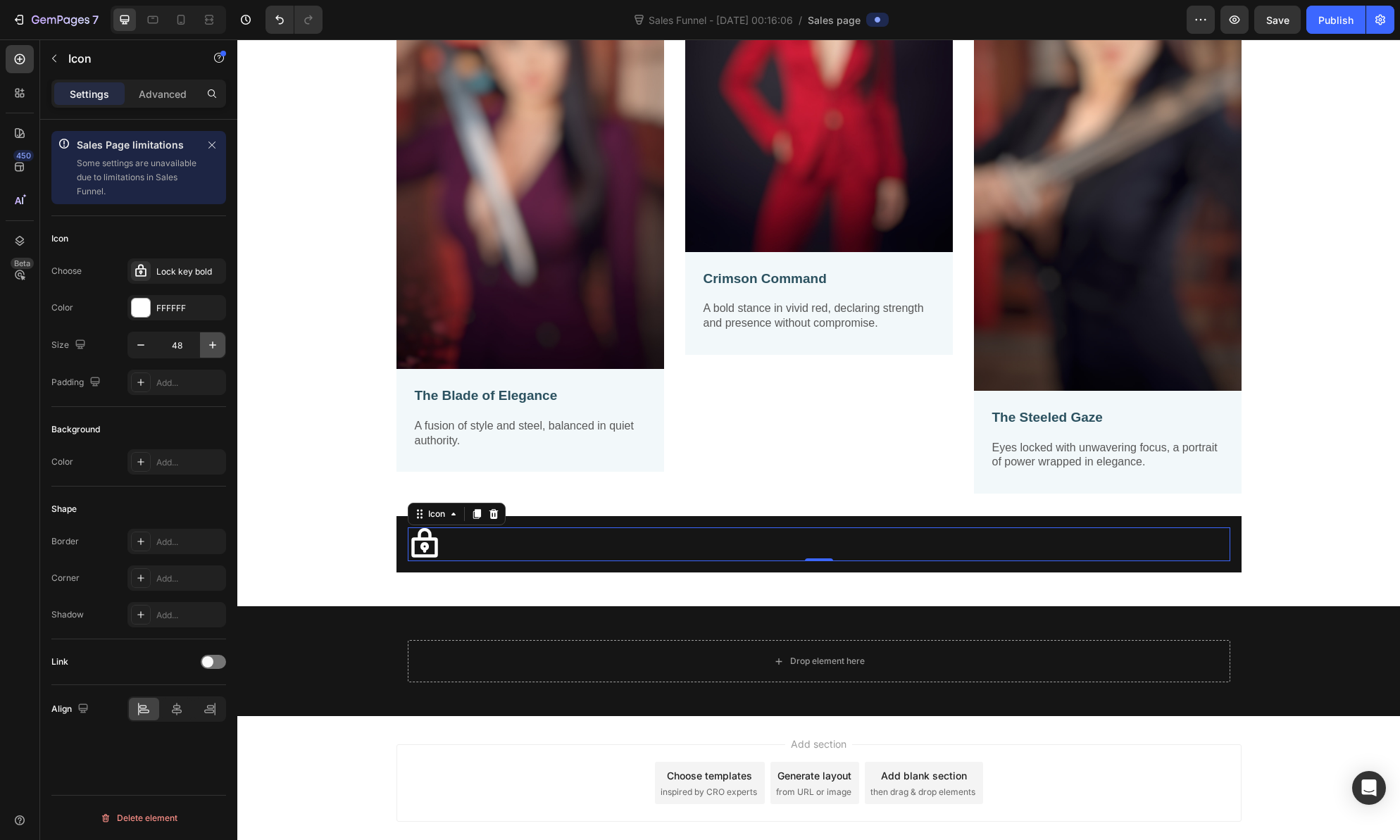
click at [213, 345] on icon "button" at bounding box center [212, 344] width 7 height 7
type input "49"
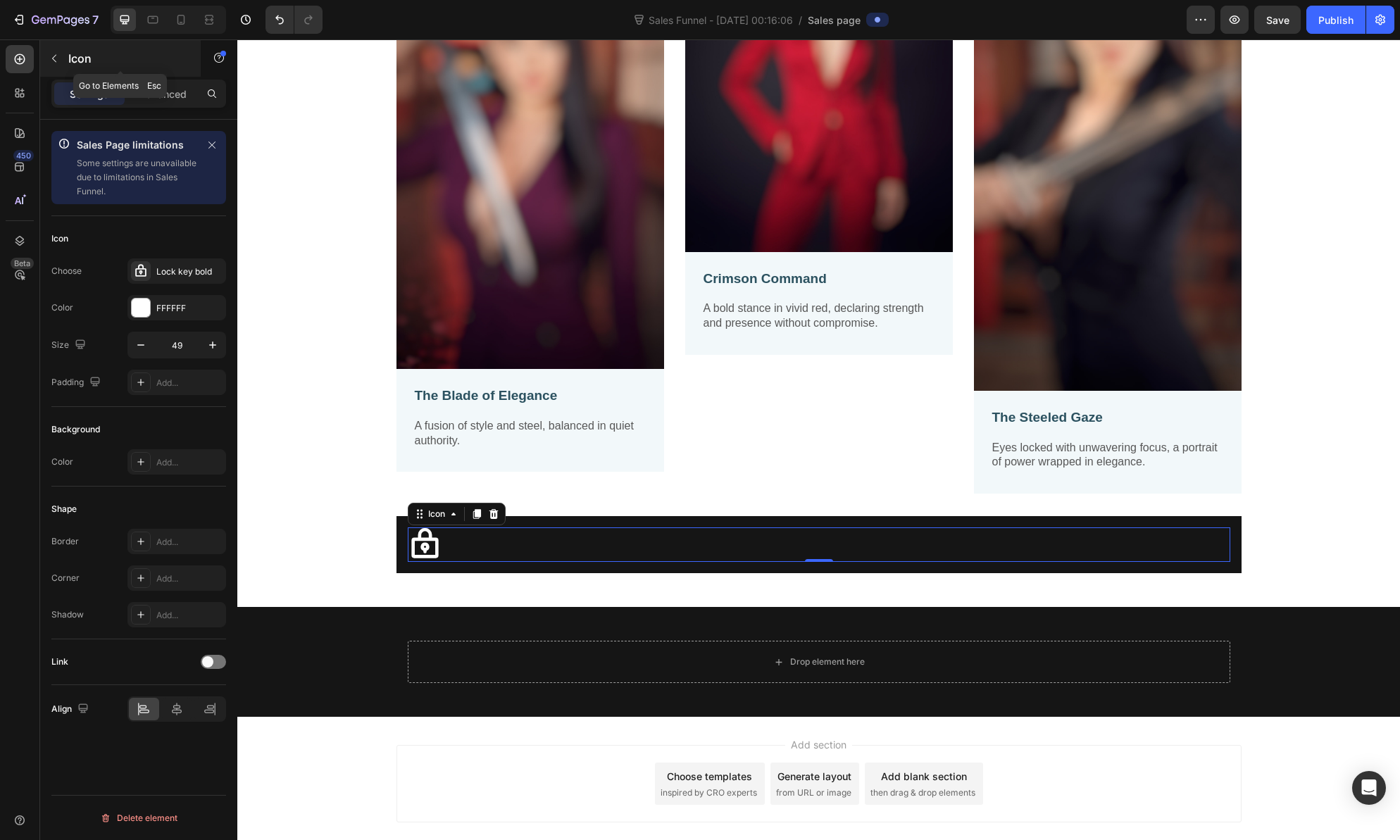
click at [56, 56] on icon "button" at bounding box center [54, 58] width 11 height 11
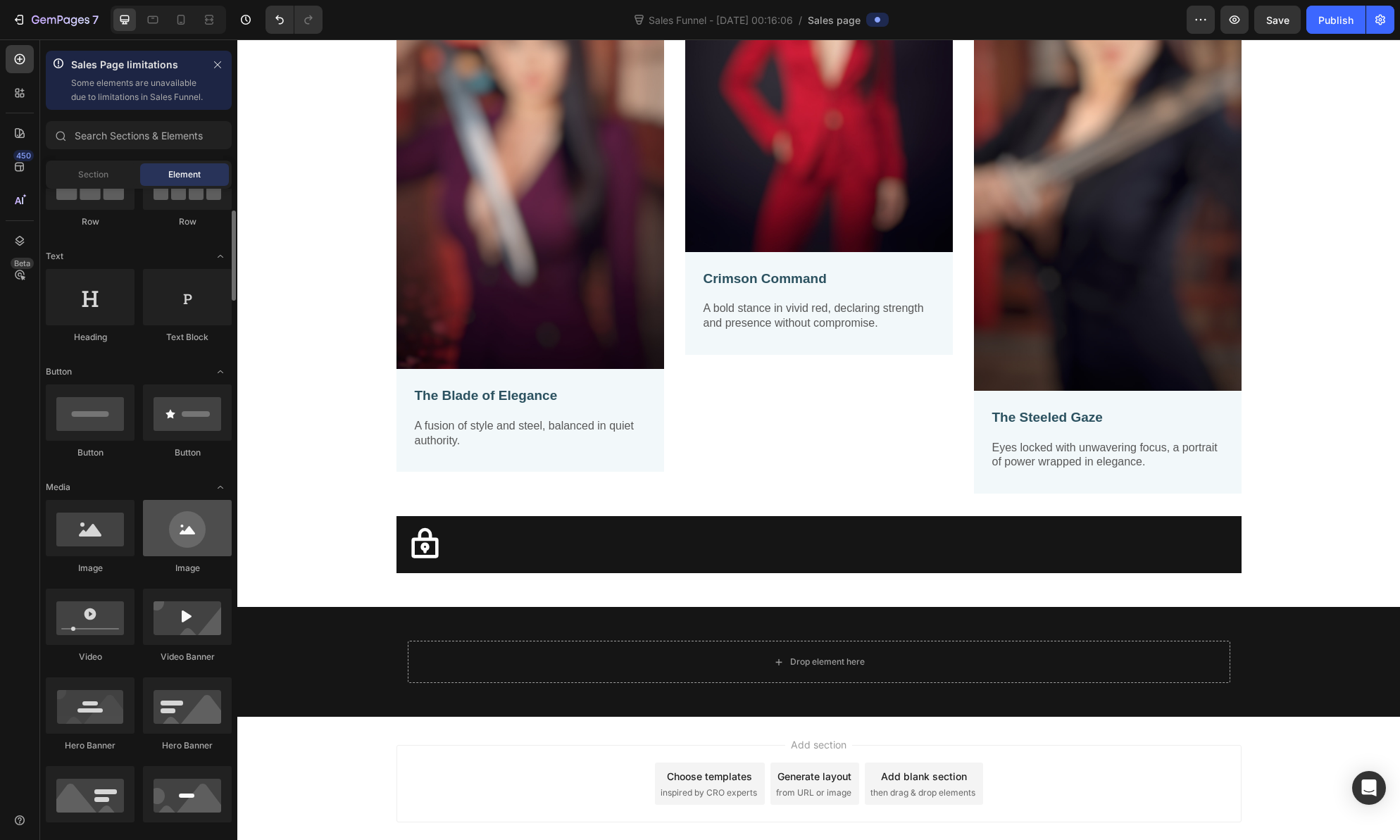
scroll to position [132, 0]
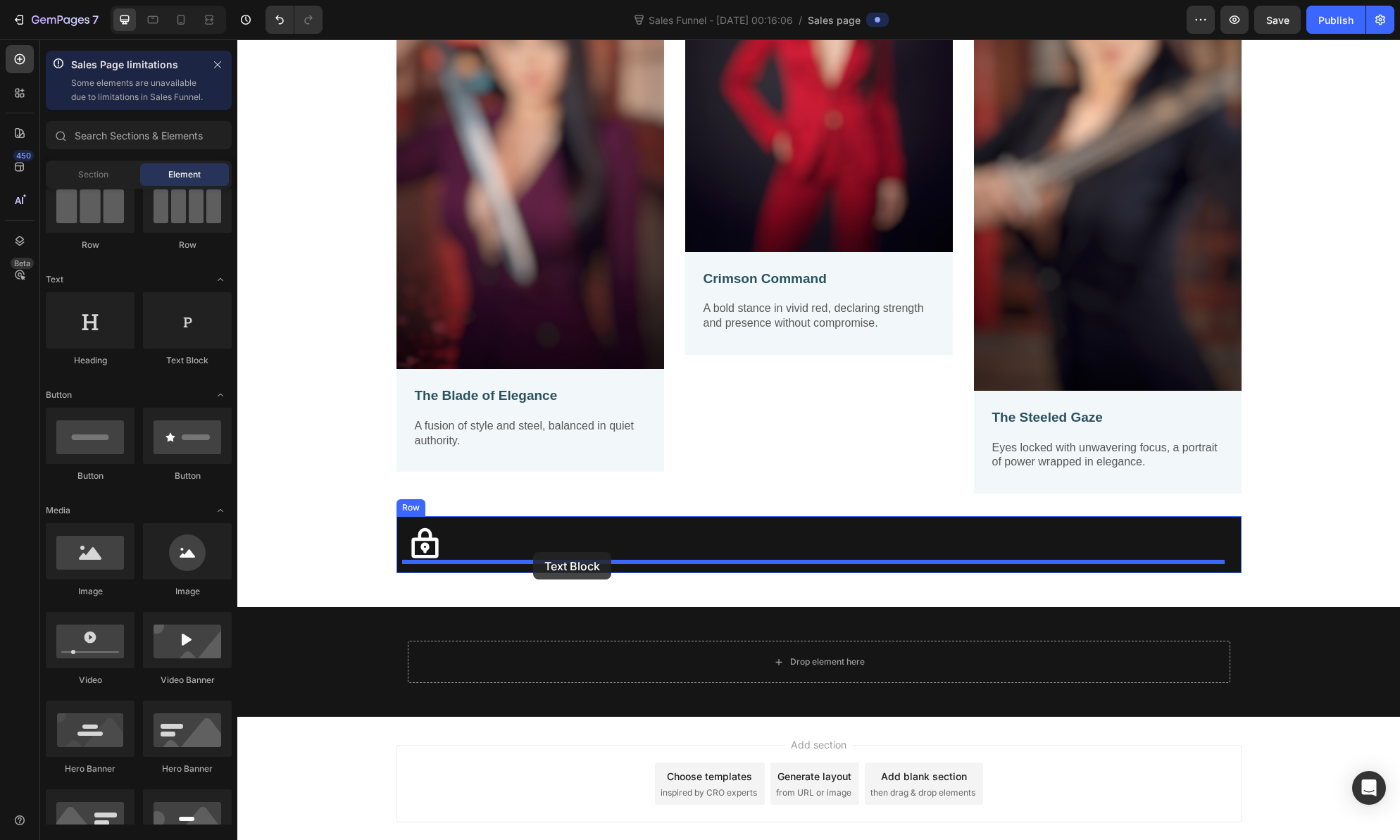
drag, startPoint x: 466, startPoint y: 434, endPoint x: 533, endPoint y: 552, distance: 135.7
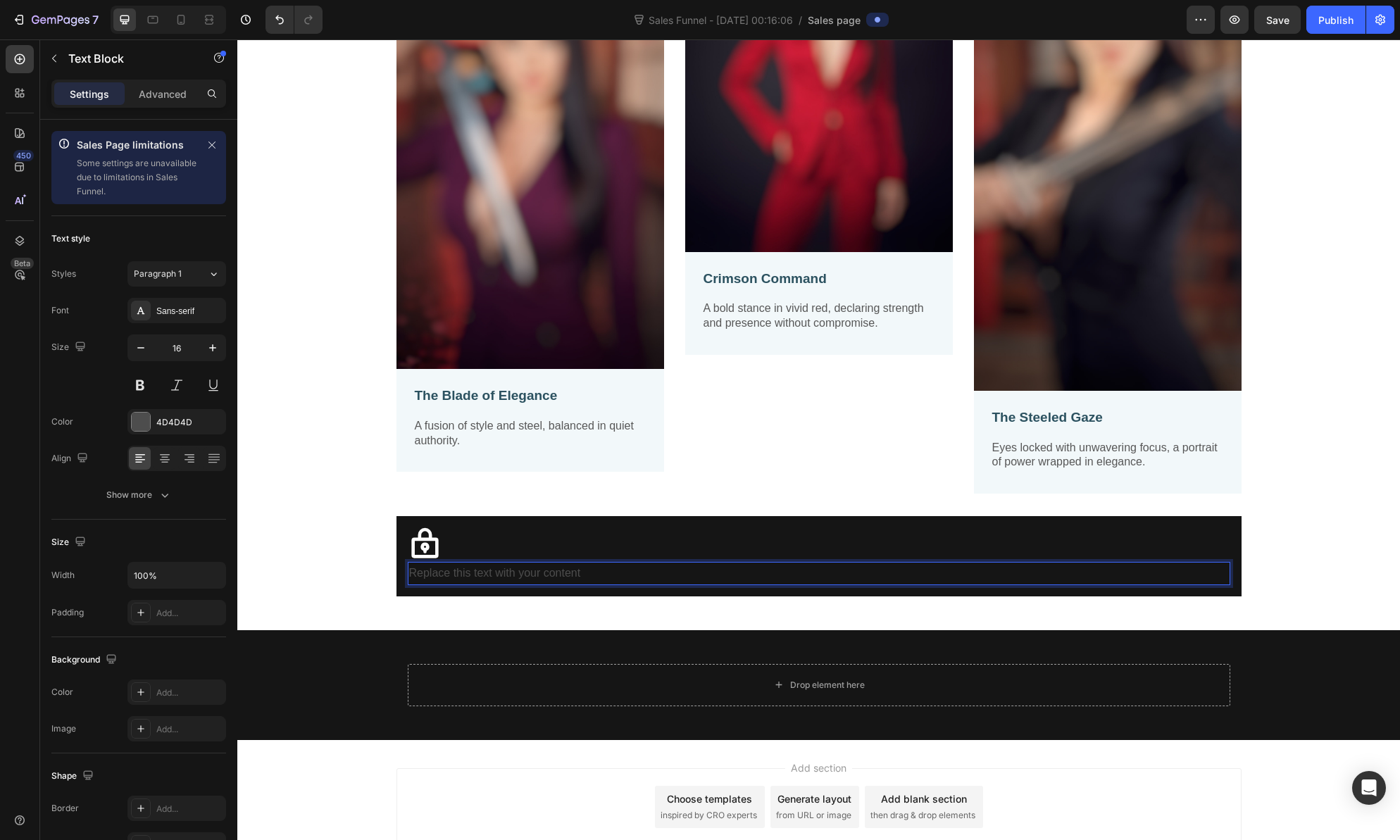
click at [553, 576] on div "Replace this text with your content" at bounding box center [819, 574] width 822 height 23
click at [554, 574] on p "Replace this text with your content" at bounding box center [819, 574] width 820 height 21
drag, startPoint x: 550, startPoint y: 566, endPoint x: 570, endPoint y: 603, distance: 42.1
click at [557, 578] on p "Replace this text with your conUnlock all 12 cinematic portraits – Only $18 dur…" at bounding box center [819, 574] width 820 height 21
click at [552, 571] on p "Replace this text with your conUnlock all 12 cinematic portraits – Only $18 dur…" at bounding box center [819, 574] width 820 height 21
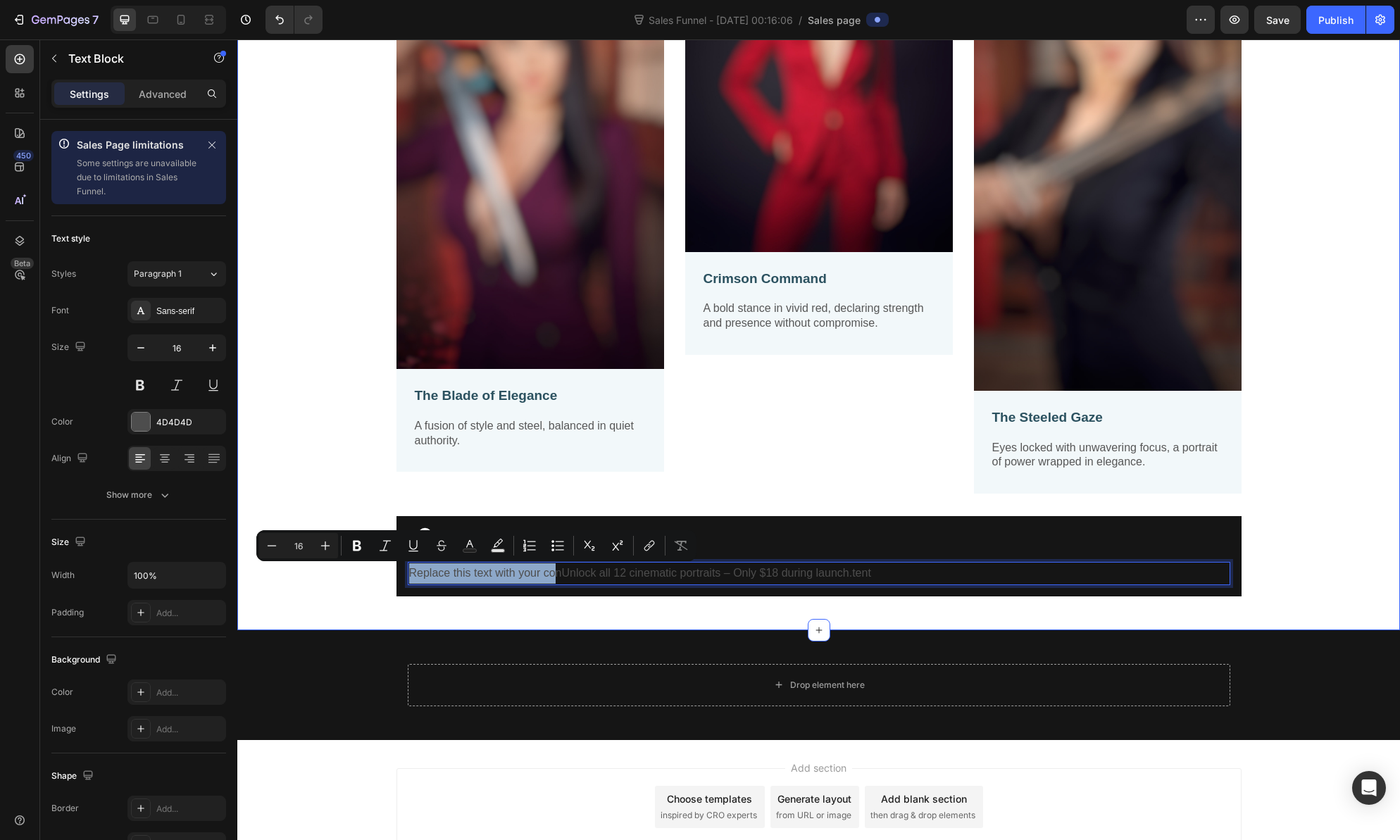
drag, startPoint x: 552, startPoint y: 568, endPoint x: 381, endPoint y: 556, distance: 171.4
click at [381, 556] on div "Image The Blade of Elegance Text Block A fusion of style and steel, balanced in…" at bounding box center [819, 246] width 1141 height 702
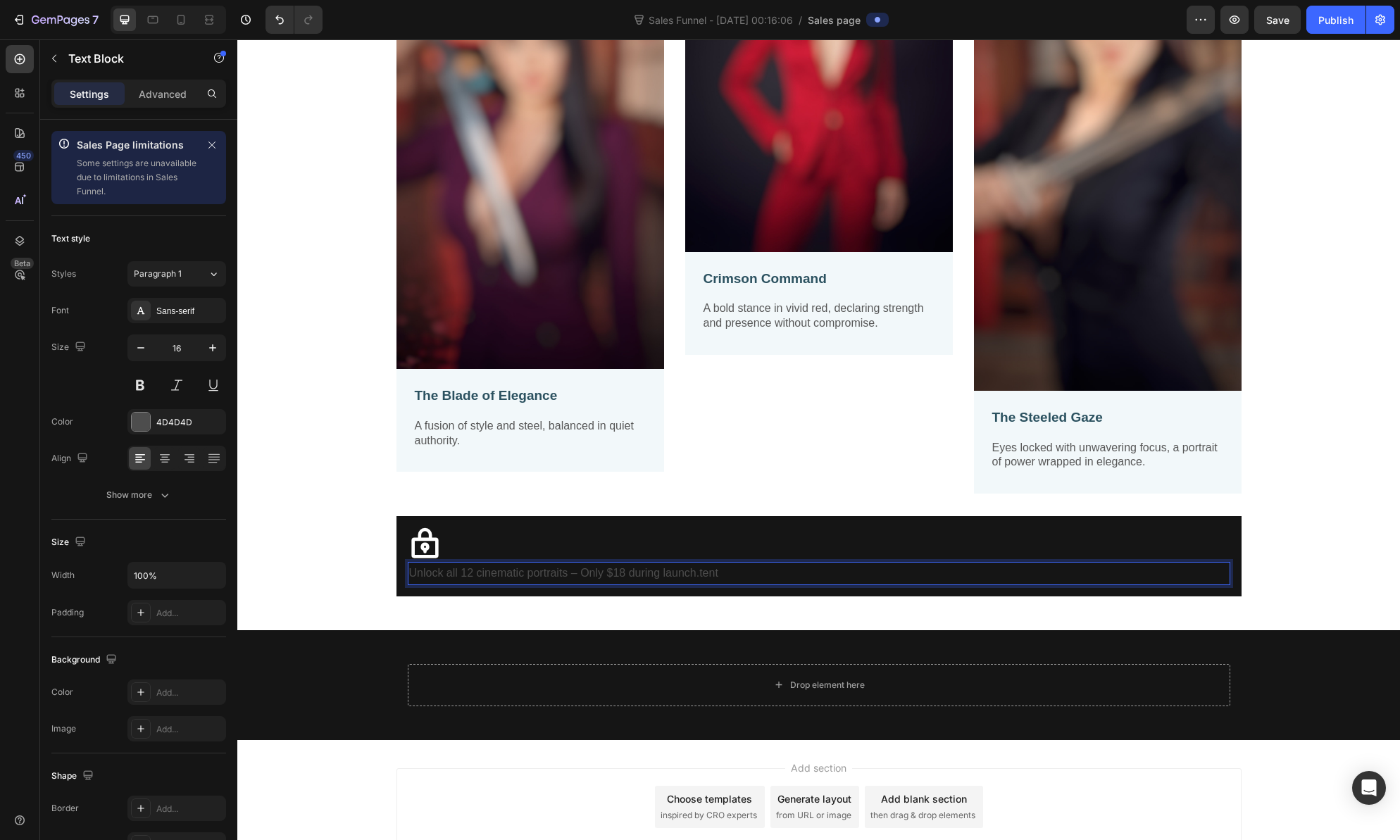
click at [716, 573] on p "Unlock all 12 cinematic portraits – Only $18 during launch.tent" at bounding box center [819, 574] width 820 height 21
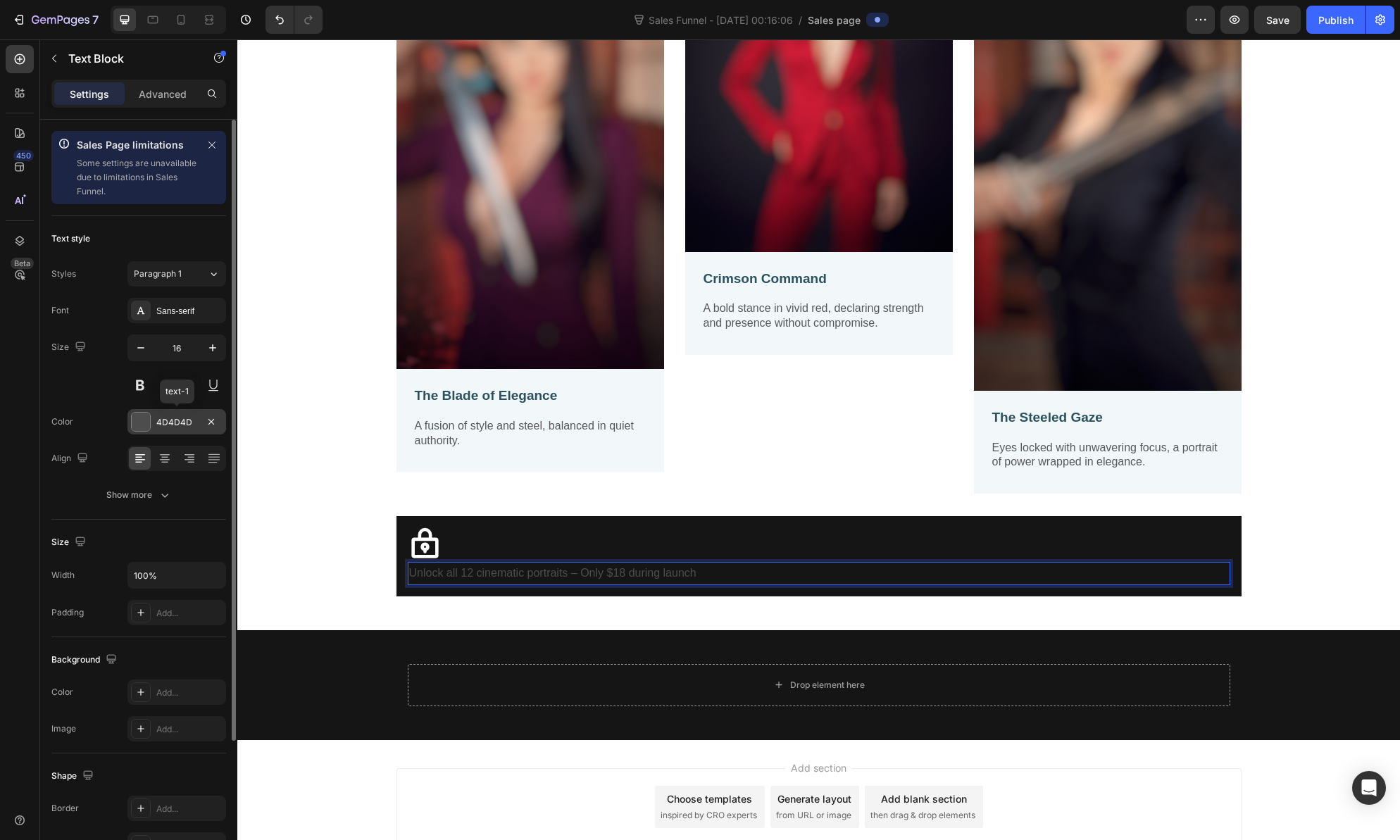
click at [143, 426] on div at bounding box center [141, 422] width 18 height 18
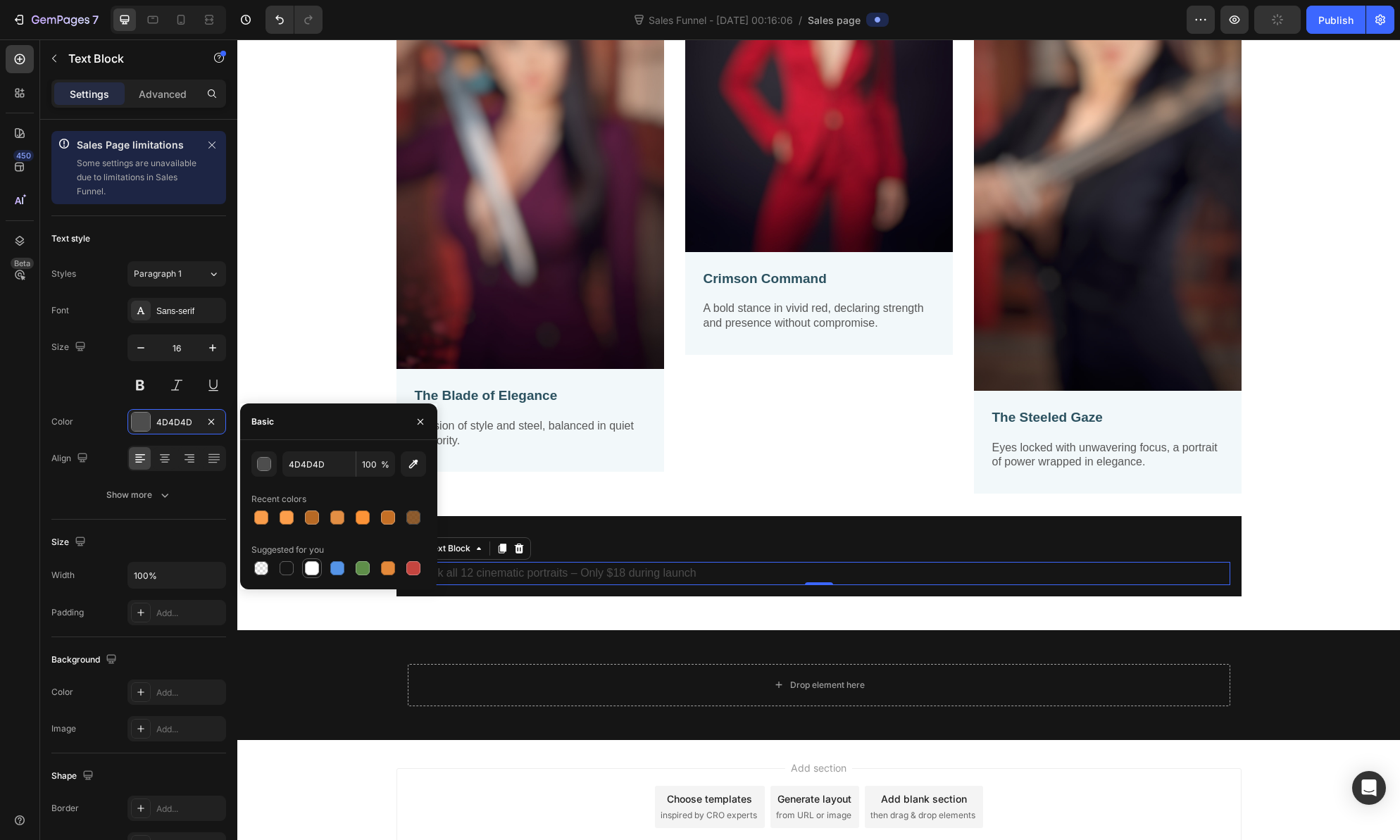
click at [311, 566] on div at bounding box center [312, 569] width 14 height 14
type input "FFFFFF"
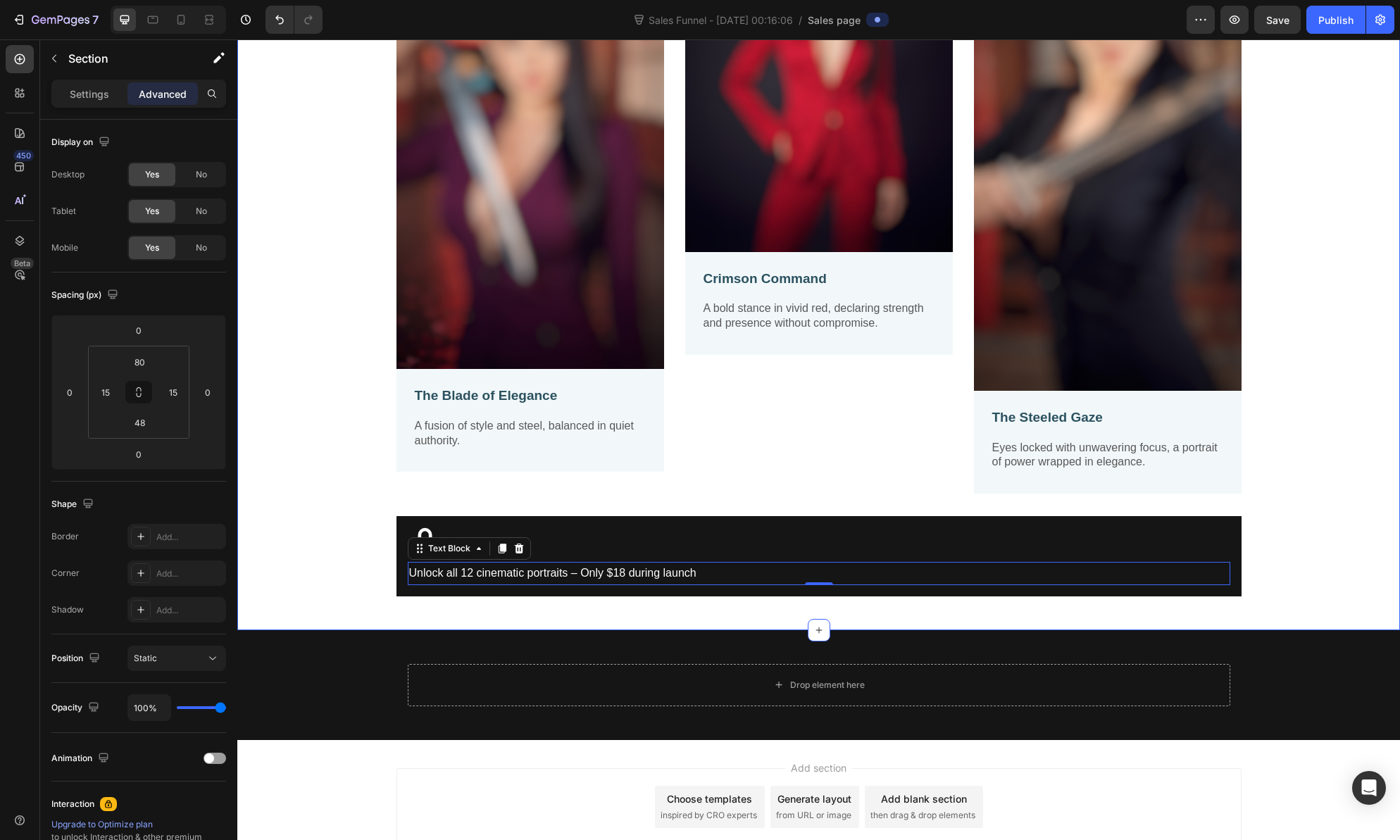
click at [307, 370] on div "Image The Blade of Elegance Text Block A fusion of style and steel, balanced in…" at bounding box center [819, 246] width 1141 height 702
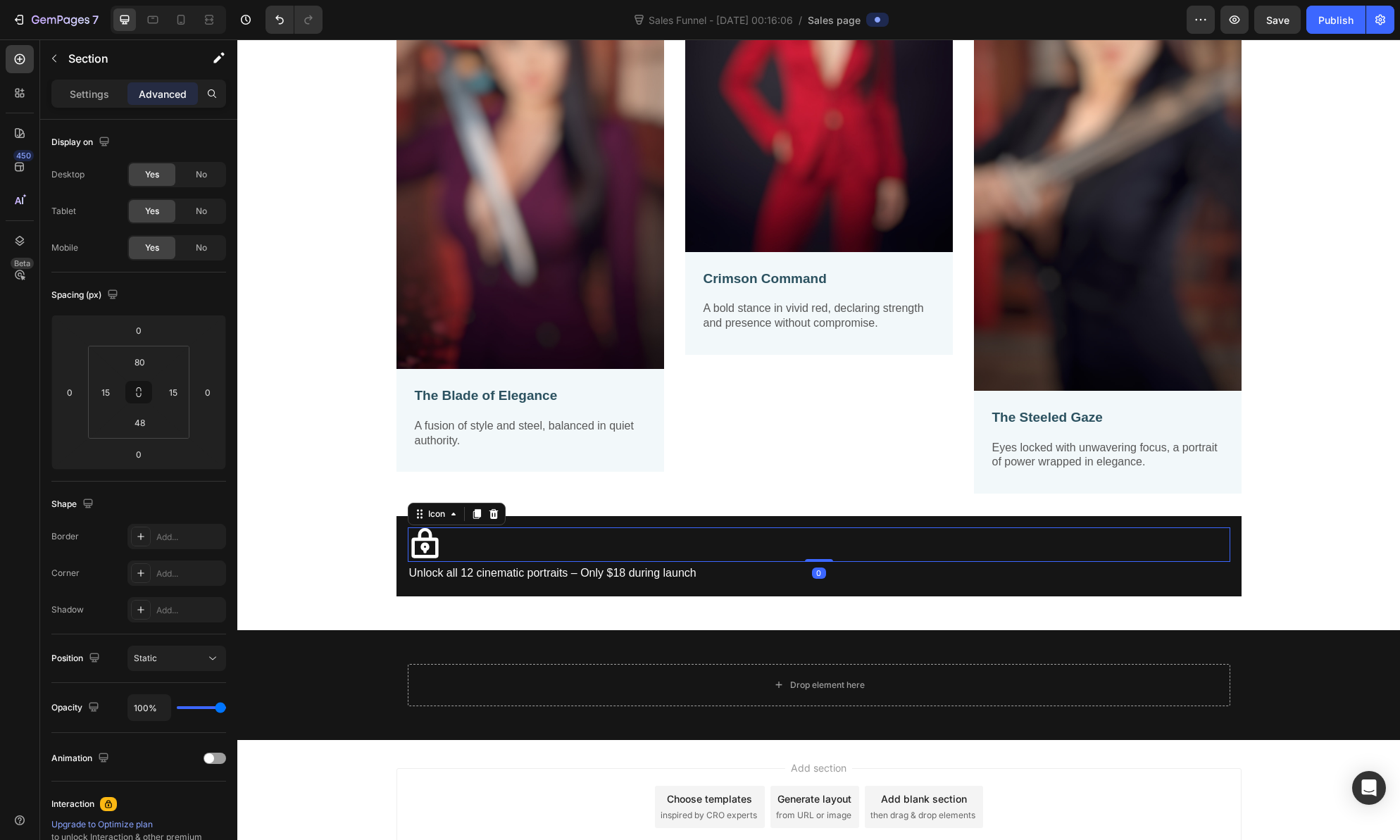
click at [414, 544] on icon at bounding box center [425, 544] width 34 height 34
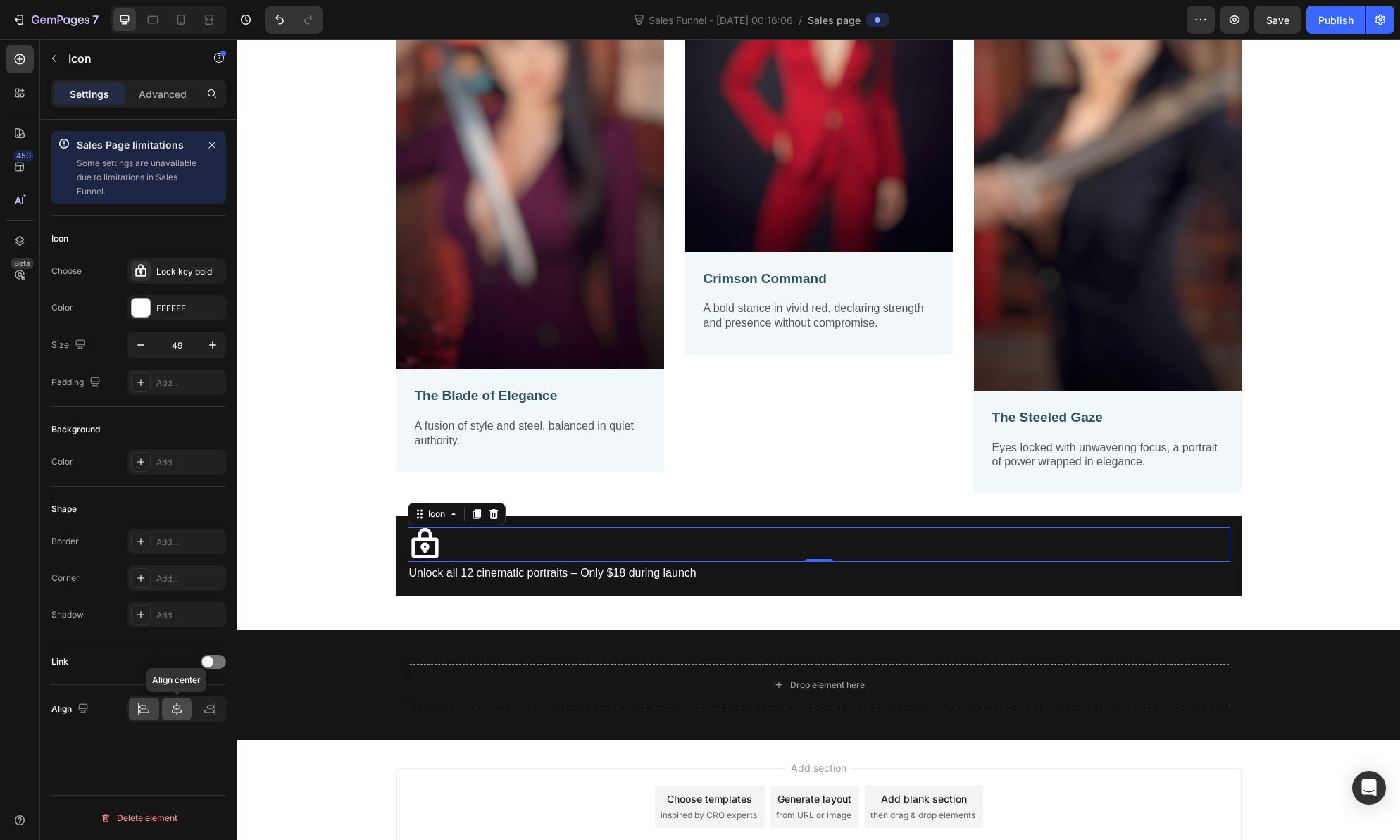
click at [170, 706] on icon at bounding box center [177, 710] width 14 height 14
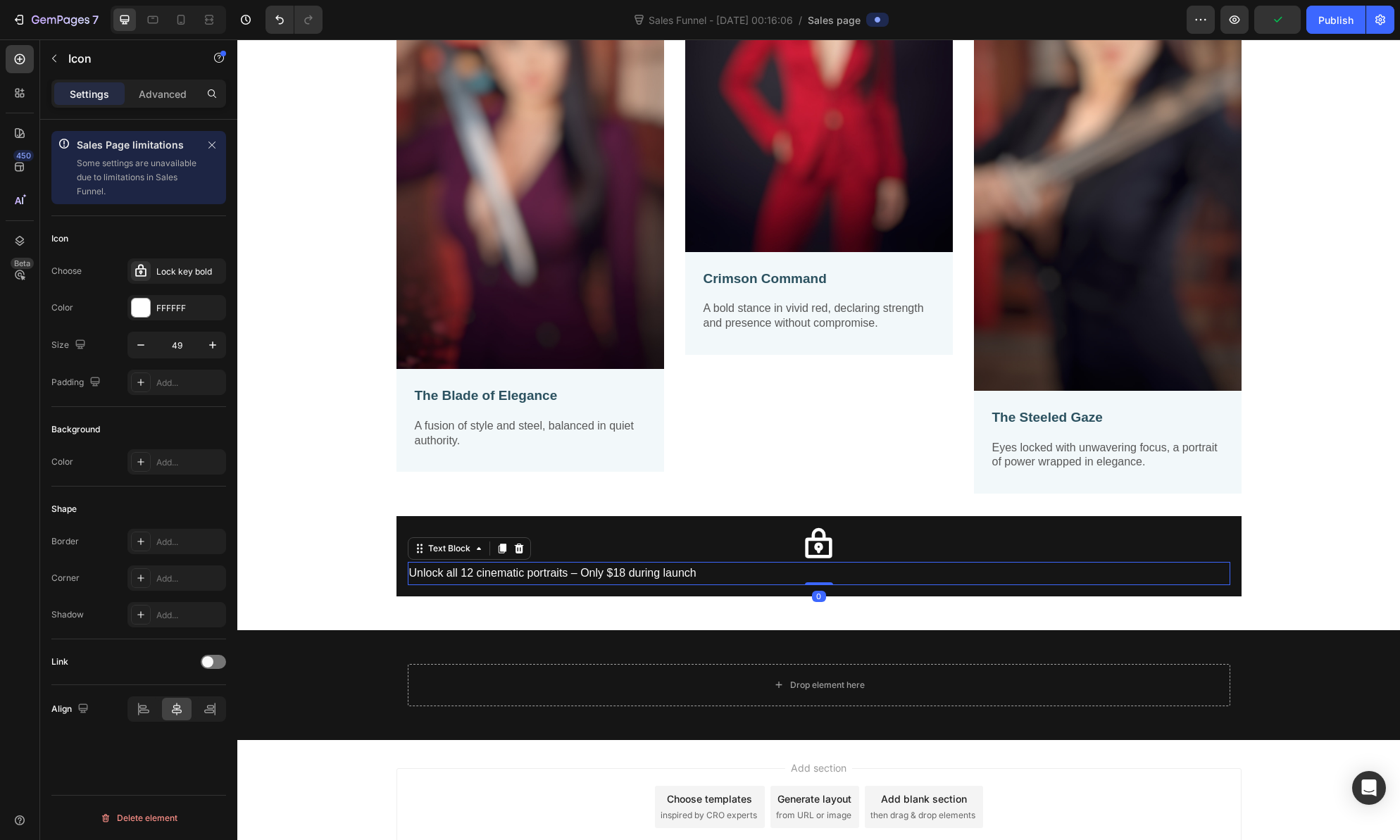
click at [500, 570] on p "Unlock all 12 cinematic portraits – Only $18 during launch" at bounding box center [819, 574] width 820 height 21
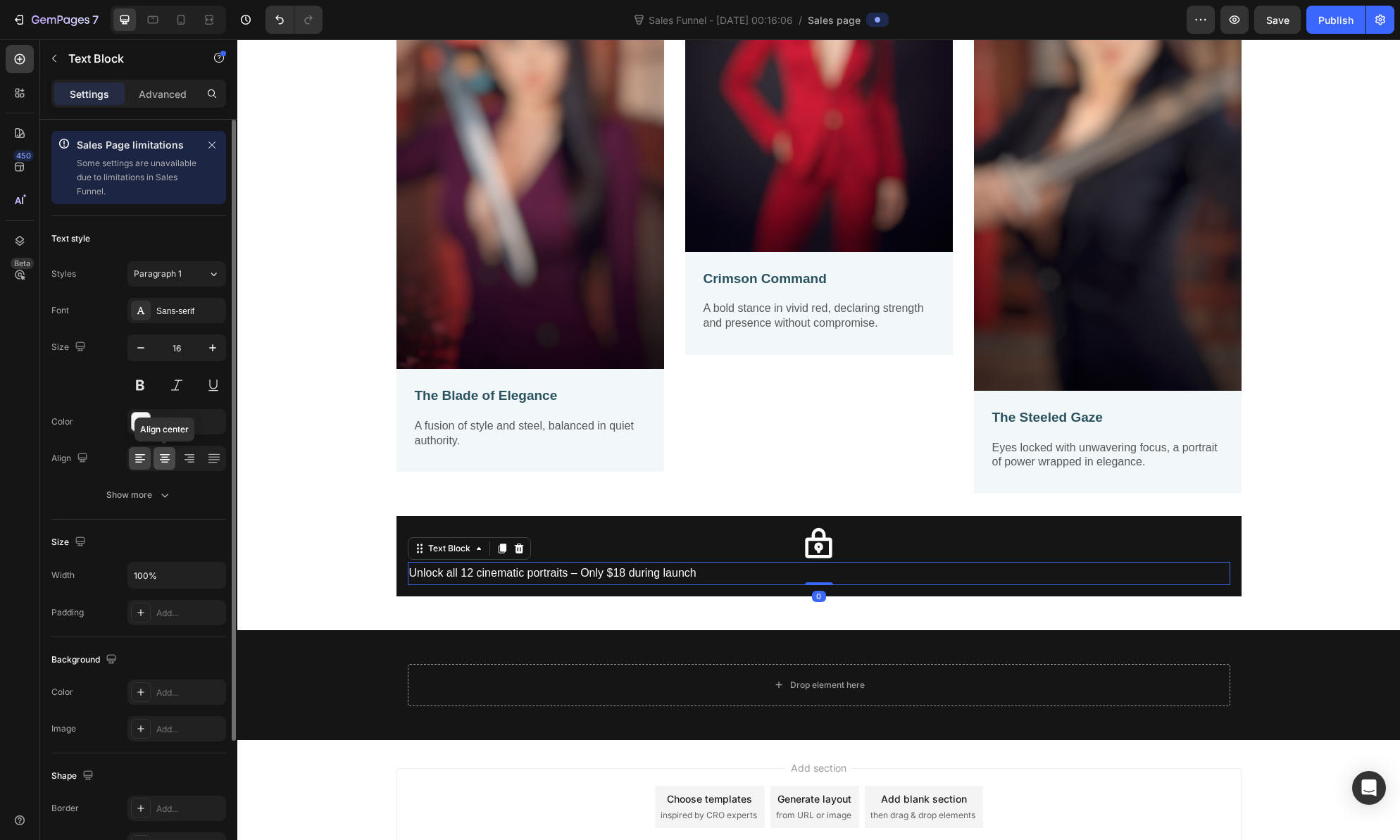
click at [166, 456] on icon at bounding box center [165, 459] width 14 height 14
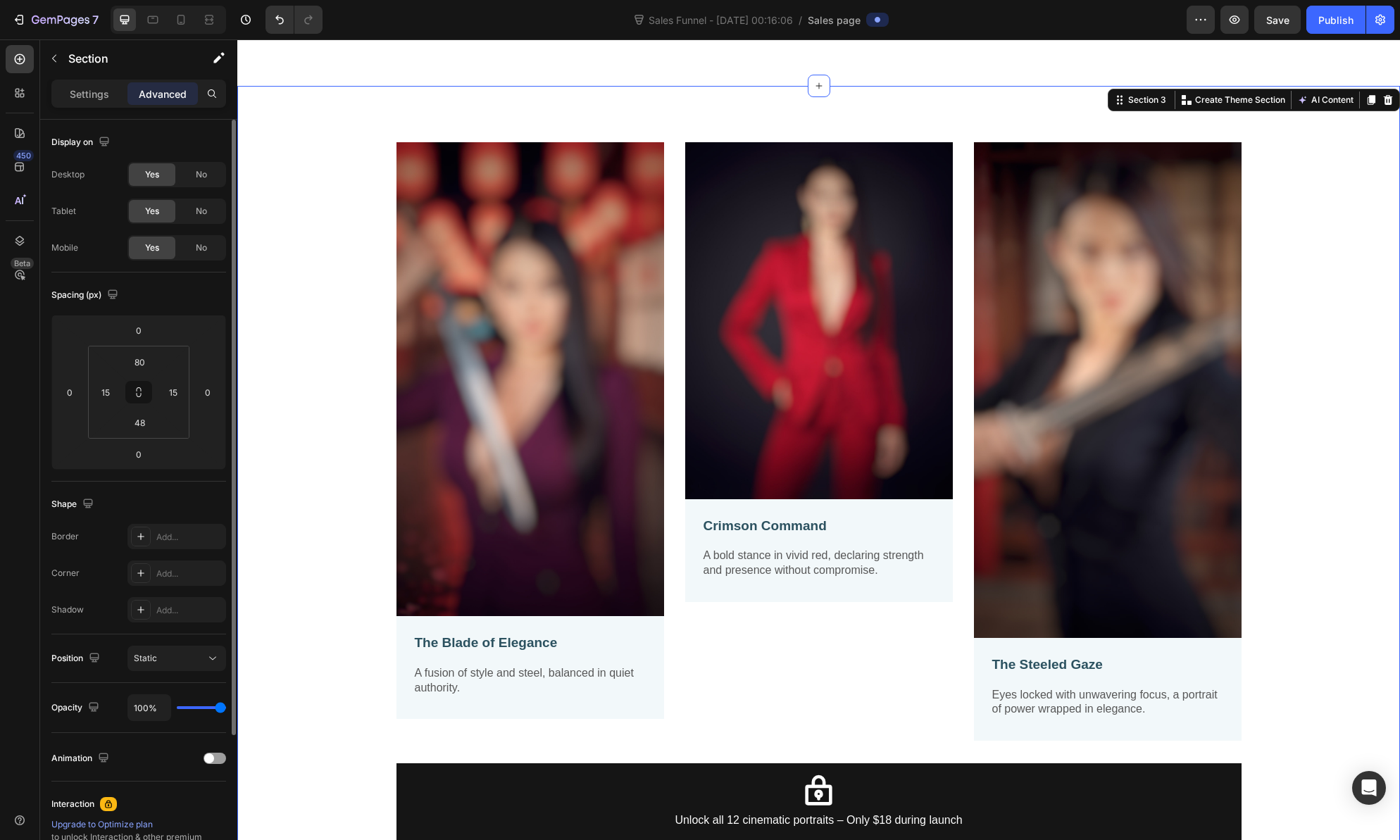
scroll to position [883, 0]
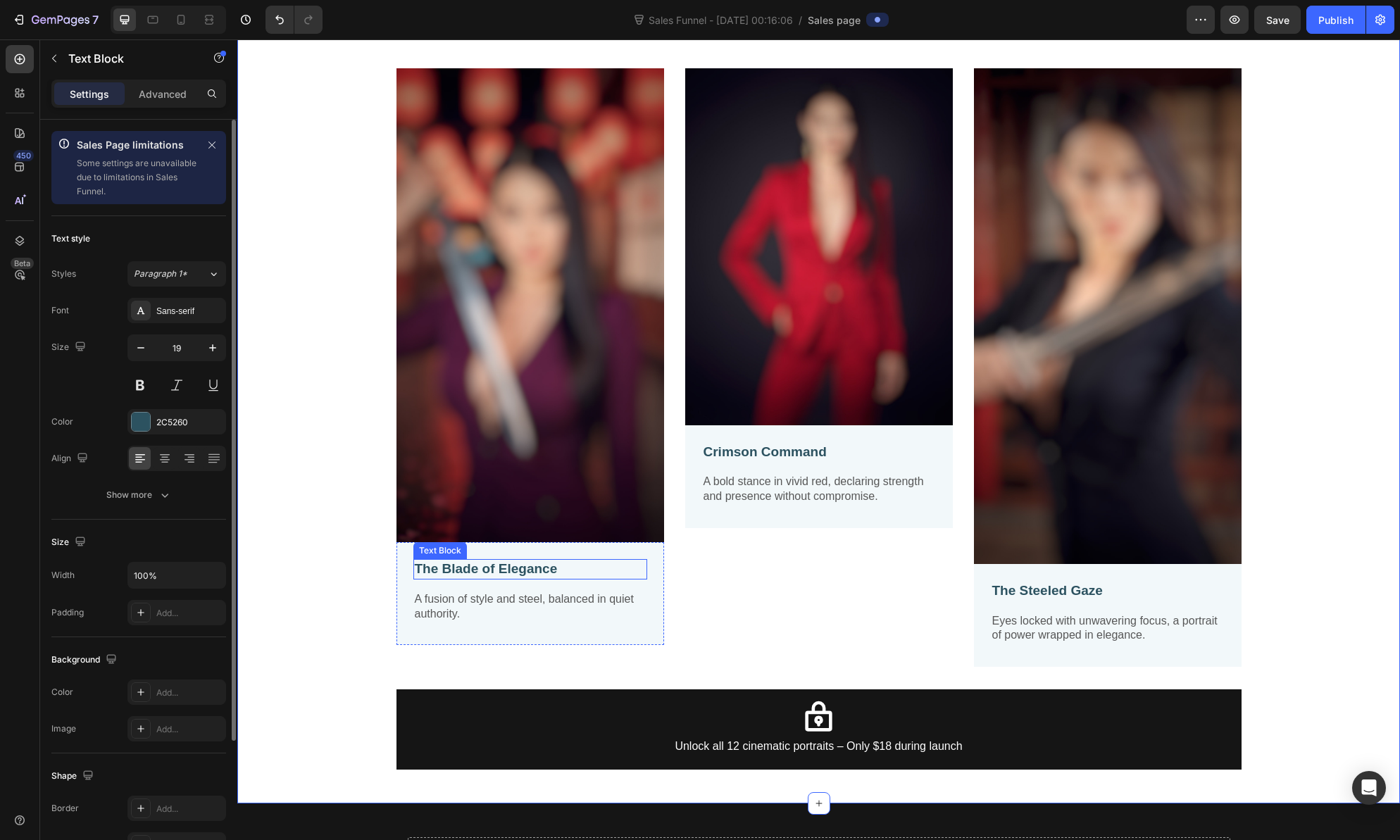
click at [442, 566] on p "The Blade of Elegance" at bounding box center [530, 570] width 231 height 18
drag, startPoint x: 434, startPoint y: 563, endPoint x: 445, endPoint y: 578, distance: 18.6
click at [434, 563] on p "The Blade of Elegance" at bounding box center [530, 570] width 231 height 18
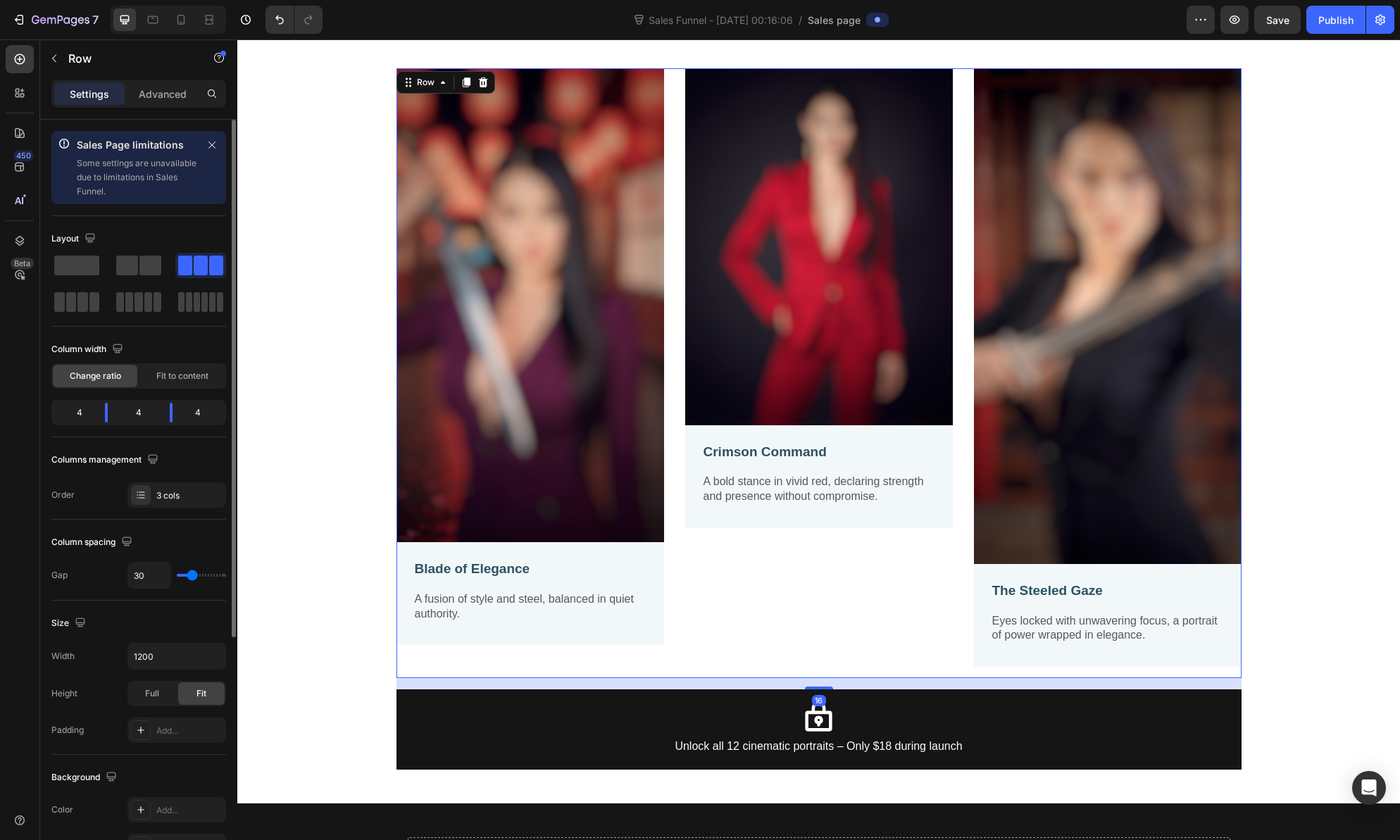
click at [720, 576] on div "Image Crimson Command Text Block A bold stance in vivid red, declaring strength…" at bounding box center [819, 373] width 267 height 610
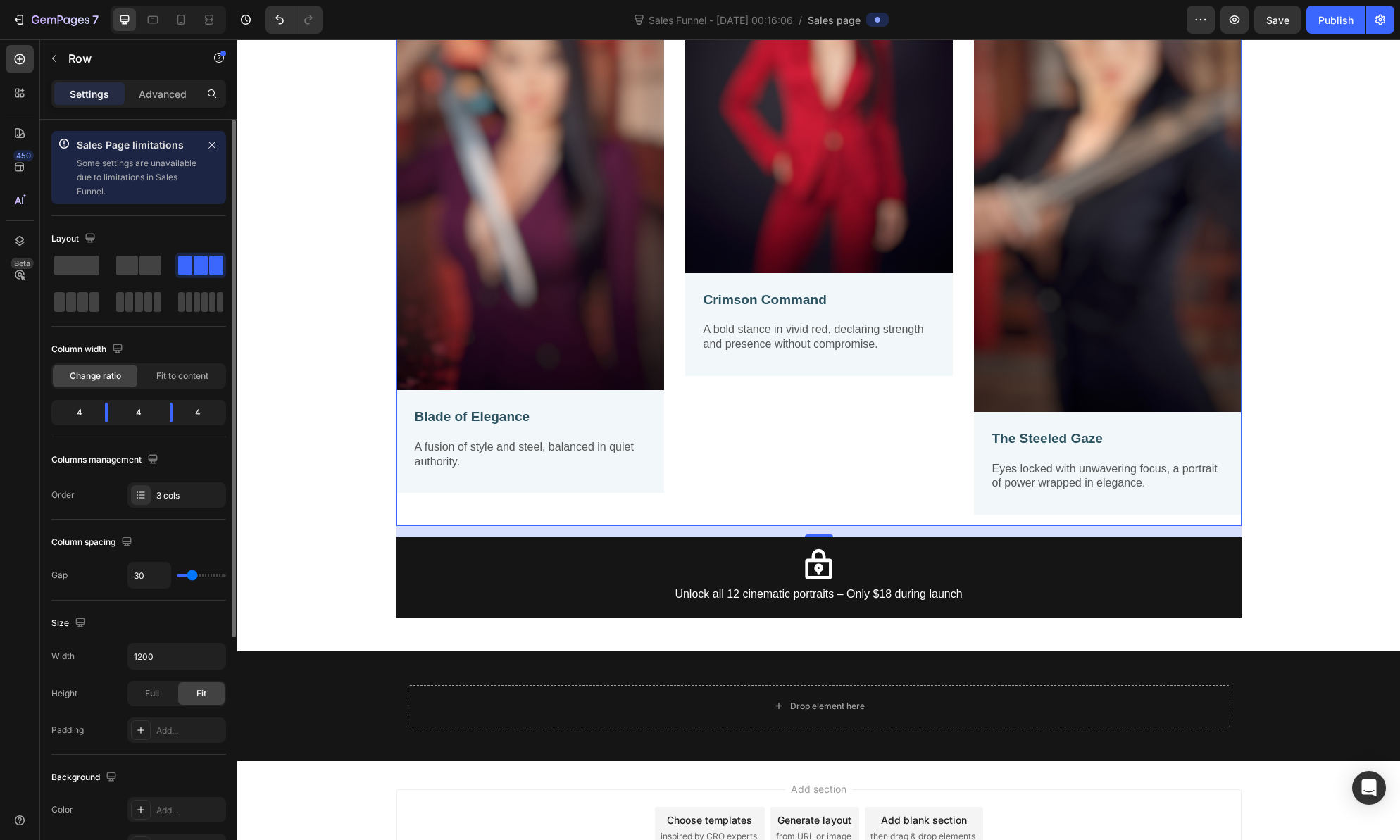
scroll to position [1052, 0]
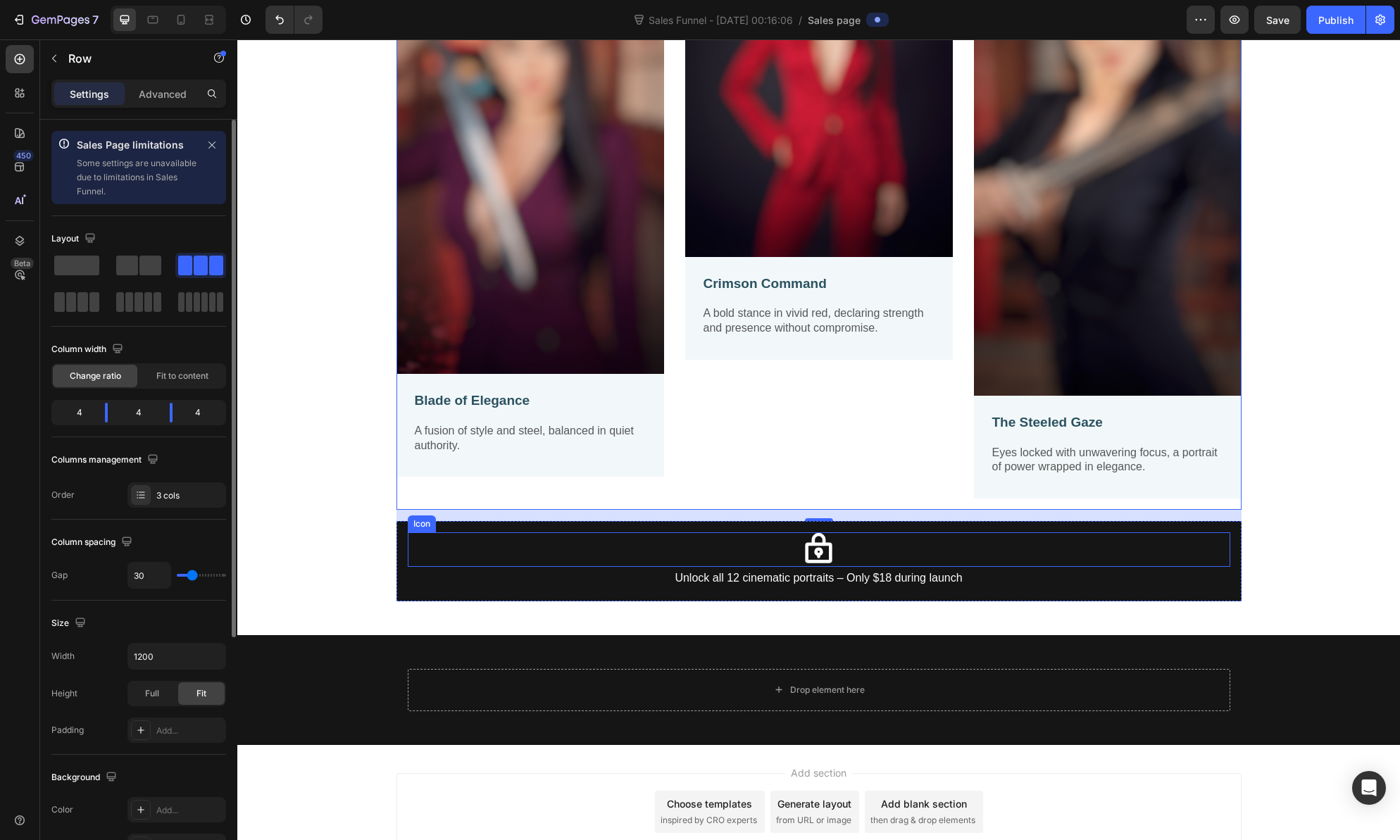
click at [811, 551] on icon at bounding box center [819, 548] width 27 height 30
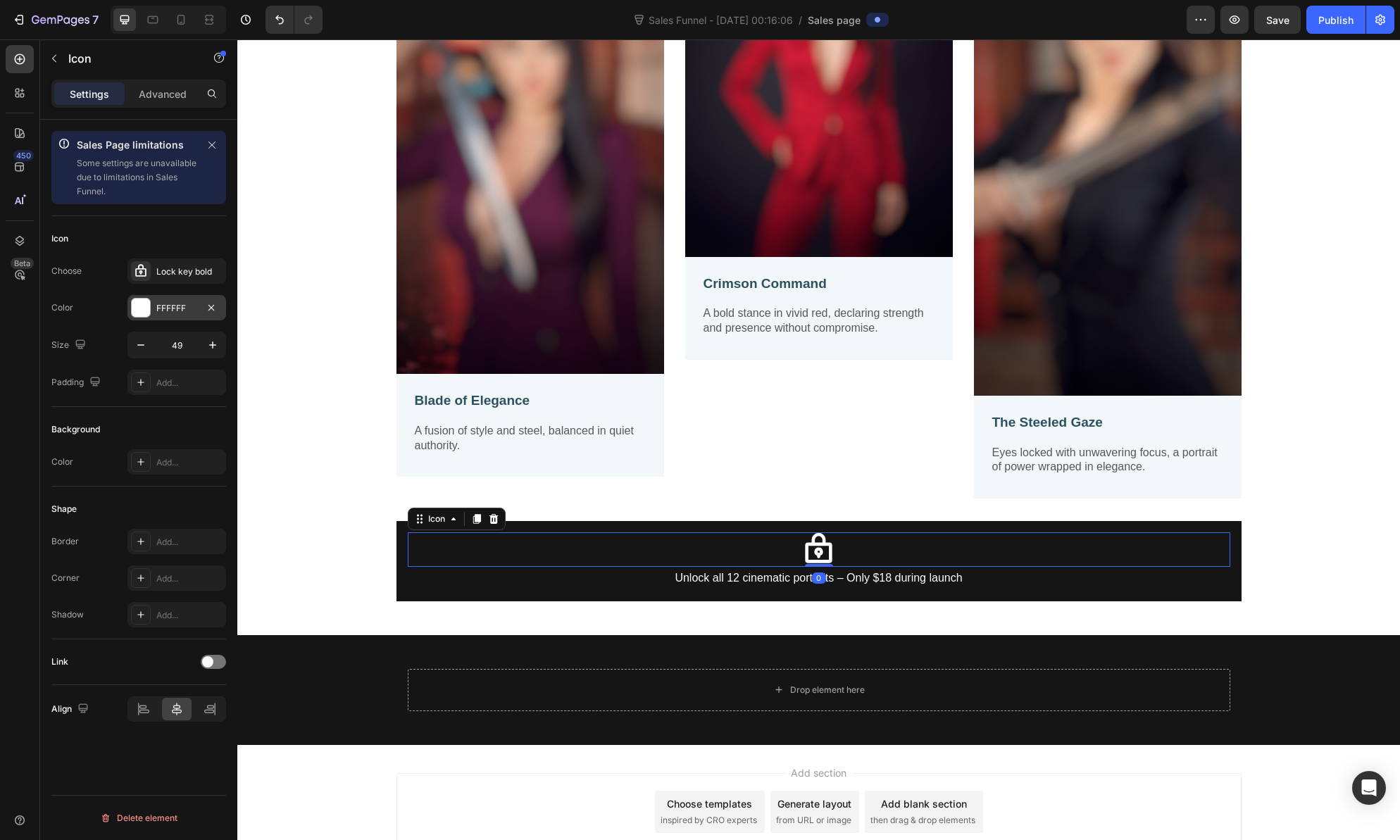
click at [183, 305] on div "FFFFFF" at bounding box center [177, 309] width 41 height 13
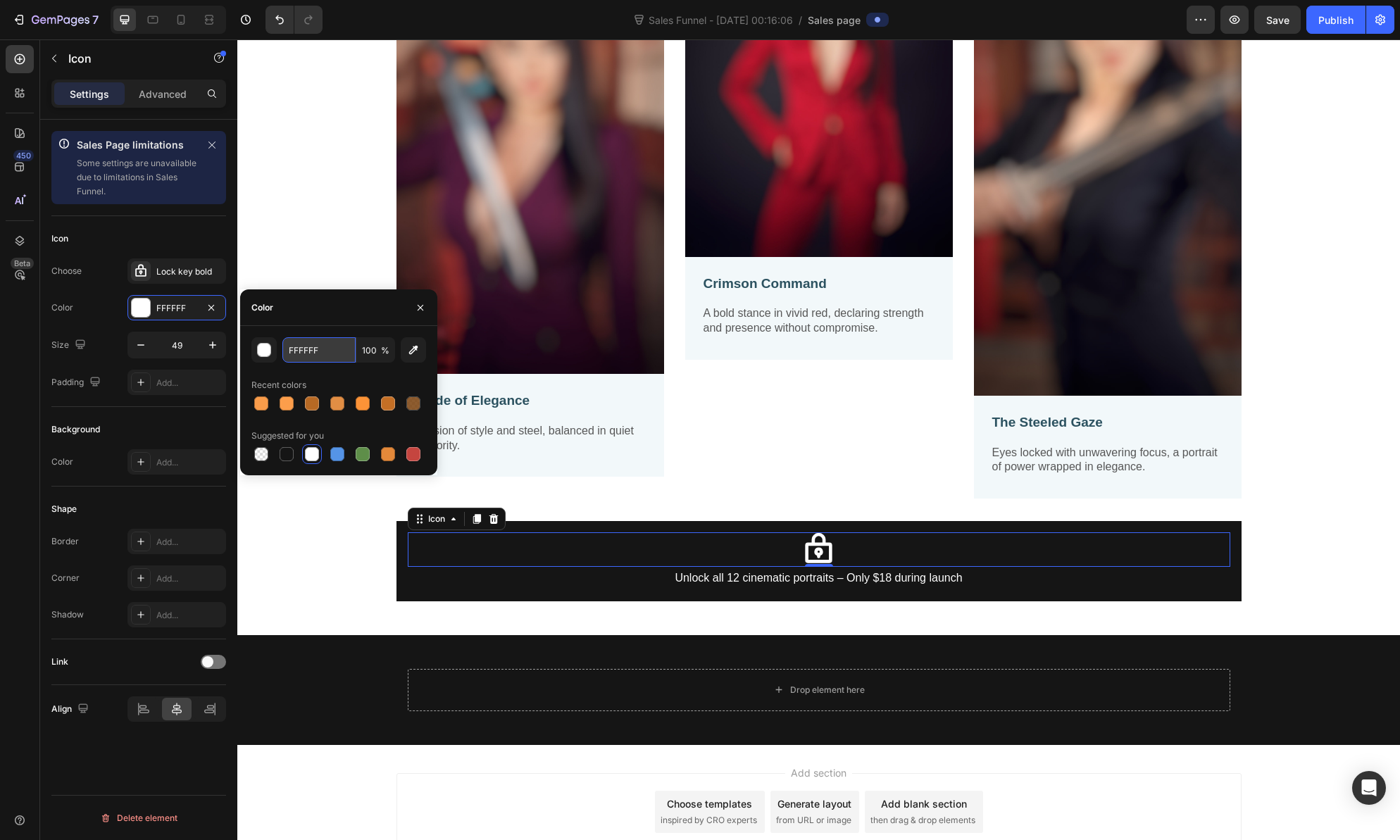
click at [332, 352] on input "FFFFFF" at bounding box center [319, 350] width 73 height 25
type input "CFAF4B"
click at [266, 349] on div "button" at bounding box center [265, 351] width 14 height 14
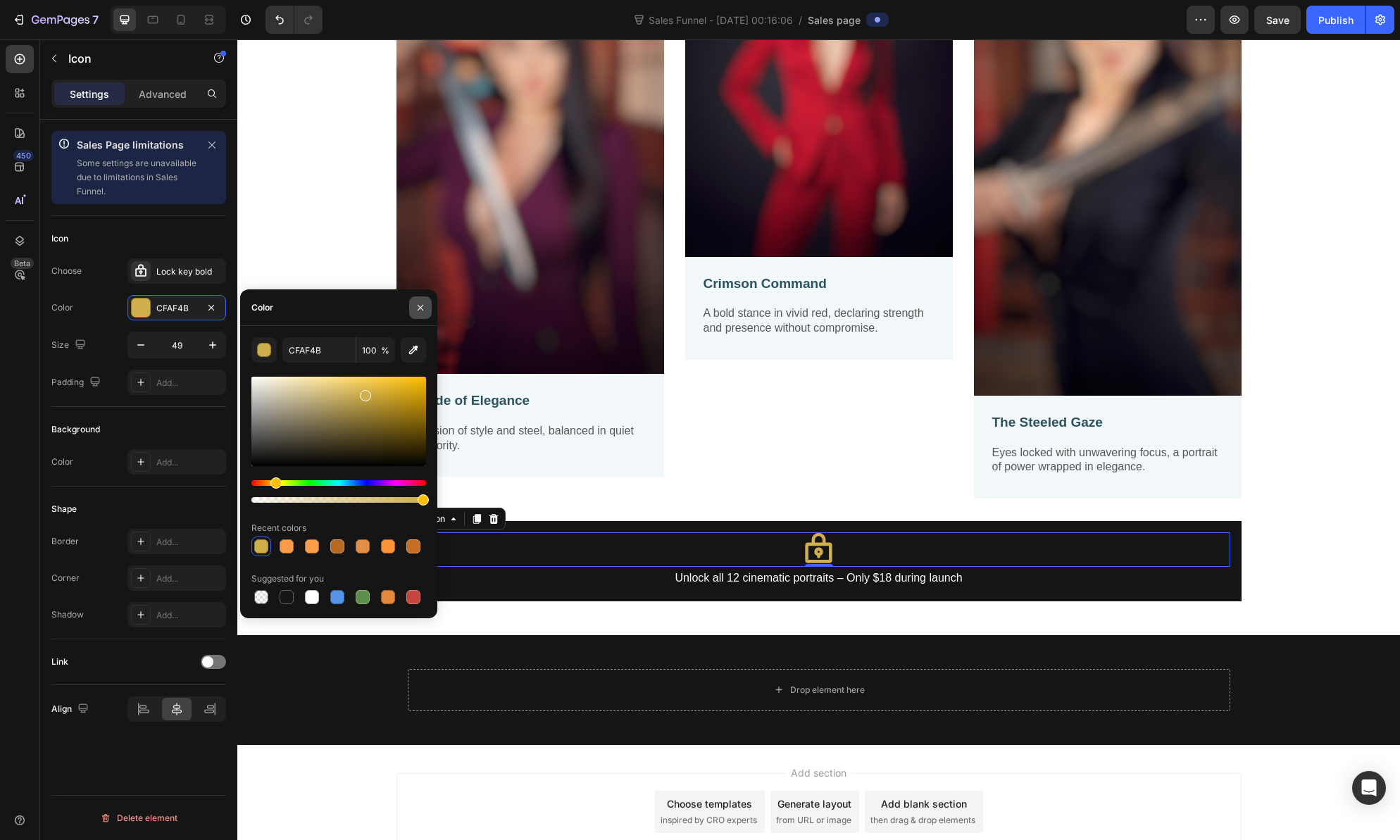
drag, startPoint x: 418, startPoint y: 305, endPoint x: 177, endPoint y: 267, distance: 244.0
click at [418, 305] on icon "button" at bounding box center [420, 308] width 11 height 11
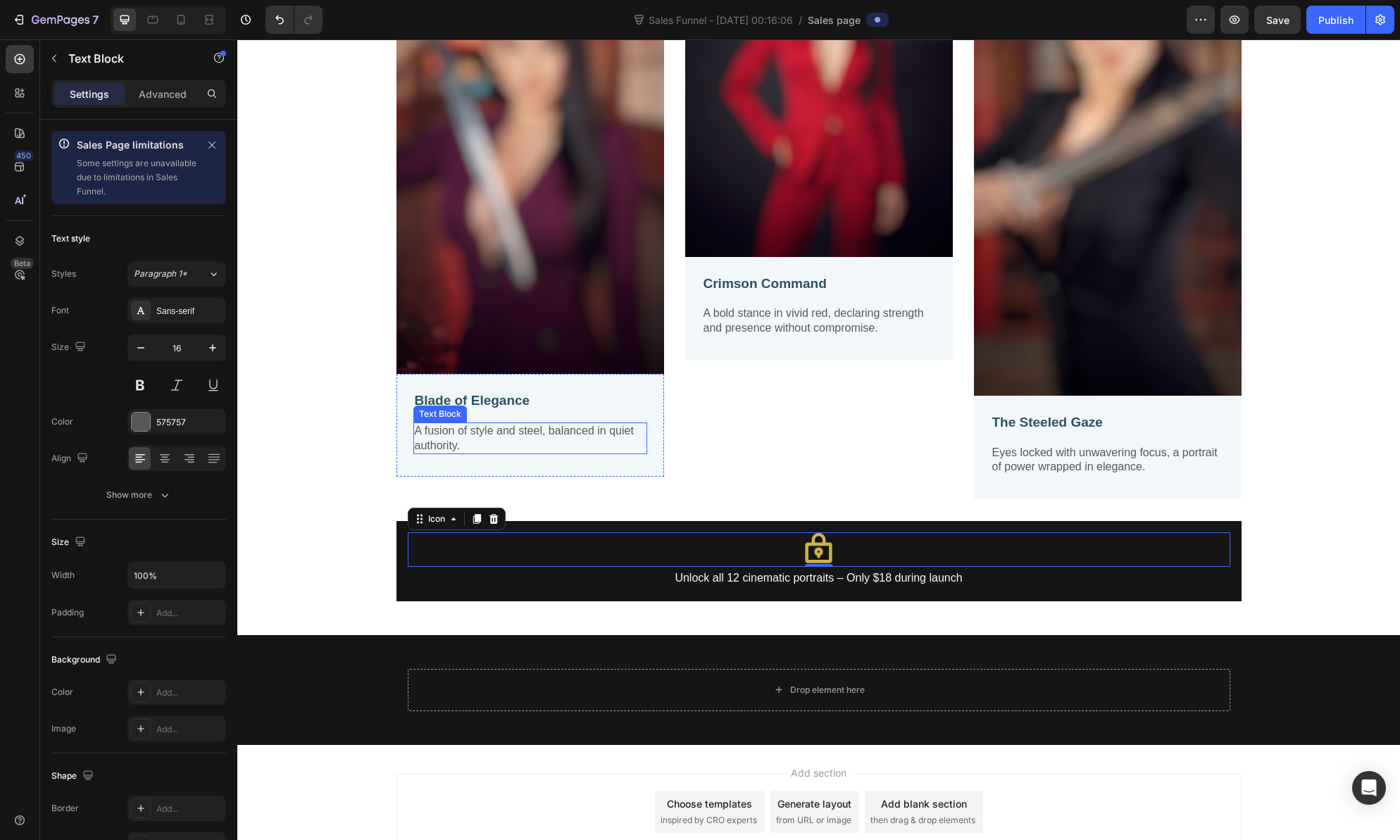
click at [457, 433] on p "A fusion of style and steel, balanced in quiet authority." at bounding box center [530, 438] width 231 height 29
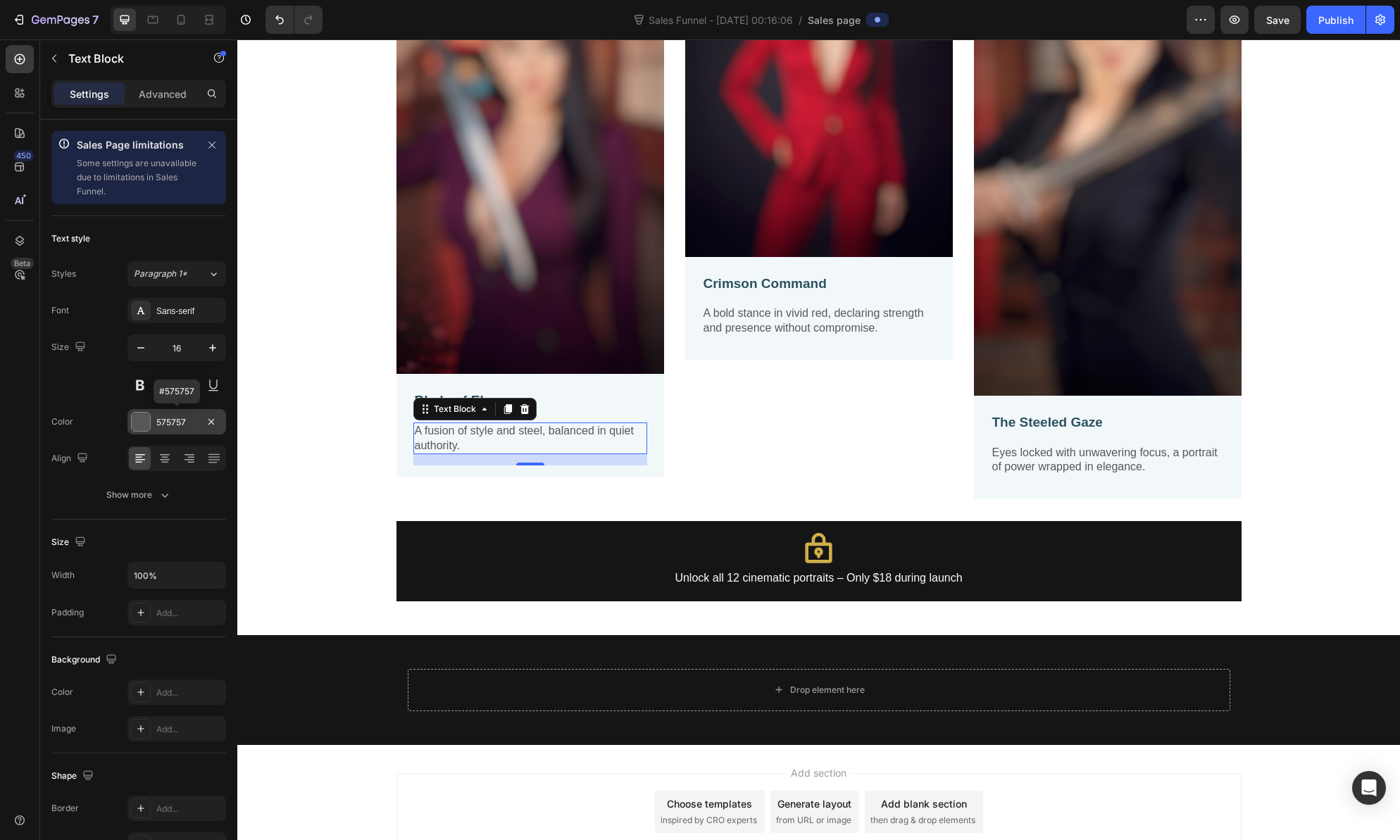
click at [189, 418] on div "575757" at bounding box center [177, 422] width 41 height 13
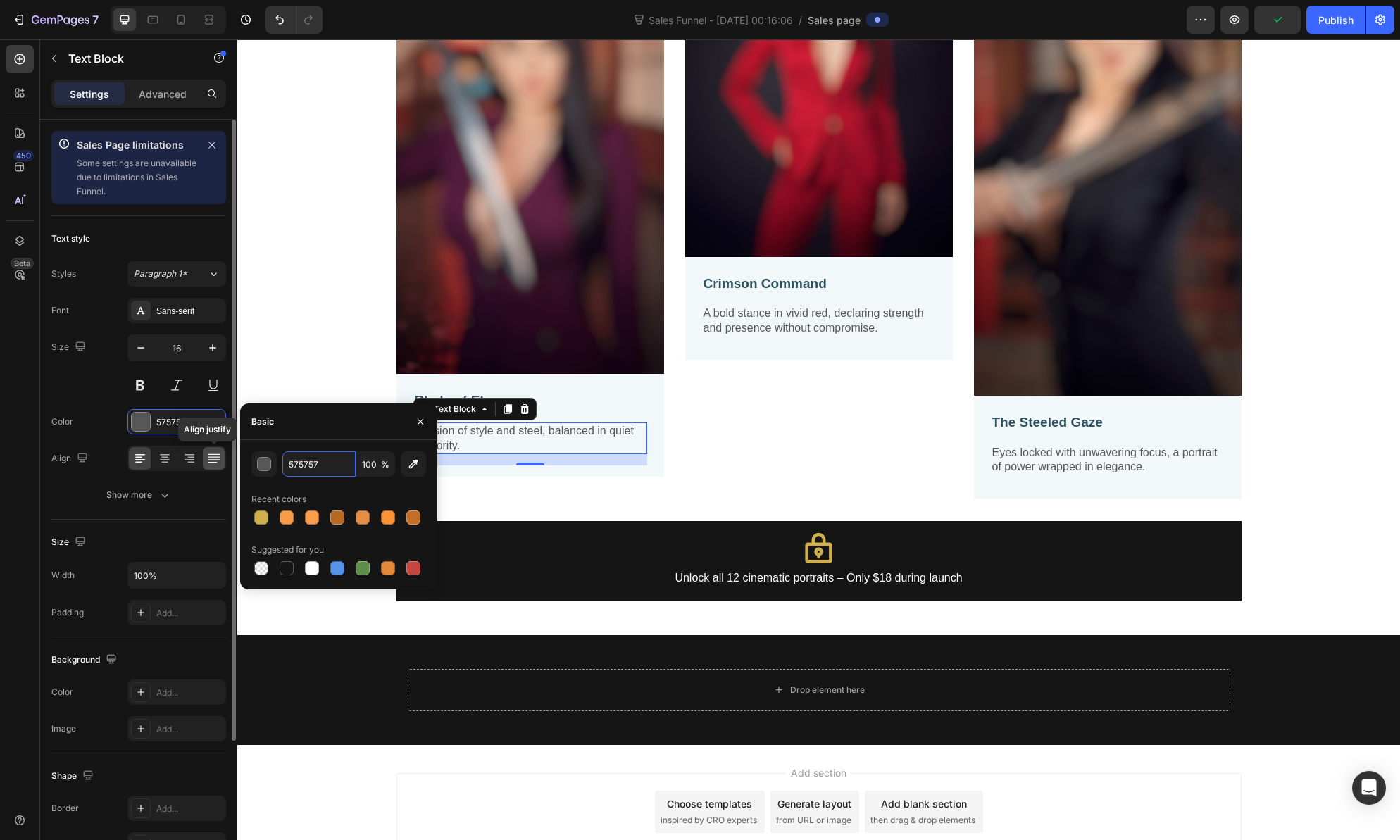
drag, startPoint x: 325, startPoint y: 463, endPoint x: 208, endPoint y: 464, distance: 117.0
click at [208, 464] on div "450 Beta Sales Page limitations Some elements are unavailable due to limitation…" at bounding box center [119, 440] width 237 height 801
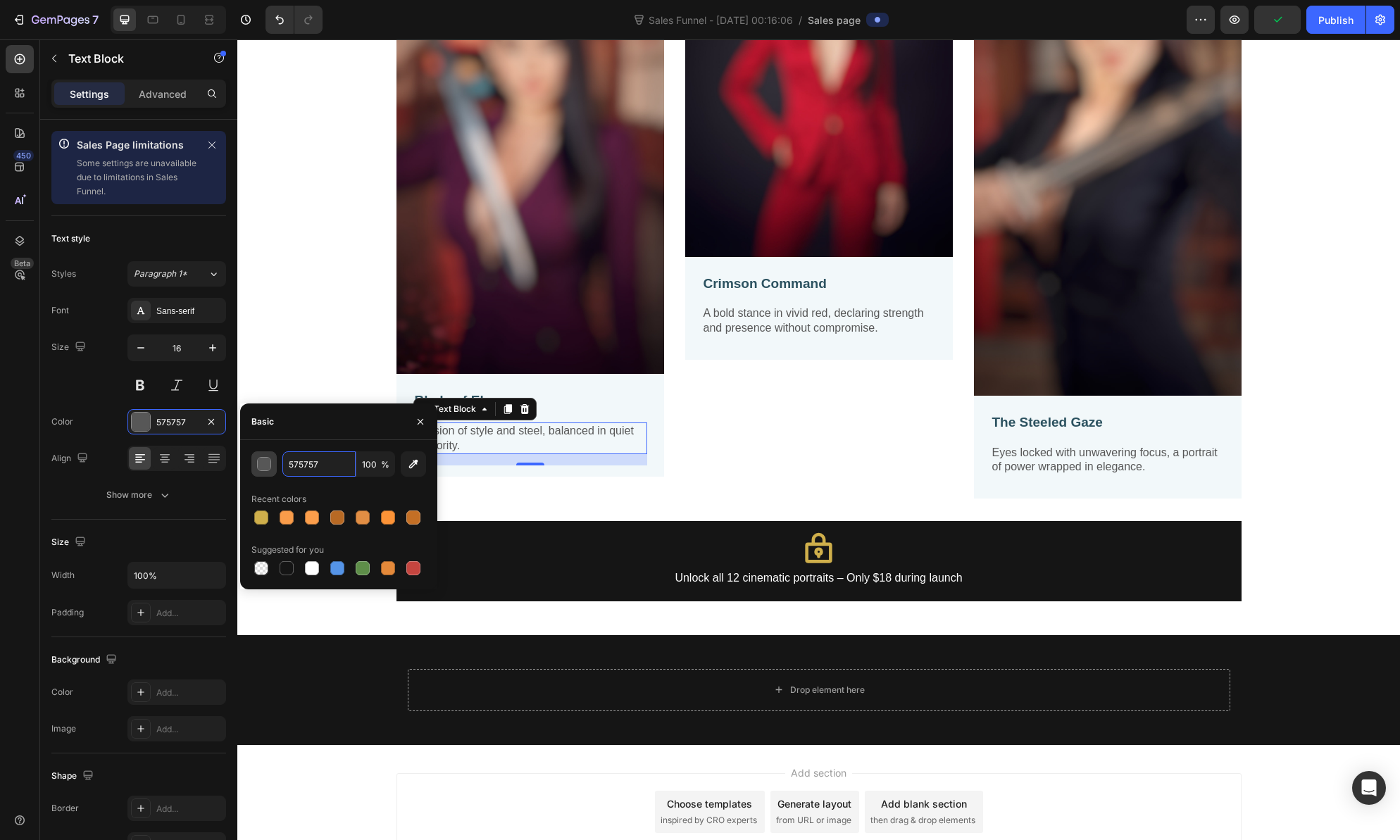
drag, startPoint x: 335, startPoint y: 464, endPoint x: 270, endPoint y: 457, distance: 65.4
click at [270, 457] on div "575757 100 %" at bounding box center [339, 465] width 175 height 25
type input "3"
type input "#E6E6E6"
drag, startPoint x: 470, startPoint y: 494, endPoint x: 476, endPoint y: 500, distance: 8.5
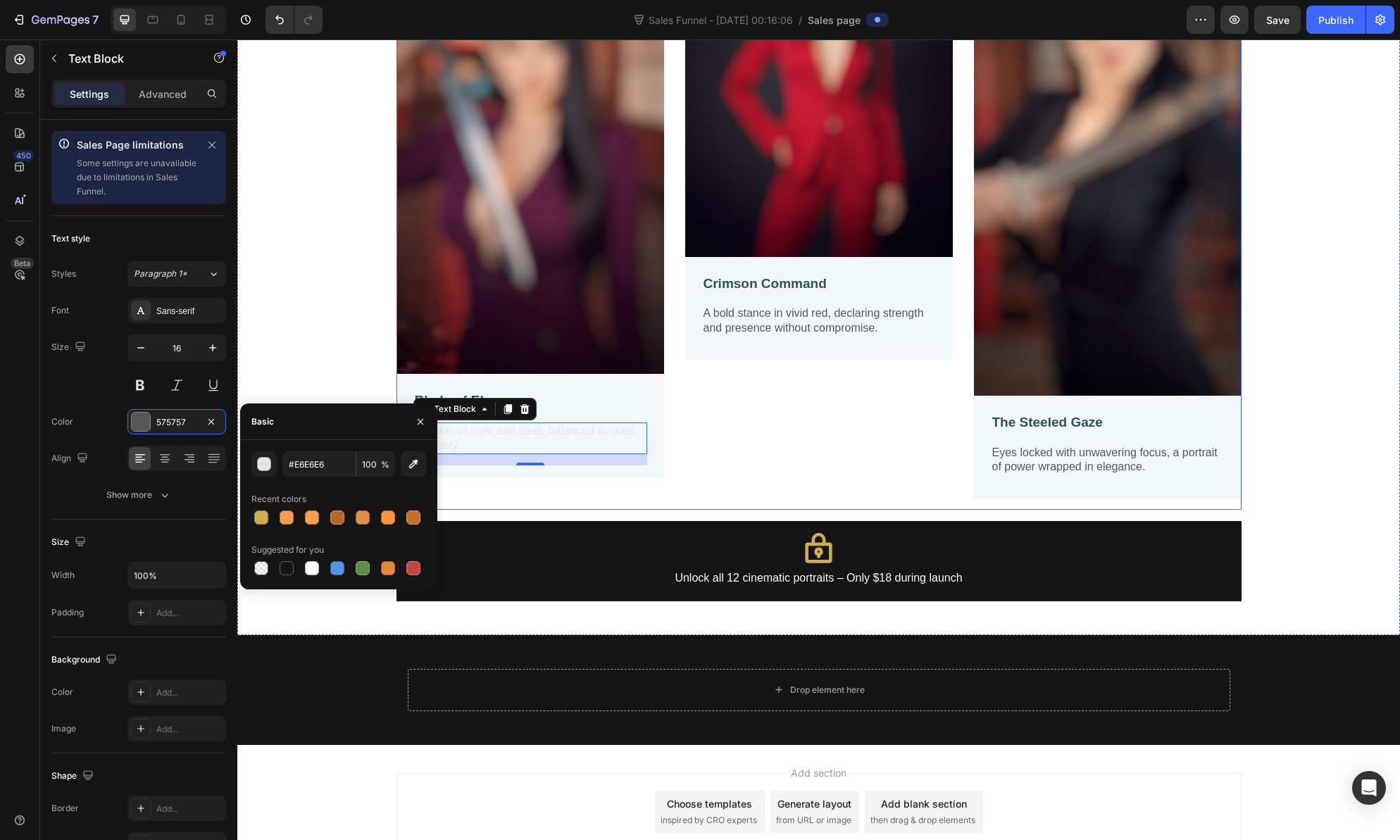
click at [470, 494] on div "Image Blade of Elegance Text Block A fusion of style and steel, balanced in qui…" at bounding box center [530, 204] width 267 height 610
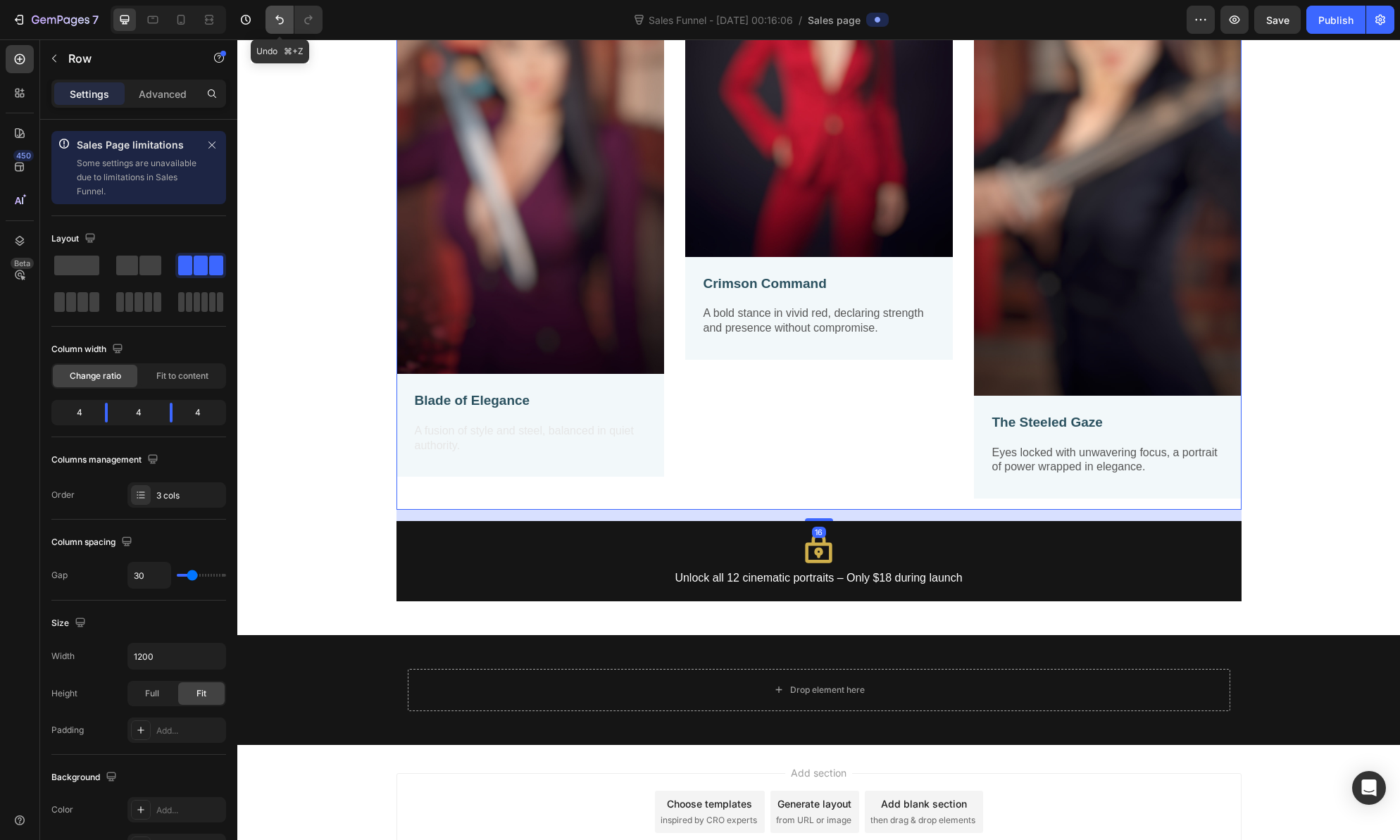
click at [273, 23] on icon "Undo/Redo" at bounding box center [280, 20] width 14 height 14
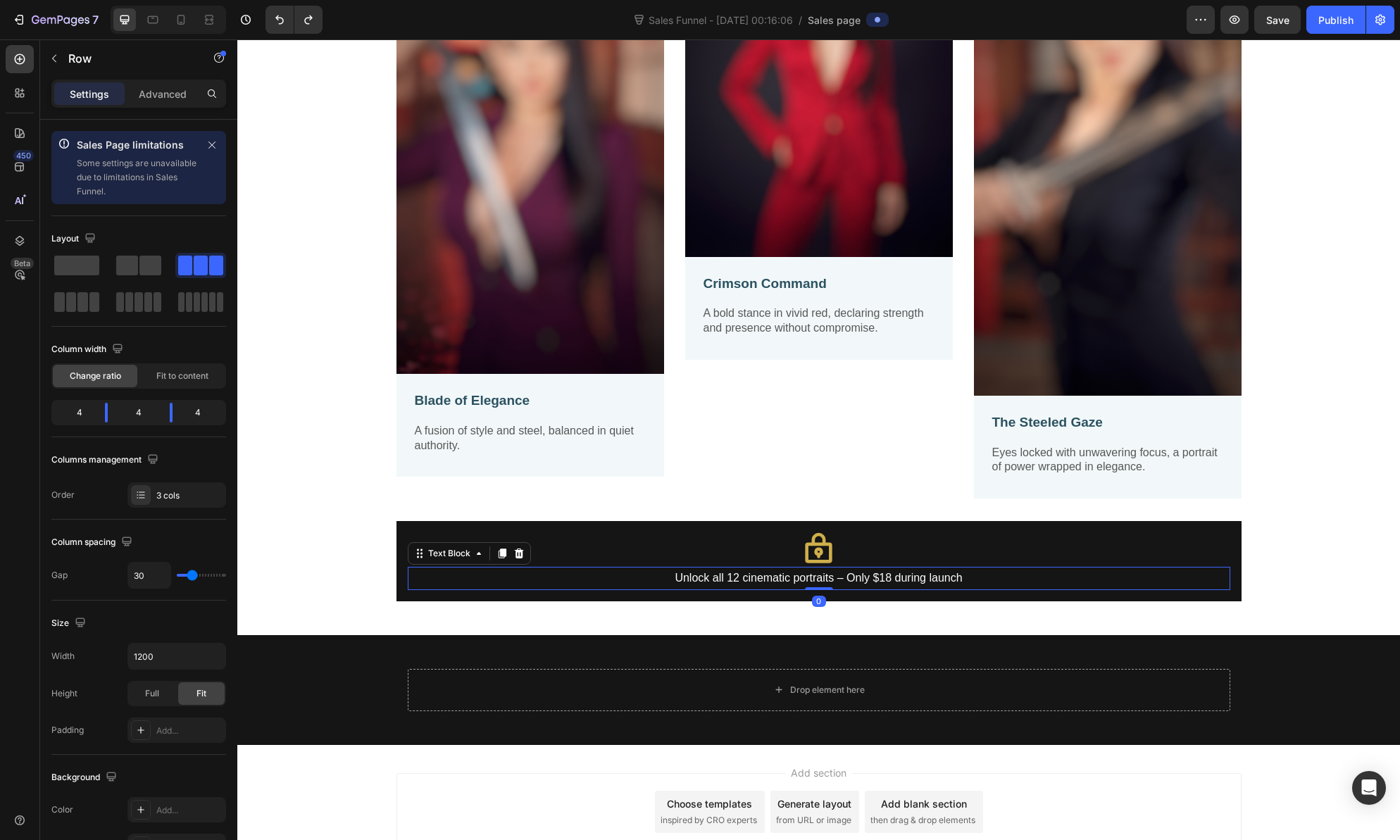
click at [729, 579] on p "Unlock all 12 cinematic portraits – Only $18 during launch" at bounding box center [819, 578] width 820 height 21
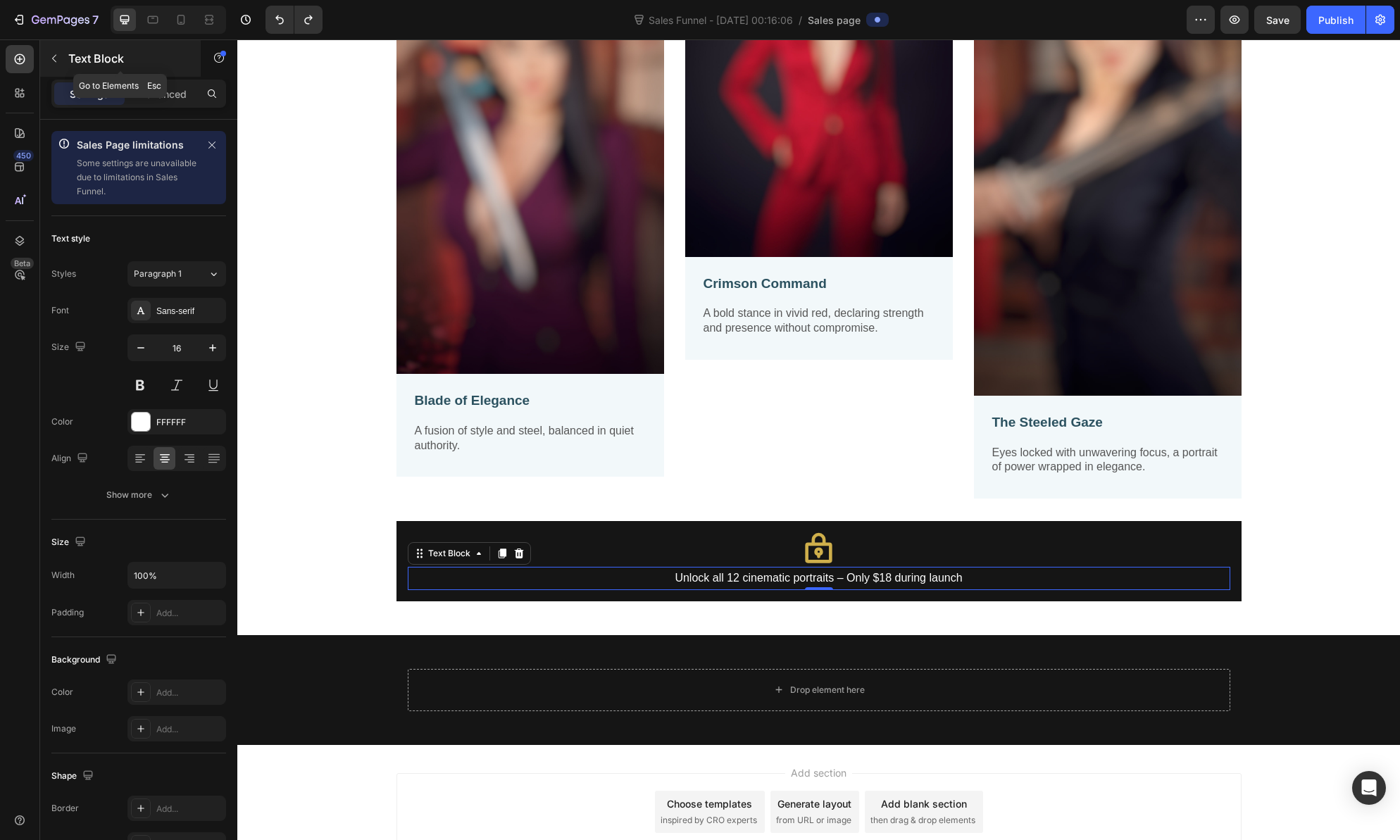
click at [52, 56] on icon "button" at bounding box center [54, 58] width 11 height 11
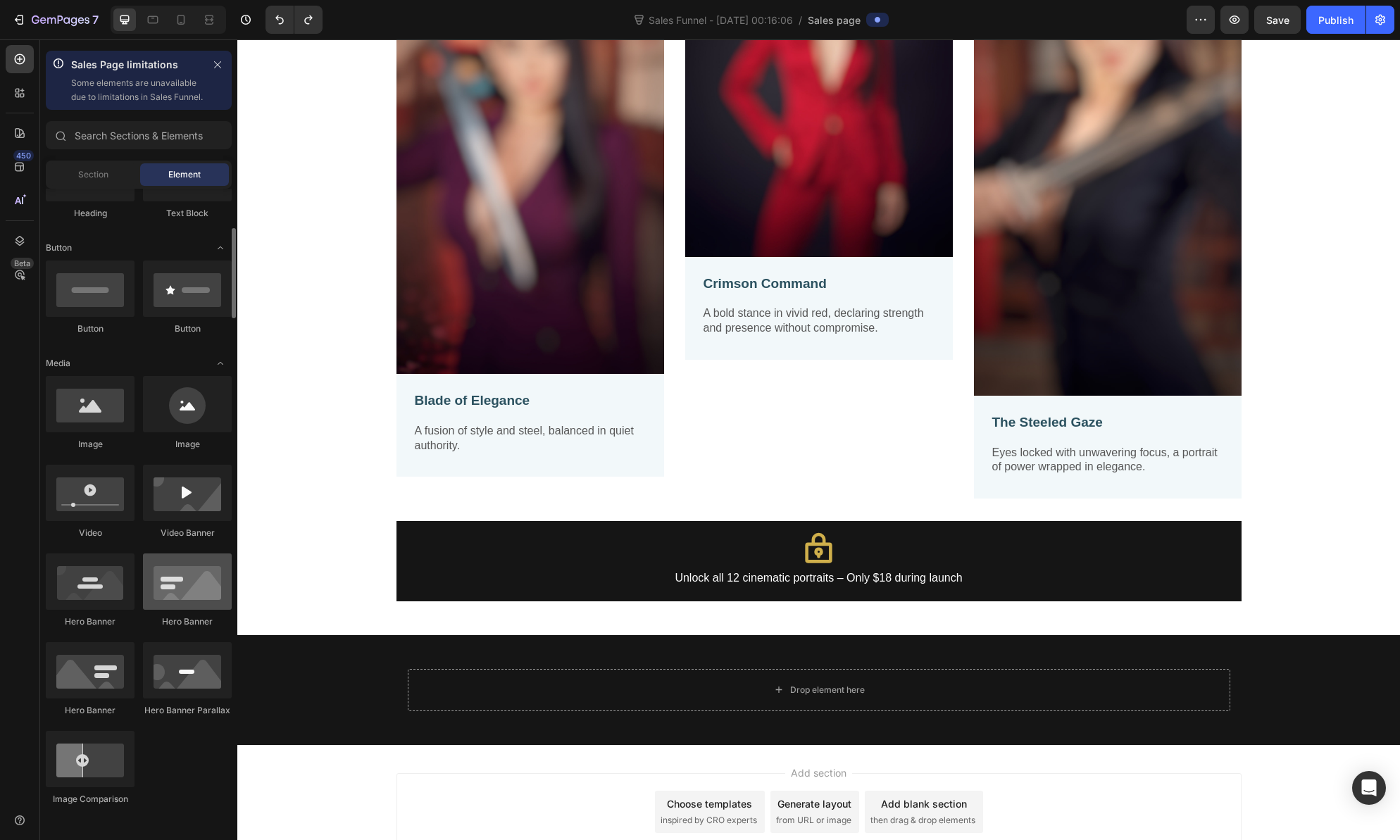
scroll to position [172, 0]
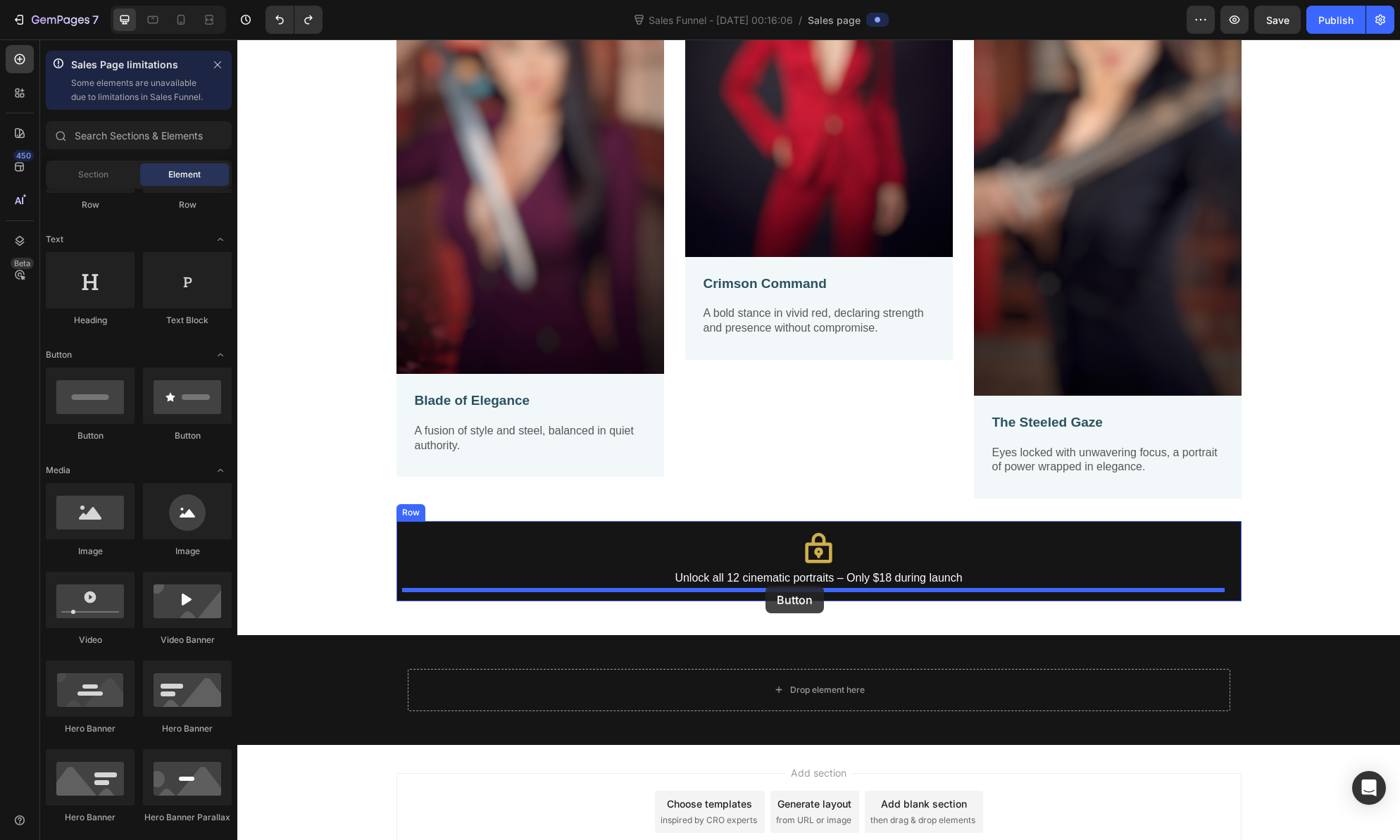
drag, startPoint x: 324, startPoint y: 451, endPoint x: 765, endPoint y: 586, distance: 461.2
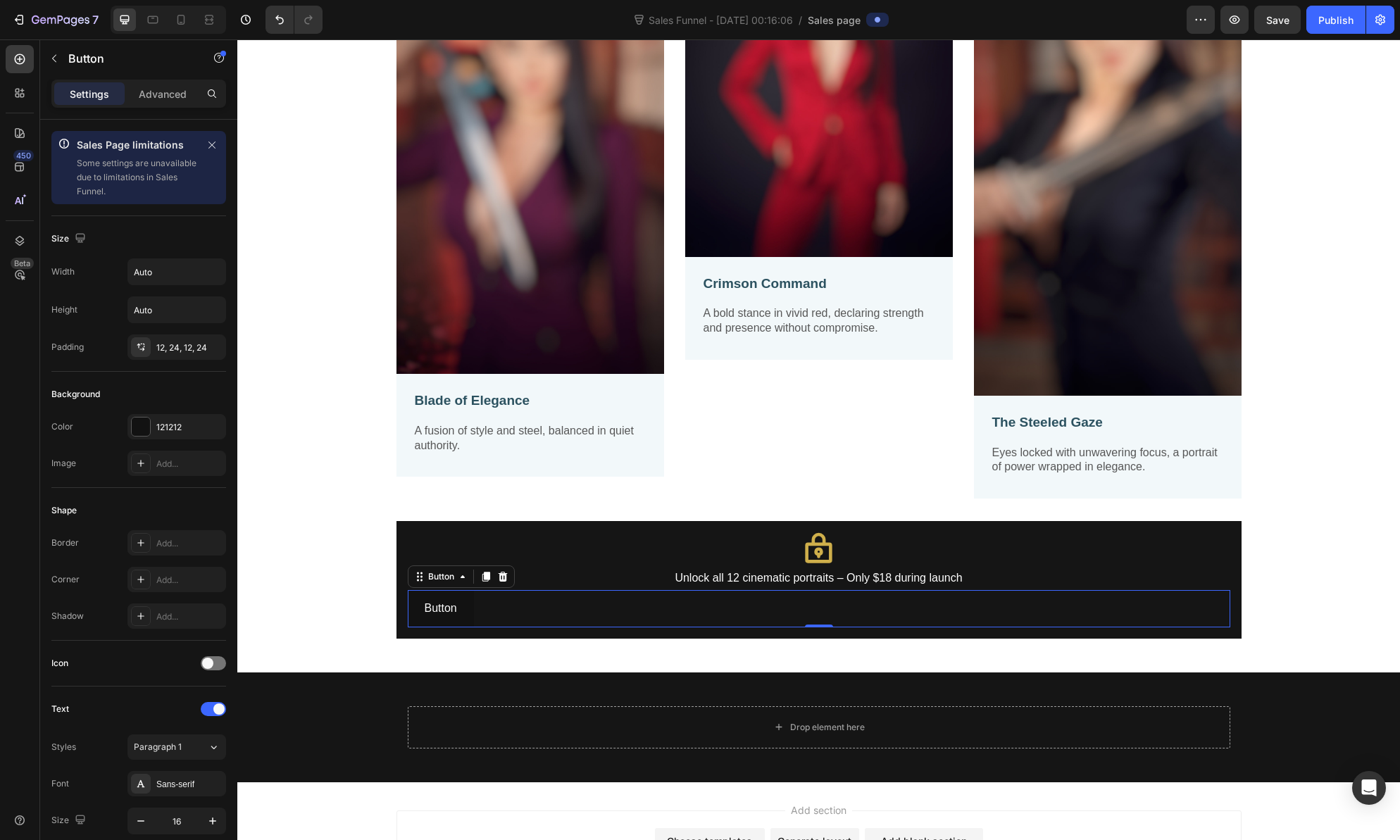
click at [759, 616] on div "Button Button 0" at bounding box center [819, 609] width 822 height 37
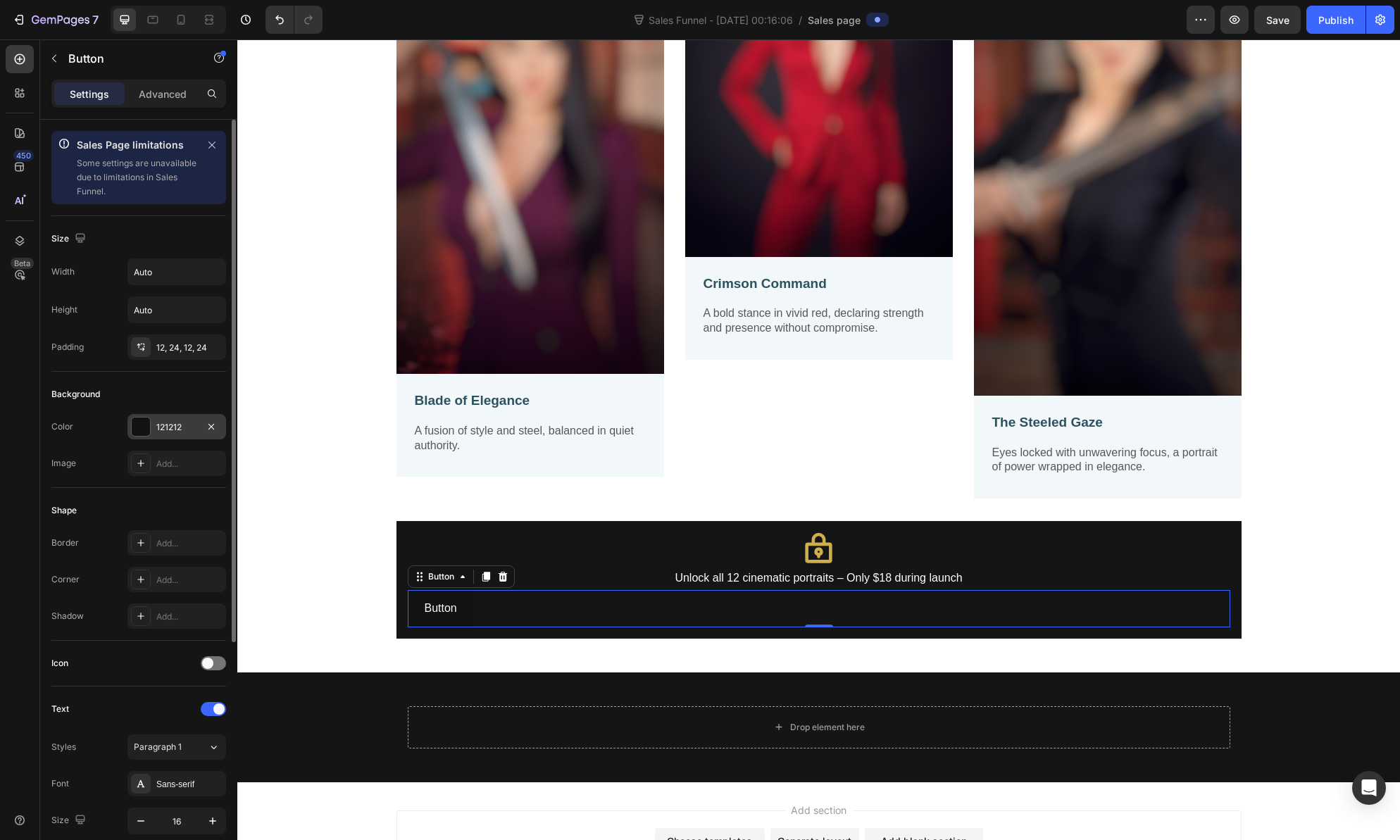
click at [136, 430] on div at bounding box center [141, 426] width 18 height 18
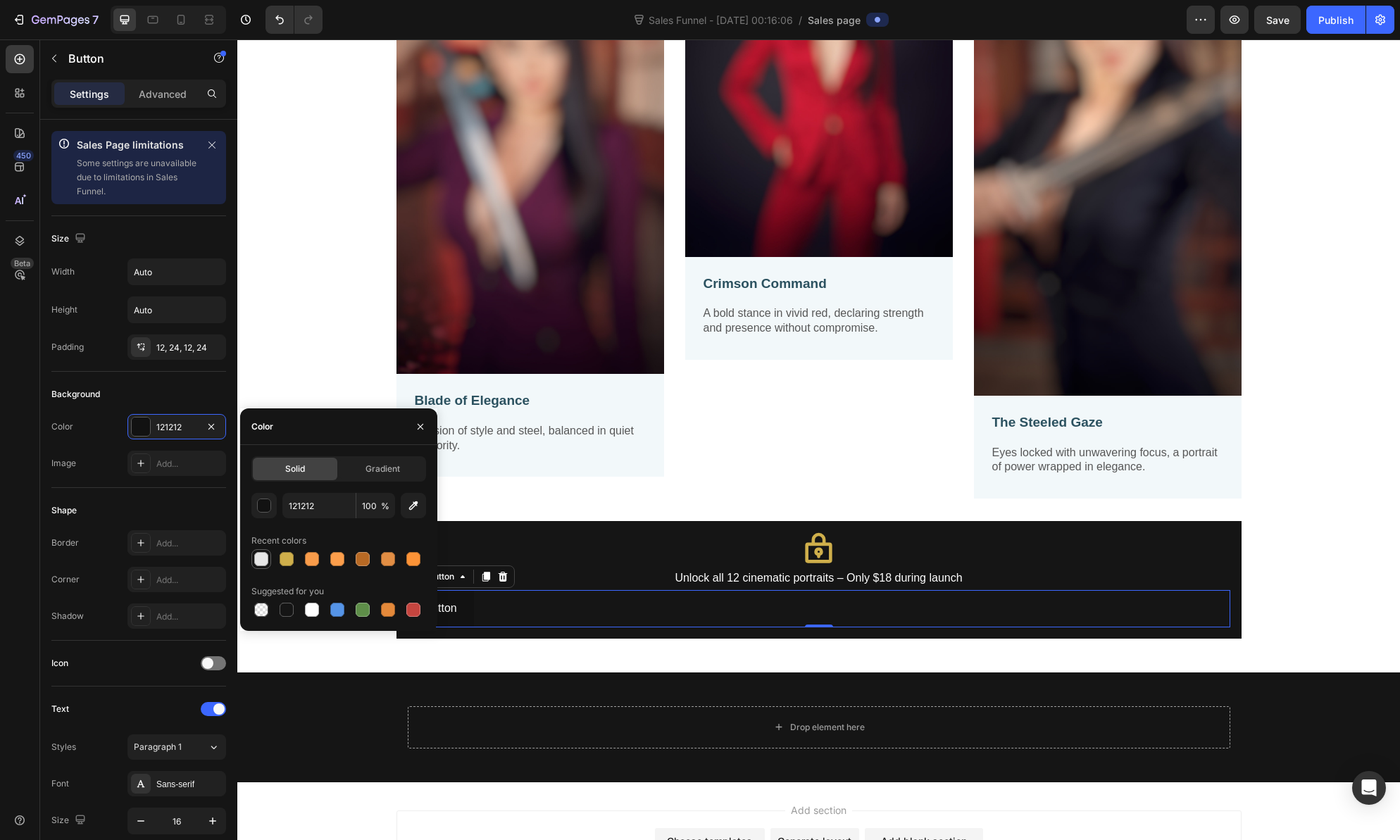
click at [260, 558] on div at bounding box center [262, 559] width 14 height 14
type input "E6E6E6"
click at [423, 424] on icon "button" at bounding box center [420, 426] width 11 height 11
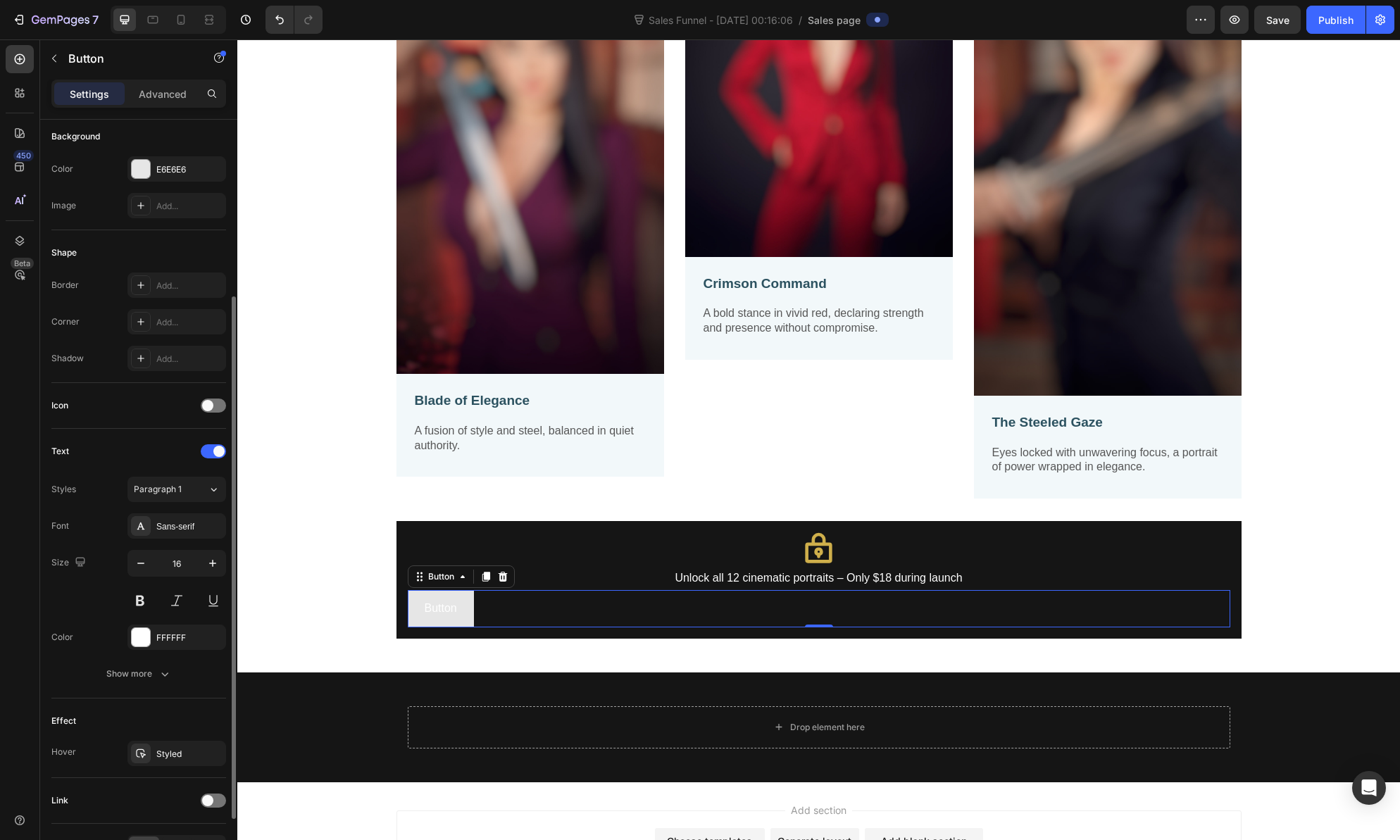
scroll to position [346, 0]
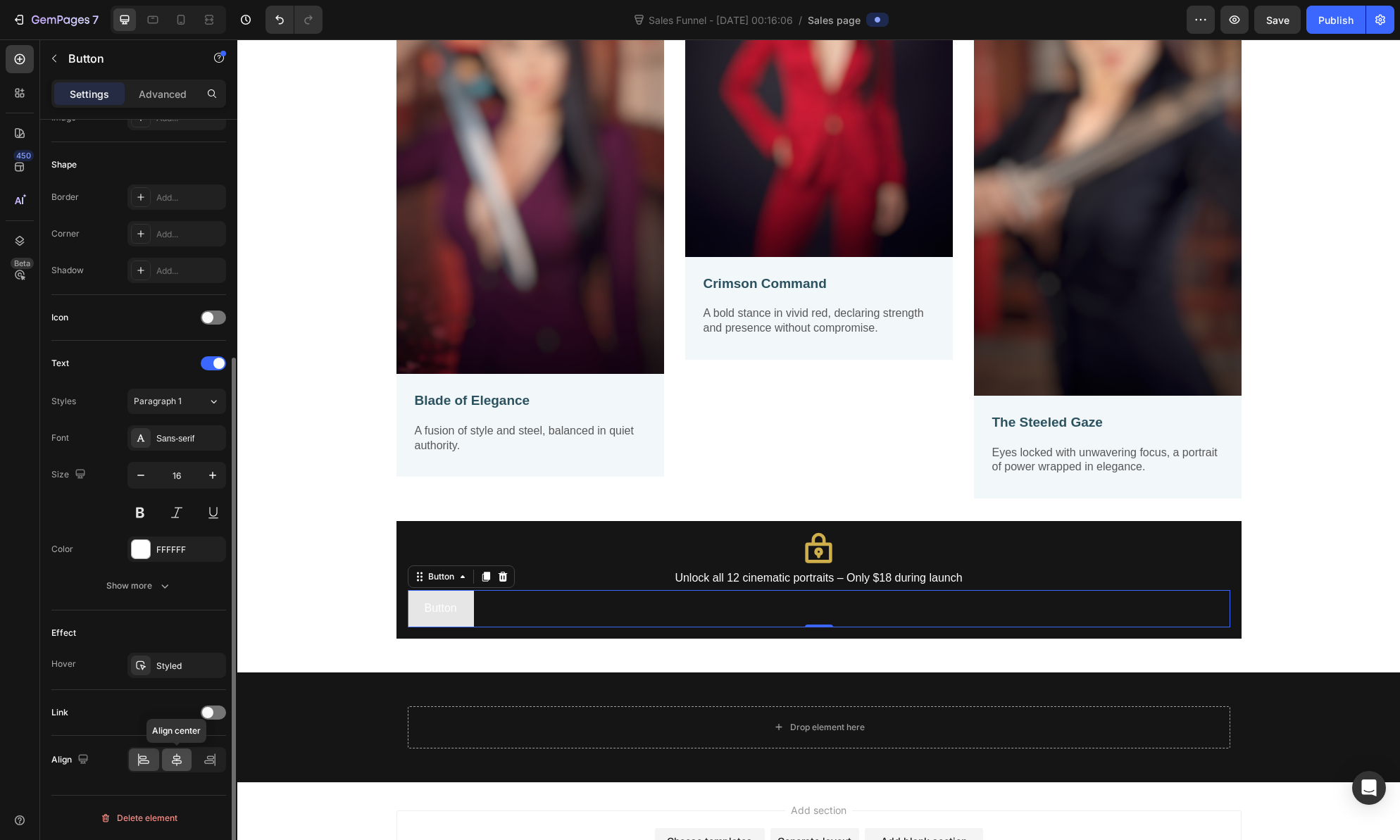
click at [180, 756] on icon at bounding box center [177, 760] width 14 height 14
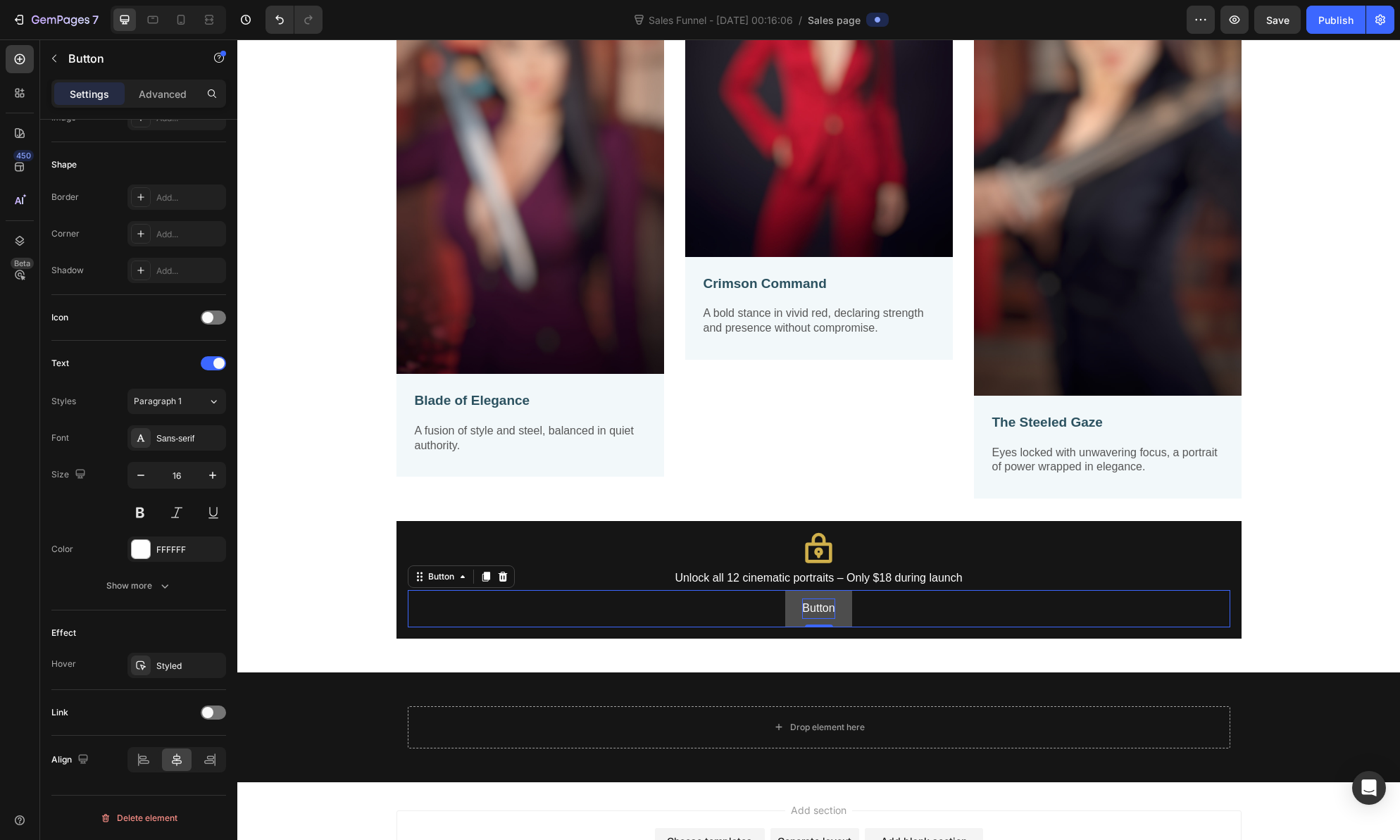
click at [809, 608] on p "Button" at bounding box center [818, 609] width 33 height 21
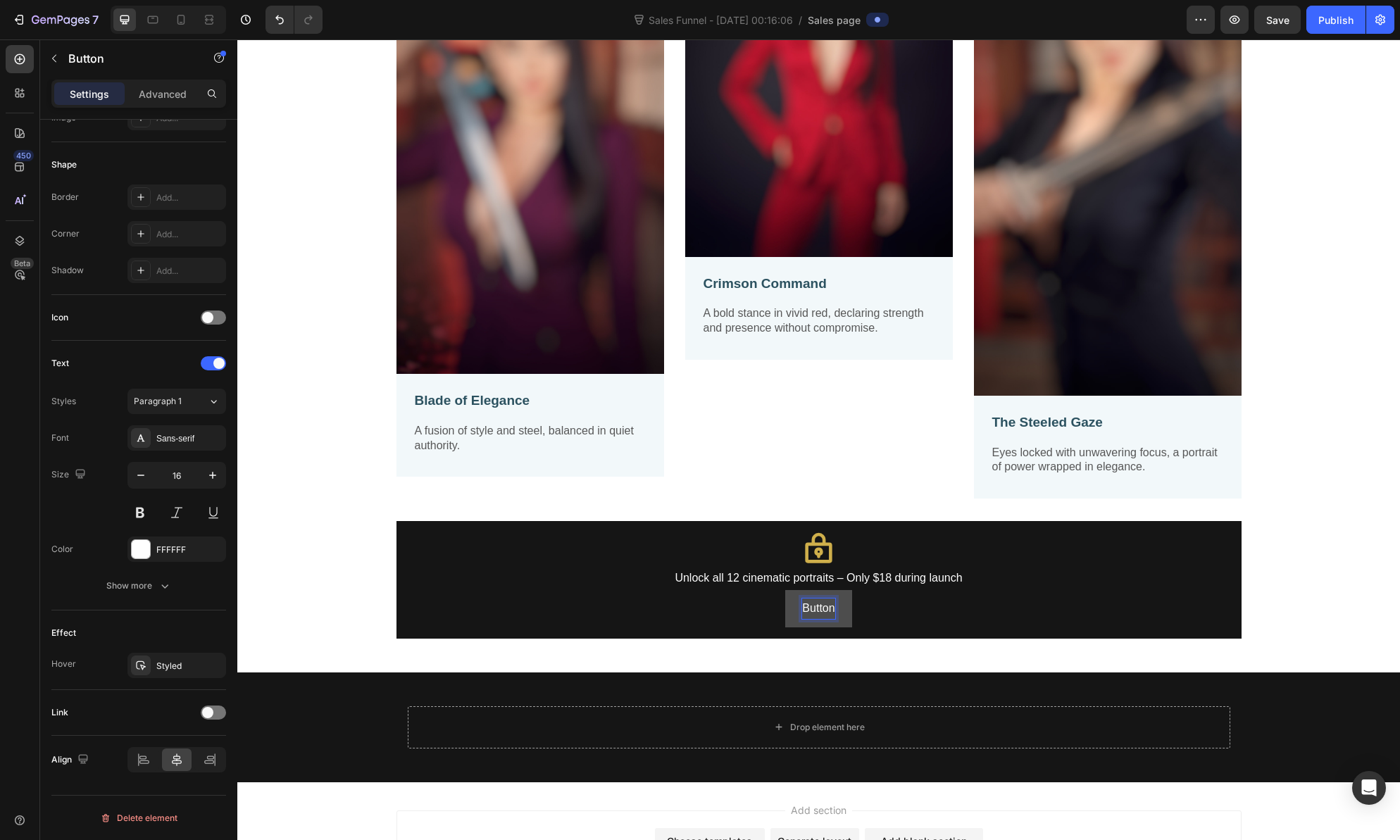
click at [828, 605] on p "Button" at bounding box center [818, 609] width 33 height 21
click at [789, 590] on button "ZGet" at bounding box center [819, 609] width 59 height 37
click at [793, 590] on button "Get" at bounding box center [819, 609] width 52 height 37
click at [773, 590] on button "Get instand" at bounding box center [819, 609] width 91 height 37
click at [775, 590] on button "Get instant" at bounding box center [819, 609] width 88 height 37
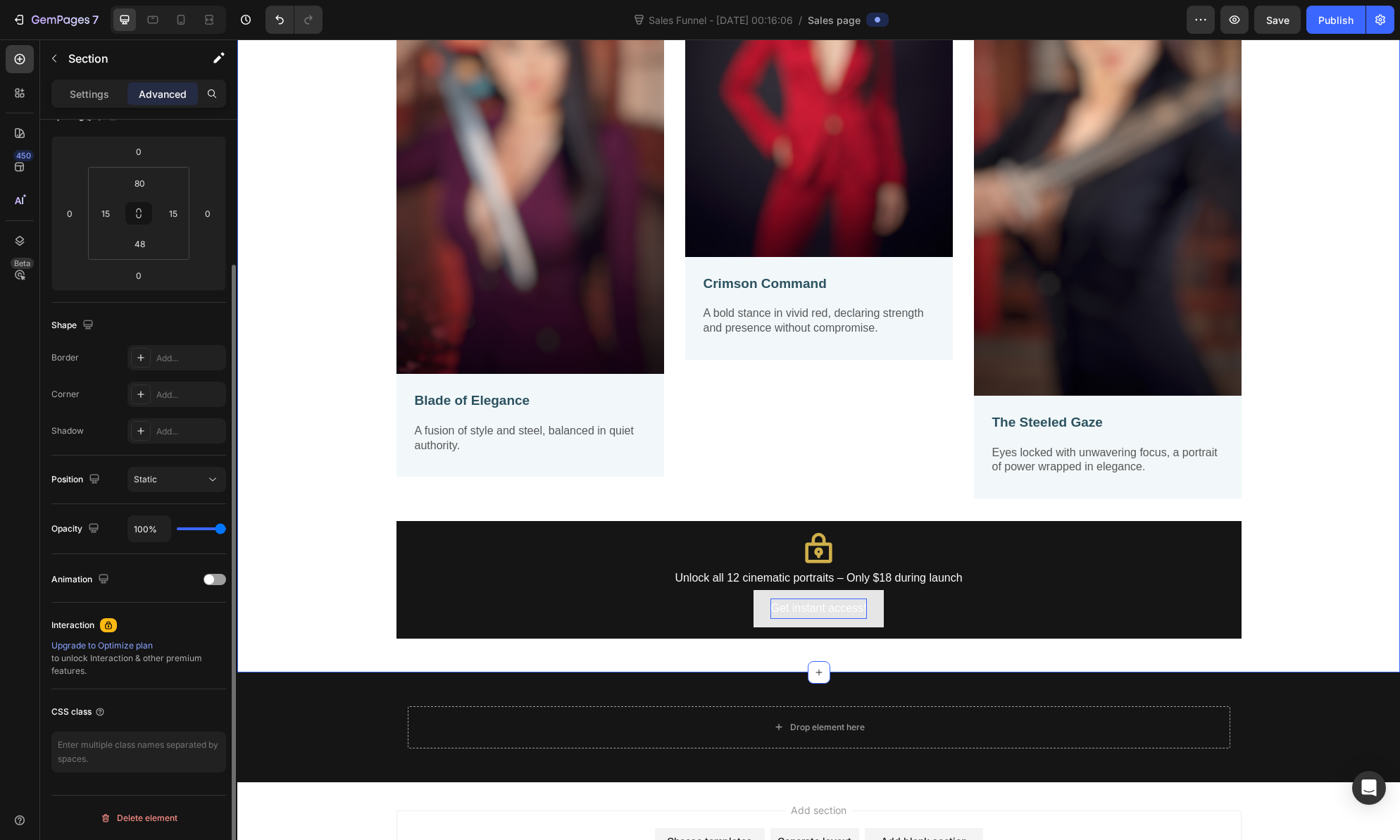
click at [836, 648] on div "Image Blade of Elegance Text Block A fusion of style and steel, balanced in qui…" at bounding box center [819, 258] width 1163 height 829
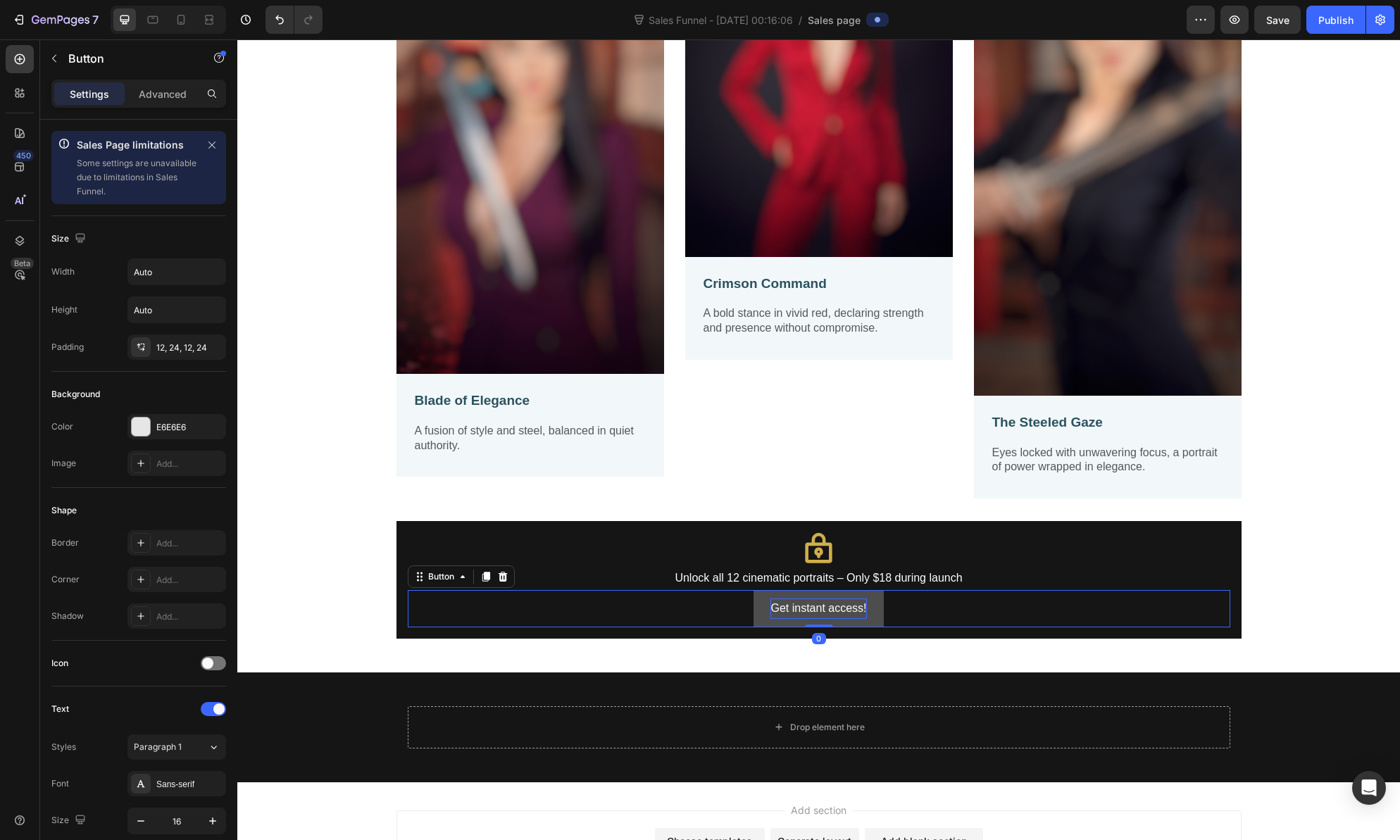
click at [766, 597] on button "Get instant access!" at bounding box center [818, 609] width 130 height 37
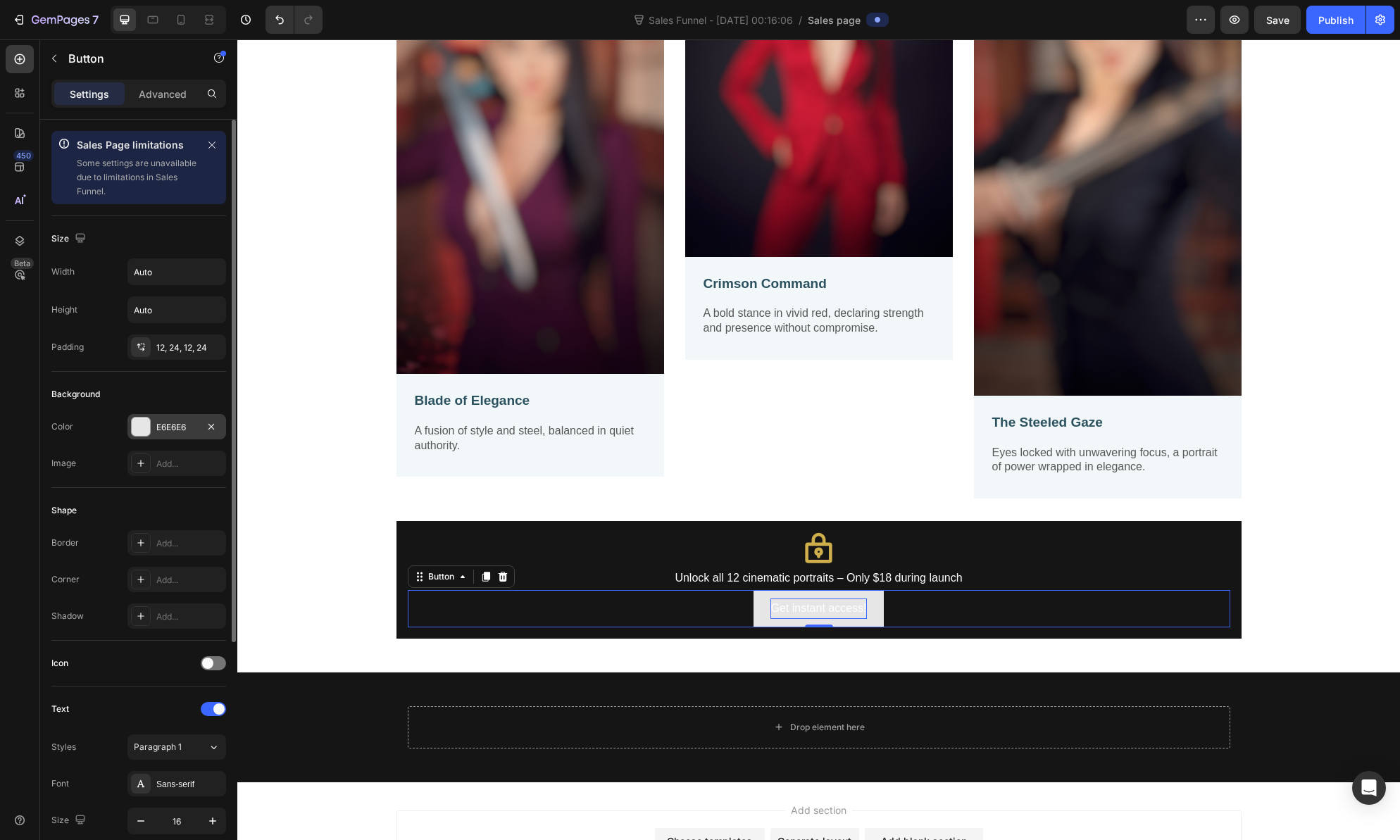
click at [141, 427] on div at bounding box center [141, 426] width 18 height 18
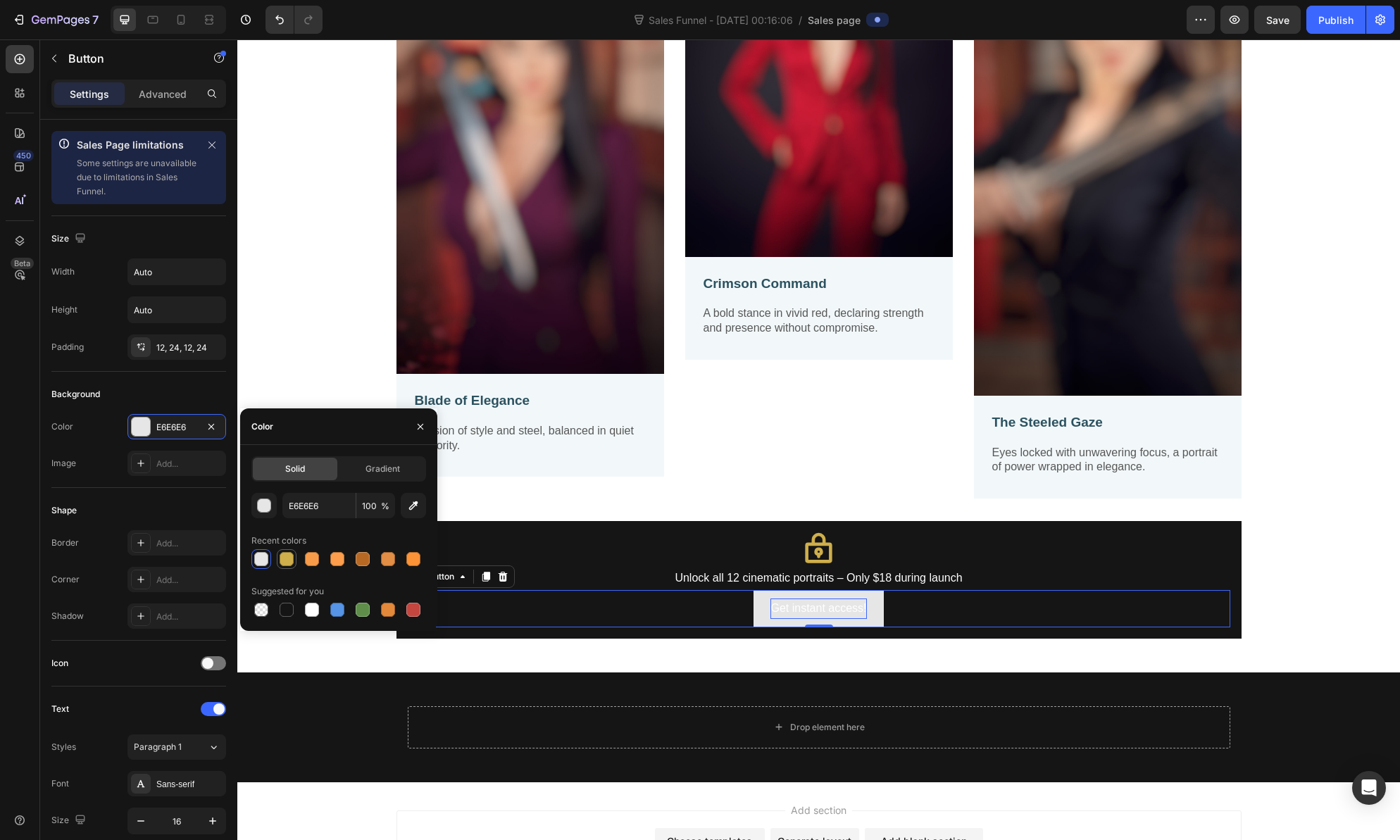
click at [286, 559] on div at bounding box center [286, 559] width 14 height 14
type input "CFAF4B"
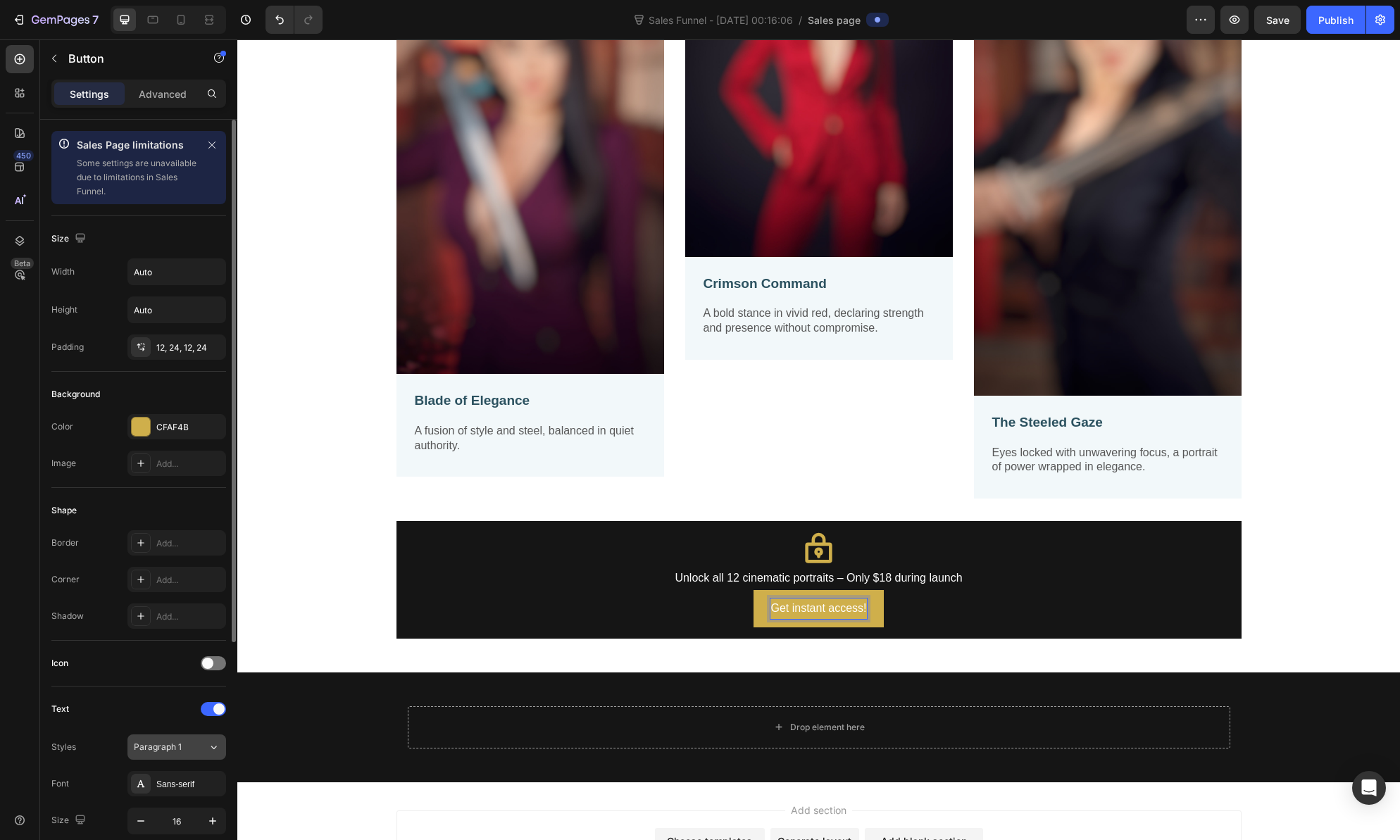
scroll to position [287, 0]
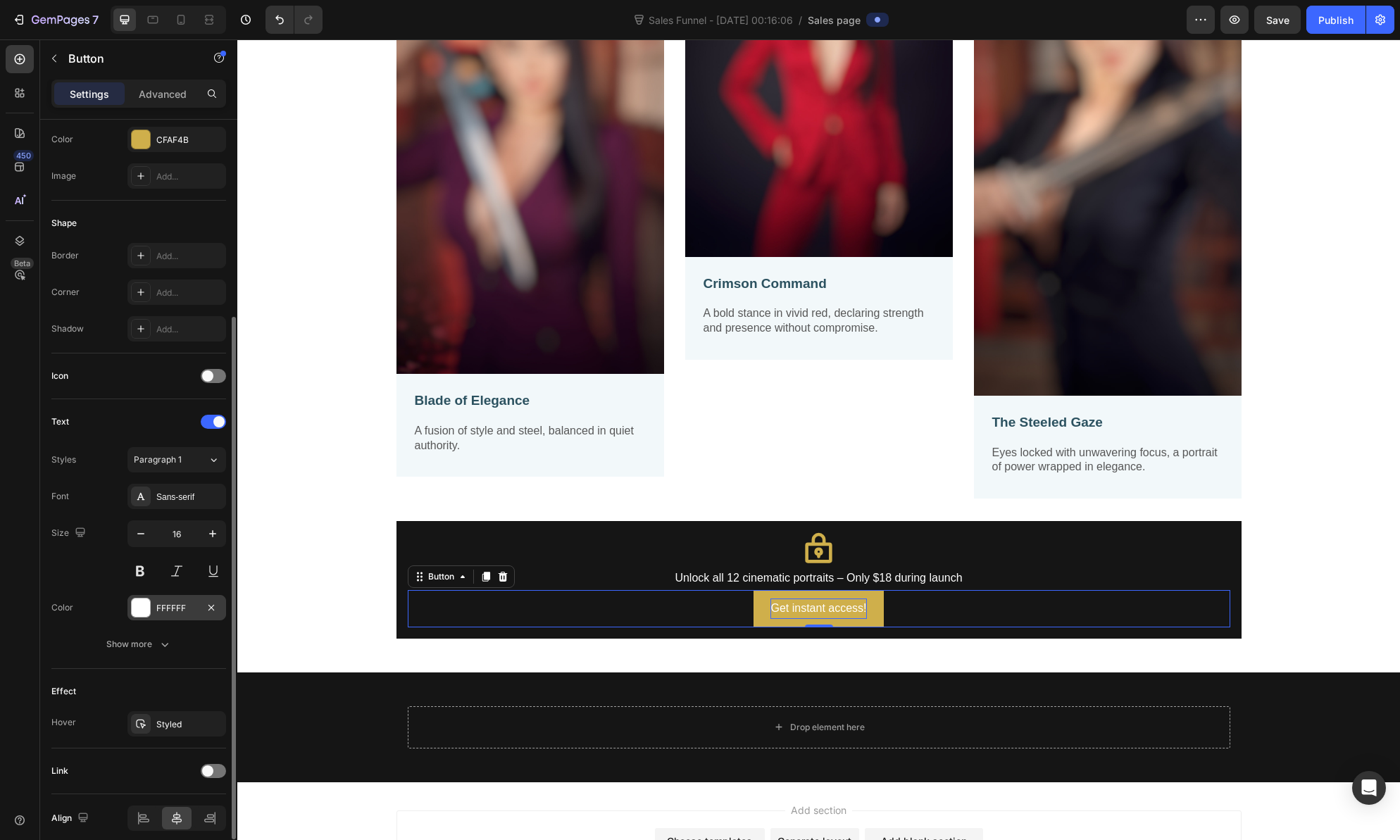
click at [138, 610] on div at bounding box center [141, 608] width 18 height 18
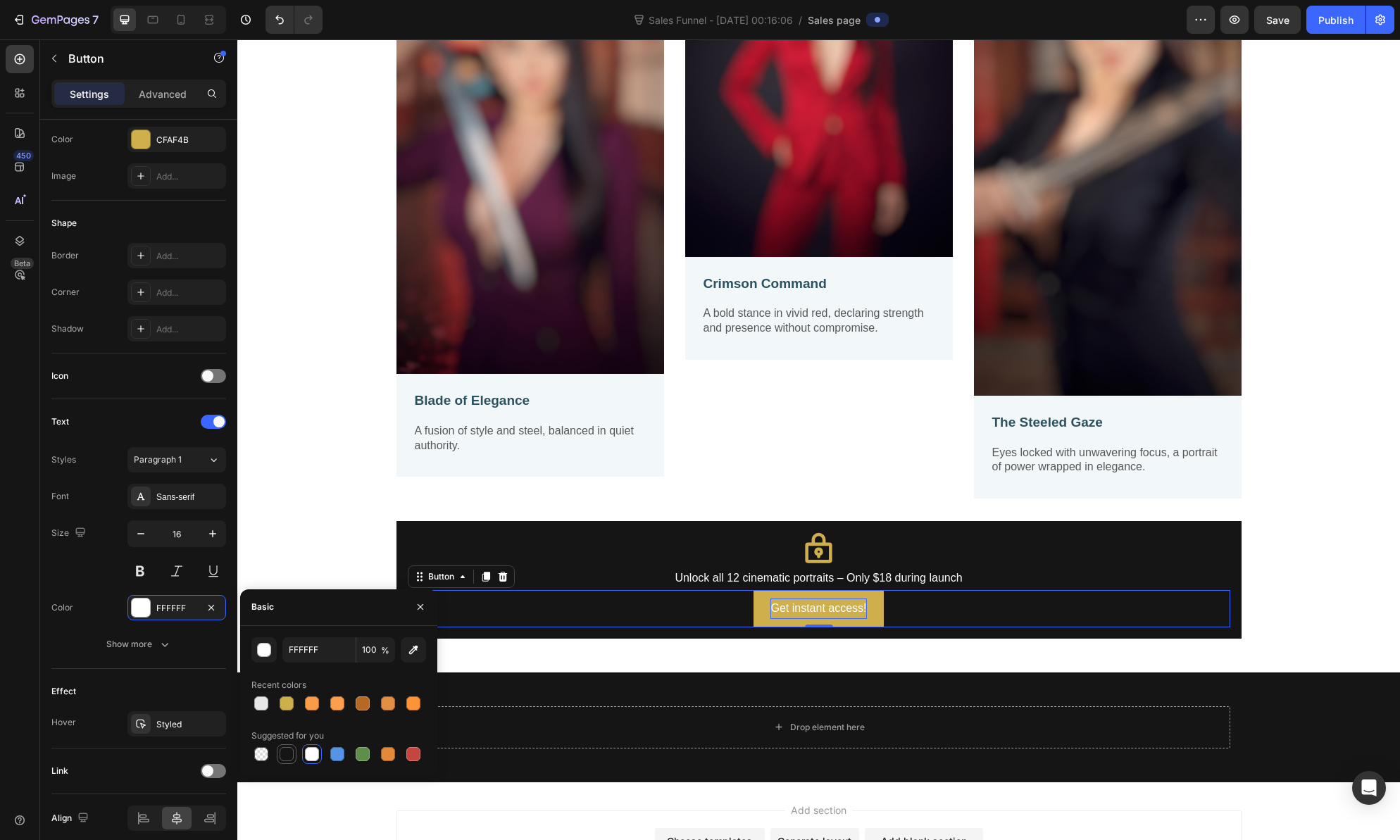
click at [284, 752] on div at bounding box center [286, 754] width 14 height 14
click at [259, 707] on div at bounding box center [262, 704] width 14 height 14
type input "E6E6E6"
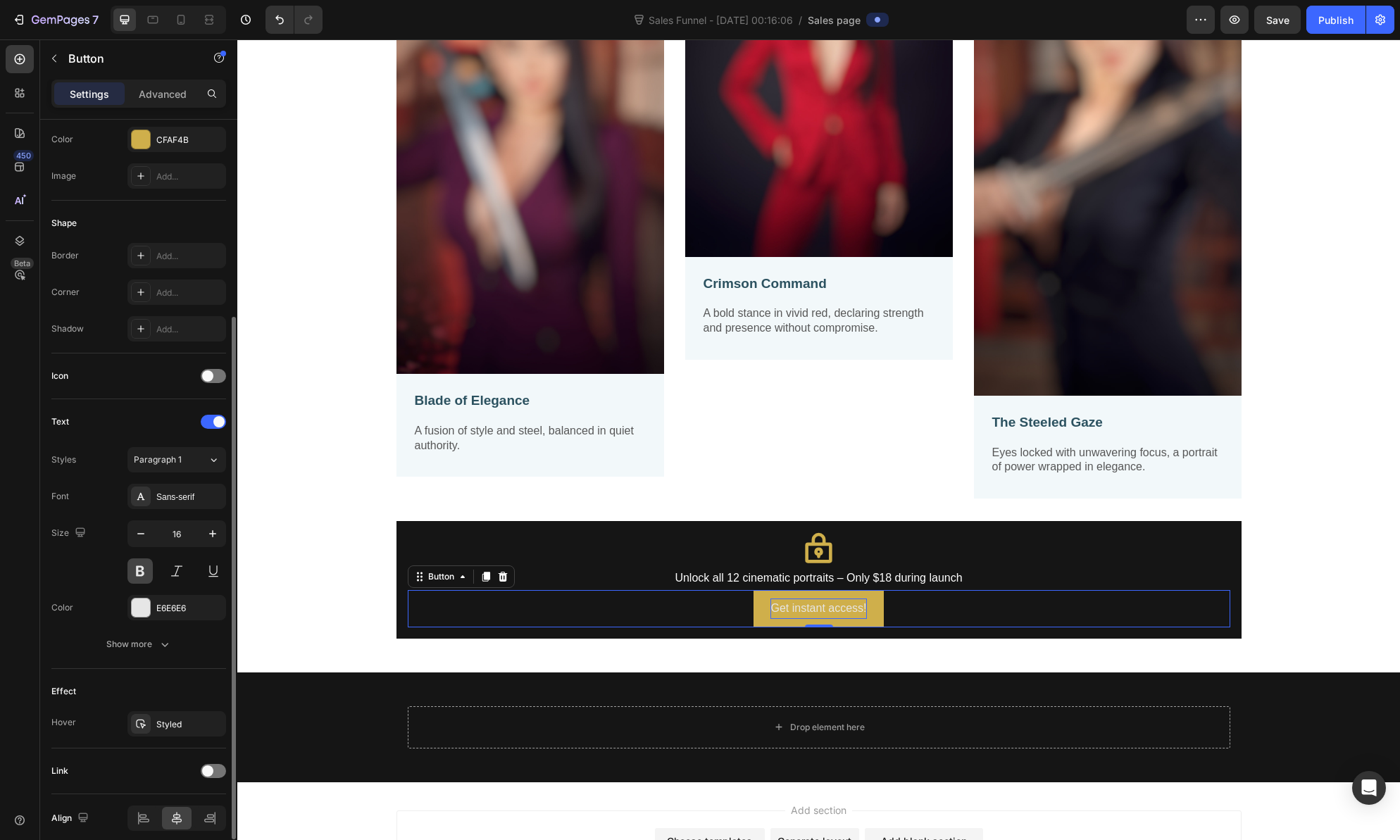
click at [138, 575] on button at bounding box center [140, 571] width 25 height 25
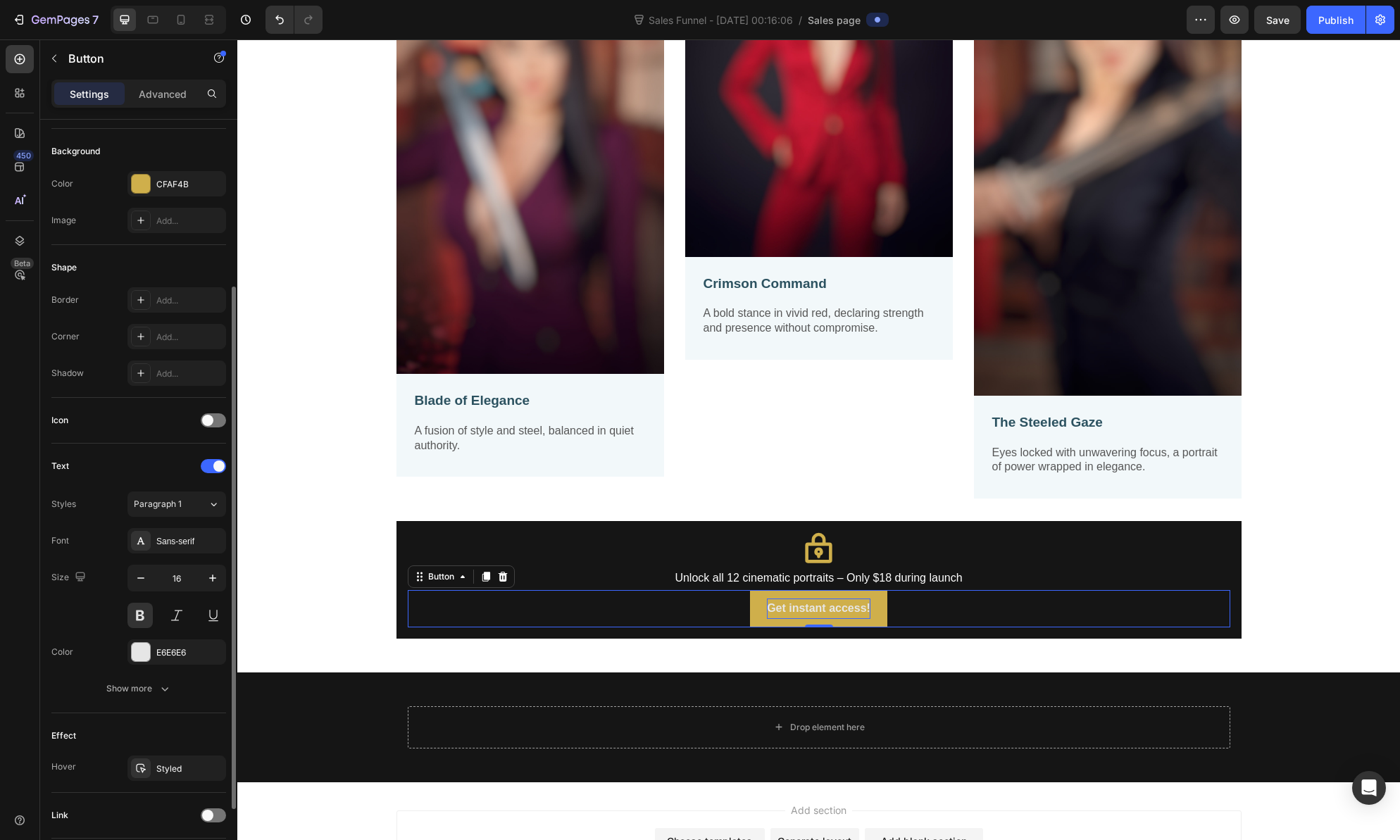
scroll to position [346, 0]
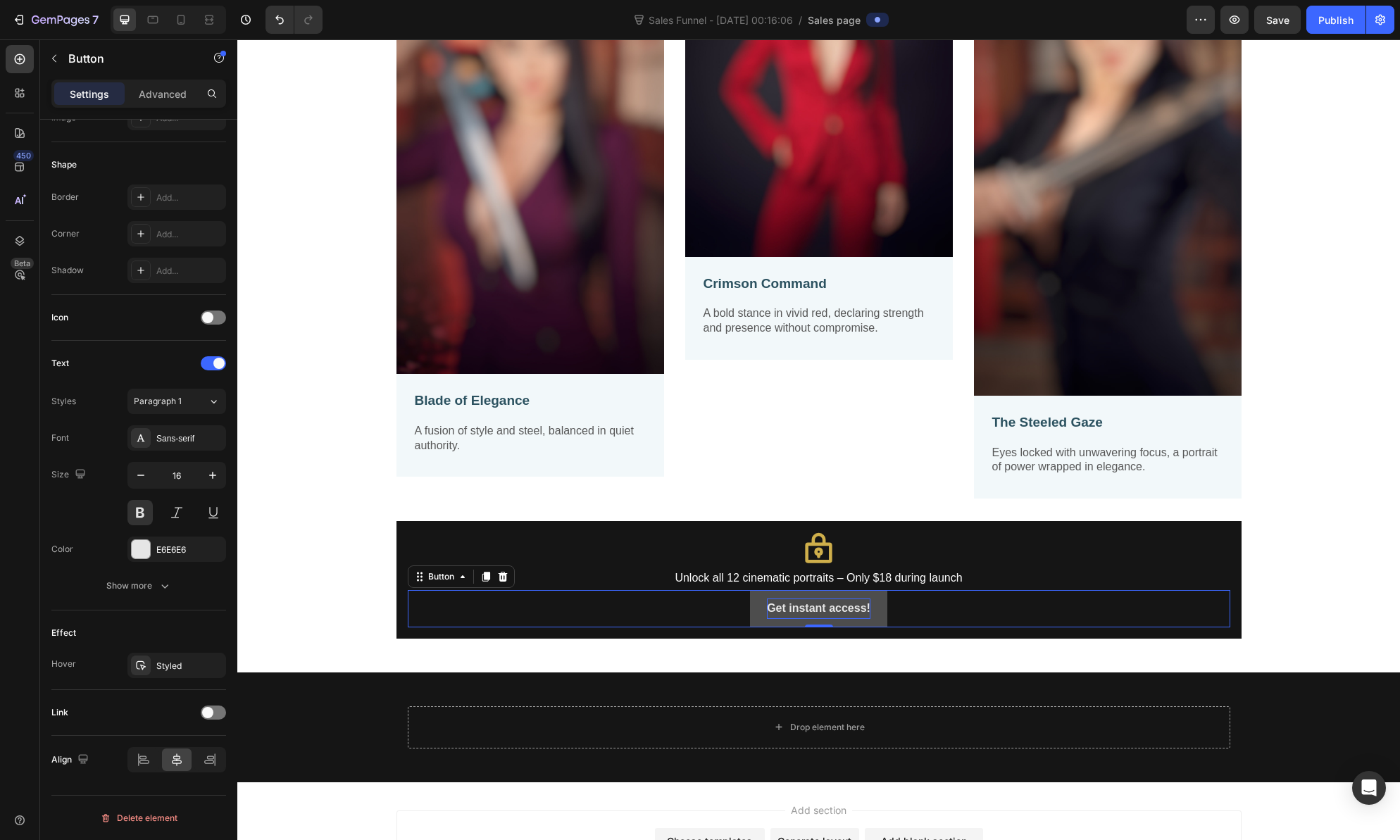
click at [752, 606] on button "Get instant access!" at bounding box center [819, 609] width 138 height 37
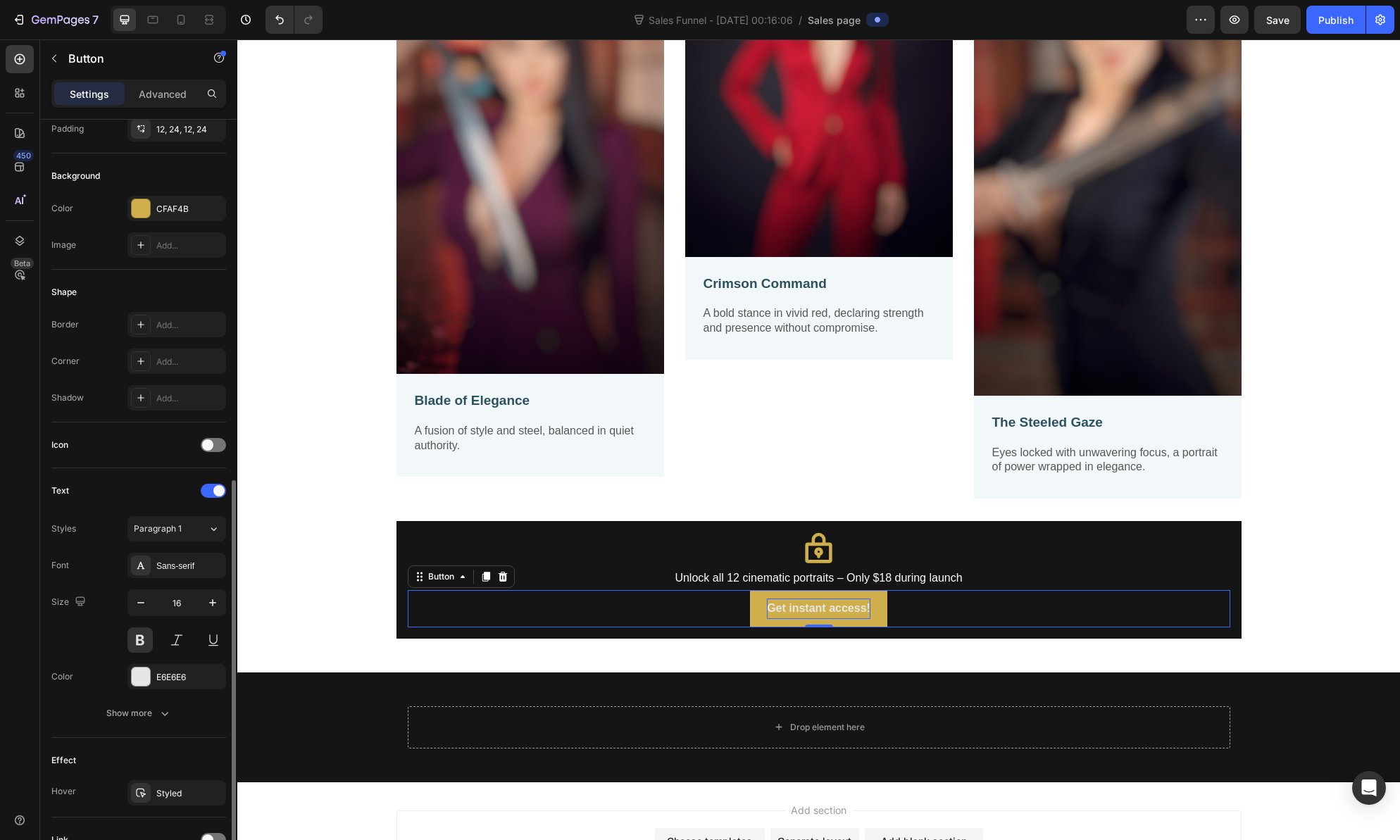
scroll to position [66, 0]
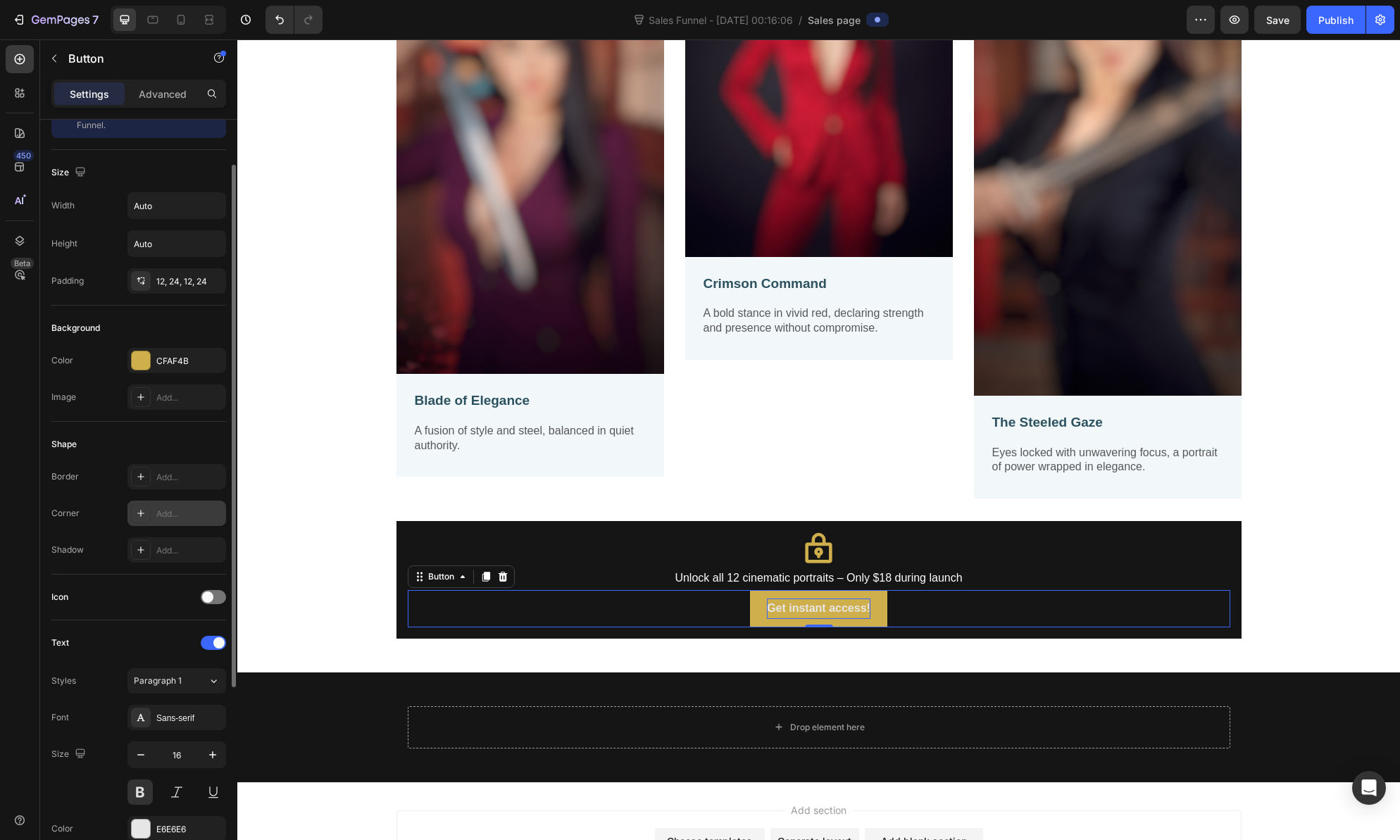
click at [139, 510] on icon at bounding box center [141, 513] width 11 height 11
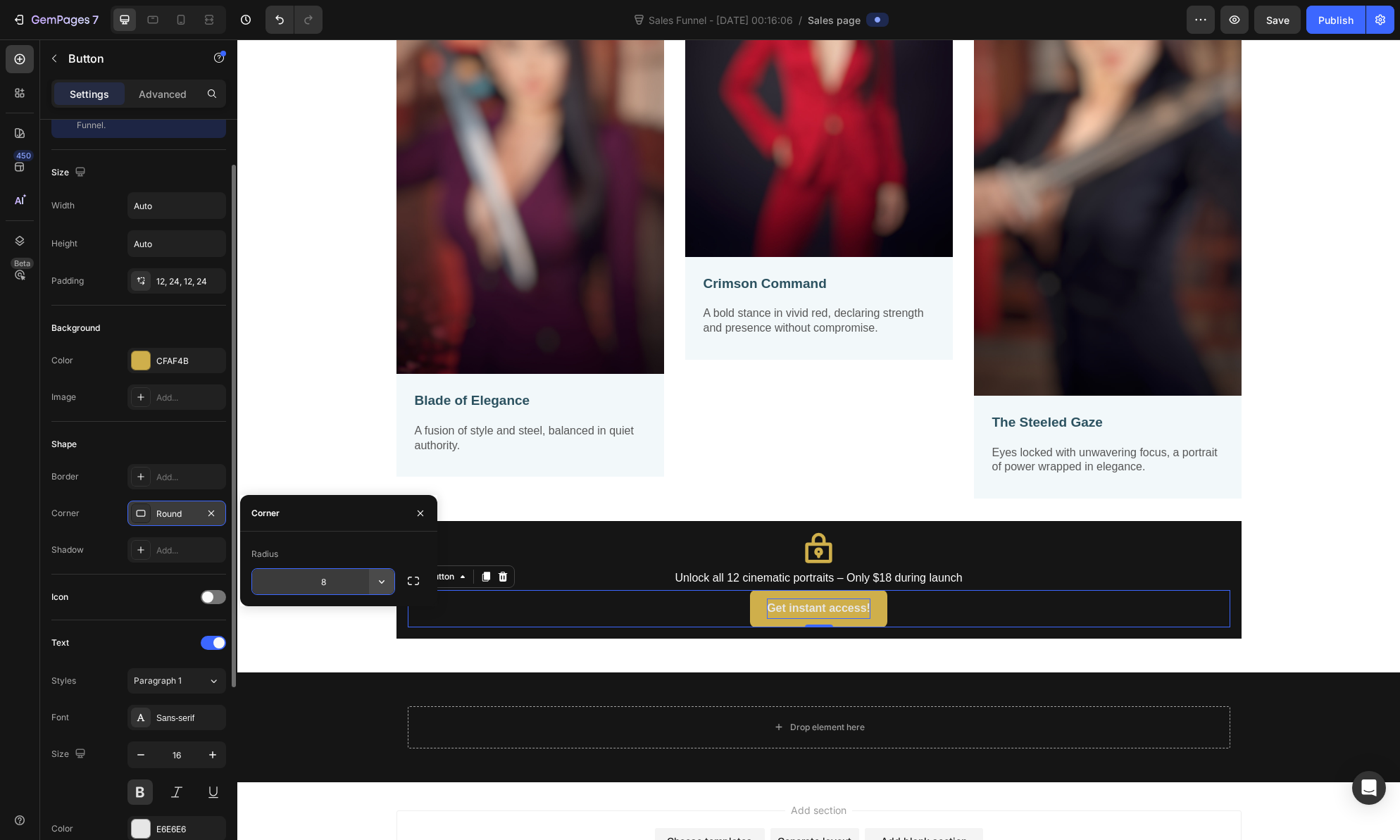
click at [371, 580] on button "button" at bounding box center [382, 581] width 25 height 25
click at [335, 580] on input "8" at bounding box center [323, 581] width 142 height 25
click at [335, 579] on input "8" at bounding box center [323, 581] width 142 height 25
click at [381, 584] on icon "button" at bounding box center [382, 581] width 14 height 14
click at [338, 581] on input "8" at bounding box center [323, 581] width 142 height 25
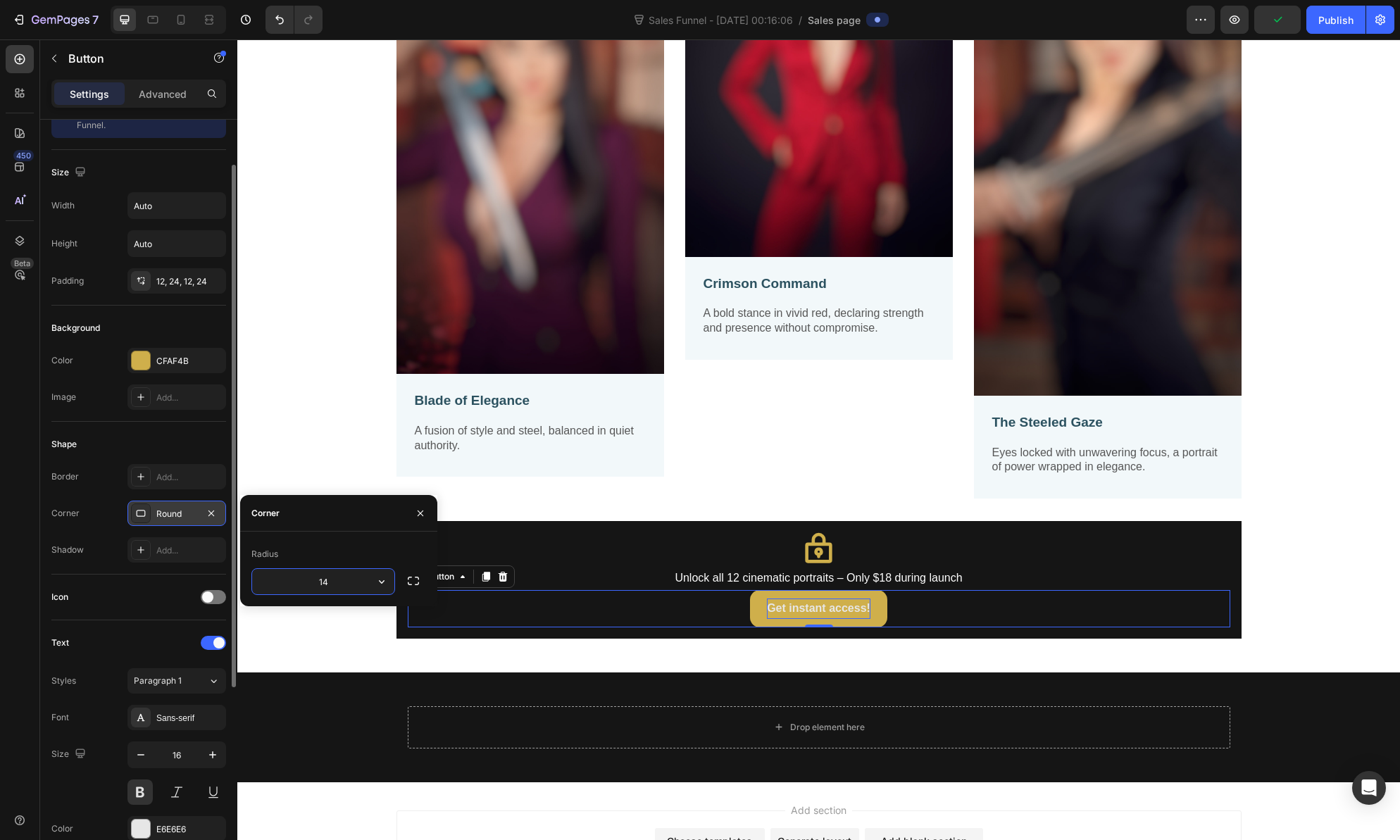
type input "14"
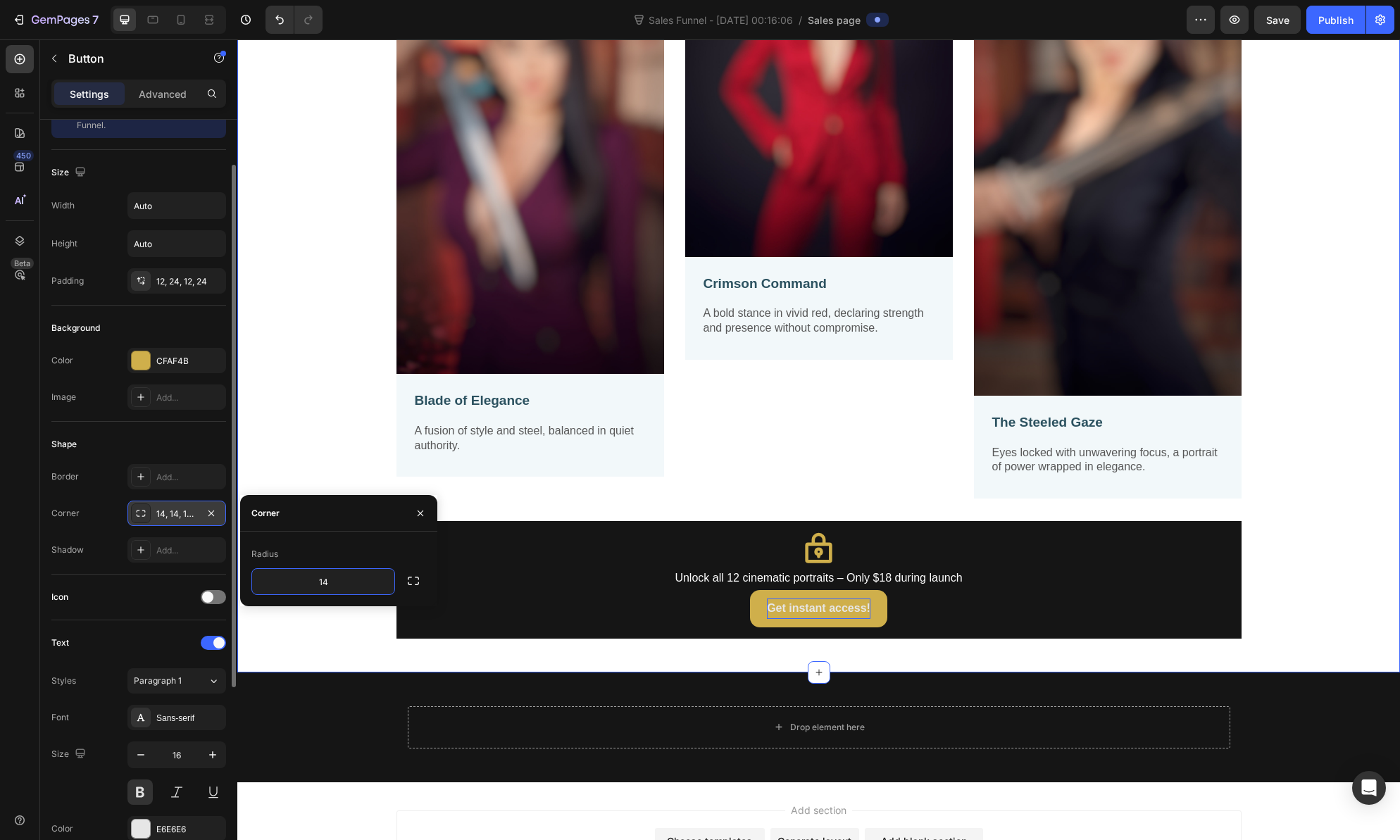
drag, startPoint x: 336, startPoint y: 620, endPoint x: 707, endPoint y: 688, distance: 377.2
click at [335, 620] on div "Image Blade of Elegance Text Block A fusion of style and steel, balanced in qui…" at bounding box center [819, 269] width 1141 height 739
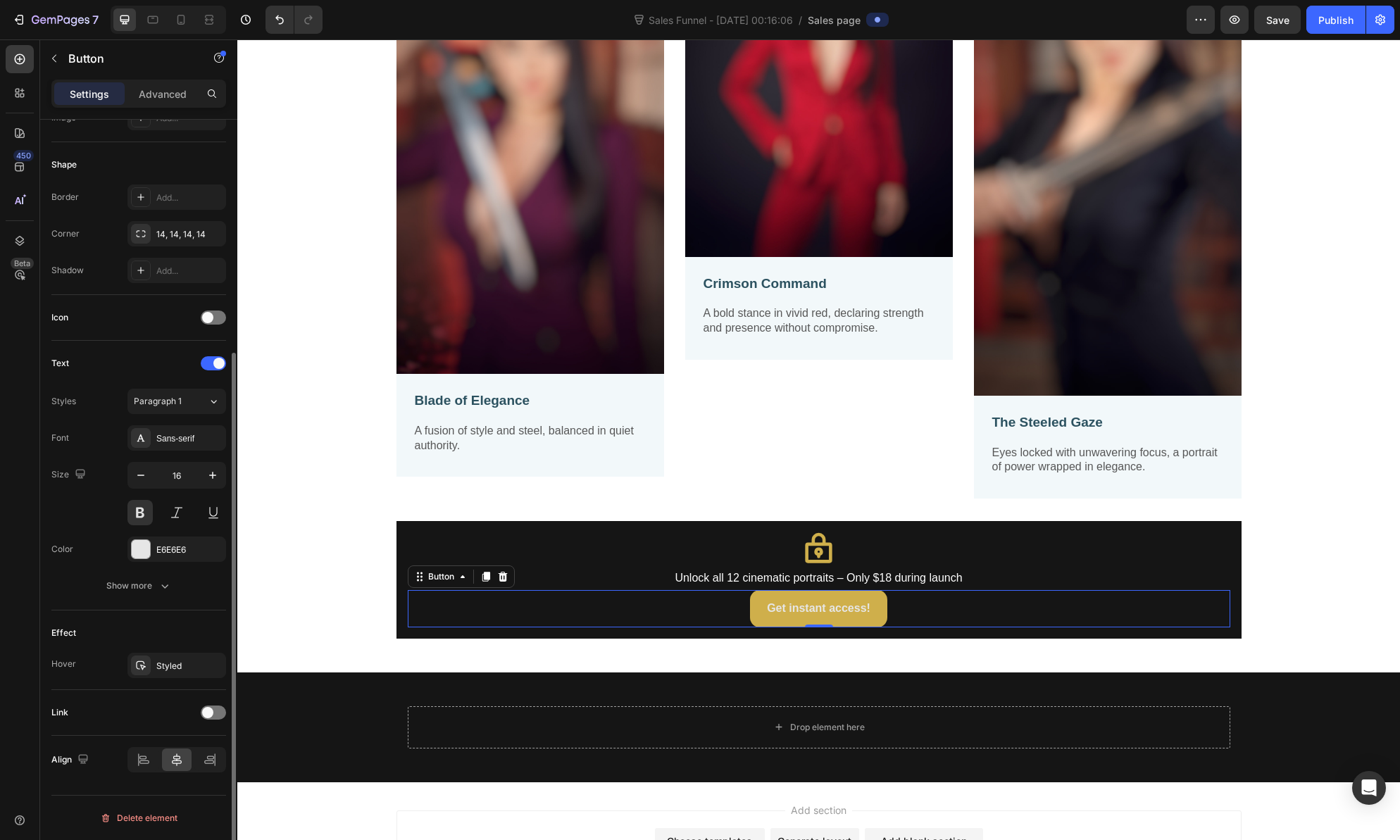
scroll to position [0, 0]
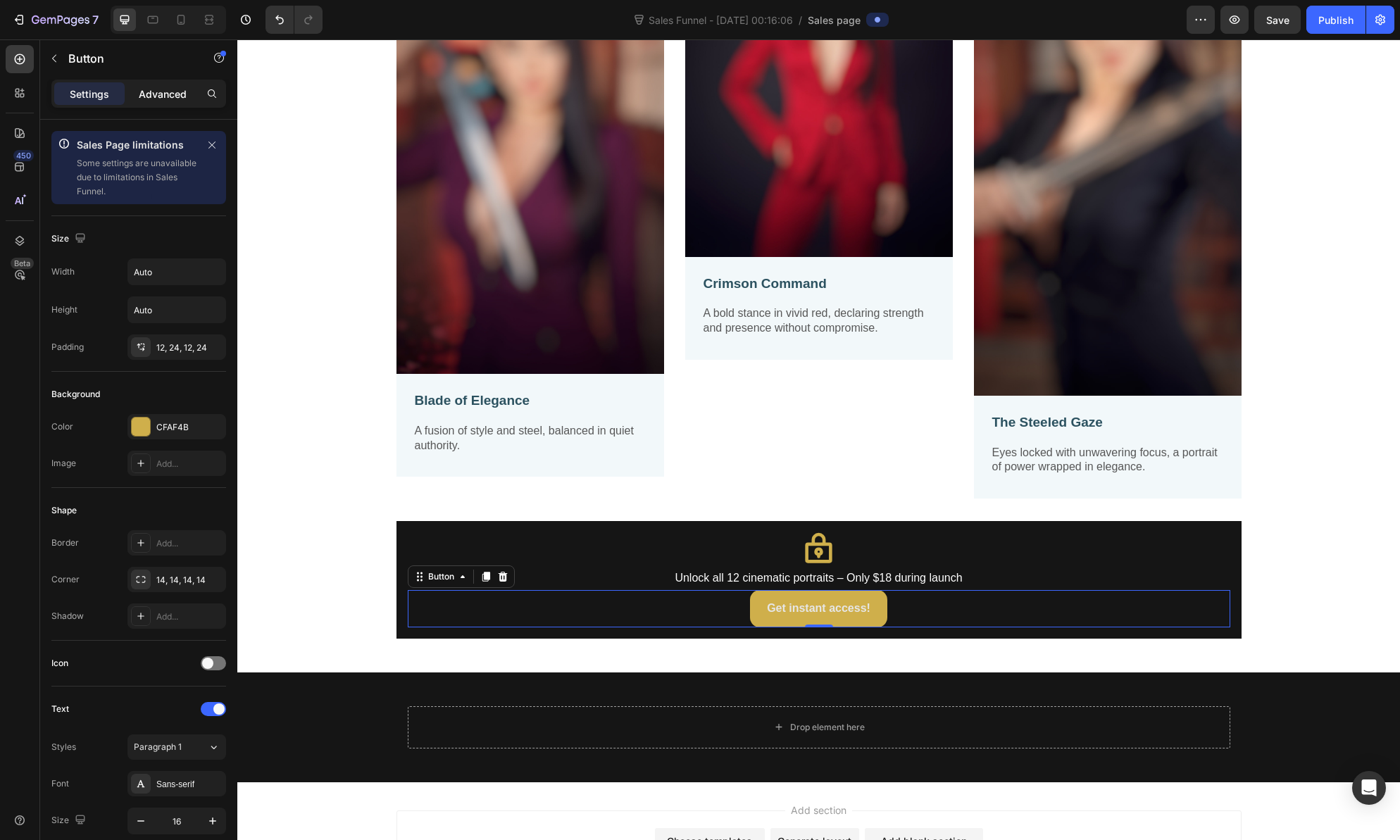
click at [165, 102] on div "Advanced" at bounding box center [162, 94] width 71 height 22
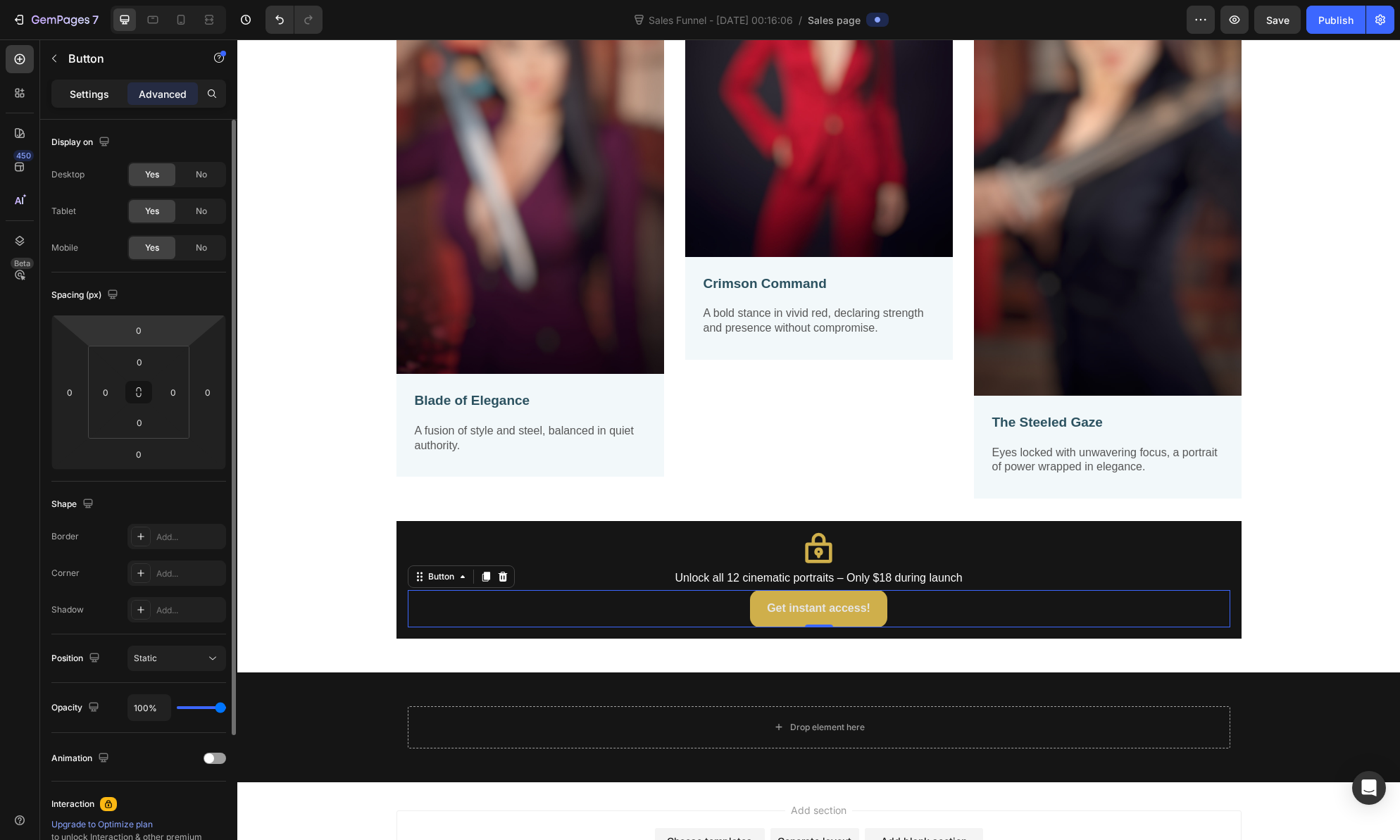
click at [99, 102] on div "Settings" at bounding box center [89, 94] width 71 height 22
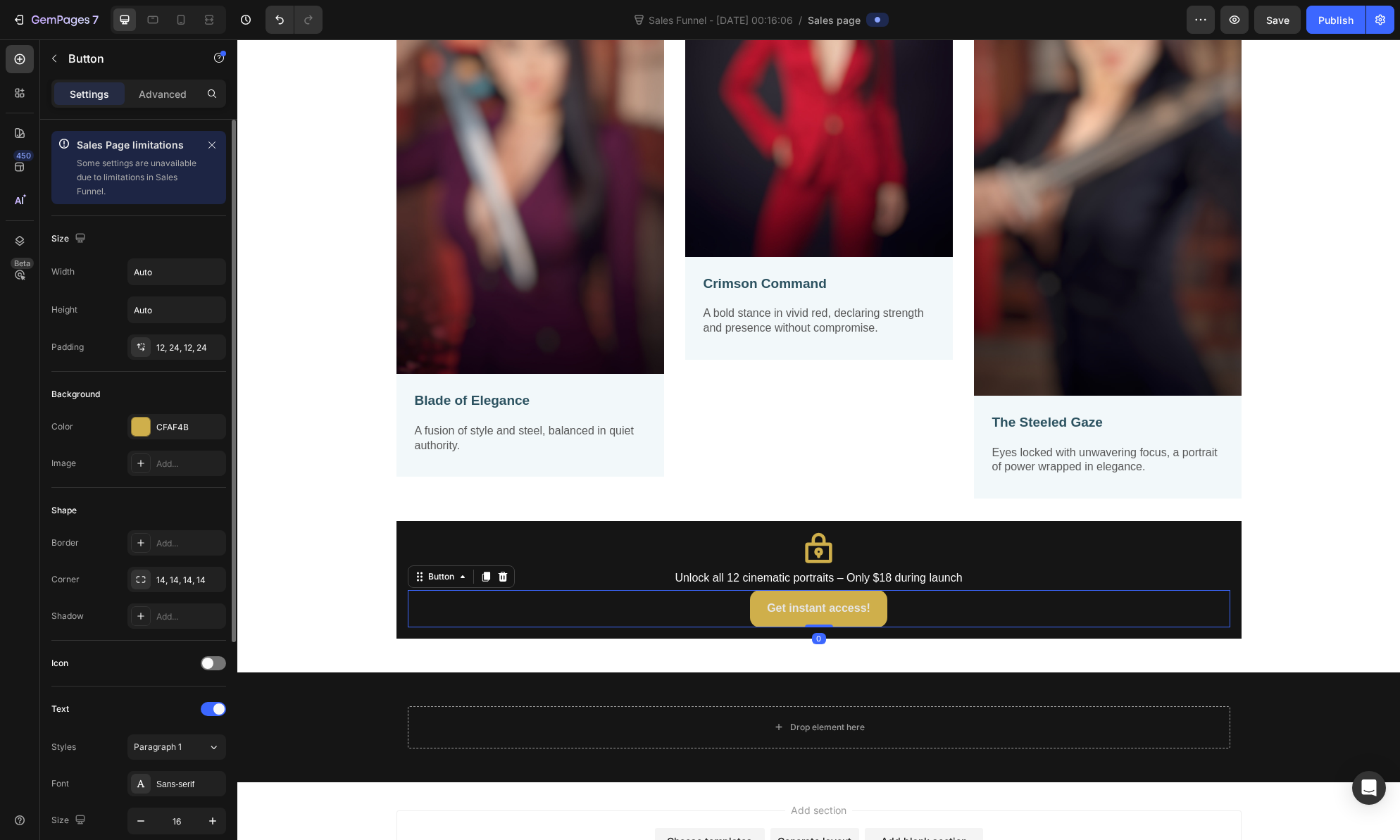
click at [137, 159] on p "Some settings are unavailable due to limitations in Sales Funnel." at bounding box center [138, 177] width 121 height 42
click at [214, 149] on icon "button" at bounding box center [212, 145] width 10 height 10
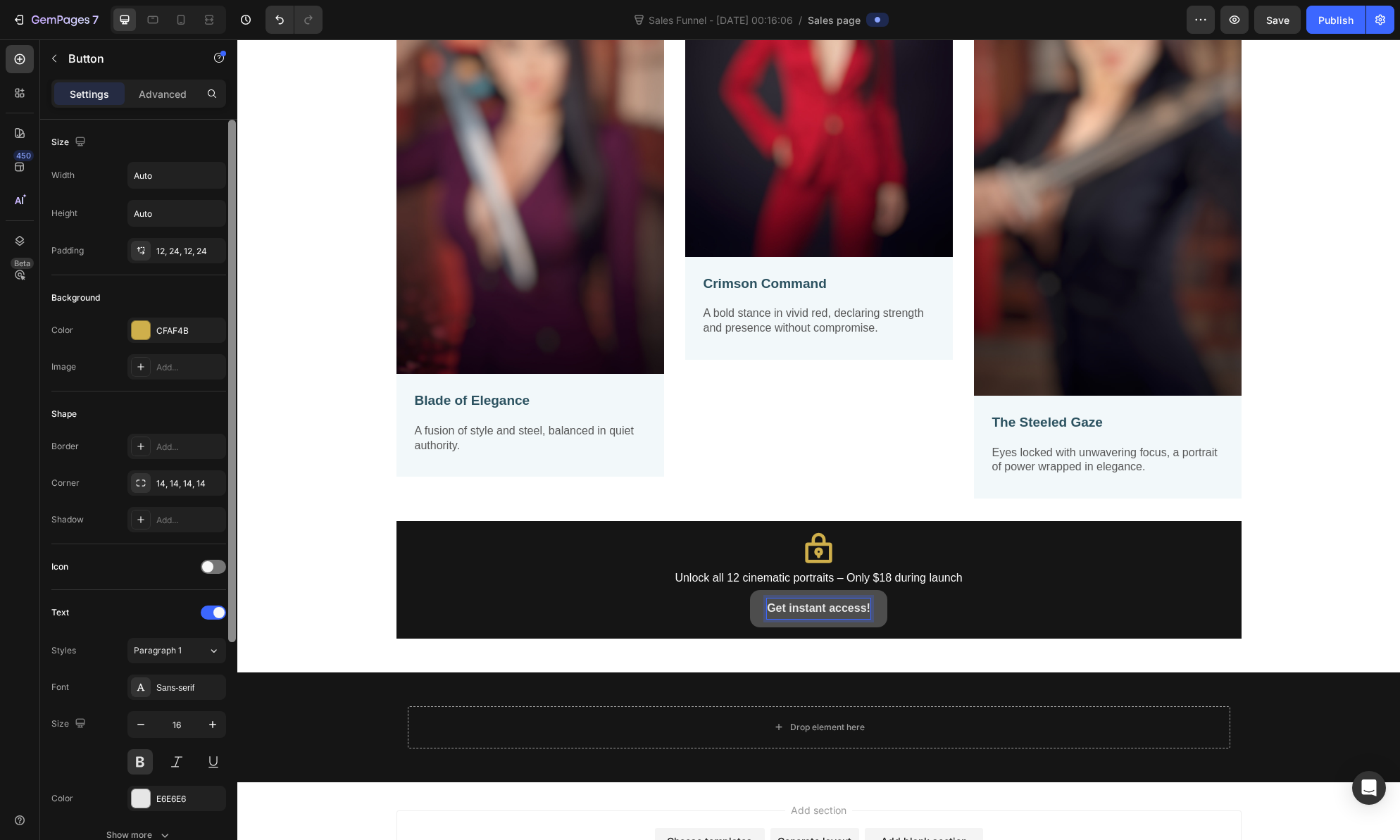
click at [231, 519] on div at bounding box center [232, 381] width 8 height 523
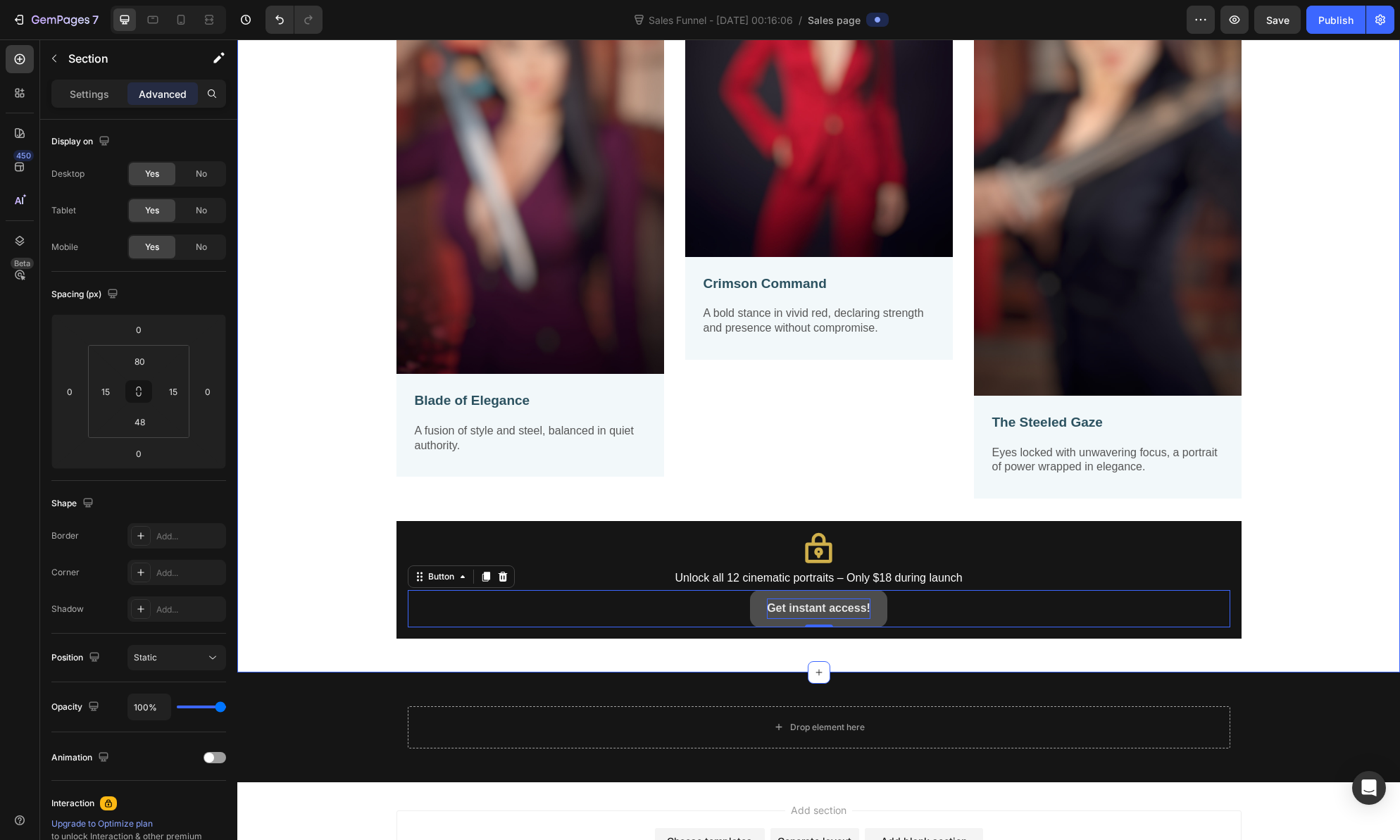
click at [1295, 519] on div "Image Blade of Elegance Text Block A fusion of style and steel, balanced in qui…" at bounding box center [819, 269] width 1141 height 739
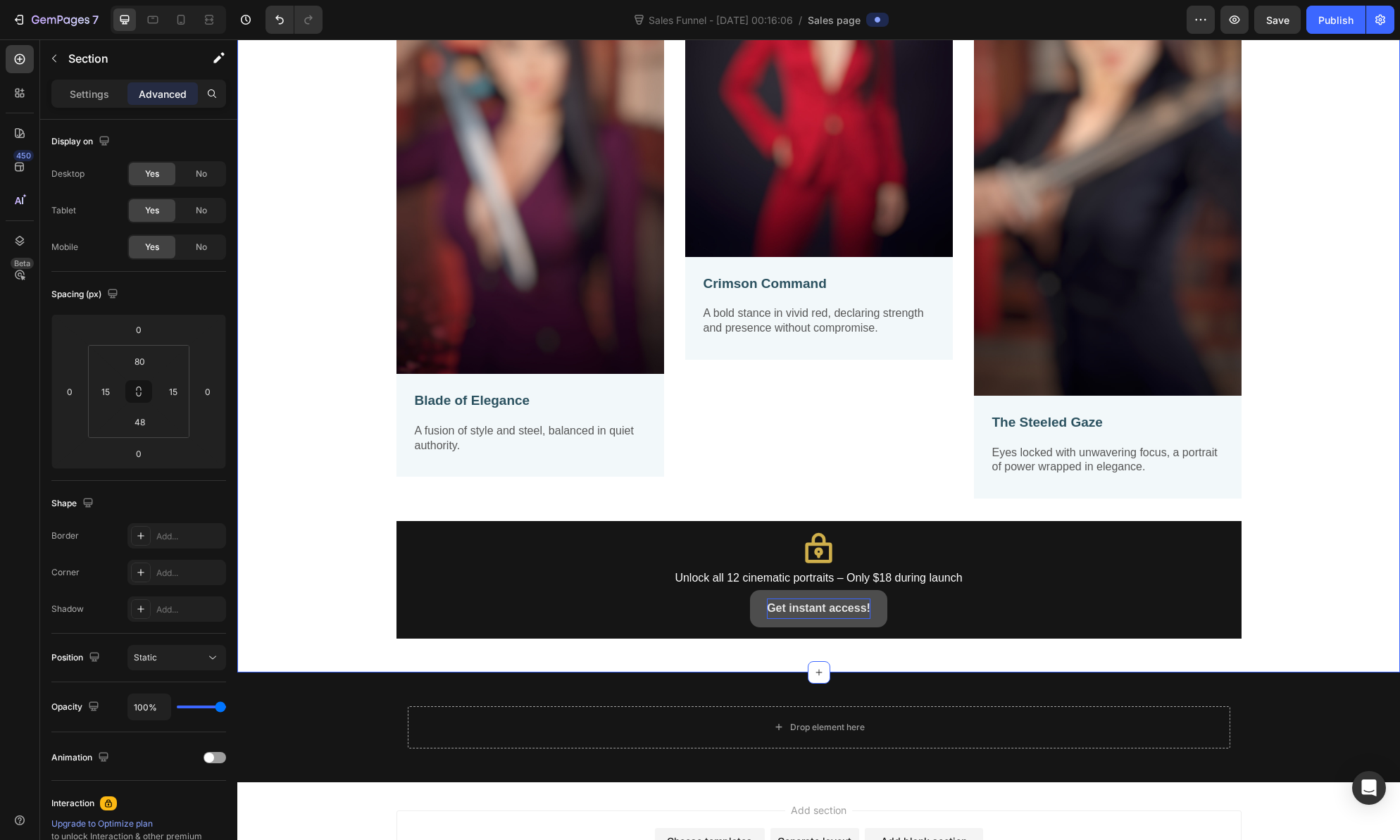
scroll to position [0, 0]
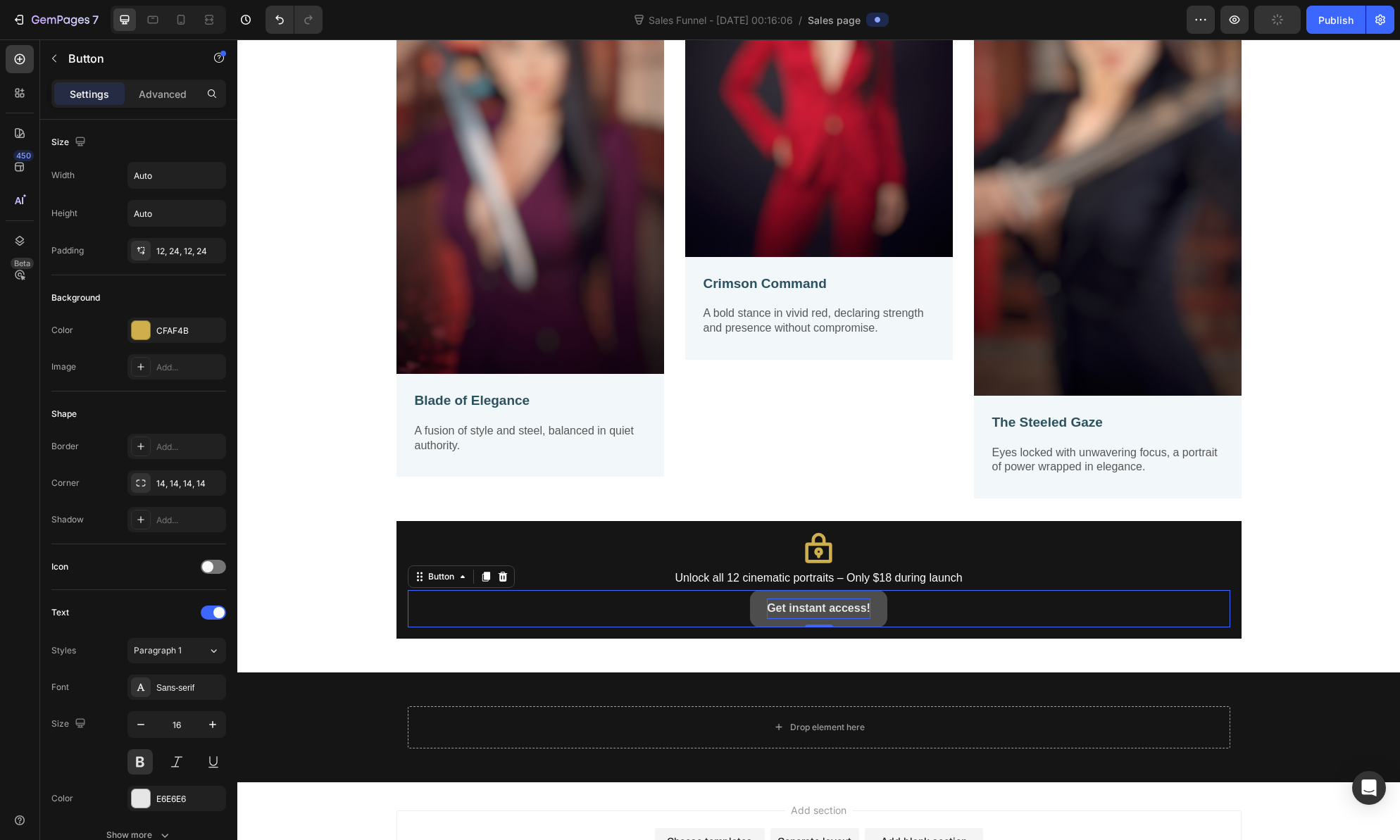
click at [799, 612] on p "Get instant access!" at bounding box center [819, 609] width 103 height 21
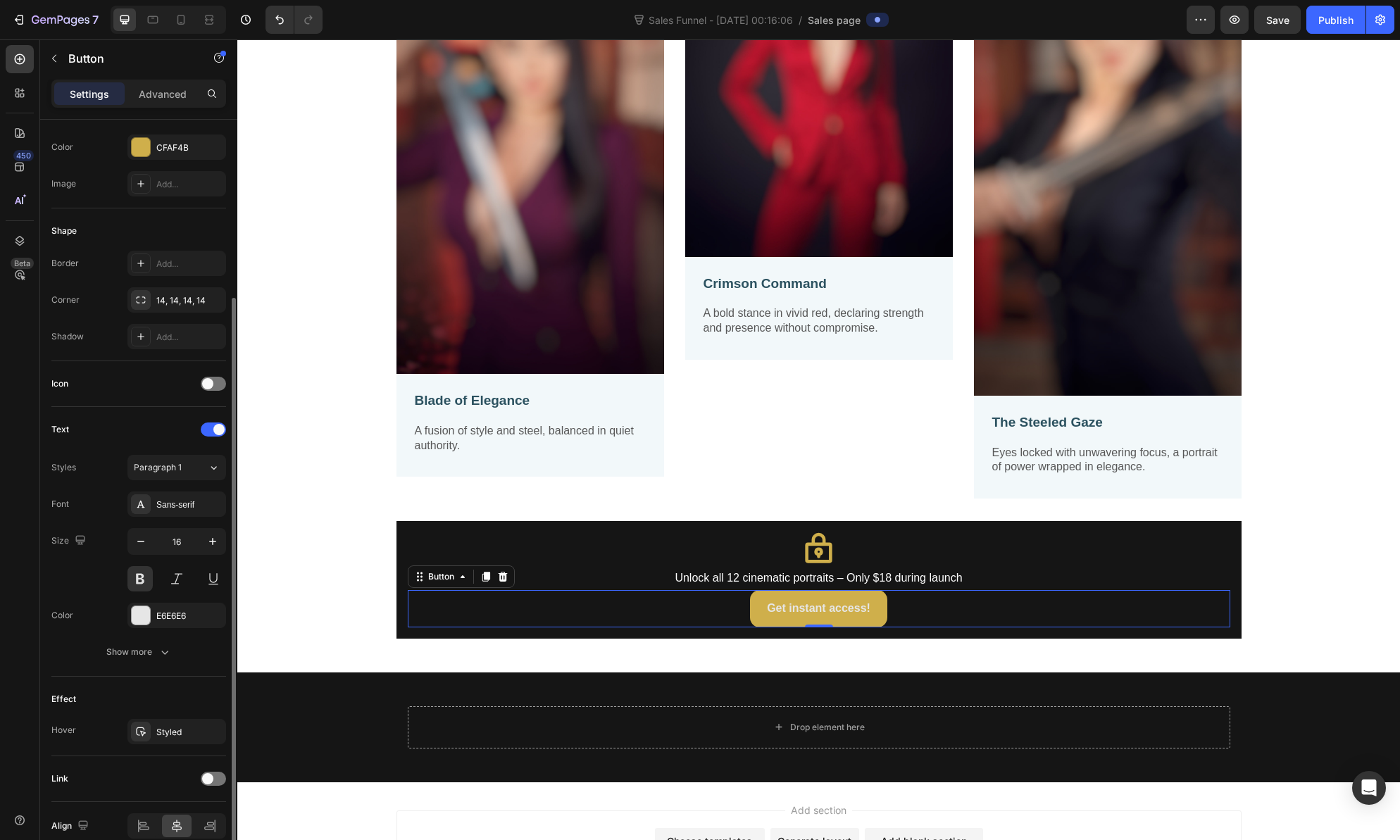
scroll to position [206, 0]
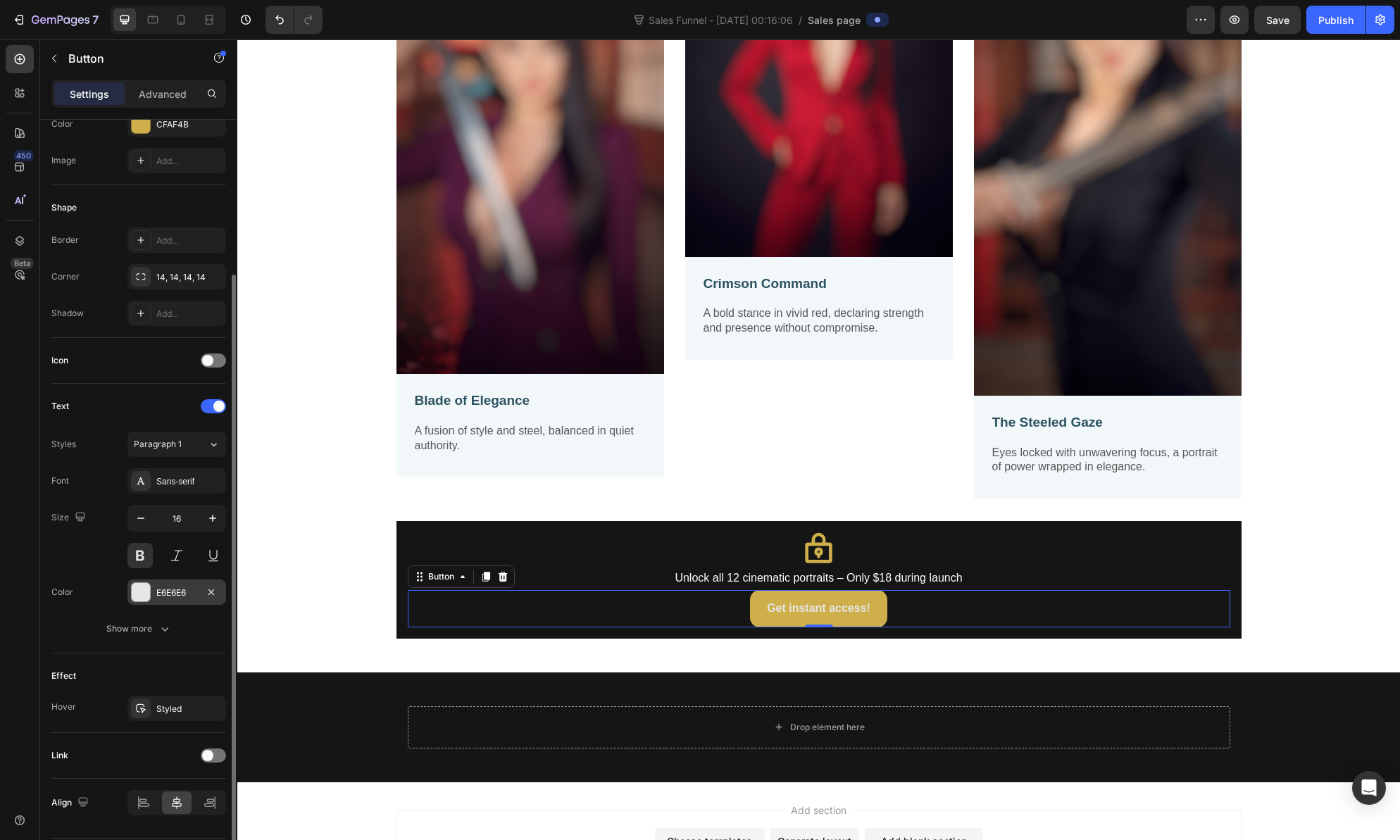
click at [141, 593] on div at bounding box center [141, 592] width 18 height 18
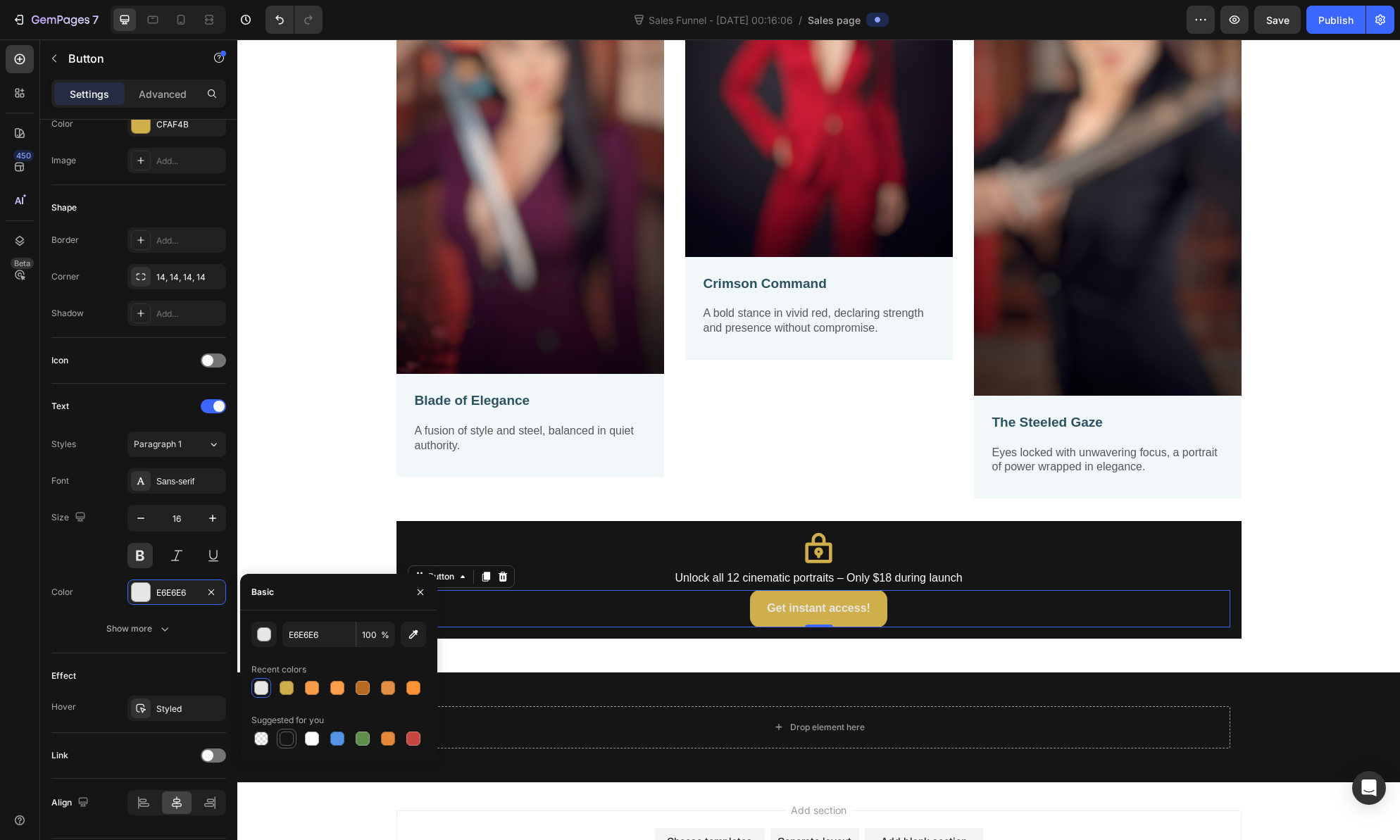
click at [285, 741] on div at bounding box center [286, 739] width 14 height 14
type input "151515"
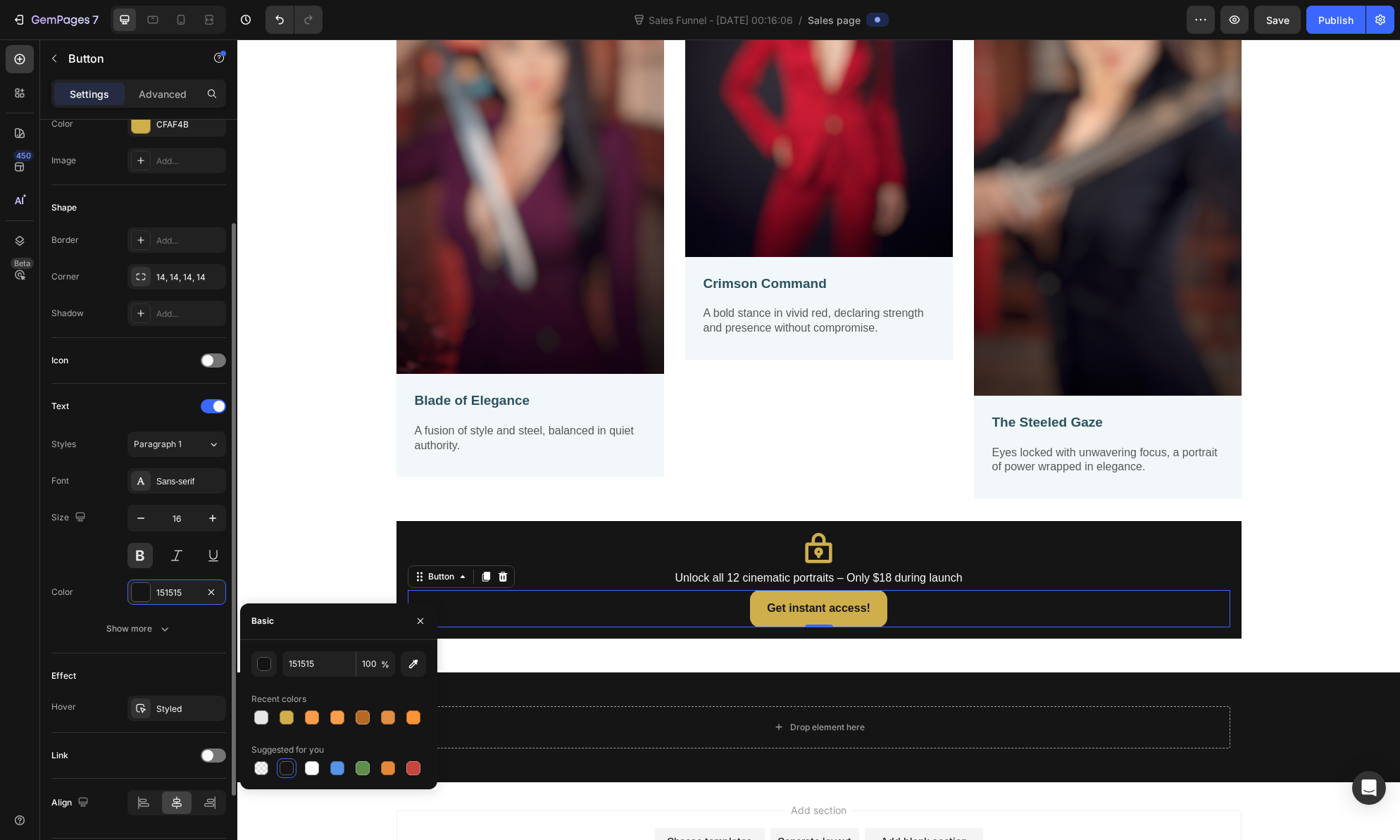
scroll to position [0, 0]
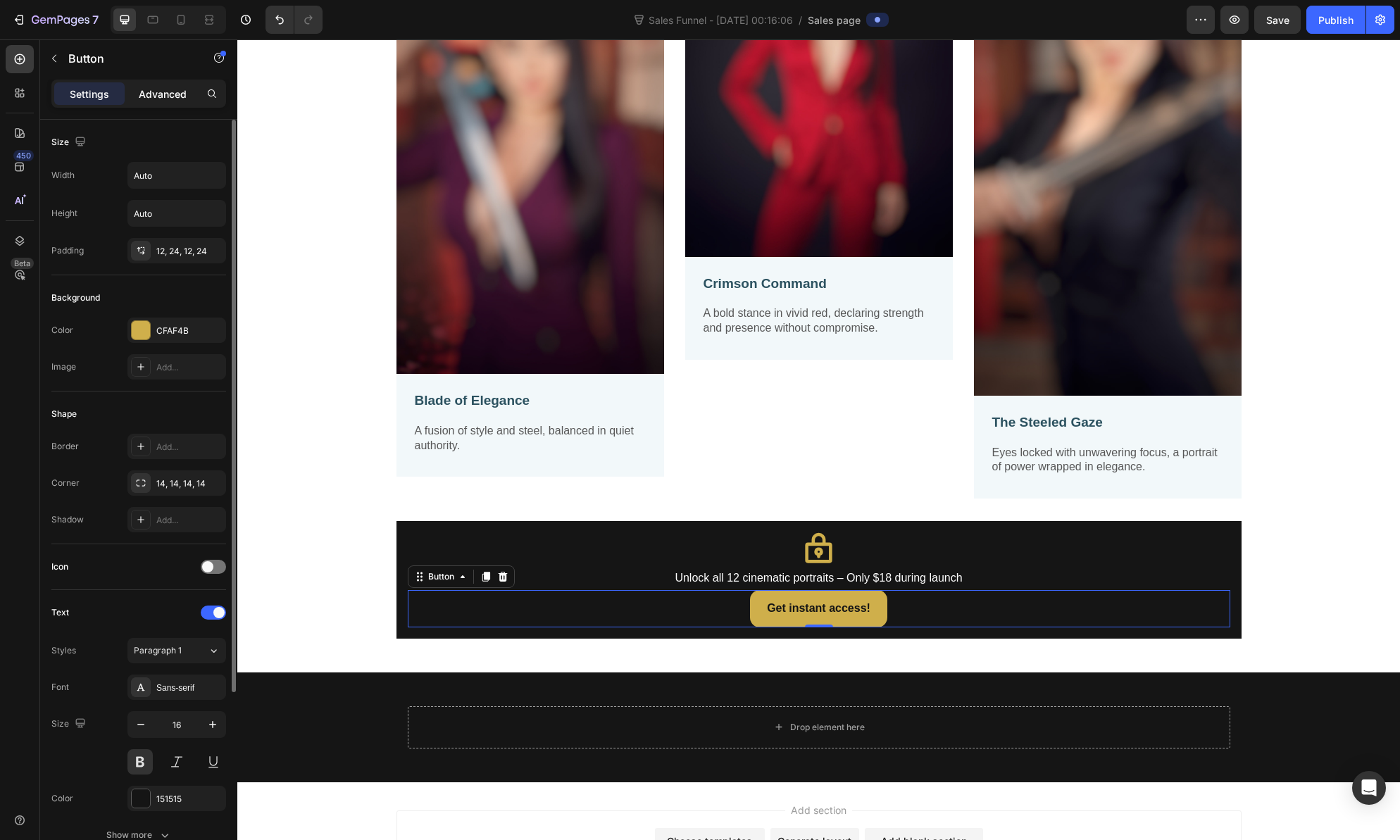
click at [165, 95] on p "Advanced" at bounding box center [162, 94] width 48 height 15
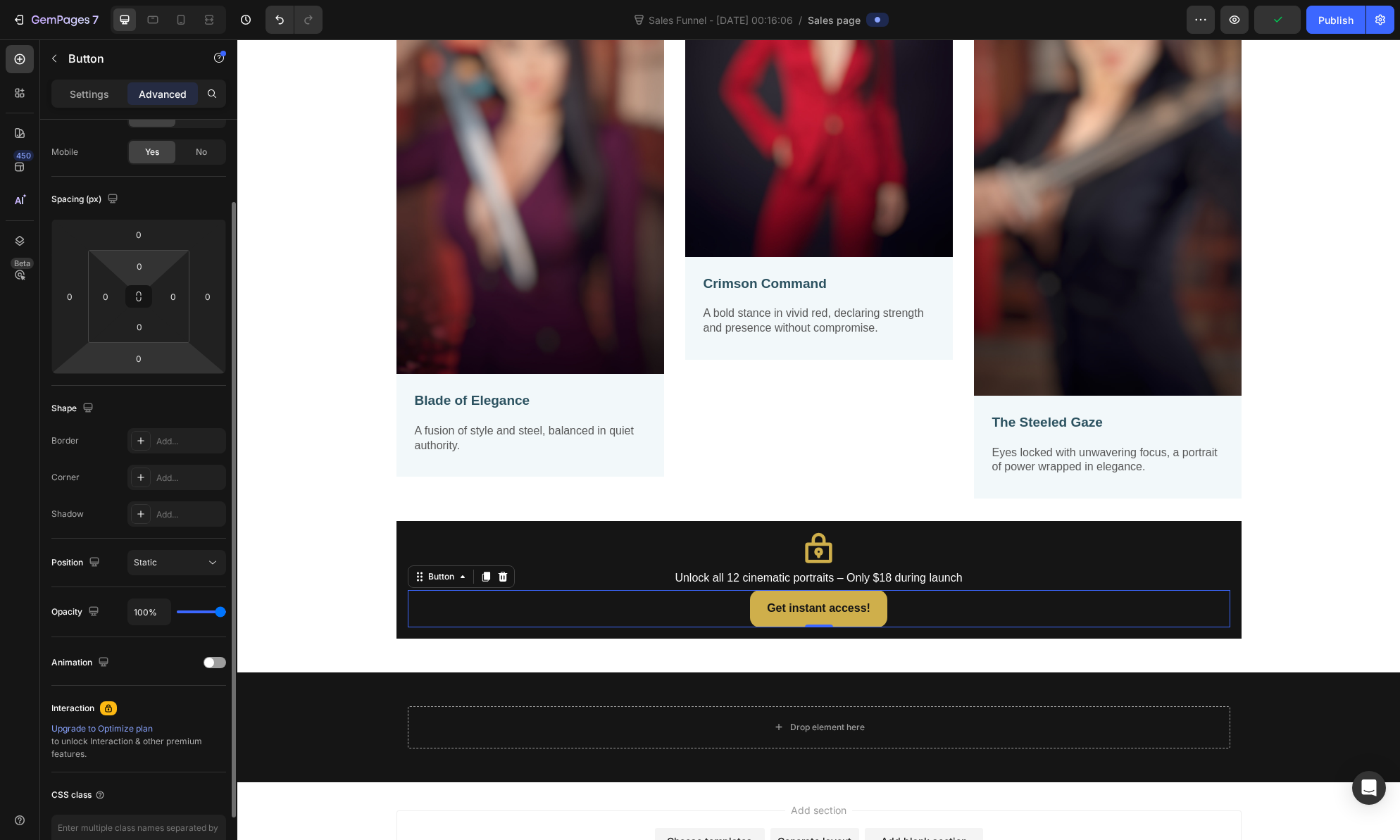
scroll to position [179, 0]
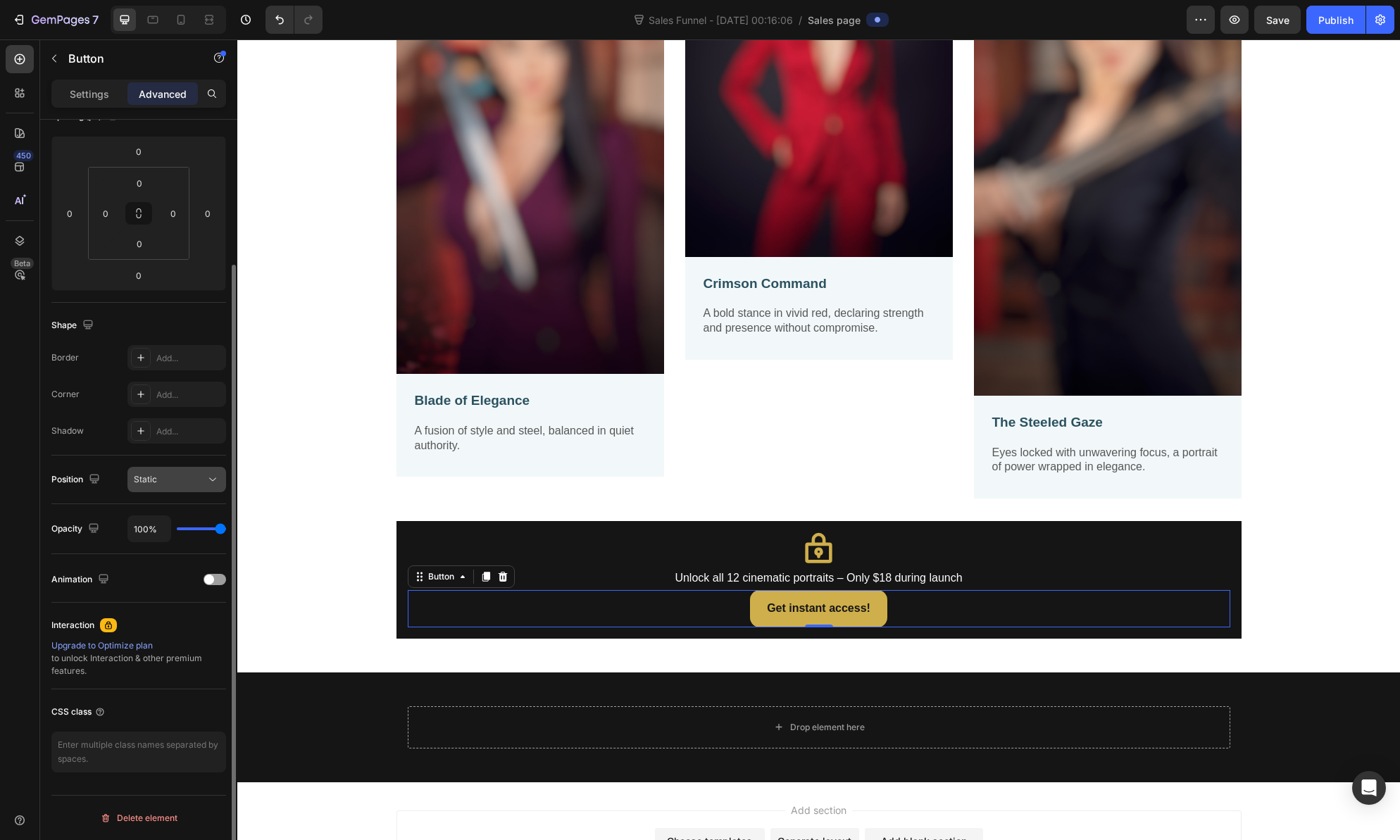
click at [211, 481] on icon at bounding box center [213, 480] width 14 height 14
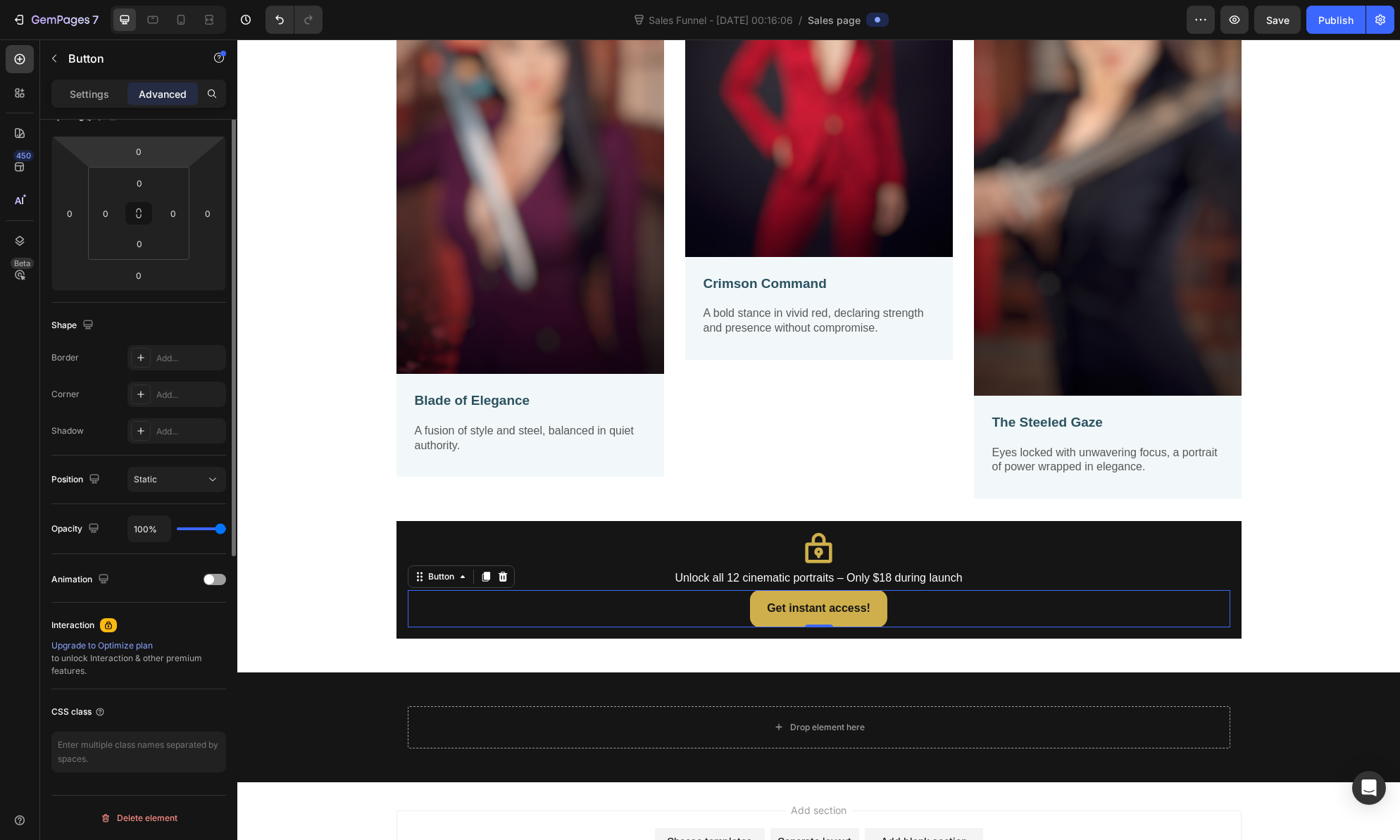
scroll to position [0, 0]
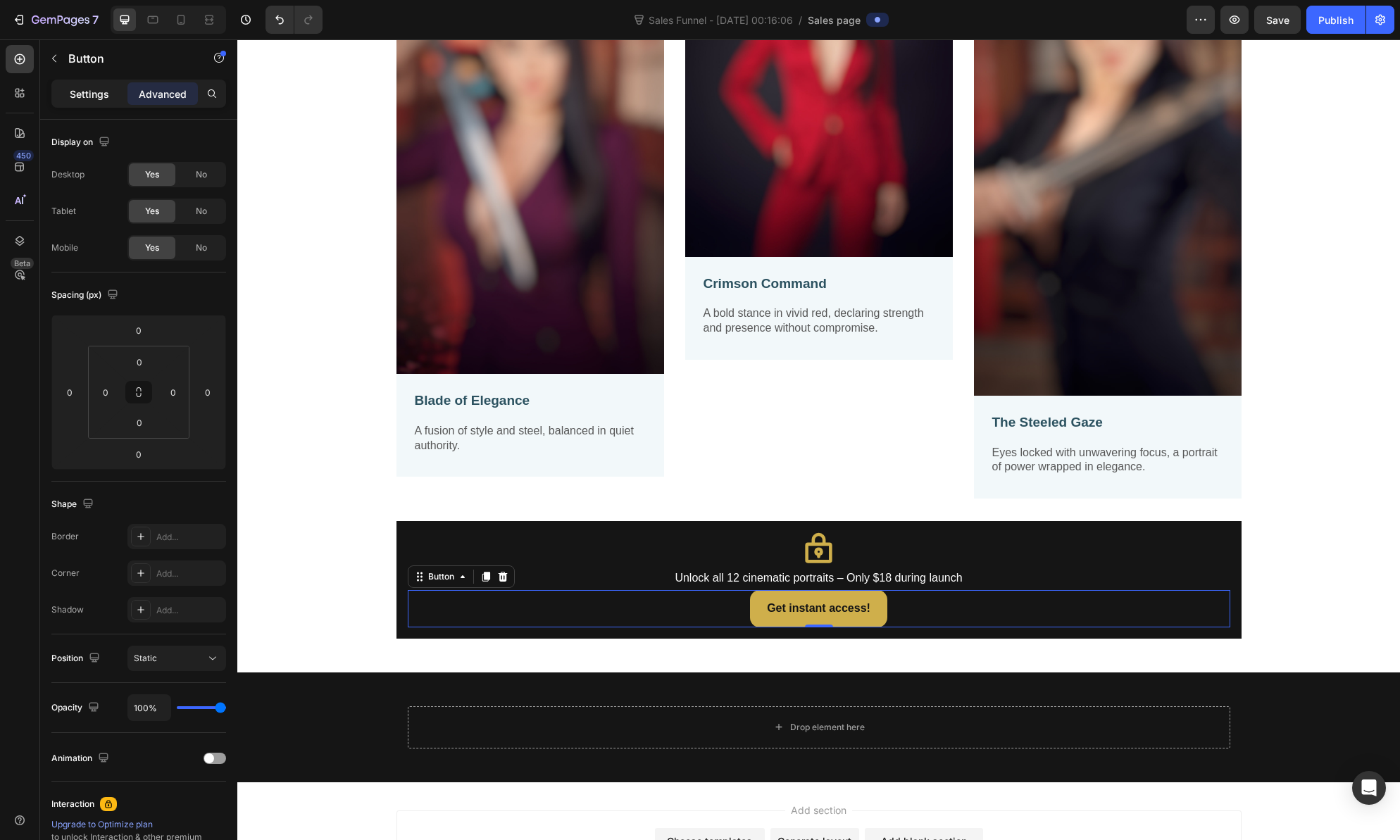
click at [80, 95] on p "Settings" at bounding box center [90, 94] width 40 height 15
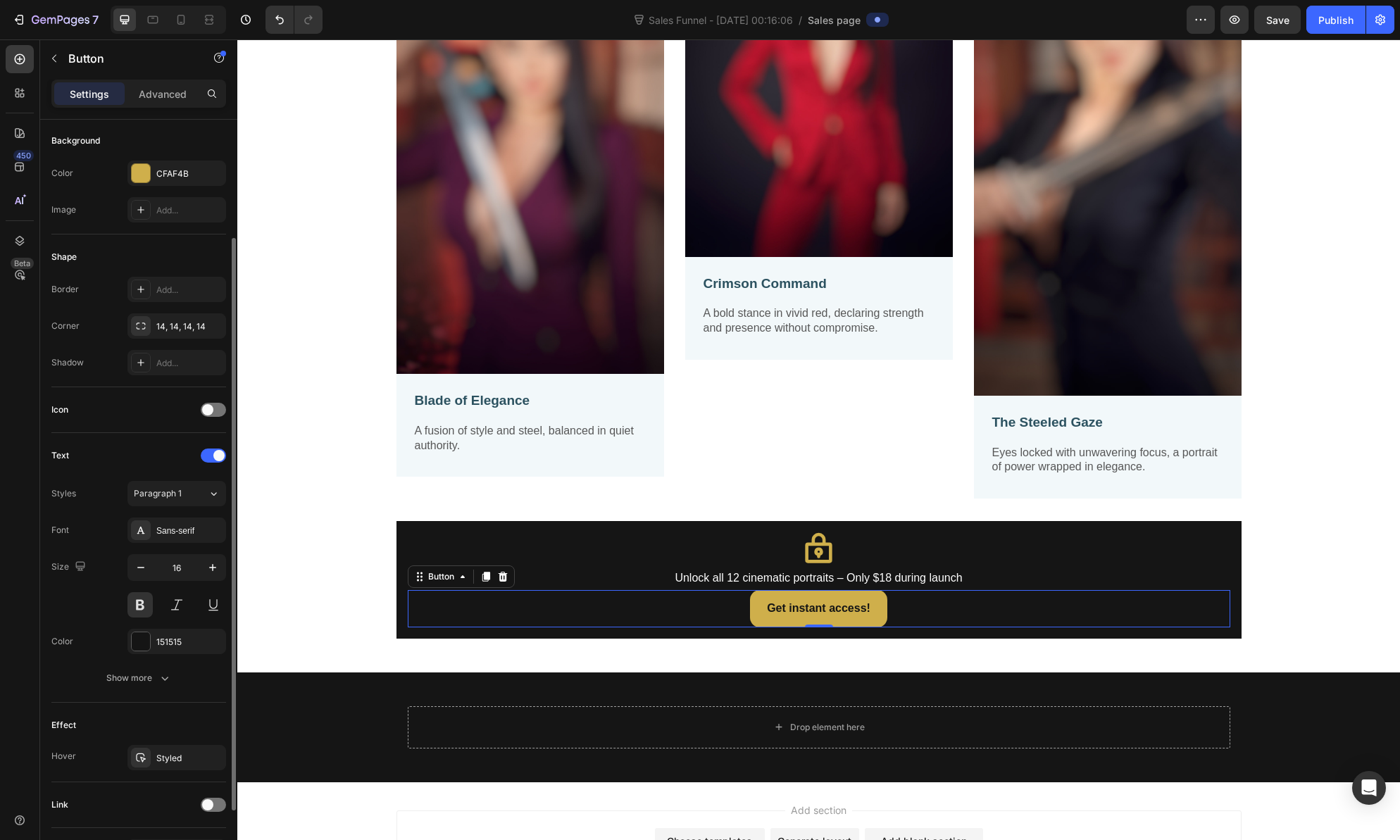
scroll to position [249, 0]
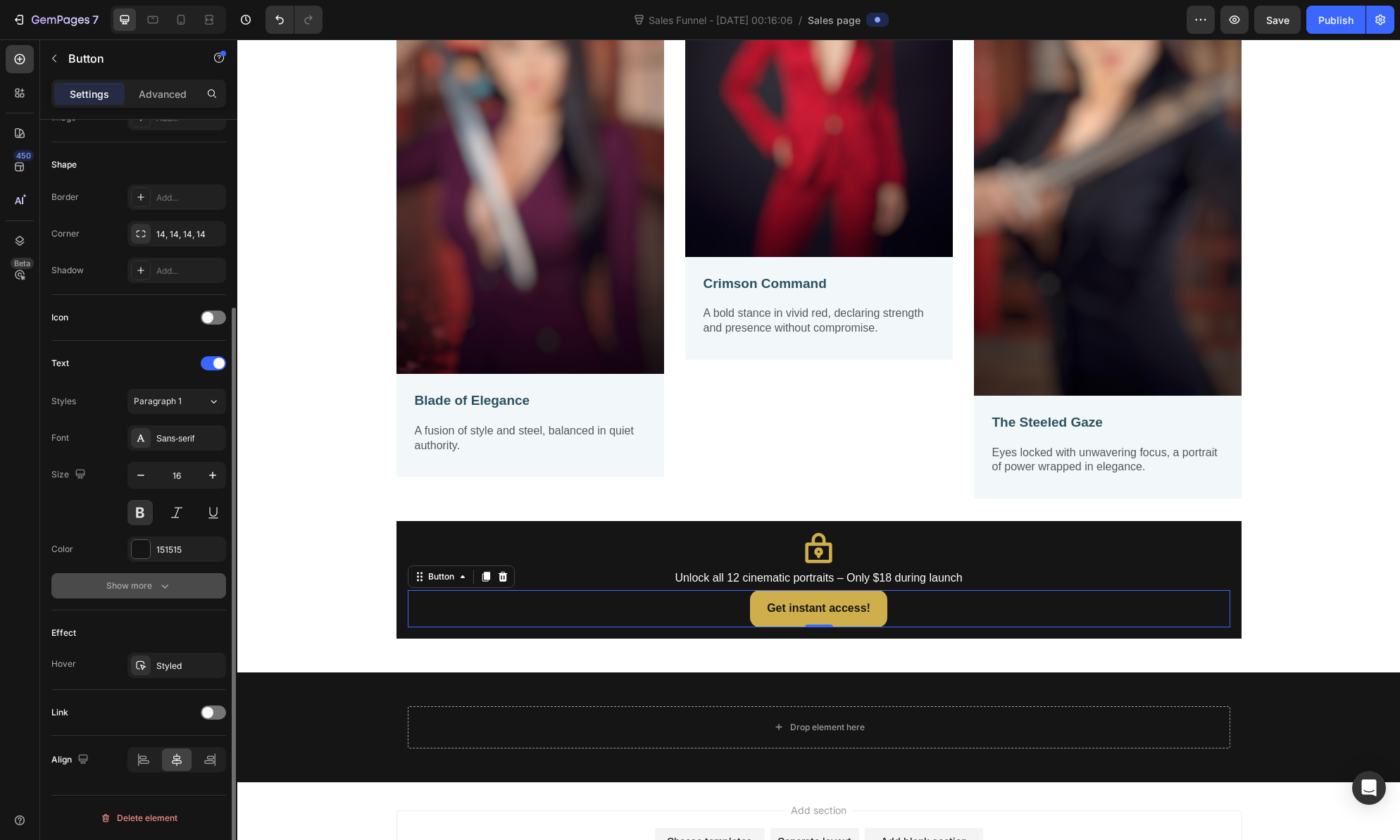
click at [161, 587] on icon "button" at bounding box center [165, 586] width 14 height 14
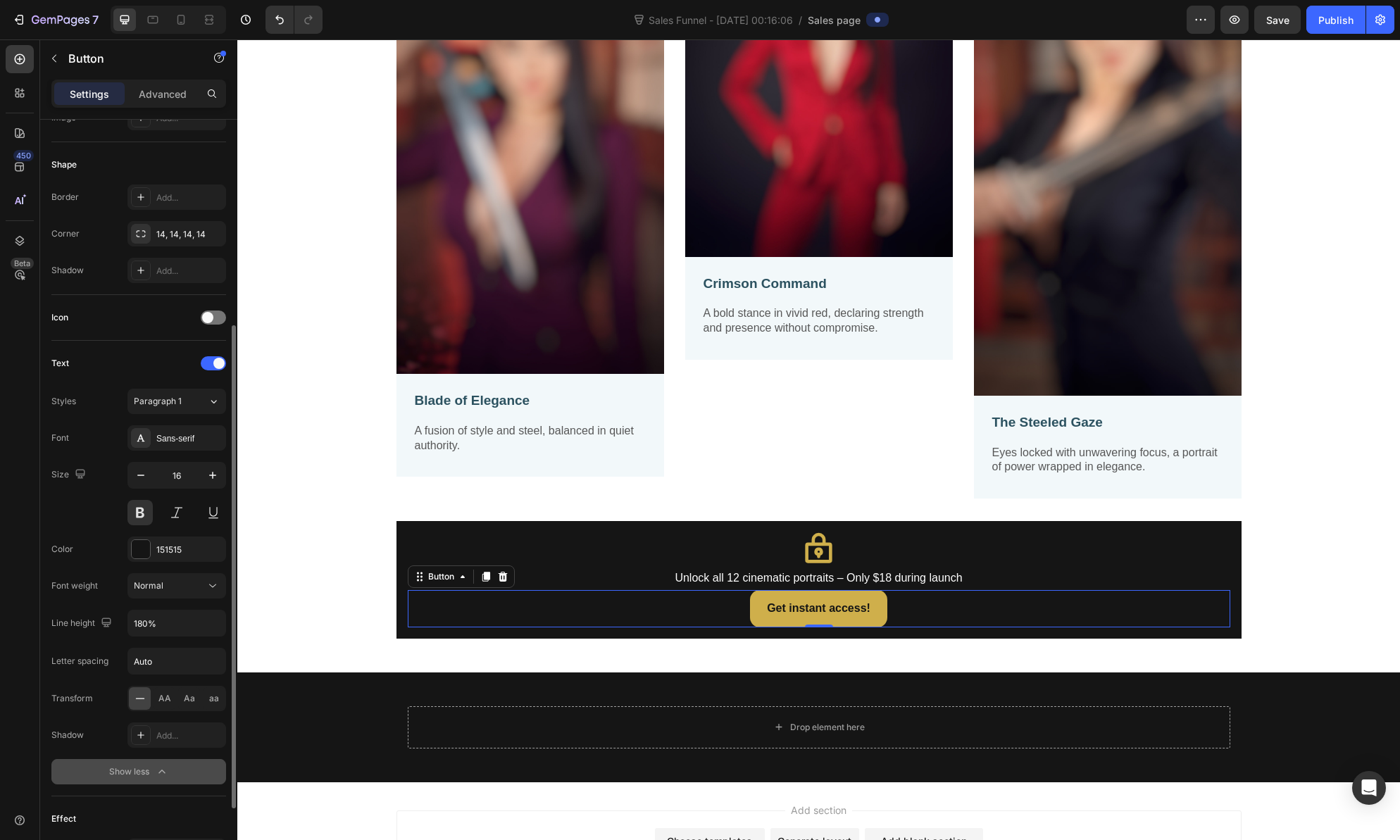
scroll to position [435, 0]
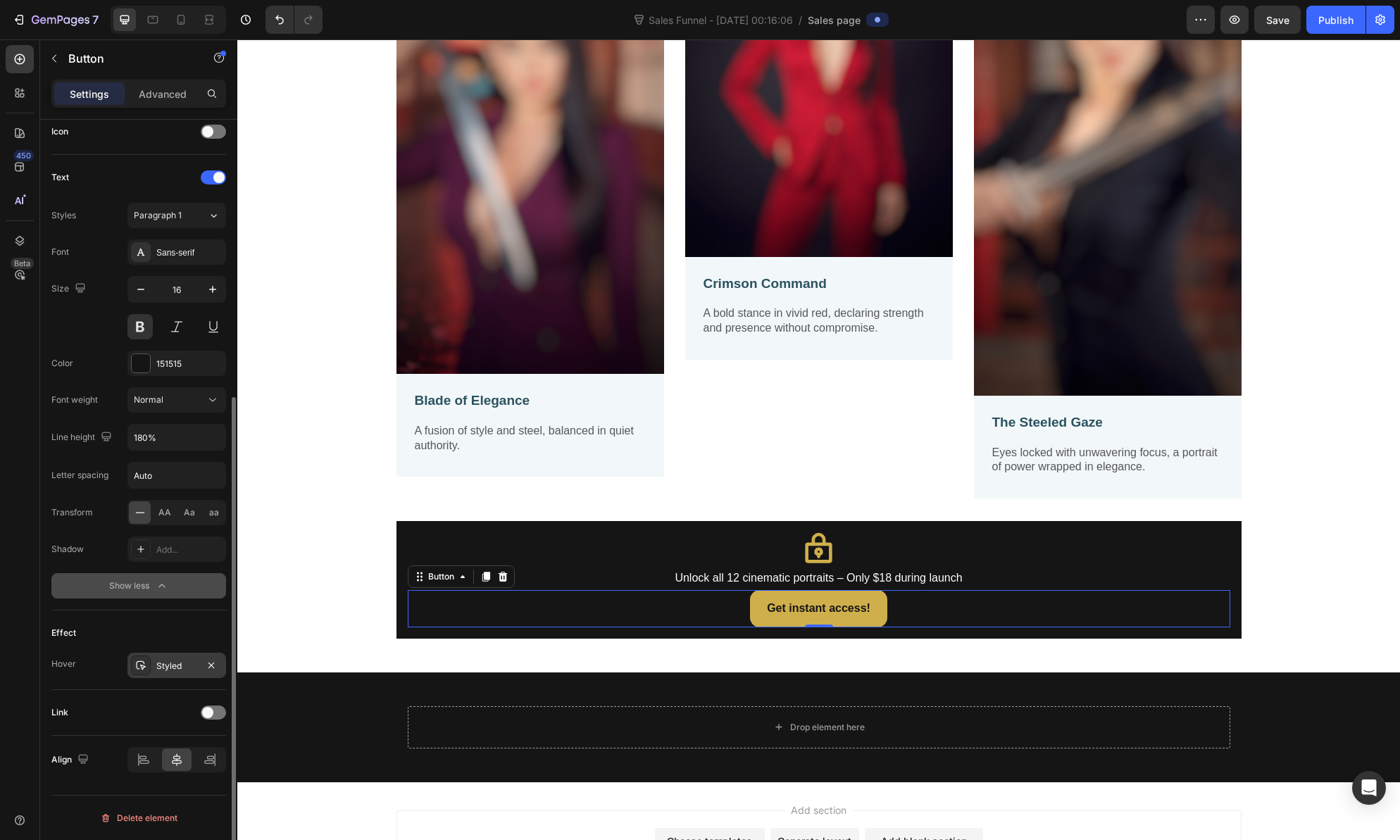
click at [152, 664] on div "Styled" at bounding box center [177, 666] width 99 height 25
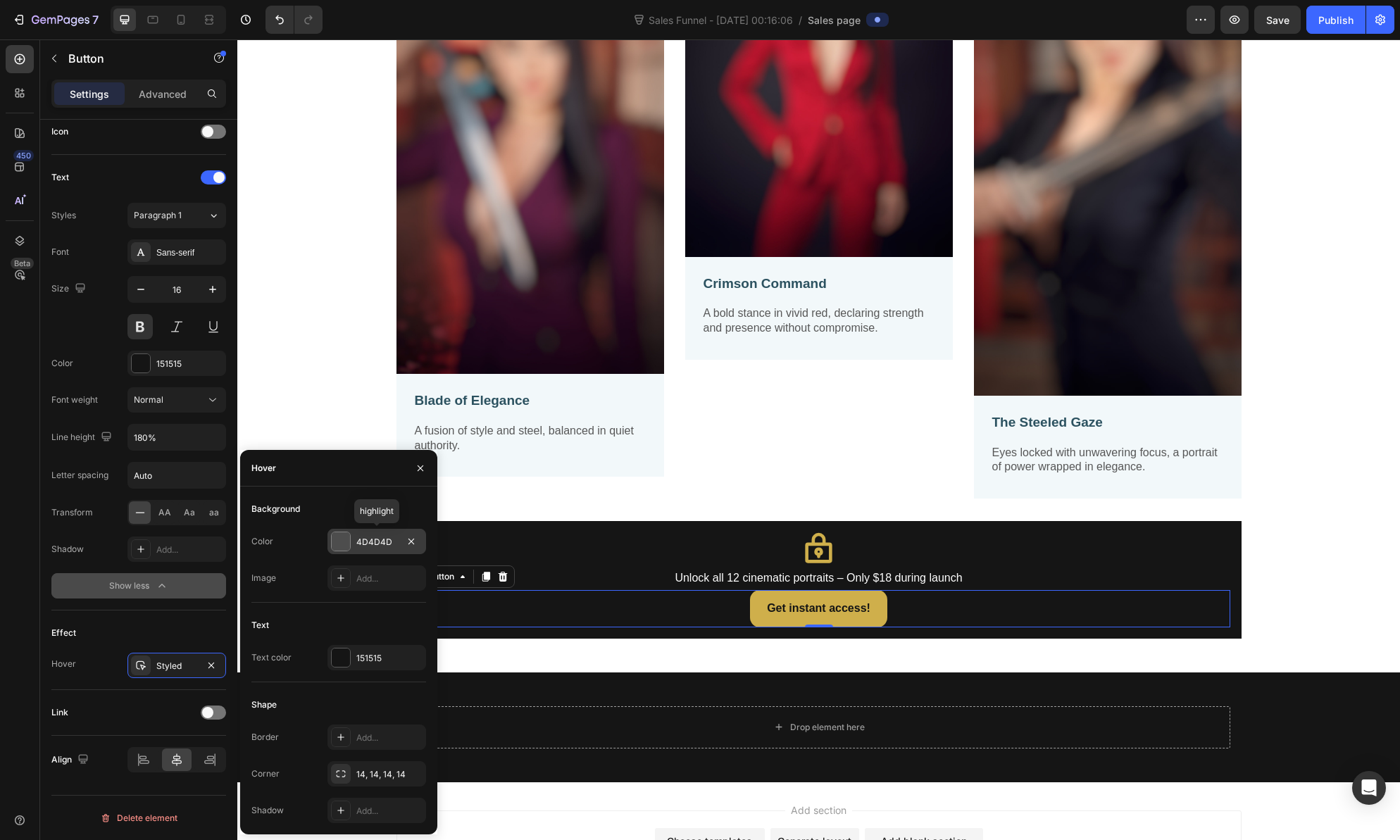
click at [341, 545] on div at bounding box center [340, 541] width 18 height 18
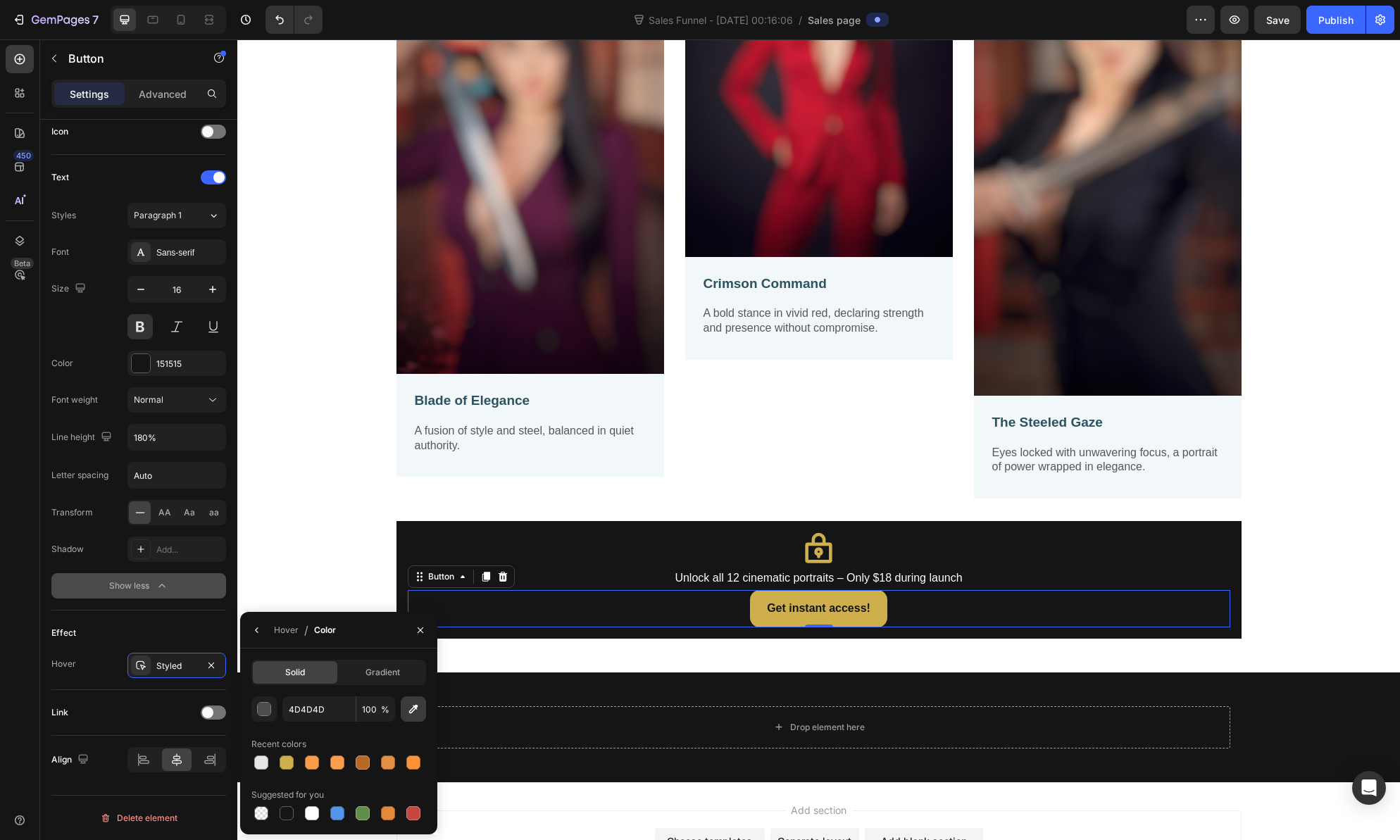
click at [410, 714] on icon "button" at bounding box center [414, 710] width 14 height 14
click at [416, 631] on icon "button" at bounding box center [420, 630] width 11 height 11
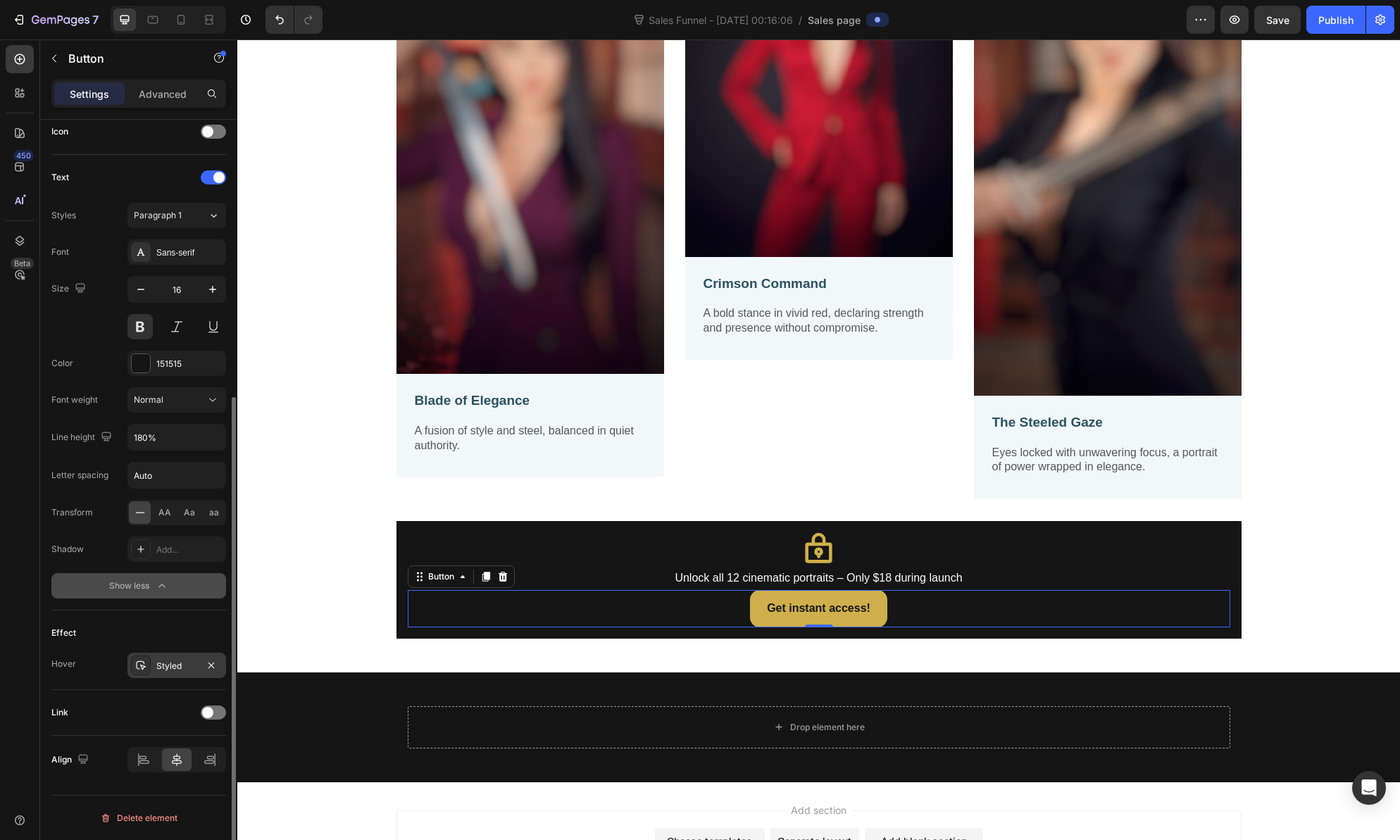
click at [169, 668] on div "Styled" at bounding box center [177, 667] width 41 height 13
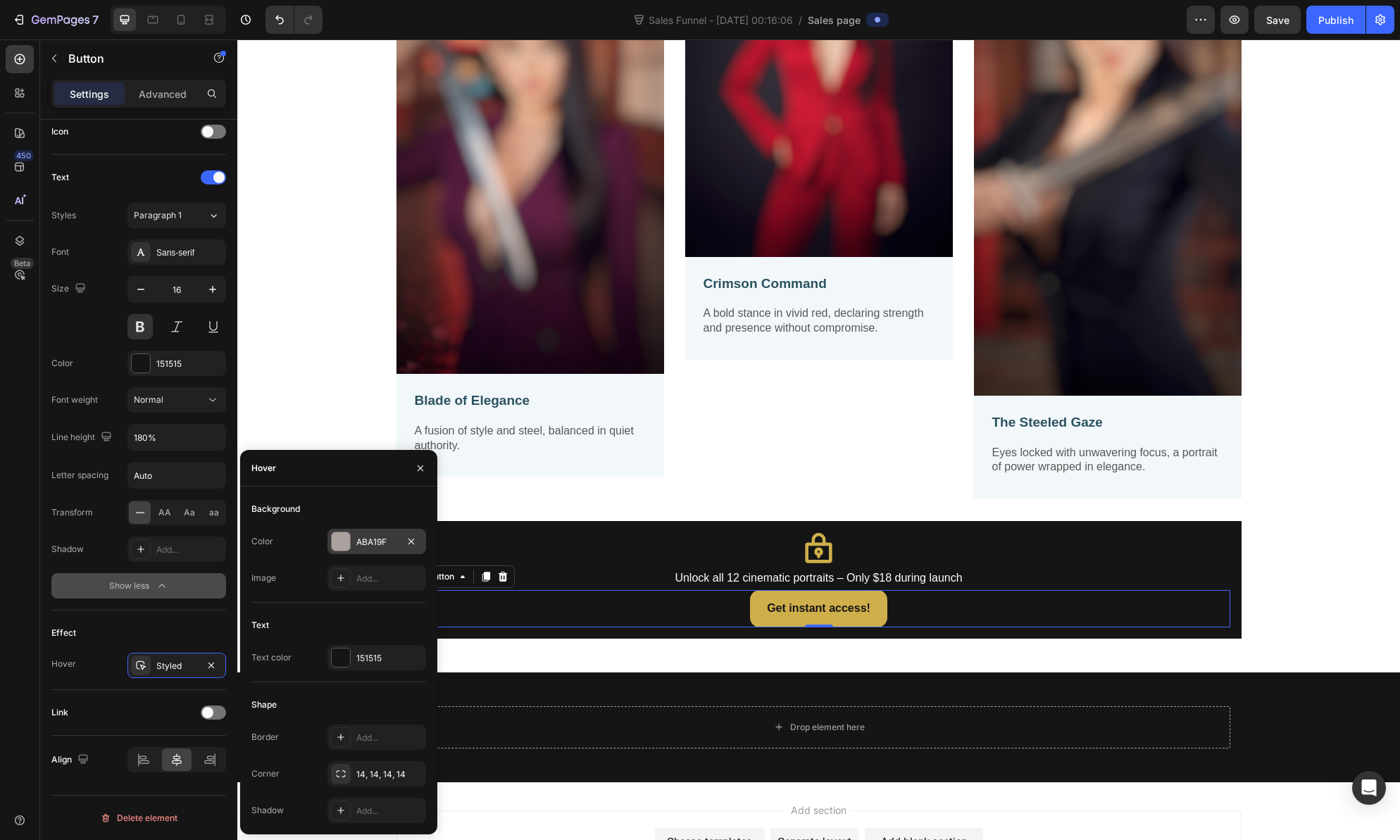
click at [342, 542] on div at bounding box center [340, 541] width 18 height 18
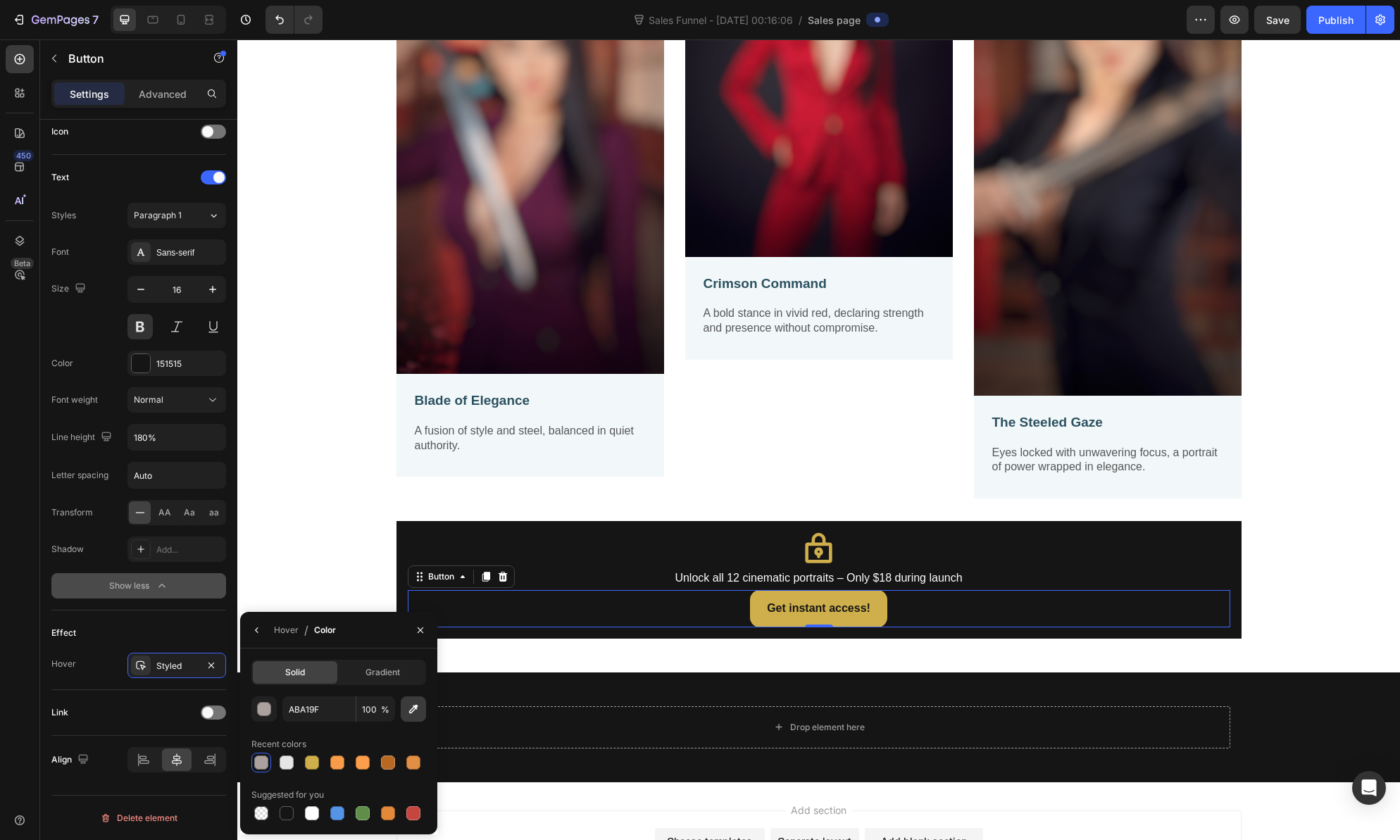
click at [418, 712] on icon "button" at bounding box center [414, 710] width 14 height 14
click at [266, 707] on div "button" at bounding box center [265, 710] width 14 height 14
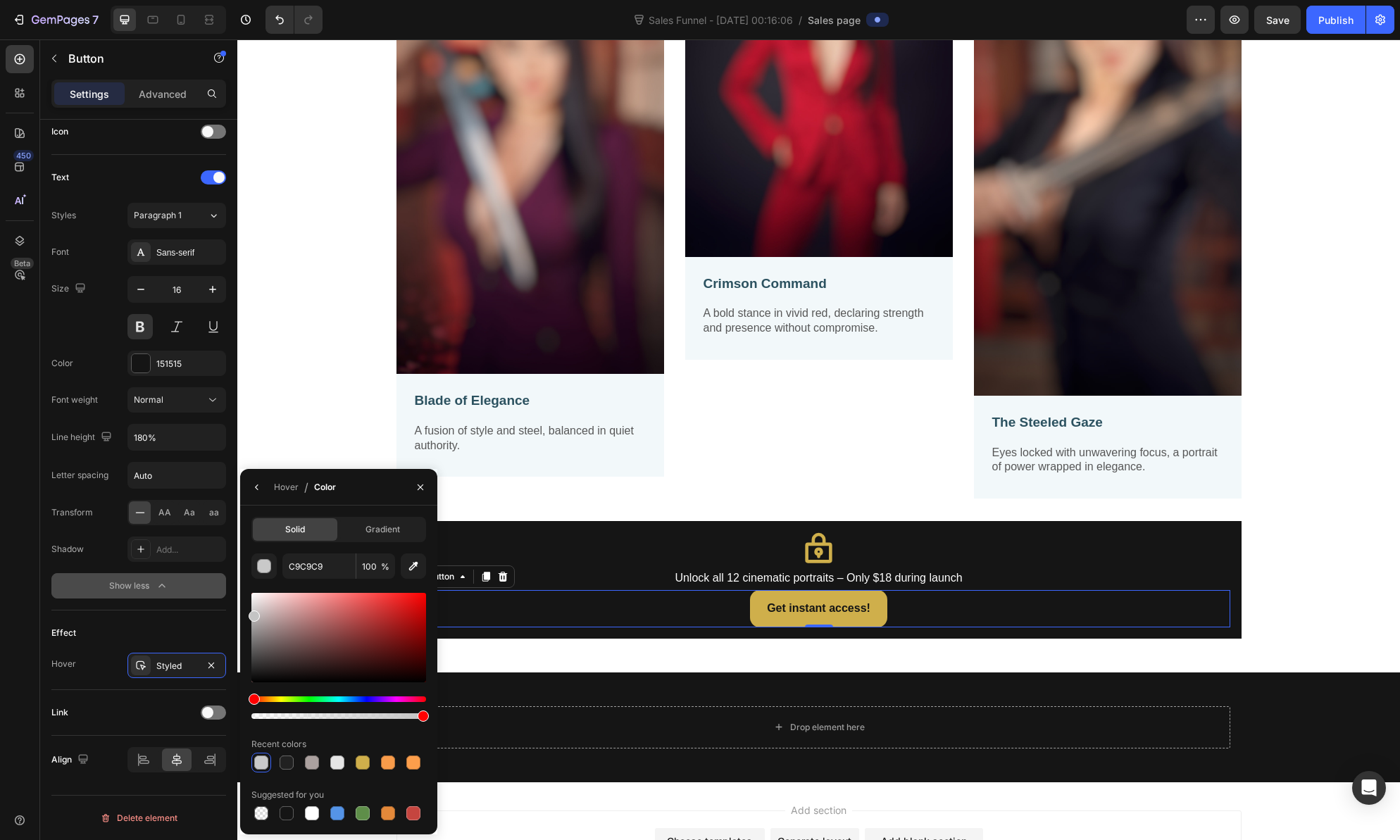
type input "C4C4C4"
drag, startPoint x: 255, startPoint y: 671, endPoint x: 249, endPoint y: 612, distance: 59.3
click at [249, 612] on div "Solid Gradient C4C4C4 100 % Recent colors Suggested for you" at bounding box center [339, 670] width 197 height 306
click at [421, 484] on icon "button" at bounding box center [420, 488] width 11 height 11
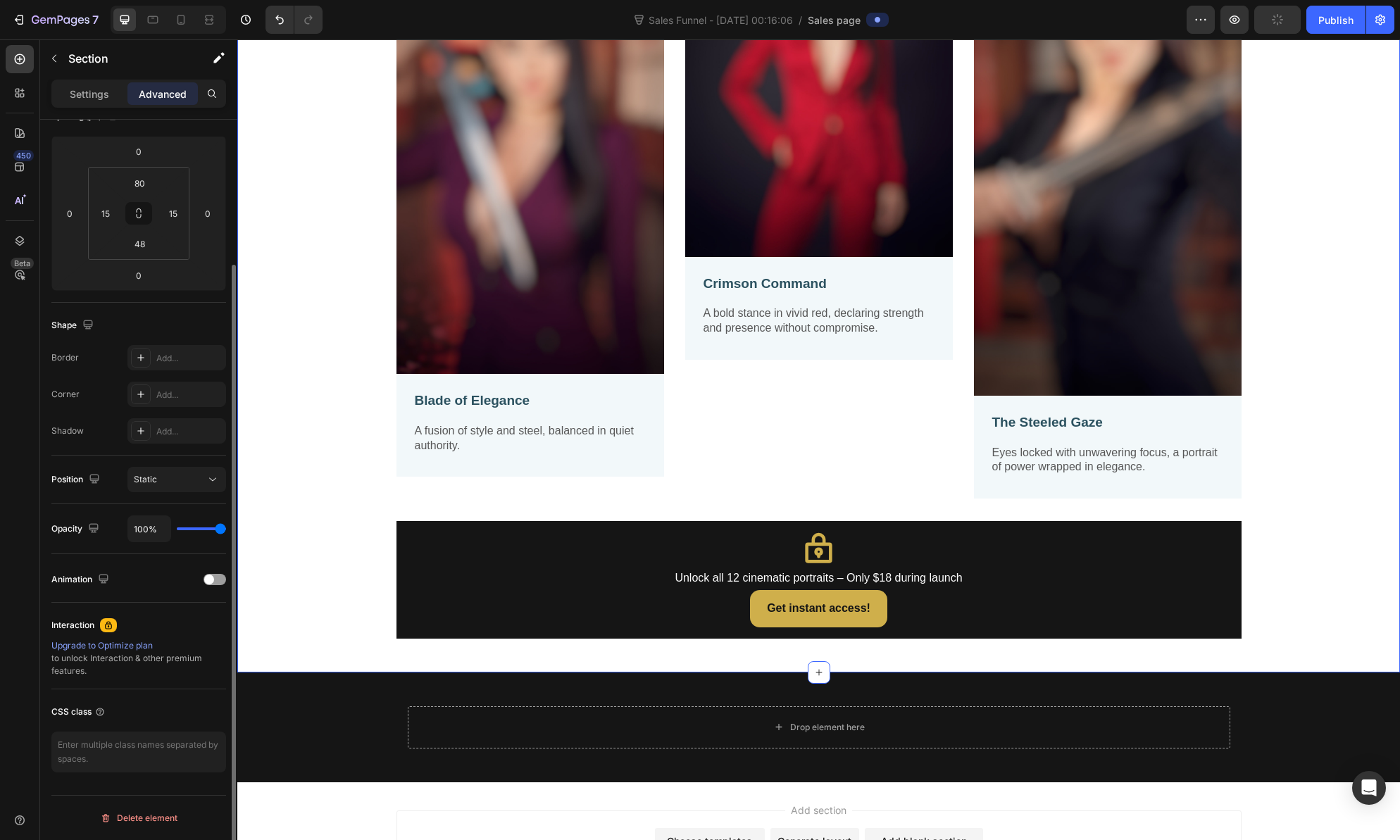
scroll to position [0, 0]
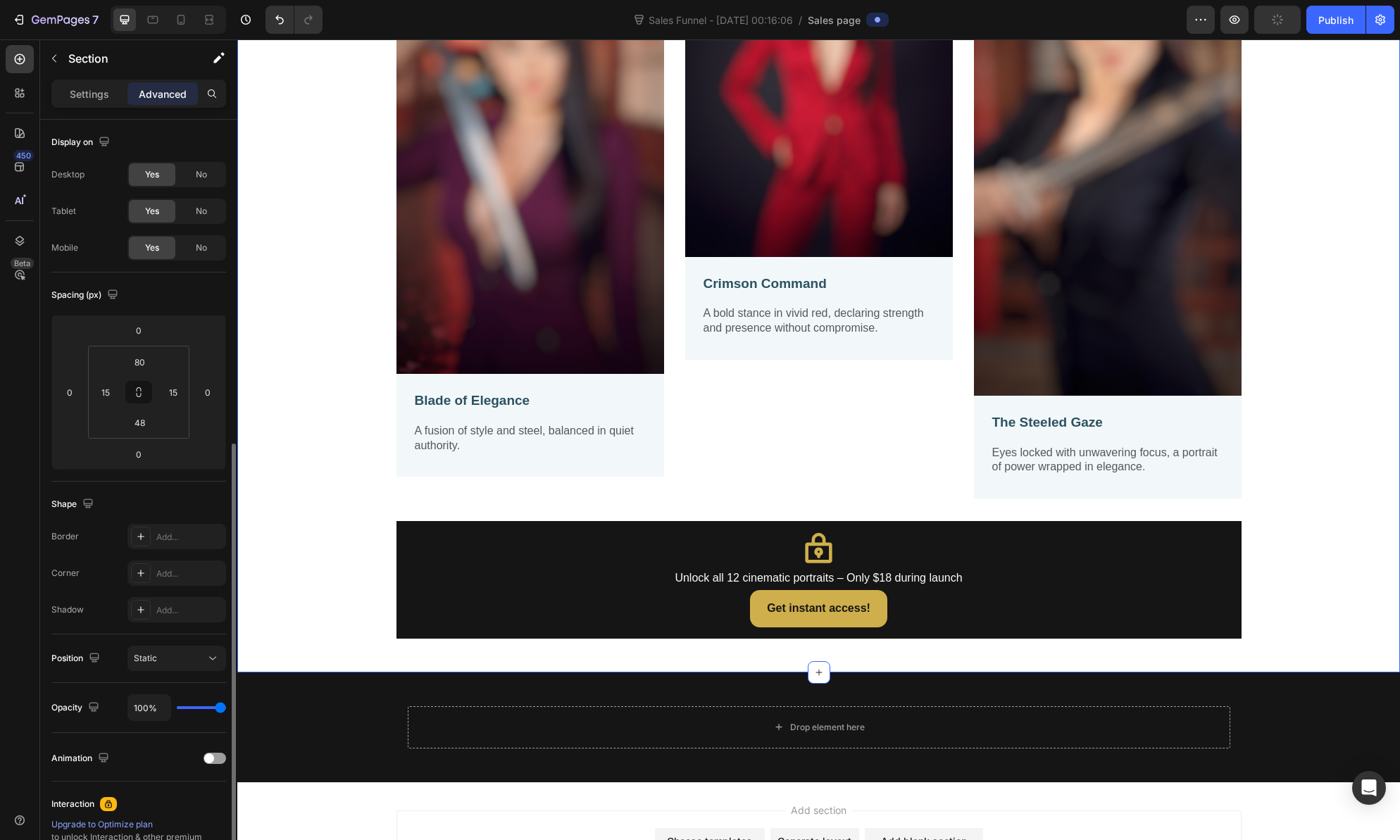
click at [1283, 555] on div "Image Blade of Elegance Text Block A fusion of style and steel, balanced in qui…" at bounding box center [819, 269] width 1141 height 739
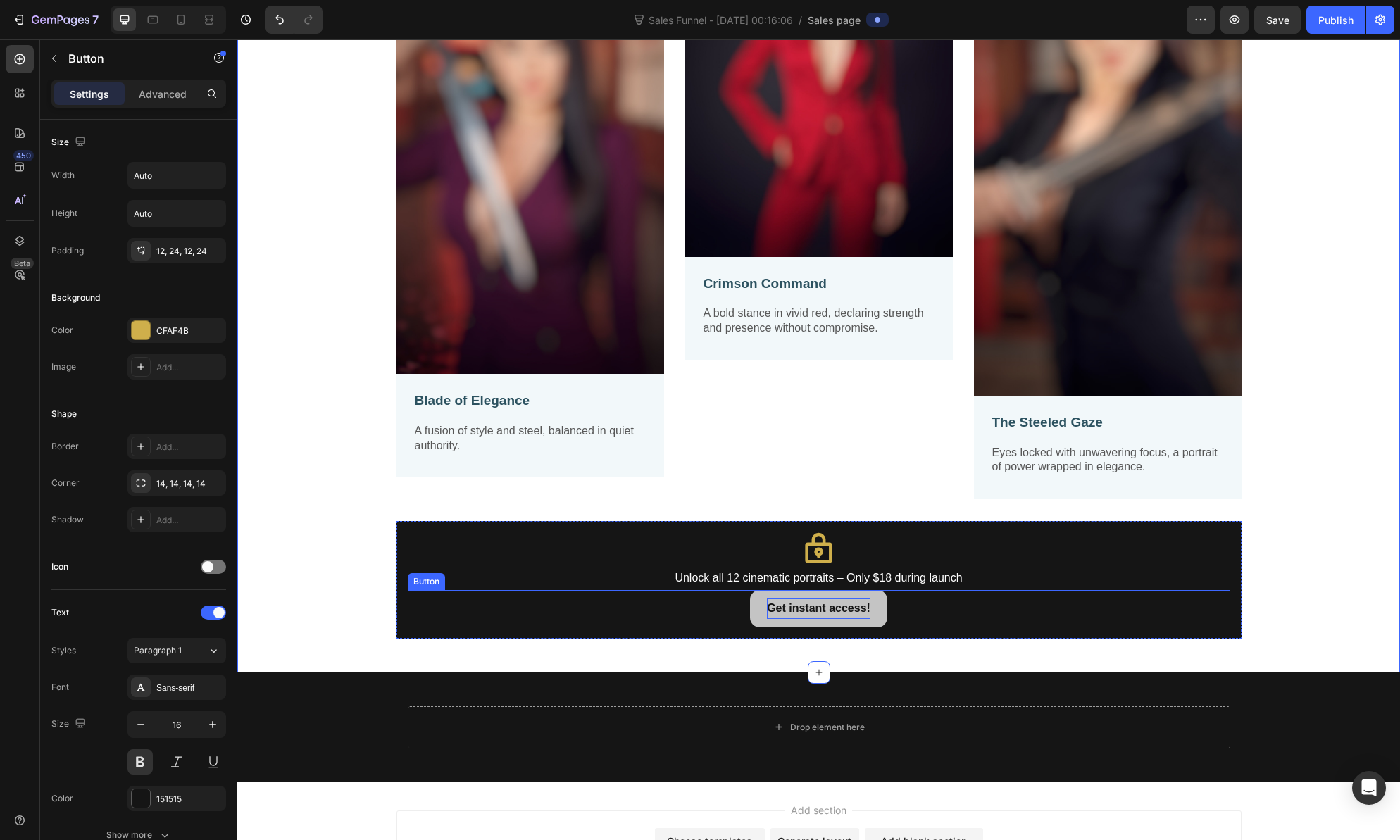
click at [855, 607] on p "Get instant access!" at bounding box center [819, 609] width 103 height 21
click at [750, 590] on button "Get instant access!" at bounding box center [819, 609] width 138 height 37
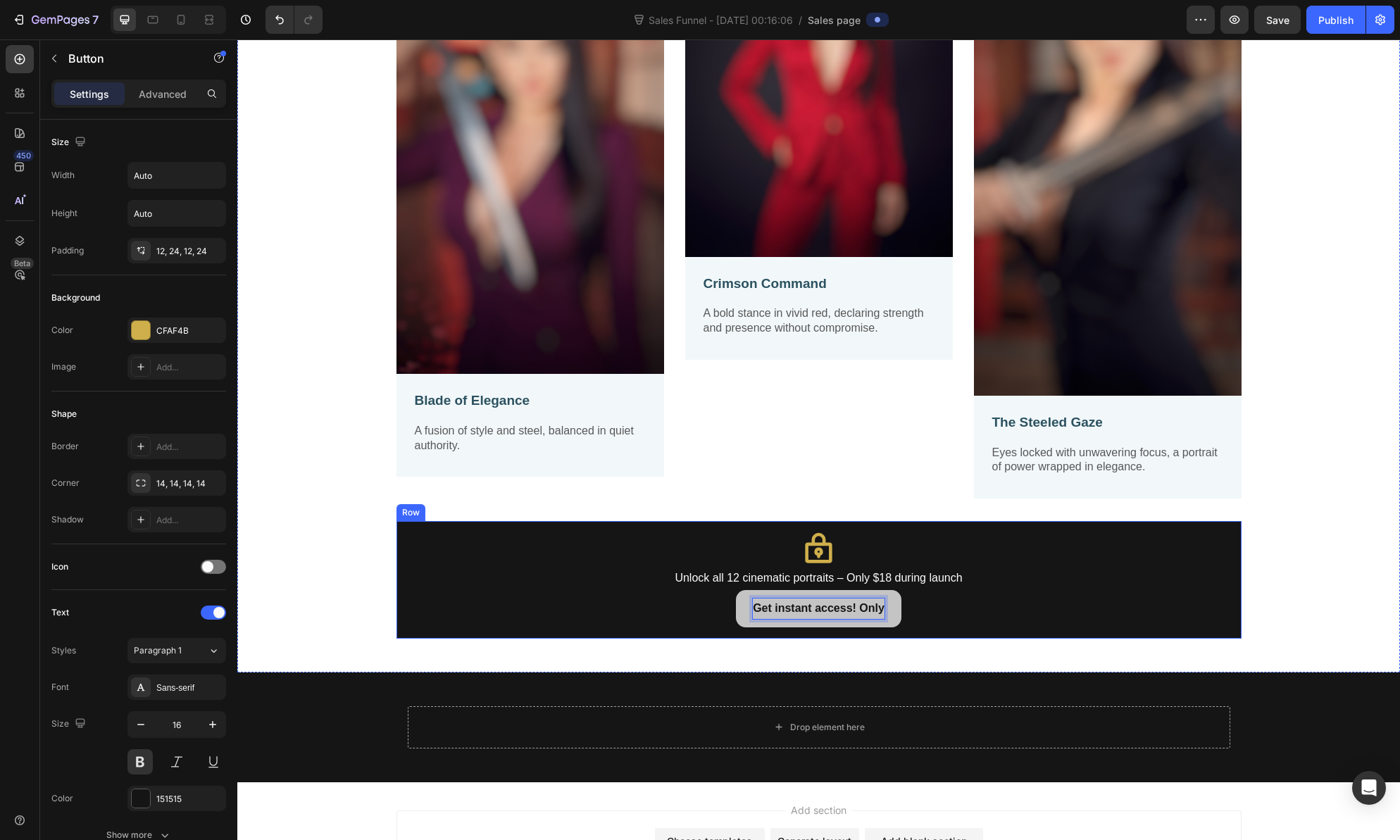
click at [736, 590] on button "Get instant access! Only" at bounding box center [819, 609] width 165 height 37
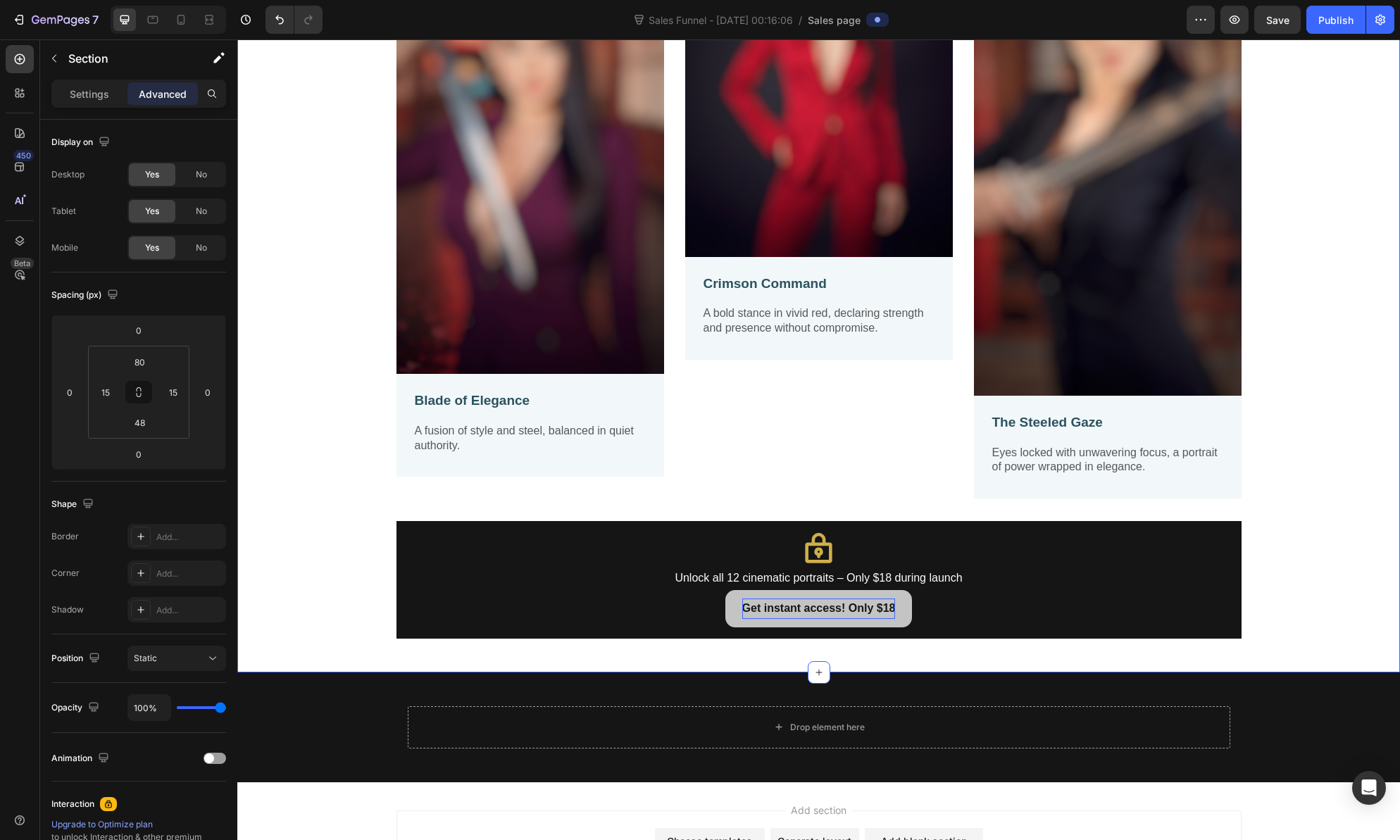
click at [1009, 651] on div "Image Blade of Elegance Text Block A fusion of style and steel, balanced in qui…" at bounding box center [819, 258] width 1163 height 829
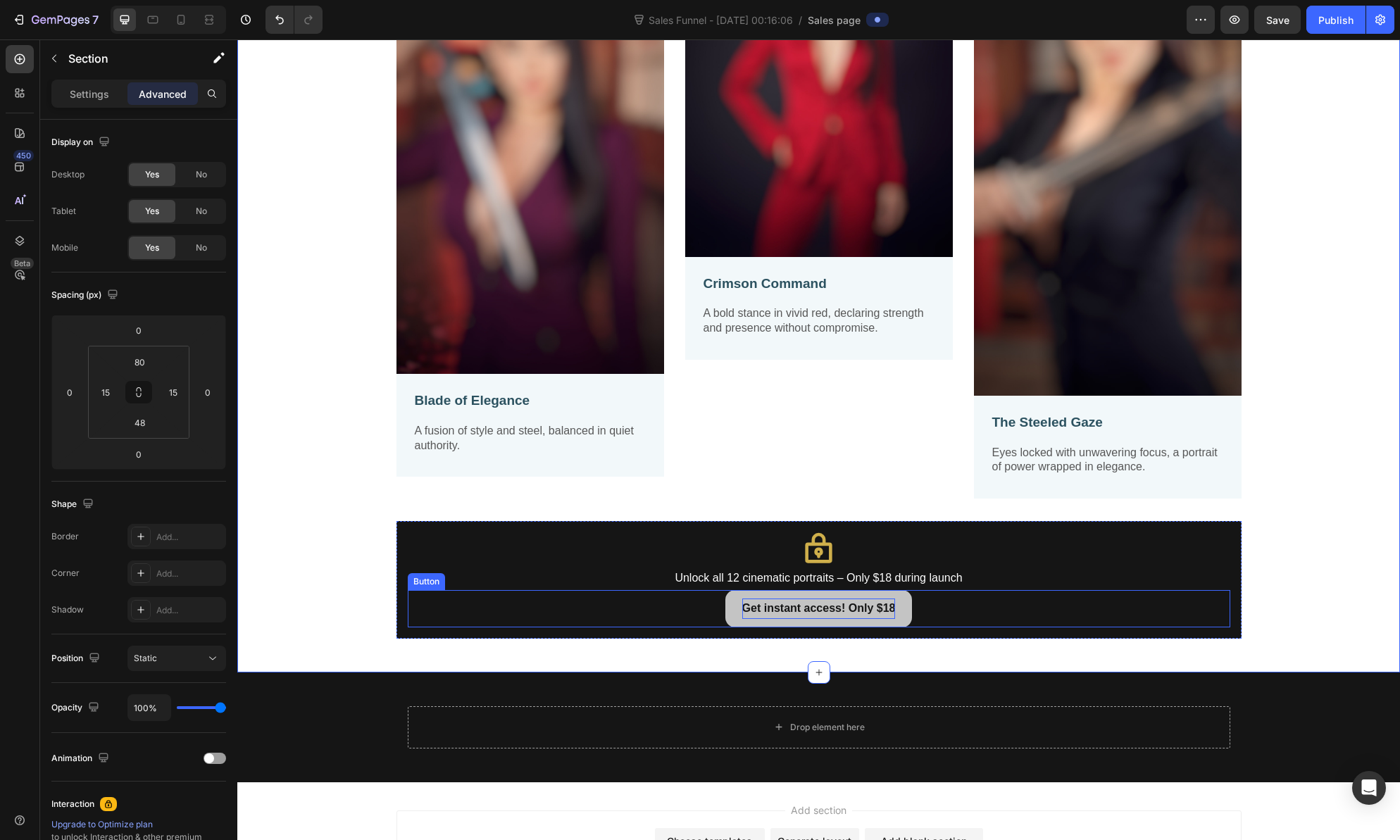
click at [795, 600] on p "Get instant access! Only $18" at bounding box center [819, 609] width 154 height 21
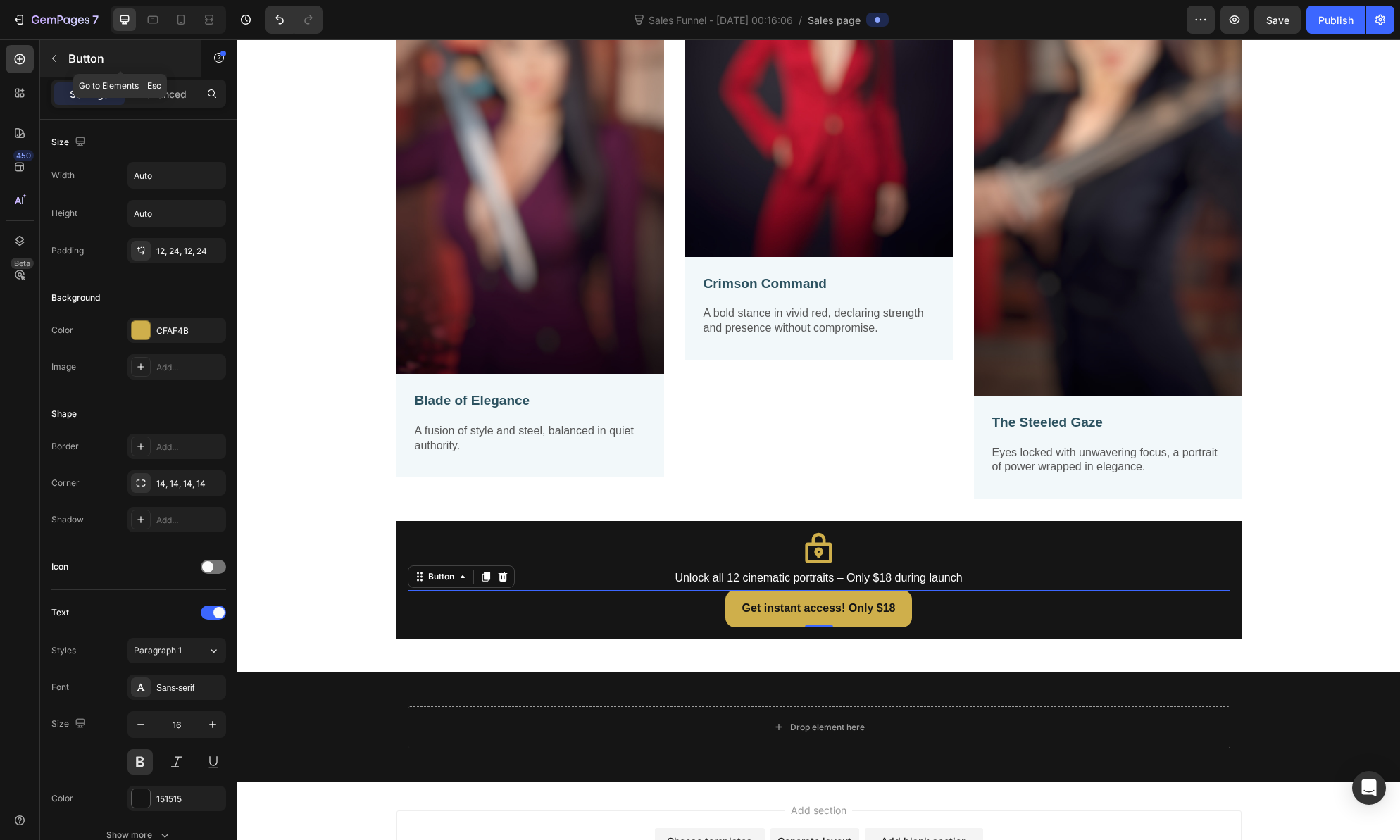
click at [55, 60] on icon "button" at bounding box center [54, 58] width 11 height 11
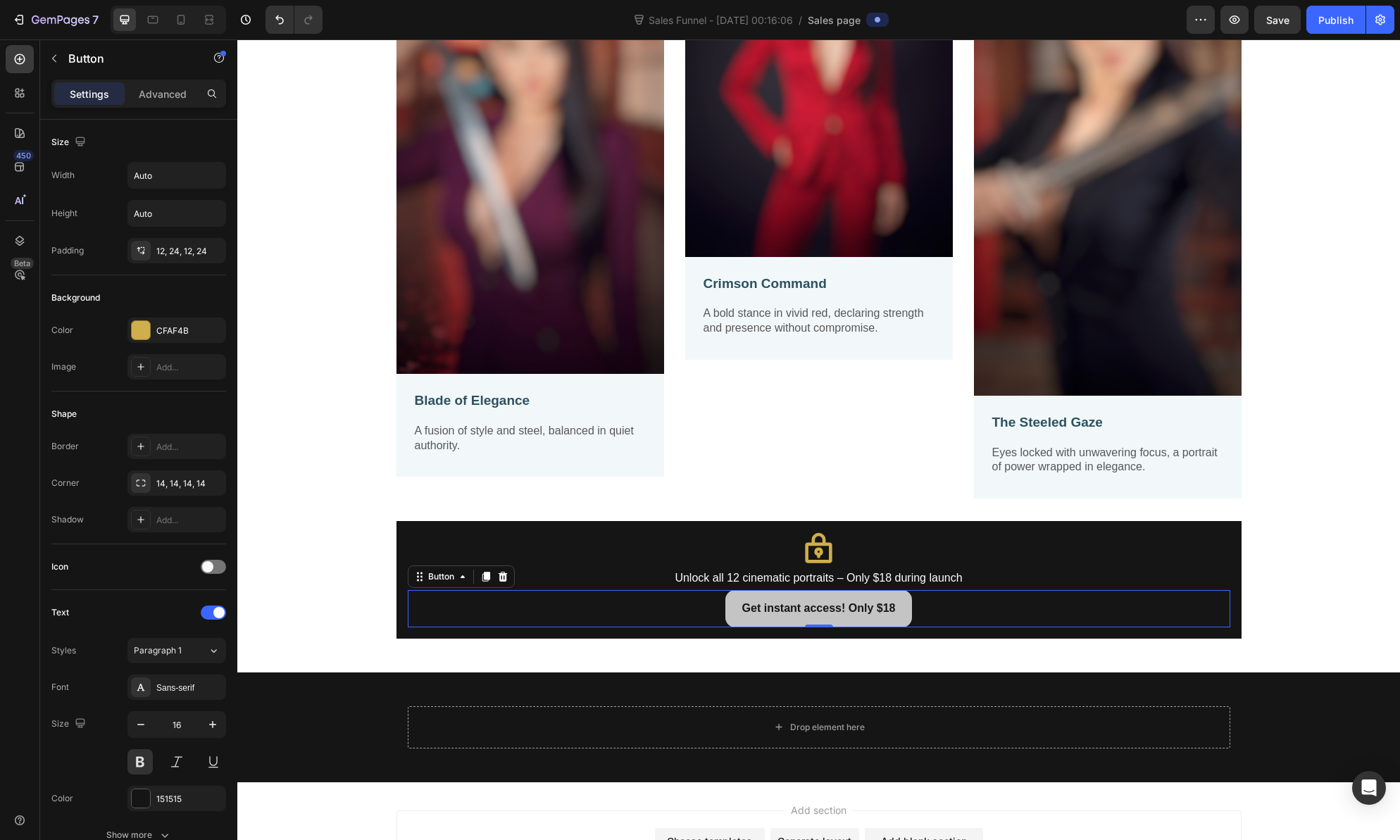
click at [831, 597] on button "Get instant access! Only $18" at bounding box center [819, 609] width 188 height 37
click at [181, 85] on div "Advanced" at bounding box center [162, 94] width 71 height 22
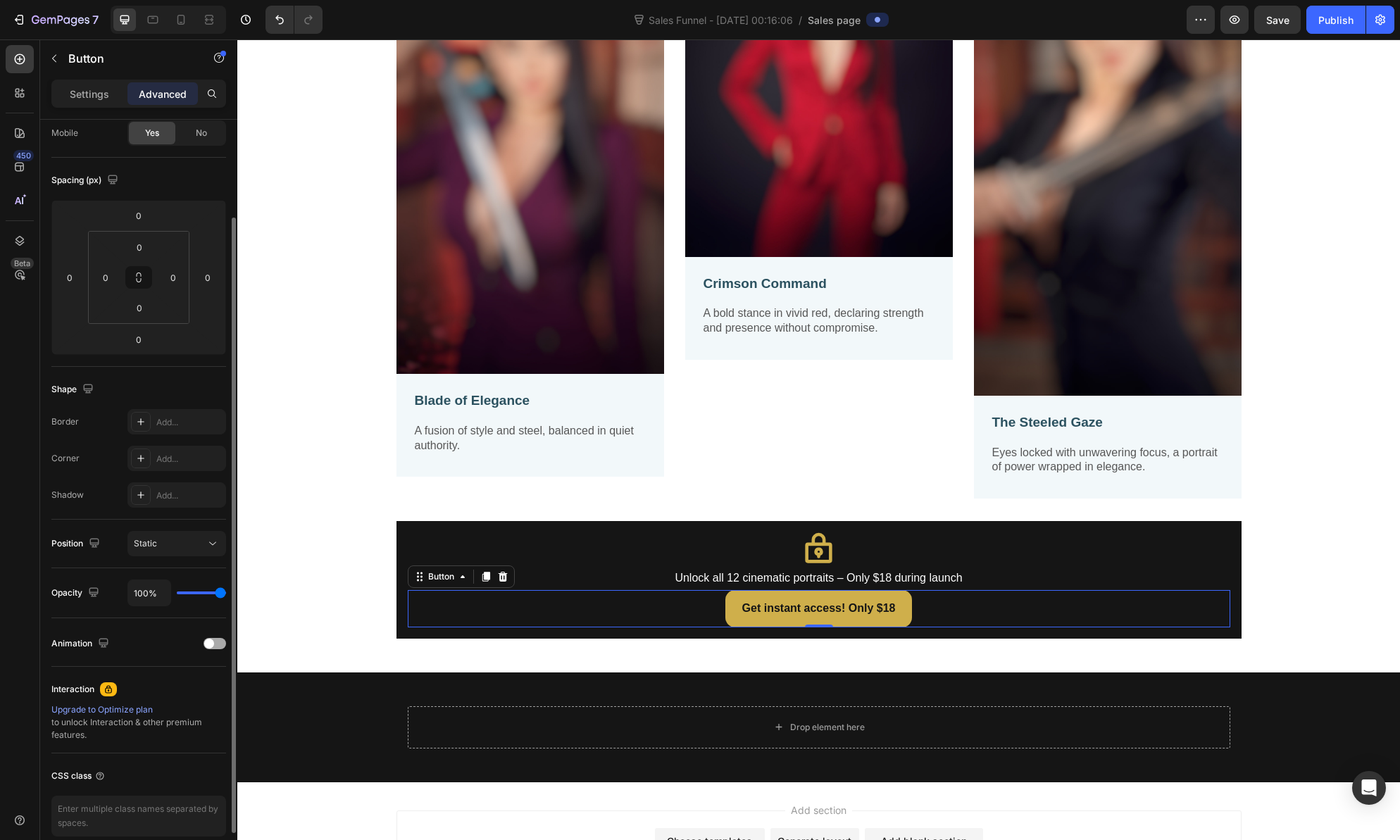
scroll to position [179, 0]
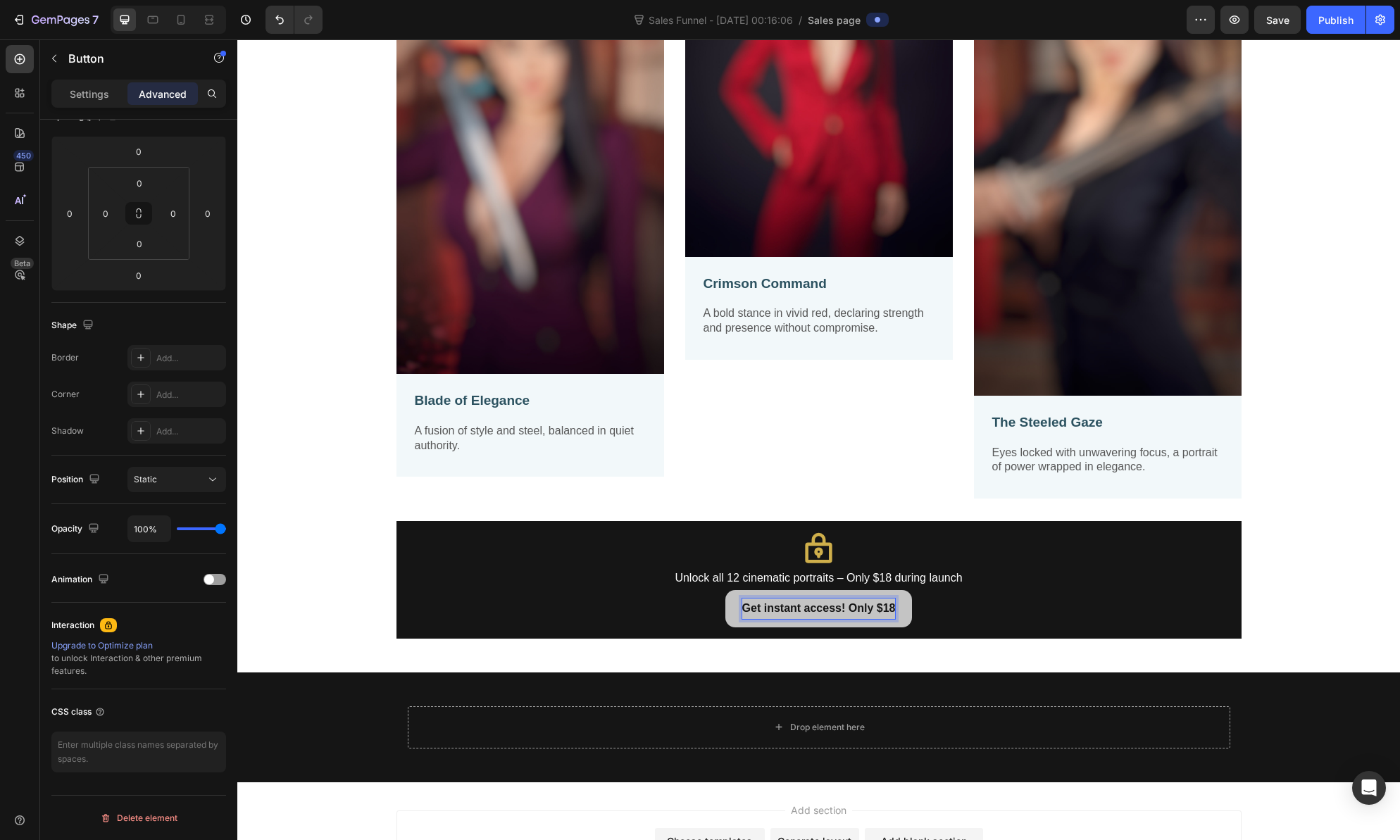
click at [902, 609] on button "Get instant access! Only $18" at bounding box center [819, 609] width 188 height 37
click at [841, 603] on p "Get instant access! Only $18" at bounding box center [819, 609] width 154 height 21
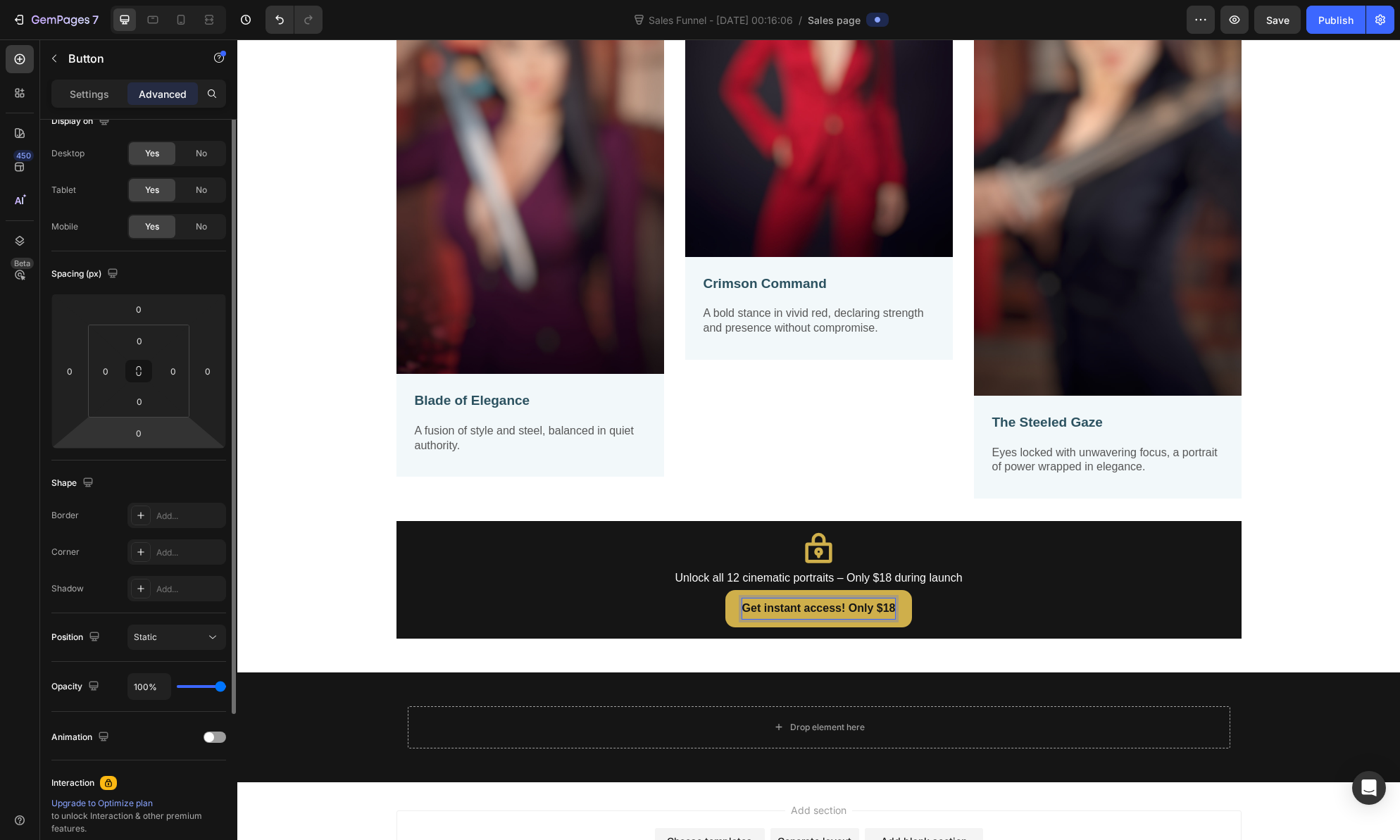
scroll to position [0, 0]
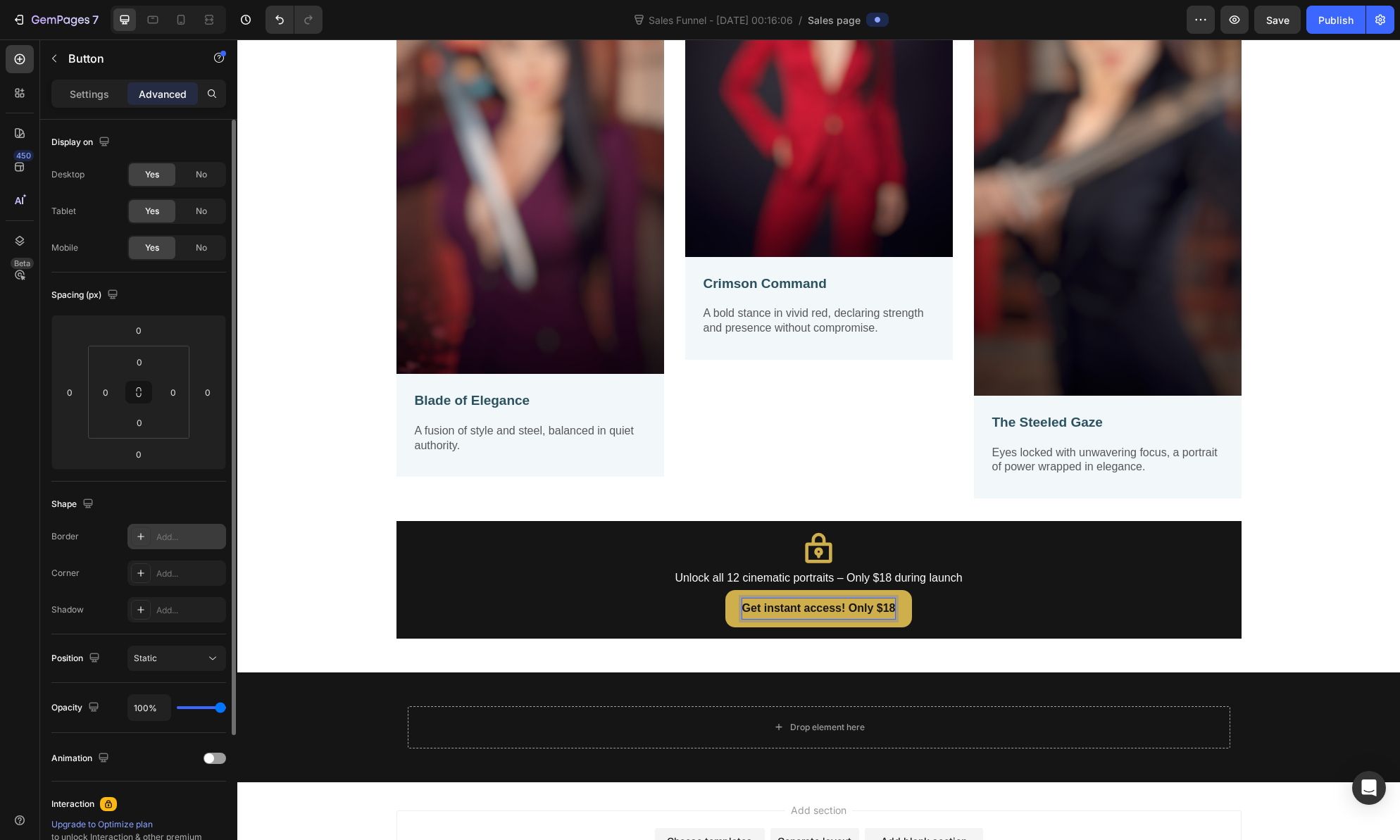
drag, startPoint x: 83, startPoint y: 95, endPoint x: 153, endPoint y: 453, distance: 364.8
click at [83, 95] on p "Settings" at bounding box center [90, 94] width 40 height 15
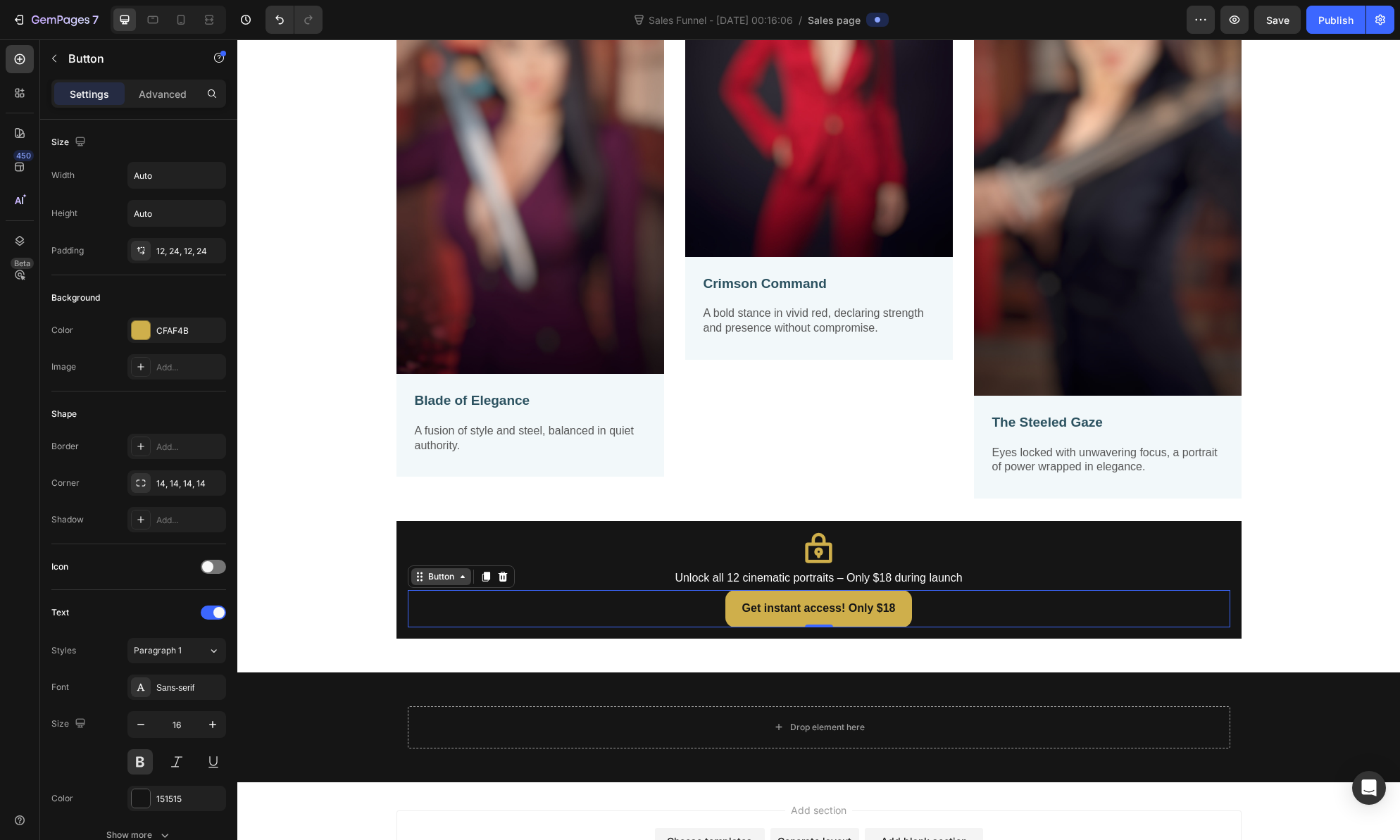
click at [450, 579] on div "Button" at bounding box center [441, 577] width 32 height 13
click at [156, 92] on p "Advanced" at bounding box center [162, 94] width 48 height 15
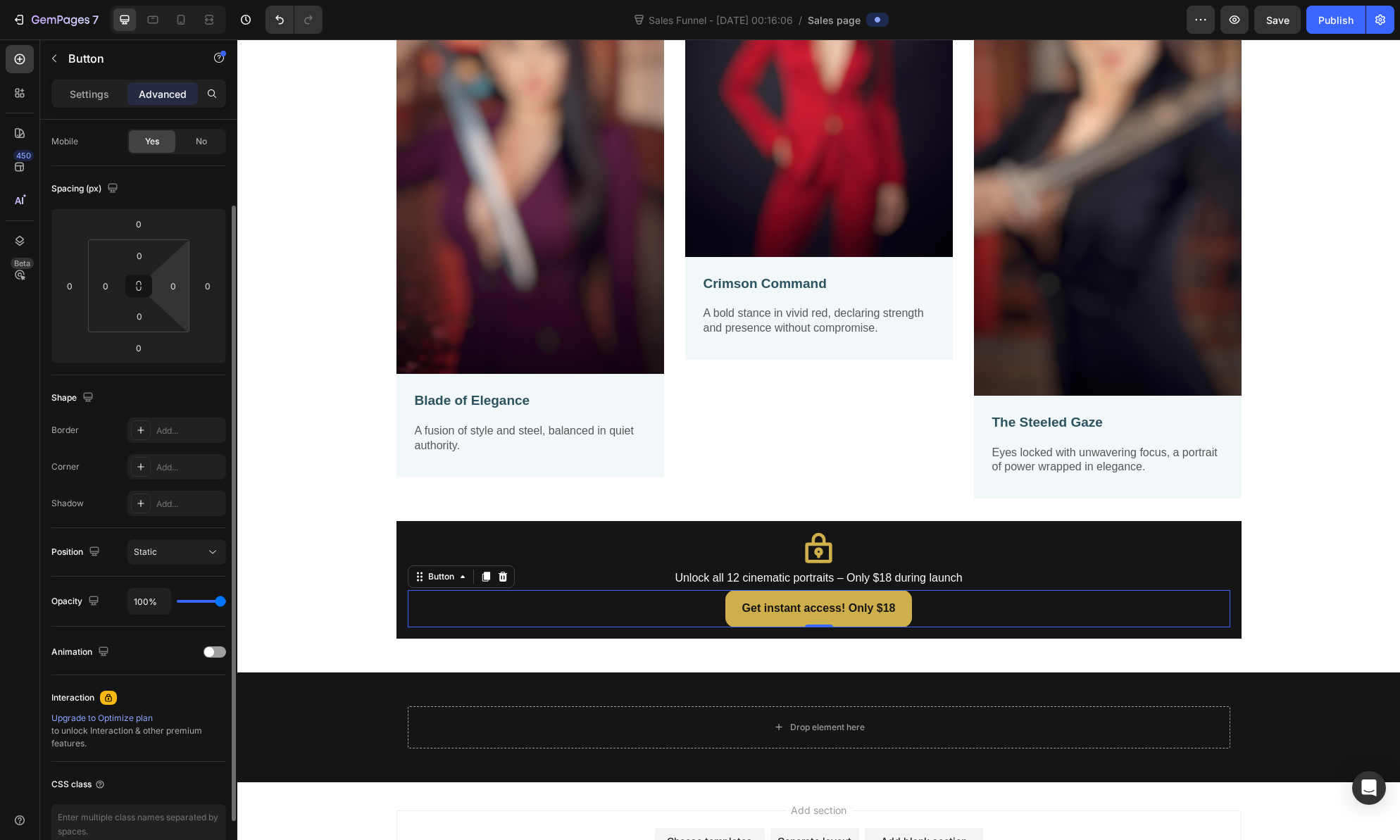
scroll to position [179, 0]
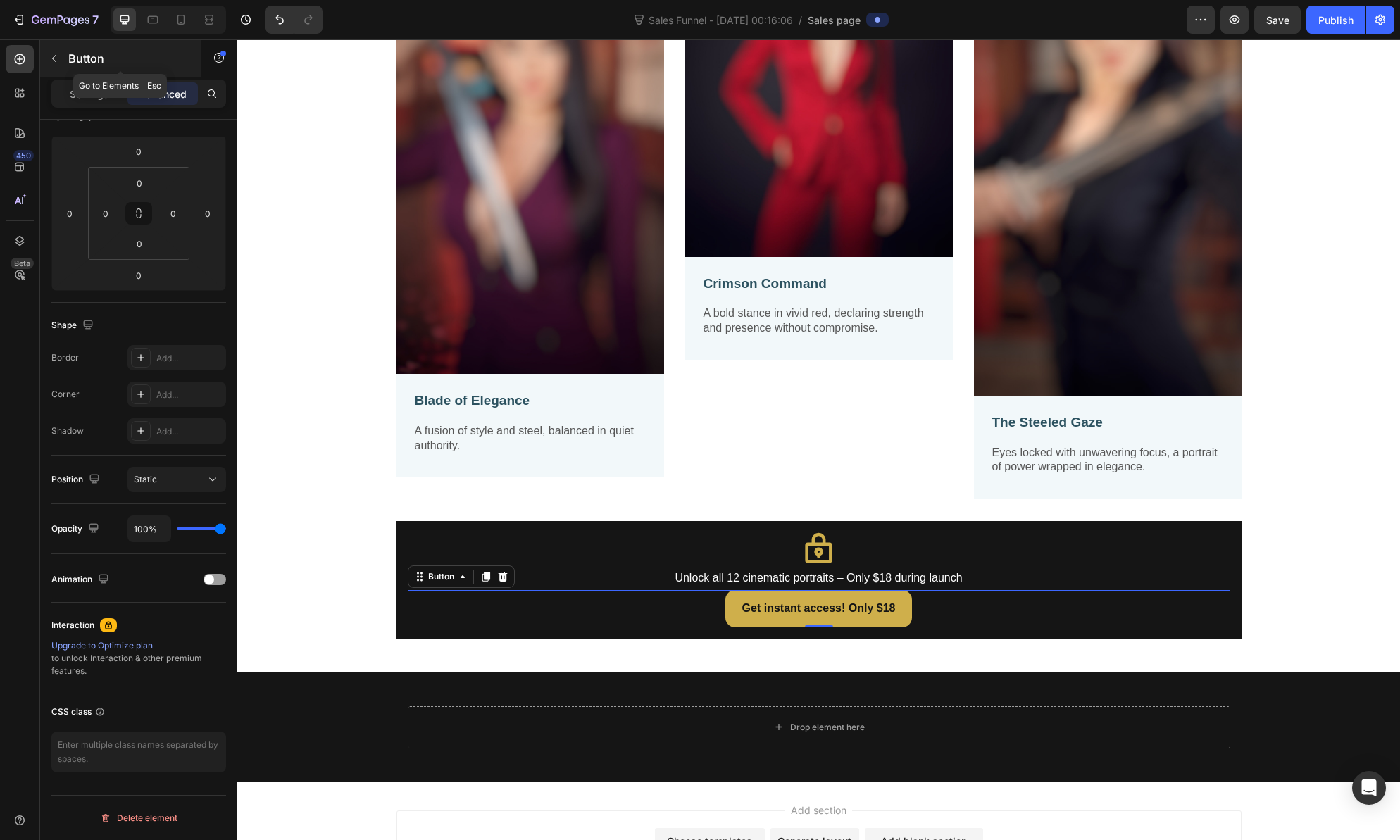
click at [59, 58] on icon "button" at bounding box center [54, 58] width 11 height 11
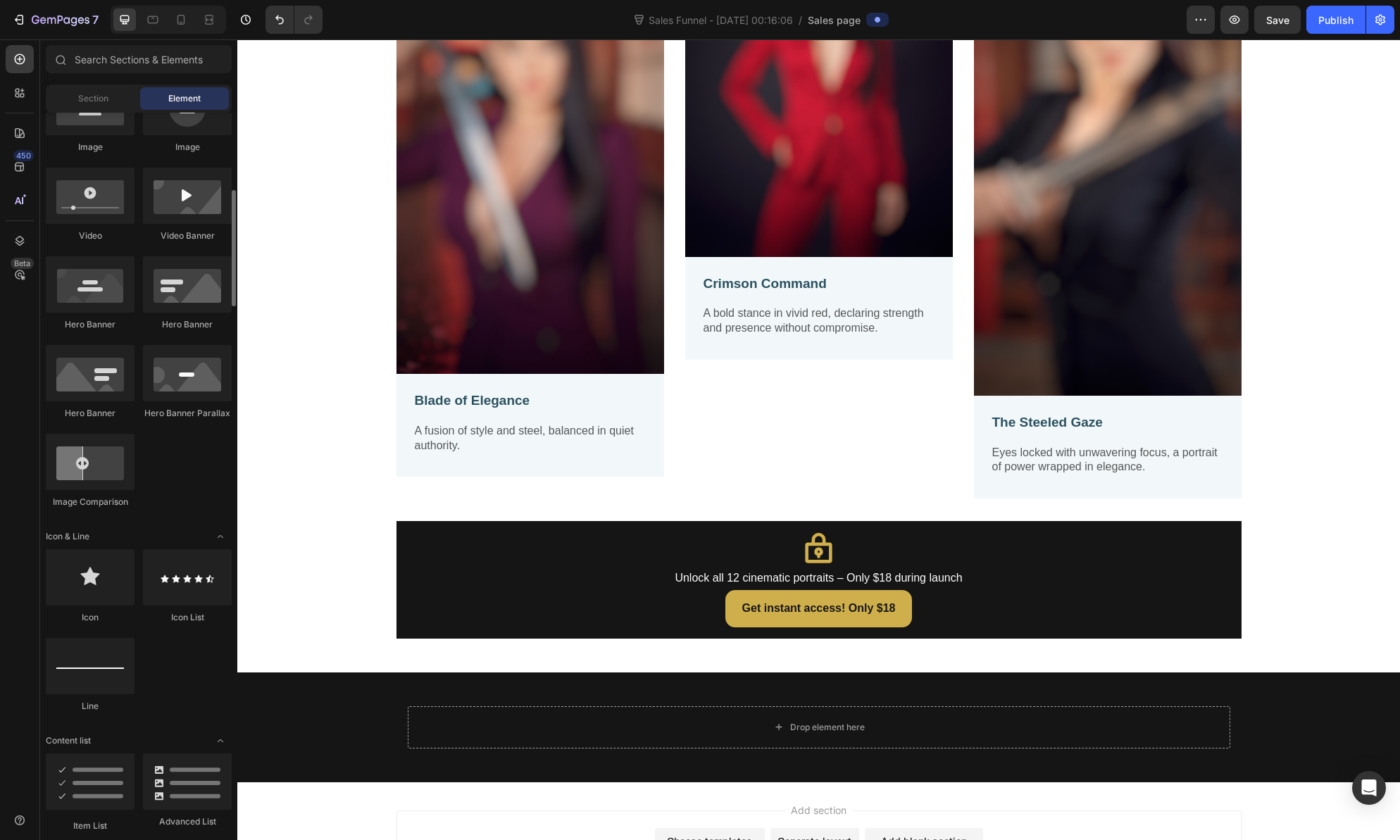
scroll to position [0, 0]
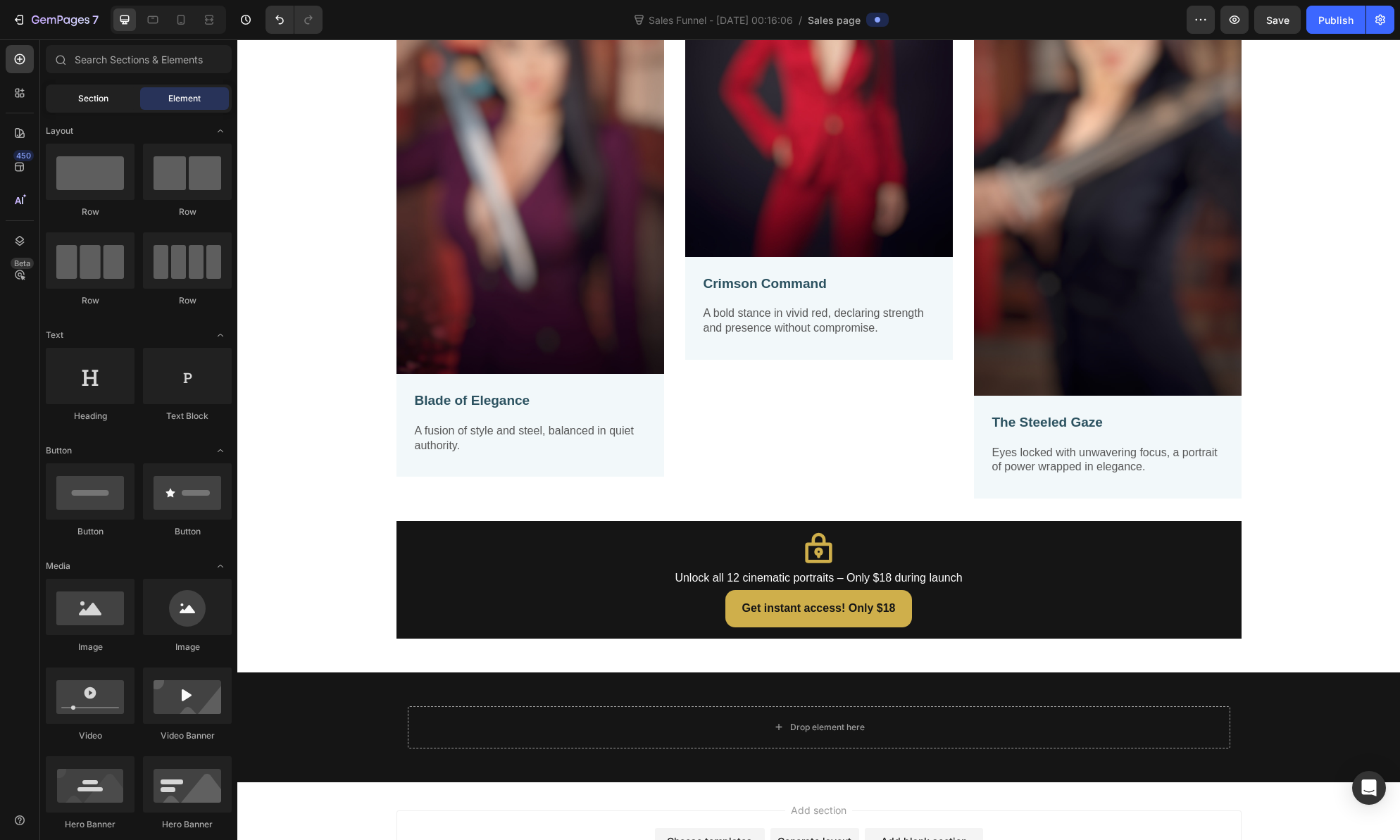
click at [99, 101] on span "Section" at bounding box center [93, 99] width 30 height 13
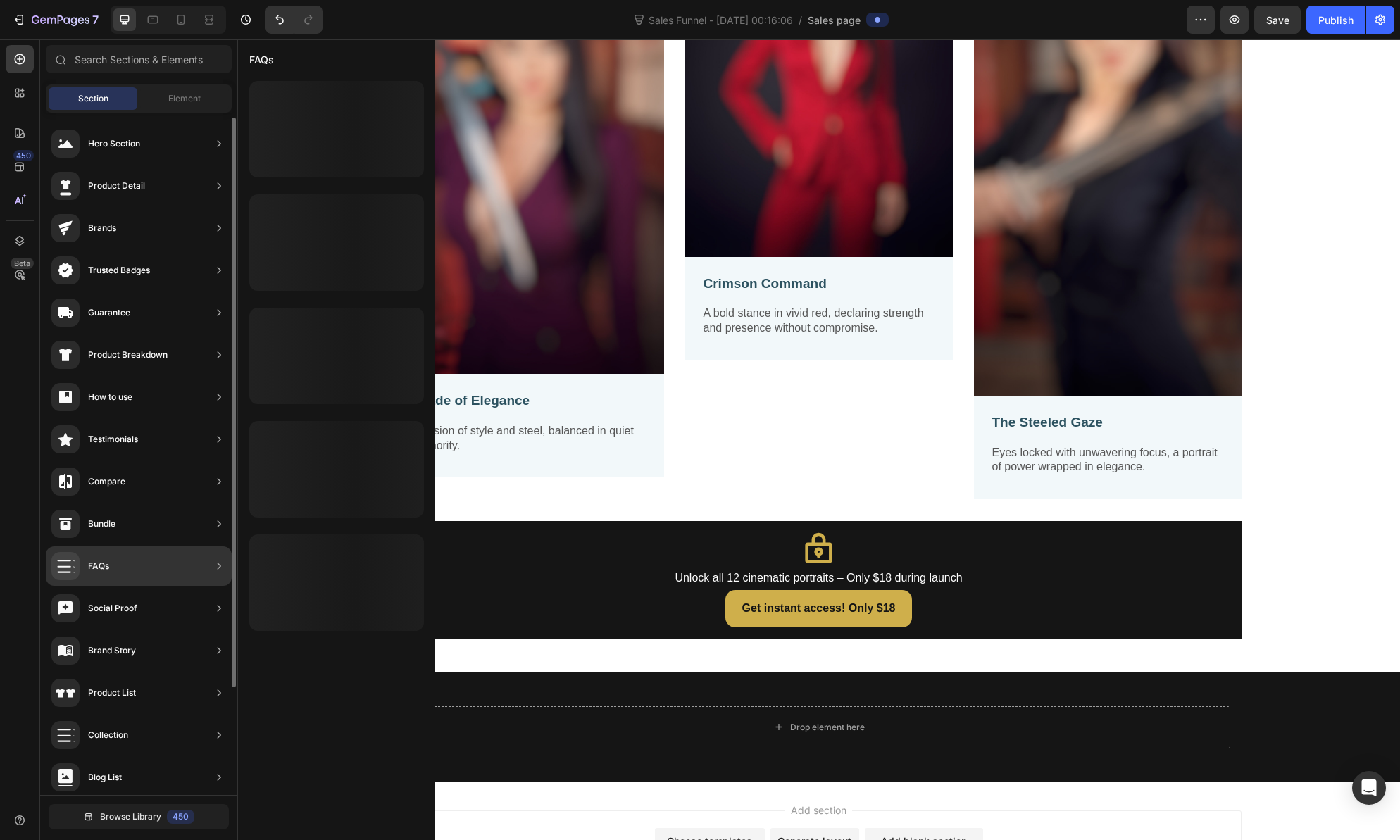
scroll to position [134, 0]
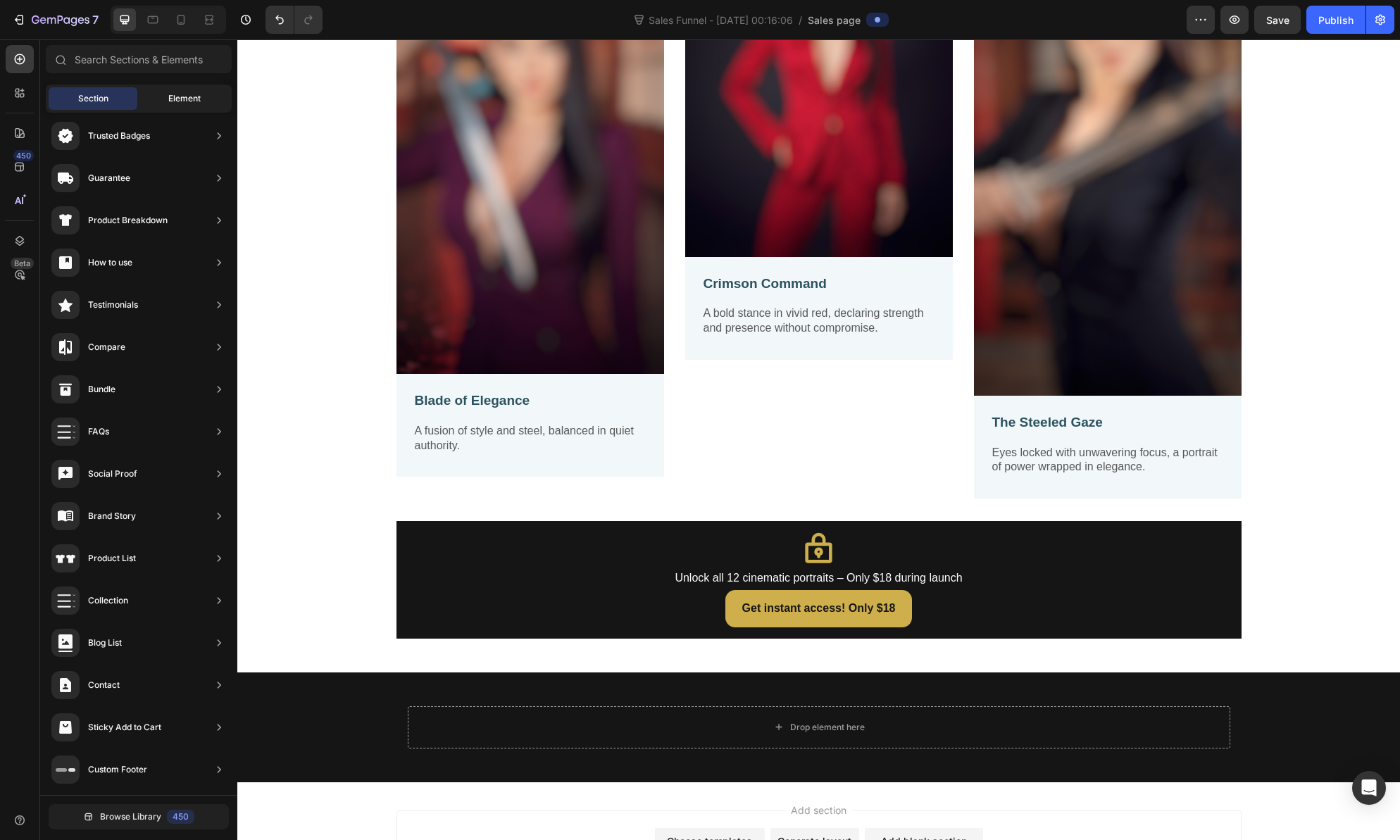
click at [177, 103] on span "Element" at bounding box center [185, 99] width 33 height 13
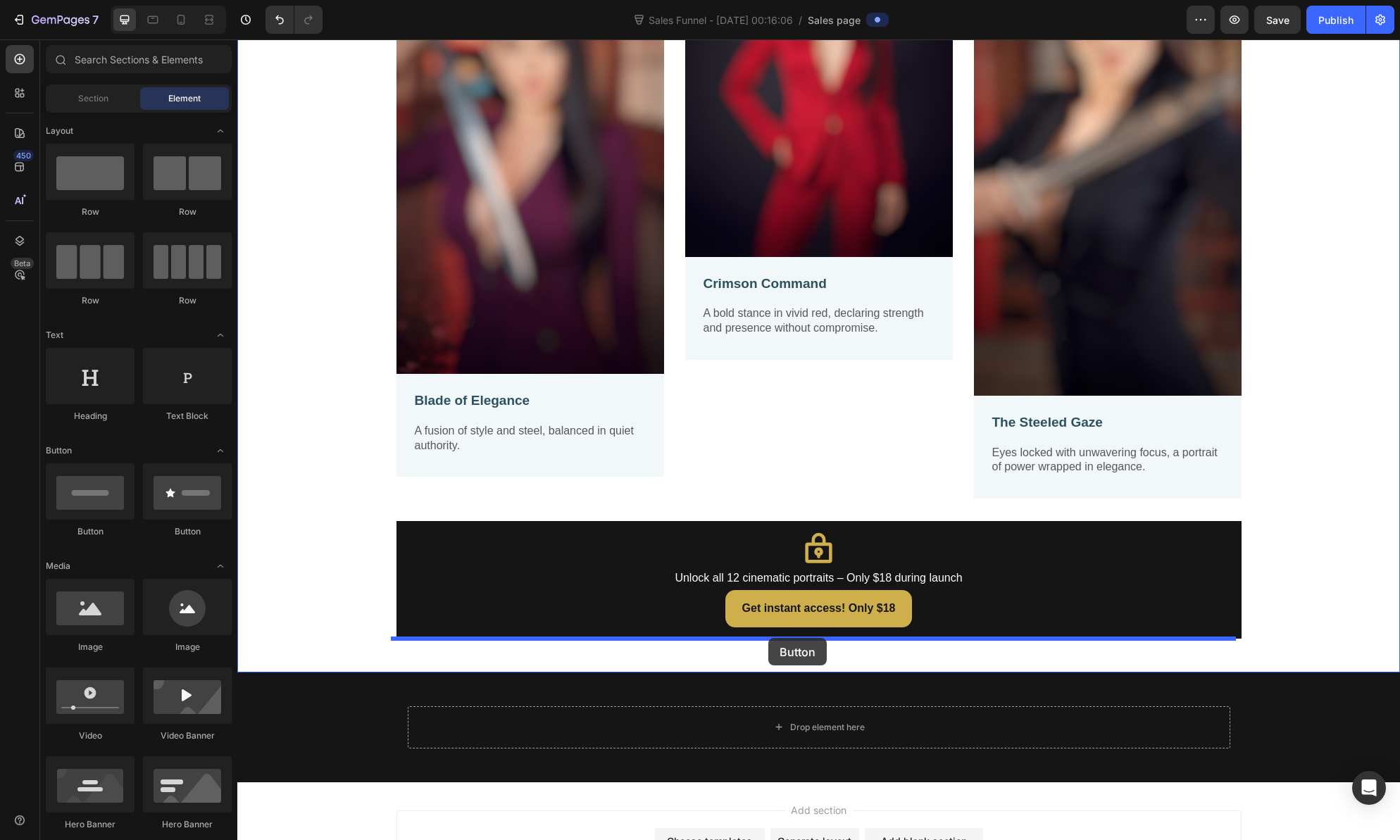
drag, startPoint x: 322, startPoint y: 535, endPoint x: 770, endPoint y: 642, distance: 460.6
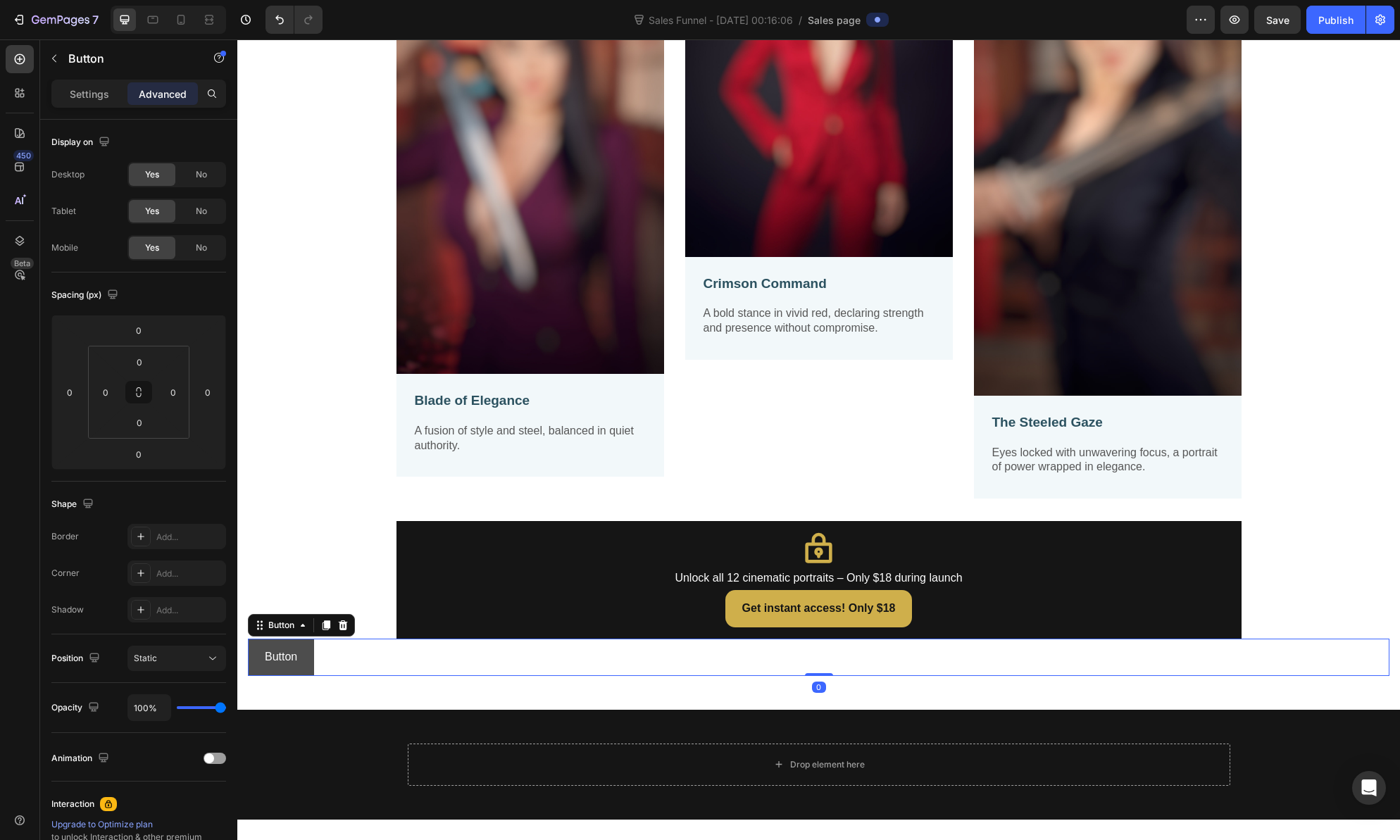
click at [298, 669] on button "Button" at bounding box center [281, 657] width 66 height 37
click at [344, 627] on icon at bounding box center [343, 625] width 11 height 11
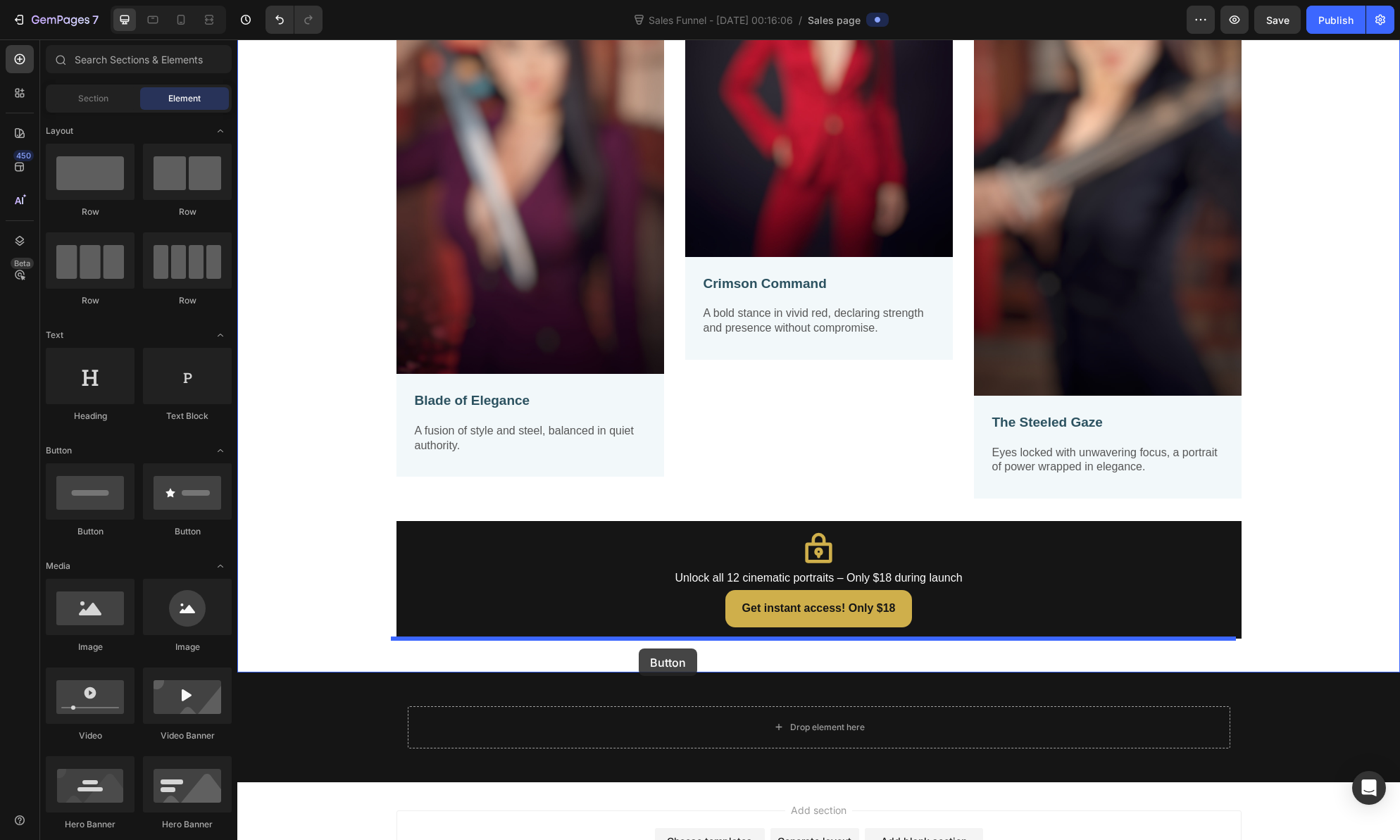
drag, startPoint x: 413, startPoint y: 548, endPoint x: 639, endPoint y: 649, distance: 247.5
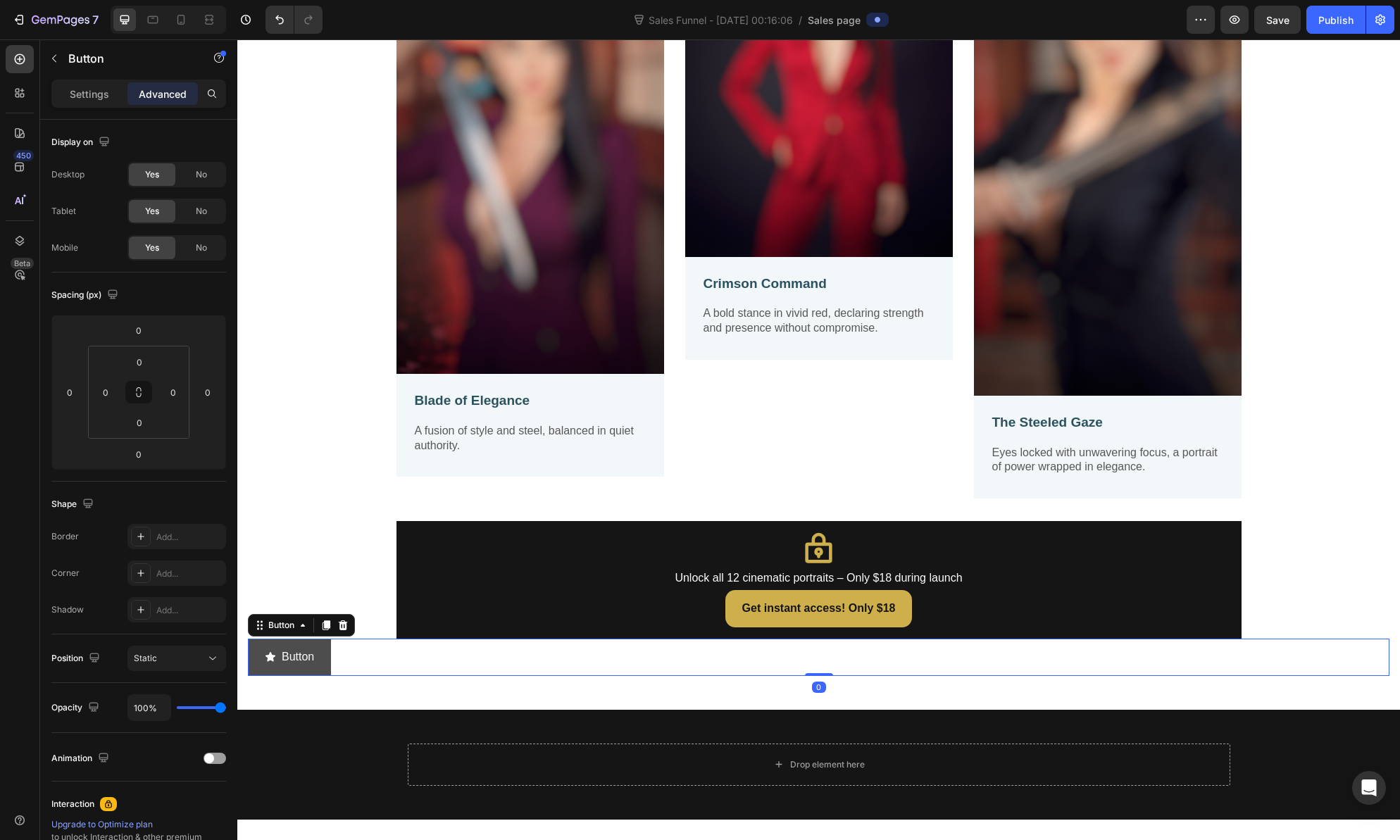
click at [318, 670] on button "Button" at bounding box center [290, 657] width 83 height 37
click at [317, 670] on button "Button" at bounding box center [290, 657] width 83 height 37
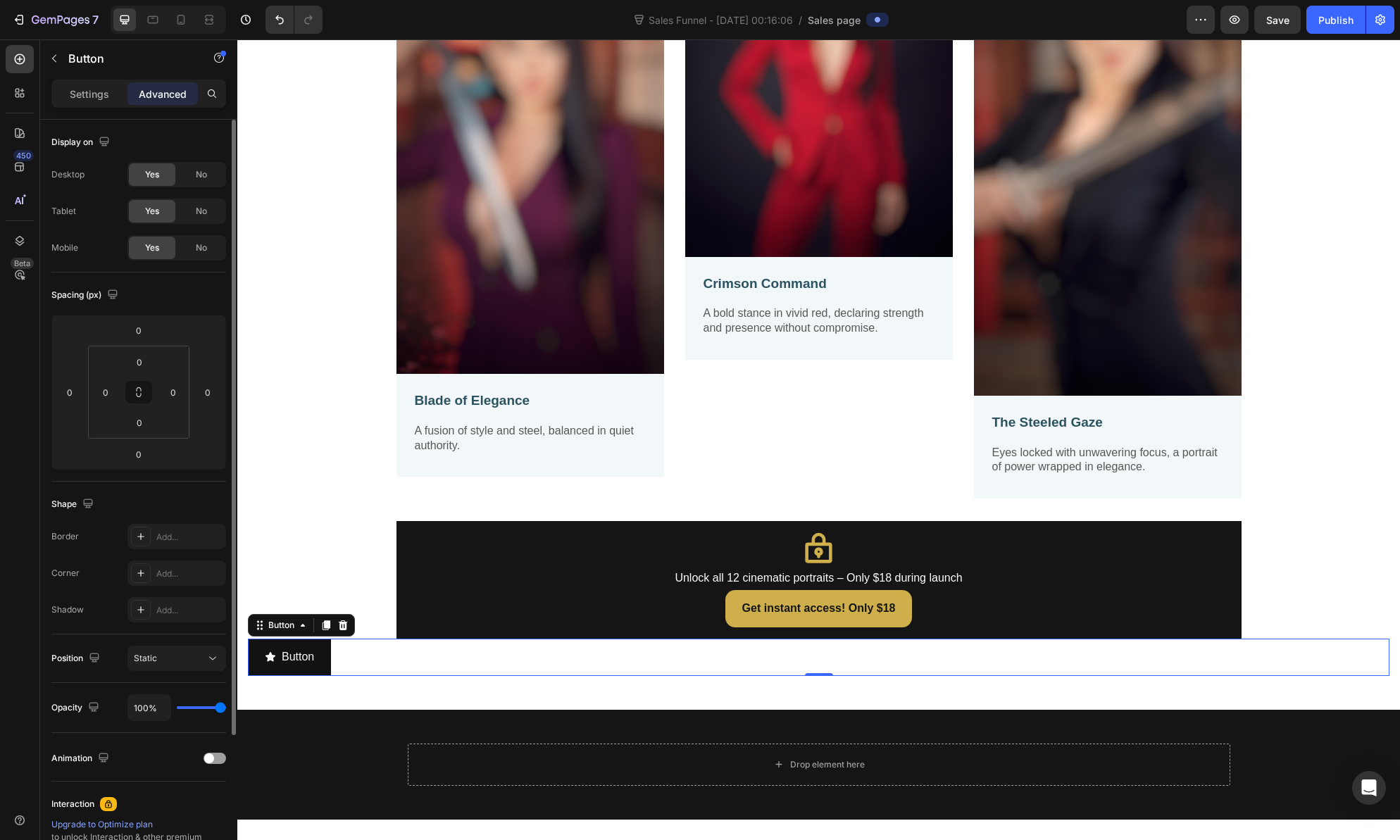
scroll to position [179, 0]
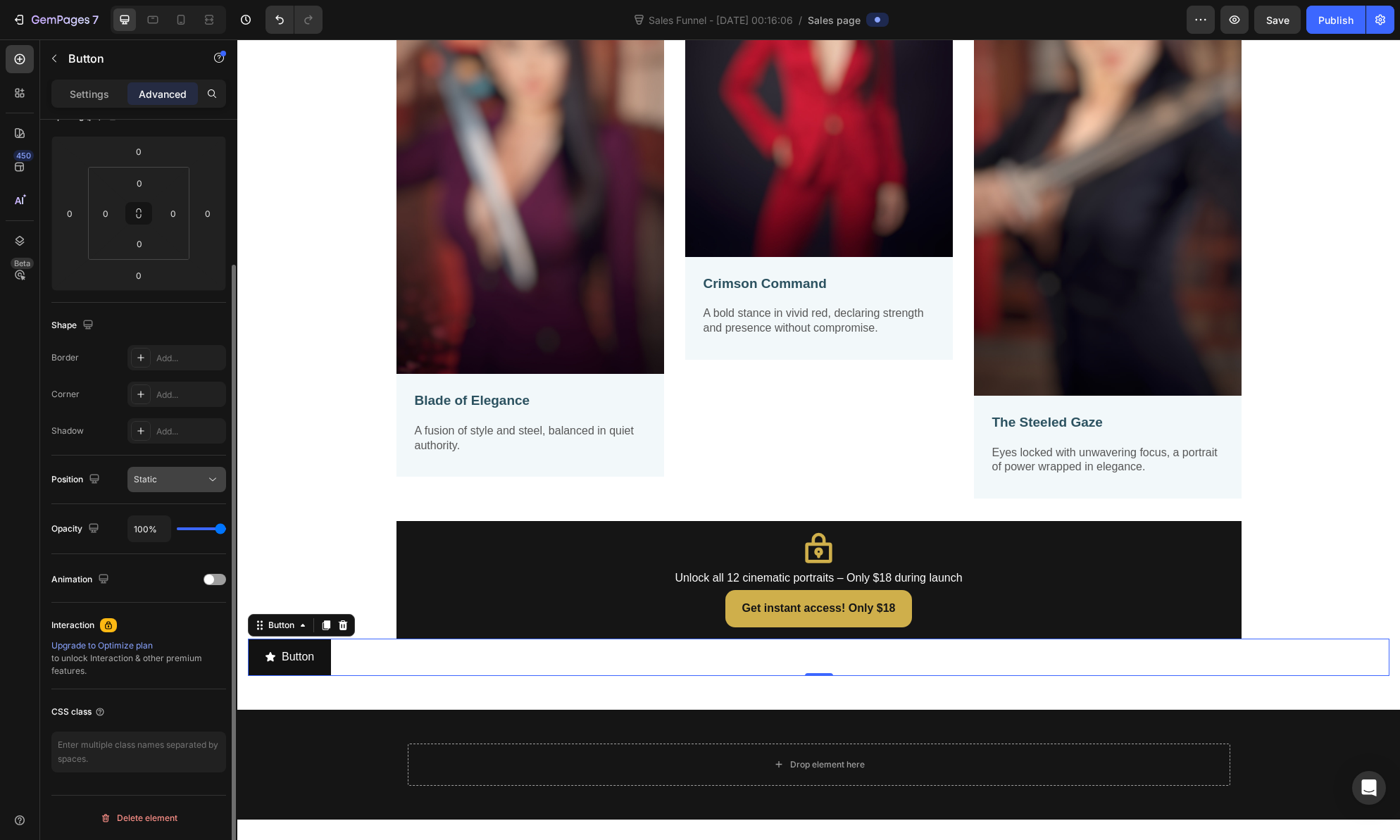
click at [196, 486] on div "Static" at bounding box center [177, 480] width 86 height 14
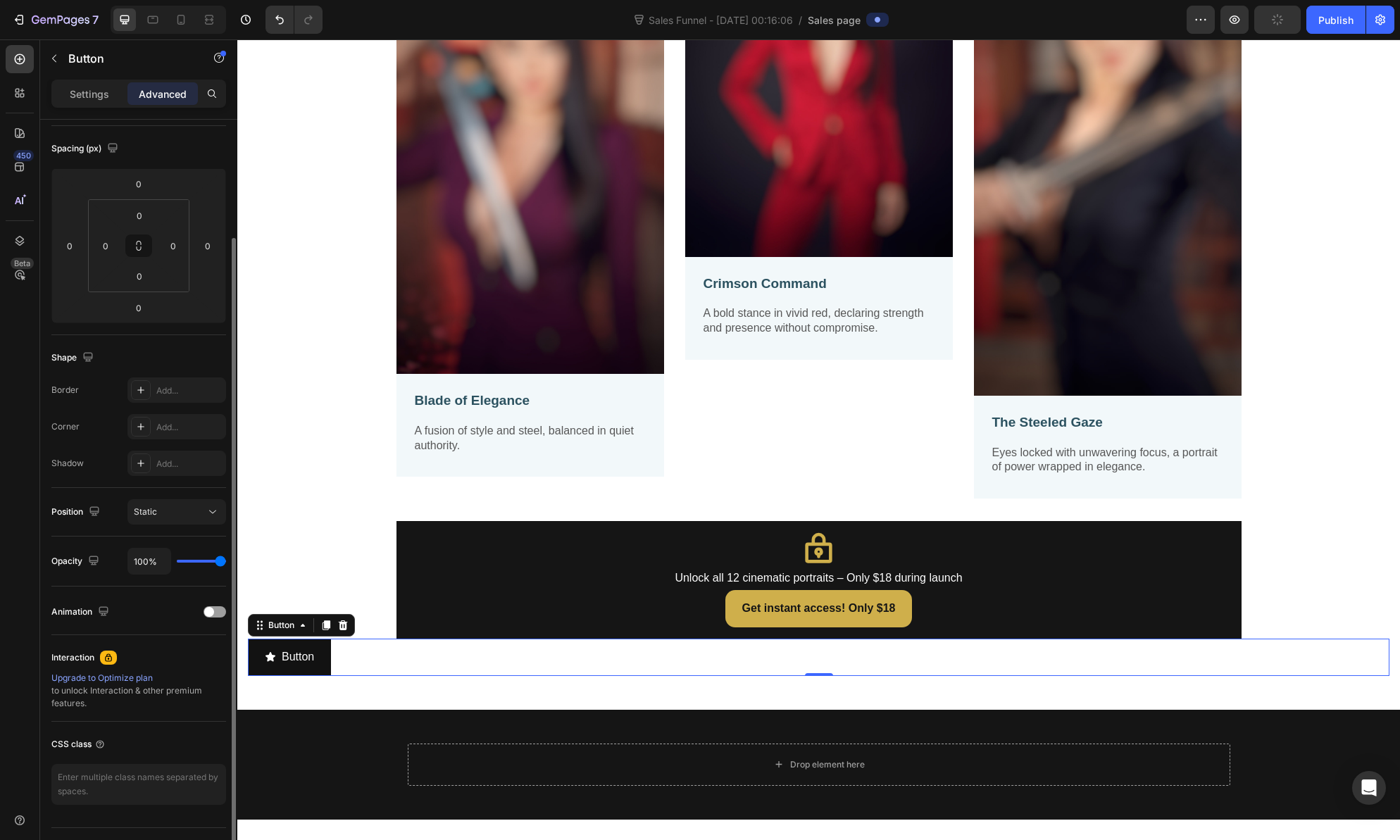
scroll to position [0, 0]
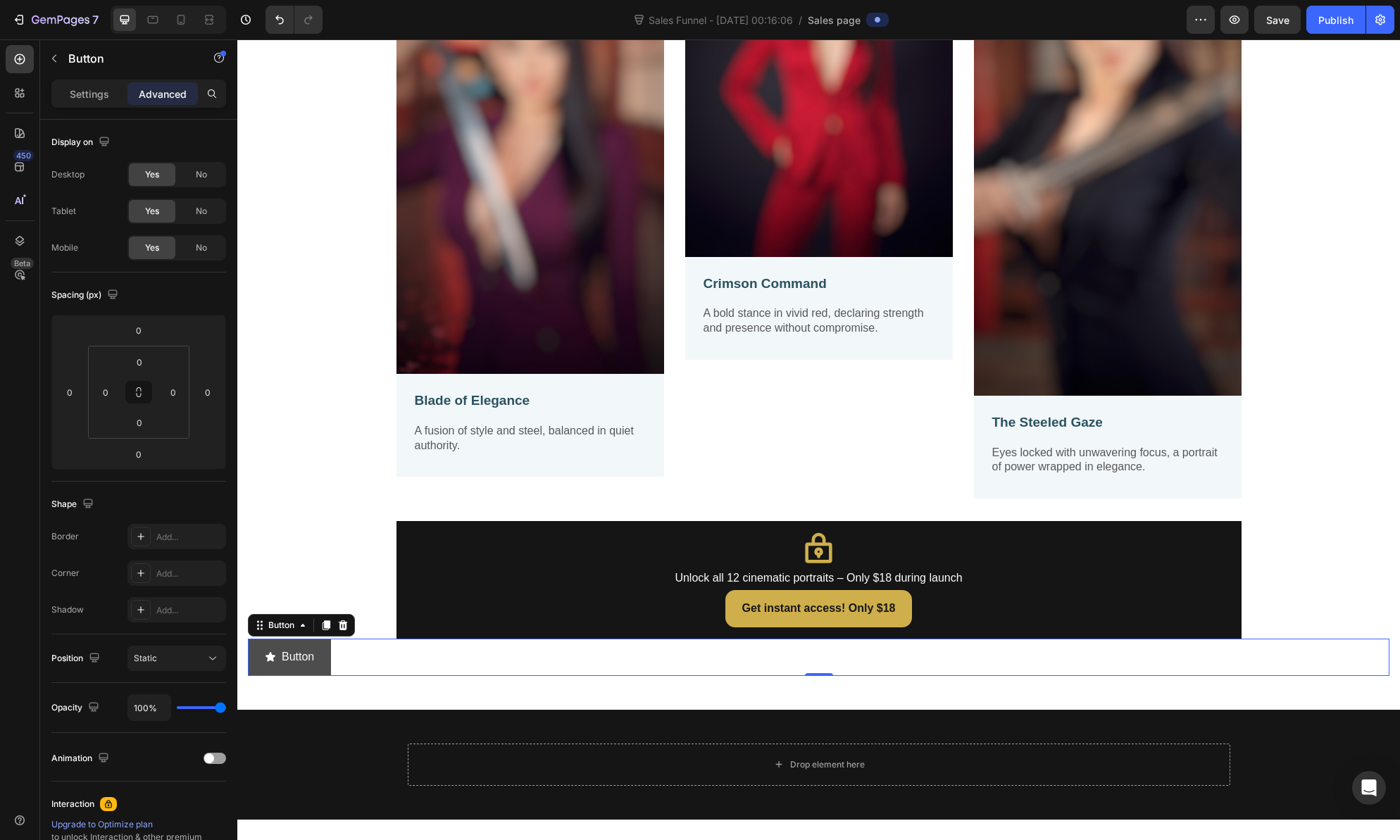
click at [321, 663] on button "Button" at bounding box center [290, 657] width 83 height 37
click at [341, 628] on icon at bounding box center [344, 625] width 10 height 10
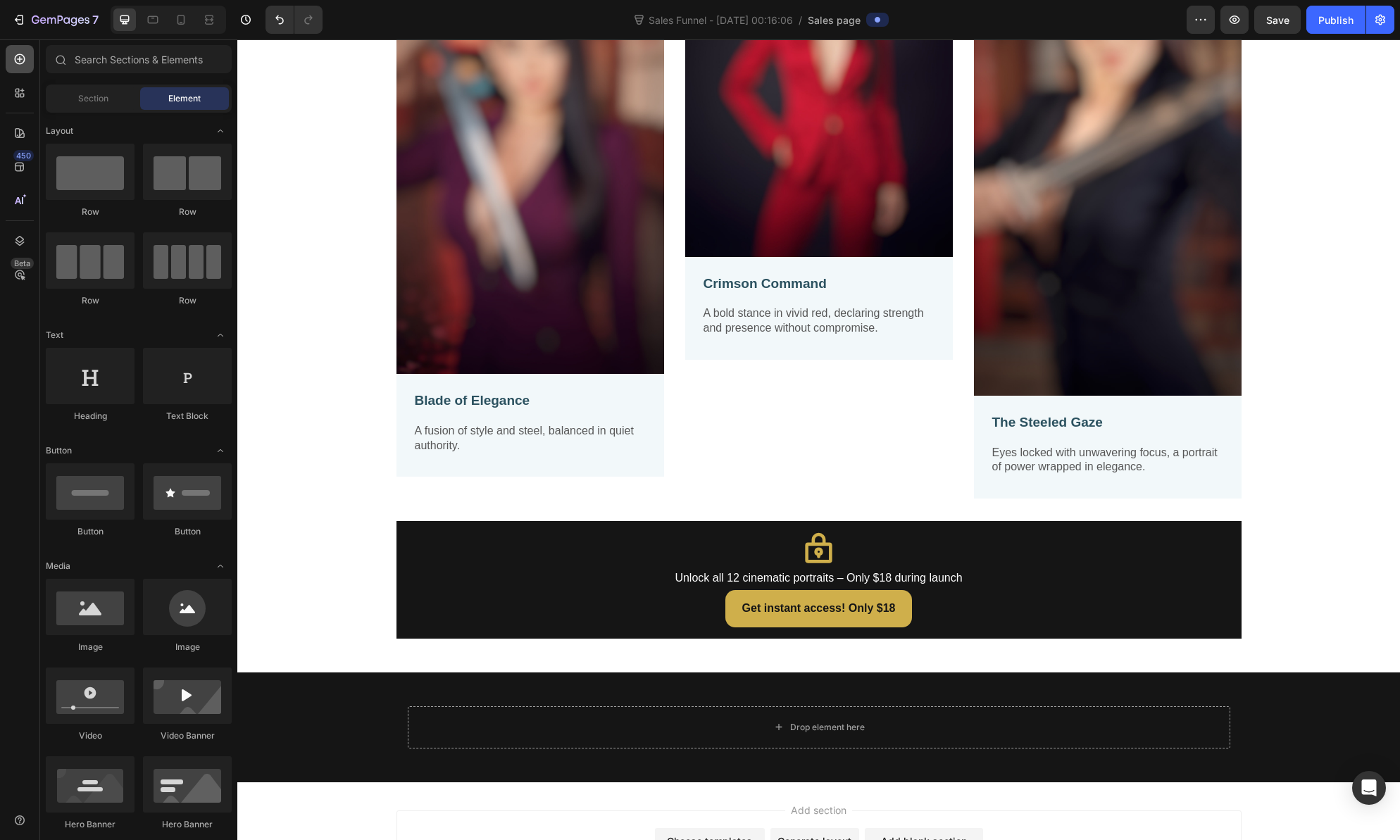
click at [24, 62] on icon at bounding box center [20, 60] width 14 height 14
click at [23, 141] on div at bounding box center [19, 133] width 28 height 28
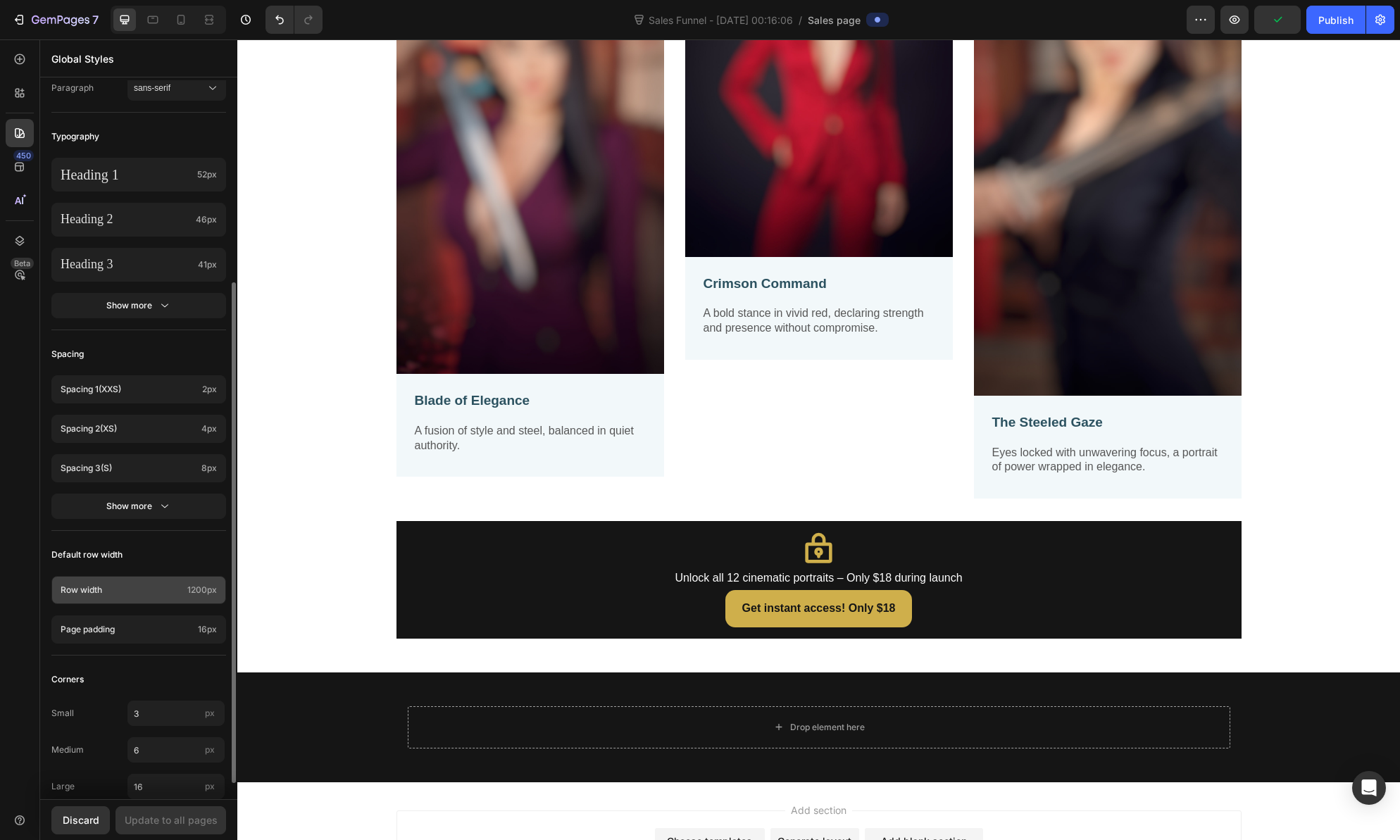
scroll to position [312, 0]
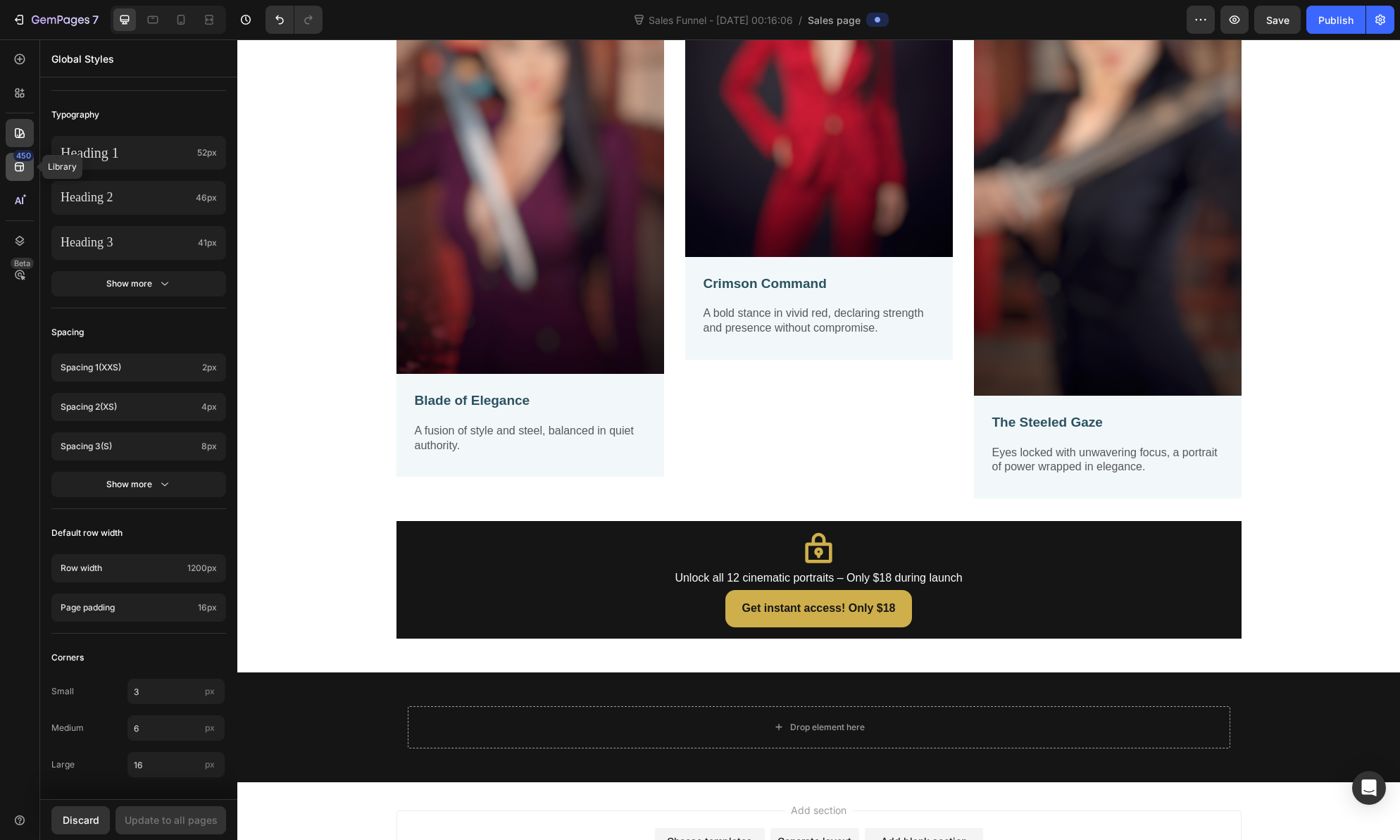
click at [14, 168] on icon at bounding box center [20, 167] width 14 height 14
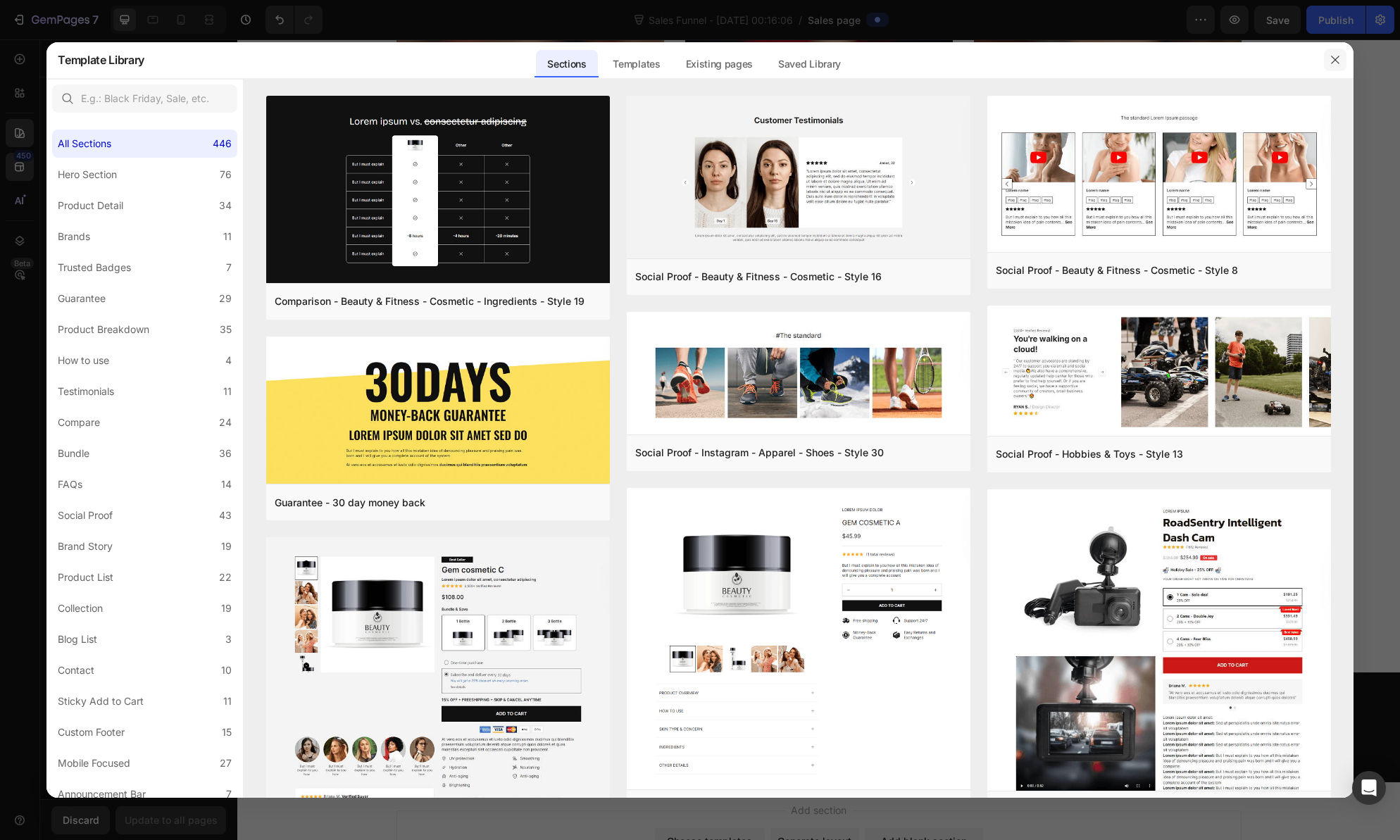
click at [1334, 58] on icon "button" at bounding box center [1335, 60] width 8 height 8
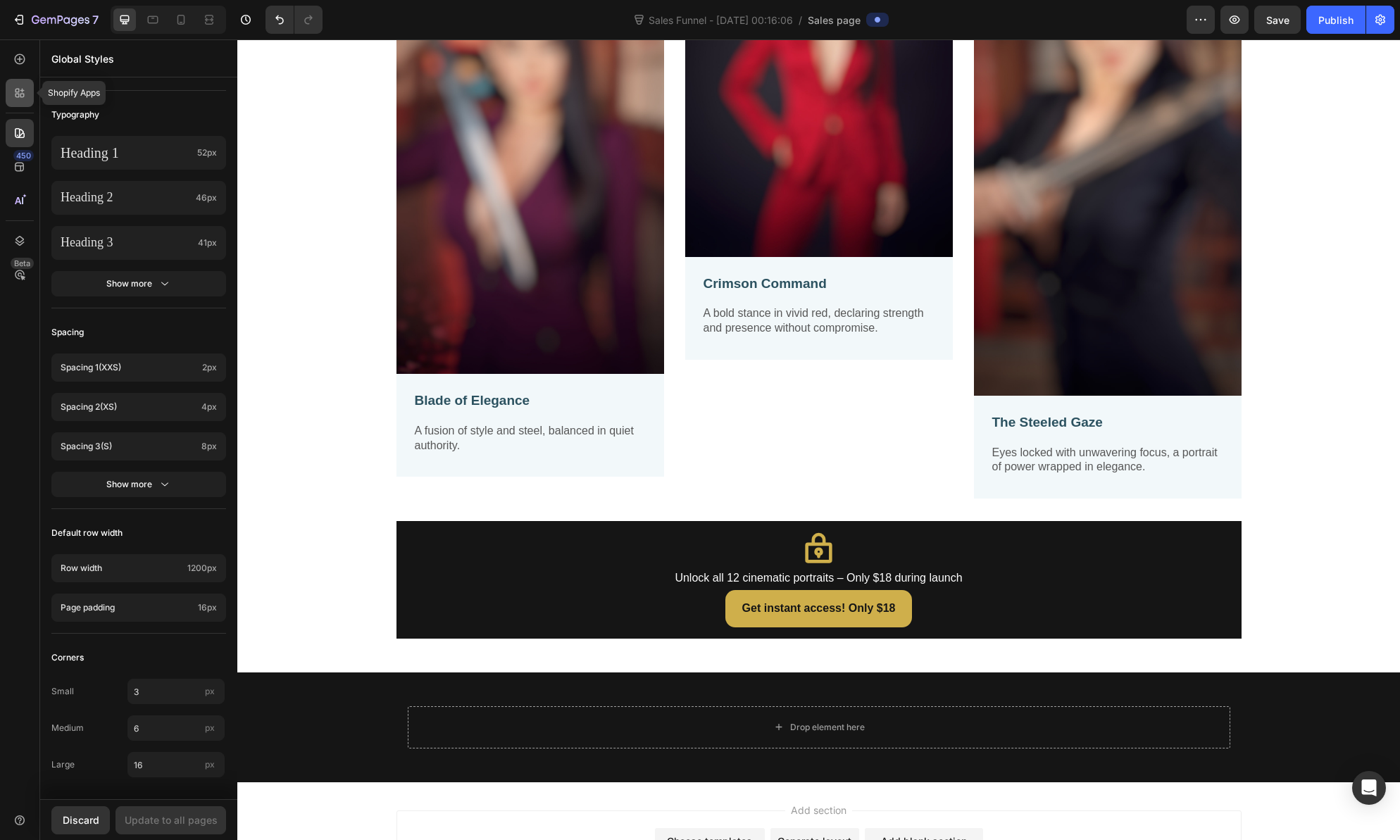
click at [13, 95] on icon at bounding box center [20, 93] width 14 height 14
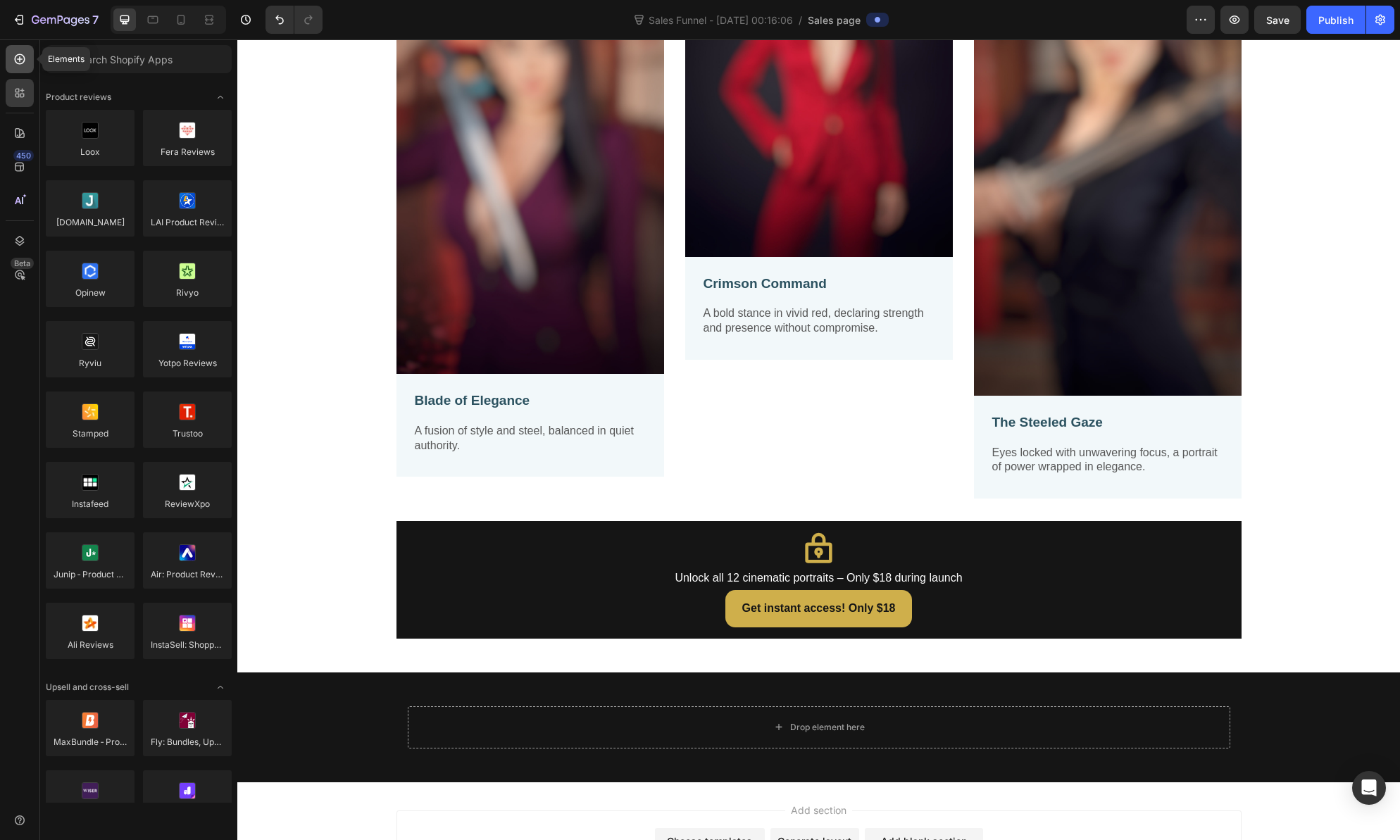
click at [22, 64] on icon at bounding box center [20, 60] width 14 height 14
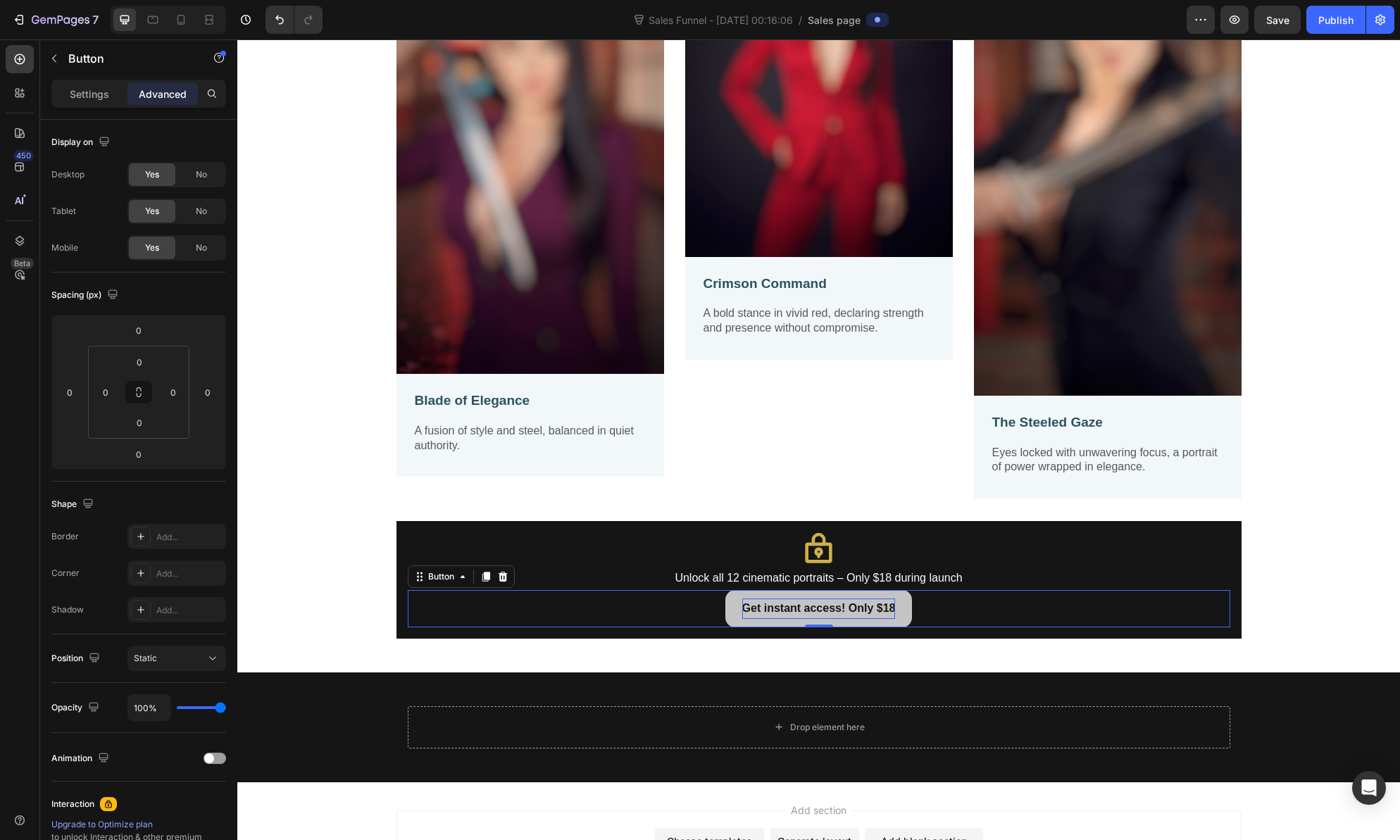
click at [841, 608] on p "Get instant access! Only $18" at bounding box center [819, 609] width 154 height 21
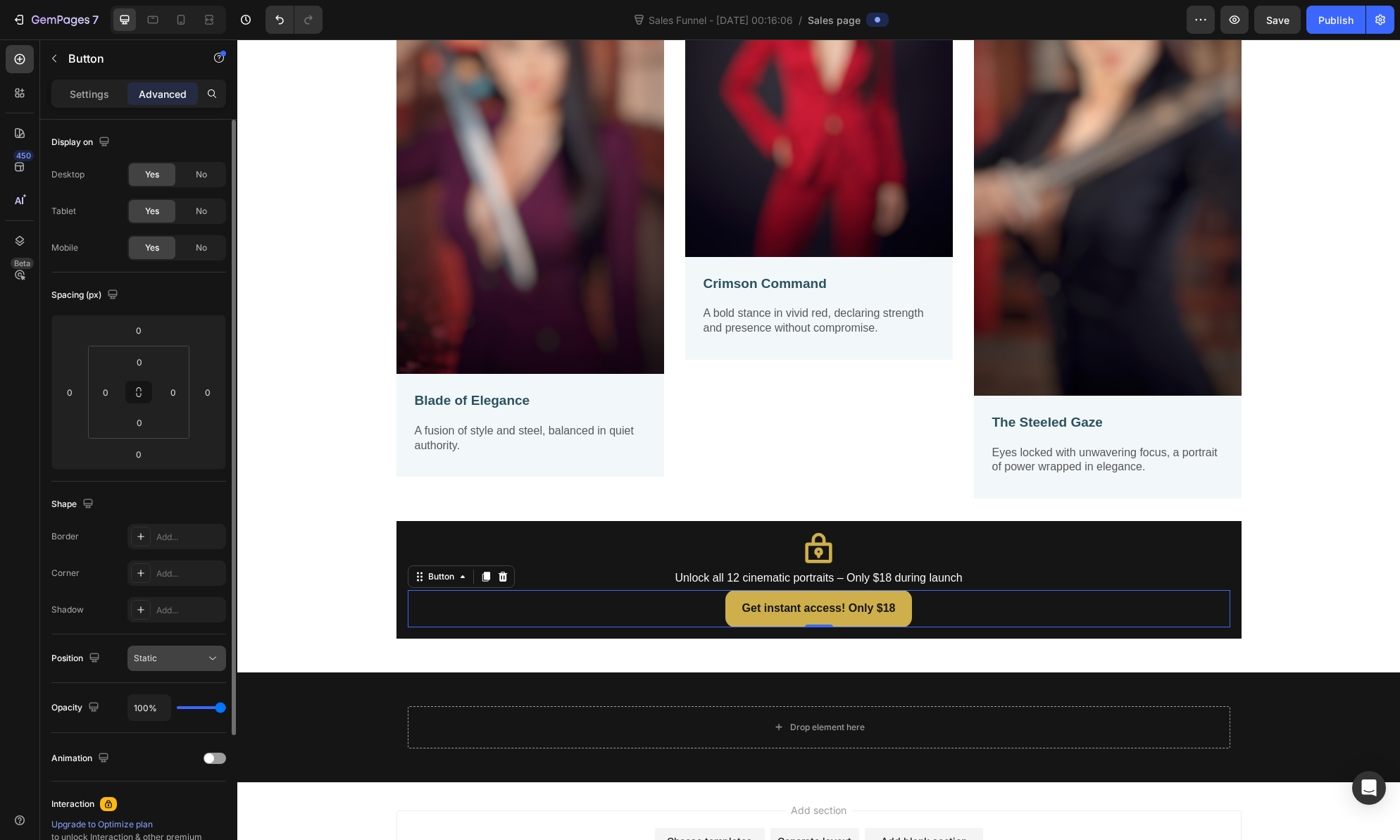
click at [178, 660] on div "Static" at bounding box center [169, 659] width 72 height 13
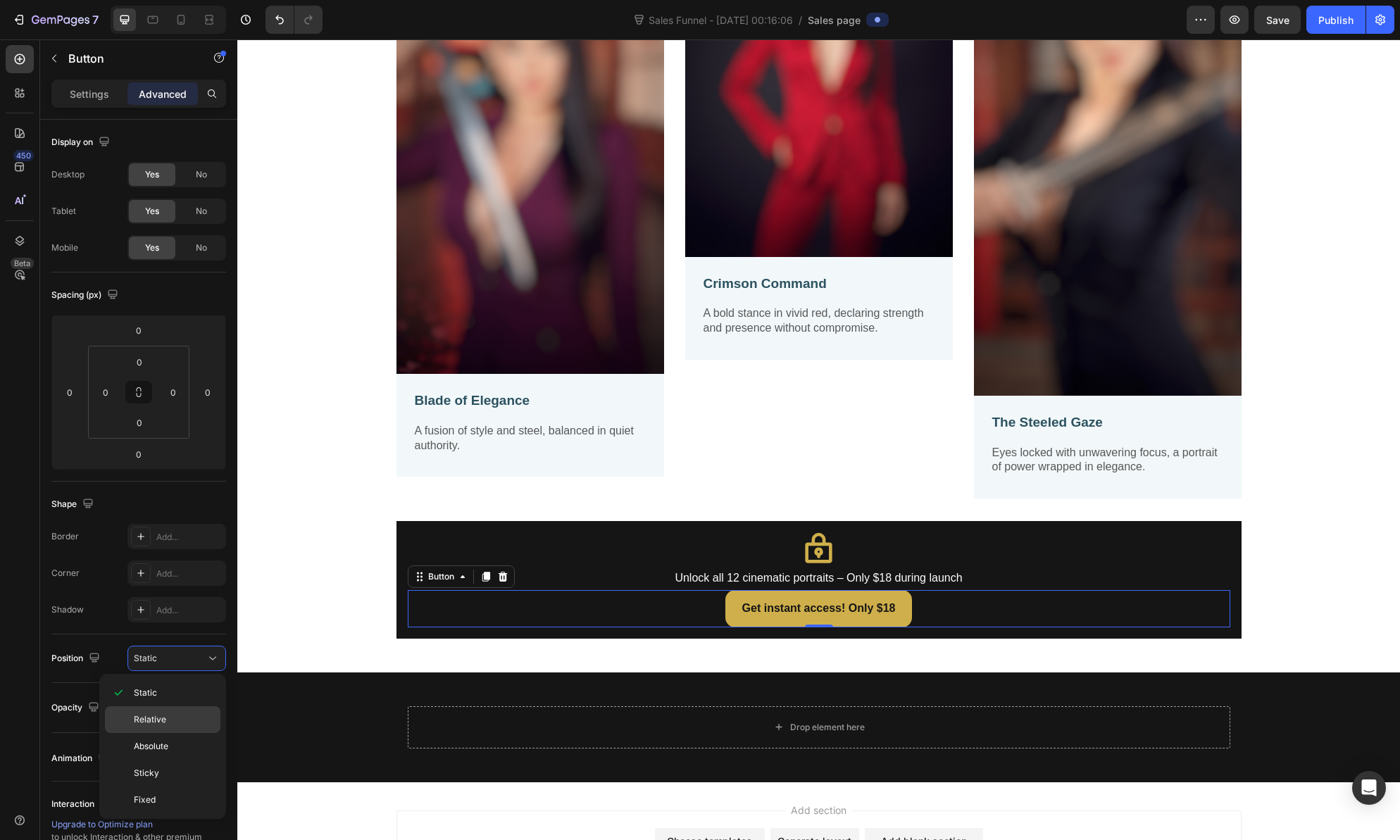
click at [157, 721] on span "Relative" at bounding box center [150, 720] width 33 height 13
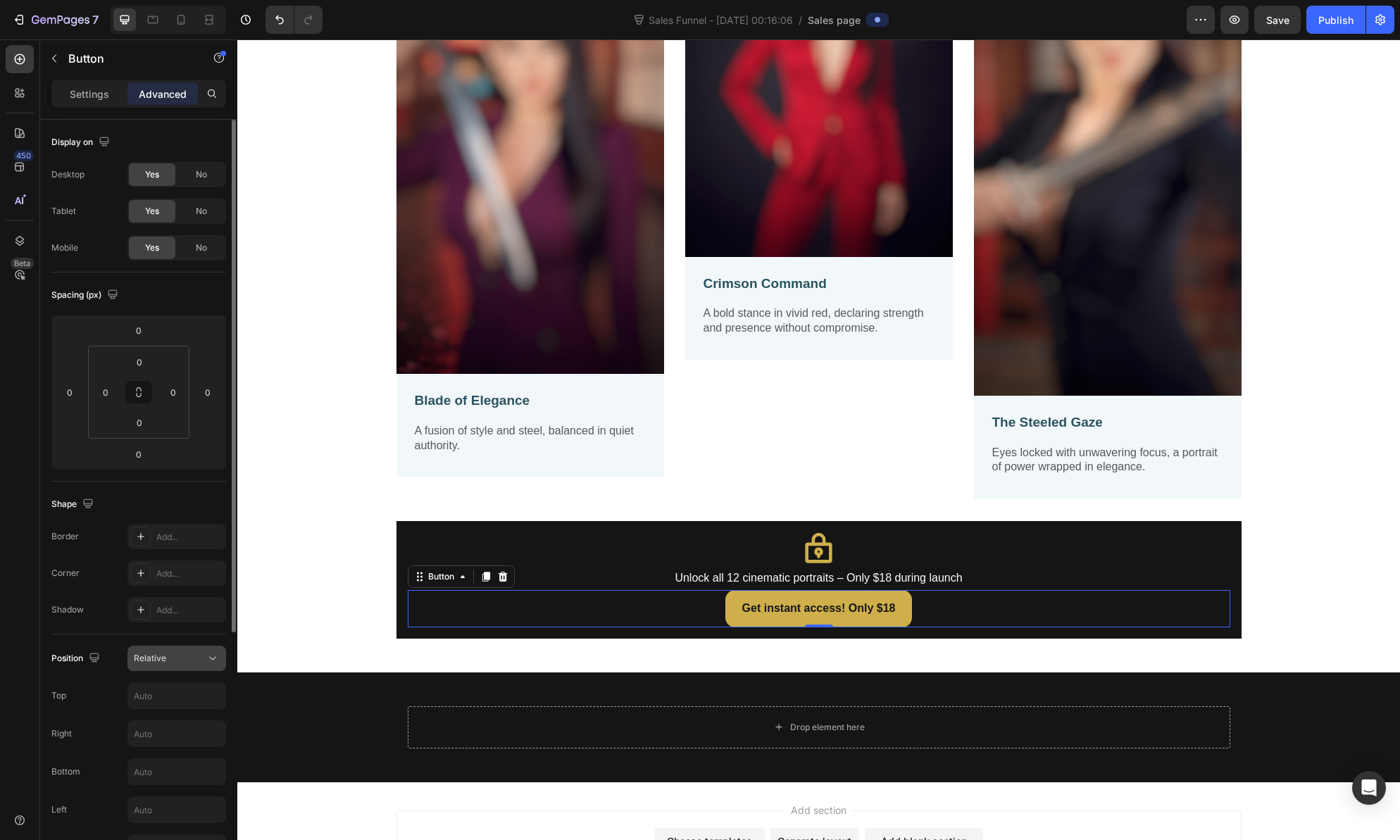
click at [182, 659] on div "Relative" at bounding box center [169, 659] width 72 height 13
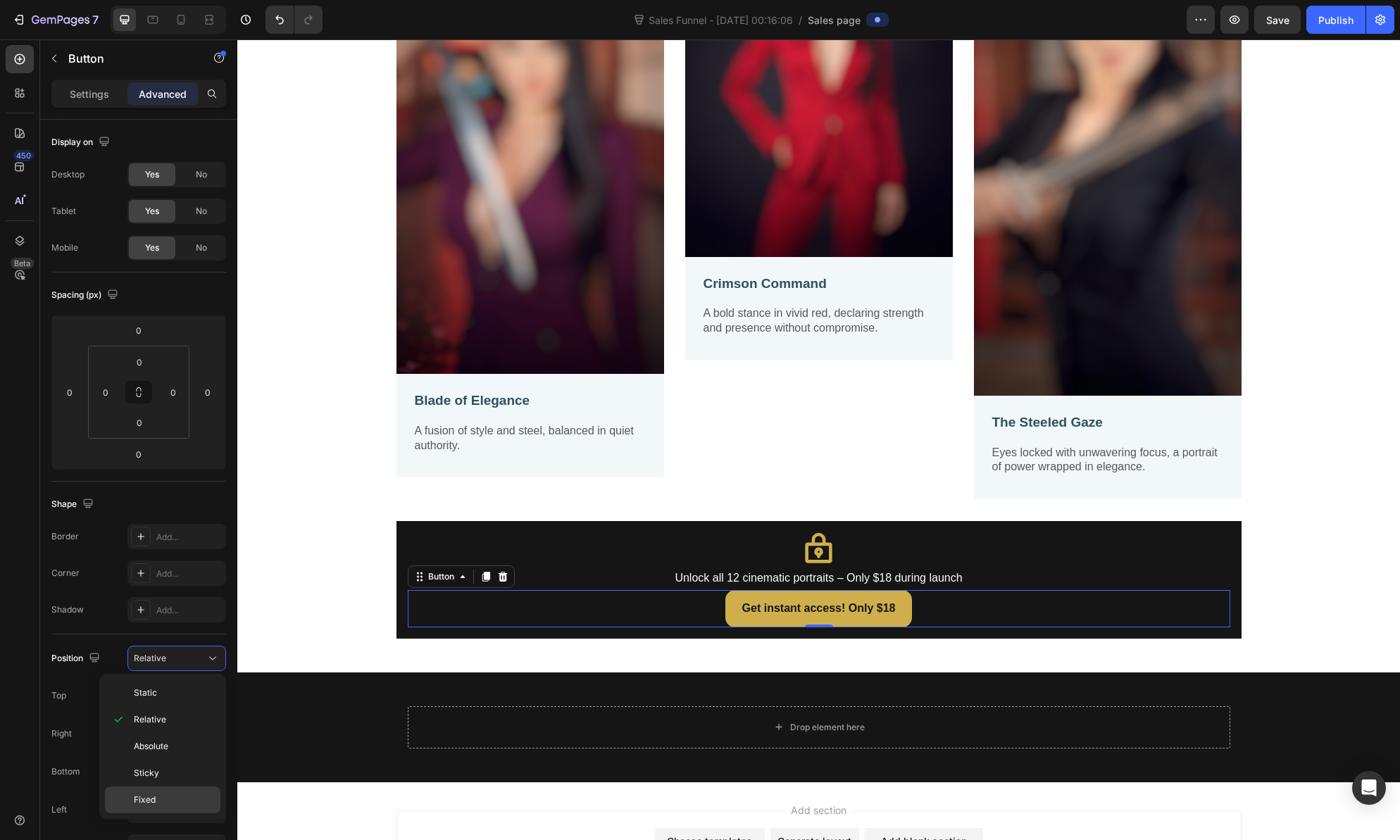
click at [155, 794] on span "Fixed" at bounding box center [144, 800] width 21 height 13
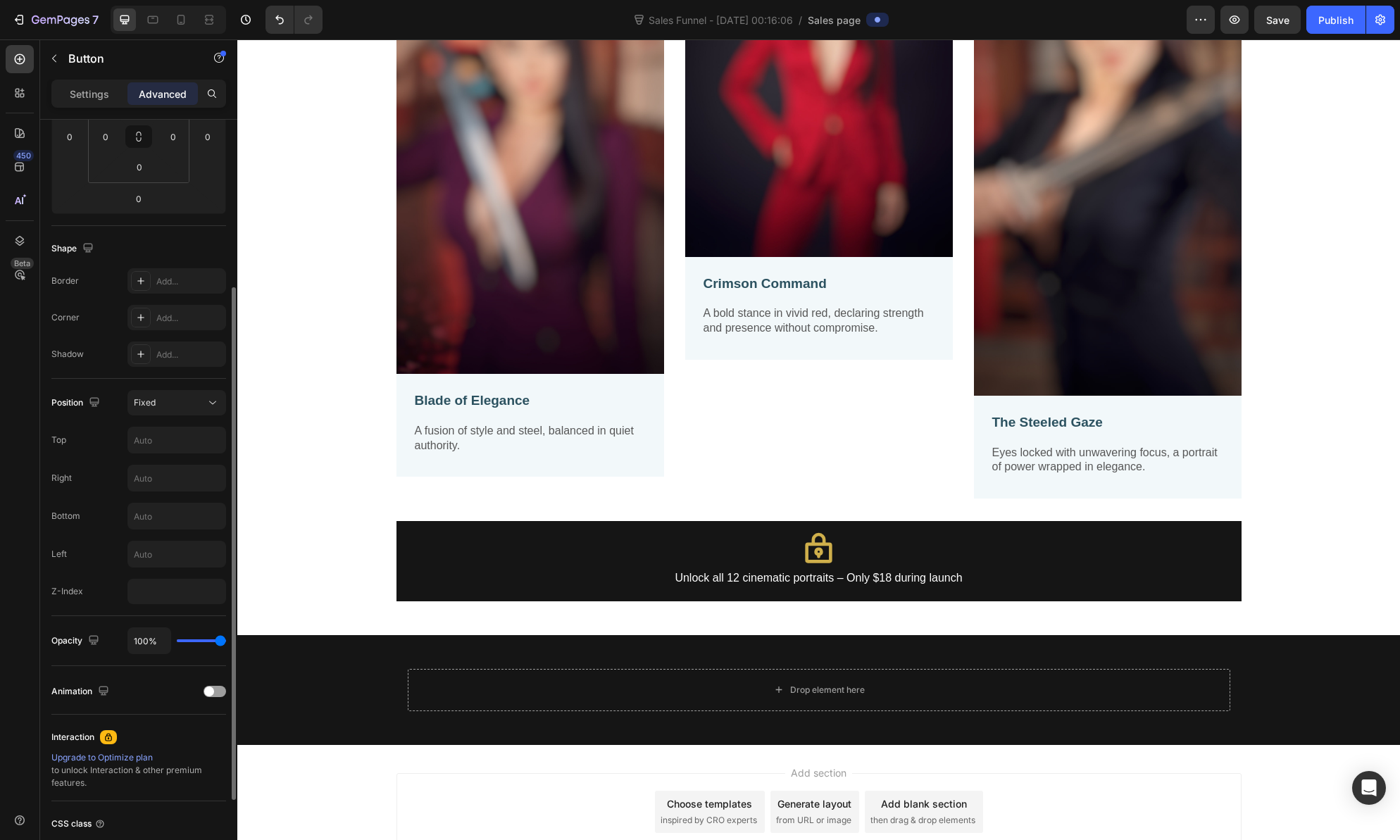
scroll to position [253, 0]
click at [180, 409] on div "Fixed" at bounding box center [169, 406] width 72 height 13
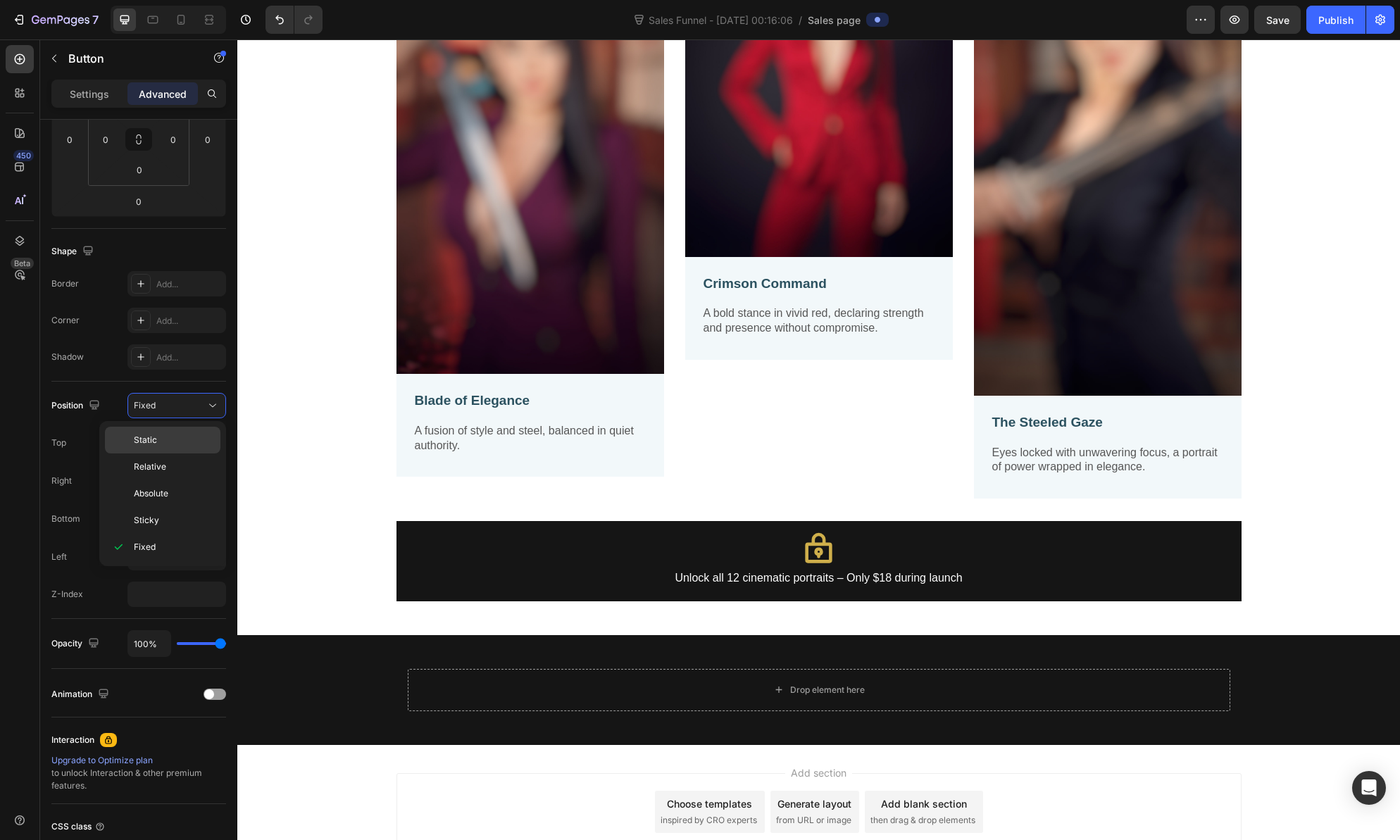
click at [157, 436] on p "Static" at bounding box center [173, 440] width 80 height 13
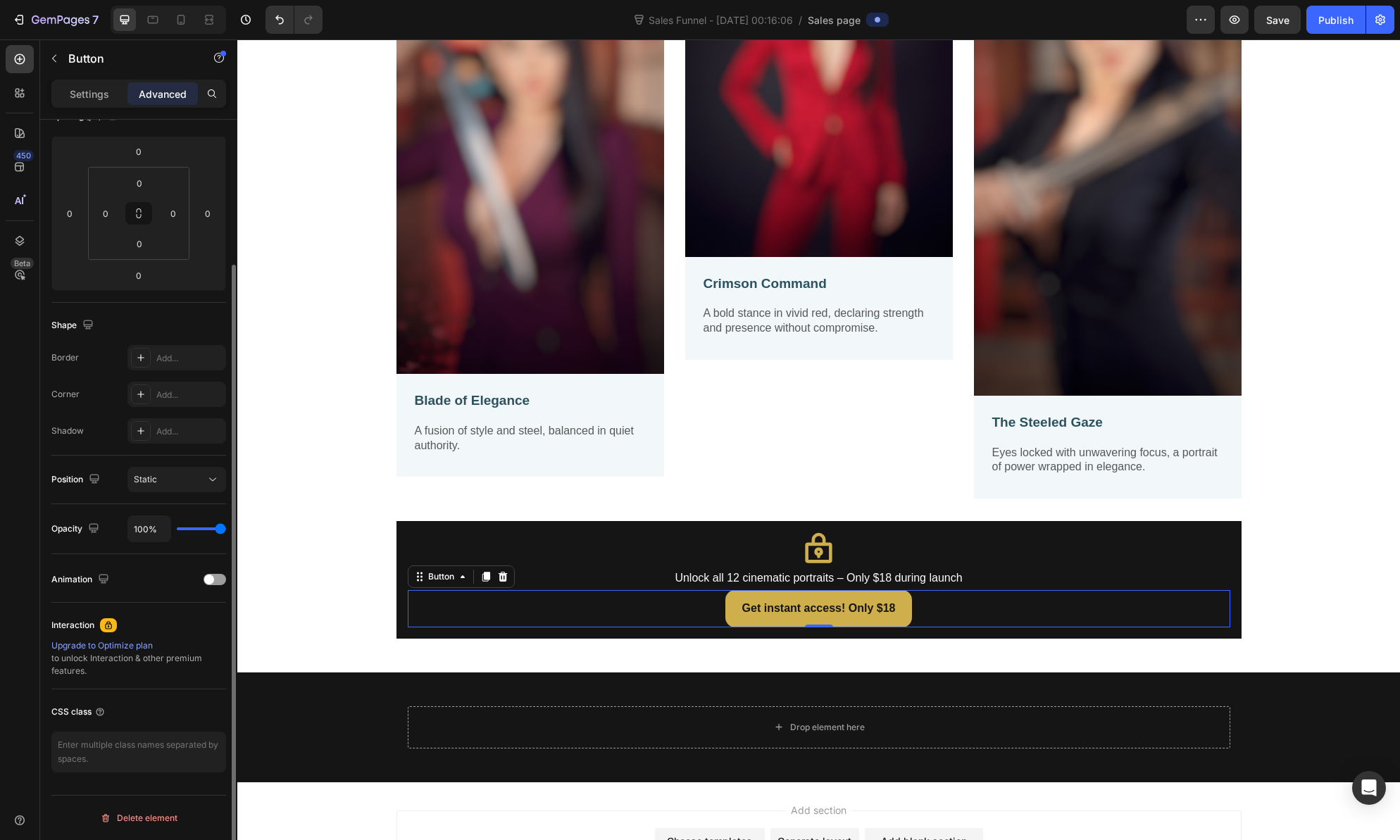
scroll to position [179, 0]
click at [157, 476] on div "Static" at bounding box center [169, 480] width 72 height 13
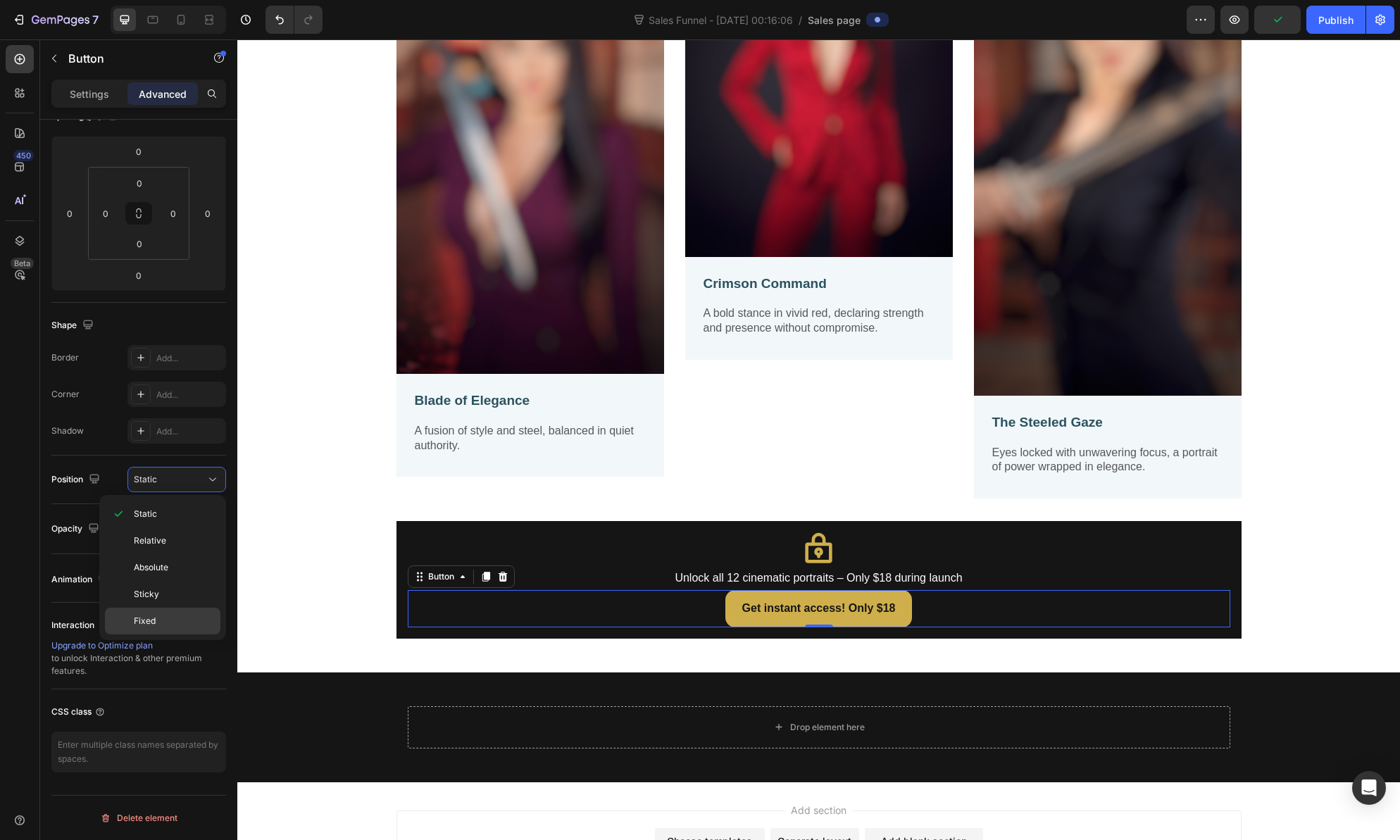
click at [150, 620] on span "Fixed" at bounding box center [144, 621] width 21 height 13
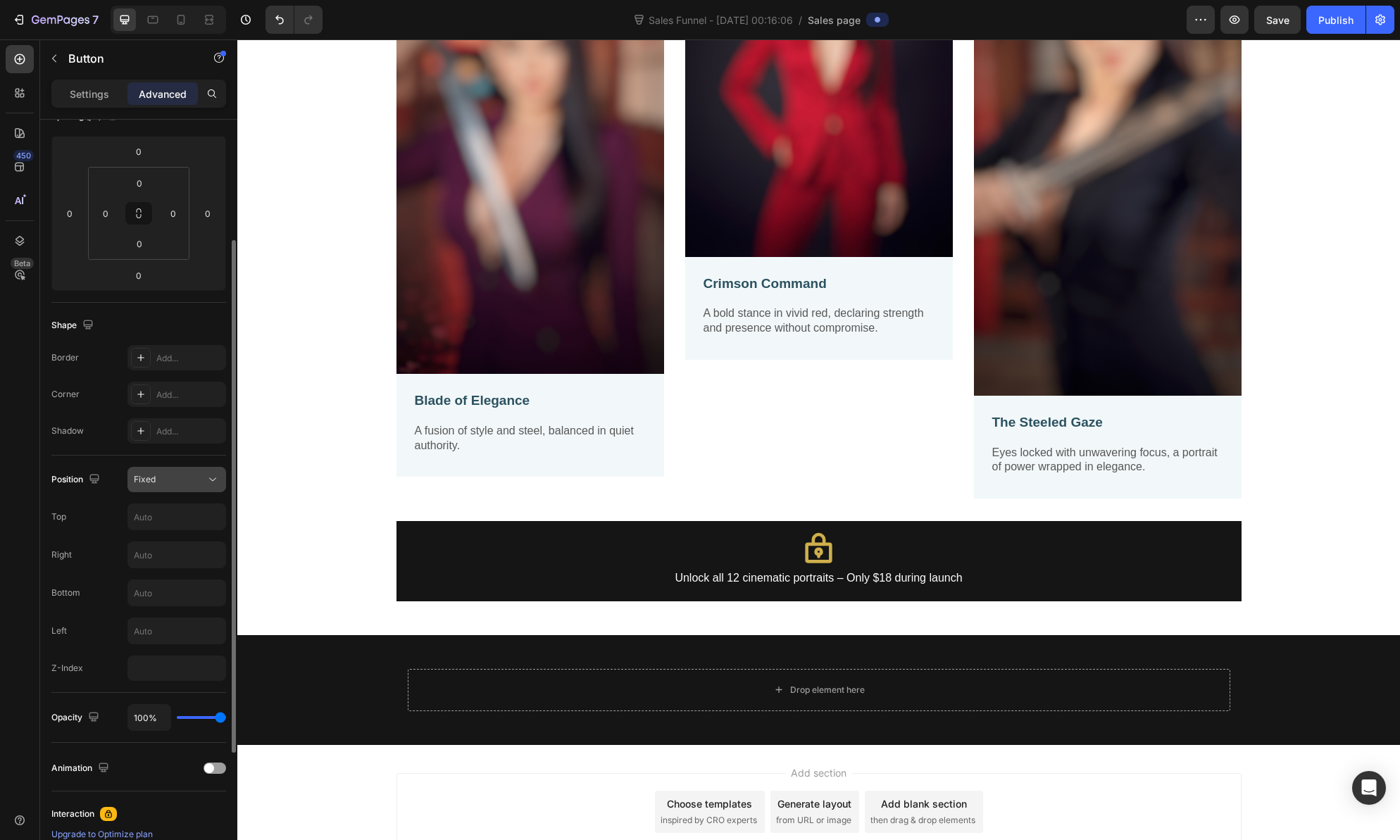
click at [187, 469] on button "Fixed" at bounding box center [177, 480] width 99 height 25
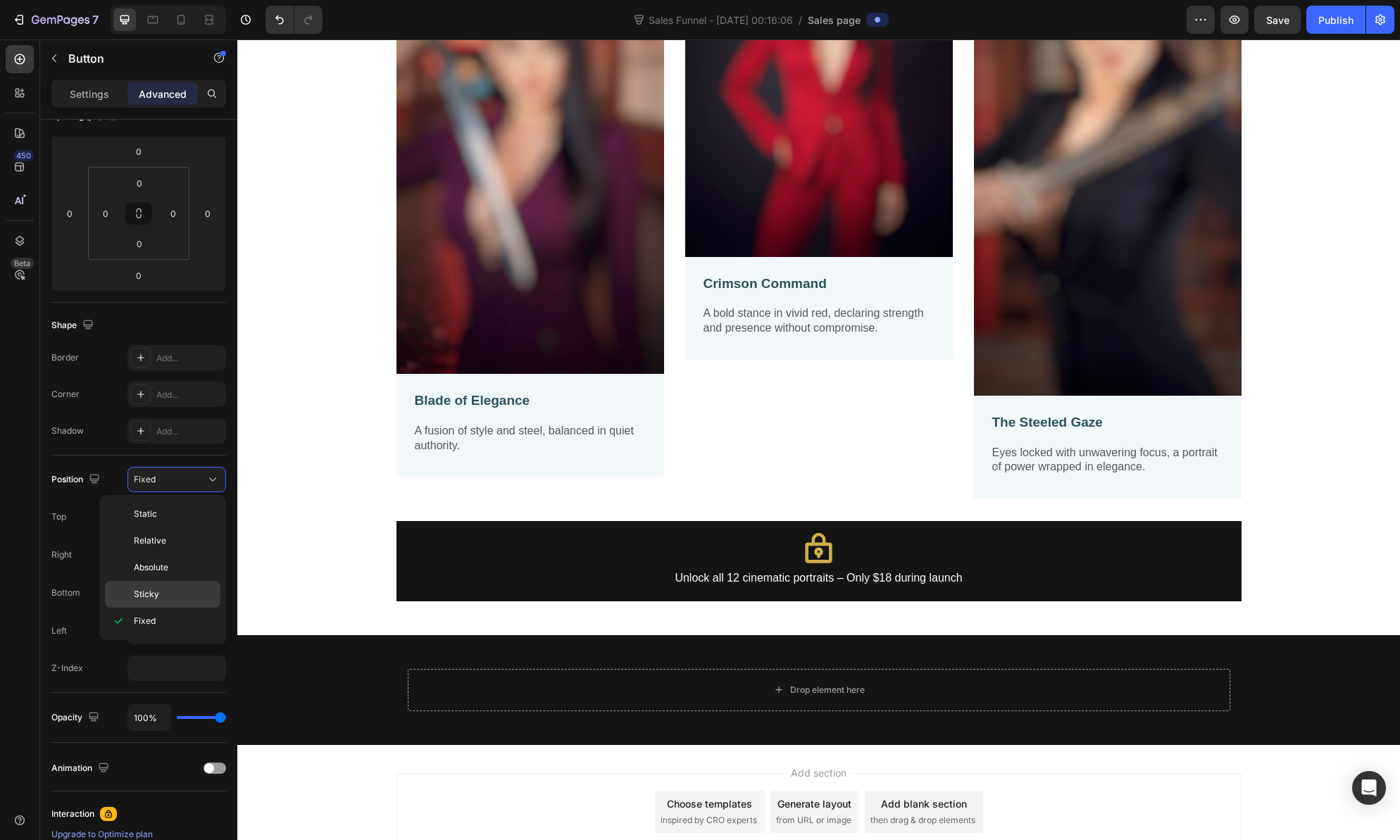
click at [152, 593] on span "Sticky" at bounding box center [146, 594] width 25 height 13
type input "0"
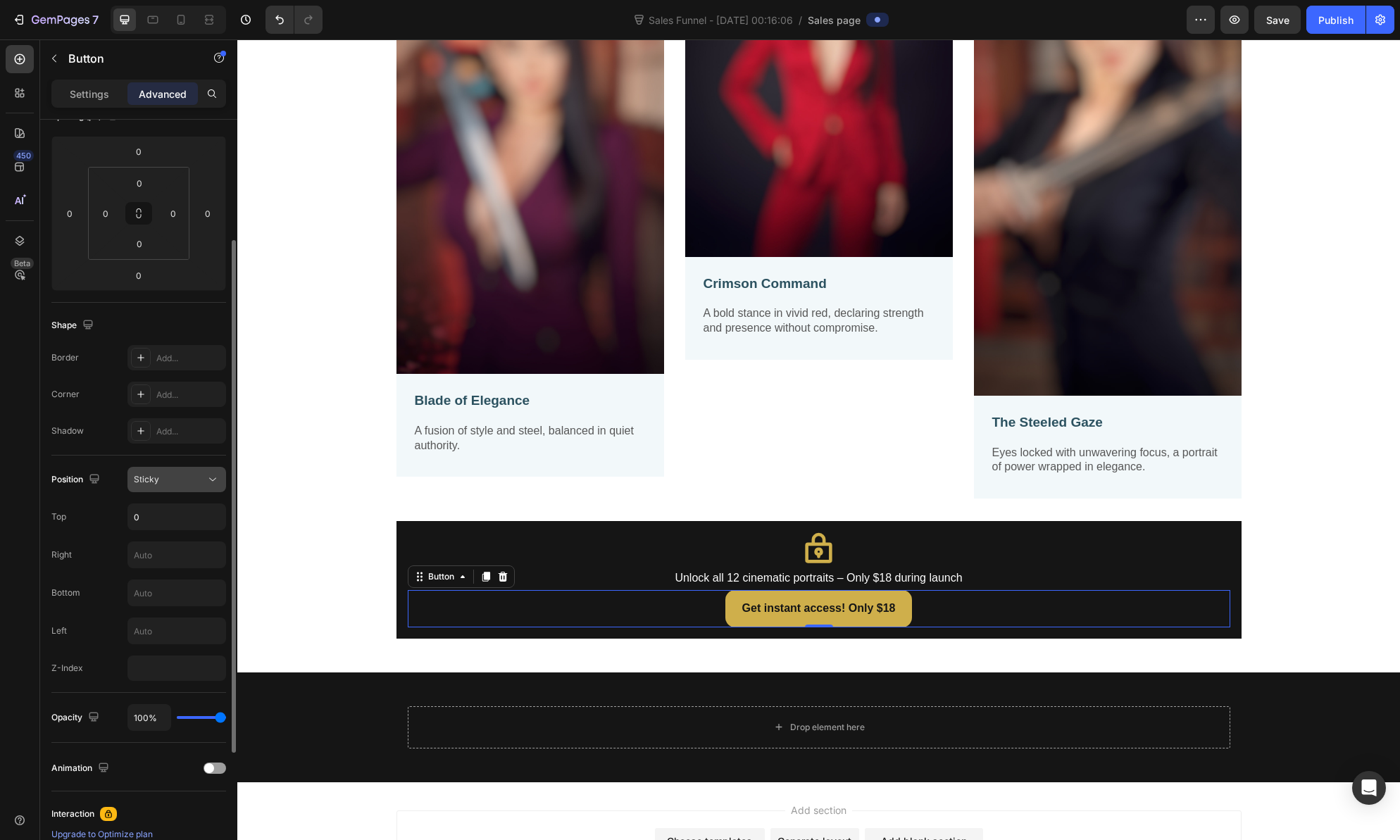
click at [196, 481] on div "Sticky" at bounding box center [169, 480] width 72 height 13
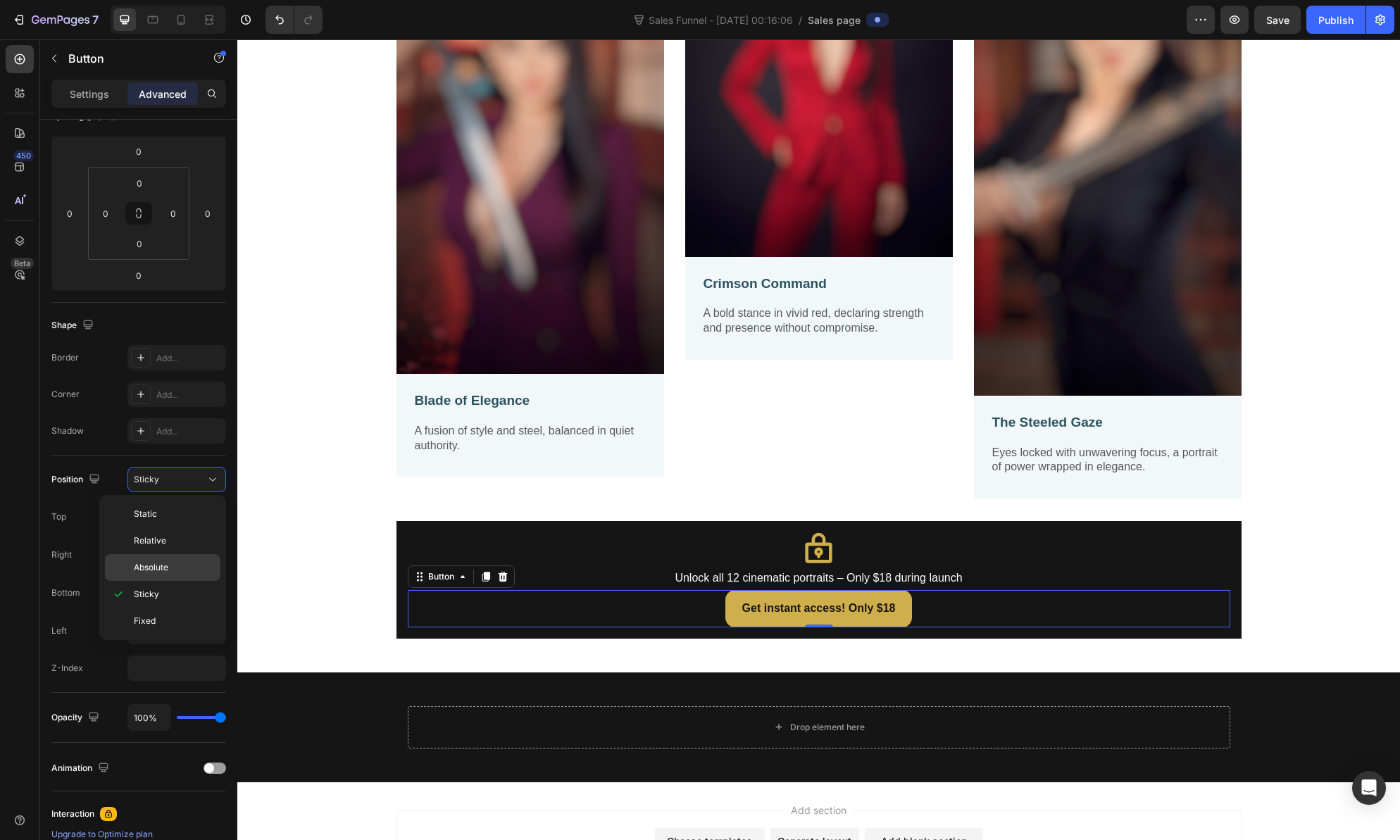
click at [172, 567] on p "Absolute" at bounding box center [173, 568] width 80 height 13
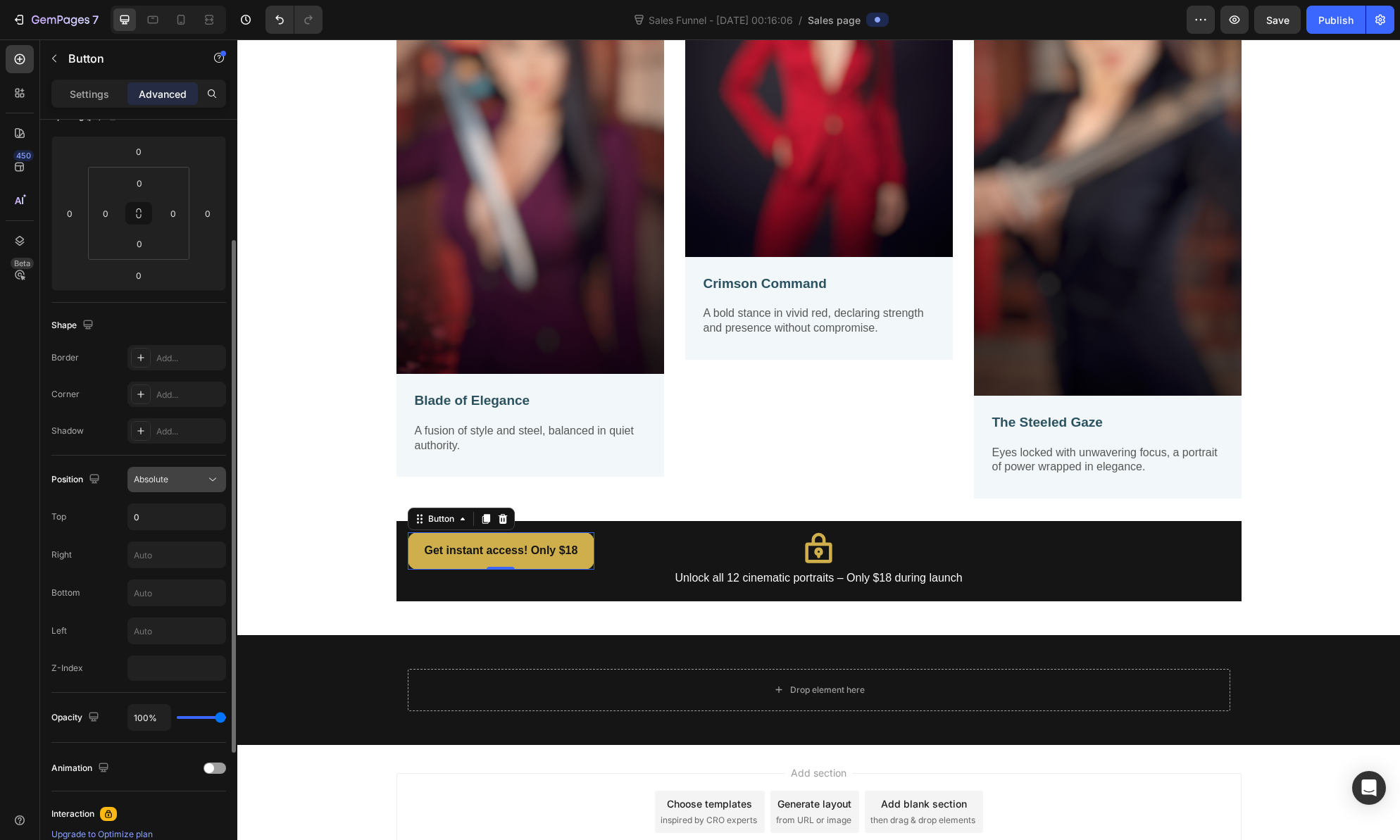
click at [189, 480] on div "Absolute" at bounding box center [169, 480] width 72 height 13
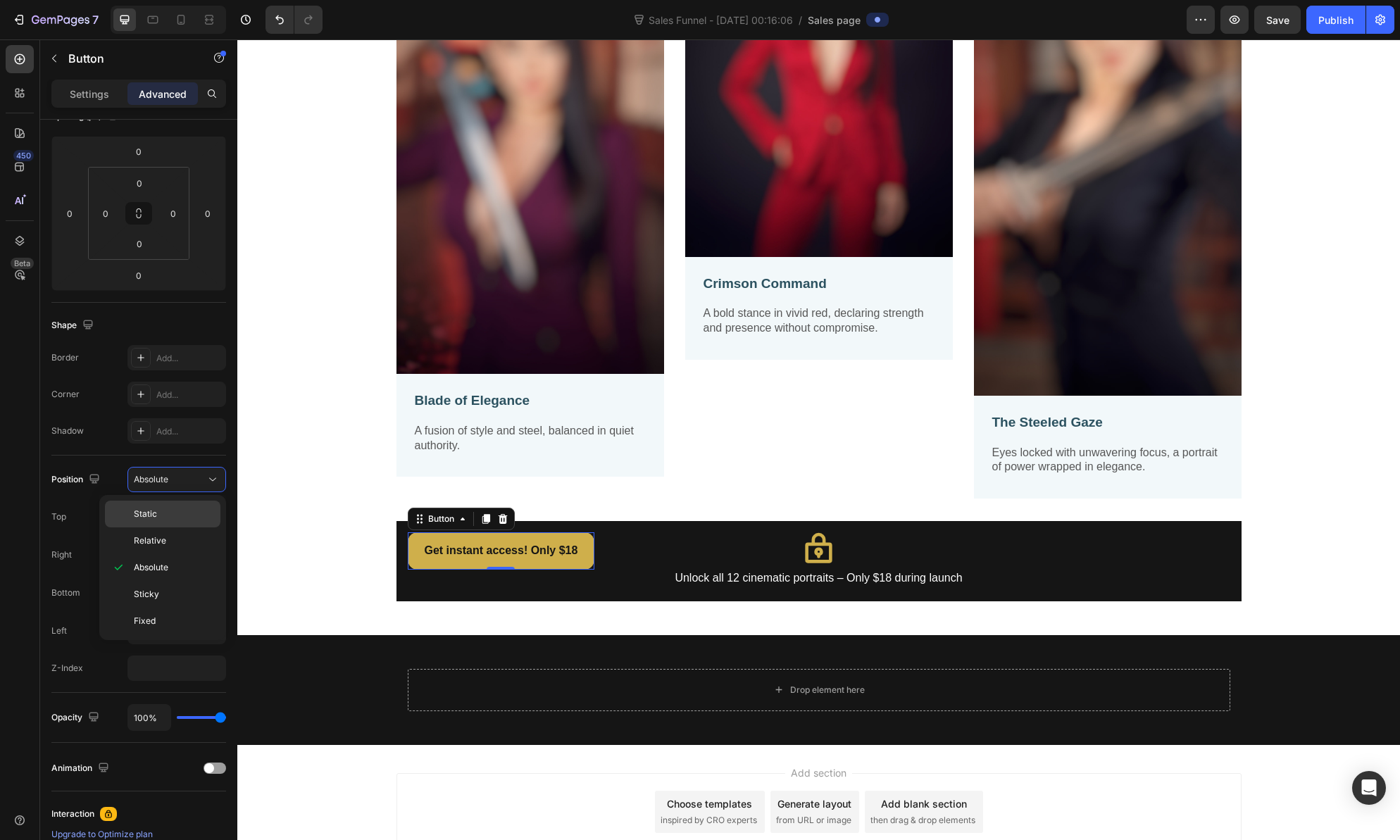
click at [173, 515] on p "Static" at bounding box center [173, 514] width 80 height 13
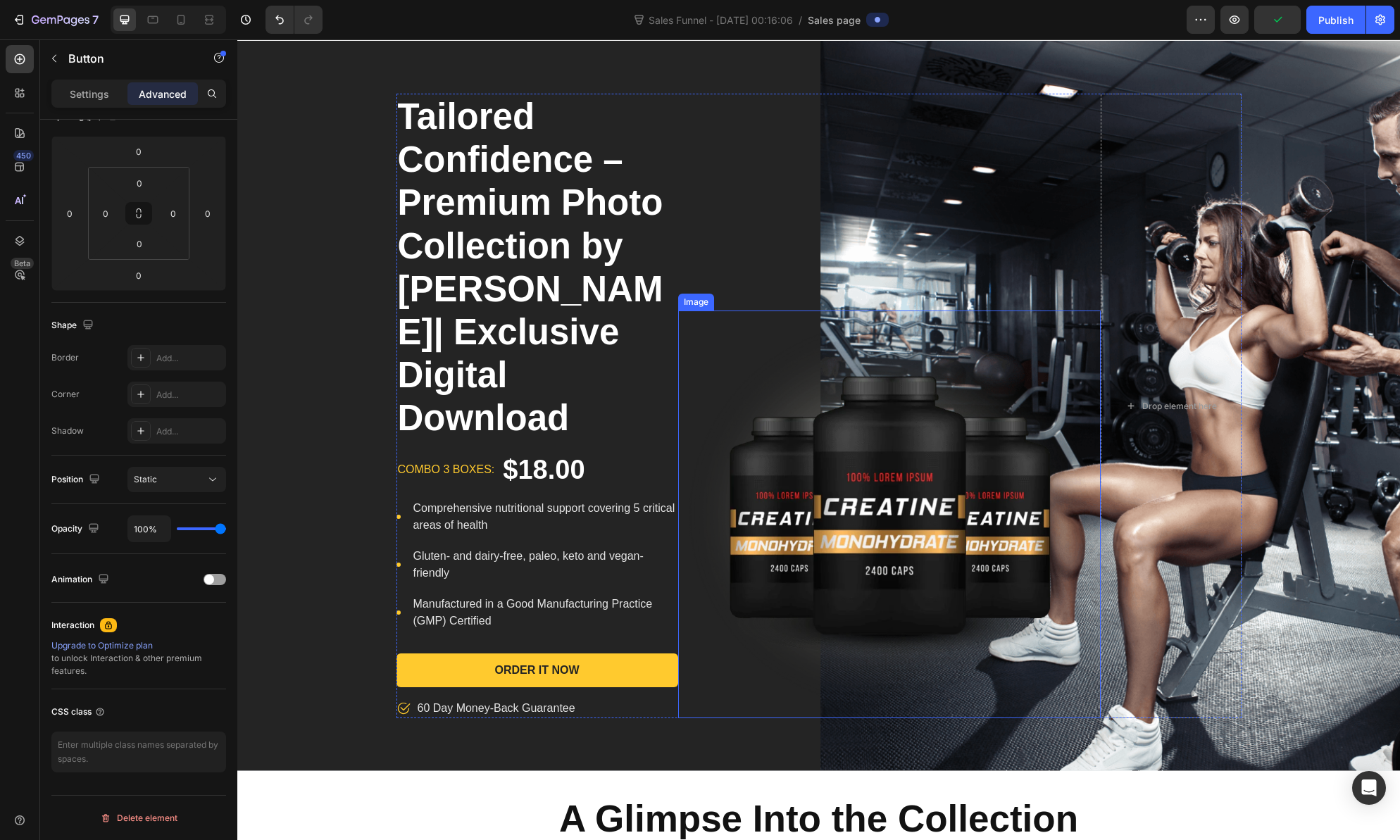
scroll to position [0, 0]
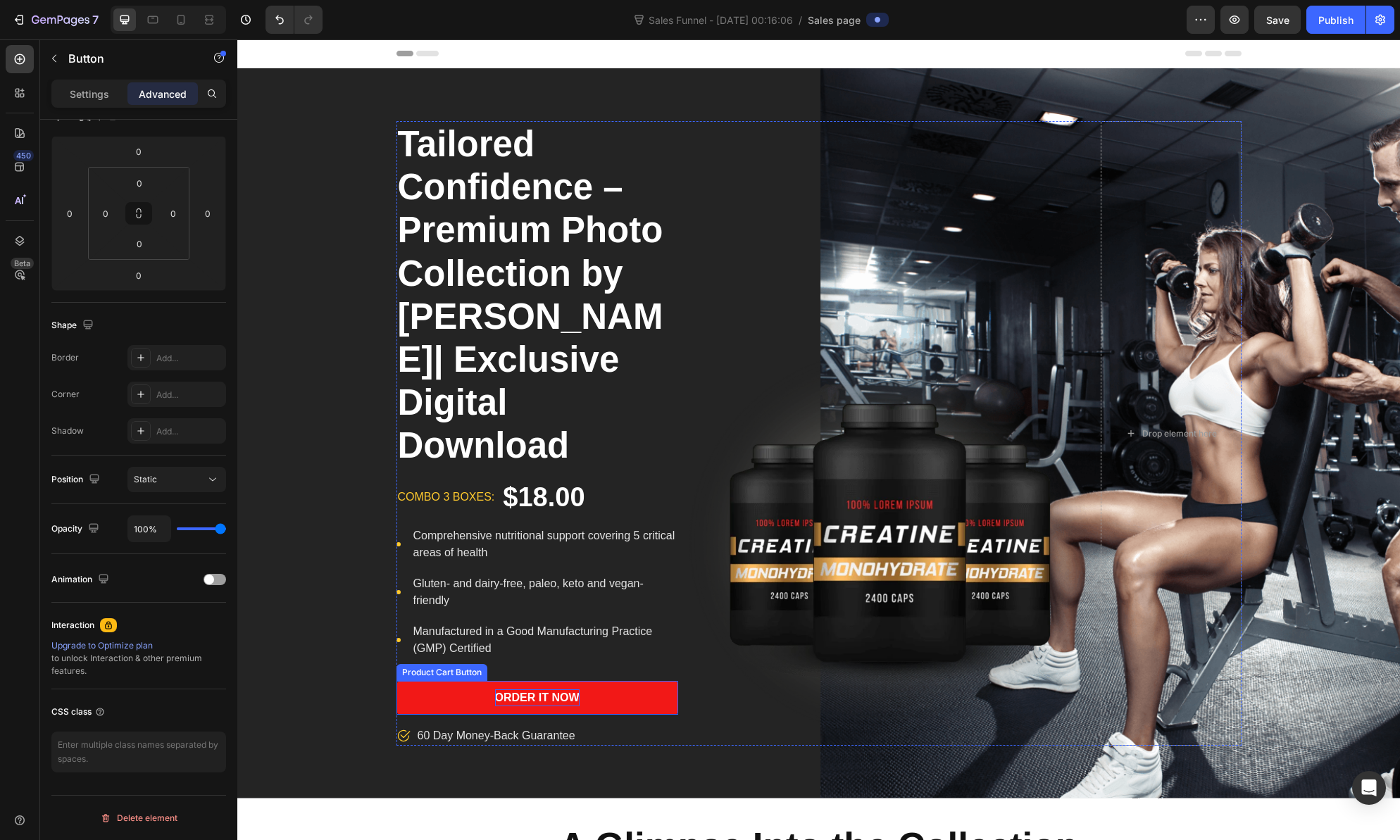
click at [517, 704] on div "Order It Now" at bounding box center [537, 698] width 84 height 17
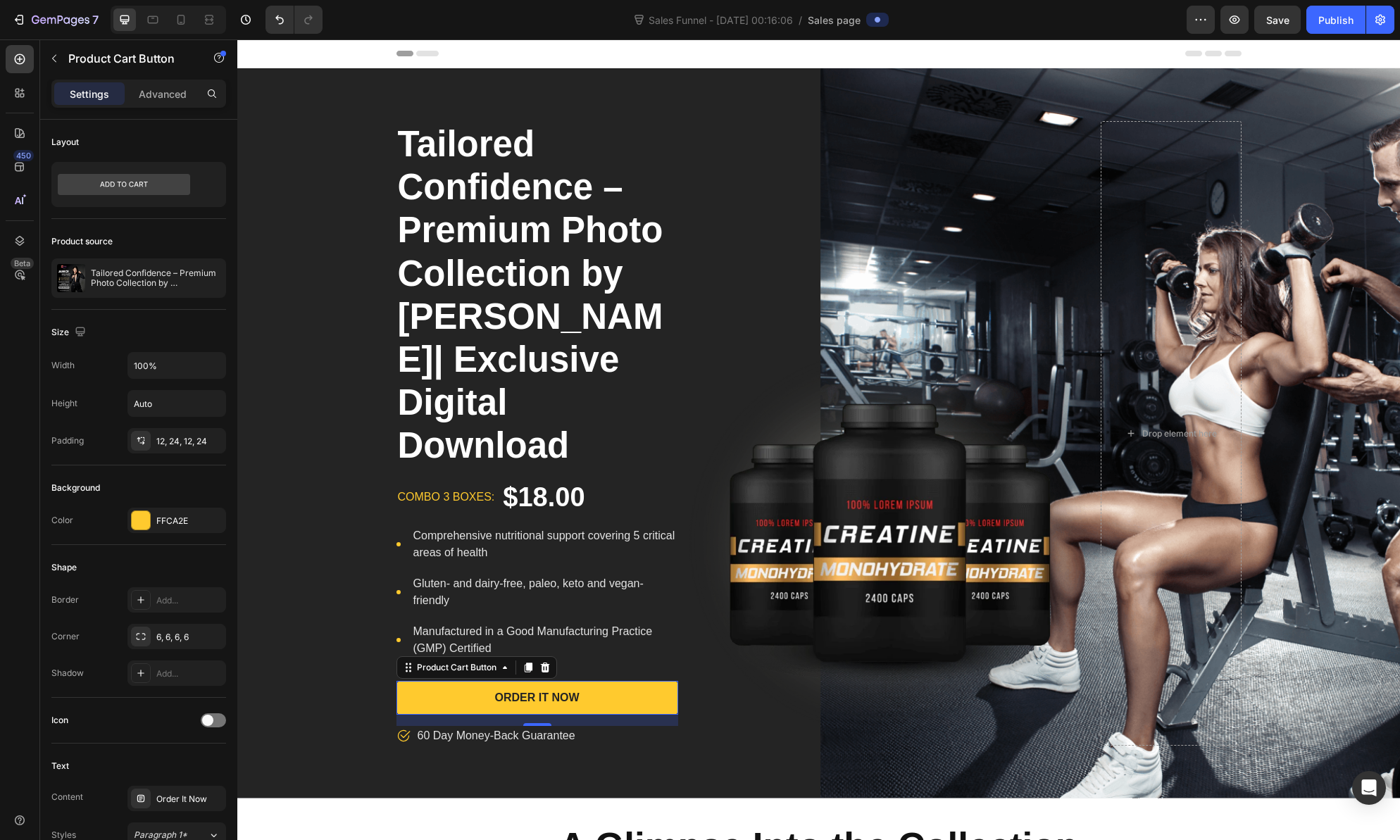
click at [651, 702] on button "Order It Now" at bounding box center [537, 698] width 282 height 33
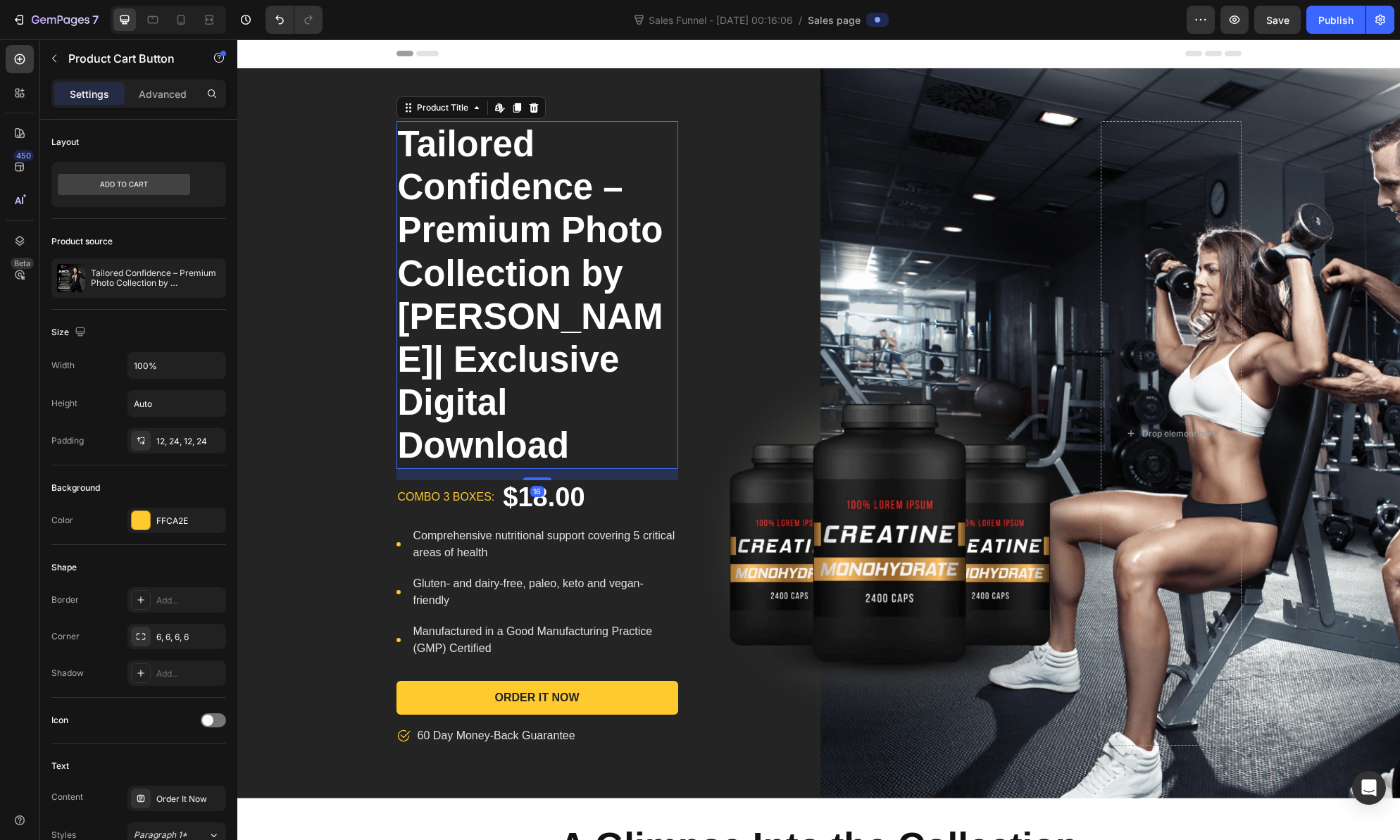
click at [533, 274] on h1 "Tailored Confidence – Premium Photo Collection by [PERSON_NAME]| Exclusive Digi…" at bounding box center [537, 294] width 282 height 348
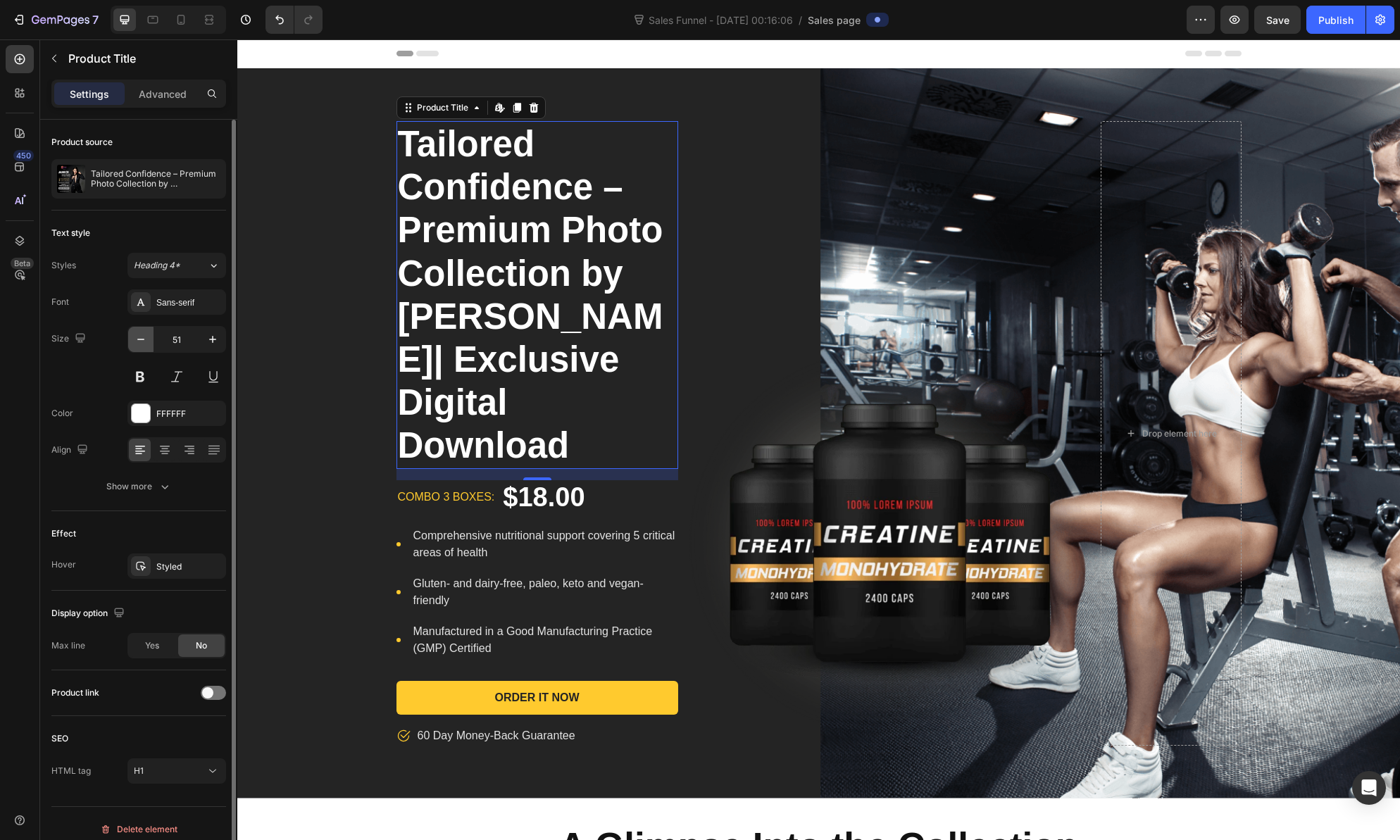
click at [139, 343] on icon "button" at bounding box center [141, 340] width 14 height 14
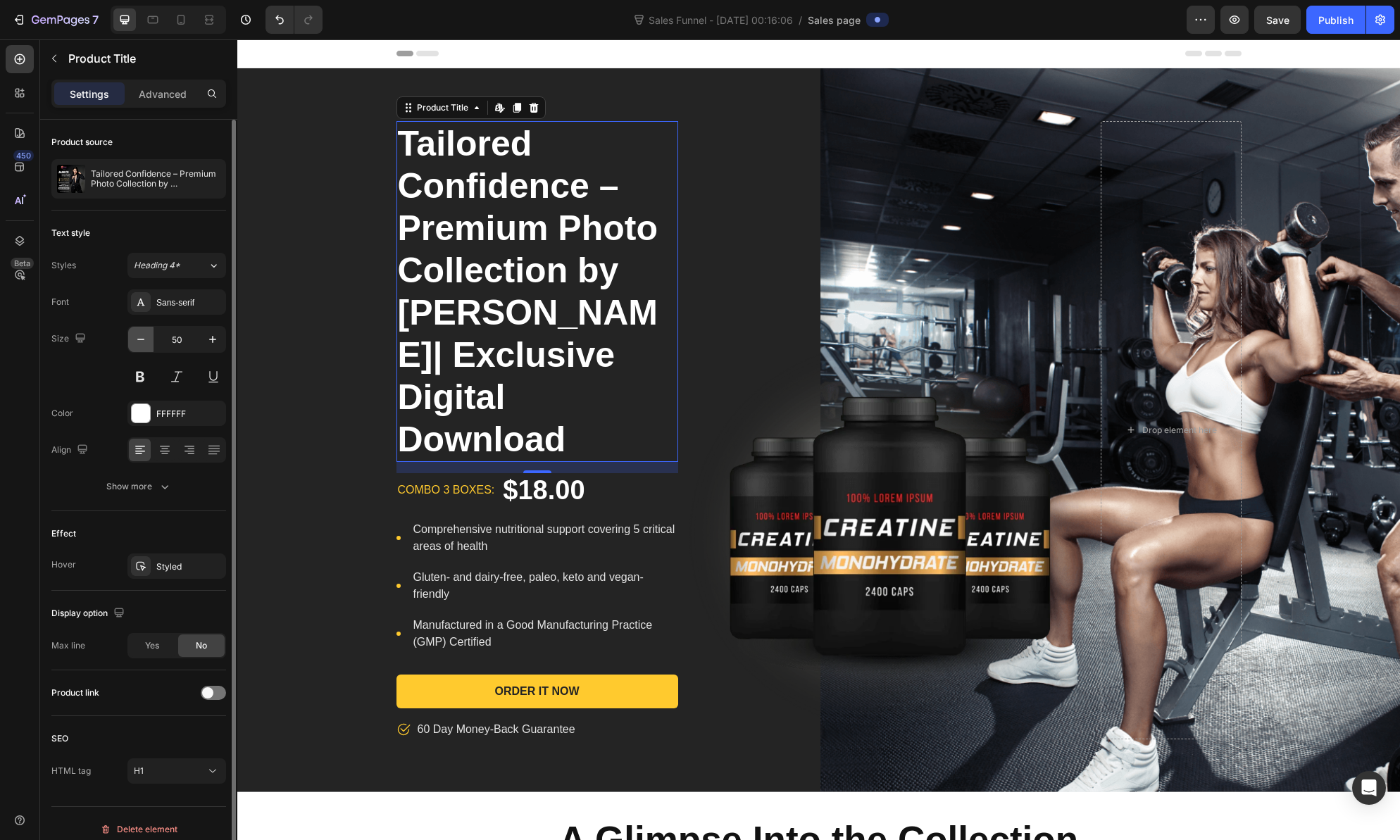
click at [138, 344] on icon "button" at bounding box center [141, 340] width 14 height 14
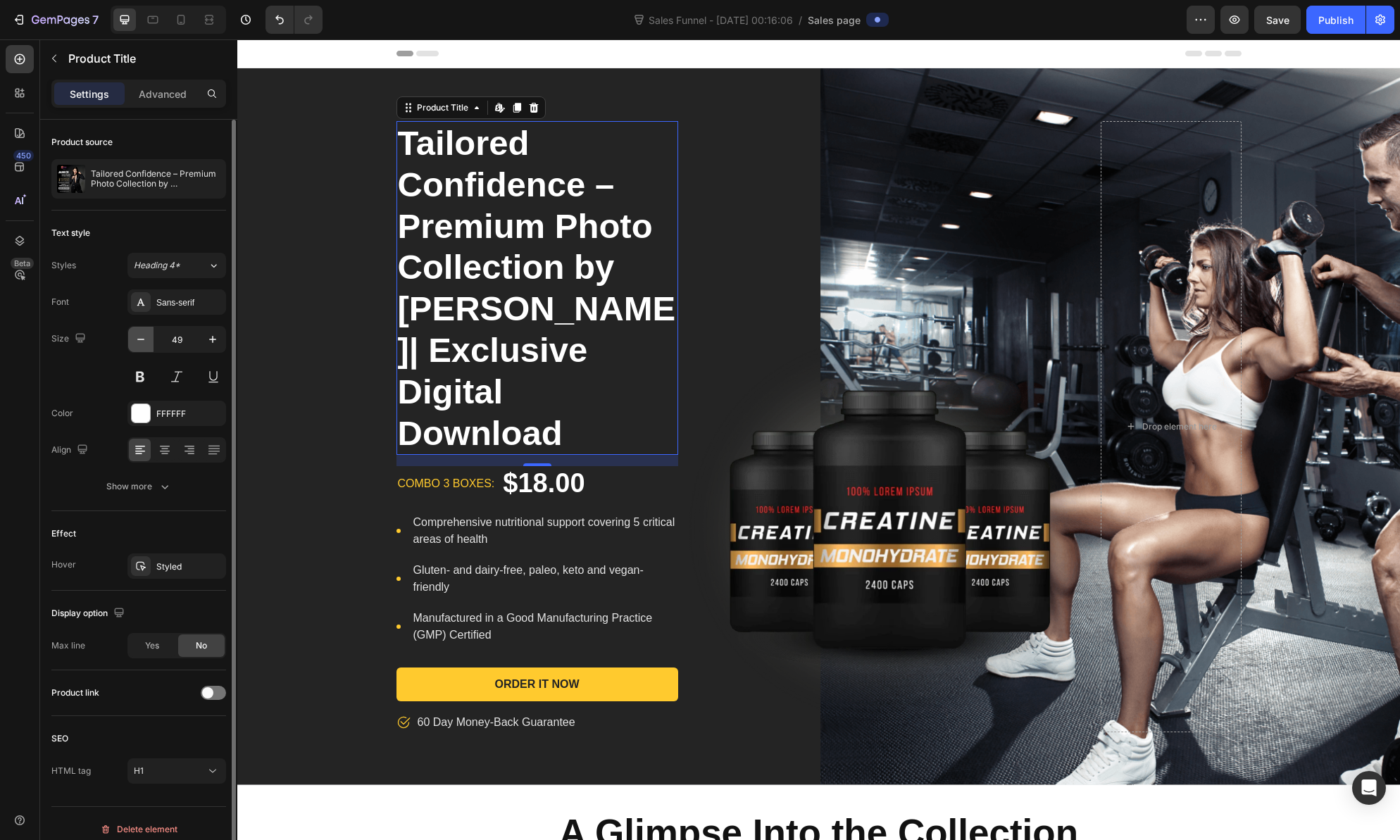
click at [138, 344] on icon "button" at bounding box center [141, 340] width 14 height 14
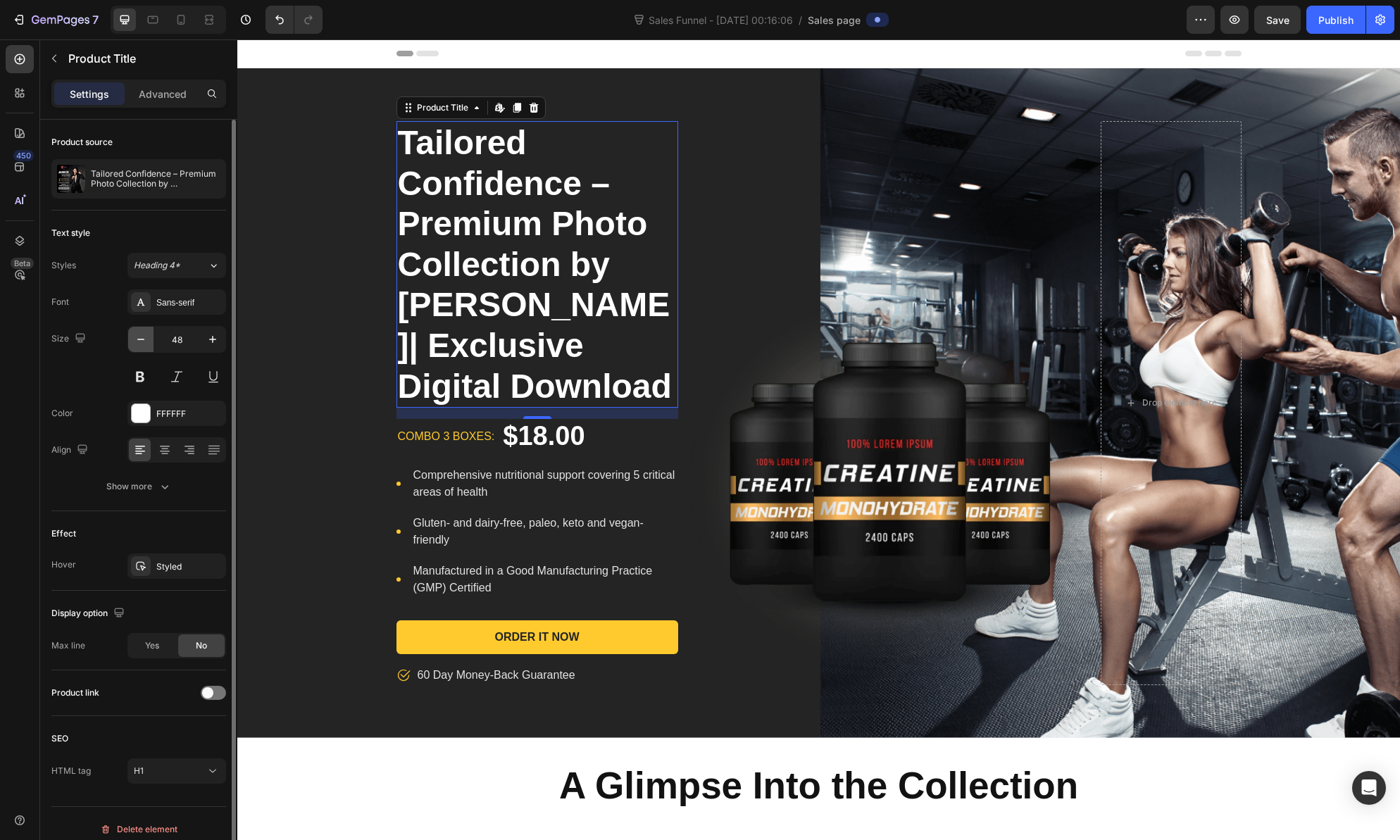
click at [138, 344] on icon "button" at bounding box center [141, 340] width 14 height 14
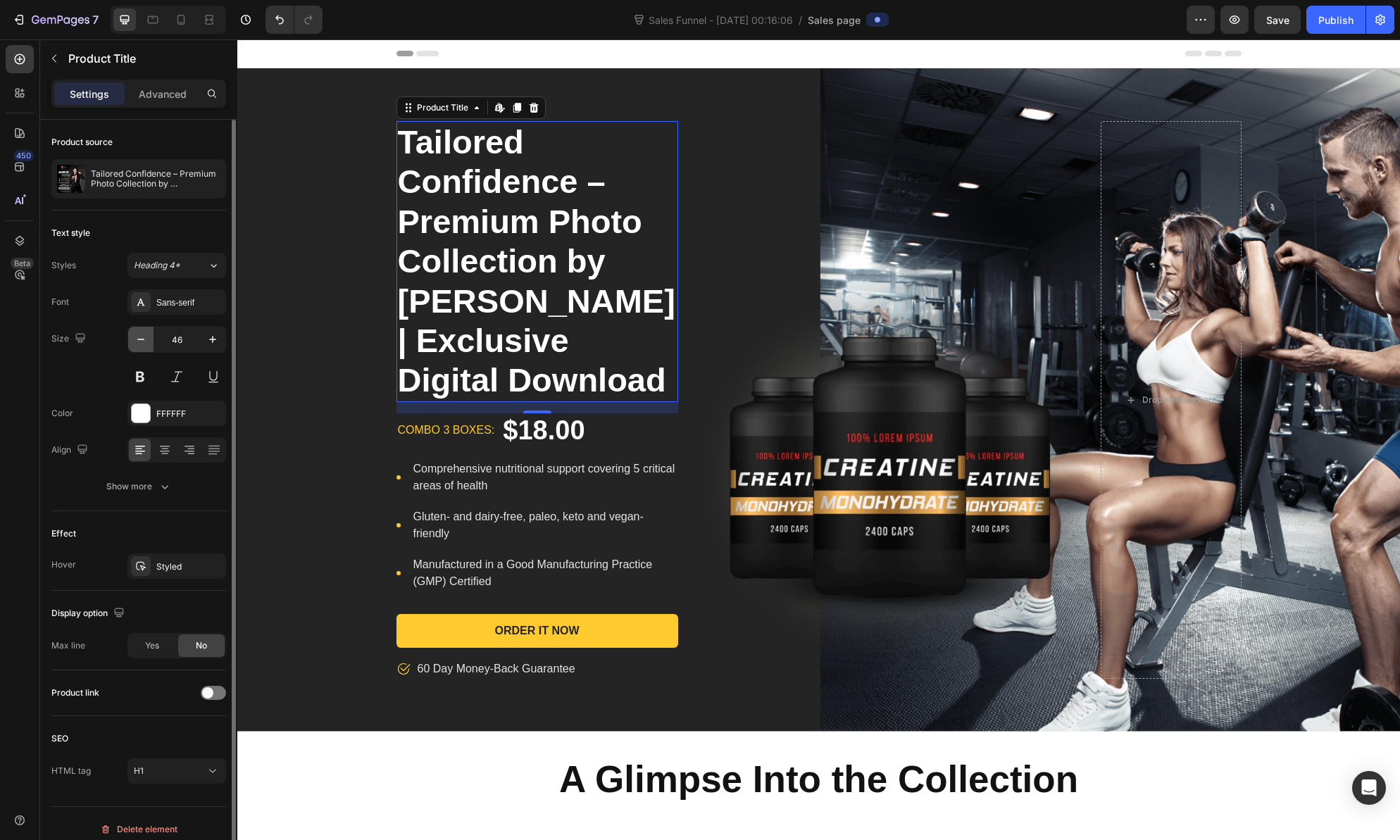
click at [138, 344] on icon "button" at bounding box center [141, 340] width 14 height 14
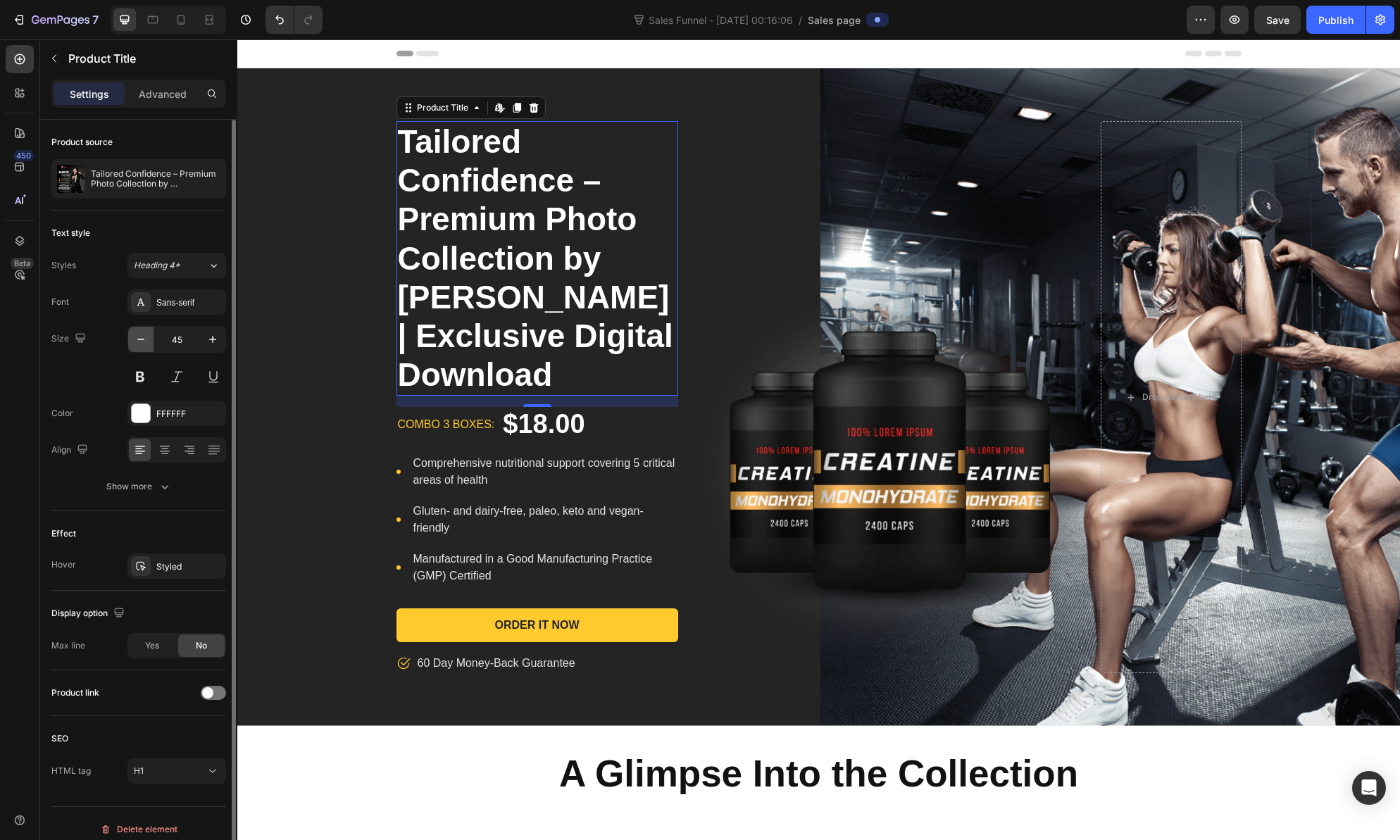
click at [138, 344] on icon "button" at bounding box center [141, 340] width 14 height 14
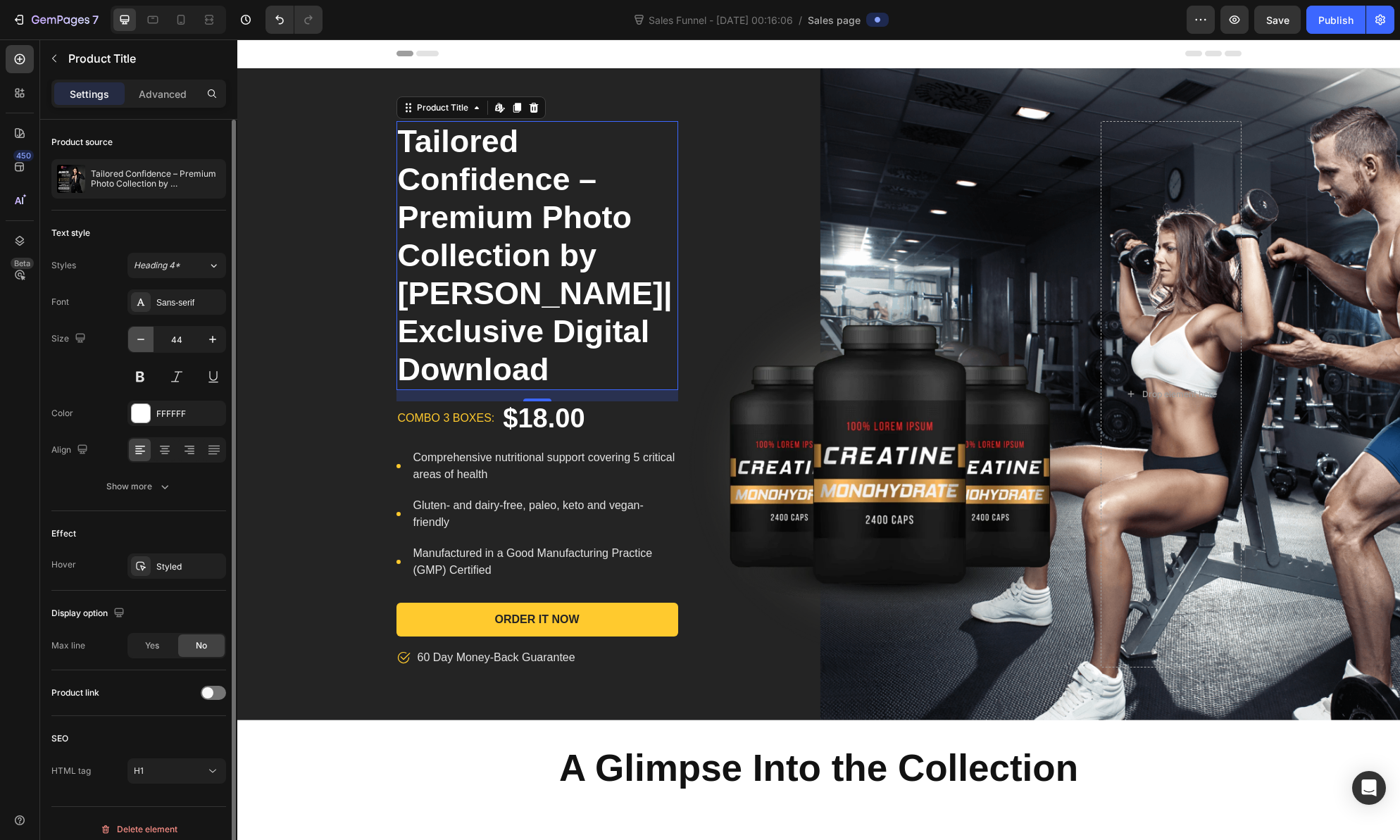
click at [138, 344] on icon "button" at bounding box center [141, 340] width 14 height 14
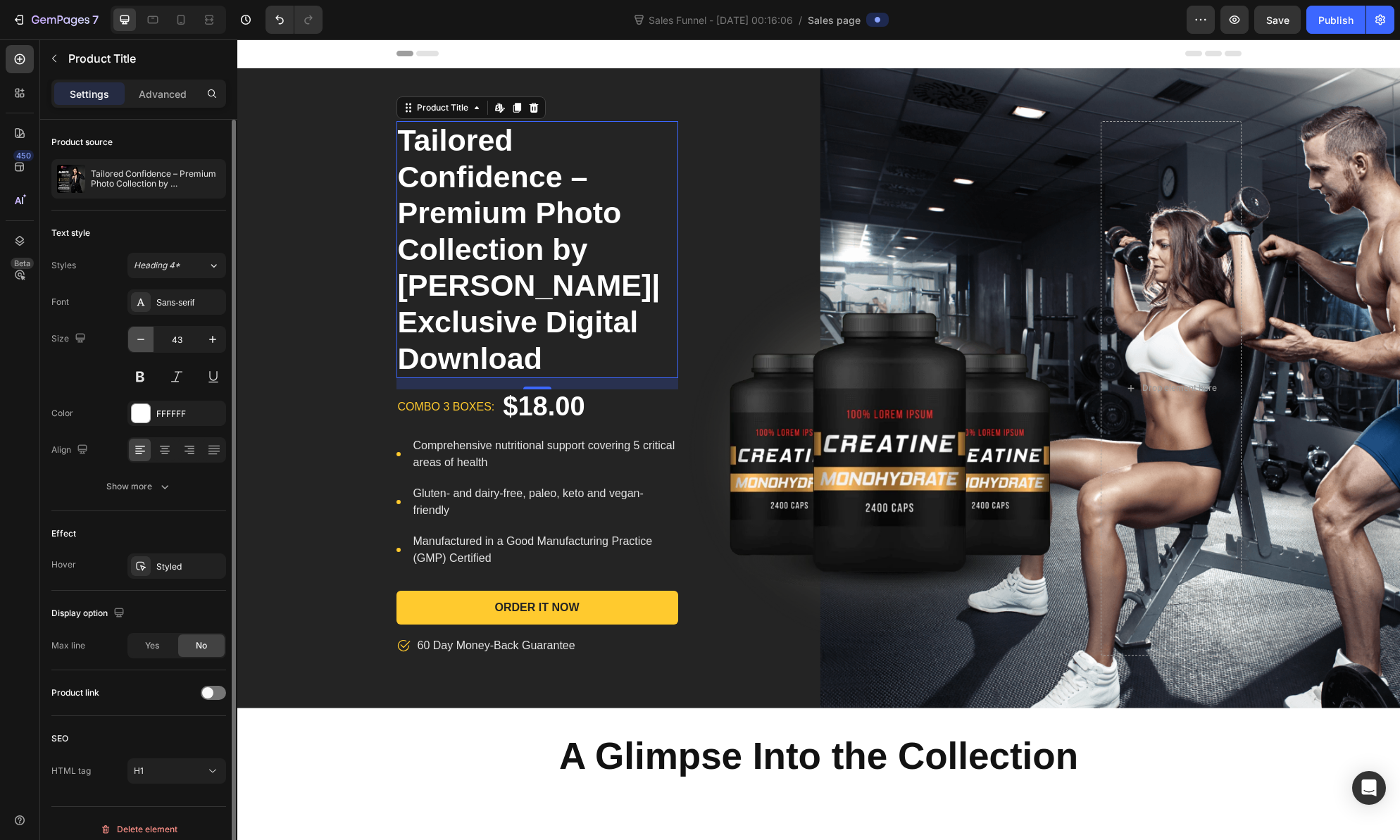
click at [138, 344] on icon "button" at bounding box center [141, 340] width 14 height 14
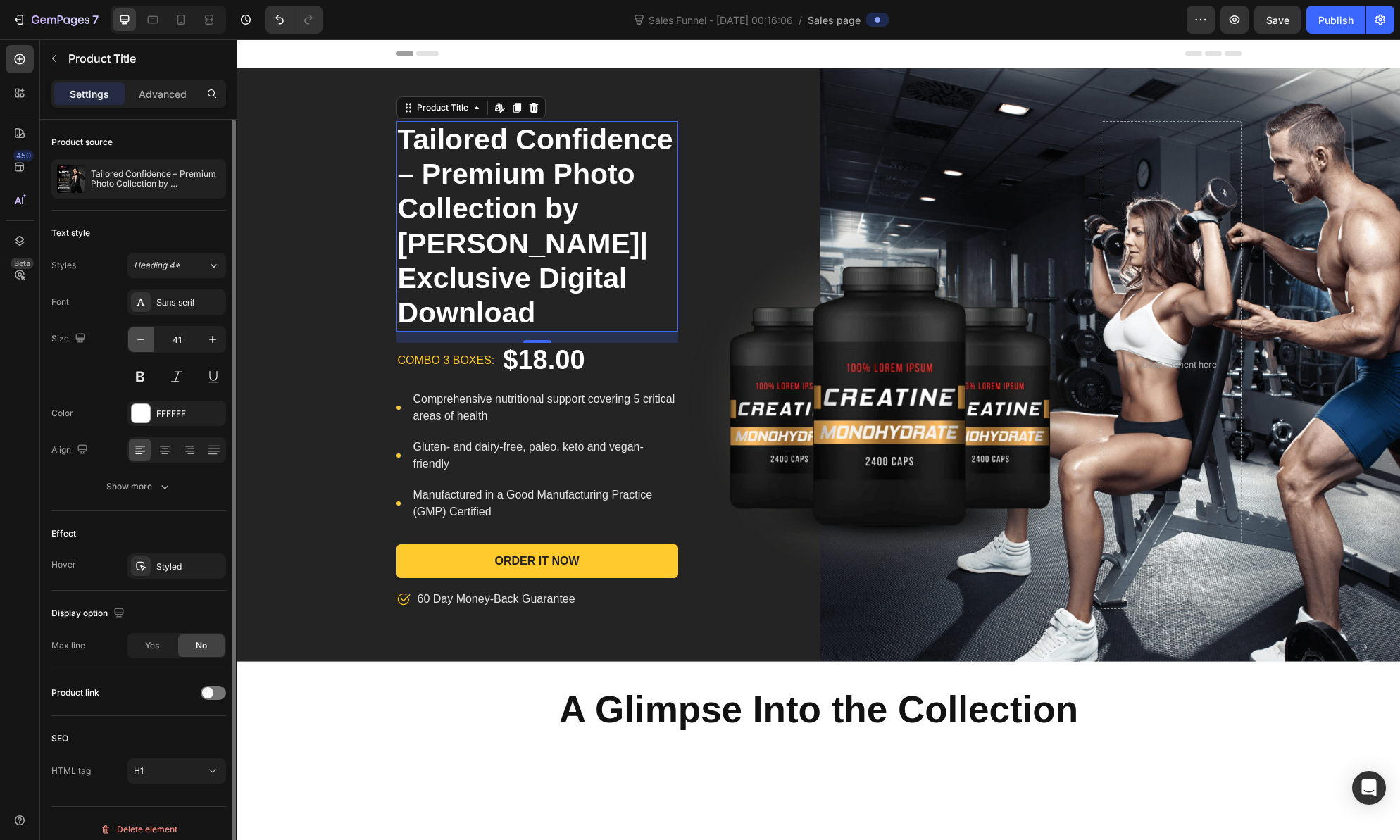
click at [138, 344] on icon "button" at bounding box center [141, 340] width 14 height 14
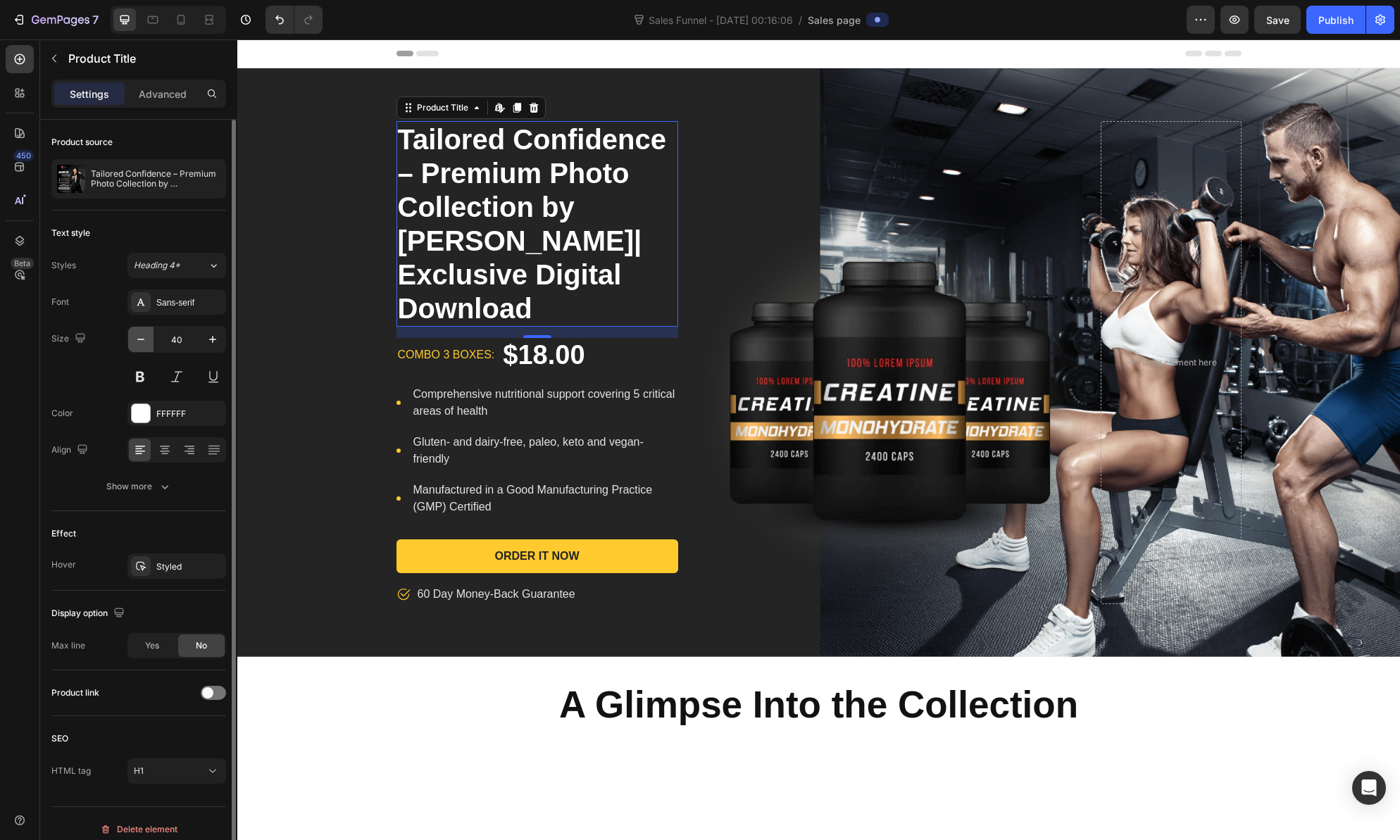
click at [138, 344] on icon "button" at bounding box center [141, 340] width 14 height 14
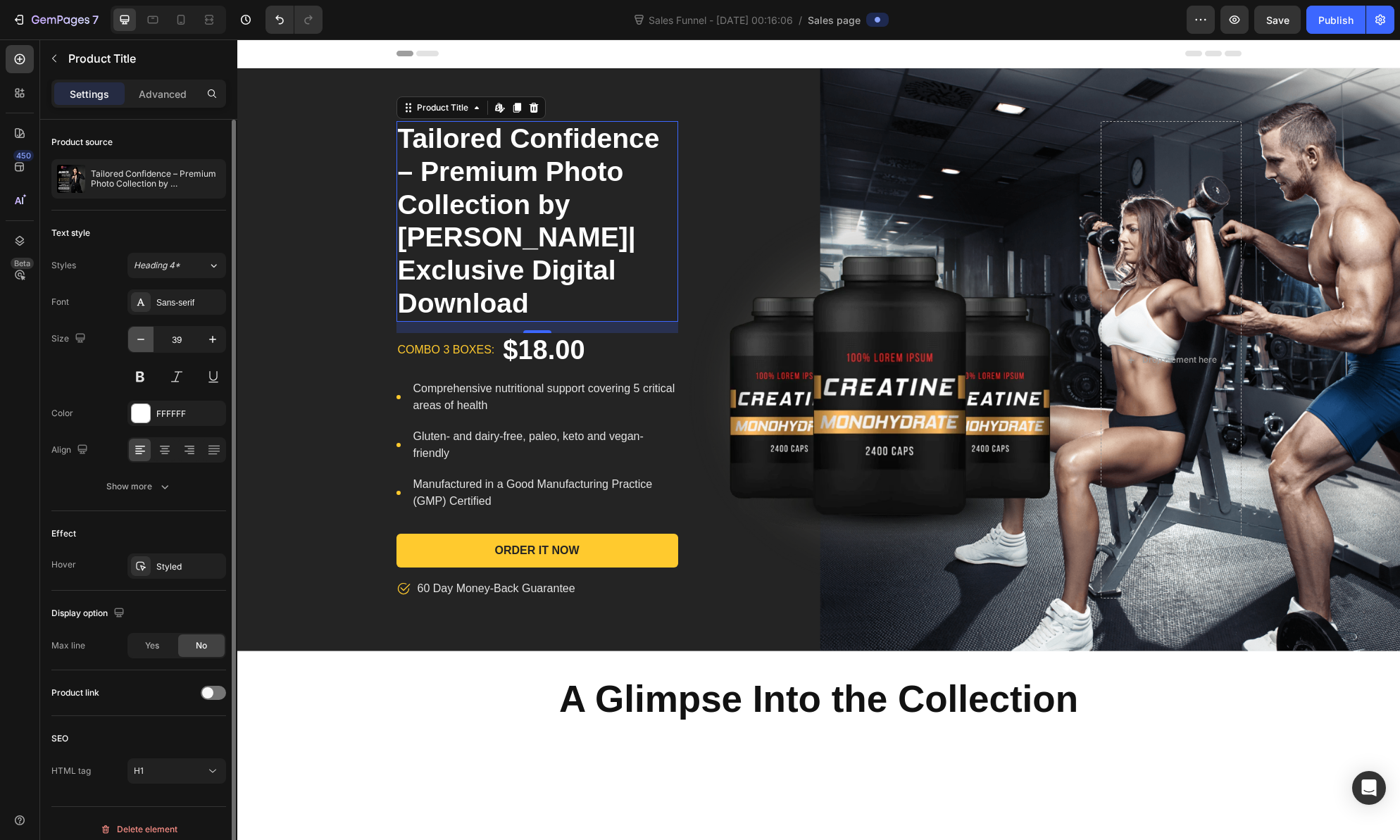
click at [138, 344] on icon "button" at bounding box center [141, 340] width 14 height 14
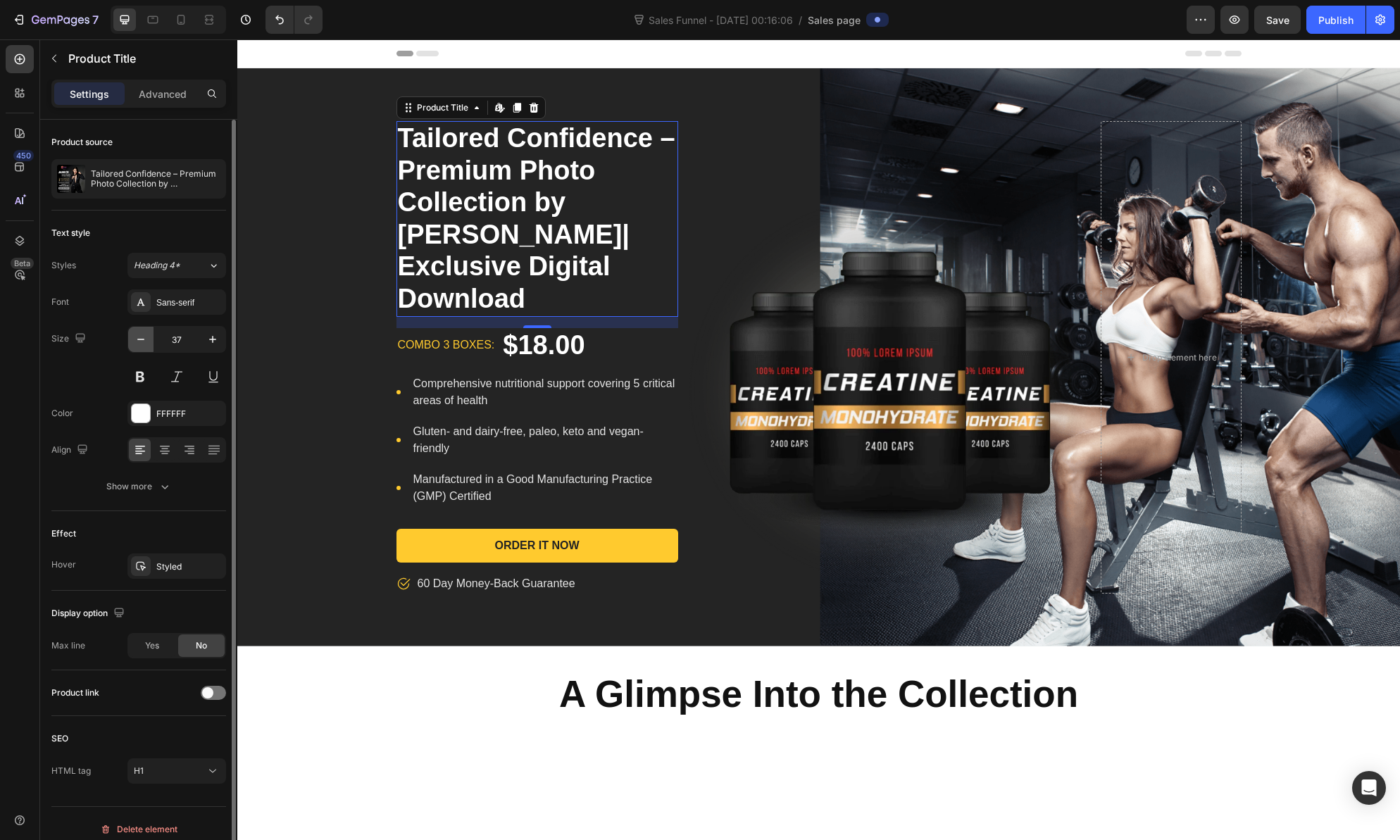
click at [138, 344] on icon "button" at bounding box center [141, 340] width 14 height 14
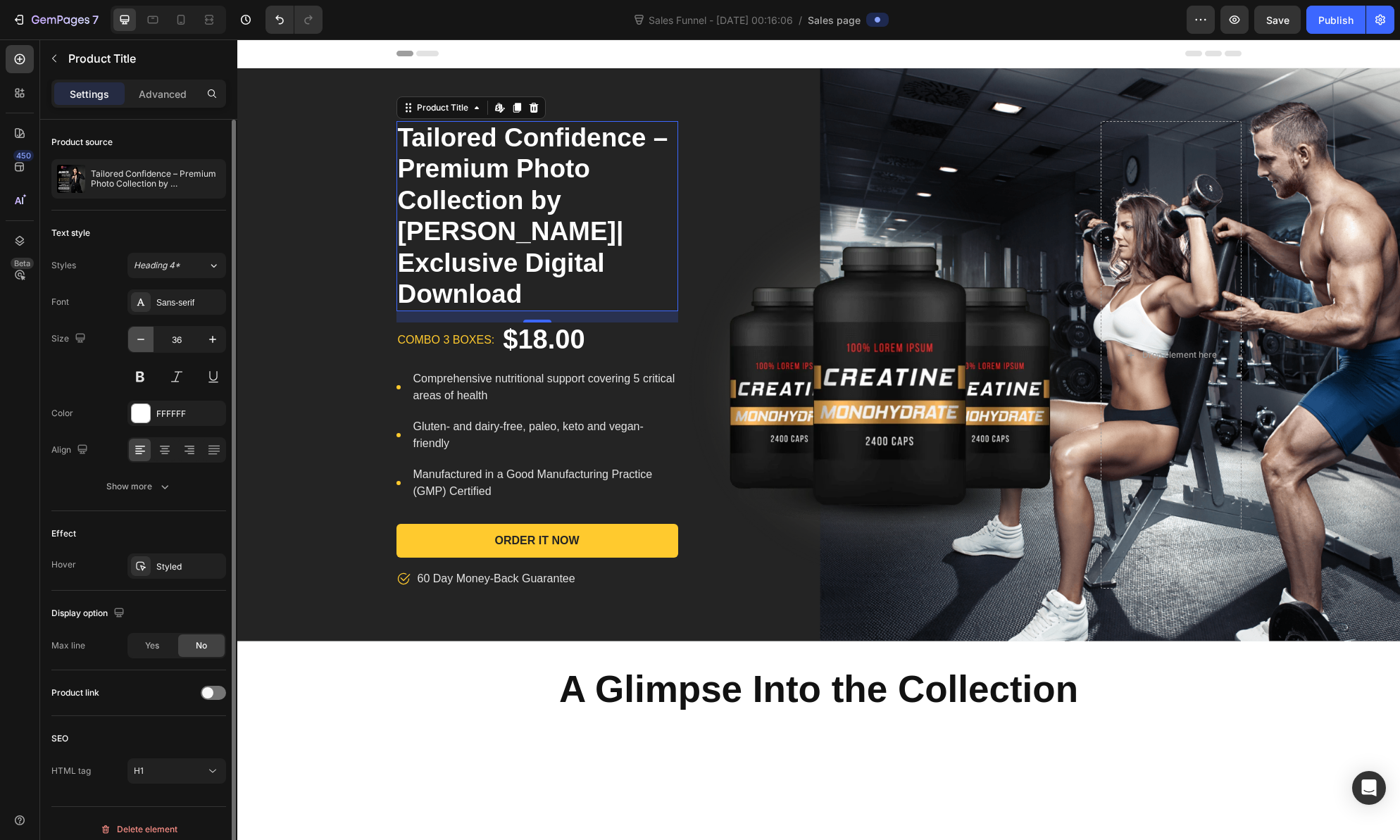
click at [138, 344] on icon "button" at bounding box center [141, 340] width 14 height 14
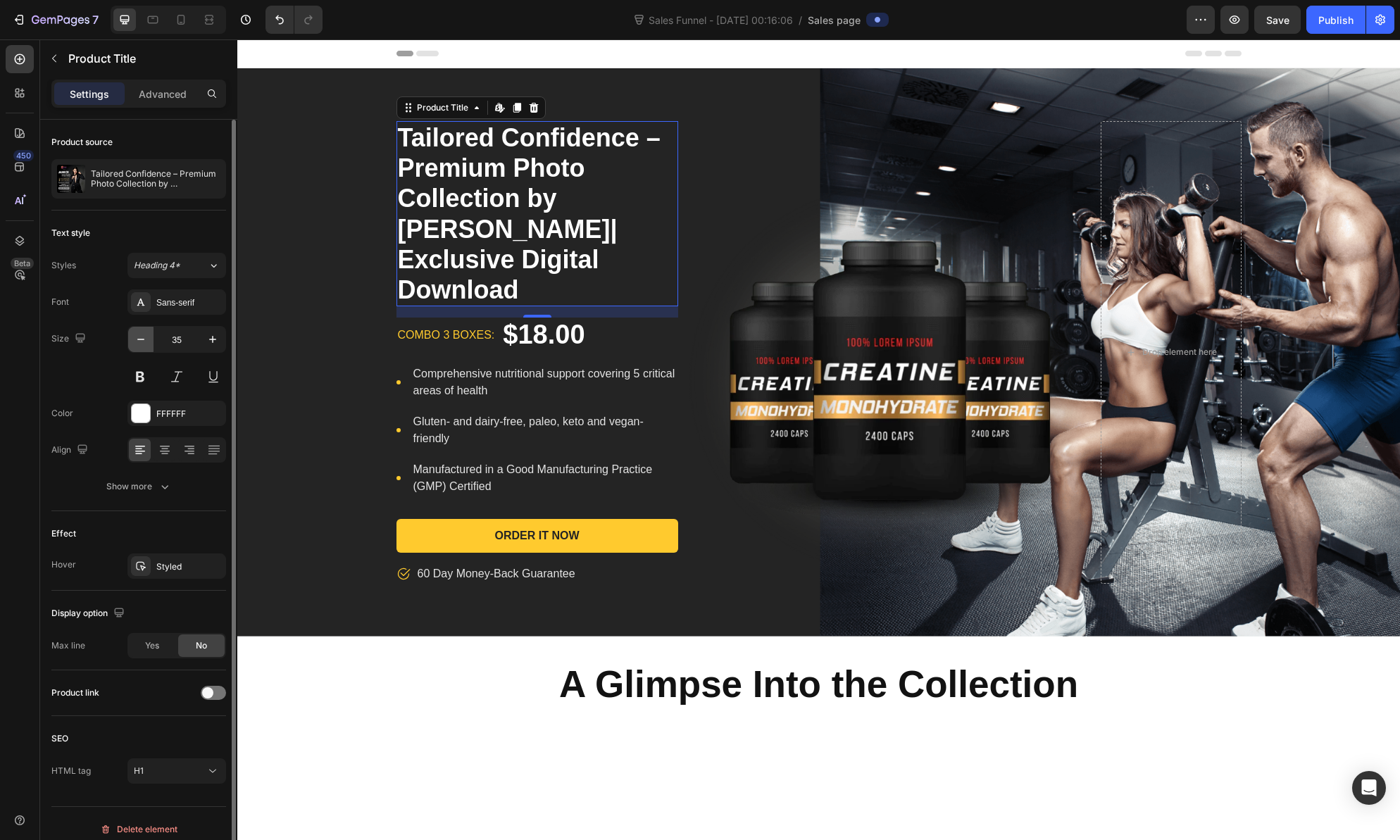
click at [138, 344] on icon "button" at bounding box center [141, 340] width 14 height 14
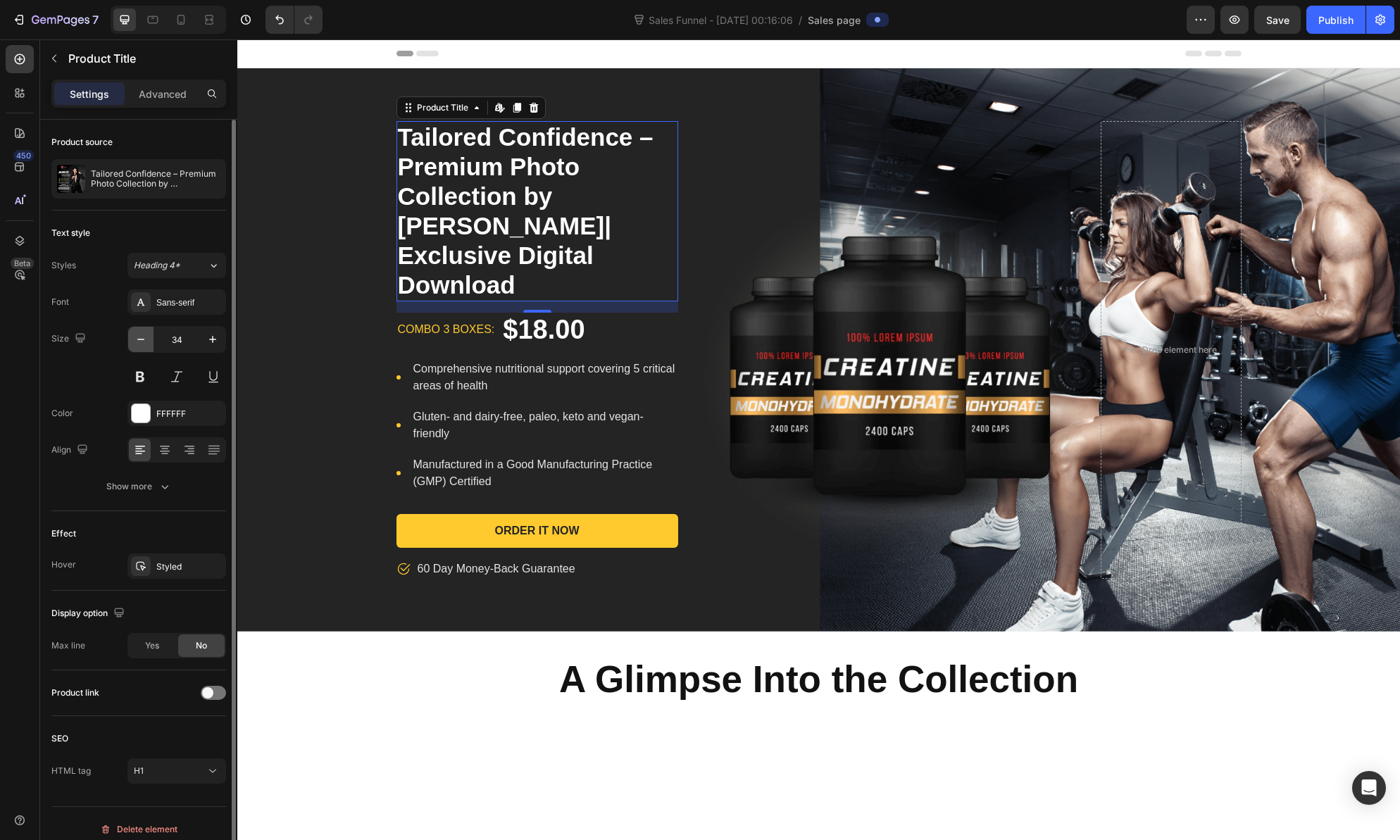
click at [138, 344] on icon "button" at bounding box center [141, 340] width 14 height 14
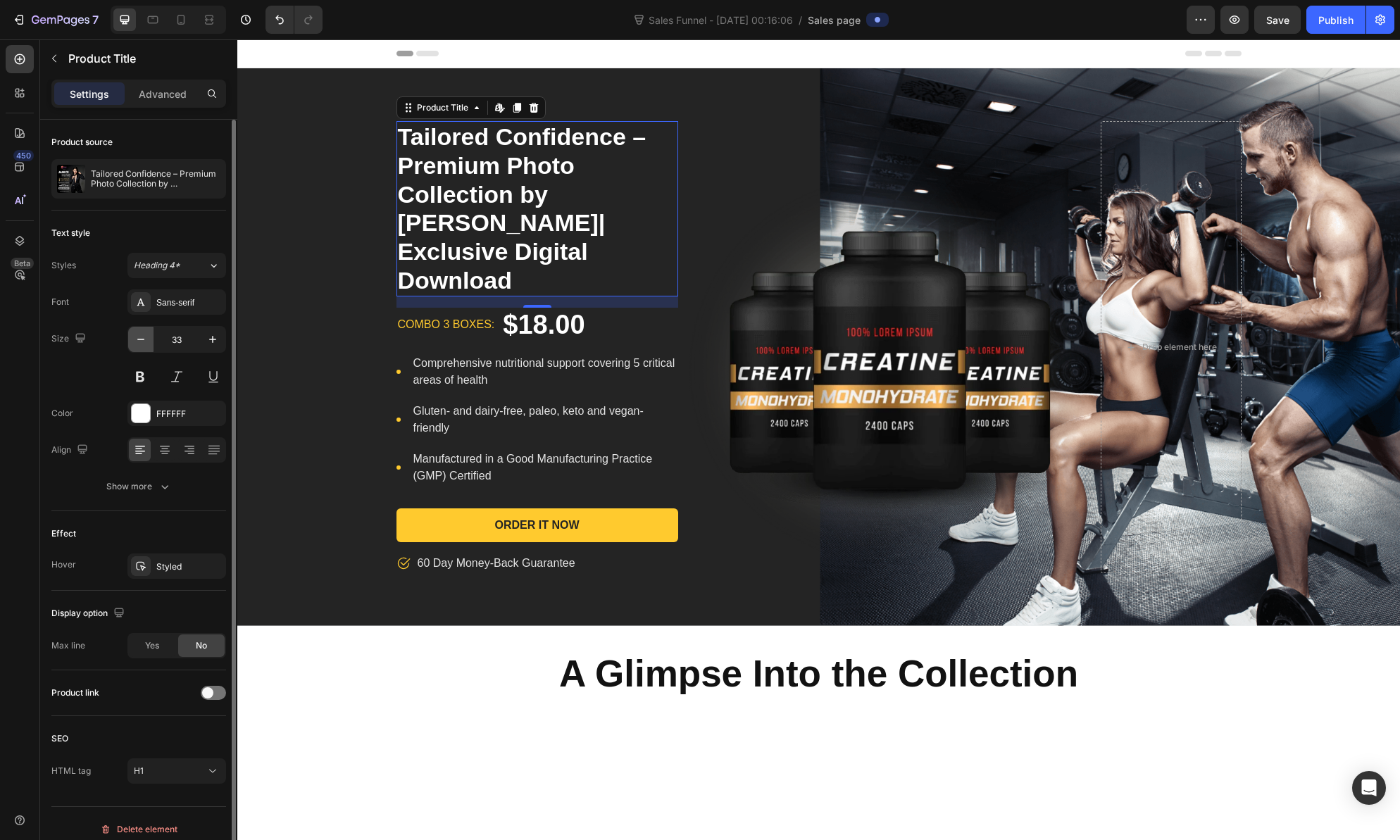
click at [138, 344] on icon "button" at bounding box center [141, 340] width 14 height 14
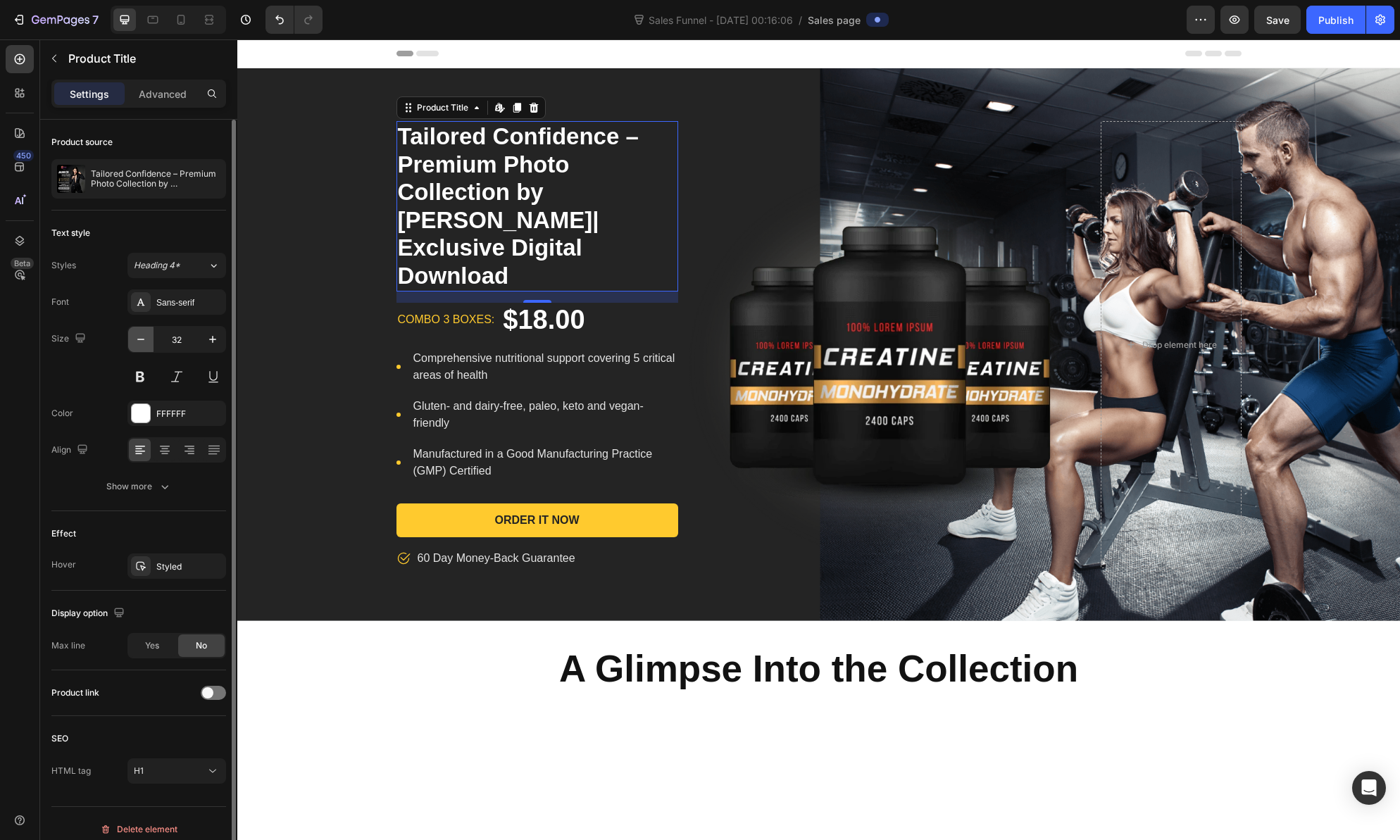
click at [138, 344] on icon "button" at bounding box center [141, 340] width 14 height 14
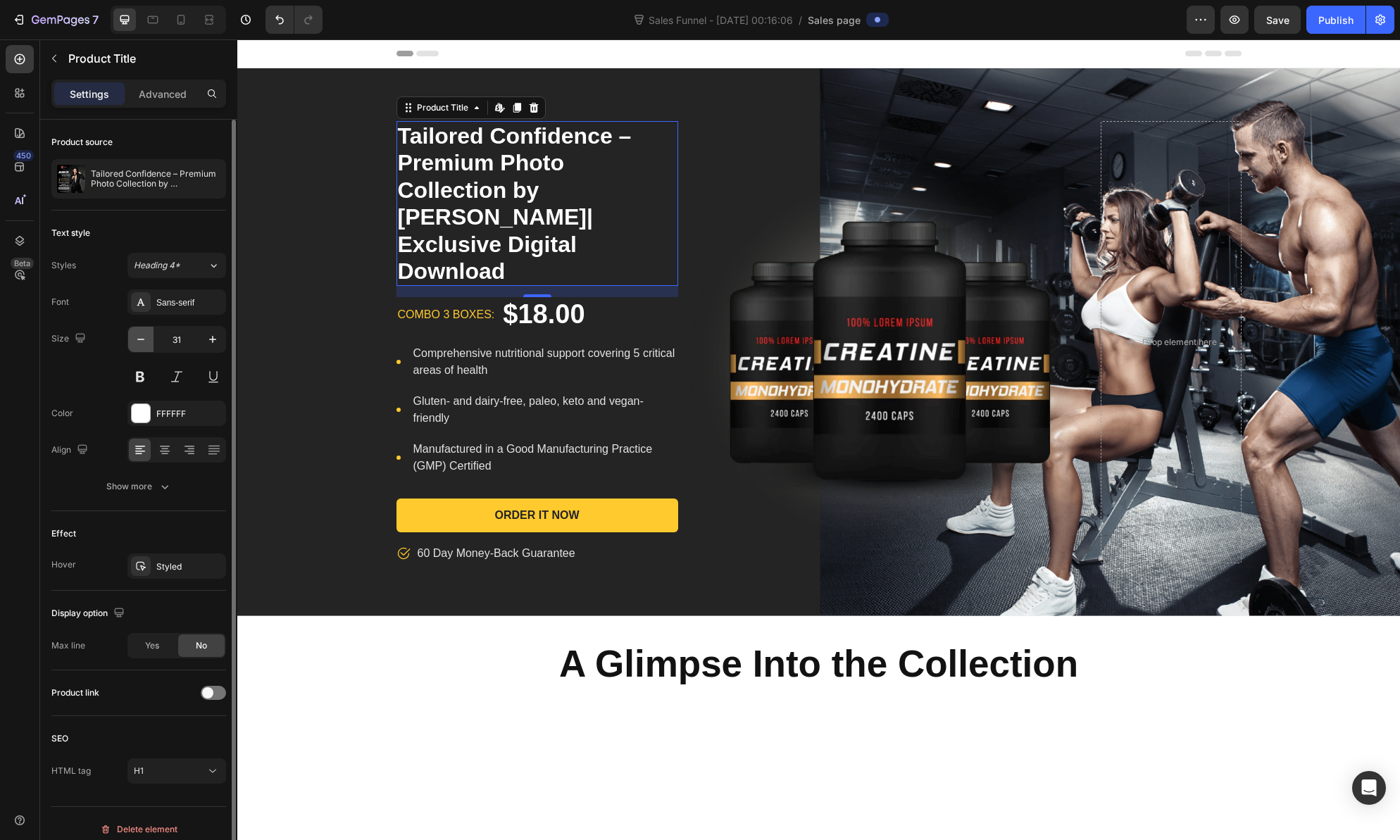
click at [138, 344] on icon "button" at bounding box center [141, 340] width 14 height 14
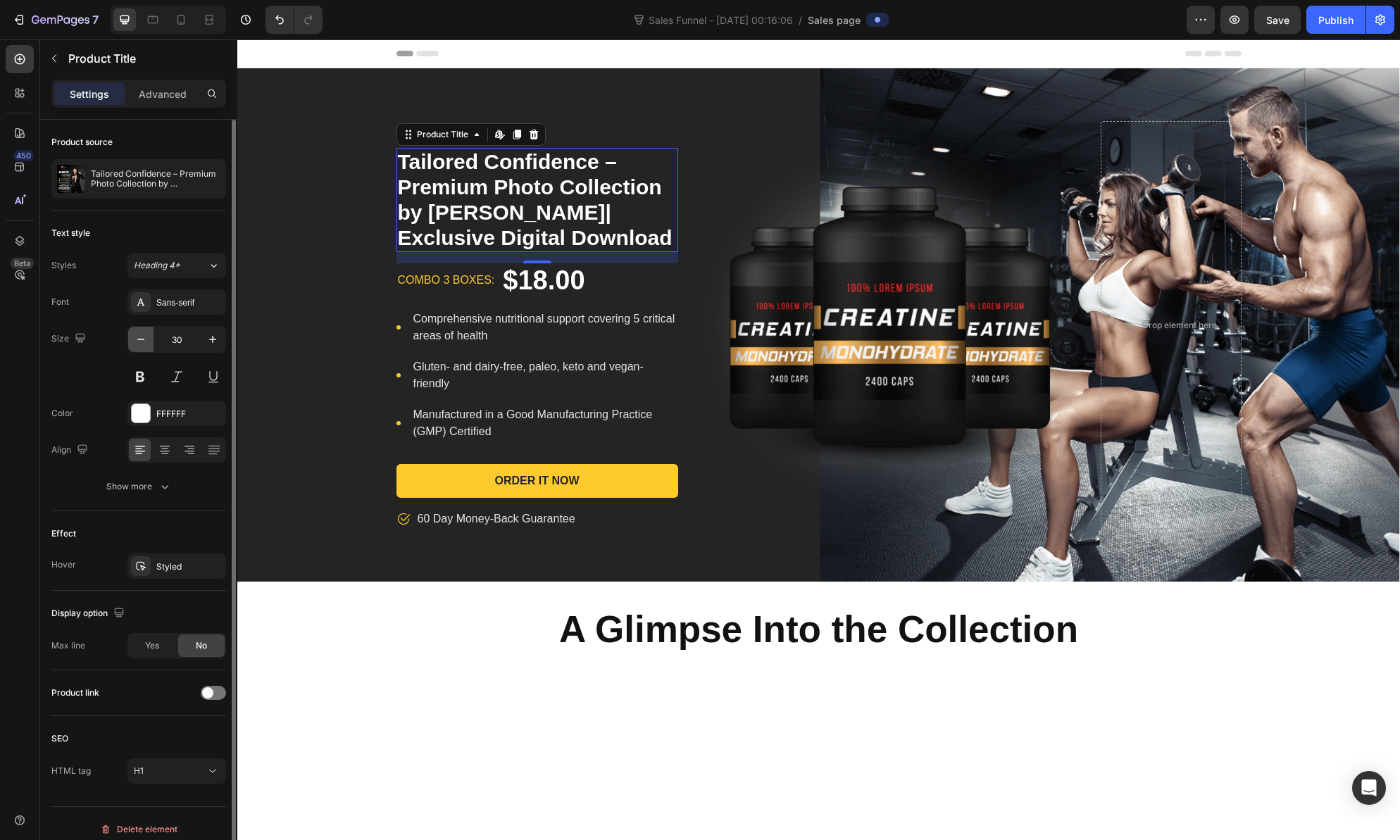
click at [138, 344] on icon "button" at bounding box center [141, 340] width 14 height 14
type input "29"
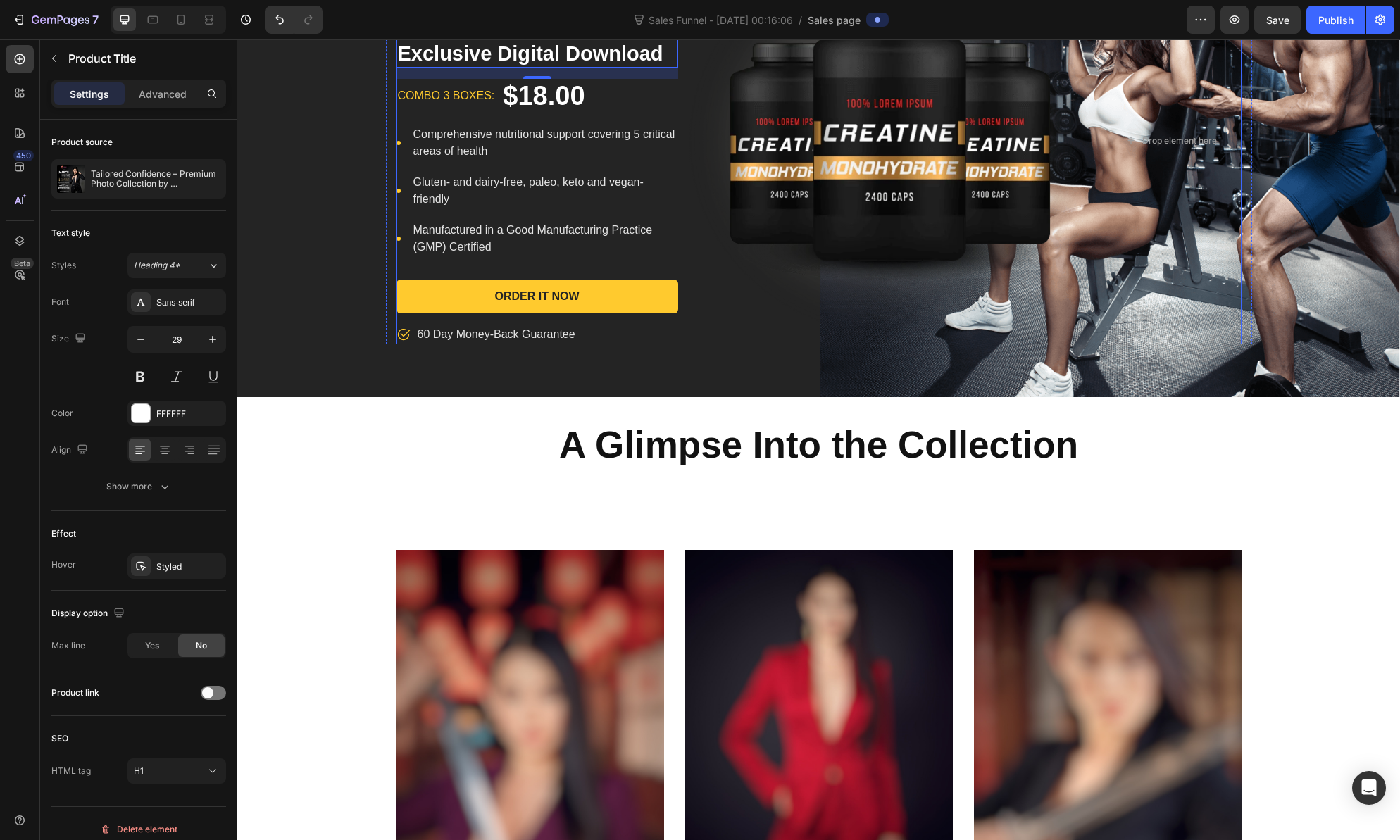
scroll to position [265, 0]
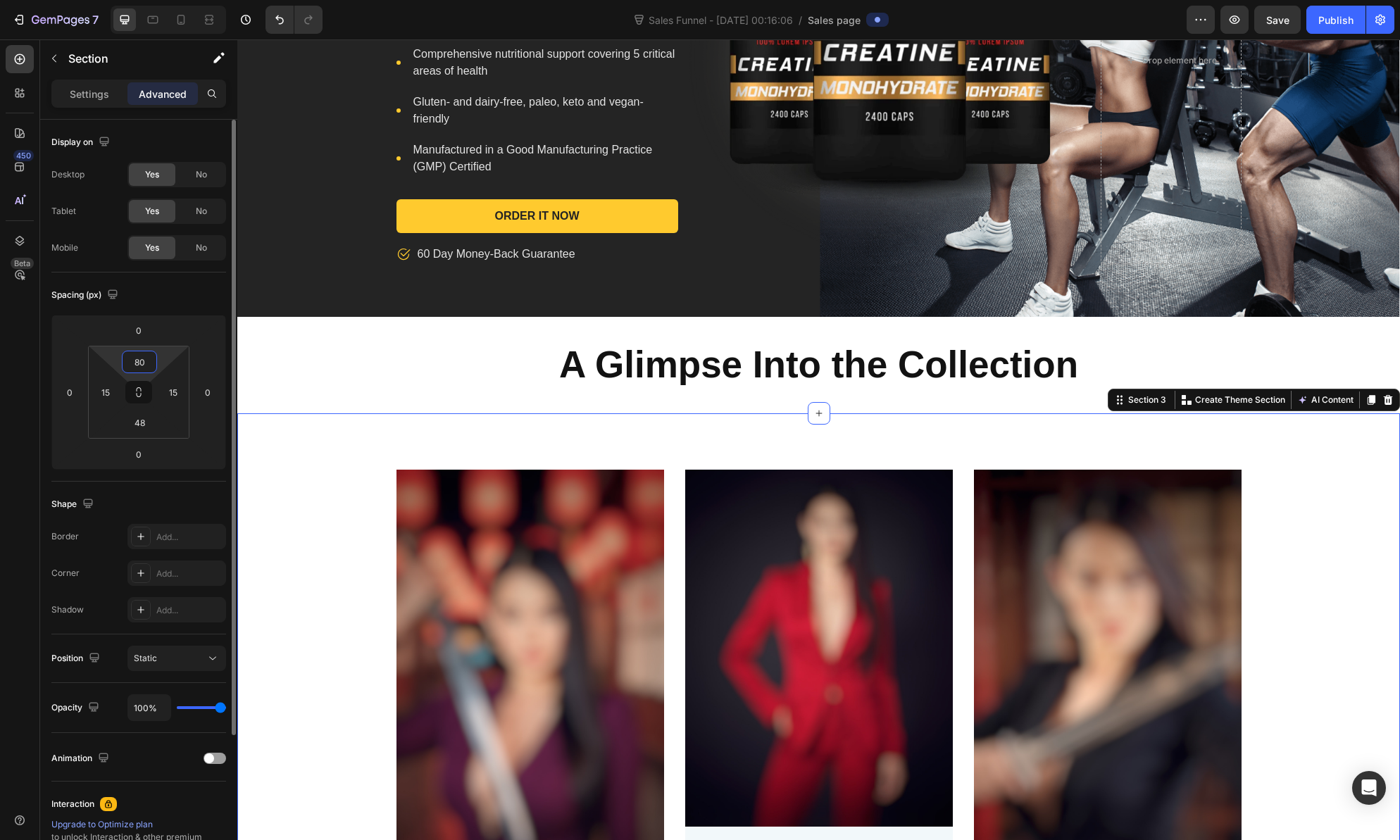
click at [142, 370] on input "80" at bounding box center [139, 362] width 28 height 21
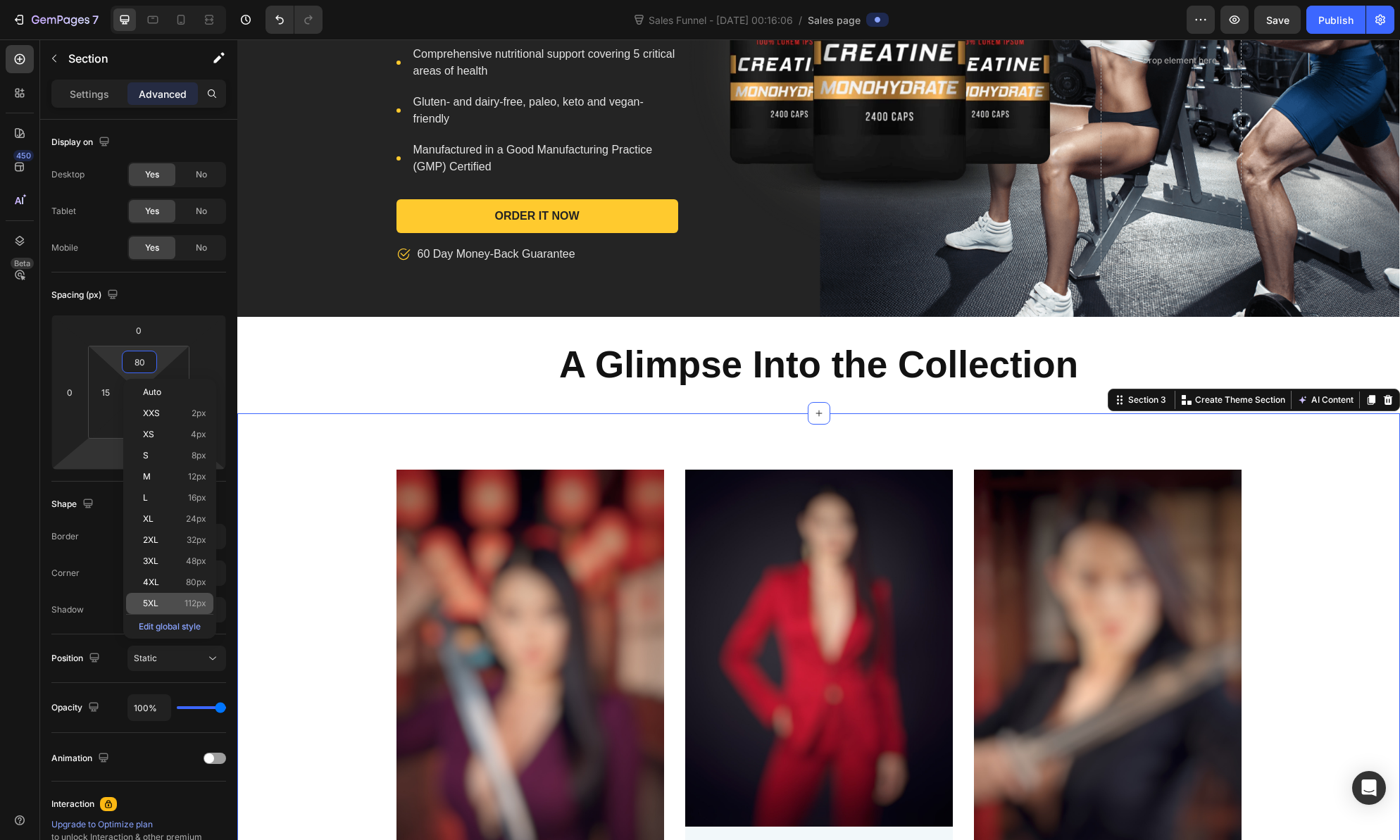
click at [149, 601] on span "5XL" at bounding box center [150, 604] width 15 height 10
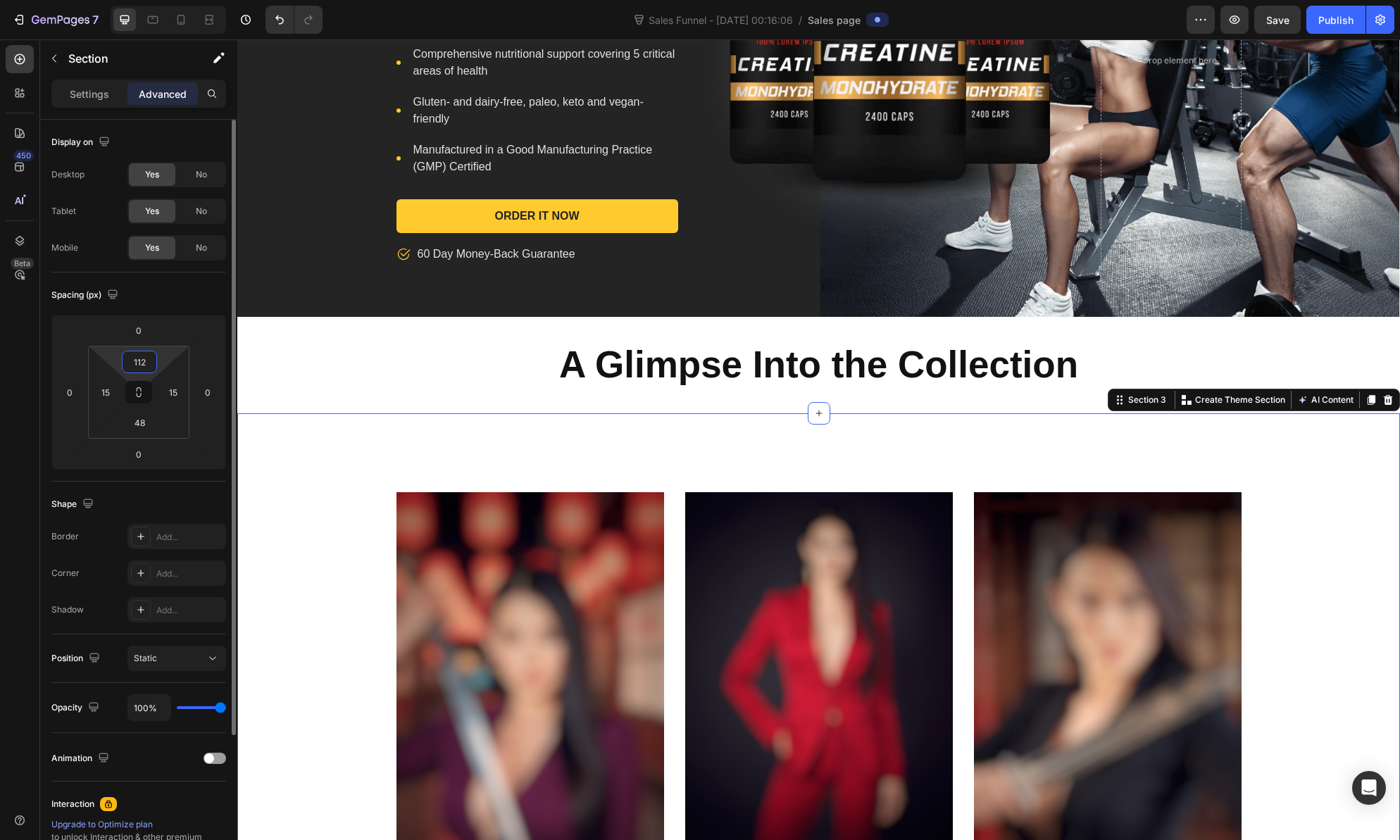
click at [145, 361] on input "112" at bounding box center [139, 362] width 28 height 21
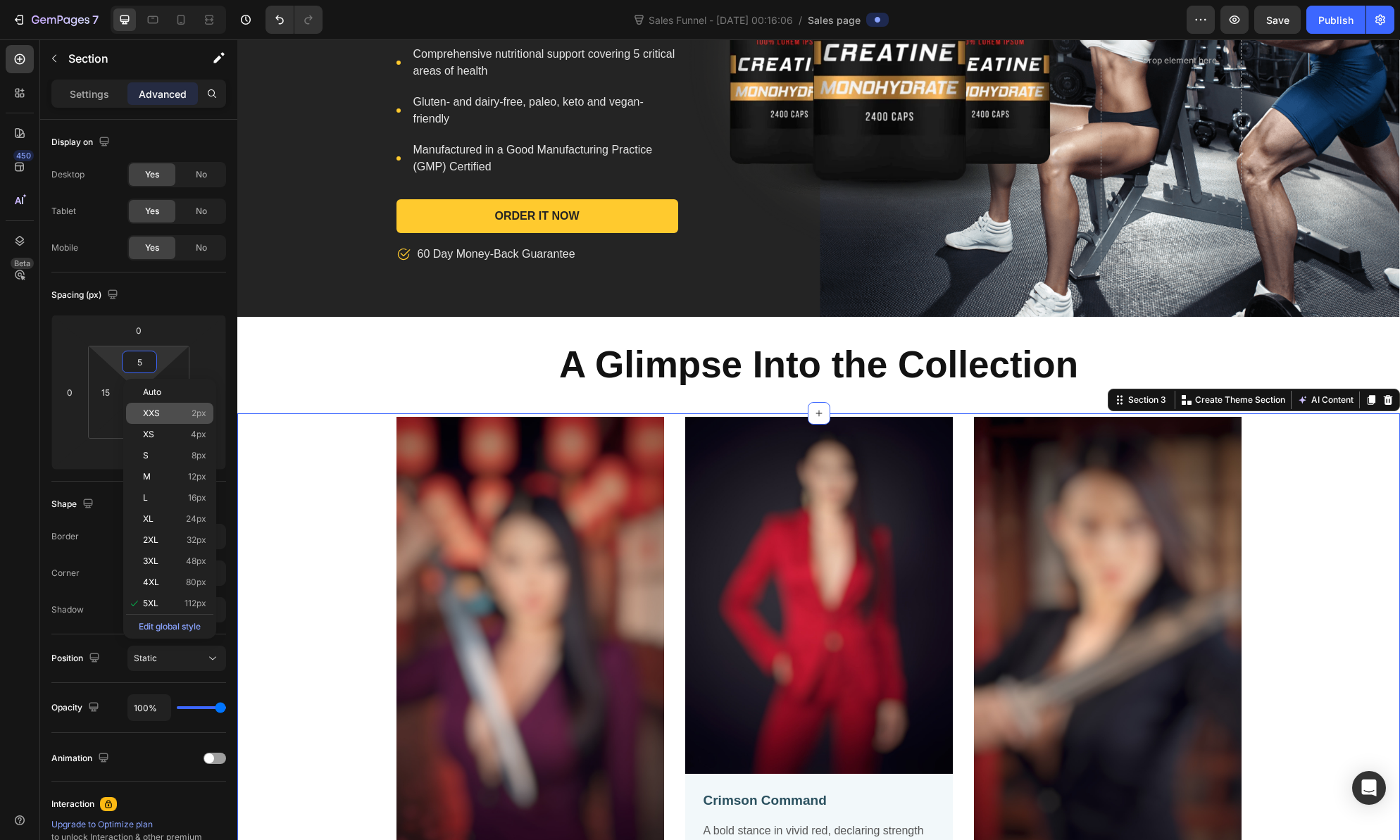
click at [156, 406] on div "XXS 2px" at bounding box center [169, 413] width 88 height 21
type input "2"
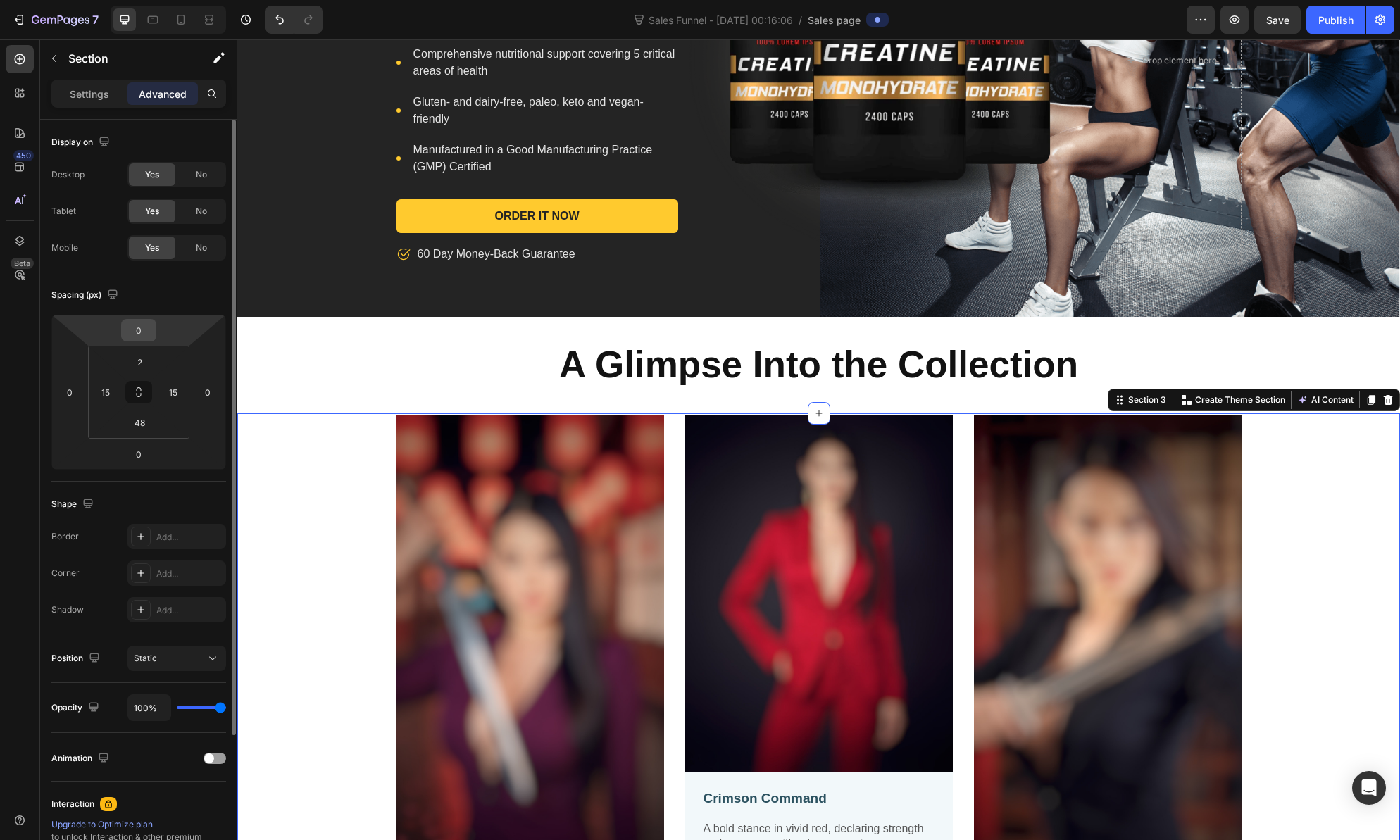
click at [139, 332] on input "0" at bounding box center [138, 330] width 28 height 21
click at [132, 331] on input "0" at bounding box center [138, 330] width 28 height 21
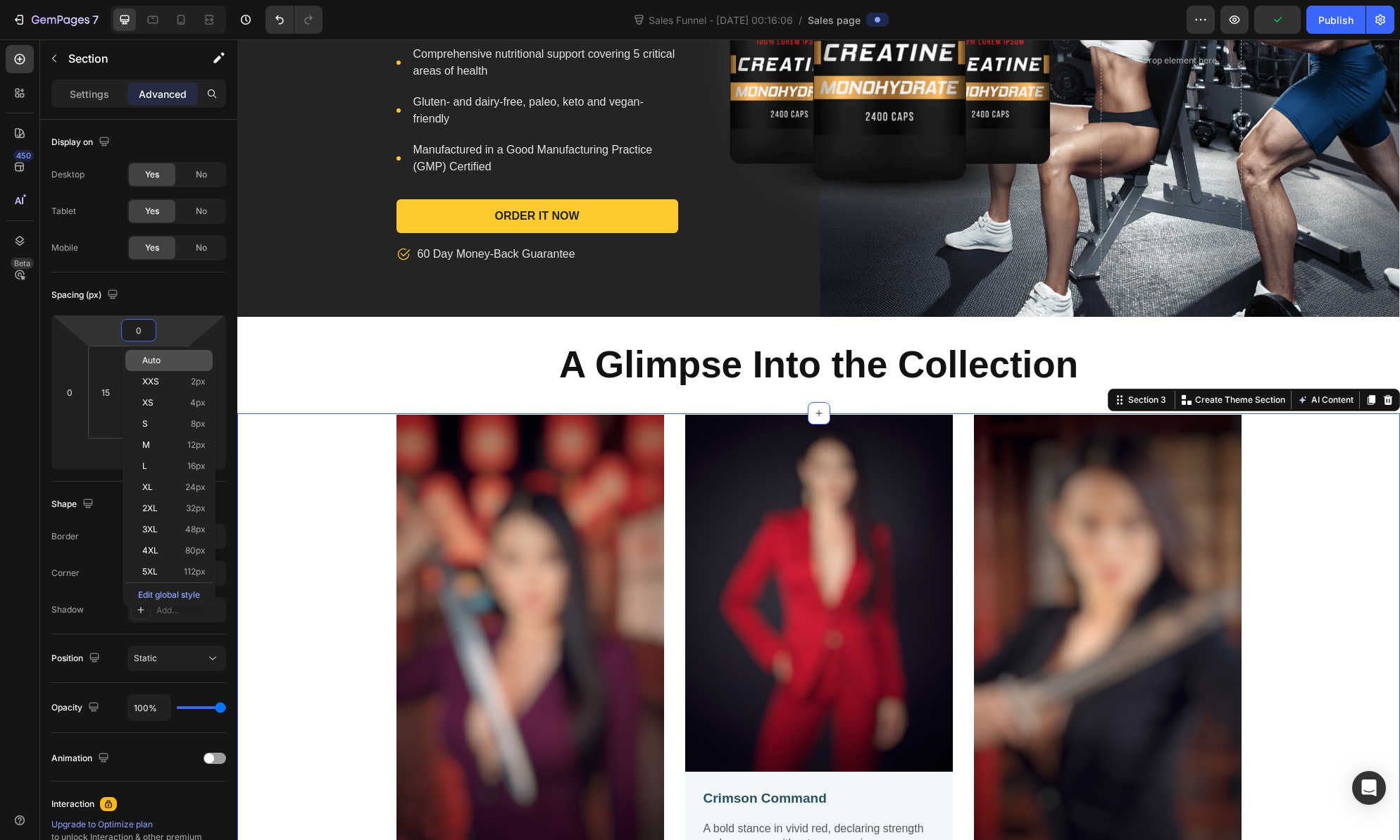
type input "-0"
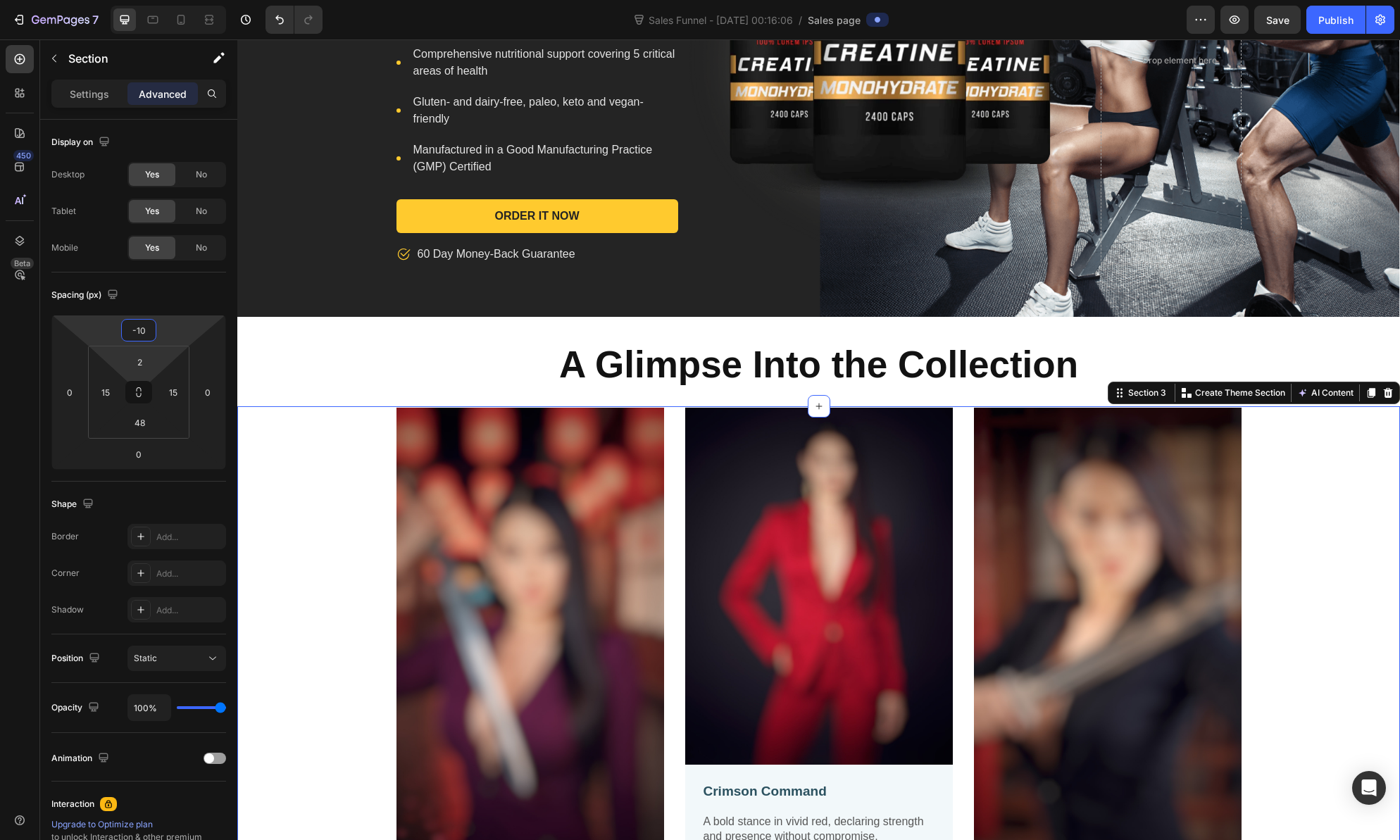
type input "-1"
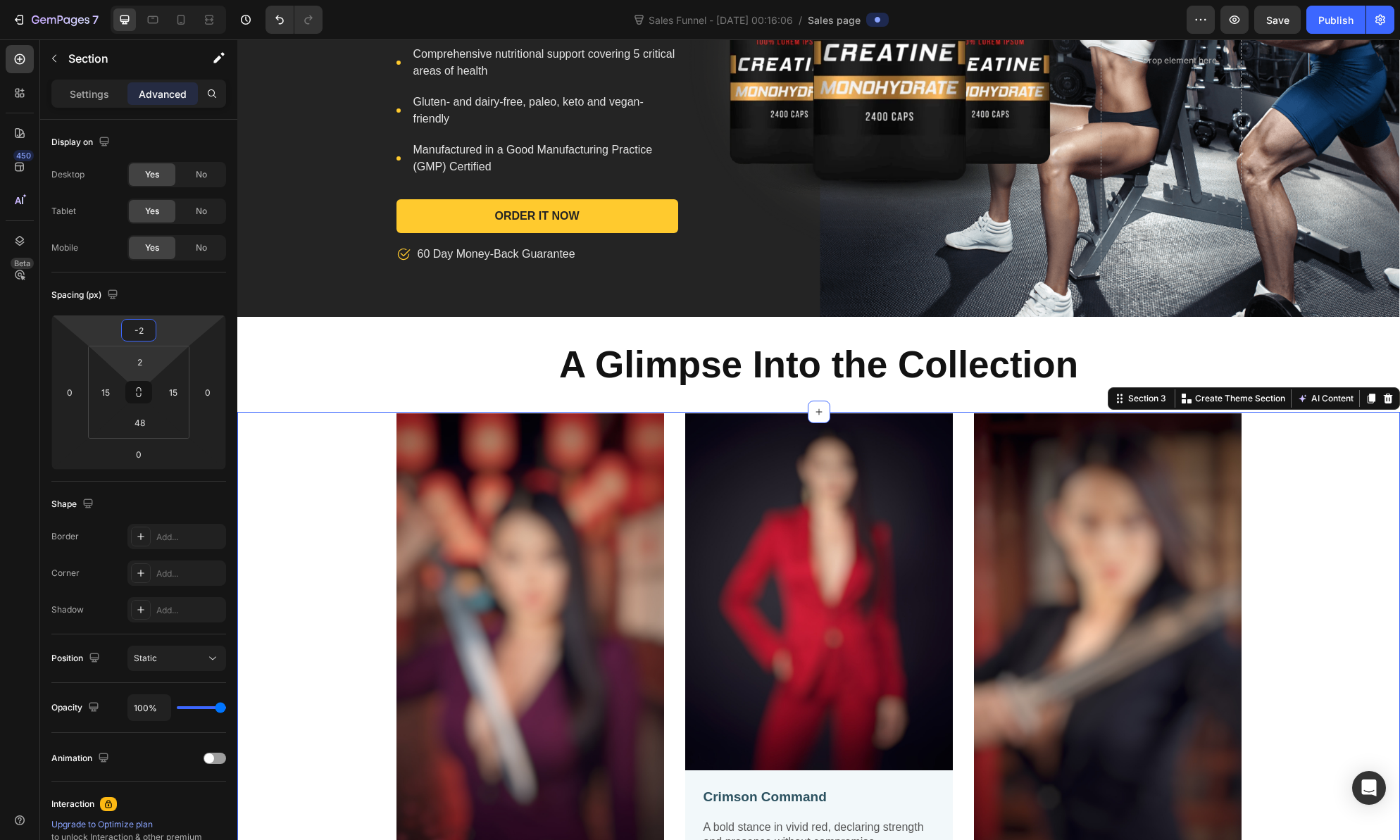
type input "-20"
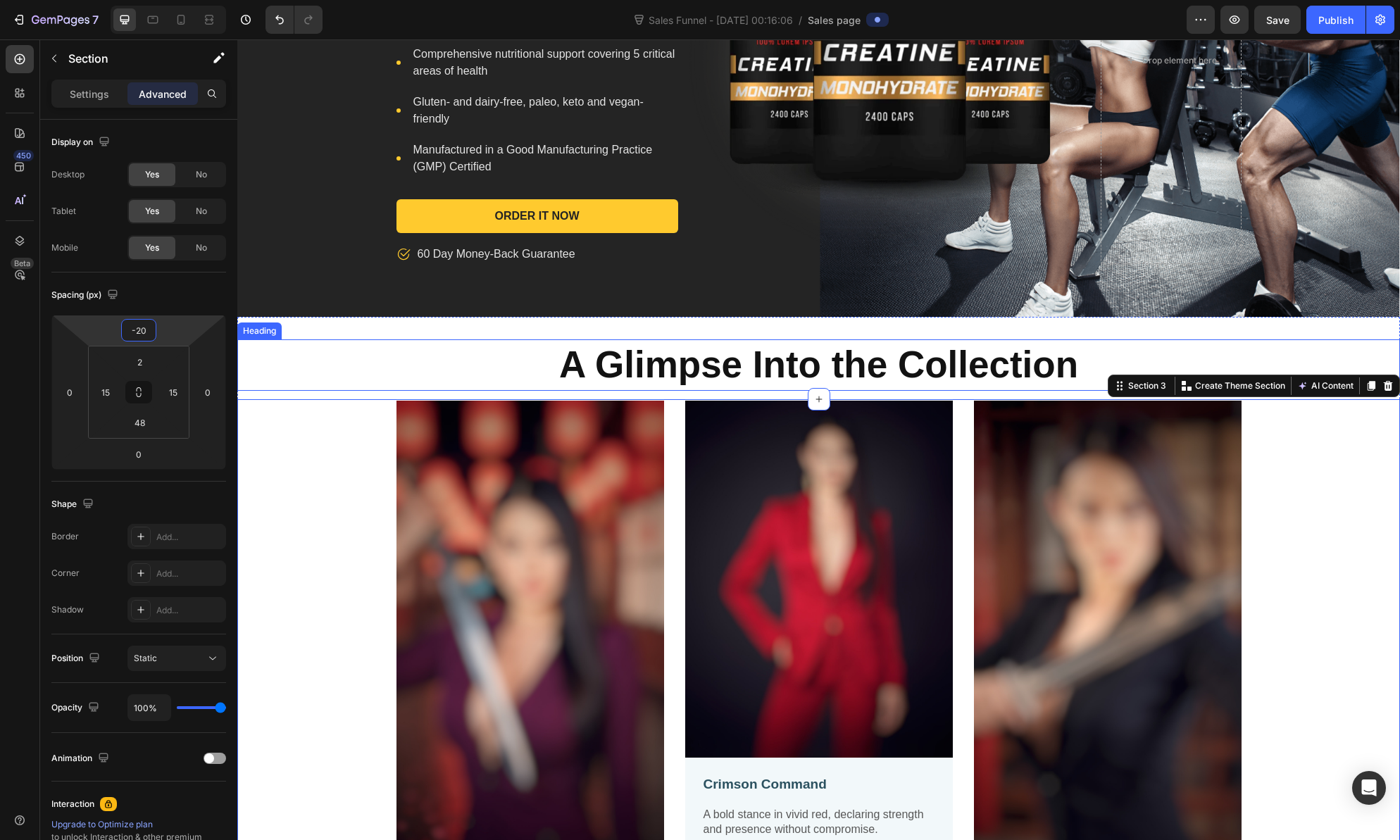
click at [306, 381] on div "A Glimpse Into the Collection" at bounding box center [819, 365] width 1163 height 52
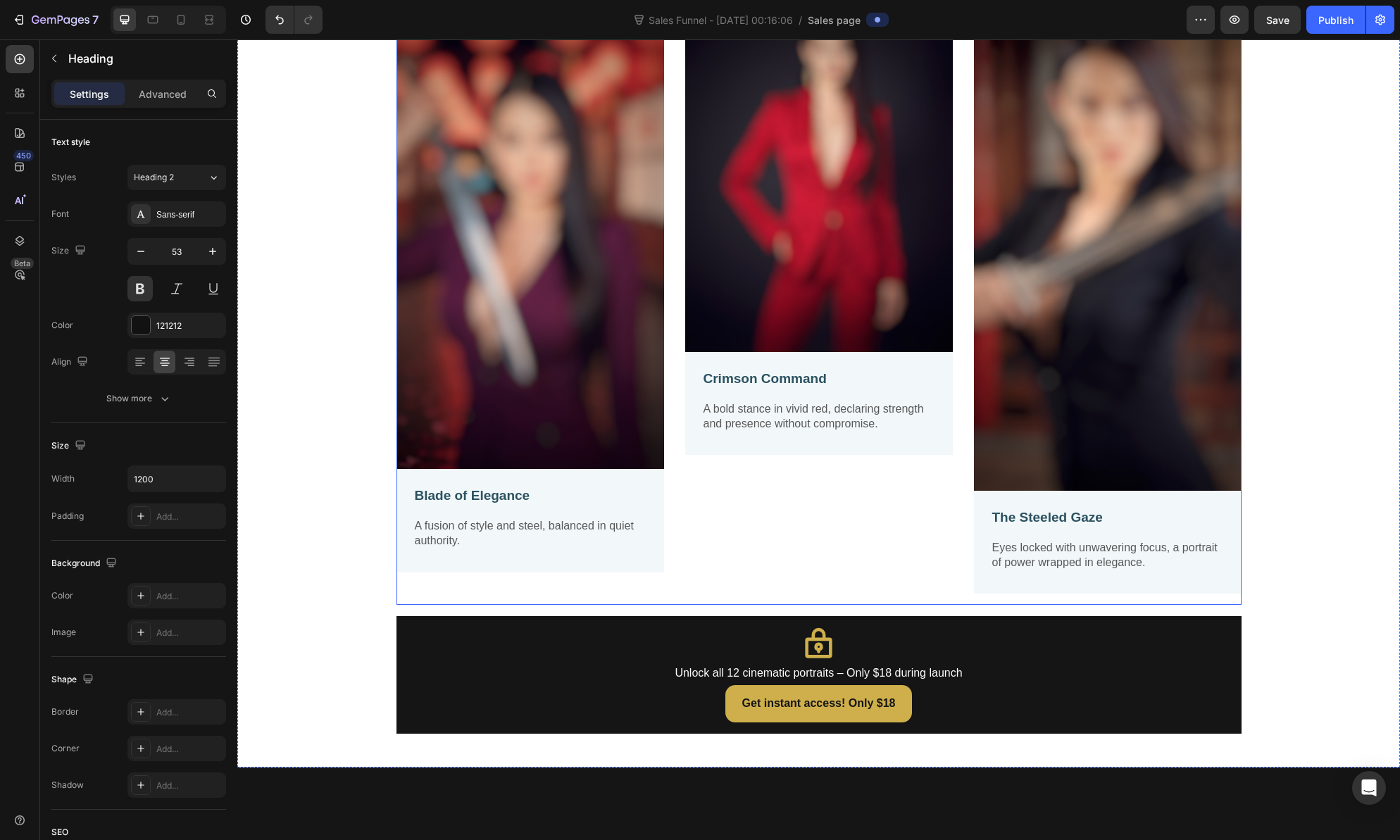
scroll to position [863, 0]
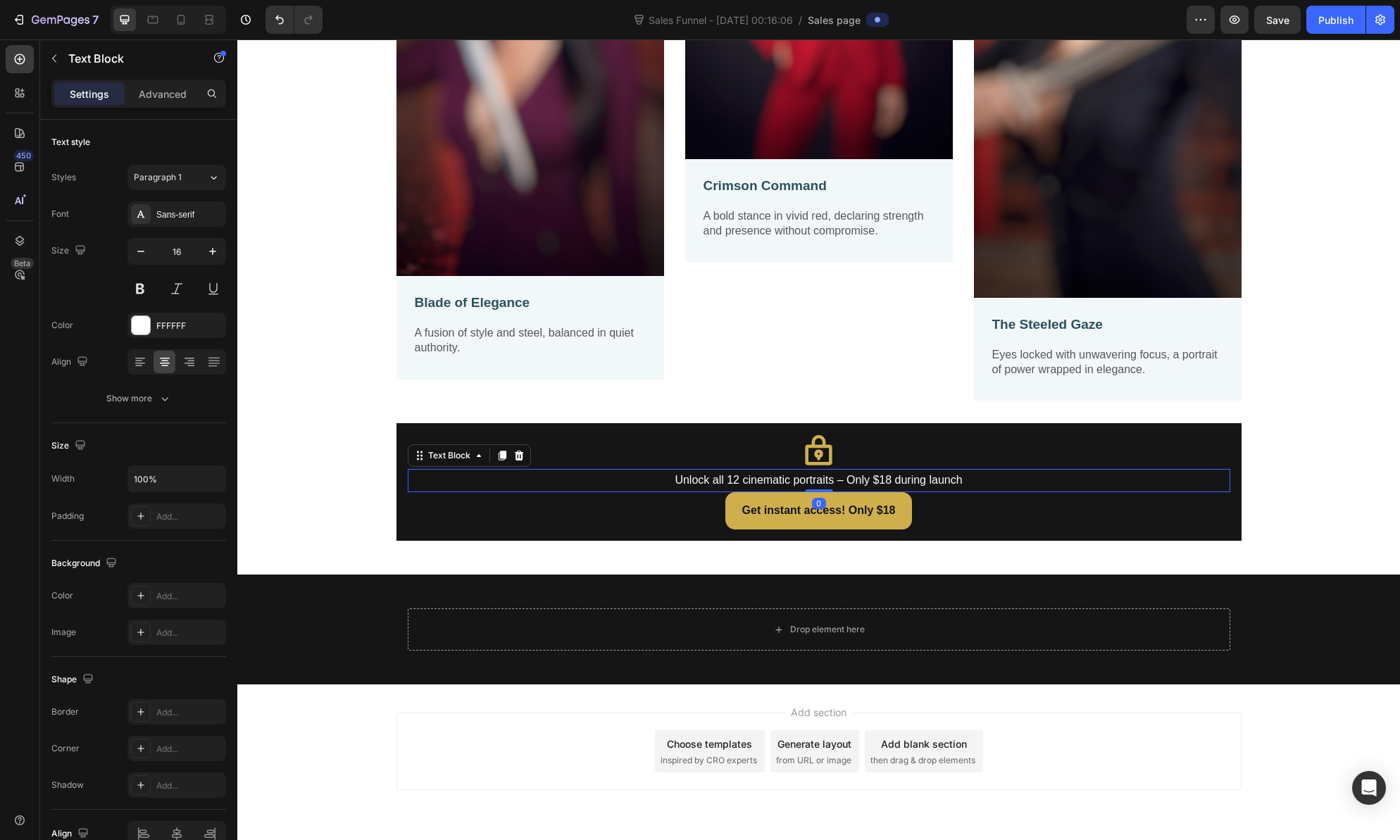
click at [542, 489] on p "Unlock all 12 cinematic portraits – Only $18 during launch" at bounding box center [819, 480] width 820 height 21
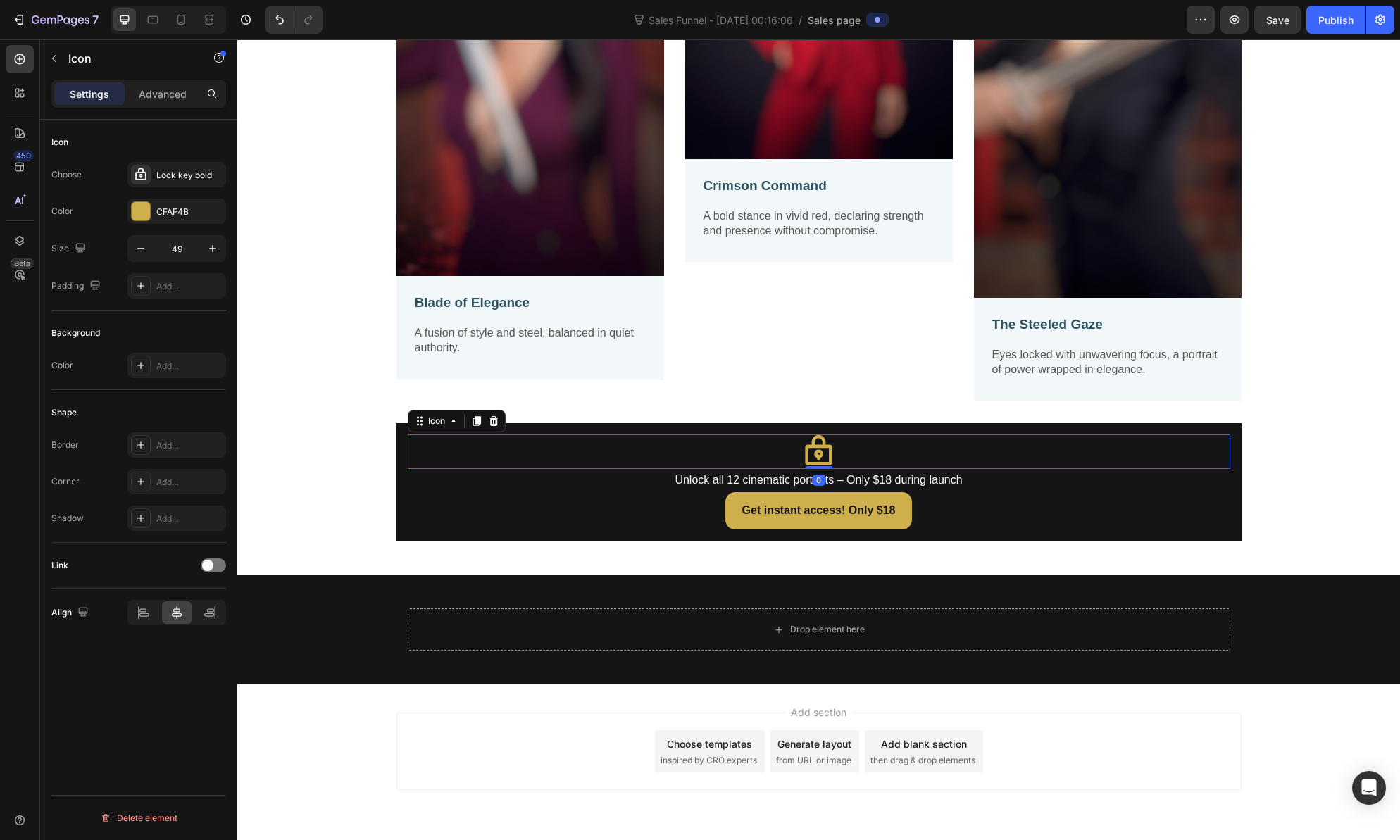
click at [553, 448] on div "Icon 0" at bounding box center [819, 451] width 822 height 34
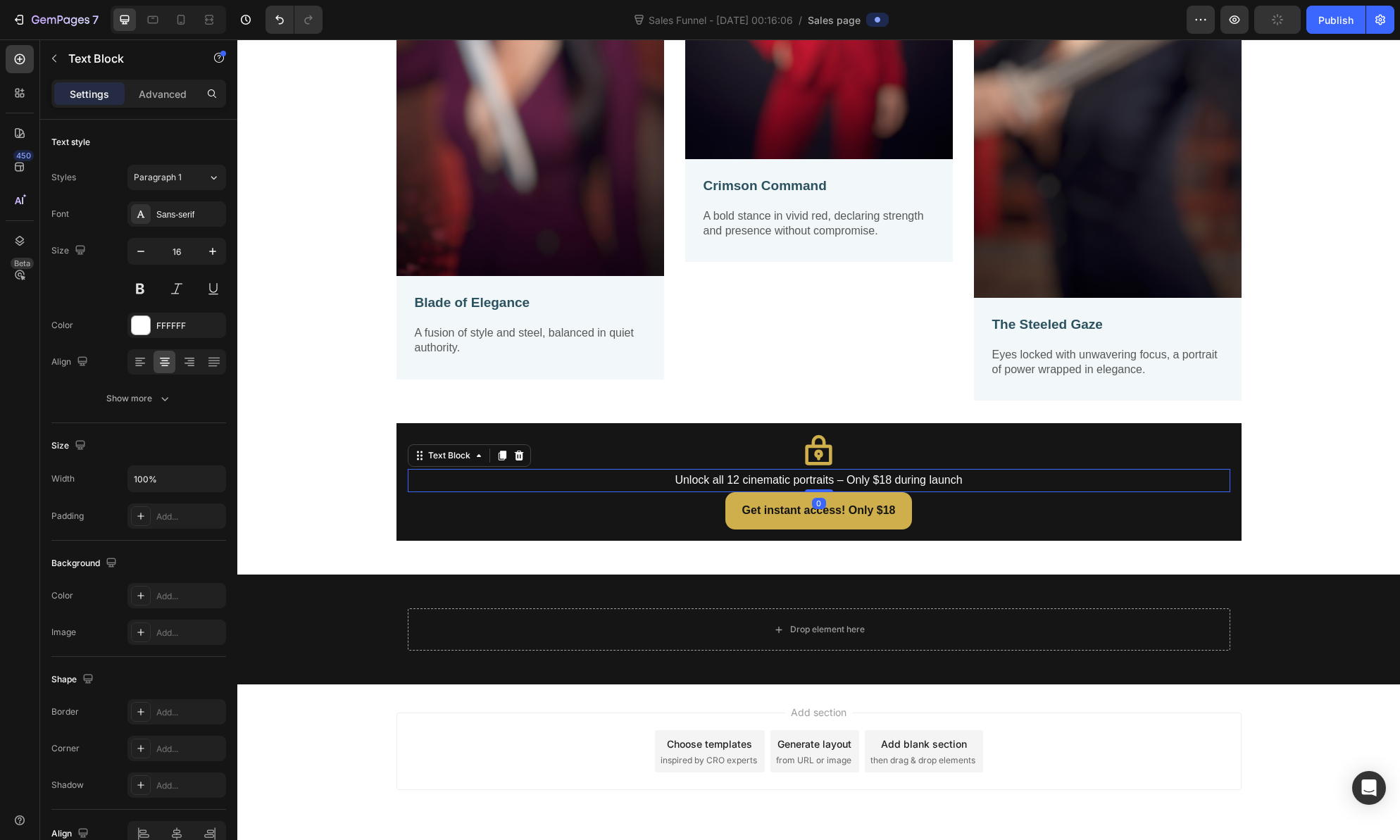
click at [553, 486] on p "Unlock all 12 cinematic portraits – Only $18 during launch" at bounding box center [819, 480] width 820 height 21
click at [558, 428] on div "Icon Unlock all 12 cinematic portraits – Only $18 during launch Text Block 0 Ge…" at bounding box center [819, 482] width 845 height 118
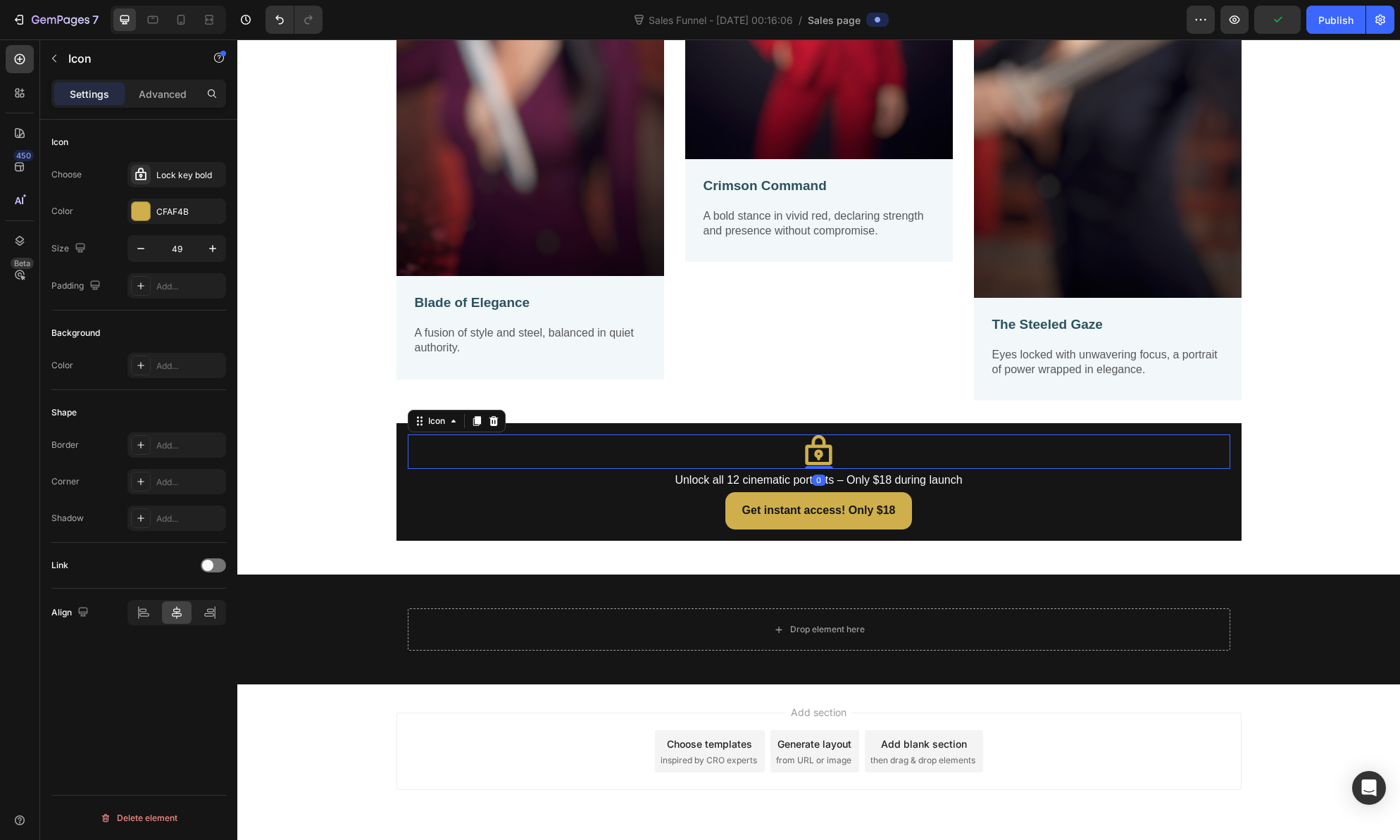
click at [562, 464] on div "Icon 0" at bounding box center [819, 451] width 822 height 34
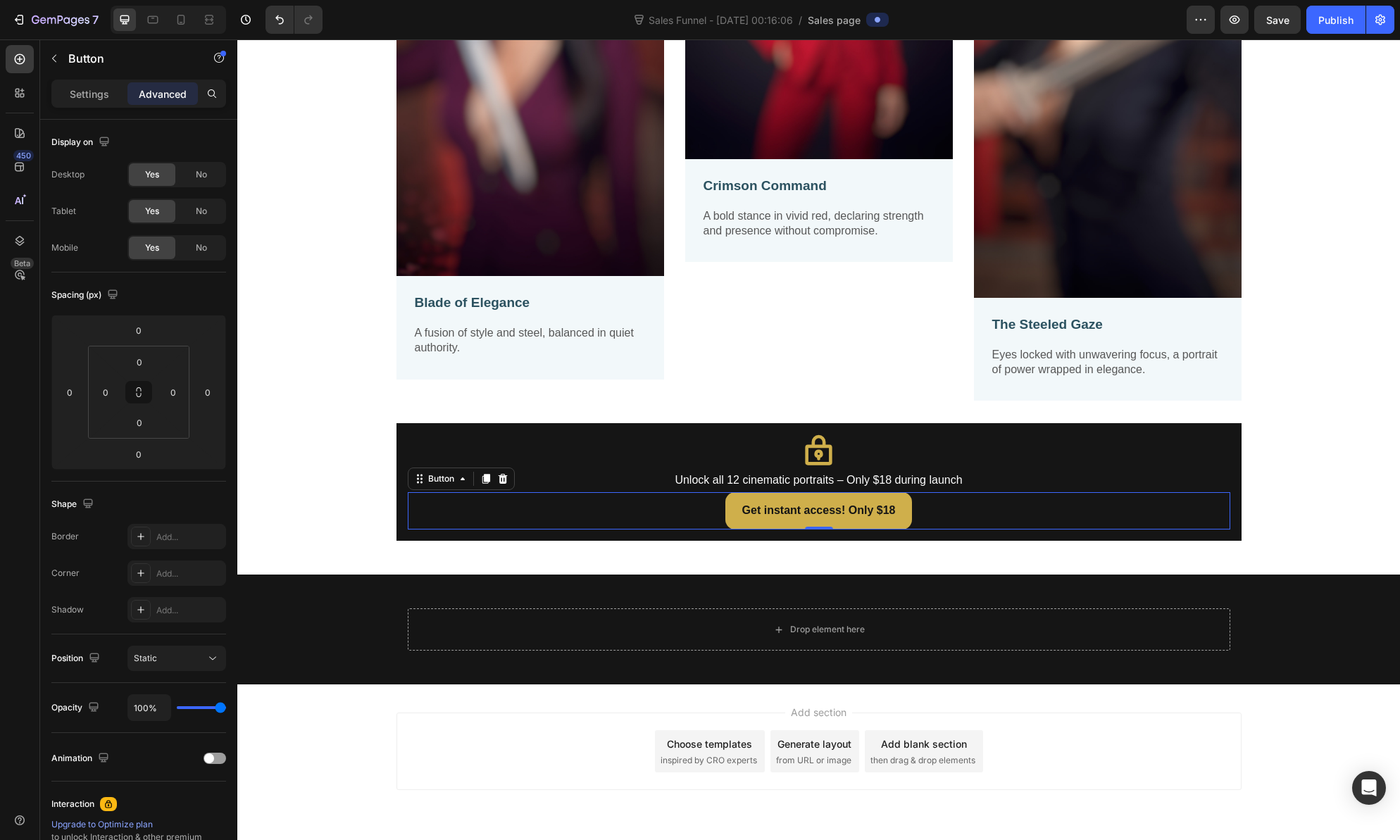
click at [532, 494] on div "Get instant access! Only $18 Button 0" at bounding box center [819, 511] width 822 height 37
click at [443, 479] on div "Button" at bounding box center [441, 479] width 32 height 13
click at [442, 479] on div "Button" at bounding box center [441, 479] width 32 height 13
click at [217, 57] on icon "button" at bounding box center [219, 58] width 11 height 11
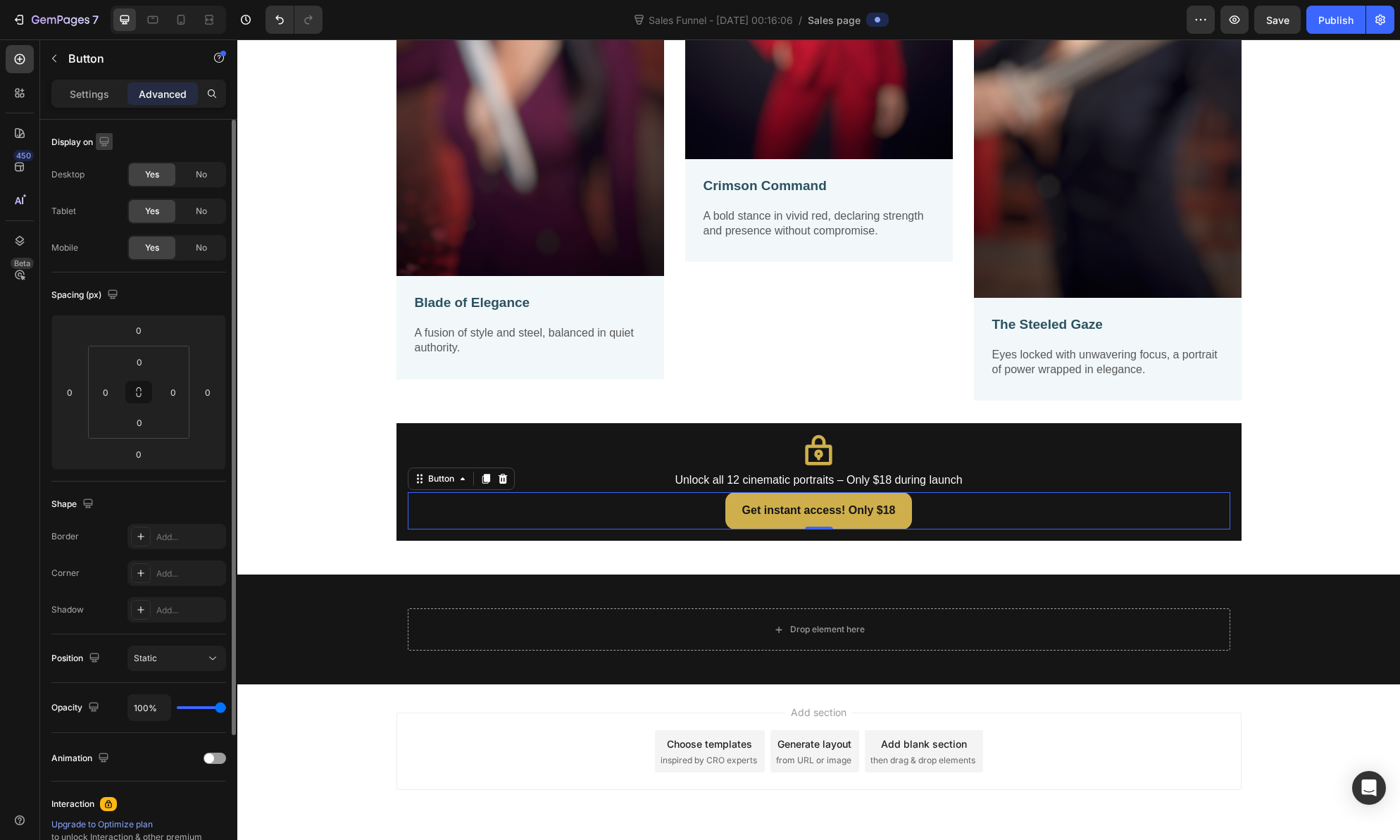
click at [108, 138] on icon "button" at bounding box center [104, 142] width 10 height 10
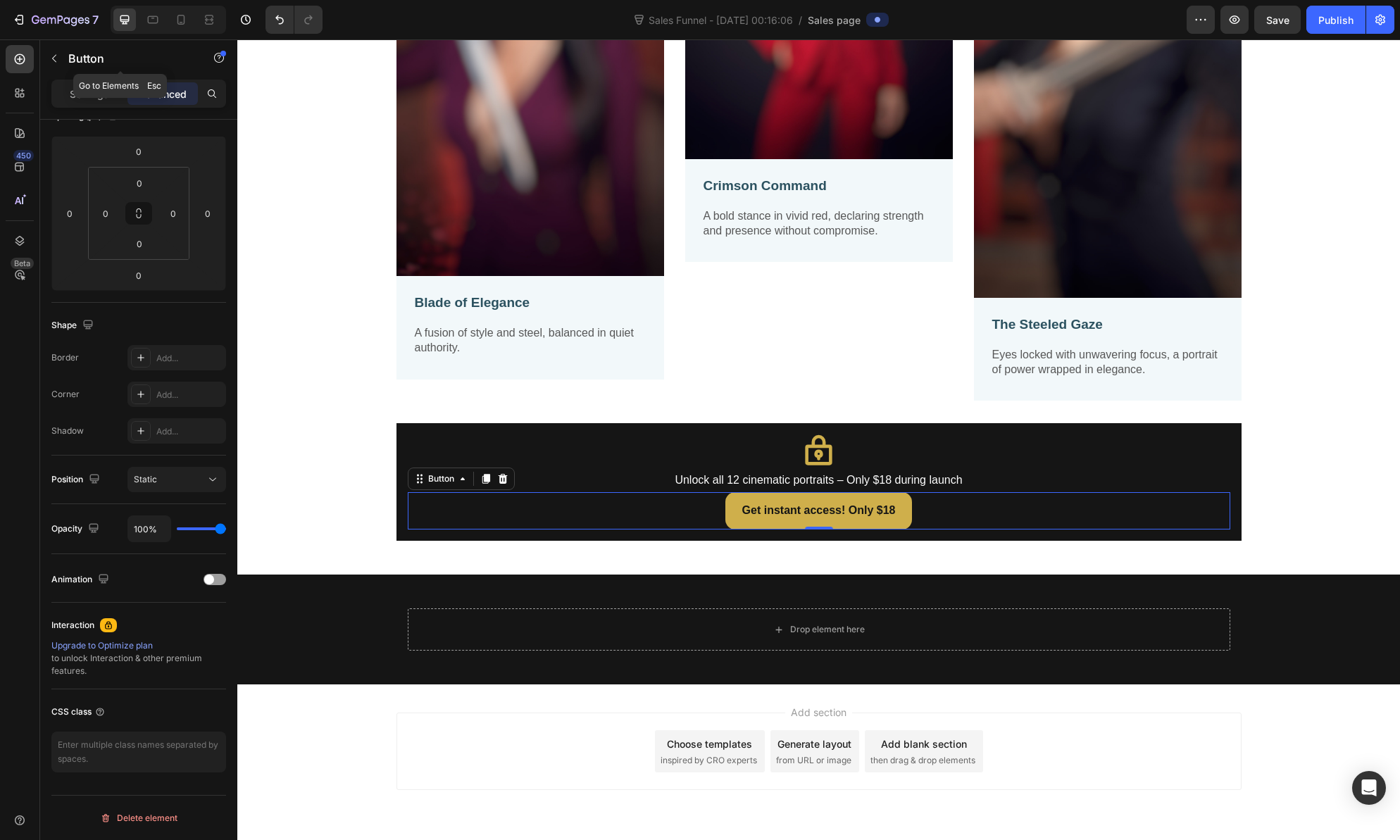
click at [60, 45] on div "Button" at bounding box center [120, 58] width 161 height 37
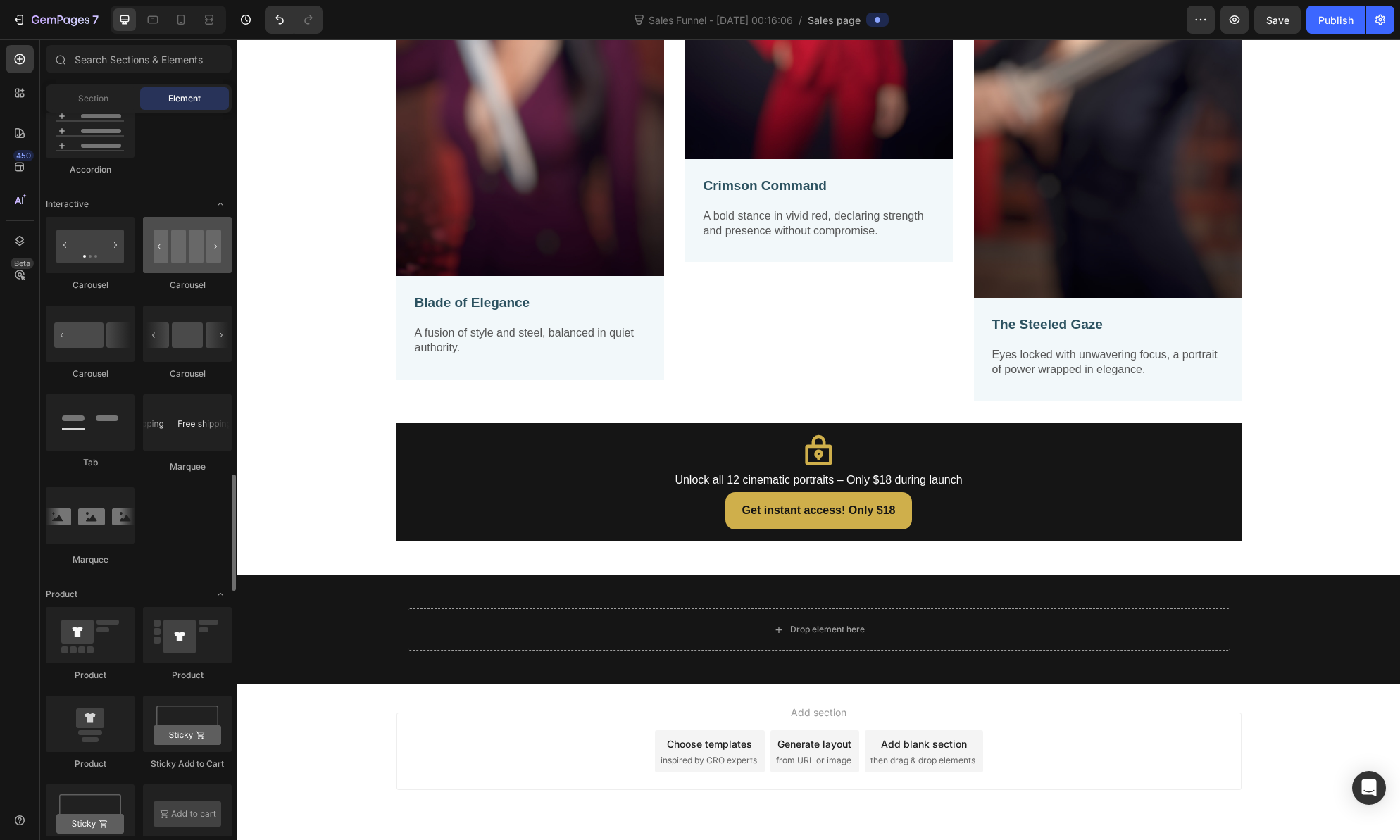
scroll to position [1460, 0]
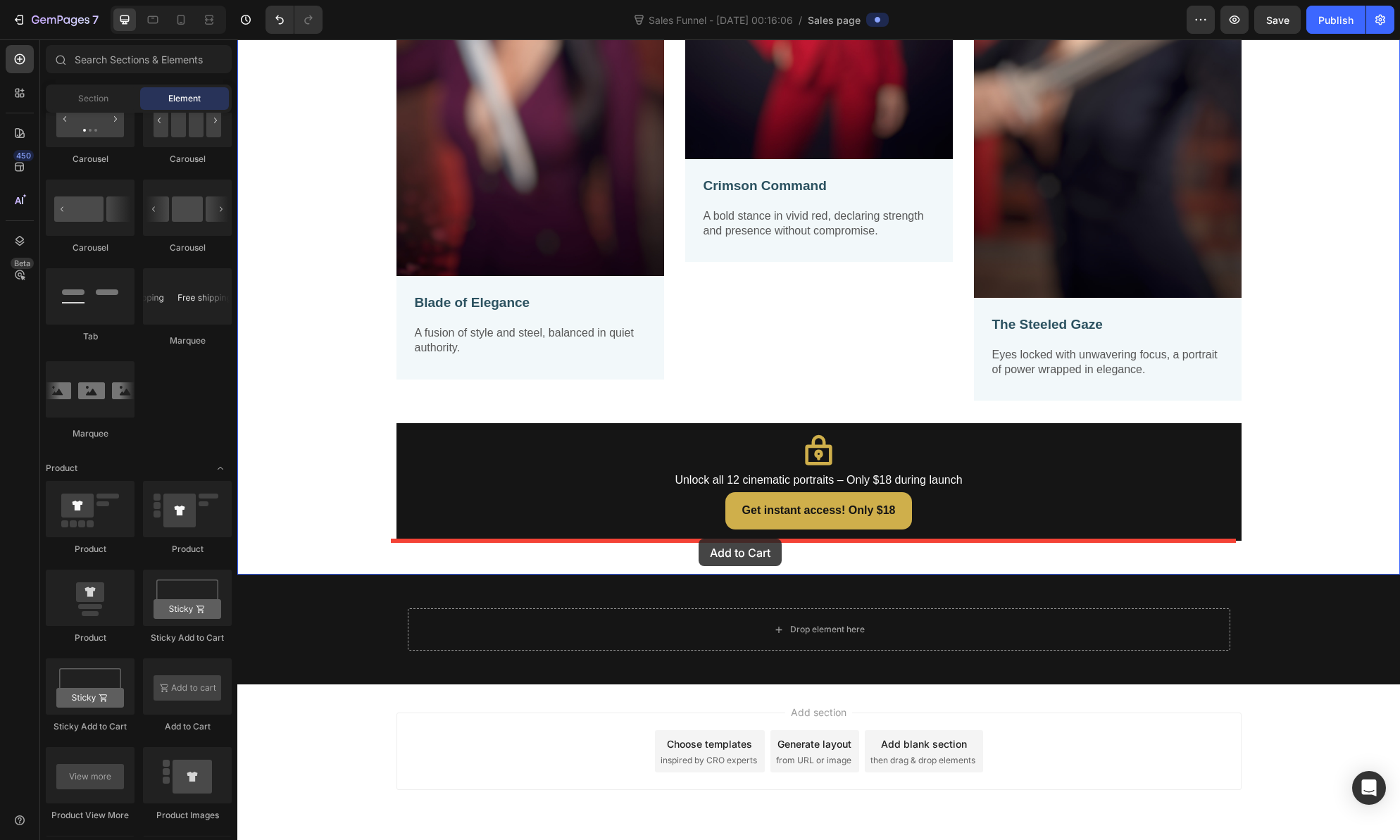
drag, startPoint x: 420, startPoint y: 729, endPoint x: 698, endPoint y: 539, distance: 336.7
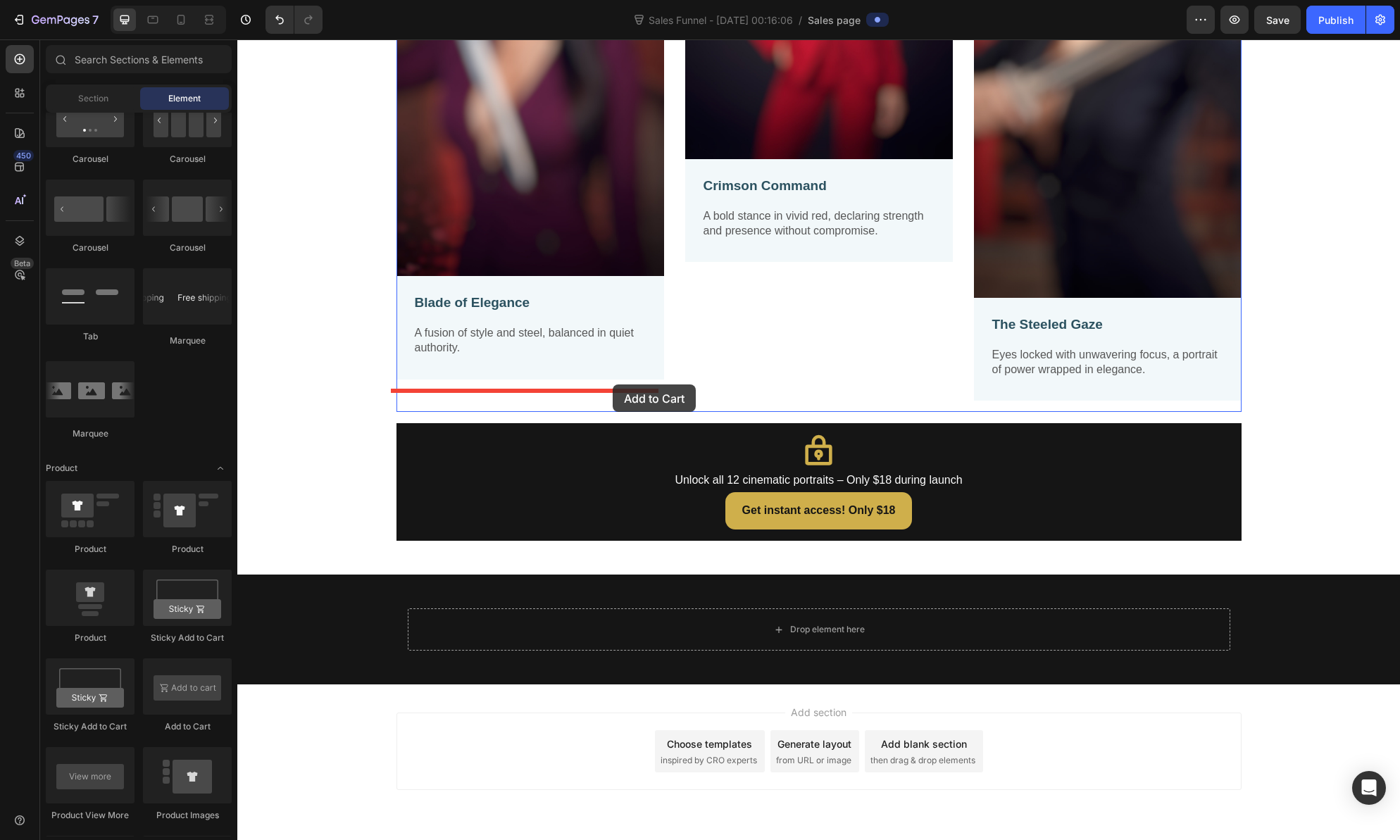
drag, startPoint x: 434, startPoint y: 729, endPoint x: 612, endPoint y: 385, distance: 387.3
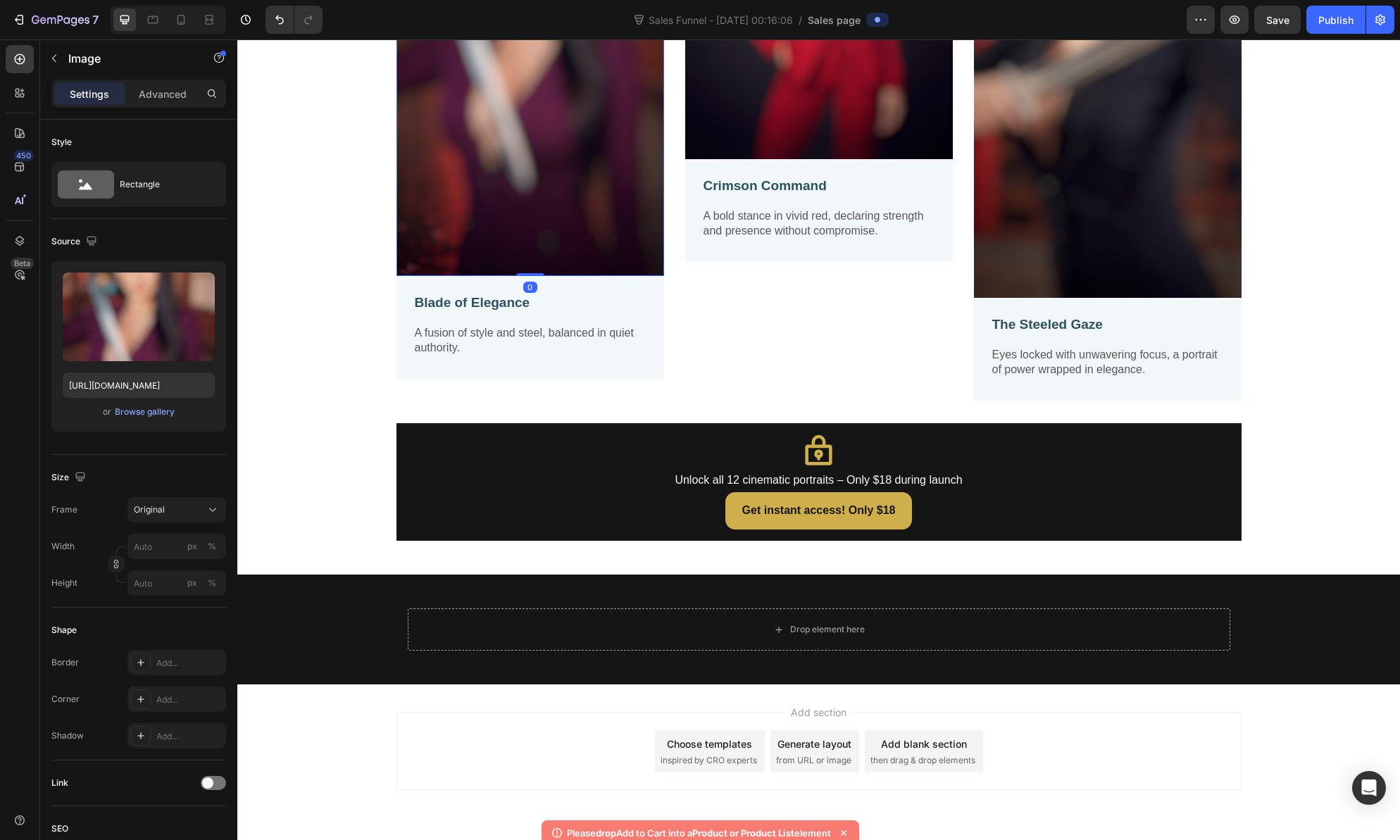
click at [449, 235] on img at bounding box center [530, 39] width 267 height 474
click at [50, 58] on icon "button" at bounding box center [54, 58] width 11 height 11
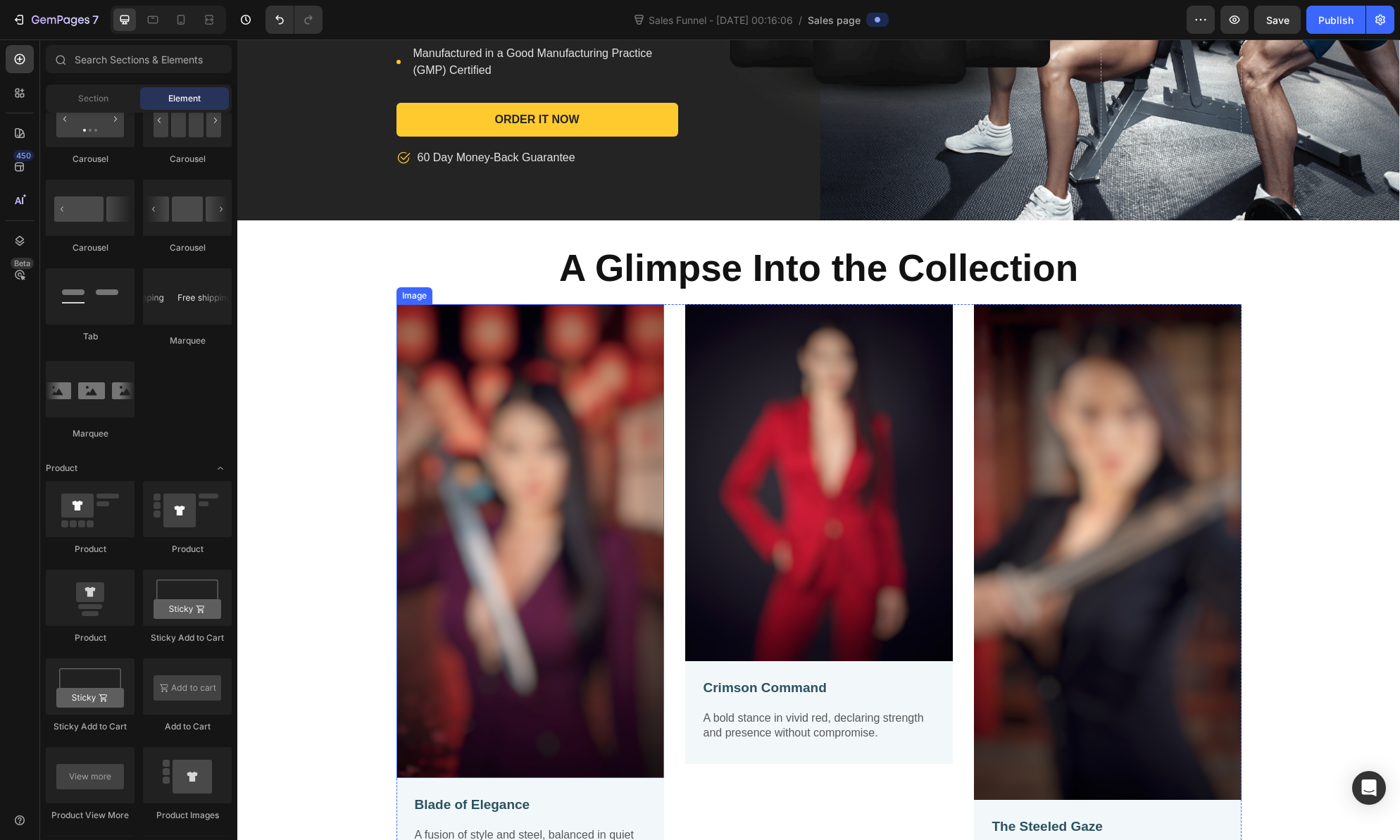
scroll to position [0, 0]
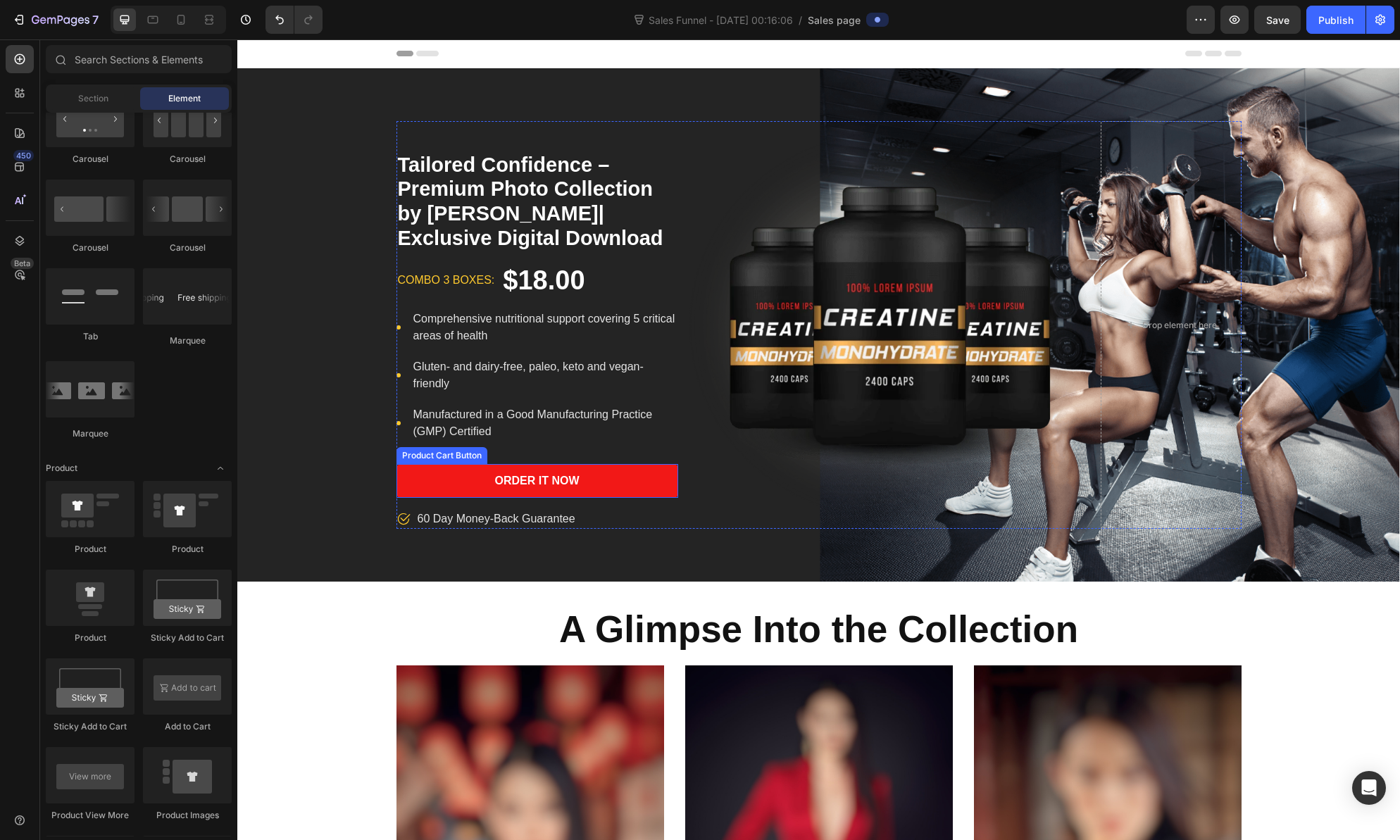
click at [447, 482] on button "Order It Now" at bounding box center [537, 480] width 282 height 33
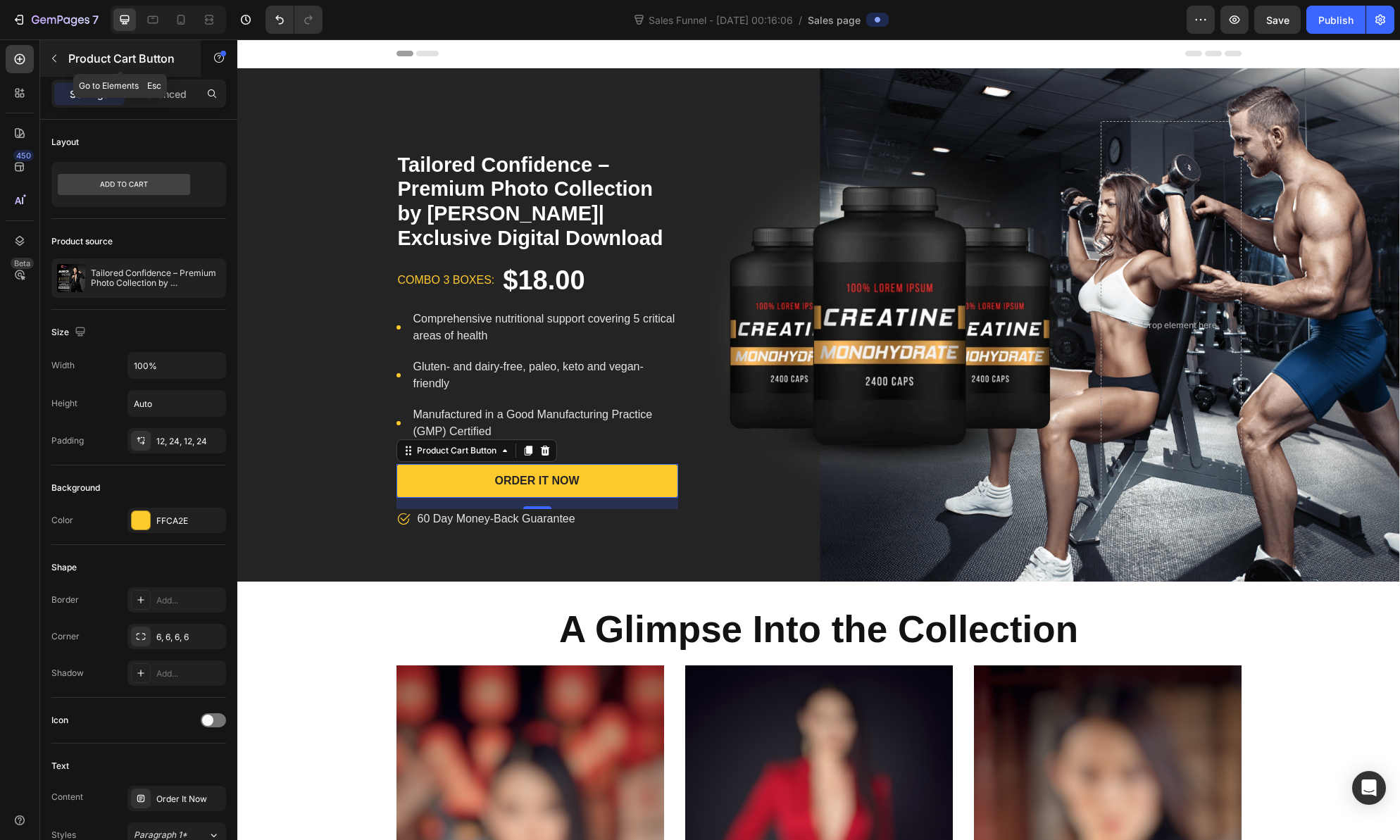
click at [59, 53] on icon "button" at bounding box center [54, 58] width 11 height 11
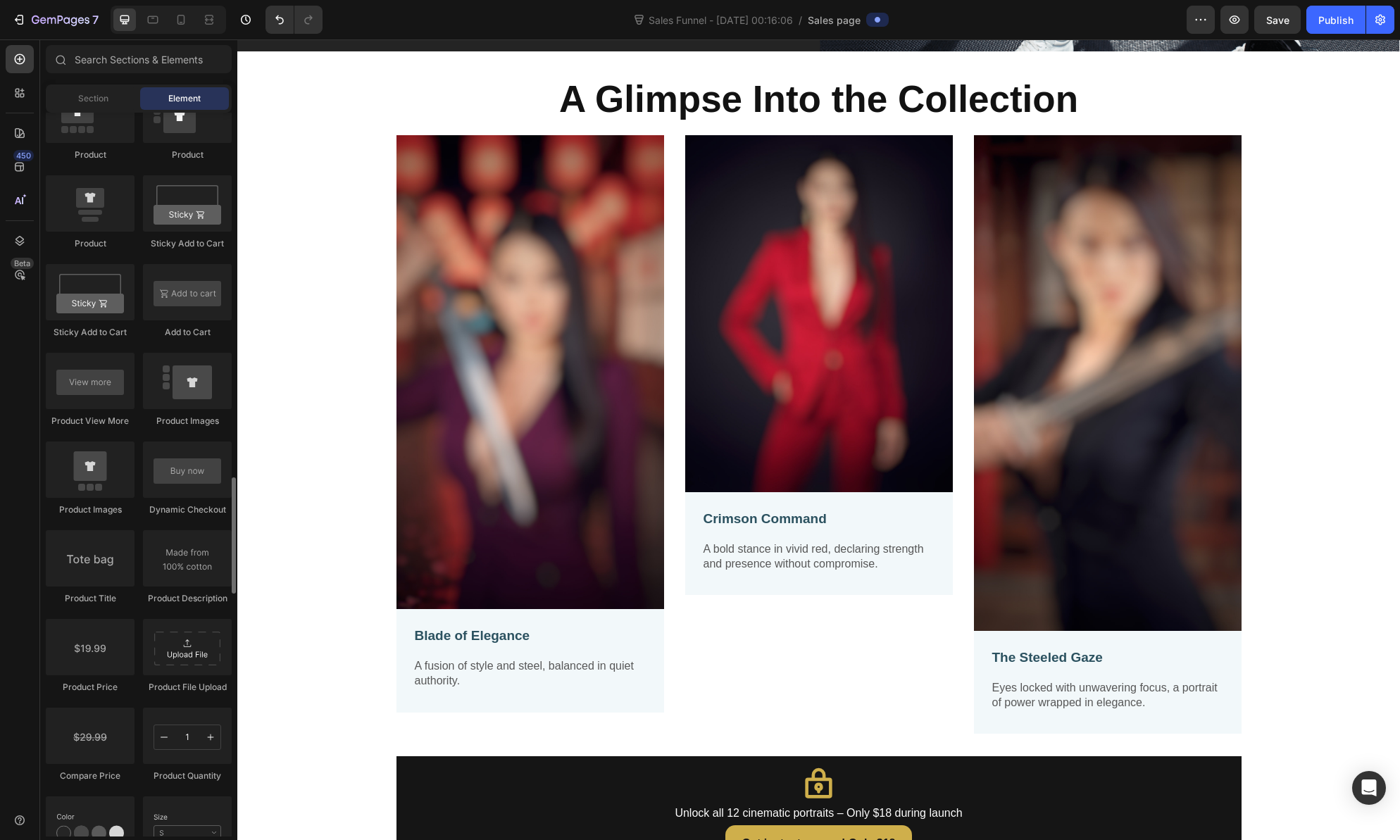
scroll to position [1911, 0]
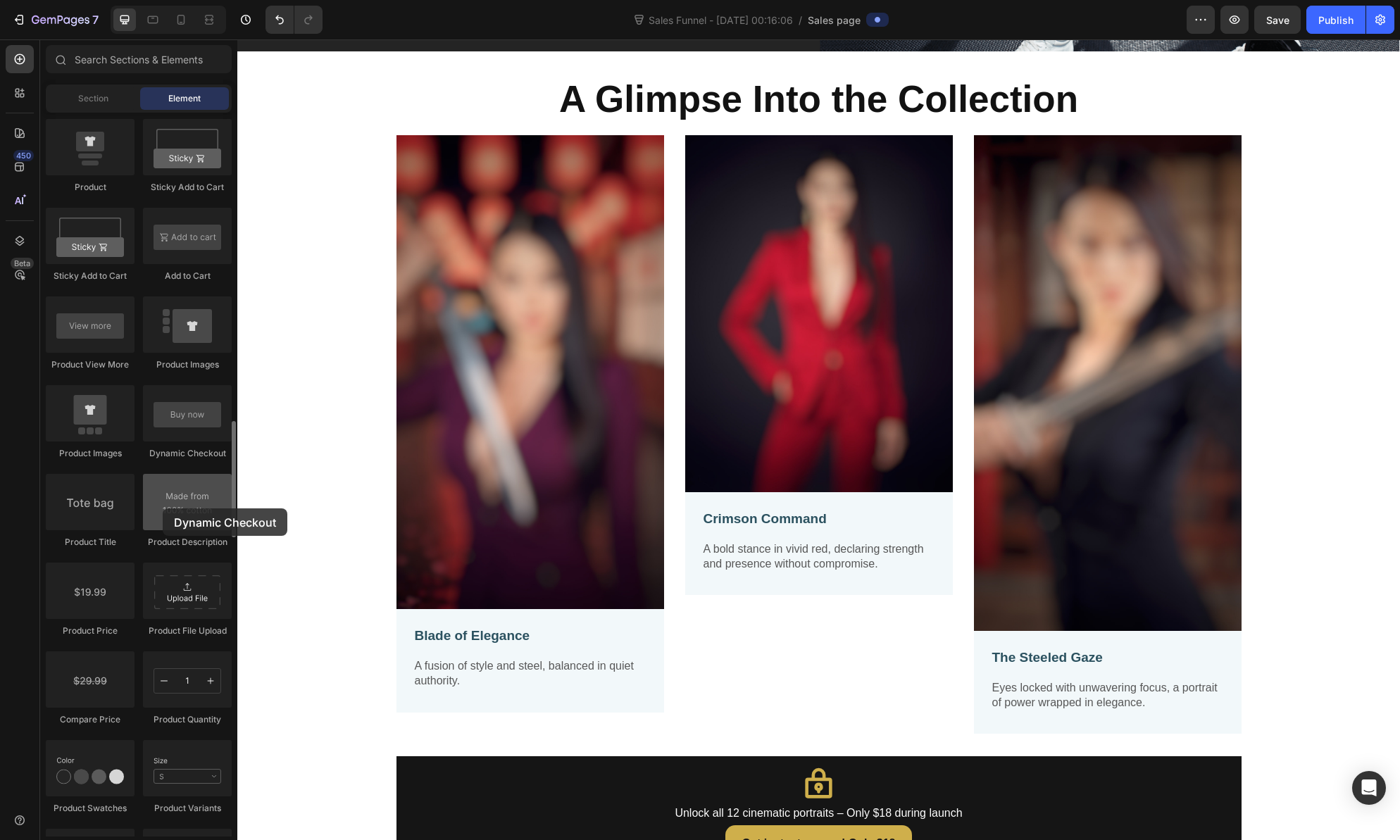
drag, startPoint x: 190, startPoint y: 409, endPoint x: 163, endPoint y: 508, distance: 102.6
click at [163, 508] on div "Product Product Product Sticky Add to Cart Sticky Add to Cart Add to Cart Produ…" at bounding box center [139, 517] width 186 height 974
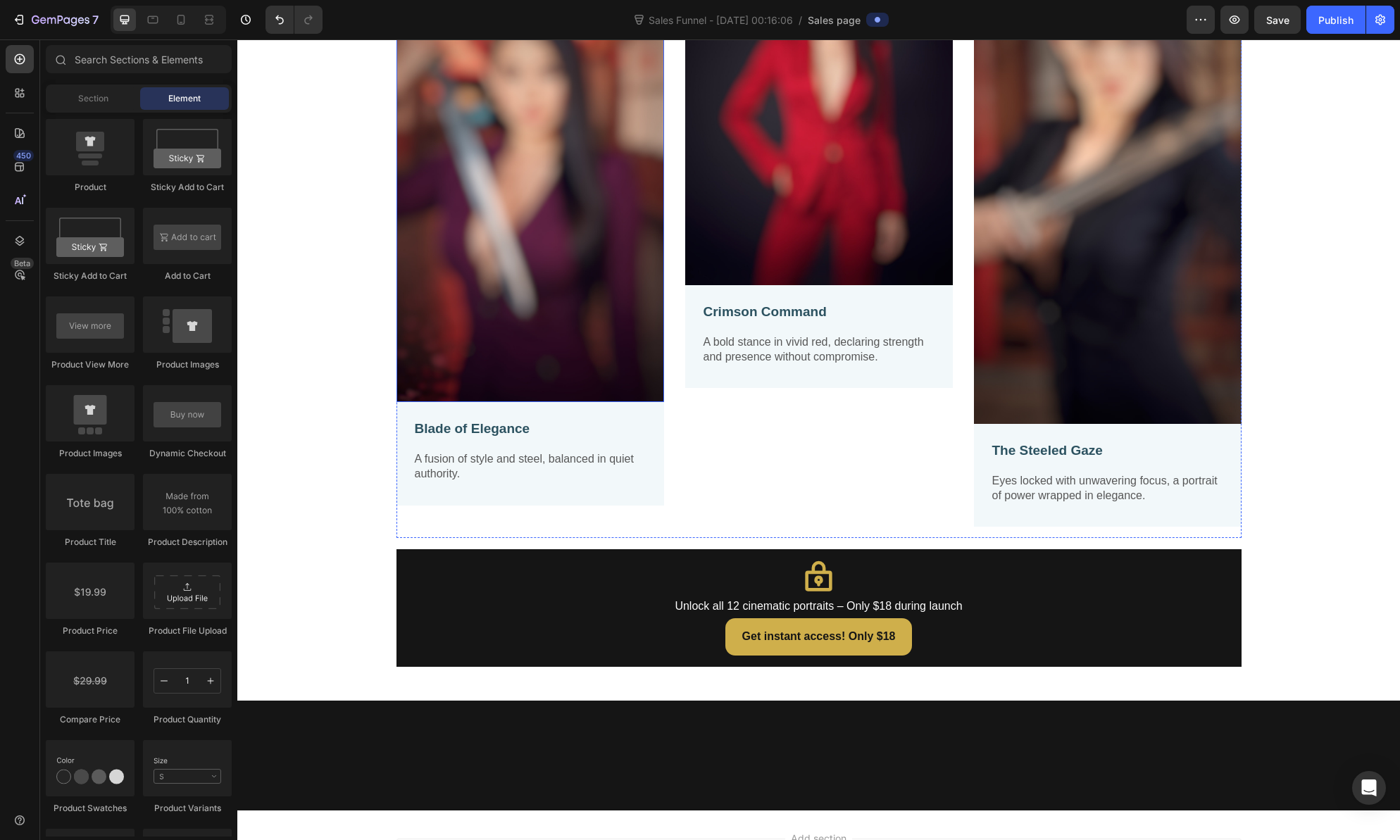
scroll to position [911, 0]
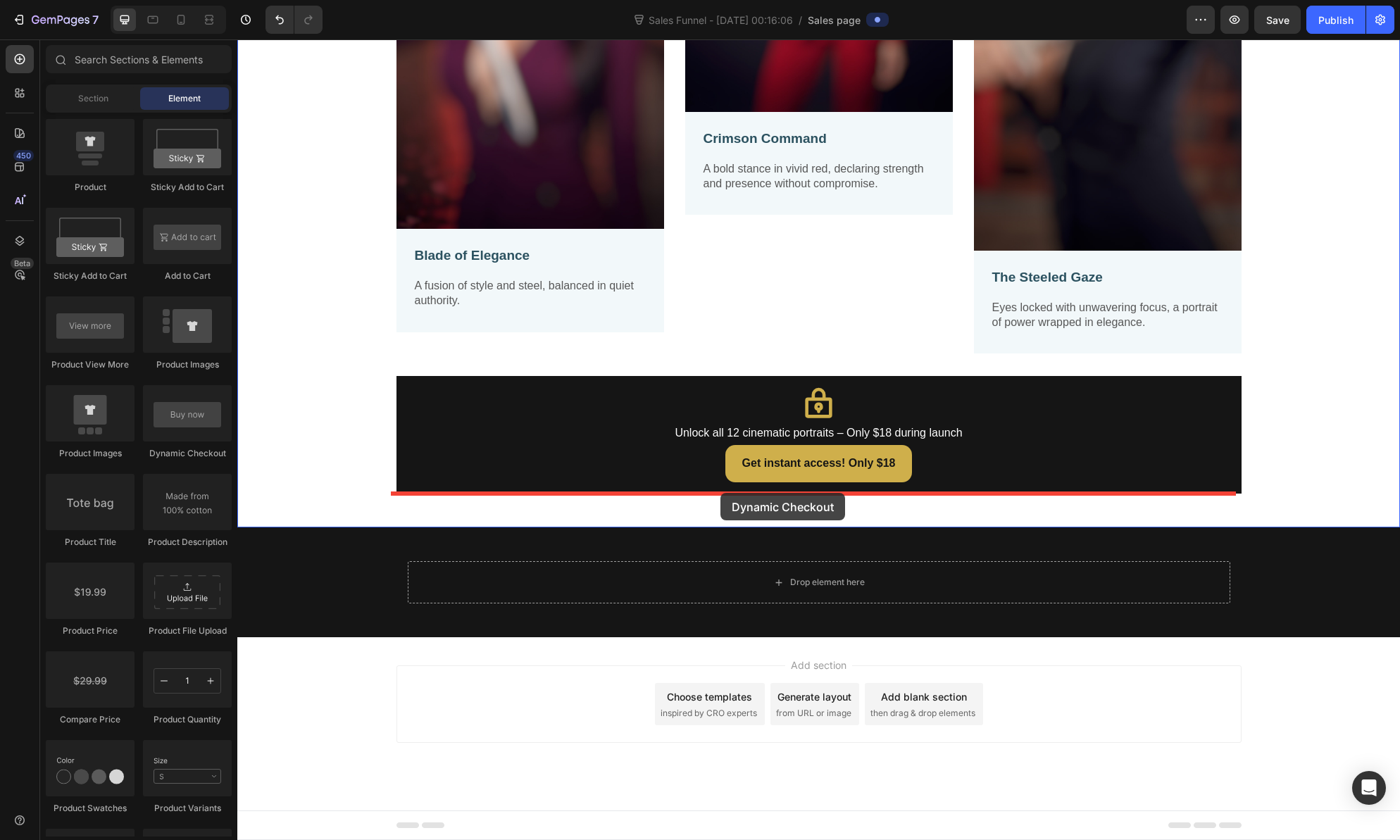
drag, startPoint x: 414, startPoint y: 452, endPoint x: 721, endPoint y: 495, distance: 310.0
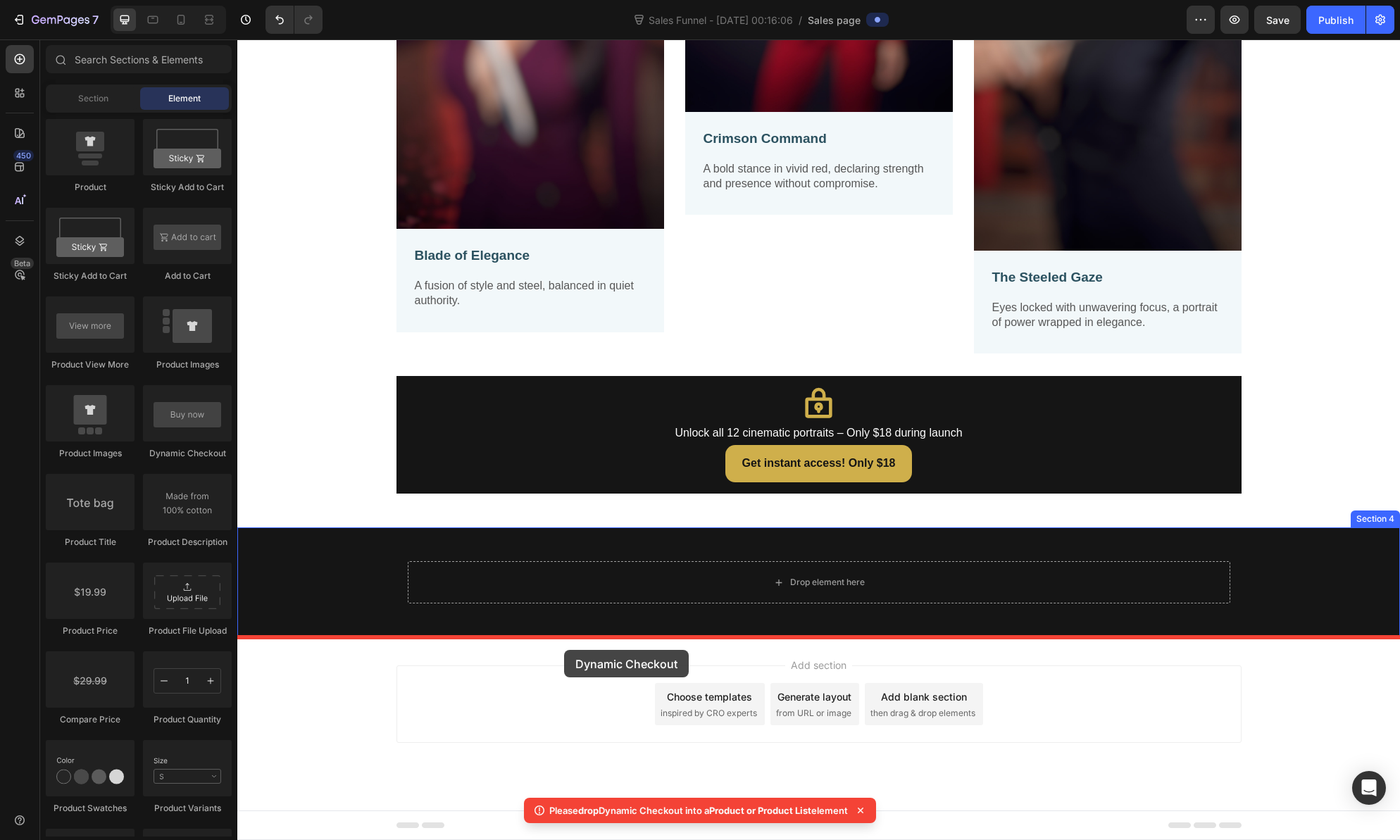
drag, startPoint x: 416, startPoint y: 450, endPoint x: 565, endPoint y: 651, distance: 250.2
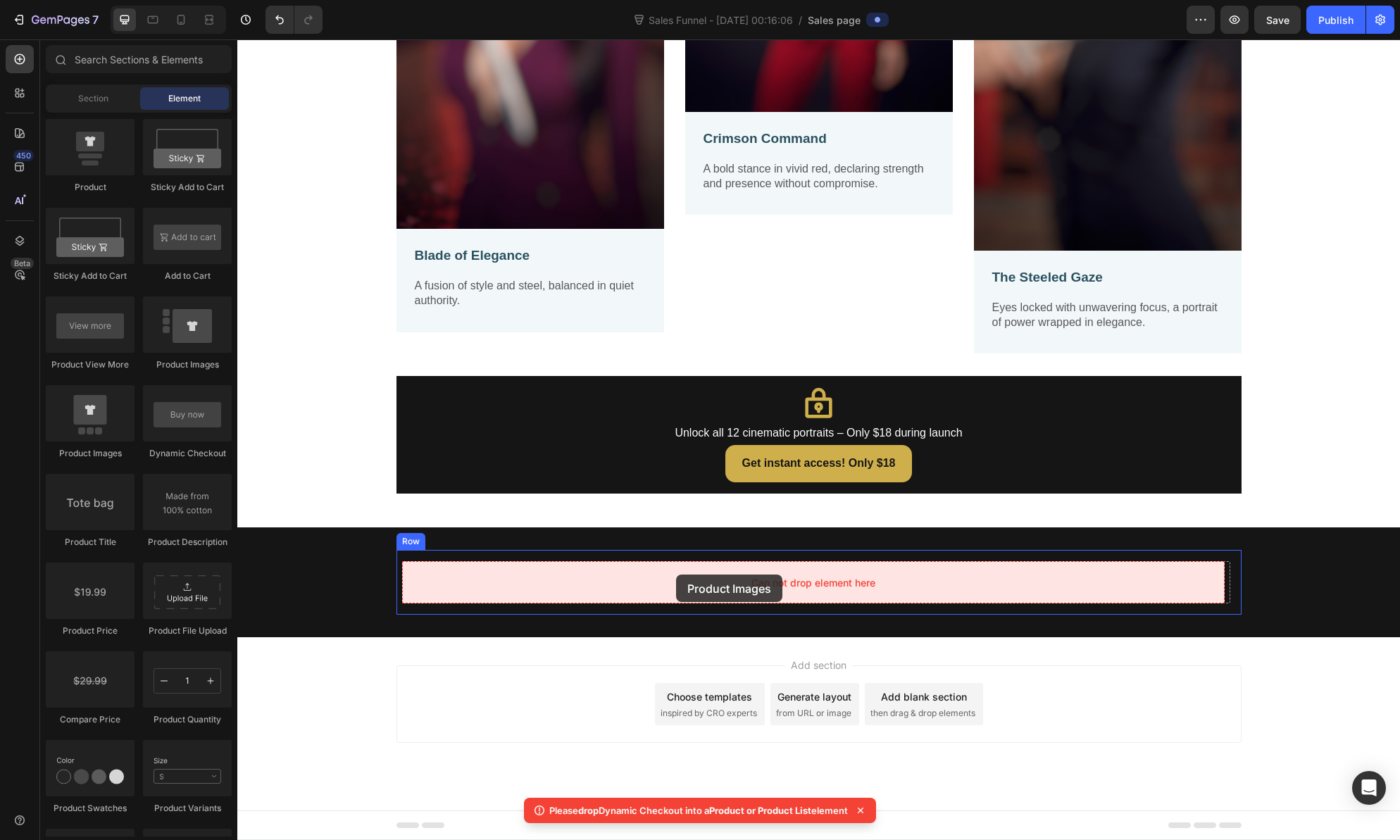
drag, startPoint x: 324, startPoint y: 454, endPoint x: 676, endPoint y: 574, distance: 371.9
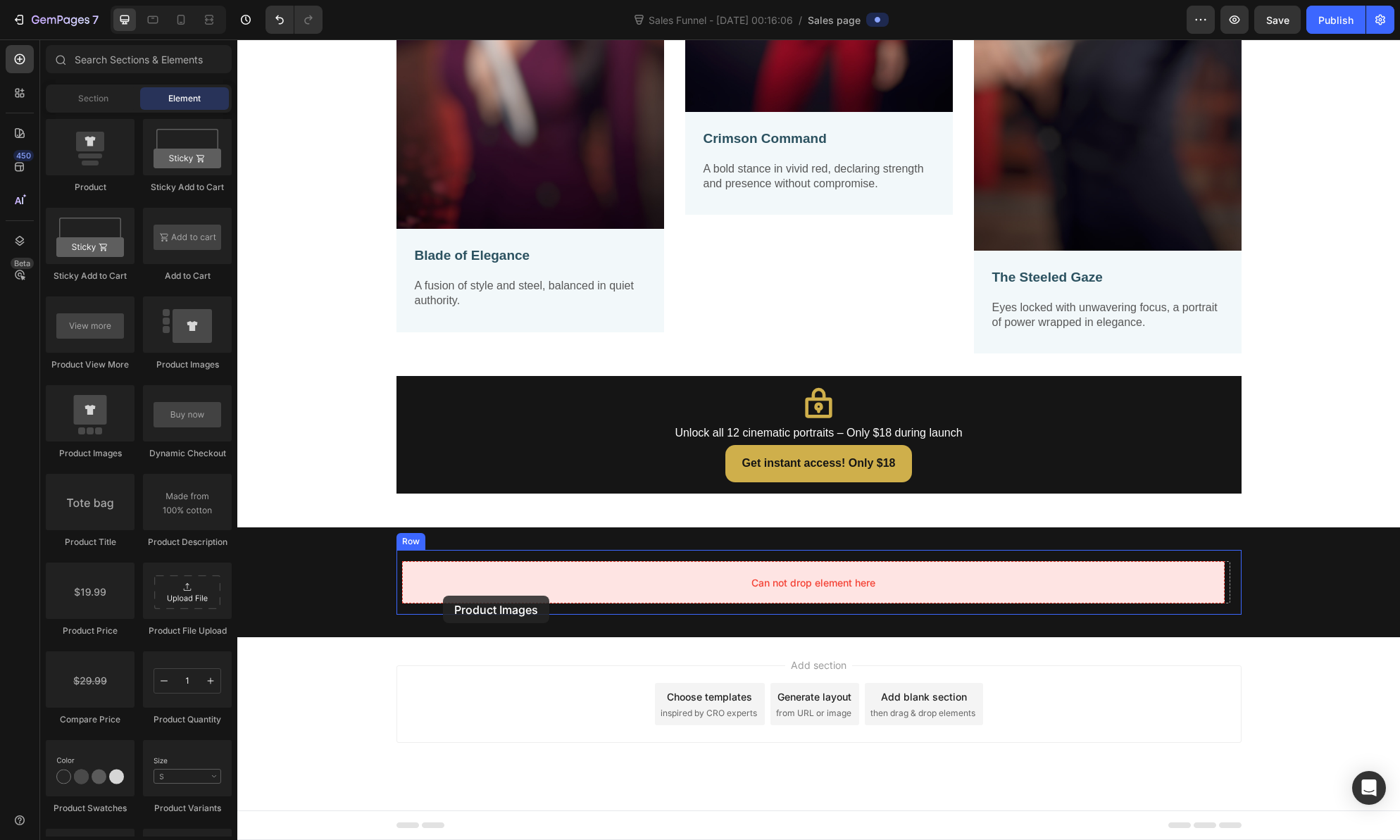
drag, startPoint x: 340, startPoint y: 452, endPoint x: 443, endPoint y: 596, distance: 177.0
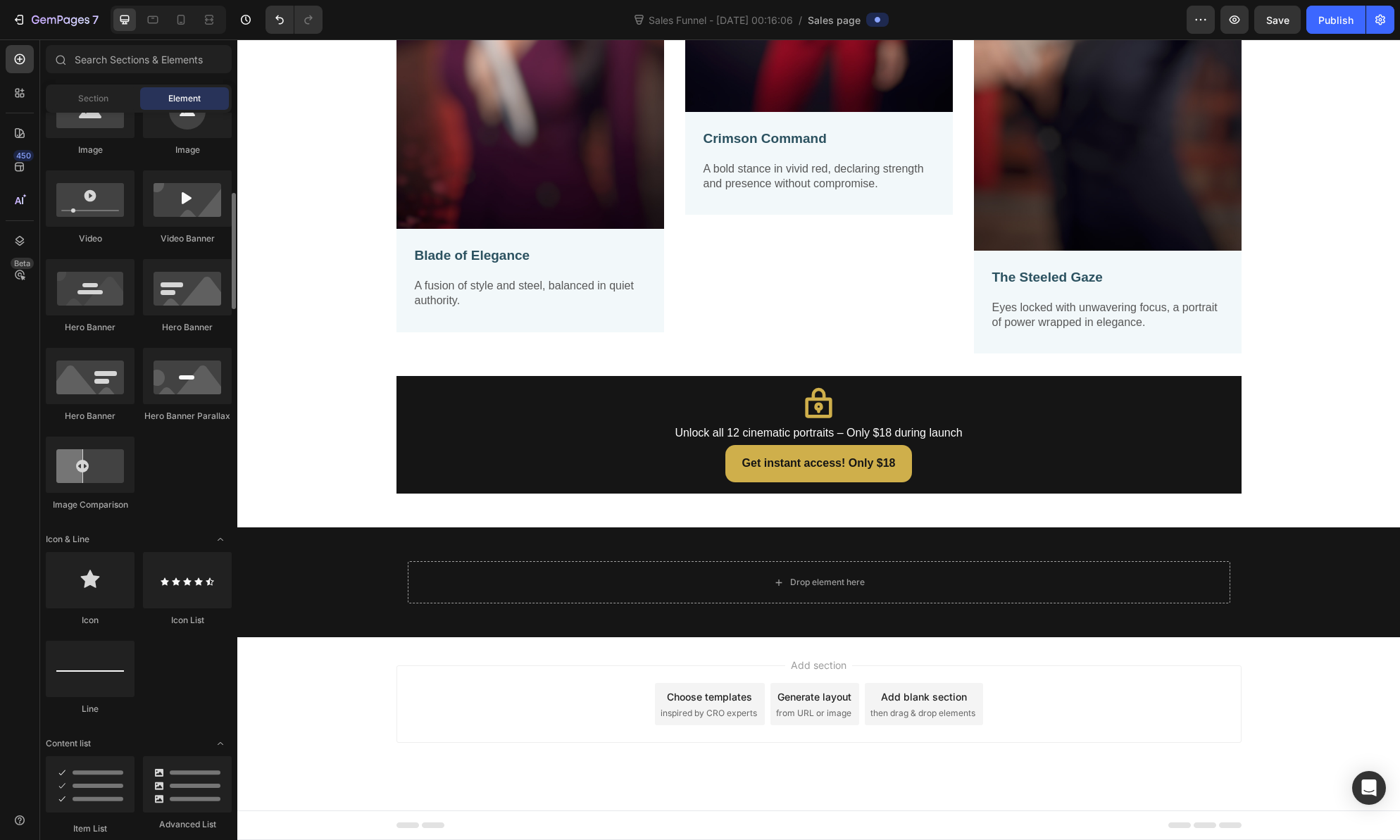
scroll to position [391, 0]
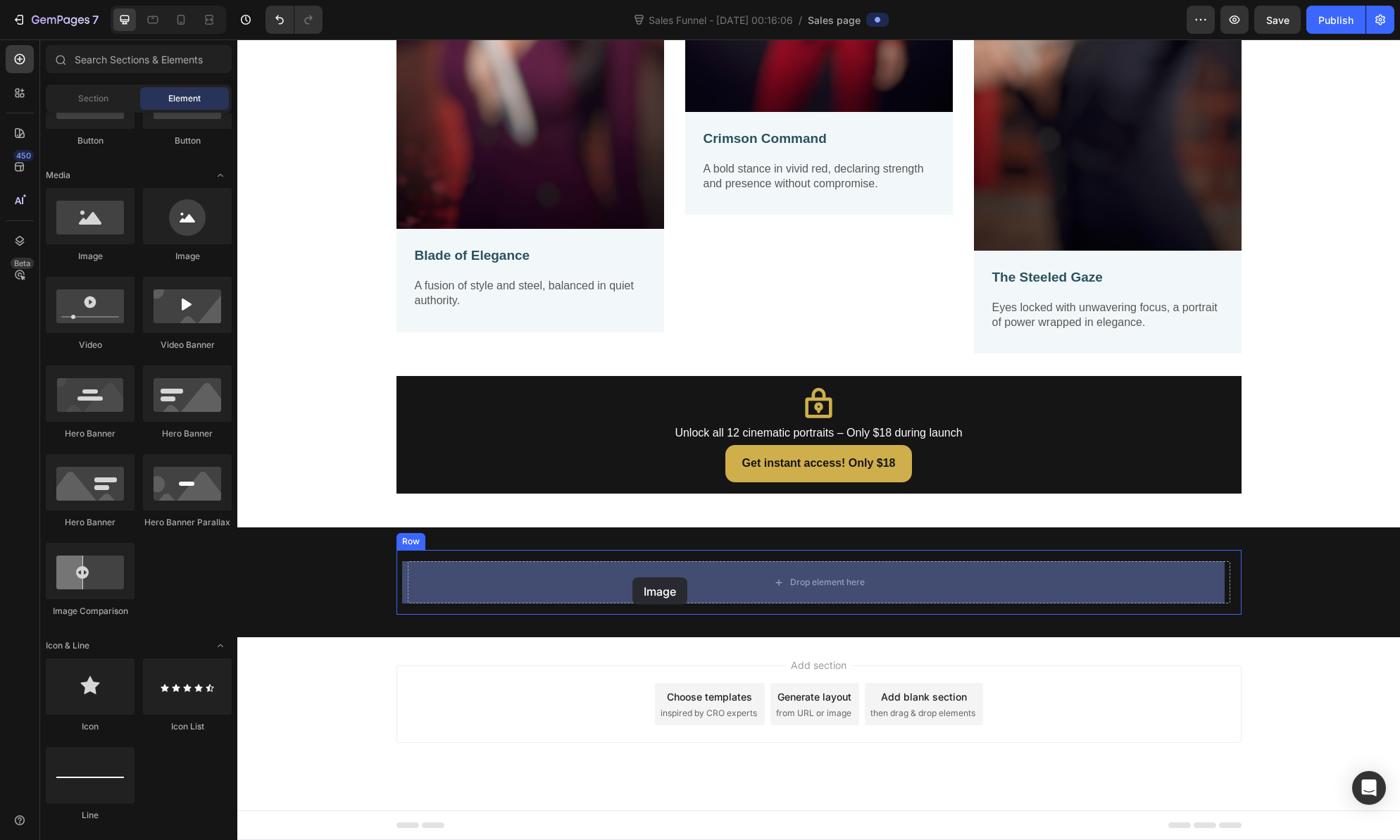
drag, startPoint x: 337, startPoint y: 265, endPoint x: 632, endPoint y: 578, distance: 430.1
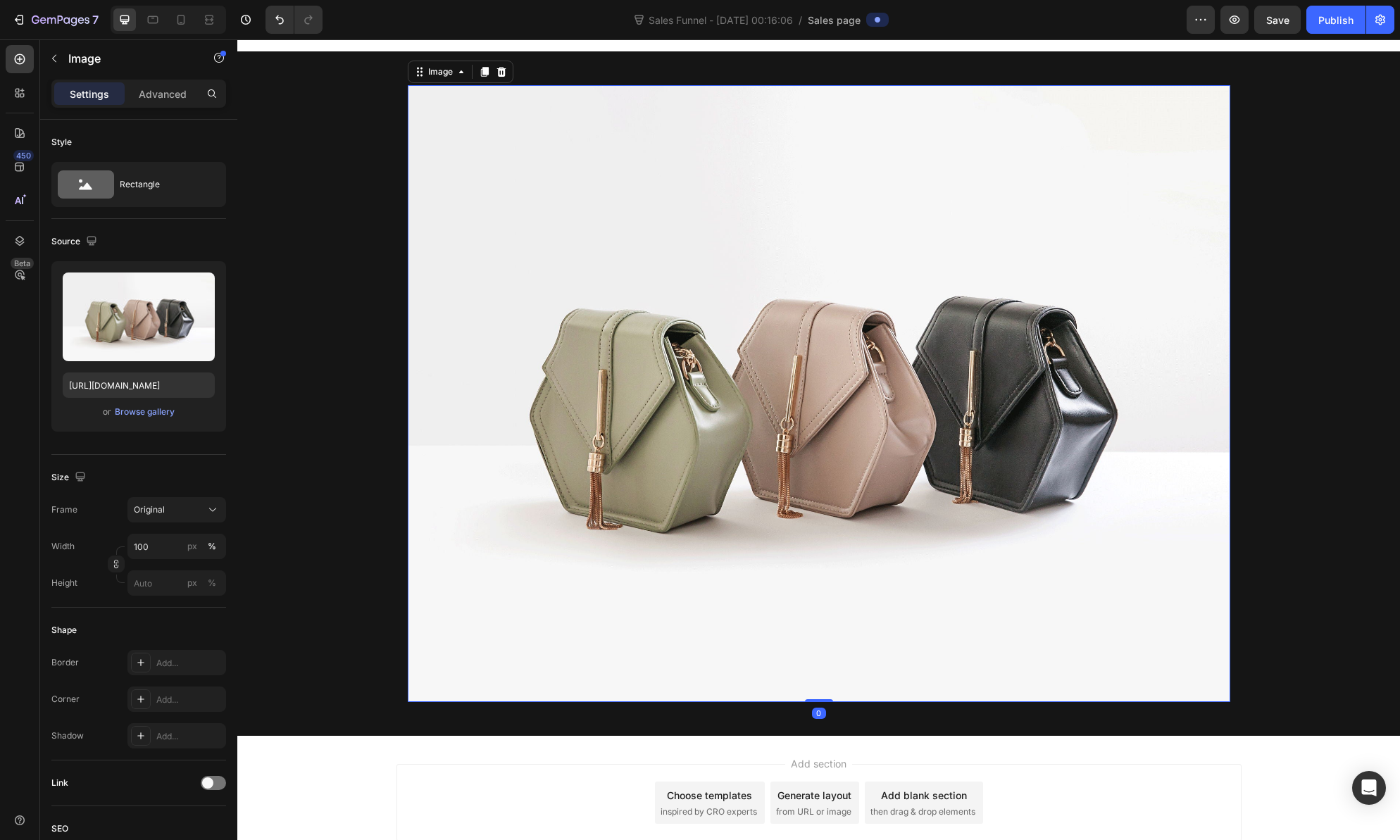
scroll to position [1401, 0]
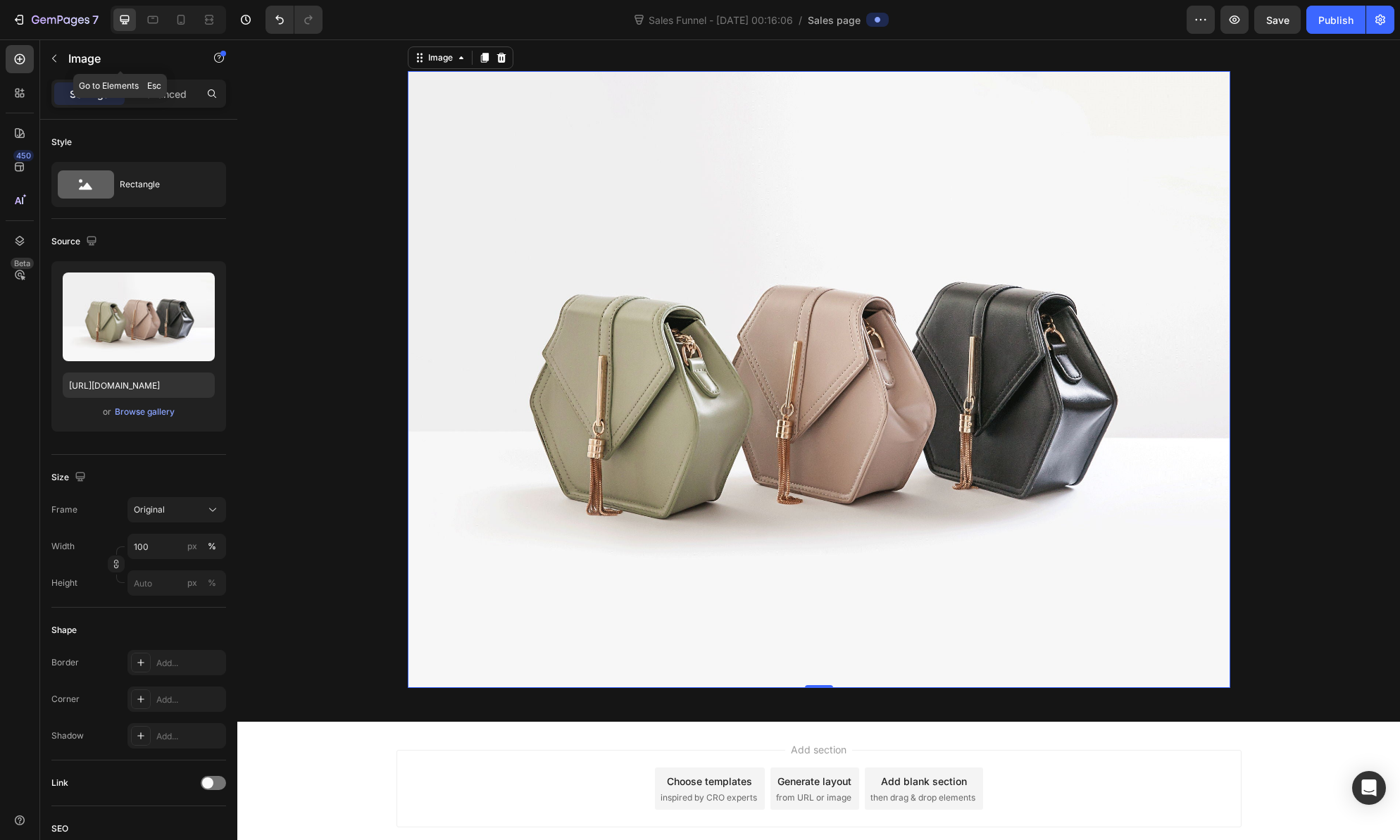
click at [61, 59] on button "button" at bounding box center [54, 58] width 22 height 22
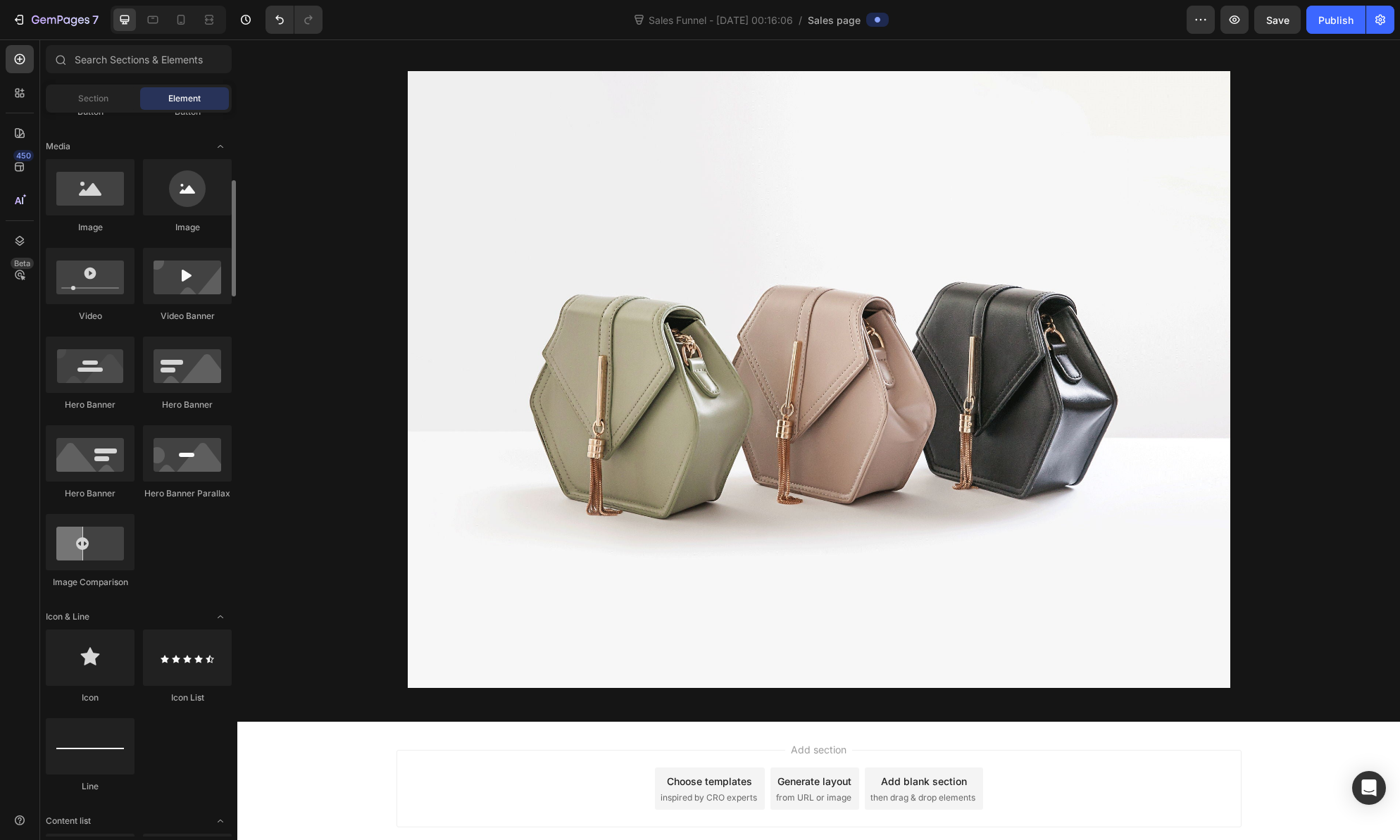
scroll to position [0, 0]
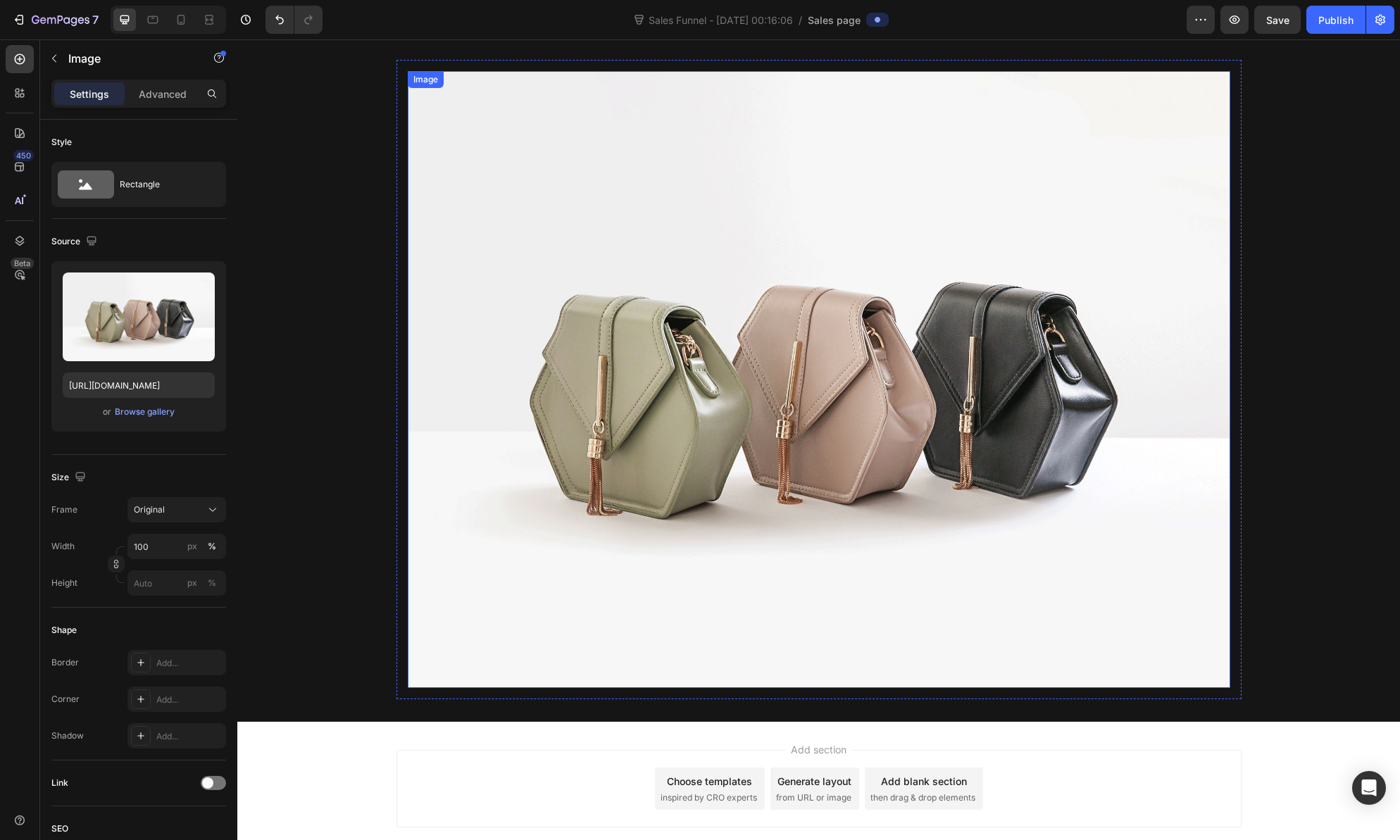
click at [733, 499] on img at bounding box center [819, 379] width 822 height 617
click at [169, 89] on p "Advanced" at bounding box center [162, 94] width 48 height 15
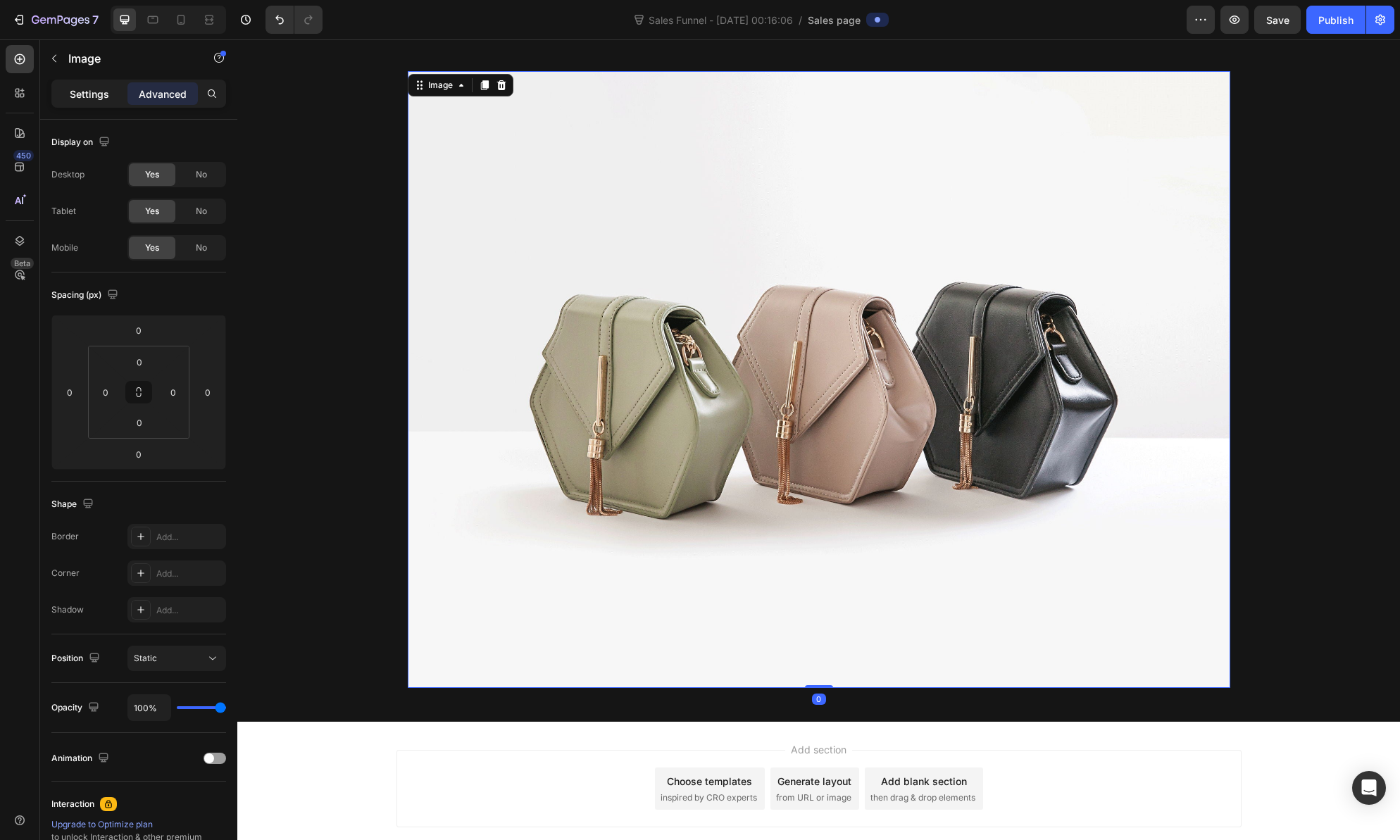
click at [93, 95] on p "Settings" at bounding box center [90, 94] width 40 height 15
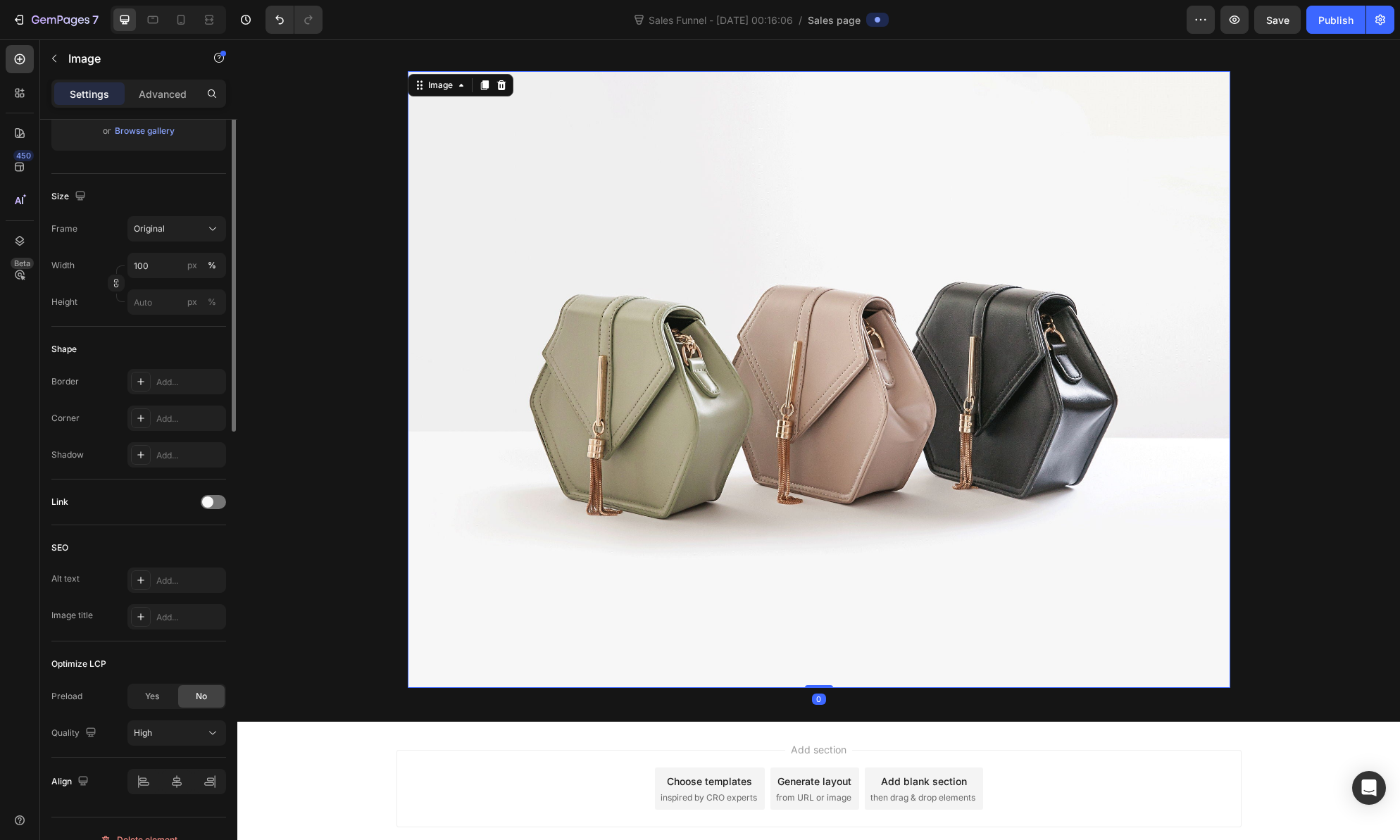
scroll to position [303, 0]
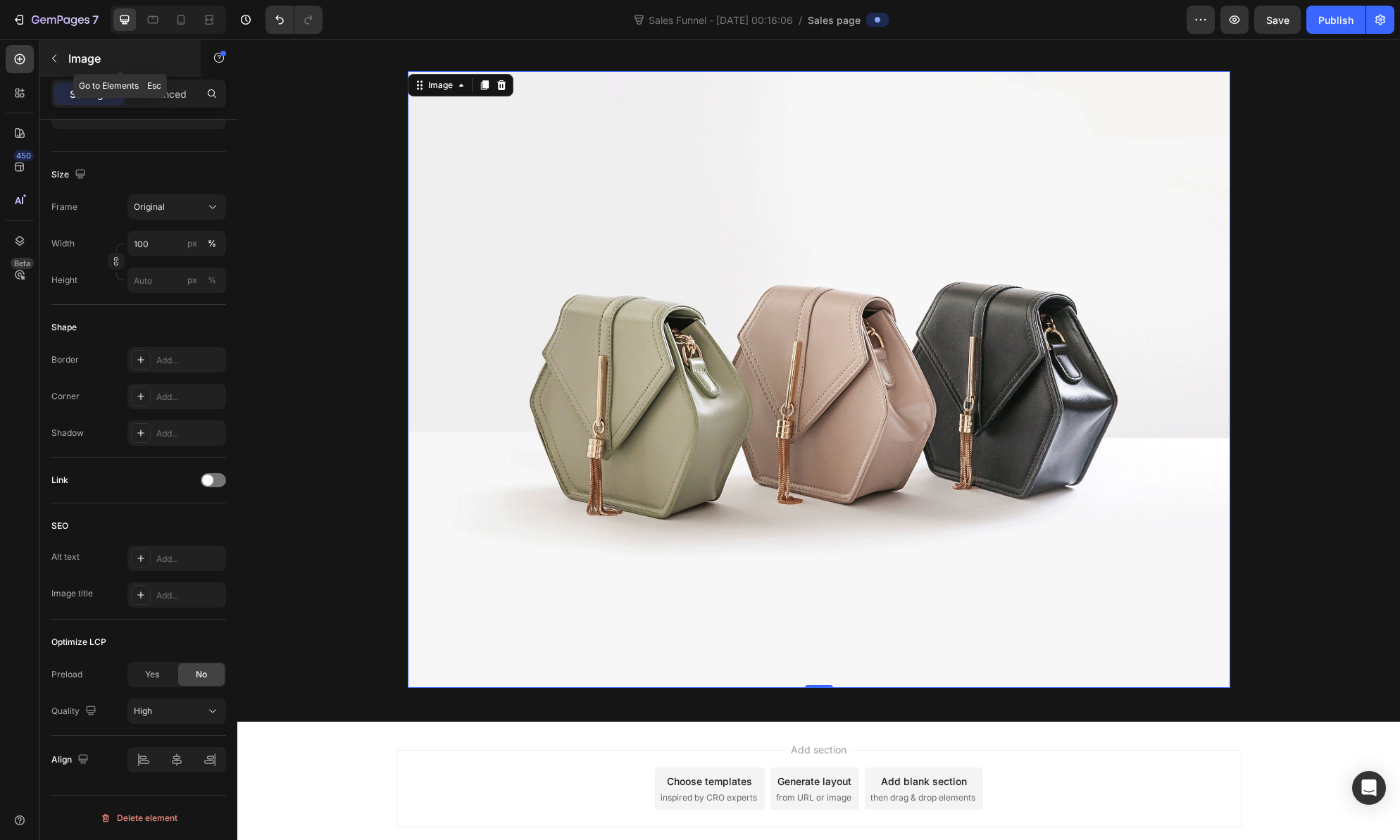
click at [61, 60] on button "button" at bounding box center [54, 58] width 22 height 22
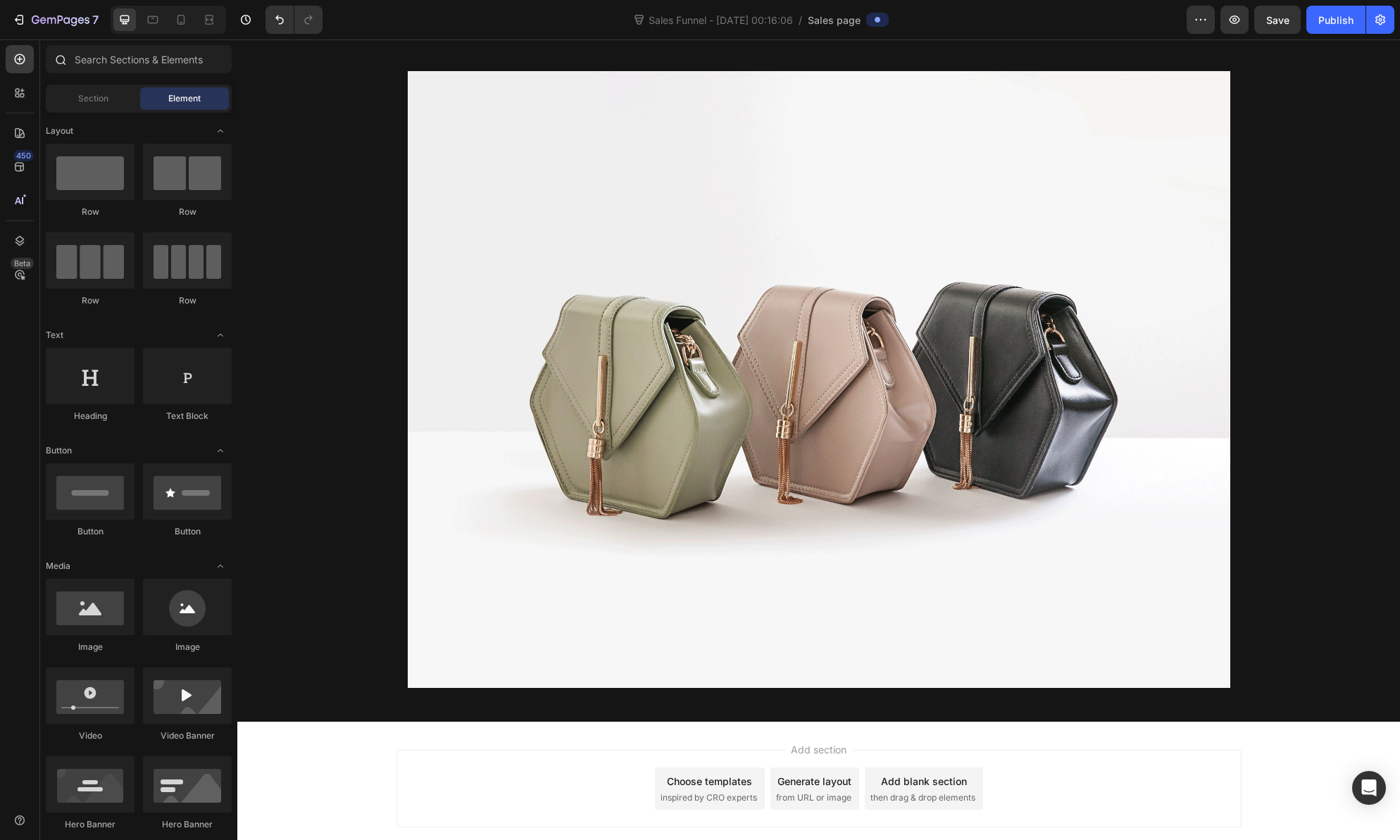
click at [55, 56] on icon at bounding box center [60, 59] width 11 height 11
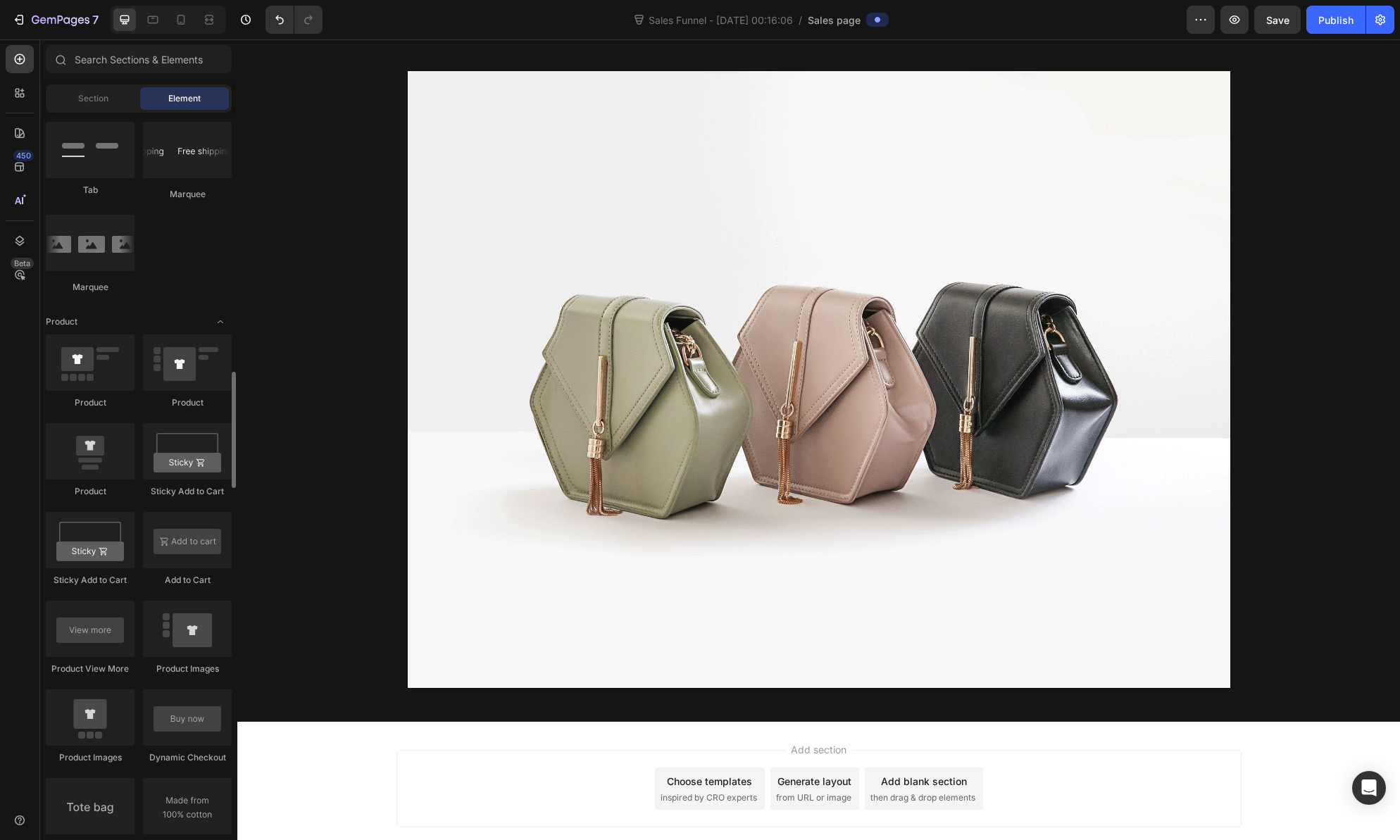
scroll to position [1701, 0]
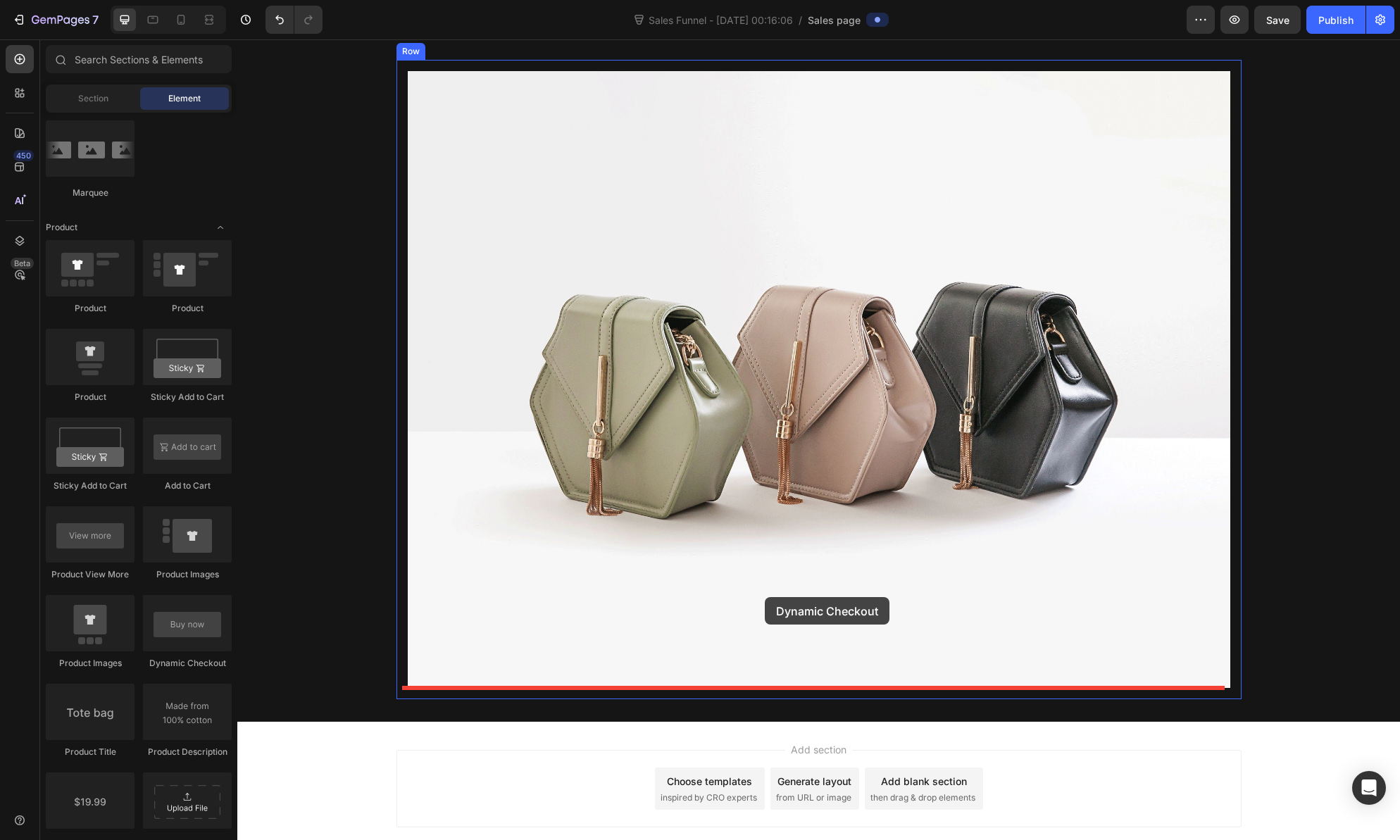
drag, startPoint x: 423, startPoint y: 679, endPoint x: 764, endPoint y: 597, distance: 350.7
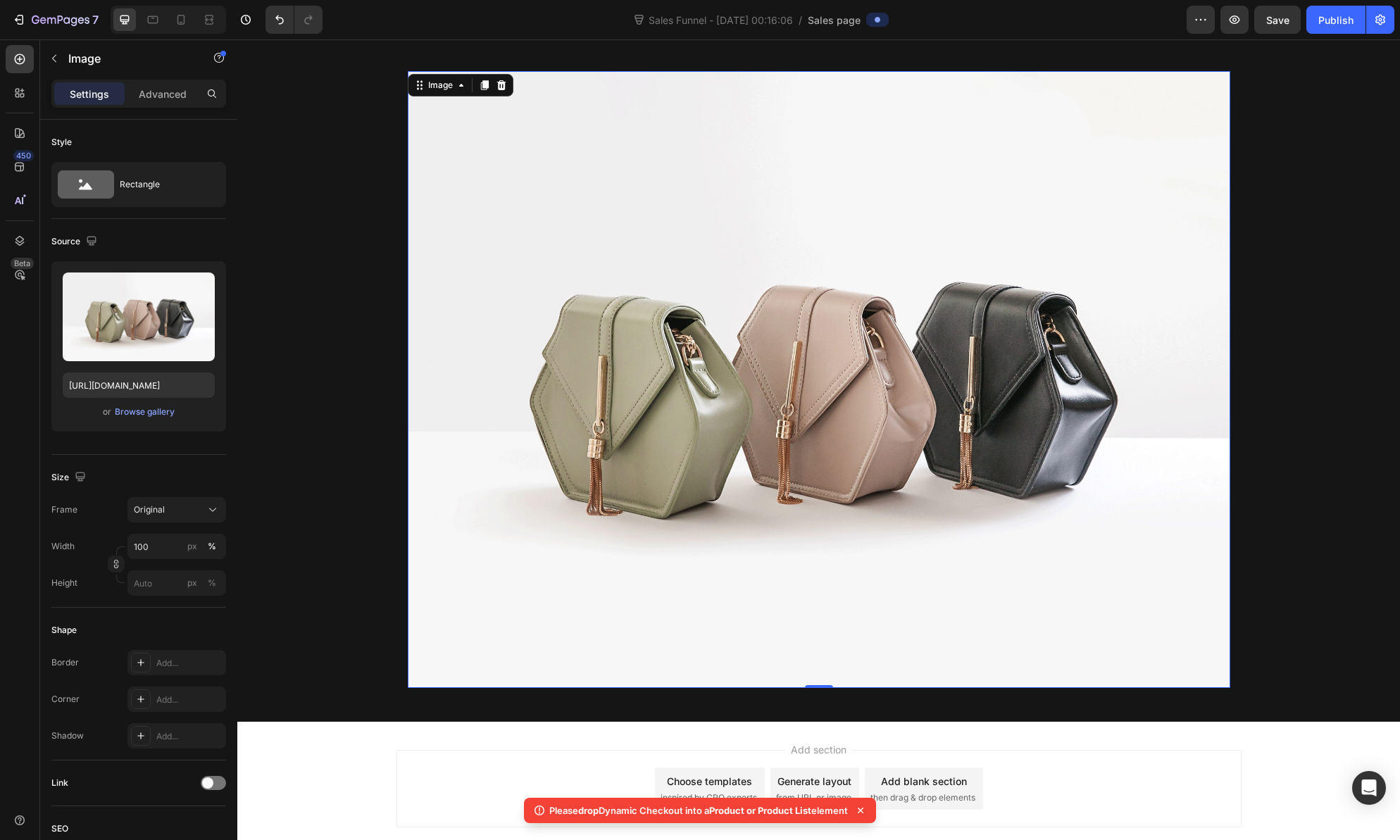
click at [496, 82] on icon at bounding box center [501, 85] width 10 height 10
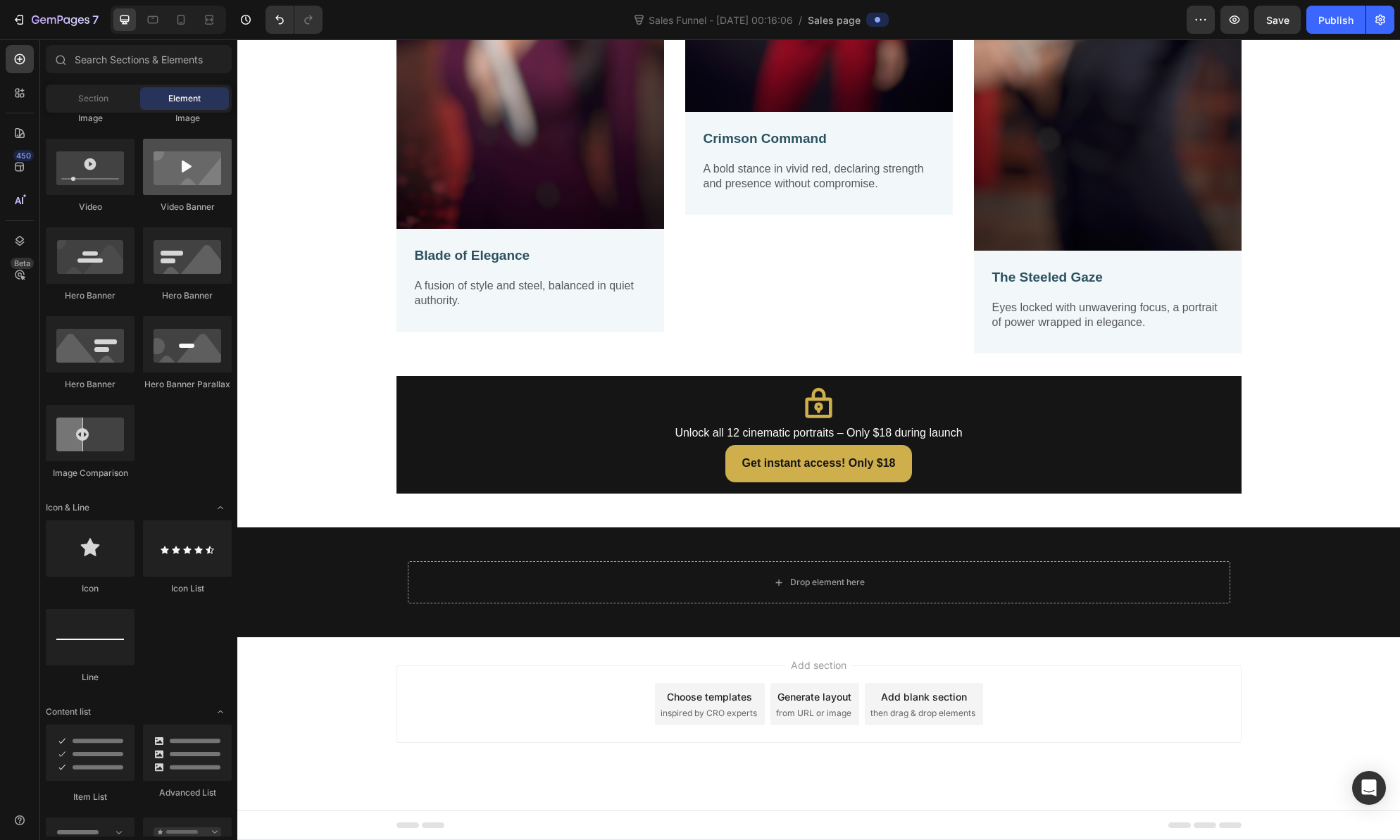
scroll to position [0, 0]
